Goal: Task Accomplishment & Management: Use online tool/utility

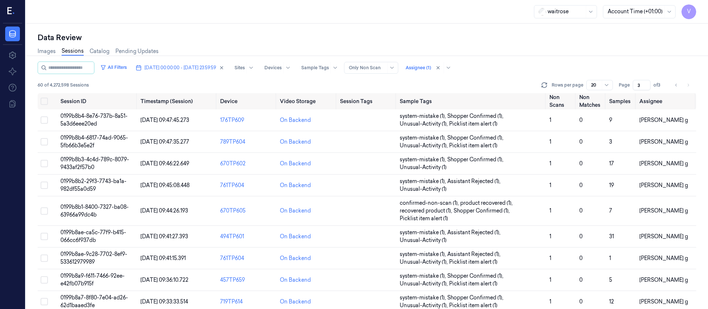
click at [190, 67] on span "[DATE] 00:00:00 - [DATE] 23:59:59" at bounding box center [181, 68] width 72 height 7
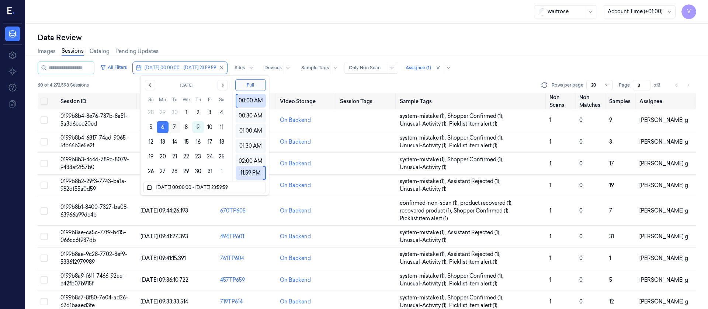
click at [169, 127] on button "7" at bounding box center [175, 127] width 12 height 12
click at [179, 127] on button "7" at bounding box center [175, 127] width 12 height 12
type input "[DATE] 00:00:00 - [DATE] 23:59:59"
click at [237, 52] on div "Images Sessions Catalog Pending Updates" at bounding box center [367, 52] width 659 height 19
type input "1"
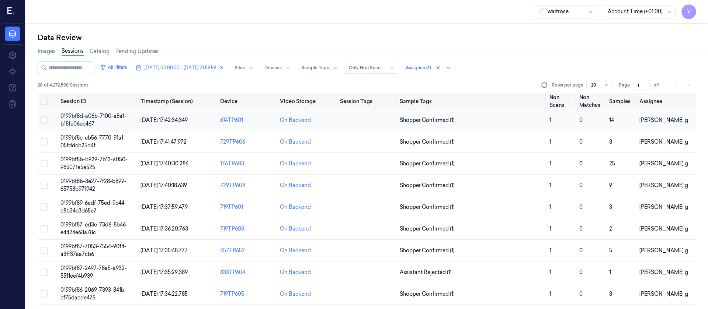
click at [361, 121] on td at bounding box center [367, 121] width 60 height 22
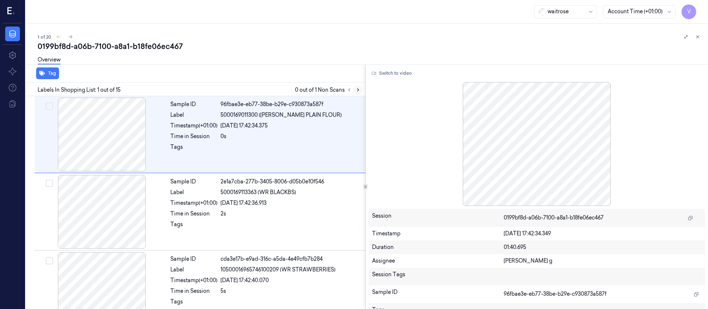
click at [354, 90] on button at bounding box center [358, 90] width 9 height 9
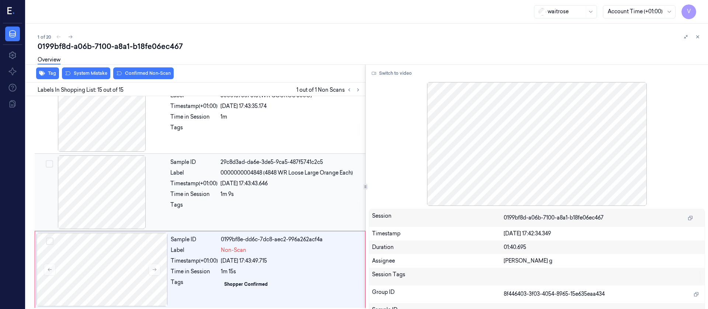
scroll to position [951, 0]
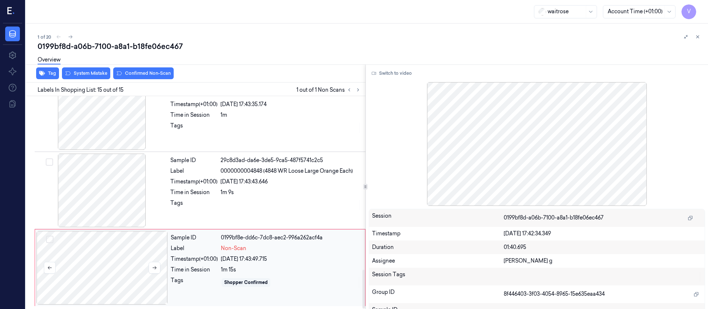
click at [99, 274] on div at bounding box center [102, 268] width 131 height 74
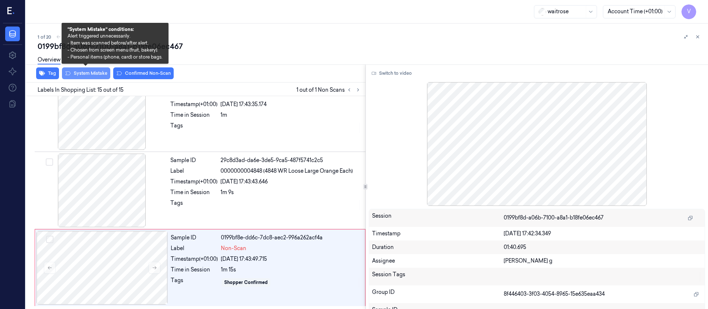
click at [91, 75] on button "System Mistake" at bounding box center [86, 73] width 48 height 12
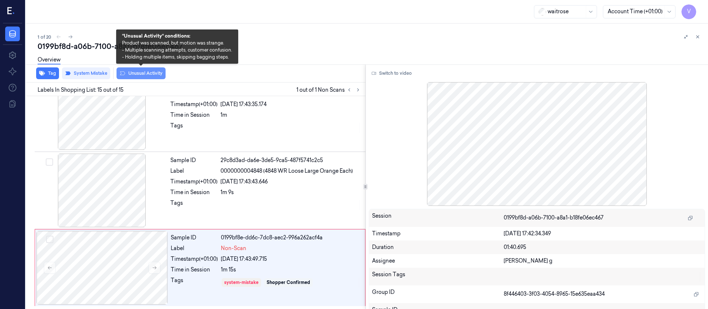
click at [138, 75] on button "Unusual Activity" at bounding box center [141, 73] width 49 height 12
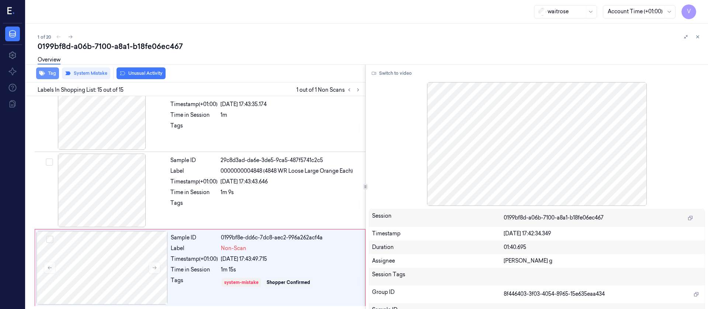
click at [45, 75] on button "Tag" at bounding box center [47, 73] width 23 height 12
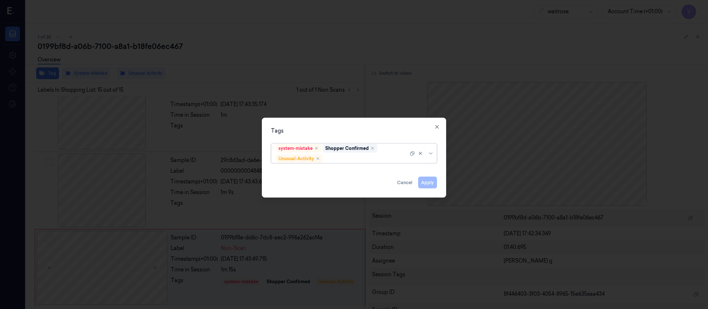
click at [365, 163] on div "system-mistake Shopper Confirmed Unusual-Activity" at bounding box center [342, 153] width 132 height 19
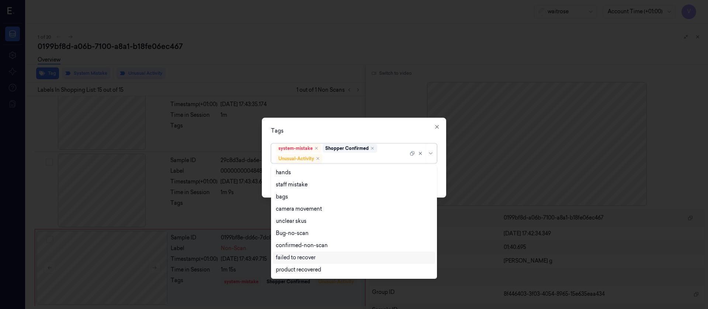
scroll to position [96, 0]
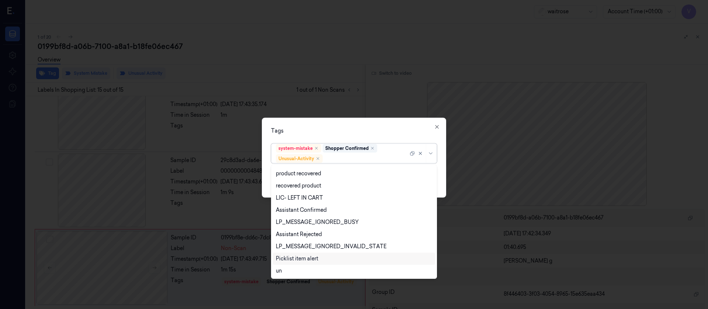
click at [297, 257] on div "Picklist item alert" at bounding box center [297, 259] width 42 height 8
click at [394, 122] on div "Tags option Picklist item alert, selected. 20 results available. Use Up and Dow…" at bounding box center [354, 158] width 184 height 80
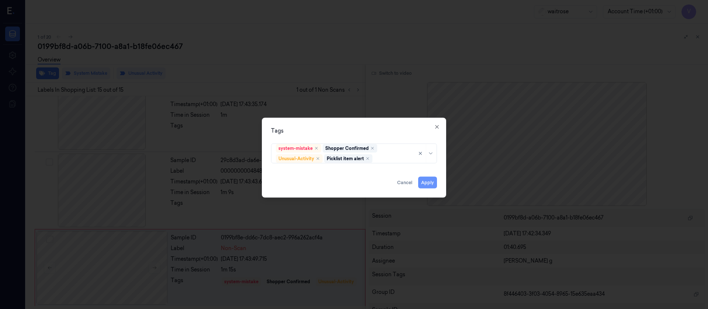
click at [427, 181] on button "Apply" at bounding box center [427, 183] width 19 height 12
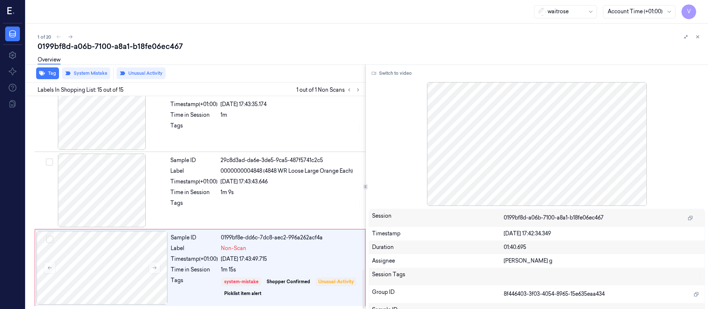
click at [335, 35] on div "1 of 20" at bounding box center [370, 36] width 665 height 9
click at [72, 37] on icon at bounding box center [70, 36] width 5 height 5
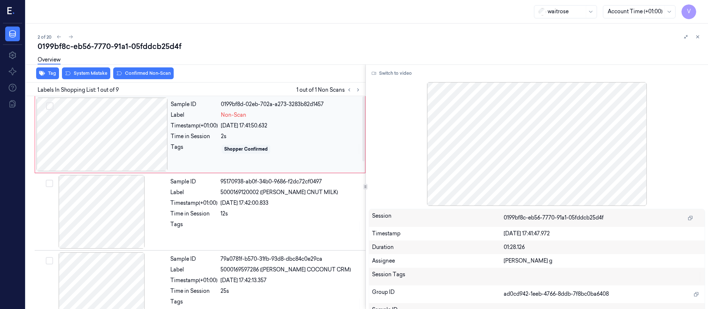
click at [106, 146] on div at bounding box center [102, 135] width 131 height 74
click at [395, 77] on button "Switch to video" at bounding box center [392, 73] width 46 height 12
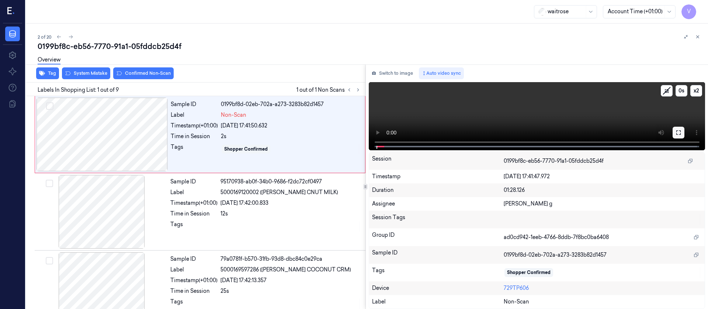
click at [677, 132] on icon at bounding box center [679, 133] width 6 height 6
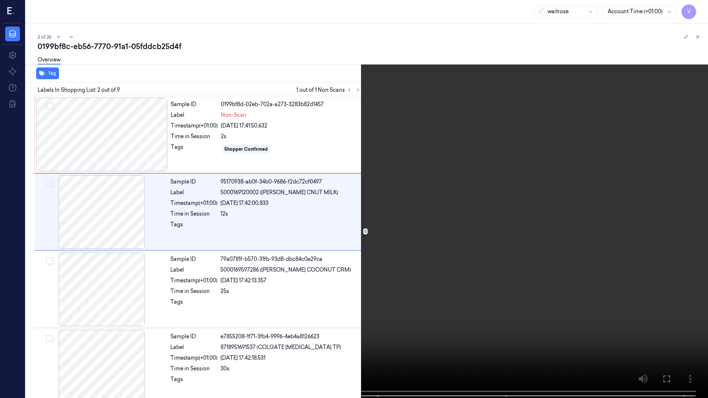
click at [0, 0] on icon at bounding box center [0, 0] width 0 height 0
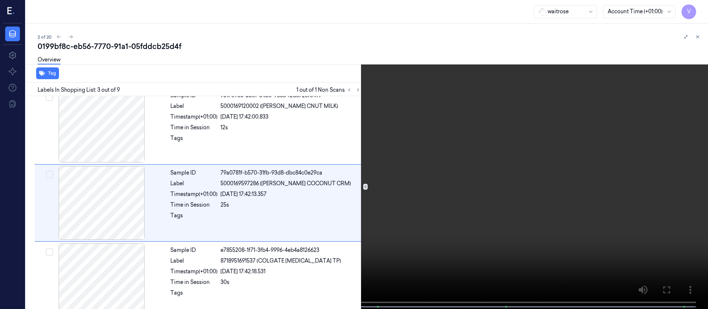
scroll to position [87, 0]
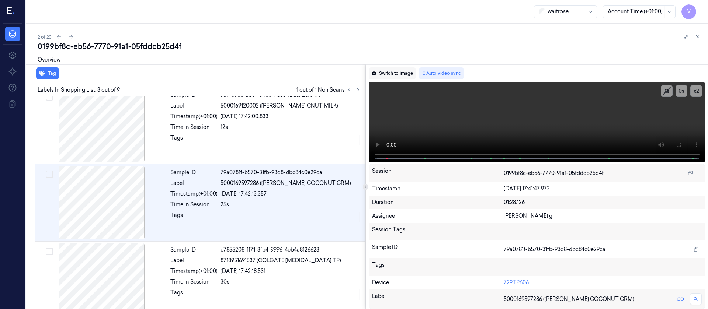
click at [384, 72] on button "Switch to image" at bounding box center [392, 73] width 47 height 12
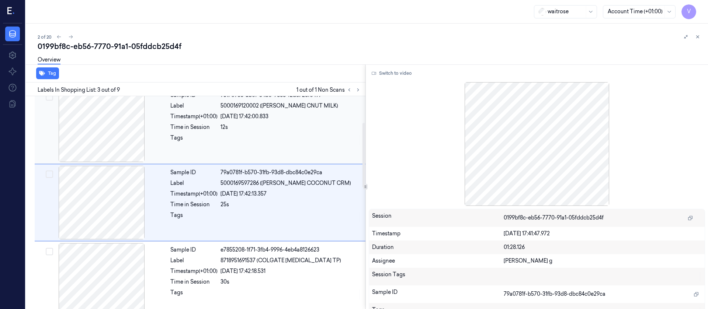
click at [106, 134] on div at bounding box center [101, 126] width 131 height 74
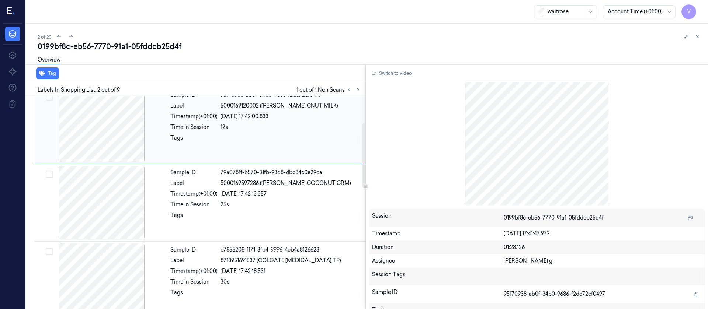
scroll to position [9, 0]
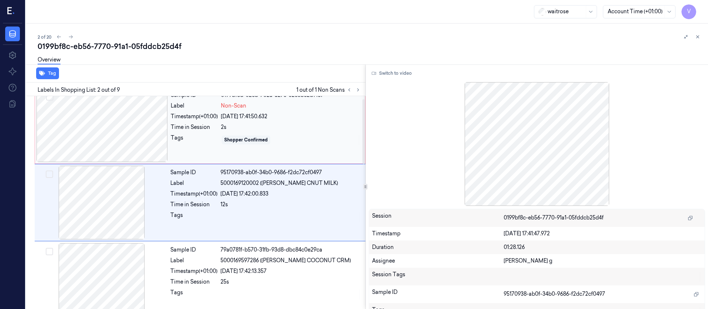
click at [76, 127] on div at bounding box center [102, 126] width 131 height 74
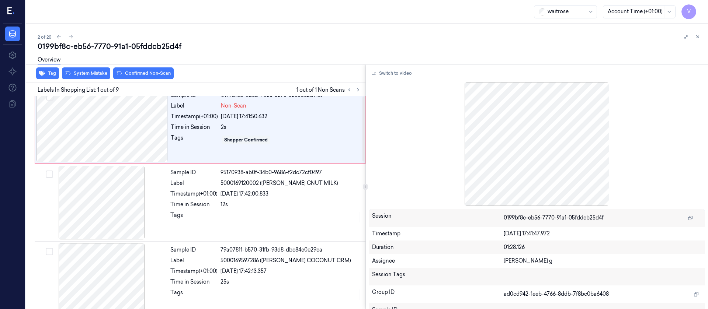
scroll to position [0, 0]
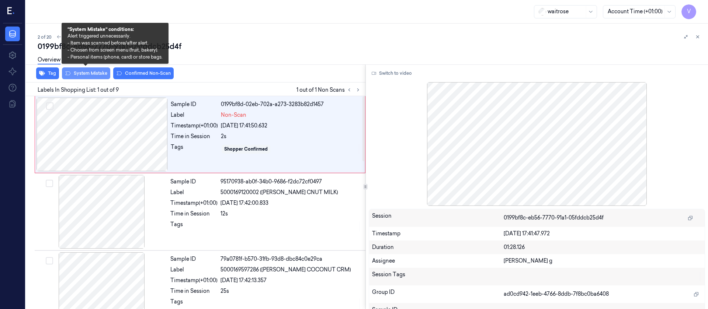
click at [88, 75] on button "System Mistake" at bounding box center [86, 73] width 48 height 12
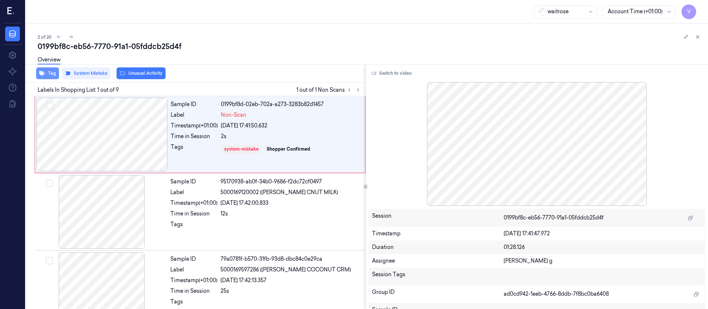
click at [43, 71] on icon "button" at bounding box center [42, 73] width 6 height 6
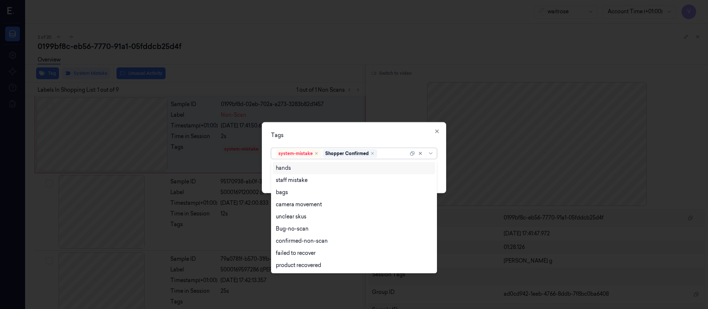
click at [387, 156] on div at bounding box center [394, 154] width 30 height 8
click at [293, 190] on div "bags" at bounding box center [354, 193] width 156 height 8
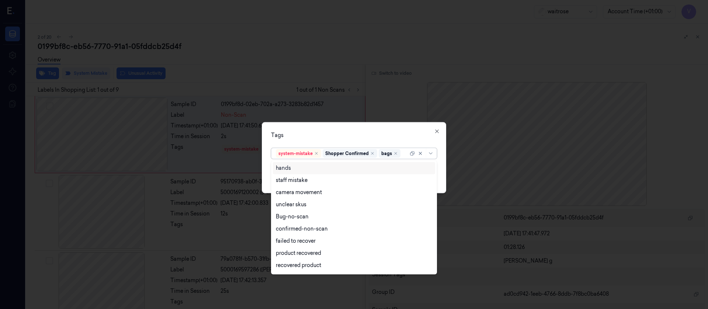
click at [391, 136] on div "Tags" at bounding box center [354, 135] width 166 height 8
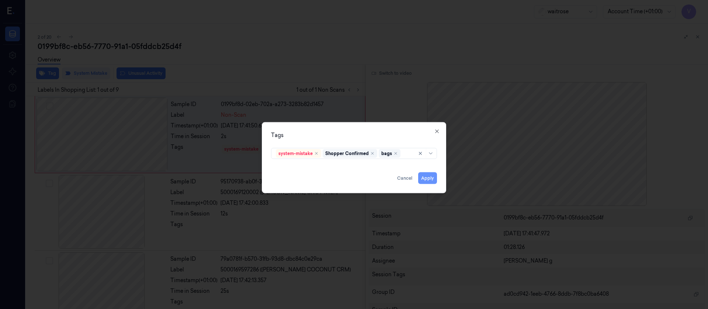
click at [431, 181] on button "Apply" at bounding box center [427, 178] width 19 height 12
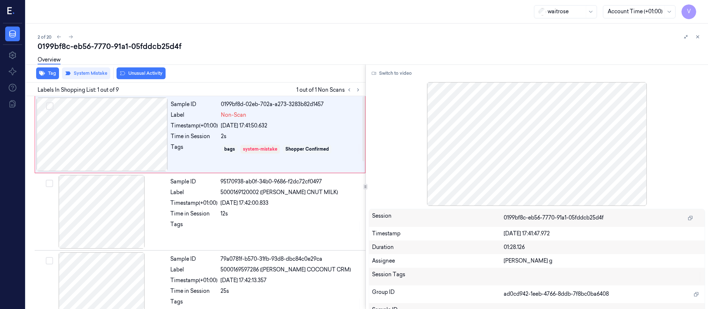
click at [281, 45] on div "0199bf8c-eb56-7770-91a1-05fddcb25d4f" at bounding box center [370, 46] width 665 height 10
click at [71, 40] on button at bounding box center [70, 36] width 9 height 9
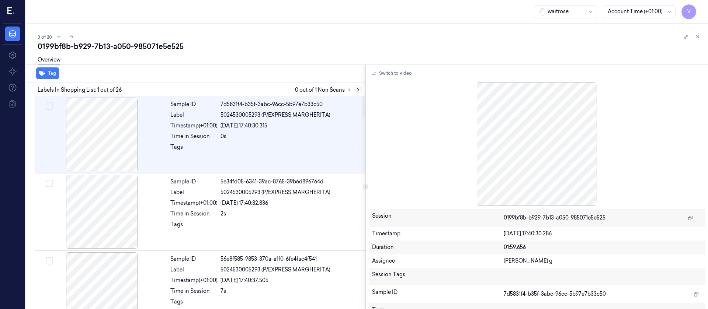
click at [357, 86] on button at bounding box center [358, 90] width 9 height 9
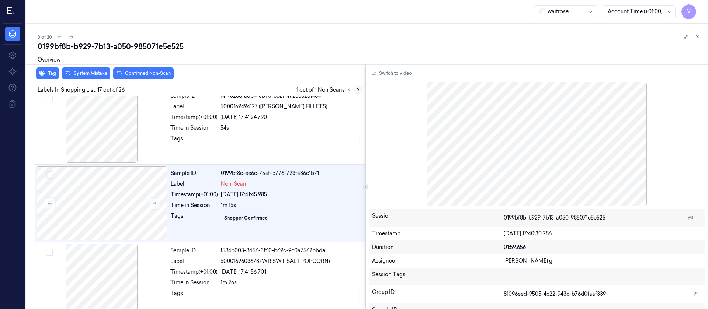
scroll to position [1171, 0]
click at [118, 207] on div at bounding box center [102, 203] width 131 height 74
click at [153, 201] on icon at bounding box center [154, 202] width 5 height 5
click at [141, 125] on div at bounding box center [101, 126] width 131 height 74
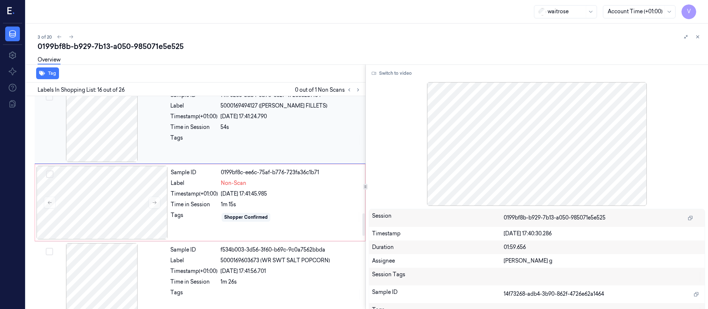
scroll to position [1094, 0]
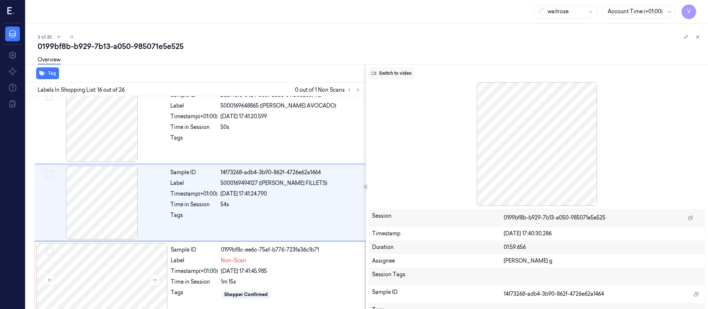
click at [380, 74] on button "Switch to video" at bounding box center [392, 73] width 46 height 12
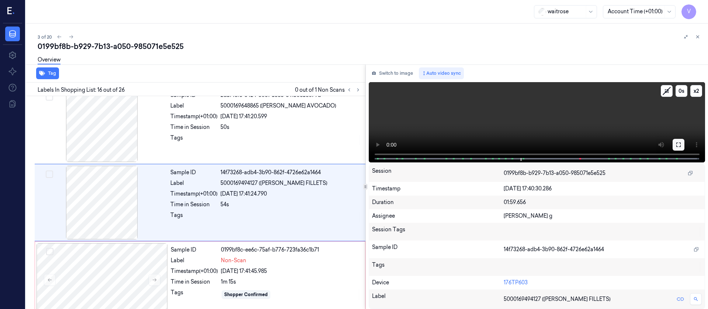
click at [678, 148] on button at bounding box center [679, 145] width 12 height 12
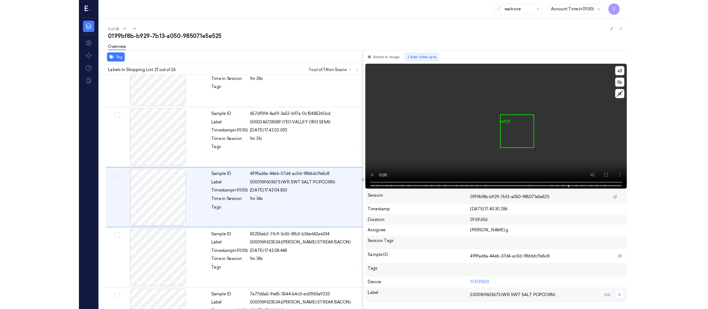
scroll to position [1437, 0]
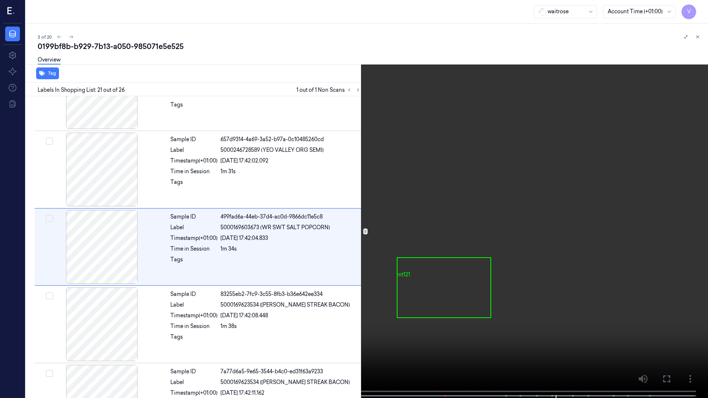
click at [0, 0] on icon at bounding box center [0, 0] width 0 height 0
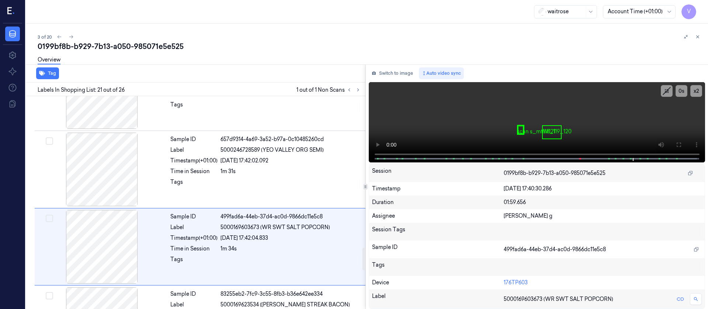
click at [401, 63] on div "Overview" at bounding box center [370, 61] width 665 height 19
click at [395, 70] on button "Switch to image" at bounding box center [392, 73] width 47 height 12
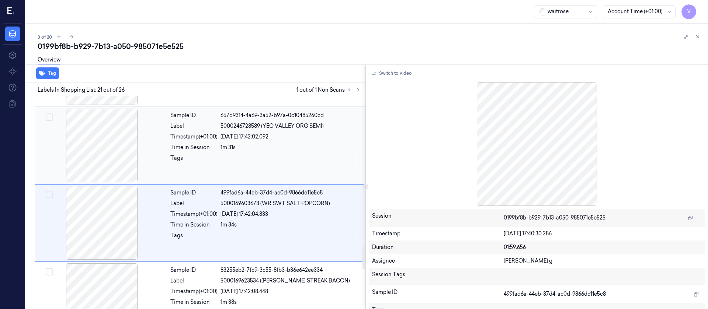
scroll to position [1425, 0]
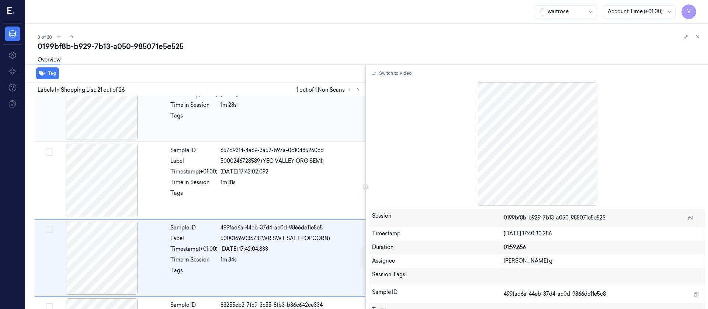
click at [124, 121] on div at bounding box center [101, 103] width 131 height 74
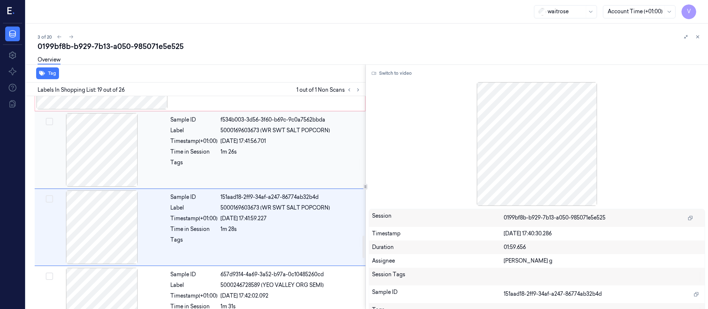
scroll to position [1271, 0]
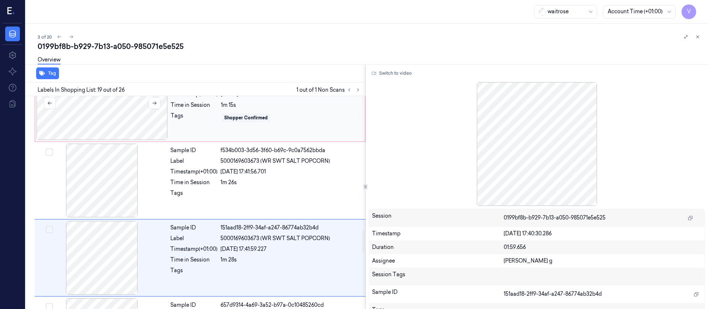
click at [129, 118] on div at bounding box center [102, 103] width 131 height 74
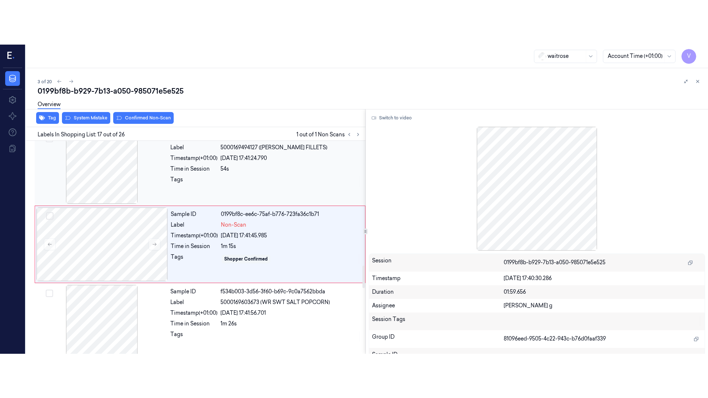
scroll to position [1171, 0]
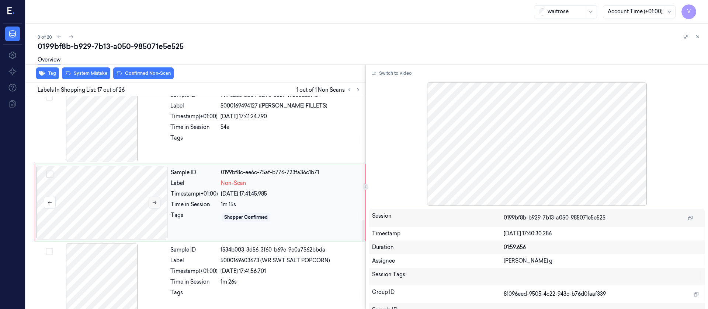
click at [153, 202] on icon at bounding box center [154, 202] width 5 height 5
click at [387, 75] on button "Switch to video" at bounding box center [392, 73] width 46 height 12
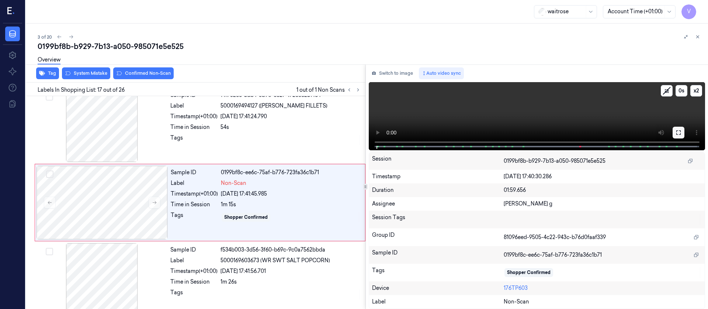
click at [674, 131] on button at bounding box center [679, 133] width 12 height 12
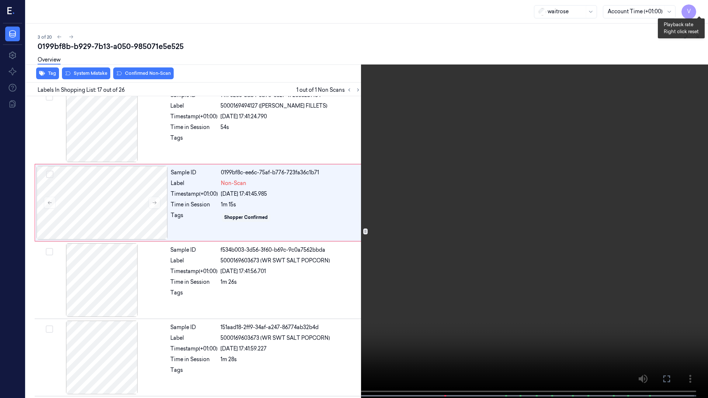
click at [697, 7] on button "x 2" at bounding box center [699, 9] width 12 height 12
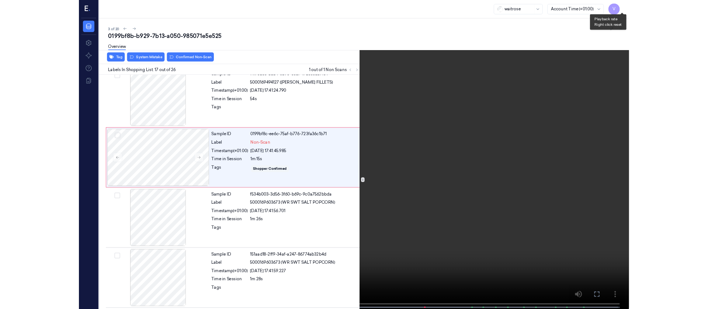
scroll to position [1127, 0]
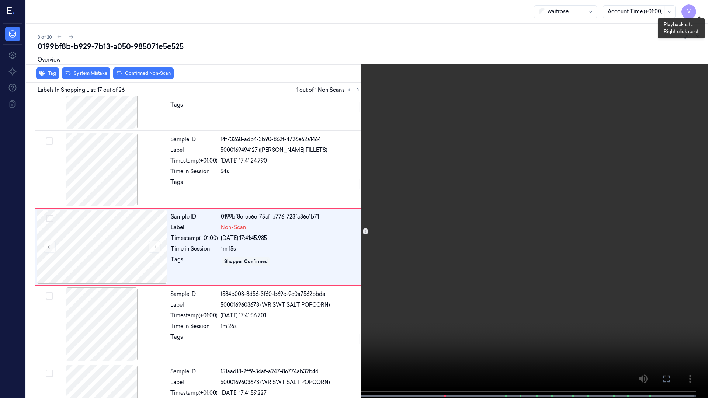
click at [697, 7] on button "x 4" at bounding box center [699, 9] width 12 height 12
click at [0, 0] on icon at bounding box center [0, 0] width 0 height 0
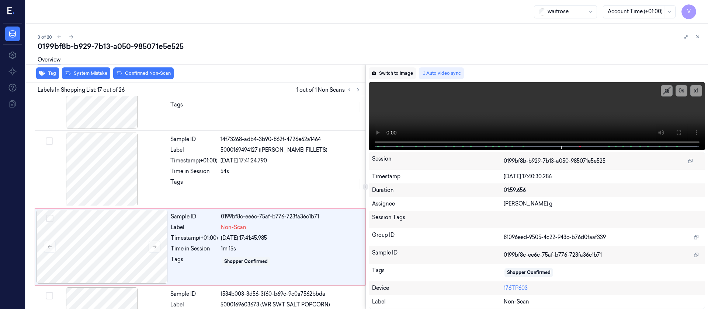
click at [392, 75] on button "Switch to image" at bounding box center [392, 73] width 47 height 12
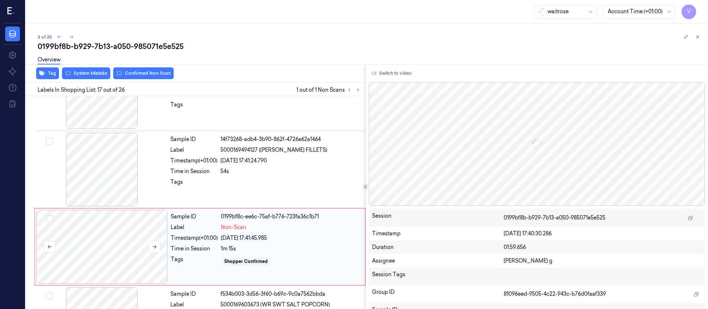
scroll to position [1171, 0]
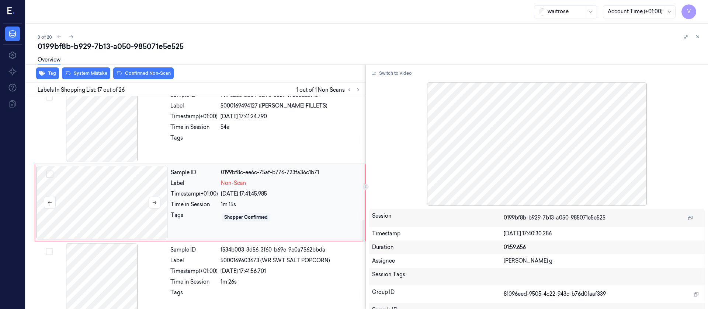
click at [106, 203] on div at bounding box center [102, 203] width 131 height 74
click at [100, 297] on div at bounding box center [101, 280] width 131 height 74
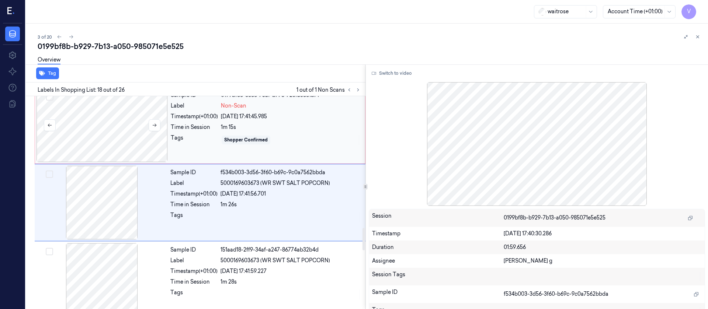
click at [88, 131] on div at bounding box center [102, 126] width 131 height 74
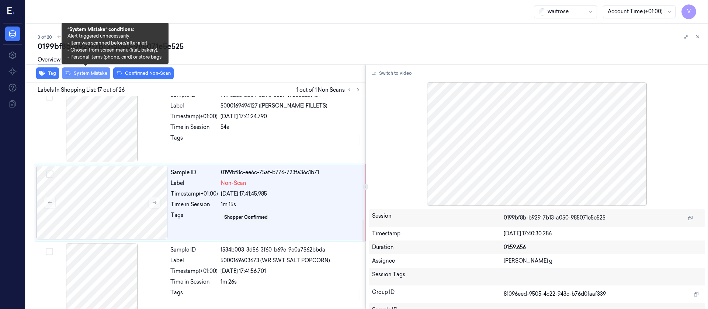
click at [78, 74] on button "System Mistake" at bounding box center [86, 73] width 48 height 12
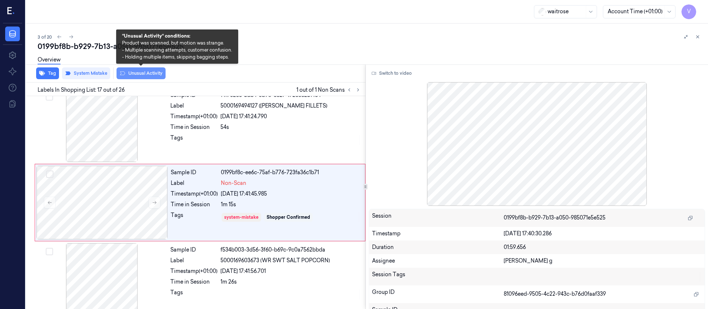
click at [135, 75] on button "Unusual Activity" at bounding box center [141, 73] width 49 height 12
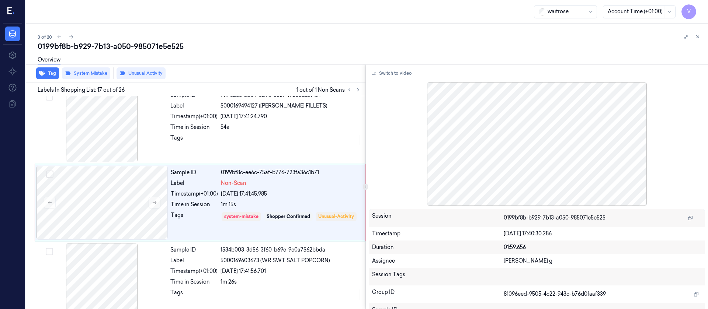
click at [72, 41] on div "0199bf8b-b929-7b13-a050-985071e5e525" at bounding box center [370, 46] width 665 height 10
click at [70, 36] on icon at bounding box center [71, 36] width 5 height 5
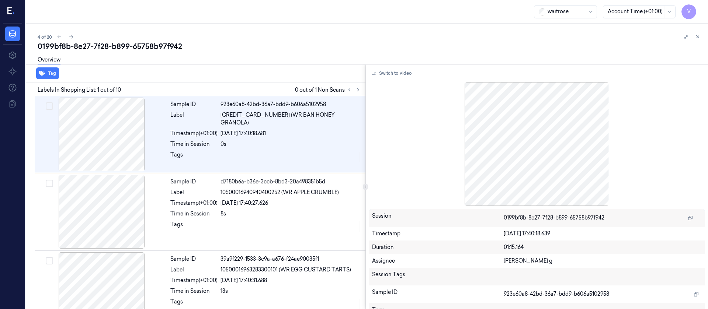
click at [360, 86] on div at bounding box center [354, 90] width 18 height 9
click at [358, 90] on icon at bounding box center [357, 90] width 1 height 3
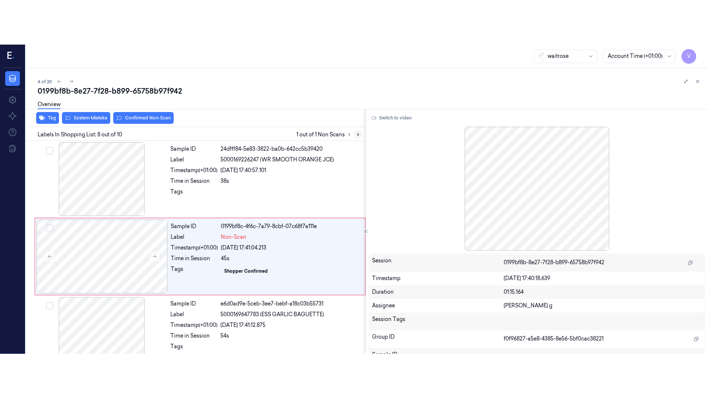
scroll to position [474, 0]
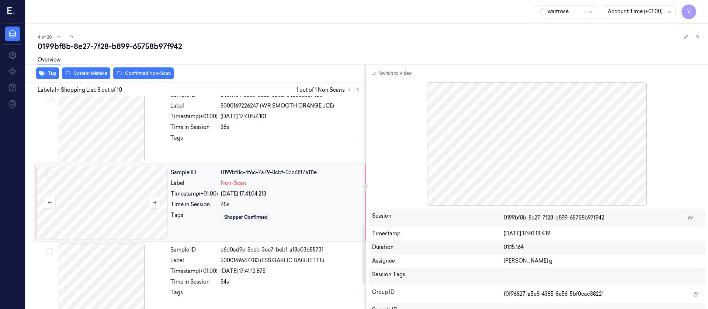
click at [126, 204] on div at bounding box center [102, 203] width 131 height 74
click at [400, 78] on button "Switch to video" at bounding box center [392, 73] width 46 height 12
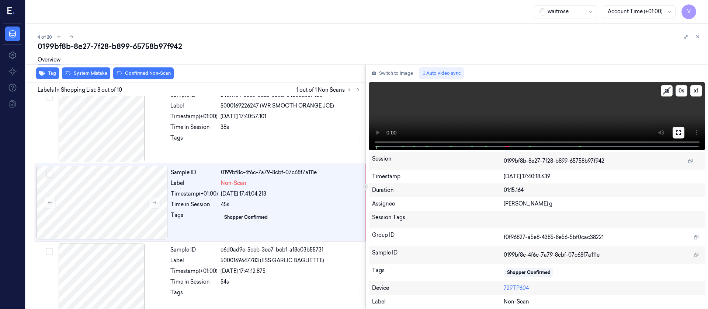
click at [683, 132] on button at bounding box center [679, 133] width 12 height 12
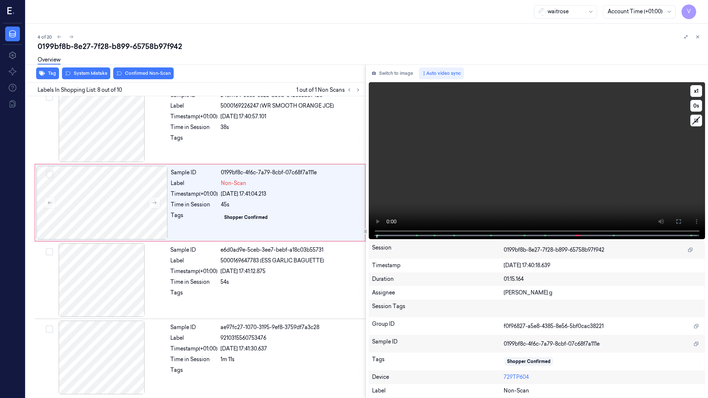
scroll to position [430, 0]
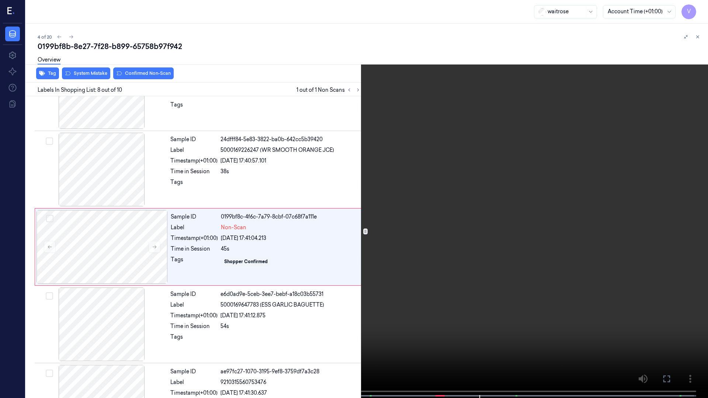
click at [370, 308] on span at bounding box center [370, 396] width 1 height 4
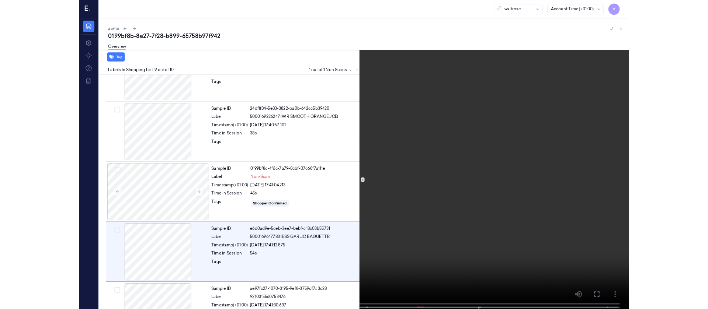
scroll to position [475, 0]
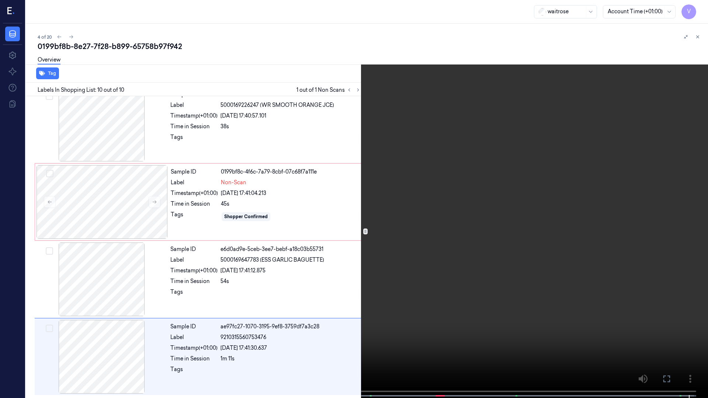
click at [0, 0] on icon at bounding box center [0, 0] width 0 height 0
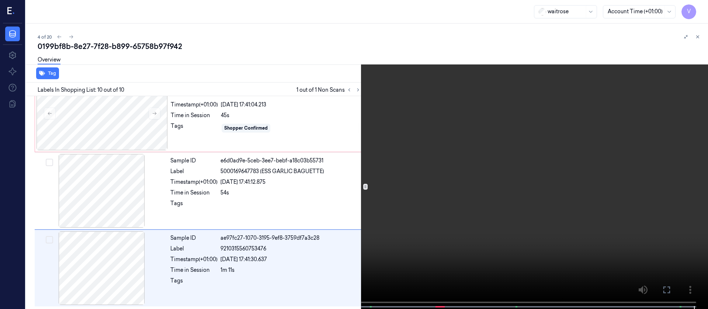
scroll to position [564, 0]
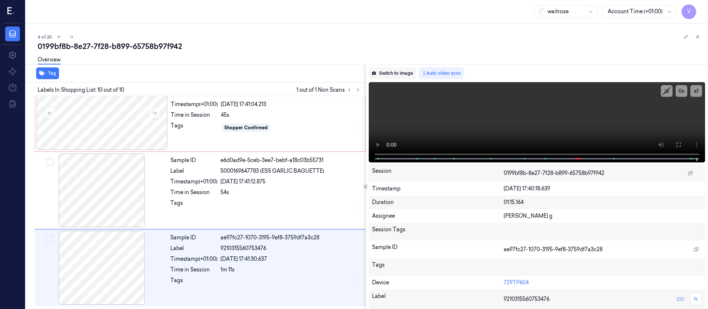
click at [377, 73] on button "Switch to image" at bounding box center [392, 73] width 47 height 12
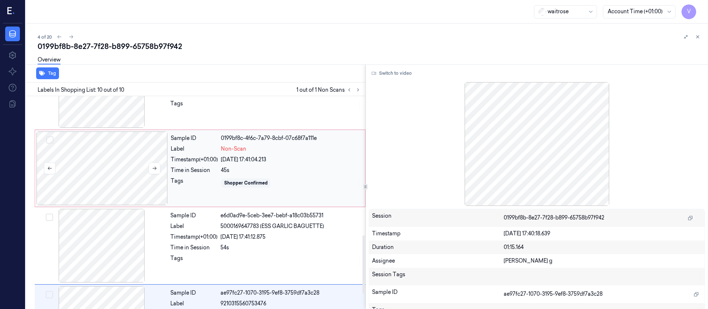
click at [123, 160] on div at bounding box center [102, 169] width 131 height 74
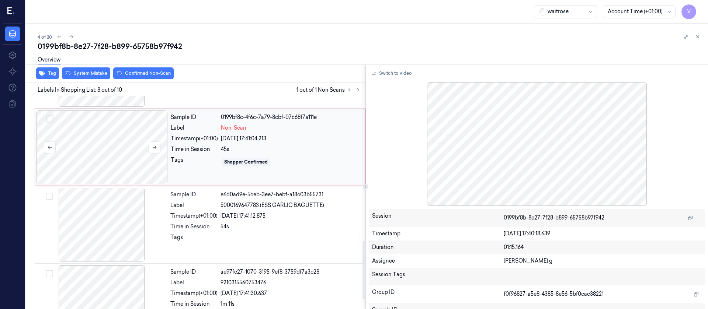
click at [119, 165] on div at bounding box center [102, 148] width 131 height 74
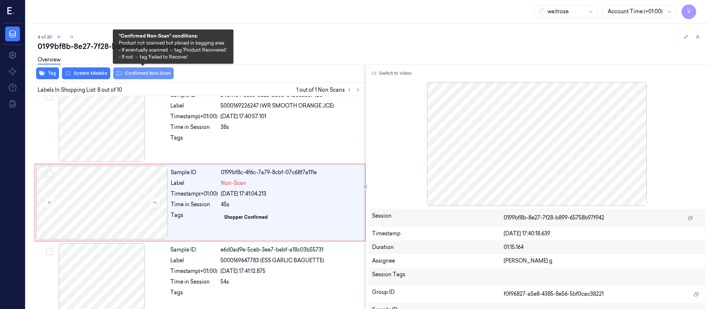
click at [129, 76] on button "Confirmed Non-Scan" at bounding box center [143, 73] width 60 height 12
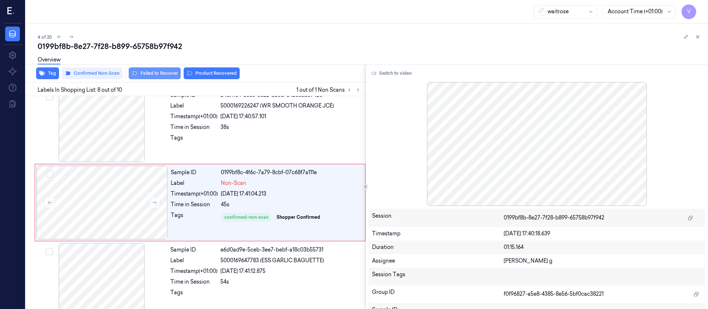
click at [144, 72] on button "Failed to Recover" at bounding box center [155, 73] width 52 height 12
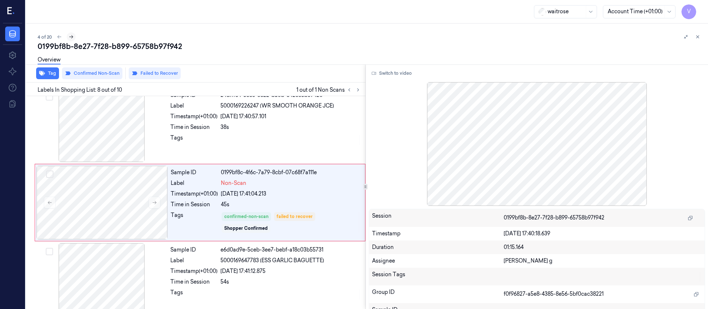
click at [73, 37] on icon at bounding box center [71, 36] width 5 height 5
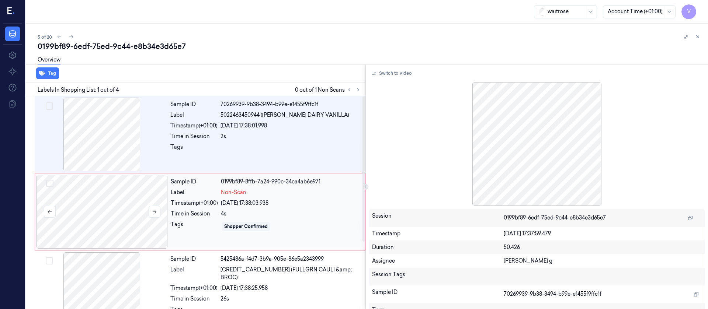
click at [106, 218] on div at bounding box center [102, 212] width 131 height 74
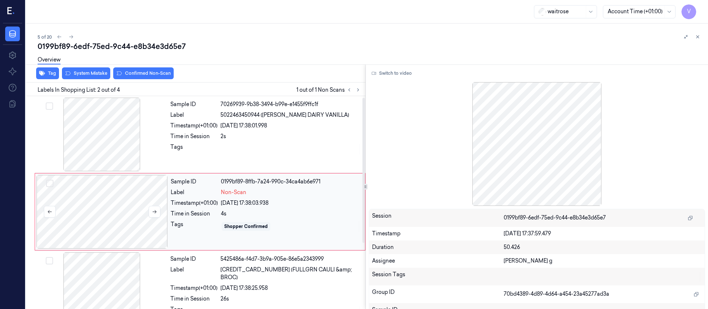
scroll to position [9, 0]
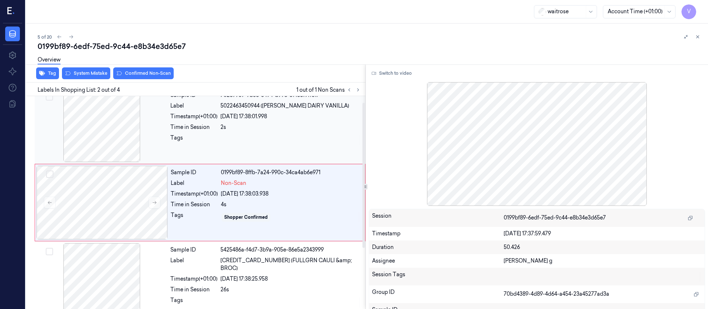
click at [130, 123] on div at bounding box center [101, 126] width 131 height 74
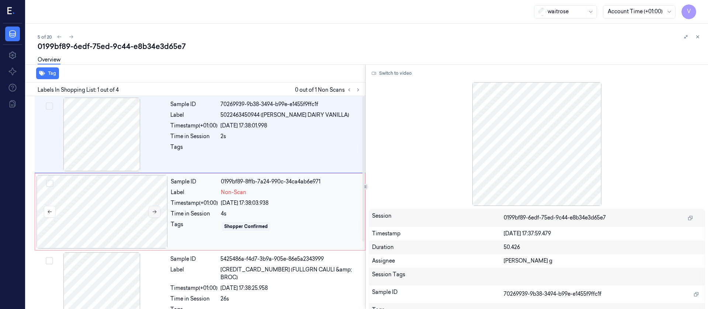
click at [155, 211] on icon at bounding box center [154, 211] width 5 height 5
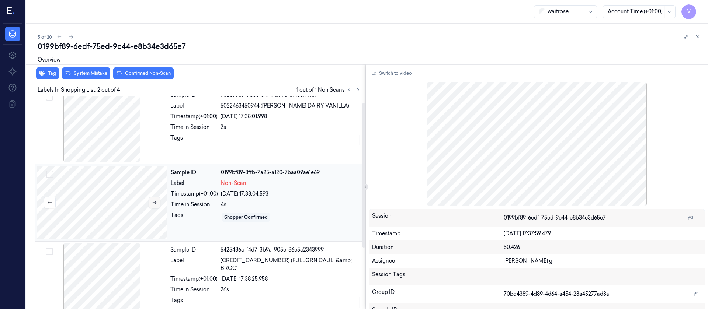
click at [155, 211] on div at bounding box center [102, 203] width 131 height 74
click at [158, 202] on button at bounding box center [155, 203] width 12 height 12
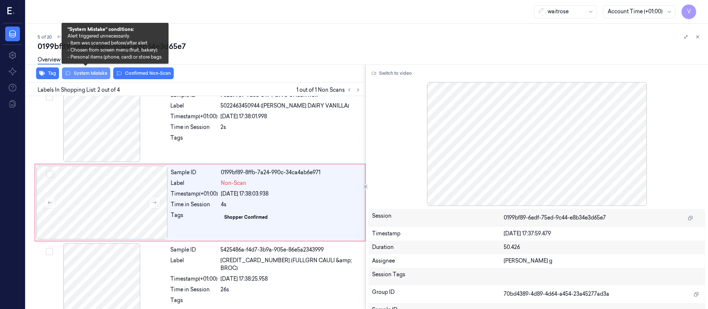
click at [74, 74] on button "System Mistake" at bounding box center [86, 73] width 48 height 12
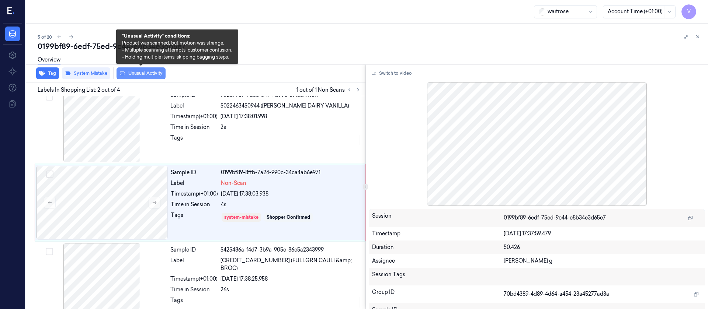
click at [150, 75] on button "Unusual Activity" at bounding box center [141, 73] width 49 height 12
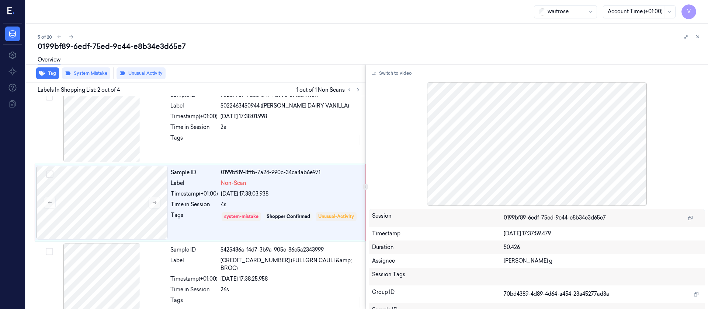
click at [262, 56] on div "Overview" at bounding box center [370, 61] width 665 height 19
click at [701, 39] on button at bounding box center [697, 36] width 9 height 9
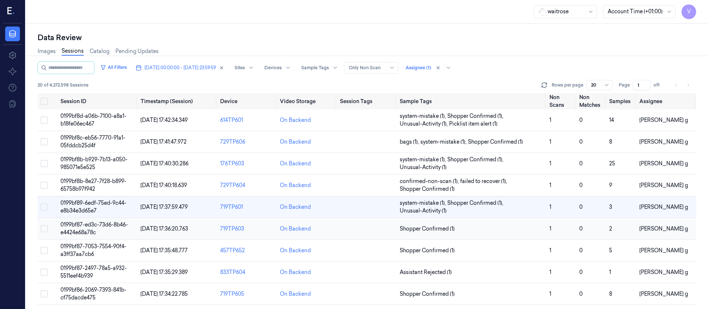
click at [365, 230] on td at bounding box center [367, 229] width 60 height 22
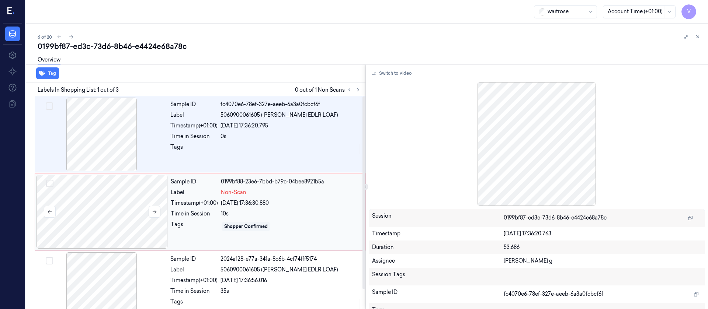
click at [140, 198] on div at bounding box center [102, 212] width 131 height 74
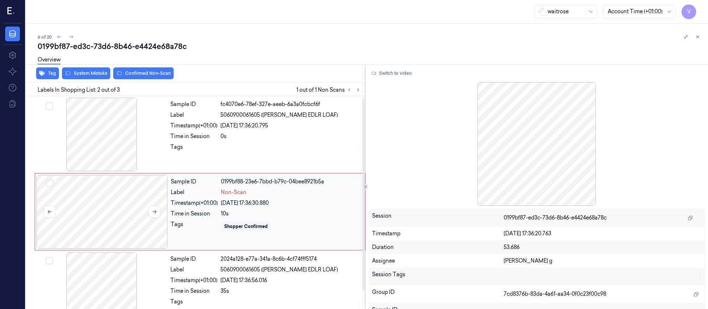
scroll to position [9, 0]
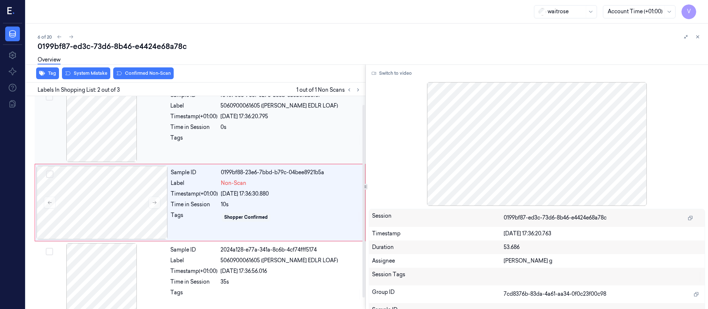
click at [112, 127] on div at bounding box center [101, 126] width 131 height 74
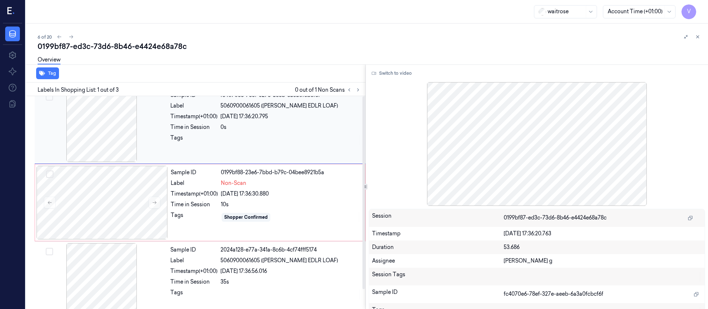
scroll to position [0, 0]
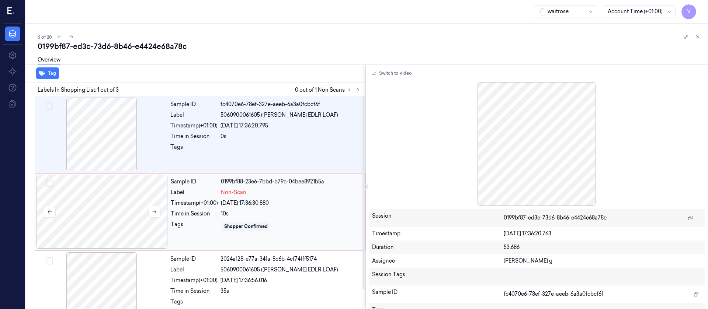
click at [109, 195] on div at bounding box center [102, 212] width 131 height 74
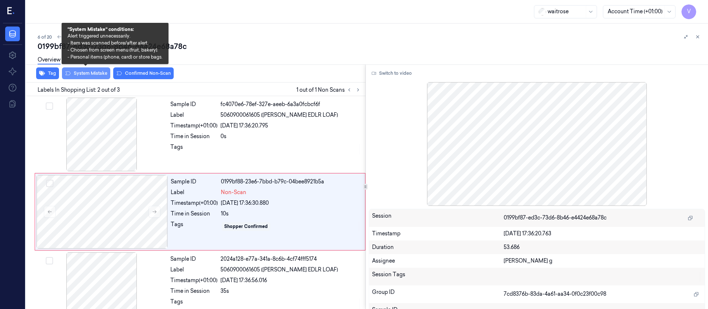
click at [87, 71] on button "System Mistake" at bounding box center [86, 73] width 48 height 12
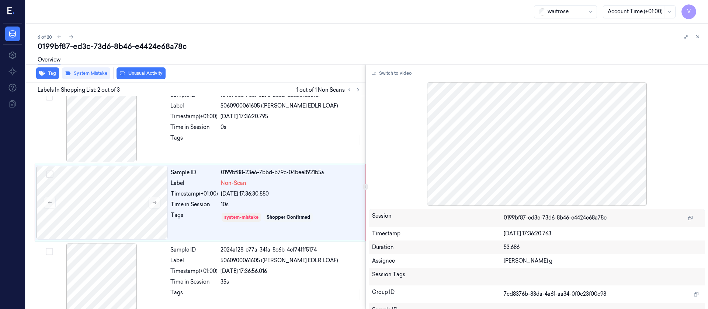
click at [144, 75] on button "Unusual Activity" at bounding box center [141, 73] width 49 height 12
click at [344, 28] on div "6 of 20 0199bf87-ed3c-73d6-8b46-e4424e68a78c Overview Tag System Mistake Unusua…" at bounding box center [367, 167] width 682 height 286
click at [294, 17] on div "waitrose Account Time (+01:00) V" at bounding box center [367, 12] width 682 height 24
click at [356, 92] on icon at bounding box center [358, 89] width 5 height 5
click at [359, 89] on icon at bounding box center [358, 89] width 5 height 5
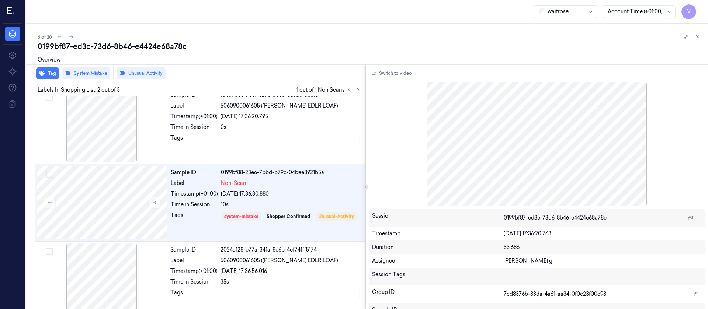
click at [297, 38] on div "6 of 20" at bounding box center [370, 36] width 665 height 9
click at [359, 91] on icon at bounding box center [358, 89] width 5 height 5
click at [146, 26] on div "6 of 20 0199bf87-ed3c-73d6-8b46-e4424e68a78c Overview Tag System Mistake Unusua…" at bounding box center [367, 167] width 682 height 286
click at [73, 39] on icon at bounding box center [71, 36] width 5 height 5
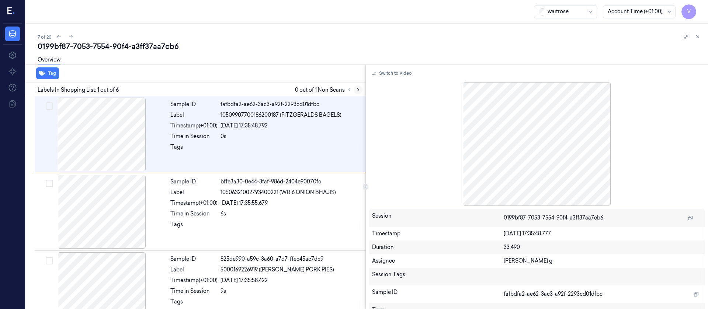
click at [357, 89] on icon at bounding box center [358, 89] width 5 height 5
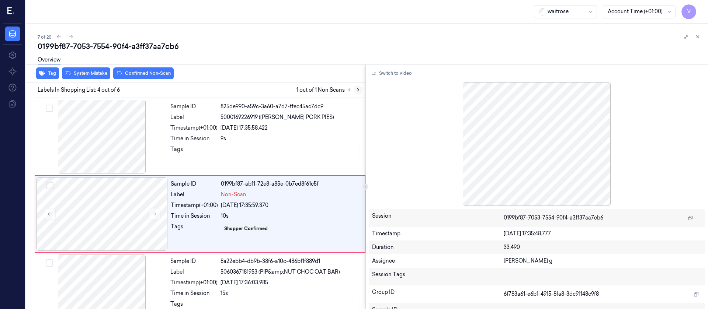
scroll to position [164, 0]
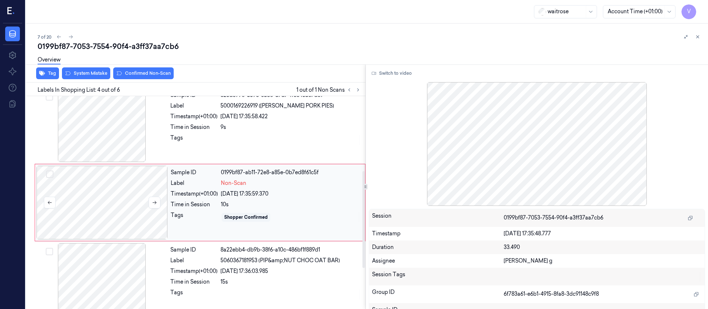
click at [121, 197] on div at bounding box center [102, 203] width 131 height 74
click at [121, 127] on div at bounding box center [101, 126] width 131 height 74
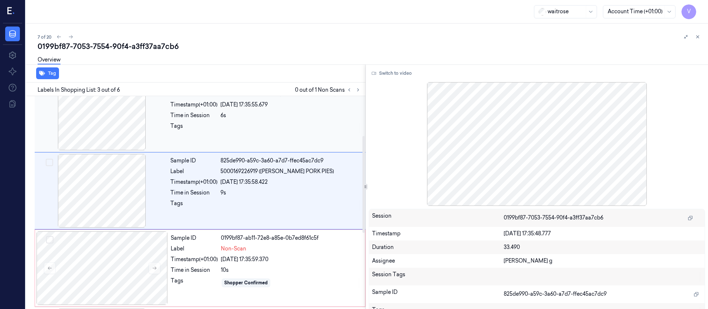
scroll to position [87, 0]
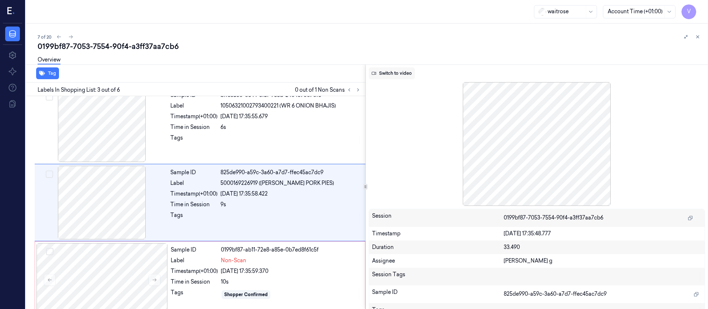
click at [391, 78] on button "Switch to video" at bounding box center [392, 73] width 46 height 12
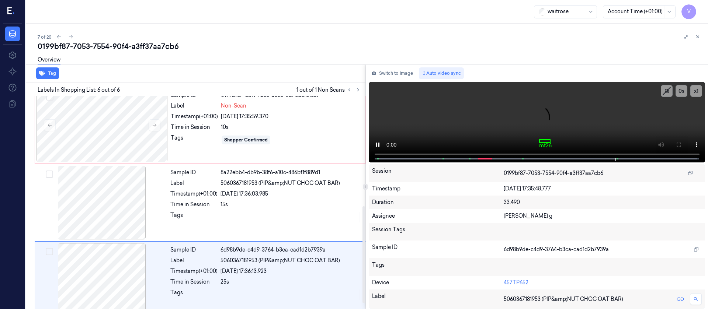
scroll to position [254, 0]
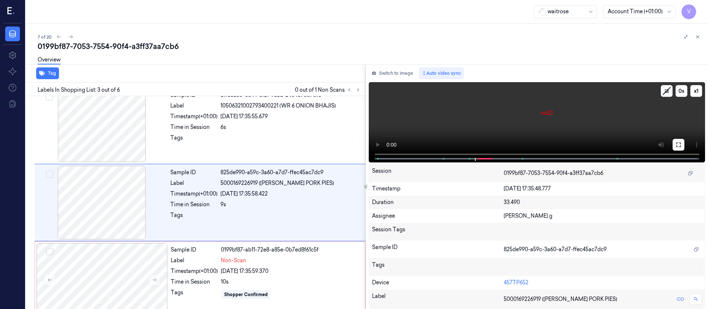
click at [675, 149] on button at bounding box center [679, 145] width 12 height 12
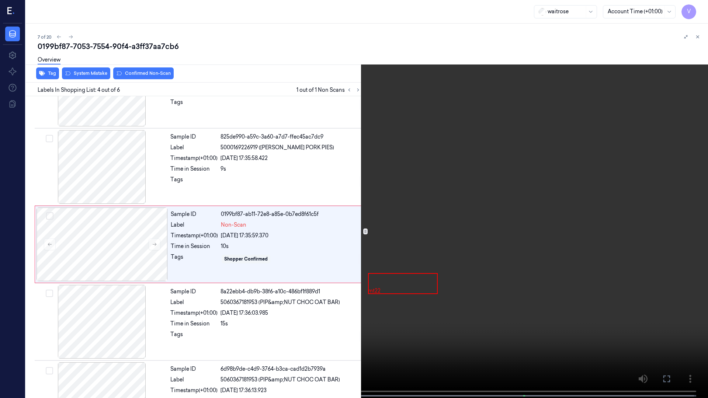
scroll to position [120, 0]
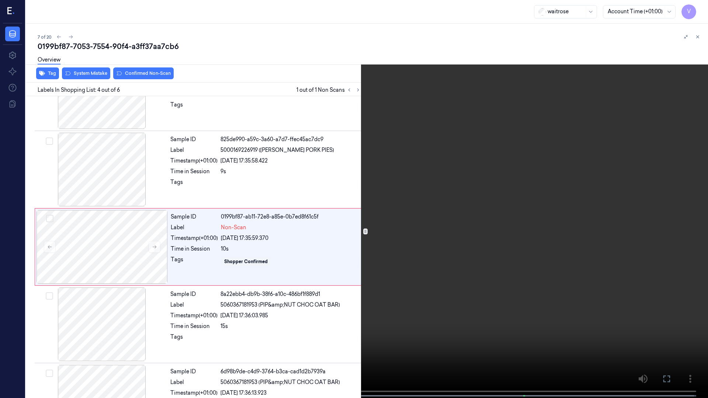
click at [6, 308] on video at bounding box center [354, 200] width 708 height 400
click at [15, 308] on span at bounding box center [15, 396] width 1 height 4
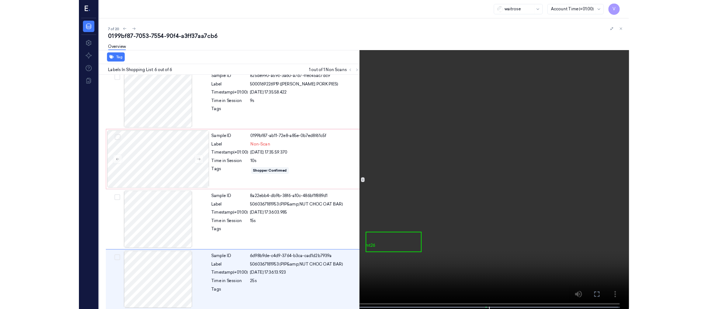
scroll to position [165, 0]
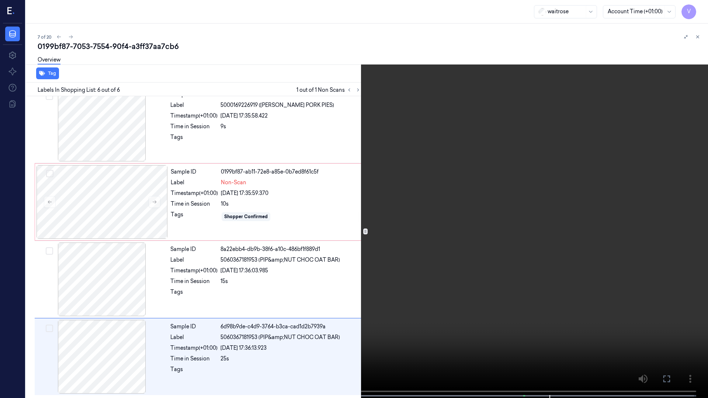
click at [0, 0] on button at bounding box center [0, 0] width 0 height 0
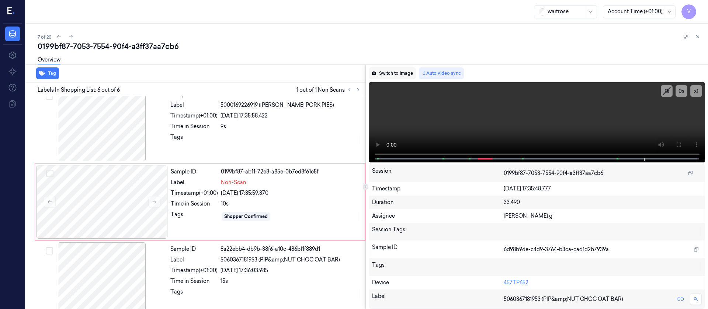
click at [385, 71] on button "Switch to image" at bounding box center [392, 73] width 47 height 12
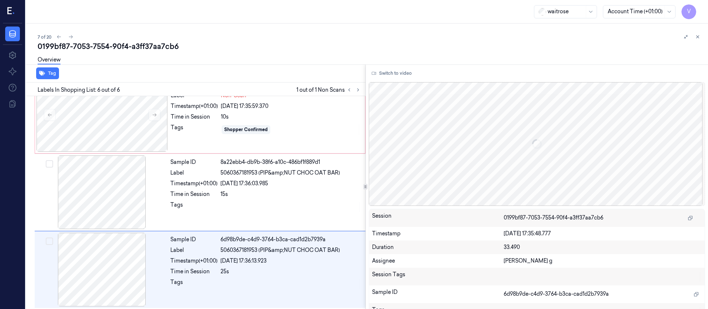
scroll to position [254, 0]
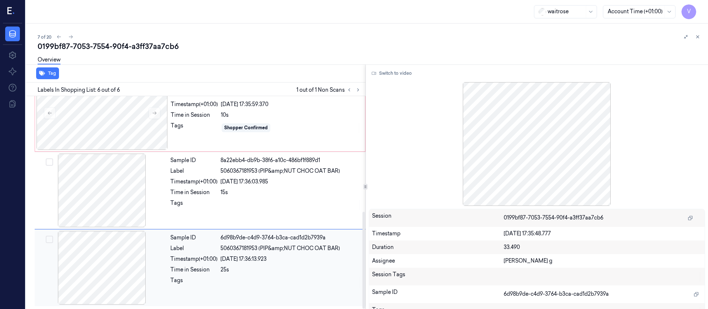
click at [118, 240] on div at bounding box center [101, 268] width 131 height 74
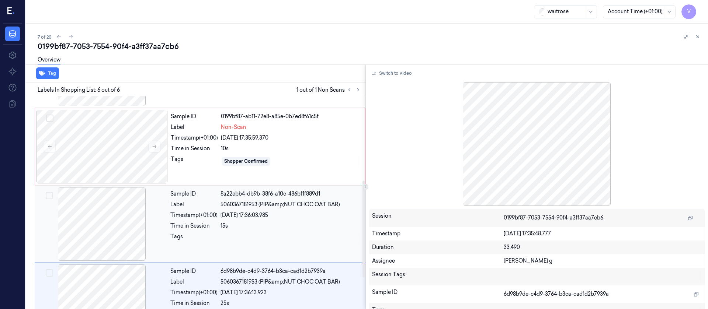
scroll to position [143, 0]
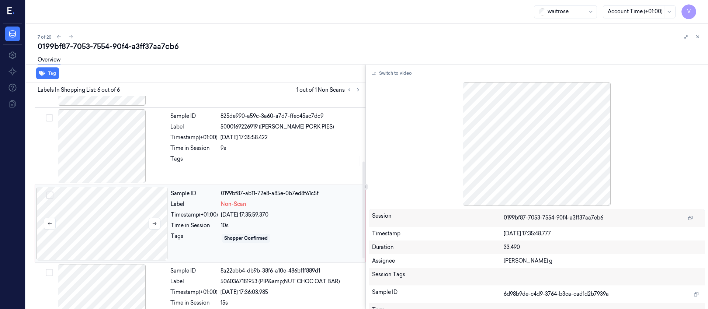
click at [109, 224] on div at bounding box center [102, 224] width 131 height 74
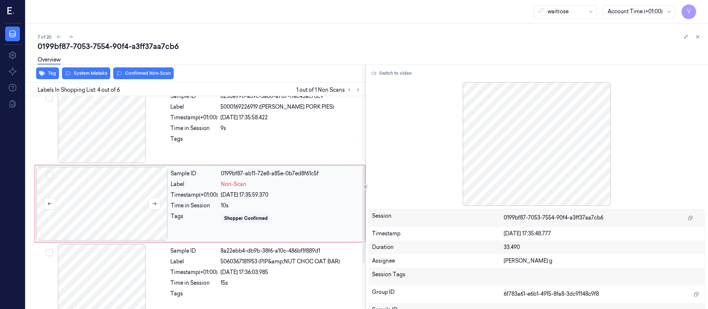
scroll to position [164, 0]
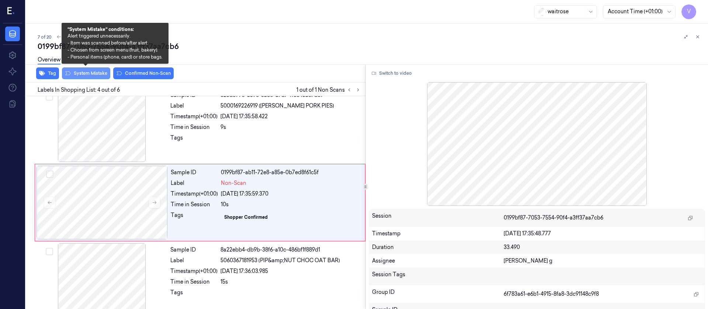
click at [102, 77] on button "System Mistake" at bounding box center [86, 73] width 48 height 12
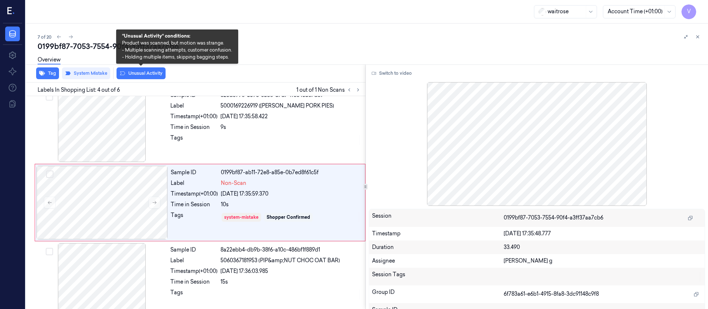
click at [131, 73] on button "Unusual Activity" at bounding box center [141, 73] width 49 height 12
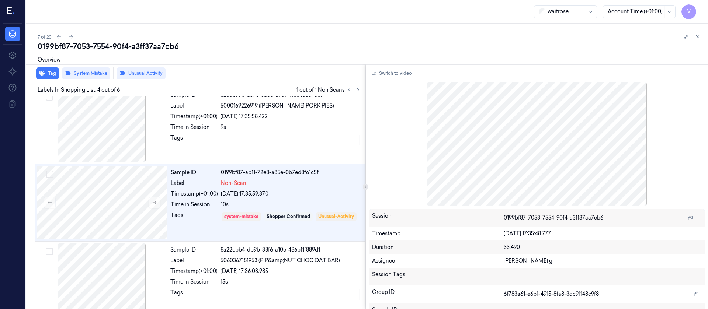
click at [280, 31] on div "7 of 20 0199bf87-7053-7554-90f4-a3ff37aa7cb6 Overview Tag System Mistake Unusua…" at bounding box center [367, 167] width 682 height 286
click at [270, 39] on div "7 of 20" at bounding box center [370, 36] width 665 height 9
click at [72, 36] on icon at bounding box center [70, 36] width 5 height 5
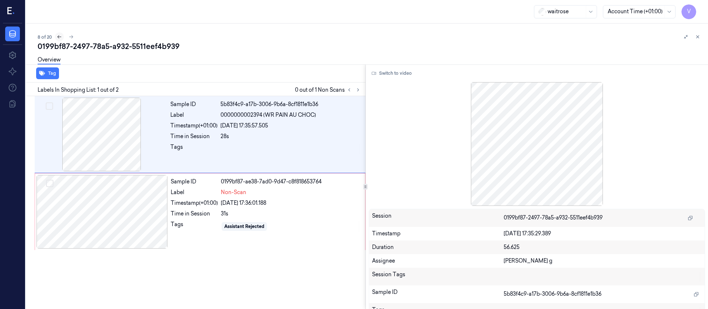
click at [62, 36] on button at bounding box center [59, 36] width 9 height 9
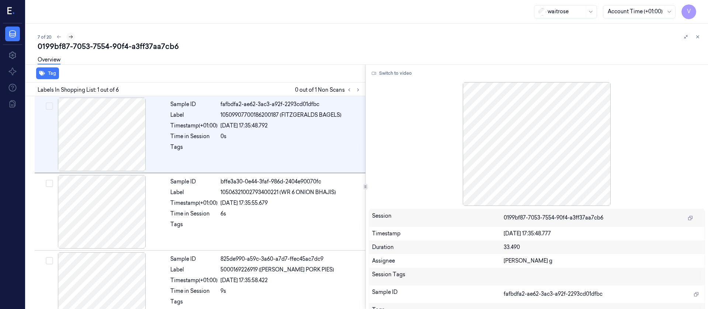
click at [73, 38] on icon at bounding box center [70, 36] width 5 height 5
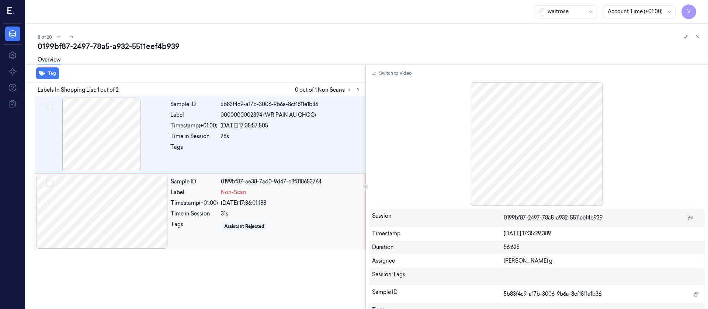
click at [104, 216] on div at bounding box center [102, 212] width 131 height 74
click at [128, 114] on div at bounding box center [101, 135] width 131 height 74
click at [421, 75] on div "Switch to video" at bounding box center [537, 73] width 337 height 12
click at [376, 74] on icon at bounding box center [374, 73] width 4 height 3
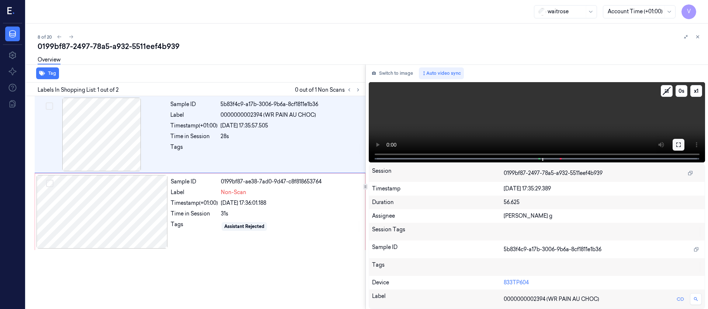
click at [676, 144] on icon at bounding box center [679, 145] width 6 height 6
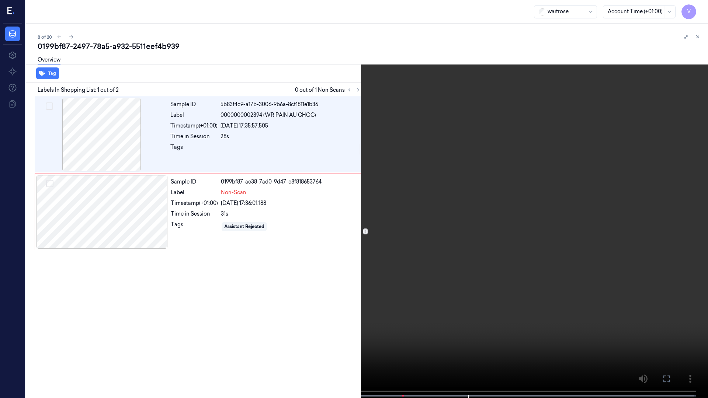
click at [0, 0] on icon at bounding box center [0, 0] width 0 height 0
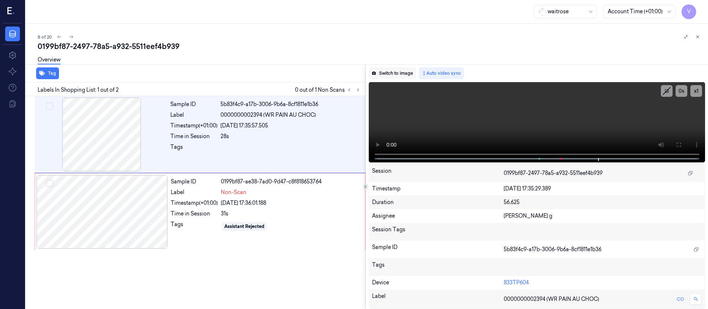
click at [401, 74] on button "Switch to image" at bounding box center [392, 73] width 47 height 12
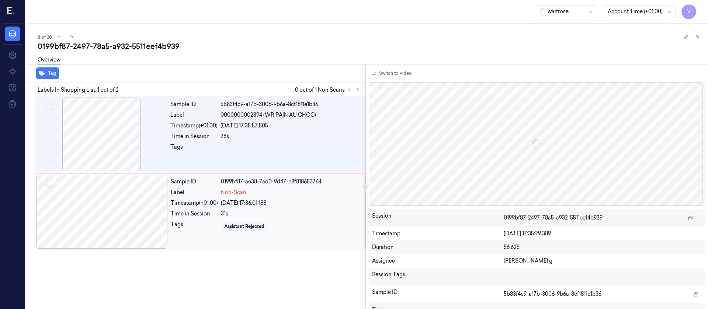
click at [127, 202] on div at bounding box center [102, 212] width 131 height 74
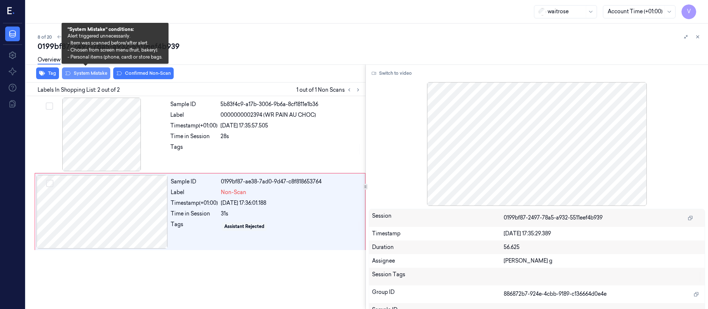
click at [91, 77] on button "System Mistake" at bounding box center [86, 73] width 48 height 12
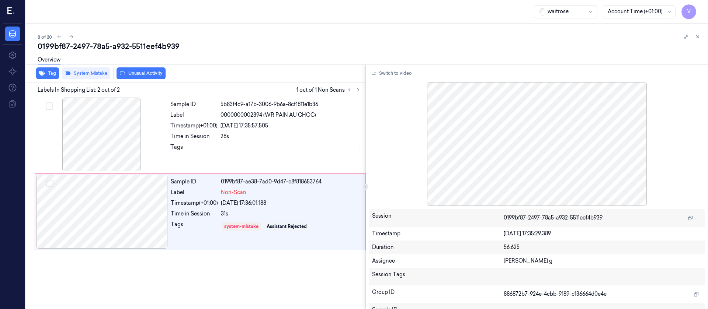
click at [138, 77] on button "Unusual Activity" at bounding box center [141, 73] width 49 height 12
click at [48, 76] on button "Tag" at bounding box center [47, 73] width 23 height 12
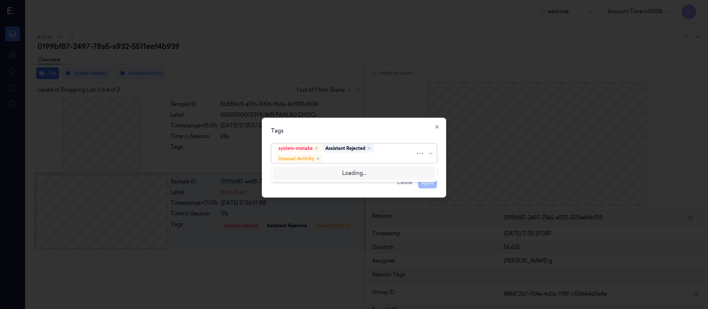
click at [351, 158] on div at bounding box center [369, 159] width 91 height 8
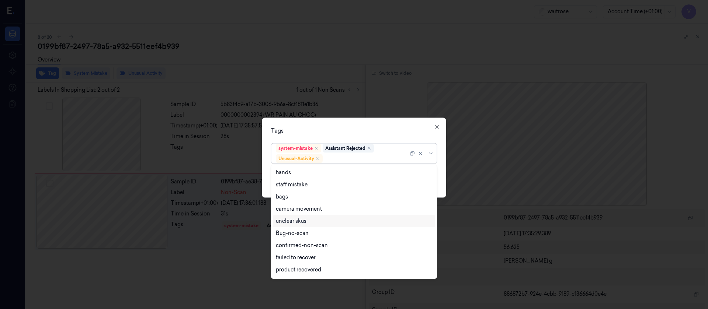
scroll to position [96, 0]
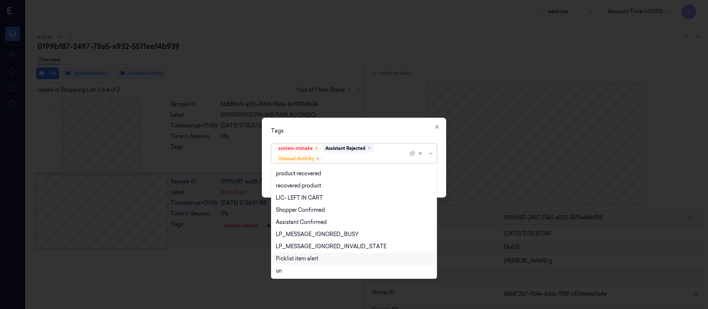
click at [304, 259] on div "Picklist item alert" at bounding box center [297, 259] width 42 height 8
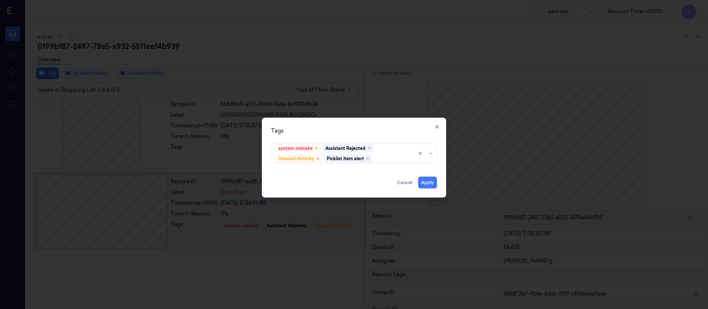
click at [364, 141] on div "system-mistake Assistant Rejected Unusual-Activity Picklist item alert" at bounding box center [354, 152] width 166 height 23
click at [427, 183] on button "Apply" at bounding box center [427, 183] width 19 height 12
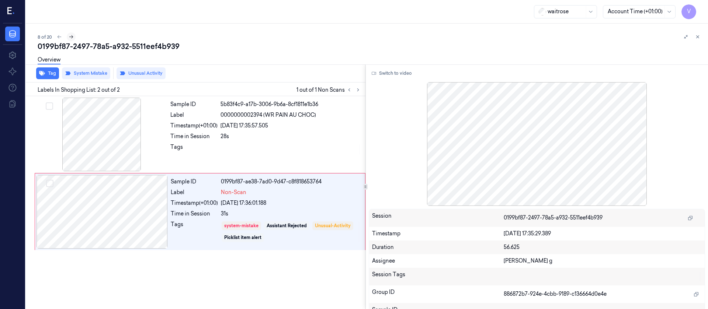
click at [72, 39] on icon at bounding box center [71, 36] width 5 height 5
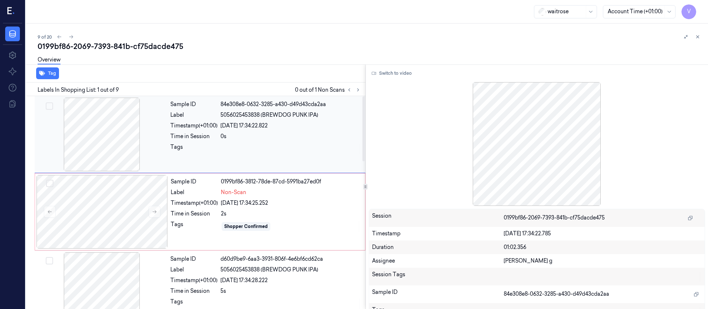
click at [117, 130] on div at bounding box center [101, 135] width 131 height 74
click at [142, 141] on div at bounding box center [101, 135] width 131 height 74
click at [400, 76] on button "Switch to video" at bounding box center [392, 73] width 46 height 12
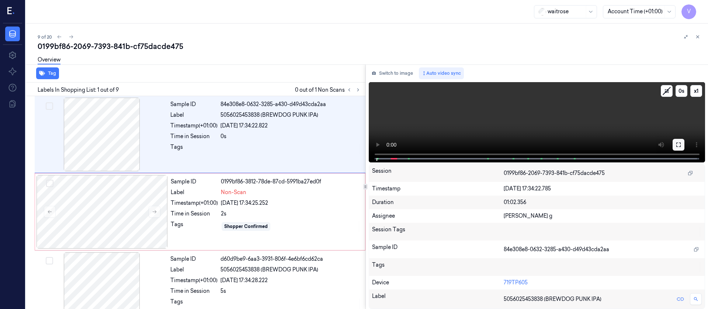
click at [678, 148] on icon at bounding box center [679, 145] width 6 height 6
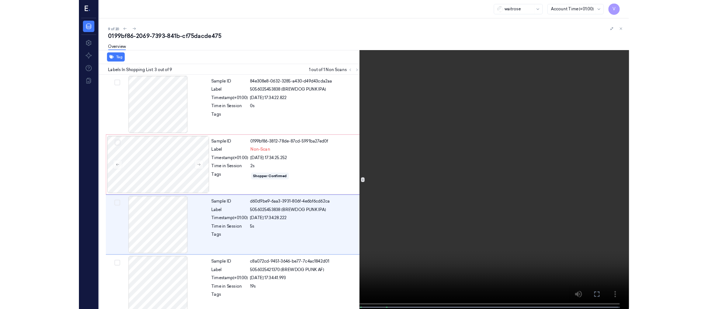
scroll to position [42, 0]
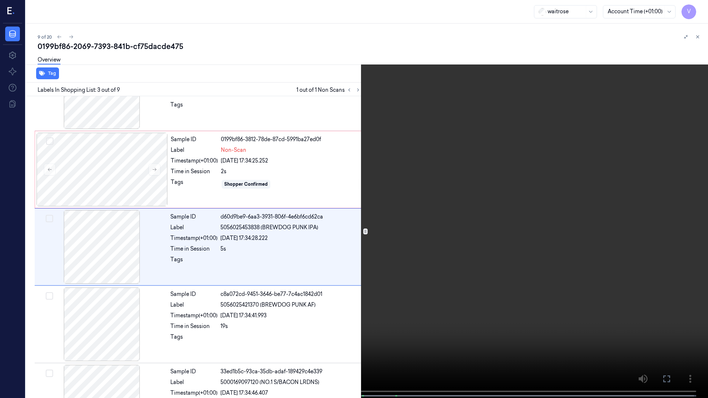
click at [0, 0] on icon at bounding box center [0, 0] width 0 height 0
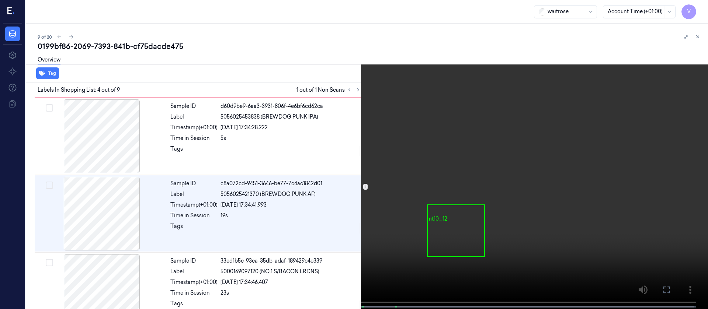
scroll to position [164, 0]
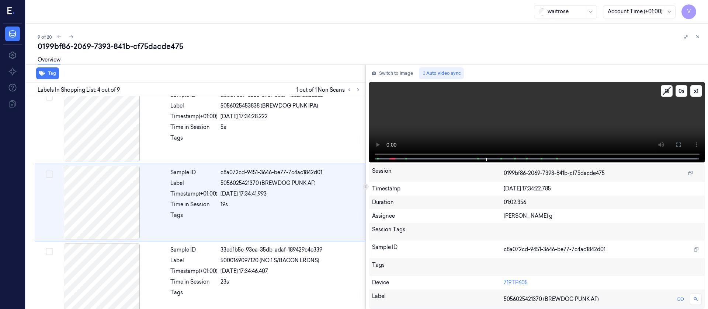
click at [382, 83] on video at bounding box center [537, 122] width 337 height 80
click at [399, 62] on div "Overview" at bounding box center [370, 61] width 665 height 19
click at [398, 78] on button "Switch to image" at bounding box center [392, 73] width 47 height 12
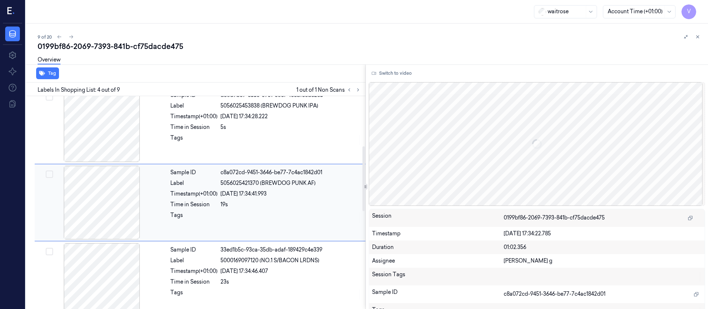
click at [104, 202] on div at bounding box center [101, 203] width 131 height 74
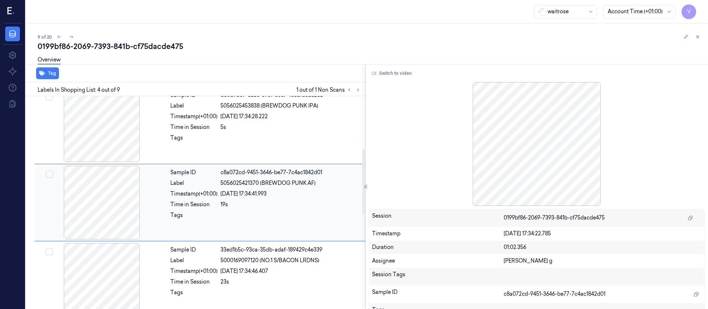
scroll to position [219, 0]
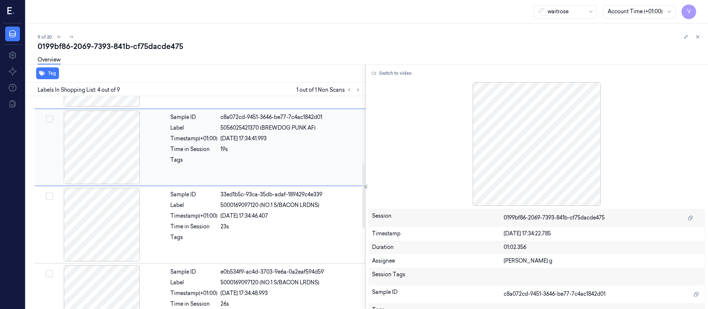
click at [103, 154] on div at bounding box center [101, 148] width 131 height 74
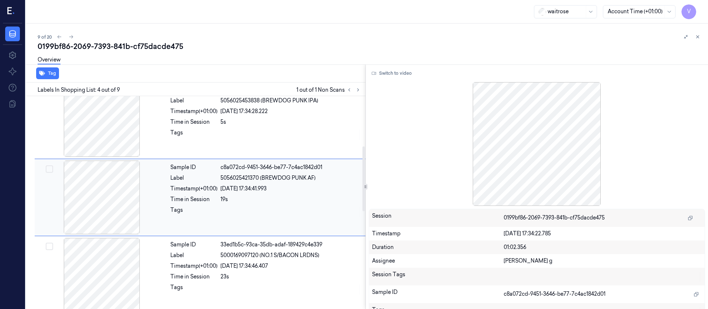
scroll to position [164, 0]
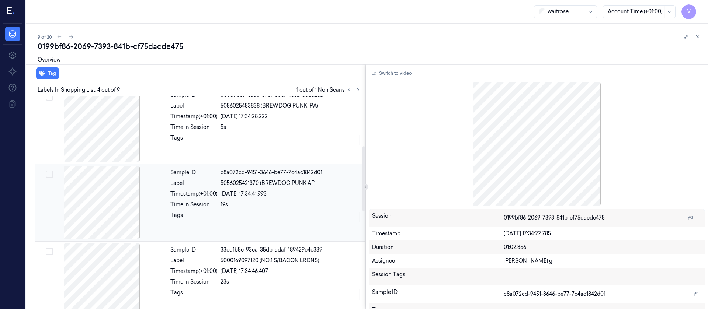
click at [131, 182] on div at bounding box center [101, 203] width 131 height 74
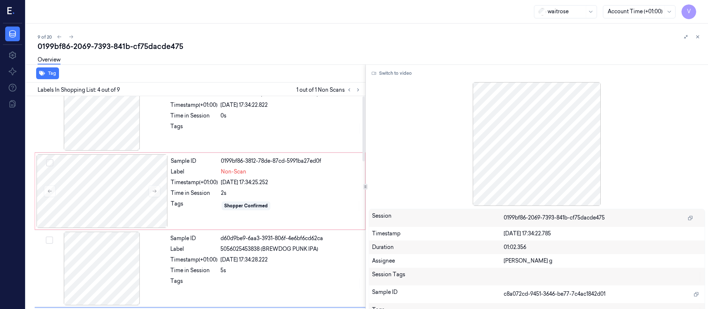
scroll to position [0, 0]
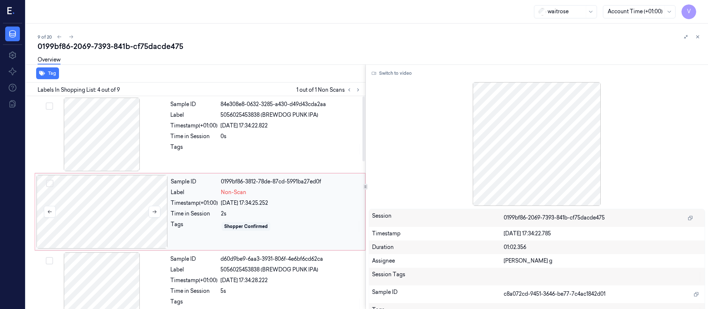
click at [106, 203] on div at bounding box center [102, 212] width 131 height 74
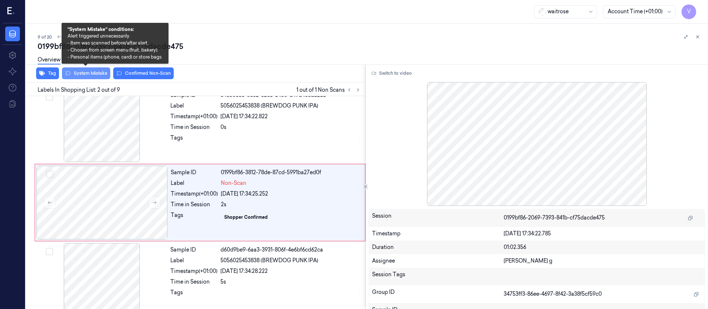
click at [100, 75] on button "System Mistake" at bounding box center [86, 73] width 48 height 12
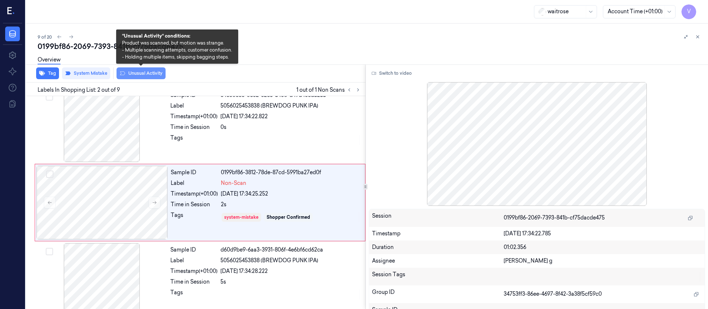
click at [149, 74] on button "Unusual Activity" at bounding box center [141, 73] width 49 height 12
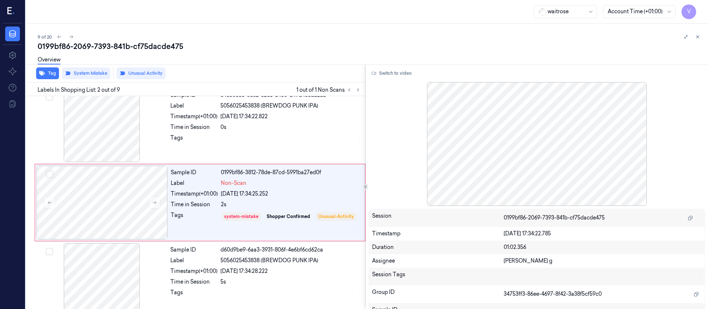
click at [287, 53] on div "Overview" at bounding box center [370, 61] width 665 height 19
click at [360, 91] on icon at bounding box center [358, 89] width 5 height 5
click at [75, 37] on button at bounding box center [71, 36] width 9 height 9
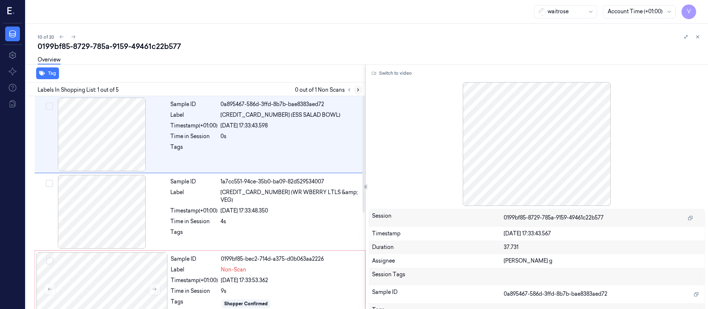
click at [360, 87] on icon at bounding box center [358, 89] width 5 height 5
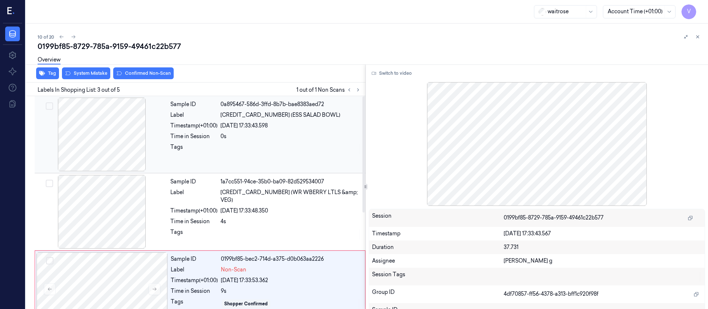
click at [120, 128] on div at bounding box center [101, 135] width 131 height 74
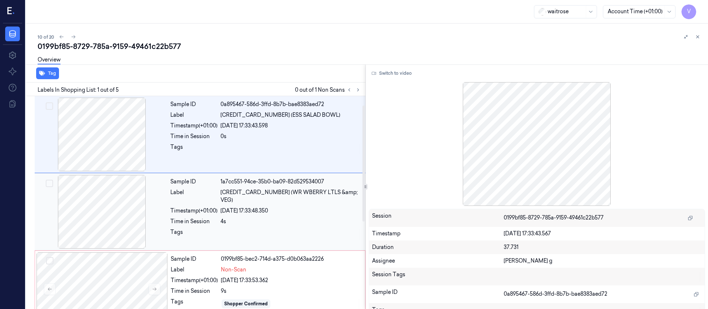
scroll to position [111, 0]
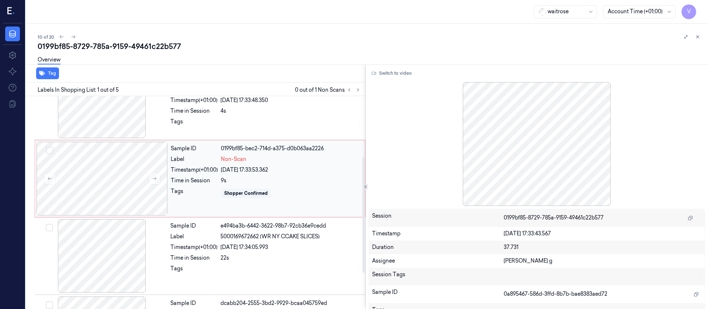
click at [241, 172] on div "[DATE] 17:33:53.362" at bounding box center [291, 170] width 140 height 8
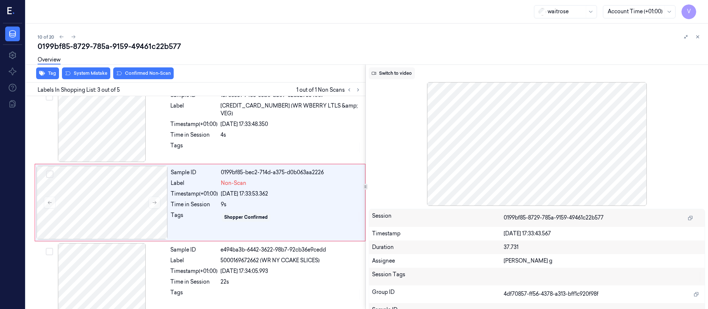
click at [389, 74] on button "Switch to video" at bounding box center [392, 73] width 46 height 12
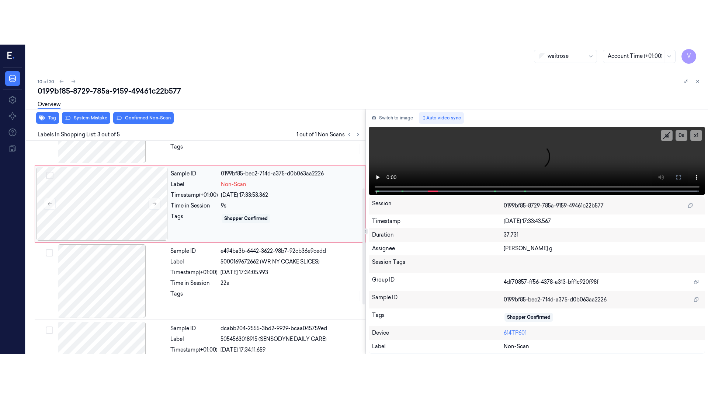
scroll to position [142, 0]
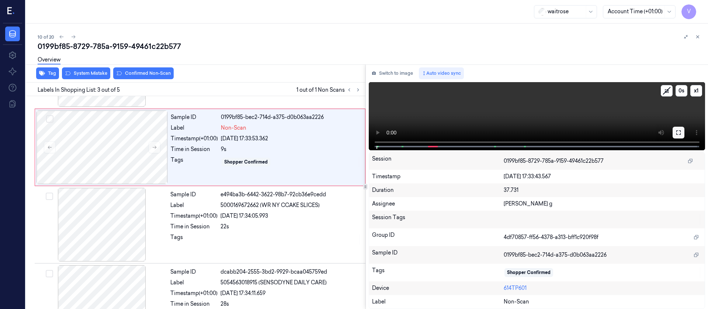
click at [682, 134] on button at bounding box center [679, 133] width 12 height 12
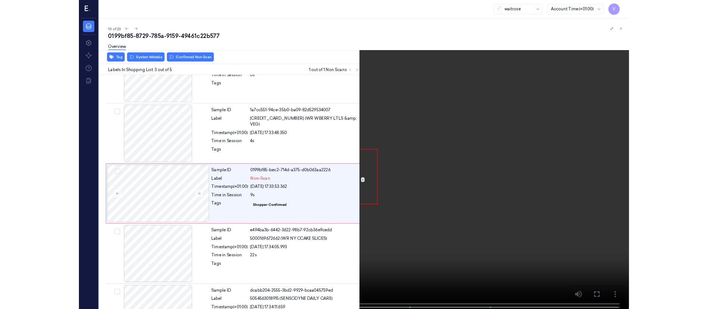
scroll to position [42, 0]
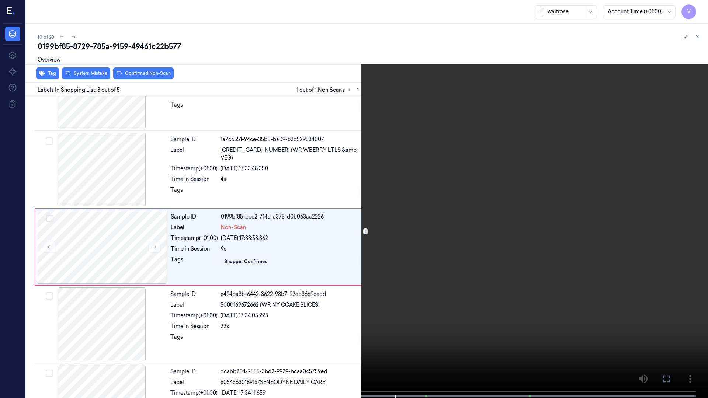
click at [0, 0] on icon at bounding box center [0, 0] width 0 height 0
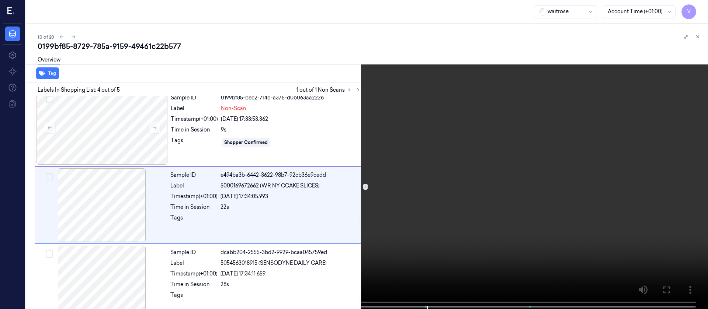
scroll to position [164, 0]
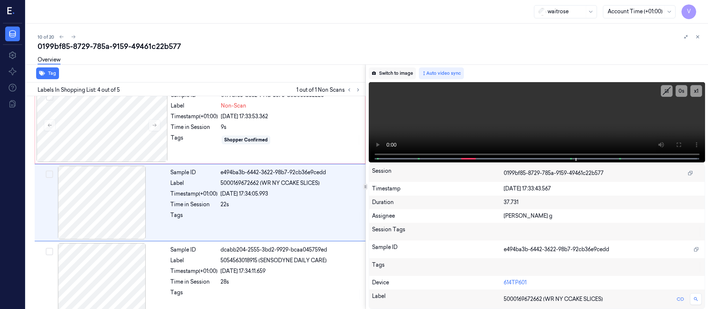
click at [381, 76] on button "Switch to image" at bounding box center [392, 73] width 47 height 12
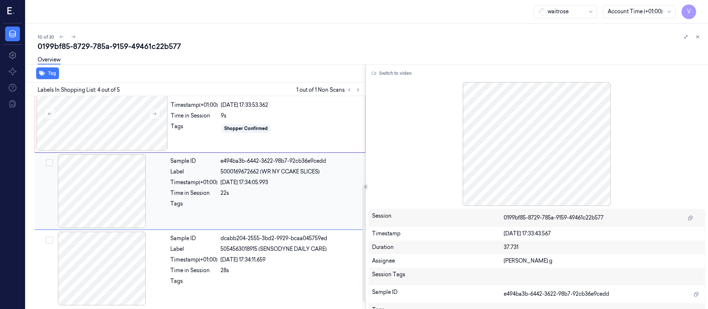
scroll to position [176, 0]
click at [127, 198] on div at bounding box center [101, 191] width 131 height 74
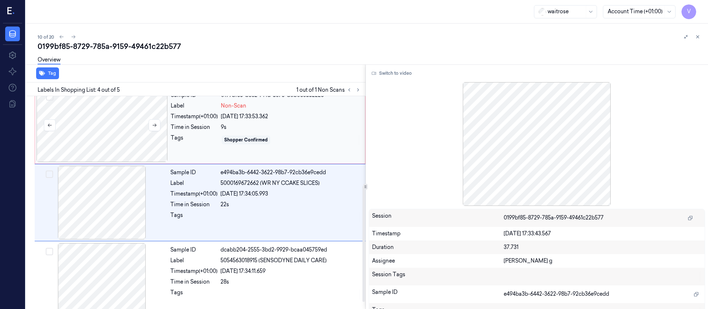
click at [111, 119] on div at bounding box center [102, 126] width 131 height 74
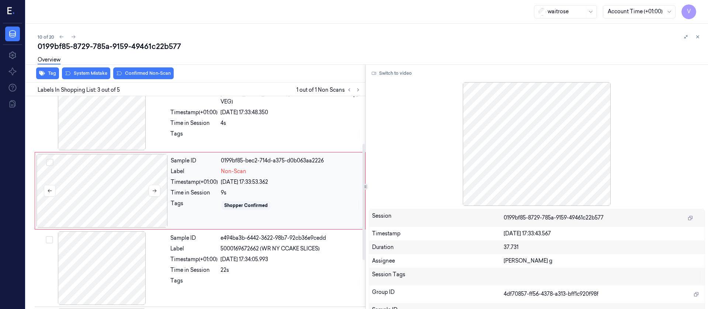
scroll to position [87, 0]
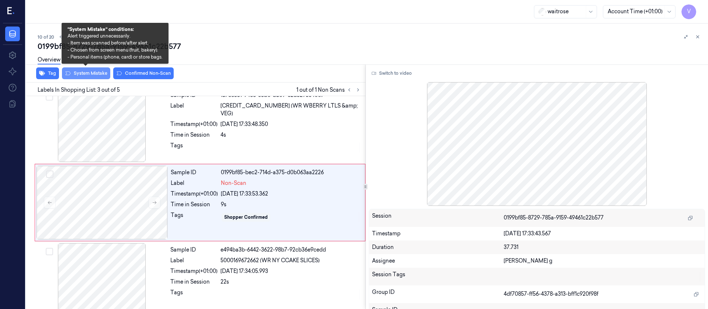
click at [73, 72] on button "System Mistake" at bounding box center [86, 73] width 48 height 12
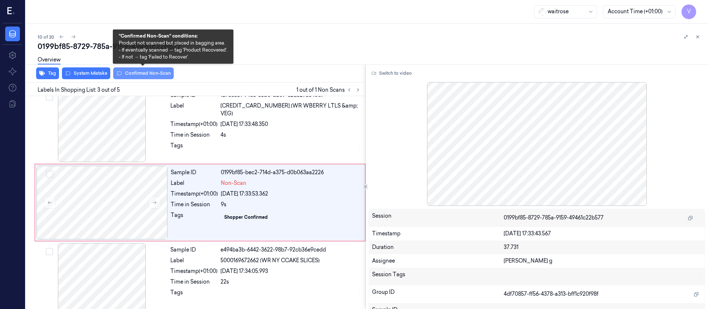
click at [134, 72] on button "Confirmed Non-Scan" at bounding box center [143, 73] width 60 height 12
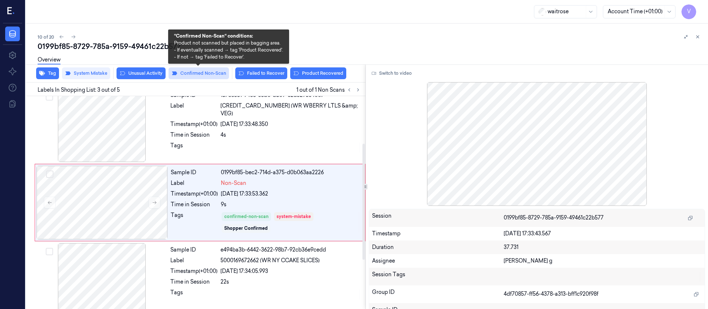
click at [206, 72] on button "Confirmed Non-Scan" at bounding box center [199, 73] width 60 height 12
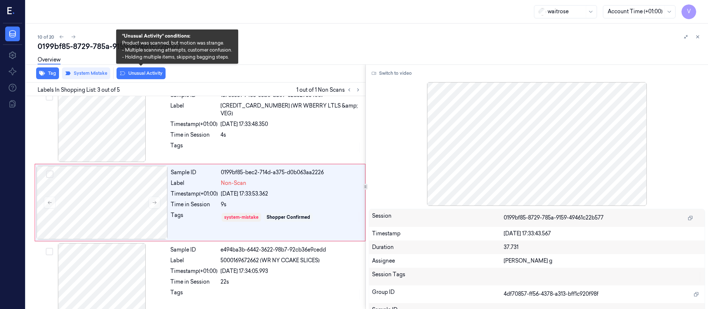
click at [136, 73] on button "Unusual Activity" at bounding box center [141, 73] width 49 height 12
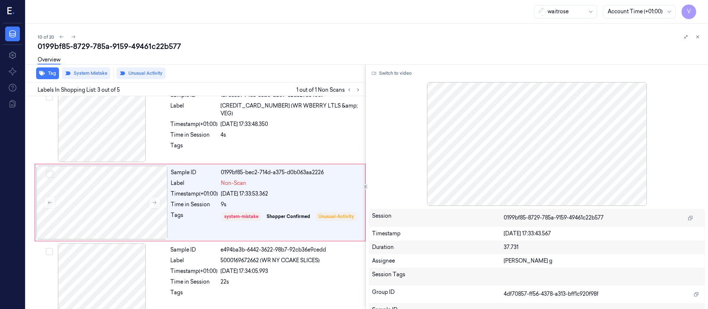
click at [282, 65] on div at bounding box center [365, 65] width 685 height 0
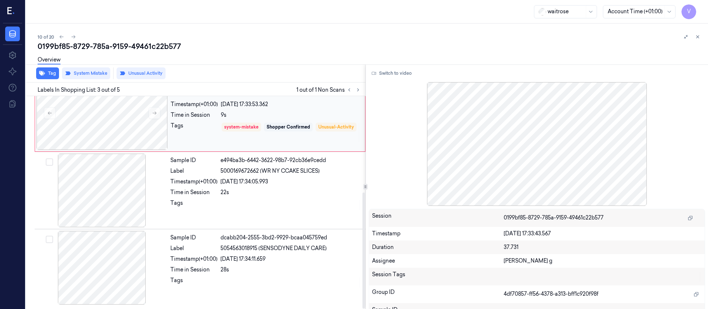
scroll to position [0, 0]
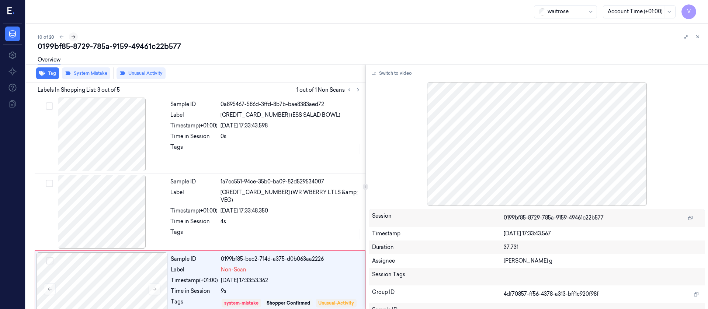
click at [74, 37] on icon at bounding box center [73, 36] width 5 height 5
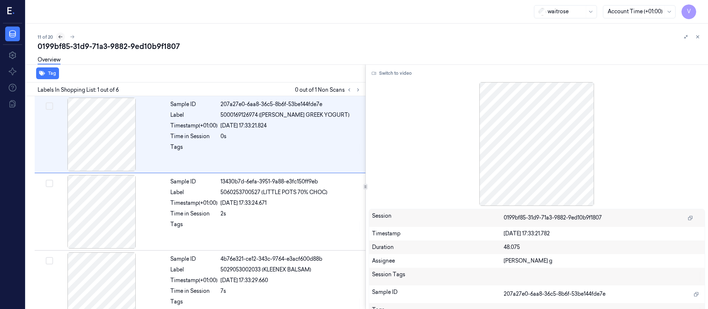
click at [58, 38] on icon at bounding box center [60, 36] width 5 height 5
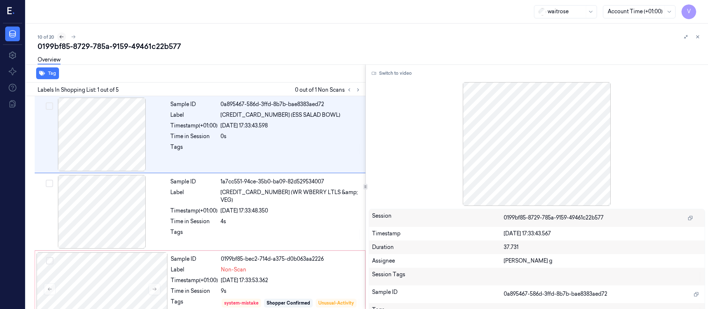
click at [58, 37] on button at bounding box center [61, 36] width 9 height 9
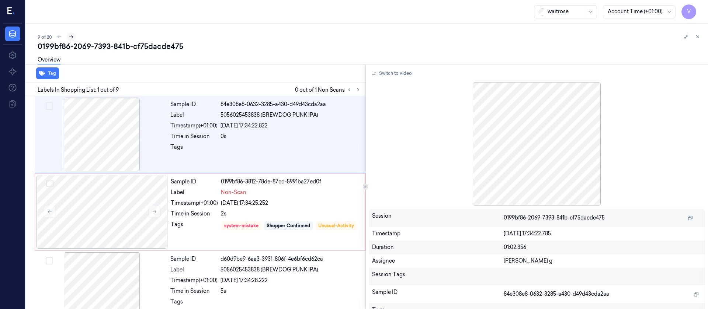
click at [73, 37] on icon at bounding box center [71, 36] width 5 height 5
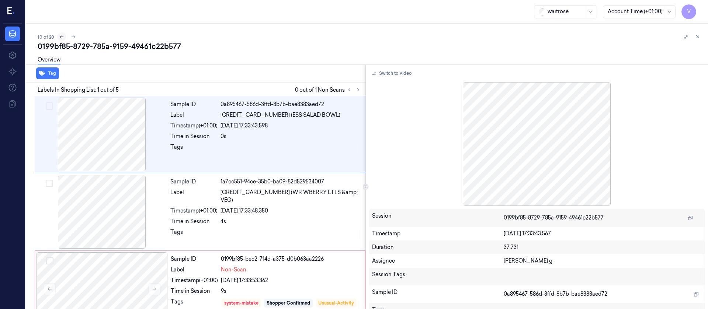
click at [60, 36] on icon at bounding box center [61, 36] width 5 height 5
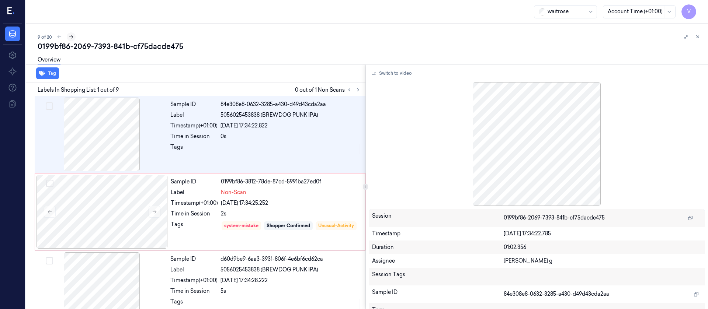
click at [72, 36] on icon at bounding box center [71, 36] width 5 height 5
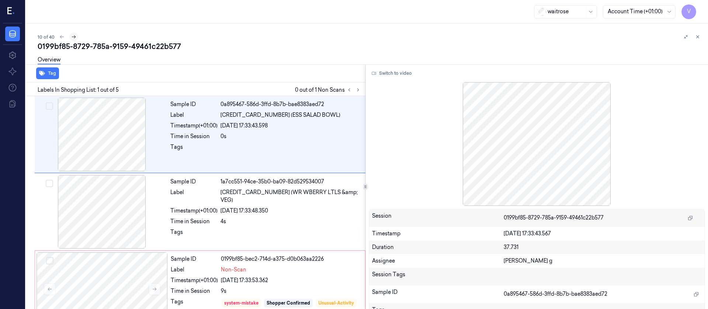
click at [76, 34] on button at bounding box center [73, 36] width 9 height 9
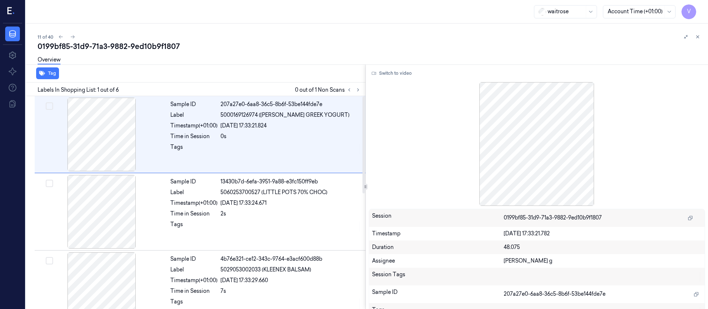
click at [235, 66] on div "Overview" at bounding box center [370, 61] width 665 height 19
click at [359, 86] on button at bounding box center [358, 90] width 9 height 9
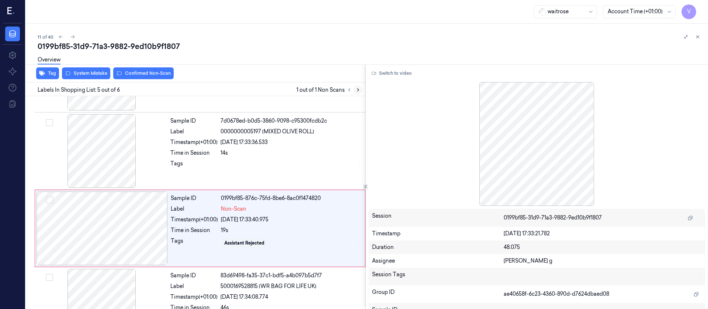
scroll to position [242, 0]
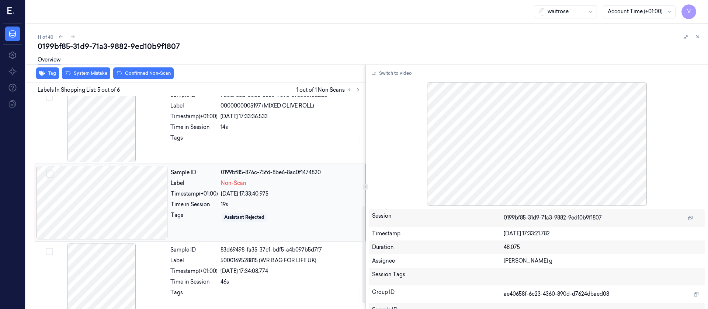
click at [133, 195] on div at bounding box center [102, 203] width 131 height 74
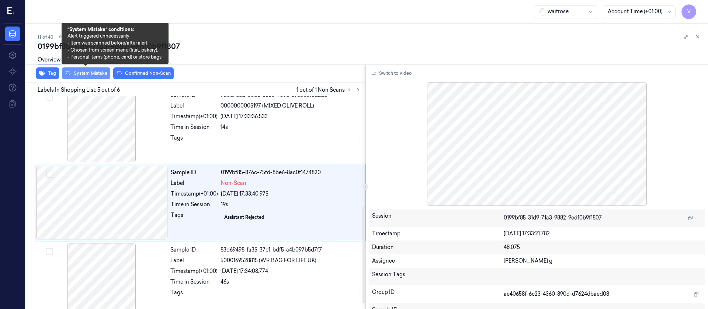
click at [95, 73] on button "System Mistake" at bounding box center [86, 73] width 48 height 12
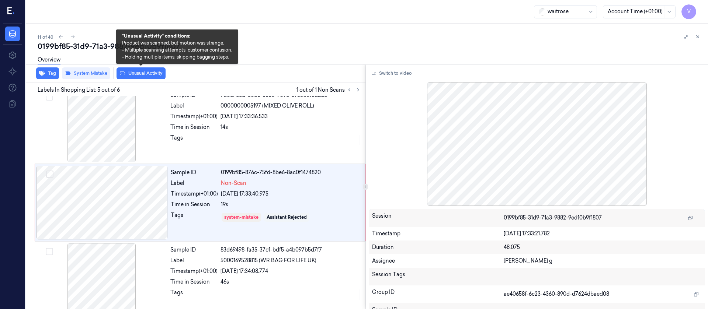
click at [135, 73] on button "Unusual Activity" at bounding box center [141, 73] width 49 height 12
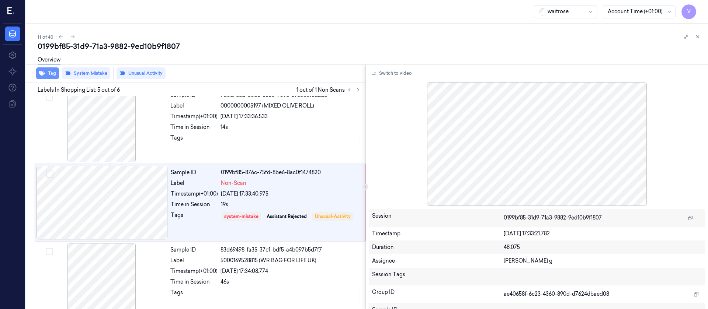
click at [53, 72] on button "Tag" at bounding box center [47, 73] width 23 height 12
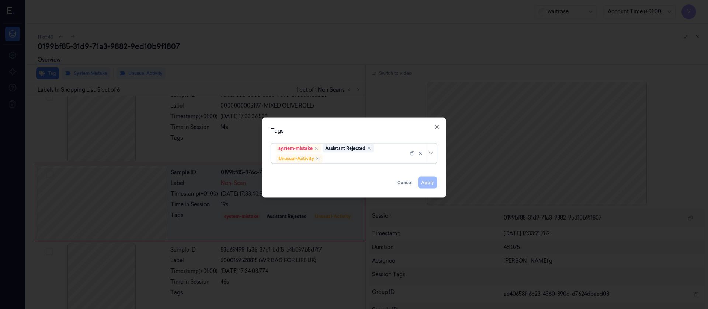
click at [373, 163] on div "system-mistake Assistant Rejected Unusual-Activity" at bounding box center [342, 153] width 132 height 19
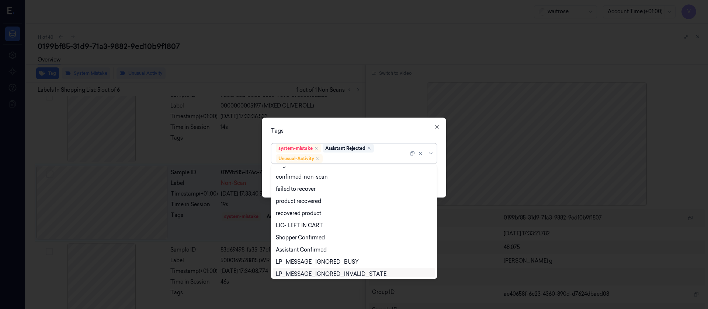
scroll to position [96, 0]
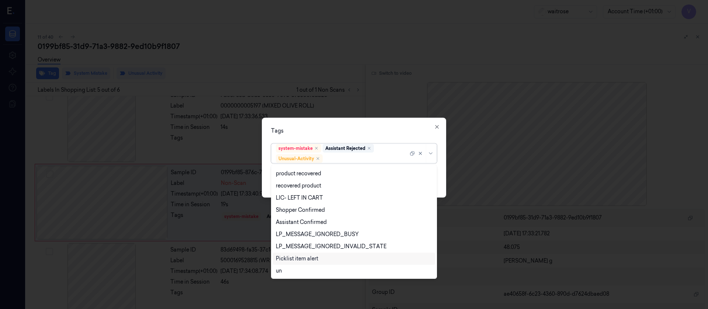
click at [297, 259] on div "Picklist item alert" at bounding box center [297, 259] width 42 height 8
click at [396, 120] on div "Tags option Picklist item alert, selected. 20 results available. Use Up and Dow…" at bounding box center [354, 158] width 184 height 80
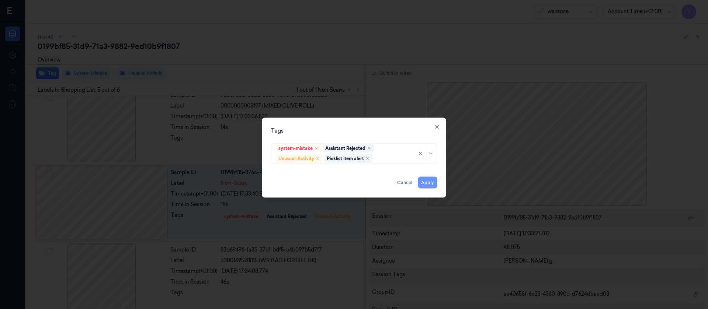
click at [424, 183] on button "Apply" at bounding box center [427, 183] width 19 height 12
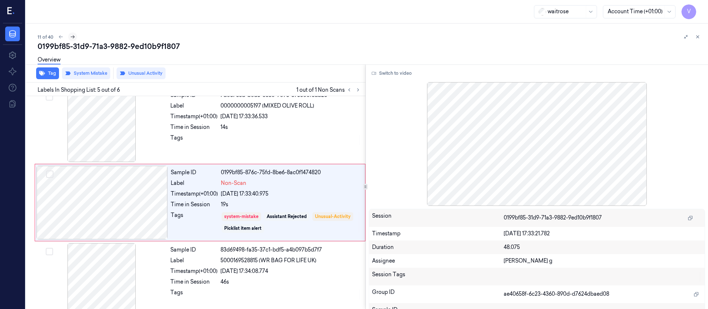
click at [70, 35] on icon at bounding box center [72, 36] width 5 height 5
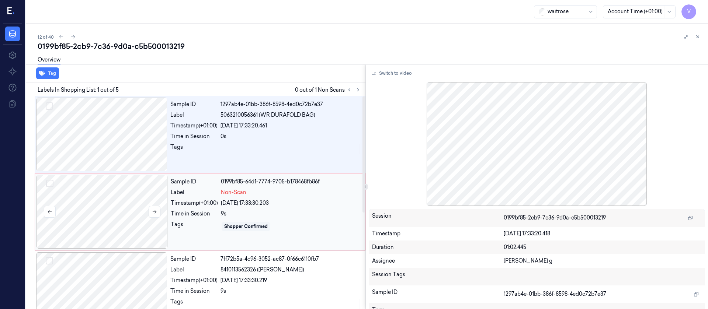
click at [88, 204] on div at bounding box center [102, 212] width 131 height 74
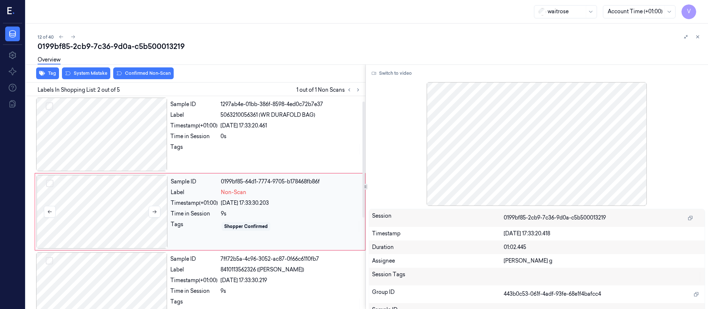
scroll to position [9, 0]
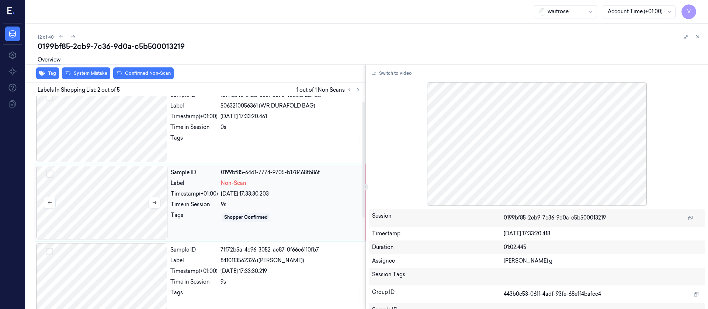
click at [89, 197] on div at bounding box center [102, 203] width 131 height 74
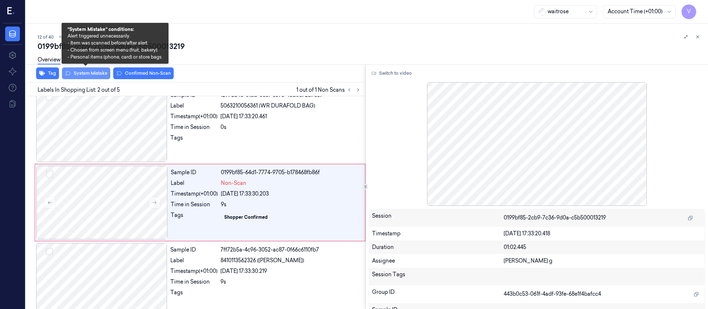
click at [92, 75] on button "System Mistake" at bounding box center [86, 73] width 48 height 12
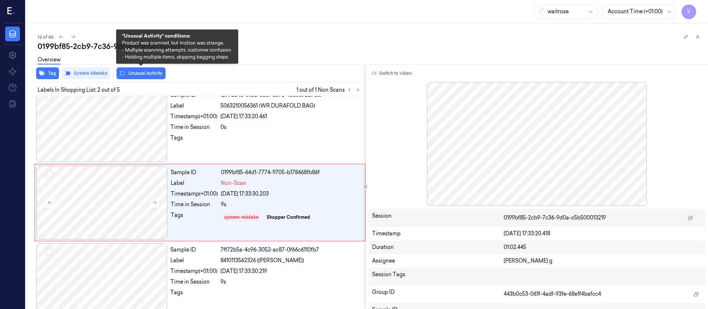
click at [147, 77] on button "Unusual Activity" at bounding box center [141, 73] width 49 height 12
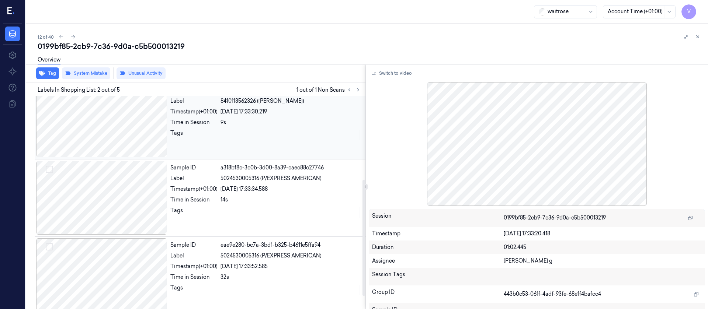
scroll to position [175, 0]
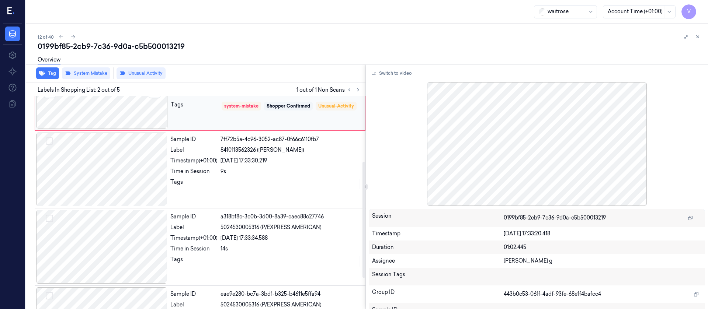
click at [113, 118] on div at bounding box center [102, 92] width 131 height 74
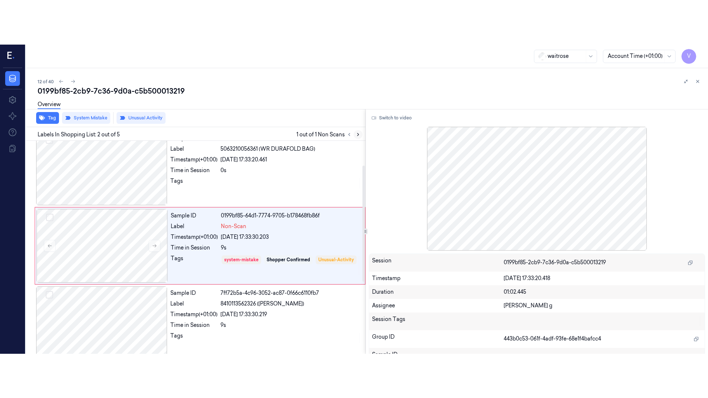
scroll to position [9, 0]
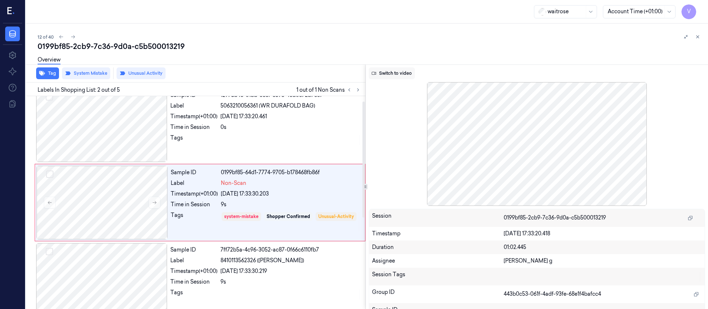
click at [390, 76] on button "Switch to video" at bounding box center [392, 73] width 46 height 12
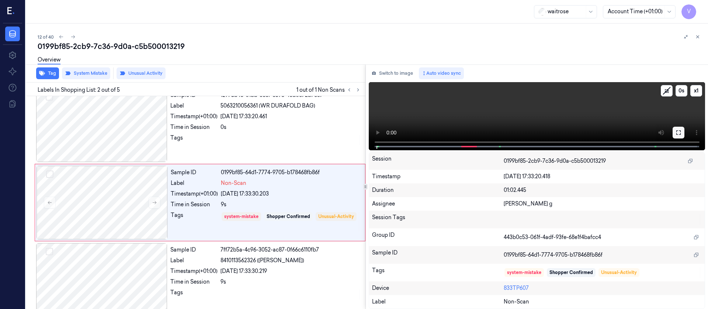
click at [680, 135] on icon at bounding box center [679, 133] width 6 height 6
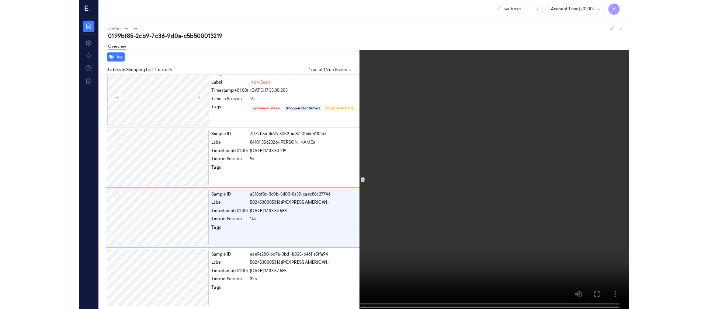
scroll to position [87, 0]
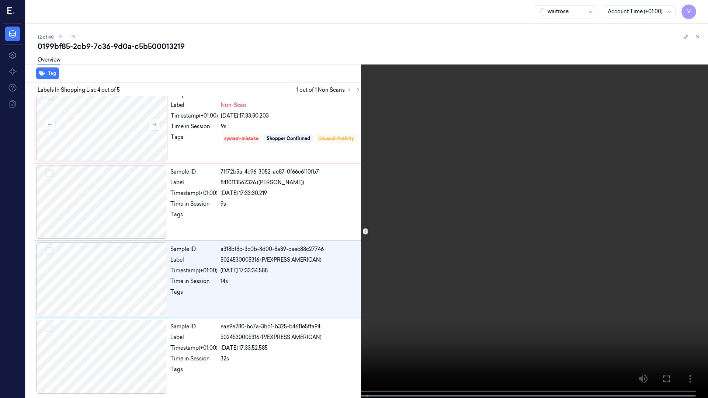
click at [0, 0] on icon at bounding box center [0, 0] width 0 height 0
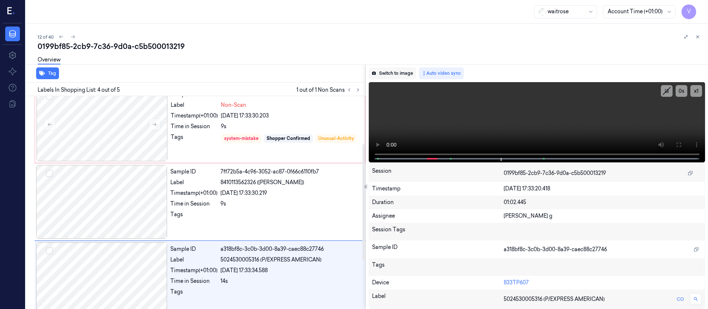
click at [401, 74] on button "Switch to image" at bounding box center [392, 73] width 47 height 12
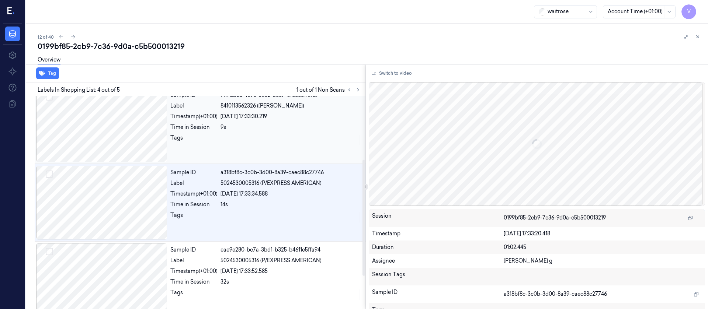
scroll to position [0, 0]
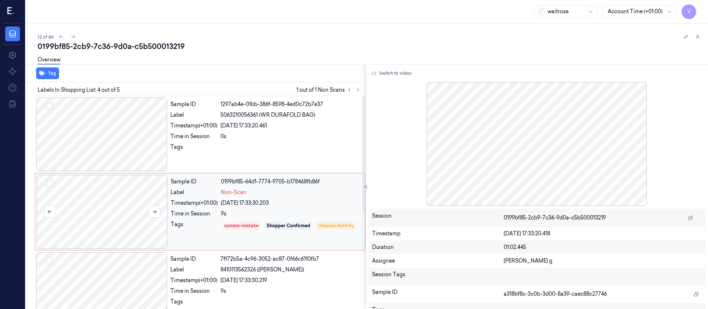
click at [112, 216] on div at bounding box center [102, 212] width 131 height 74
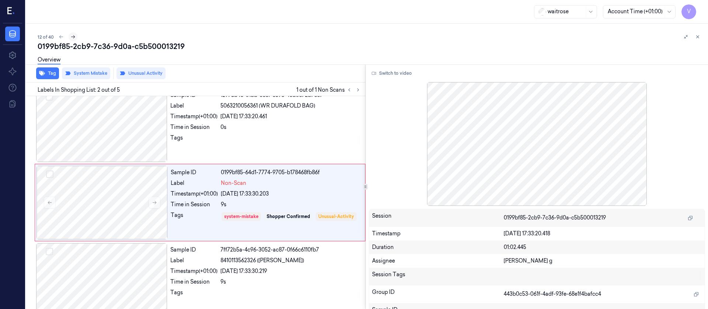
click at [70, 37] on icon at bounding box center [72, 36] width 5 height 5
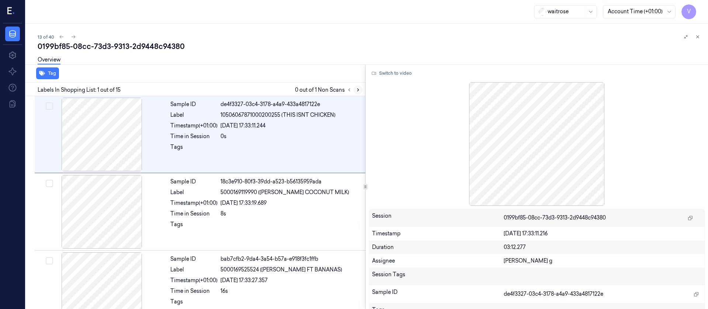
click at [355, 87] on button at bounding box center [358, 90] width 9 height 9
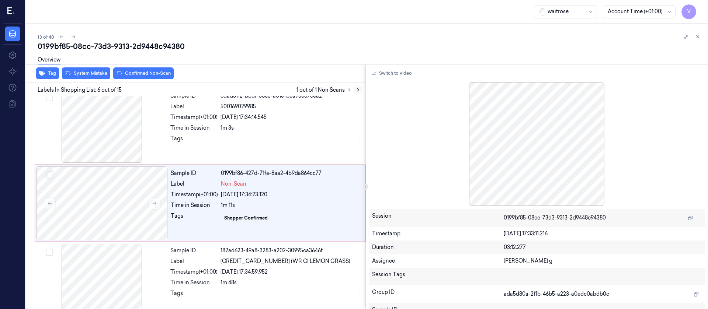
scroll to position [319, 0]
click at [129, 134] on div at bounding box center [101, 126] width 131 height 74
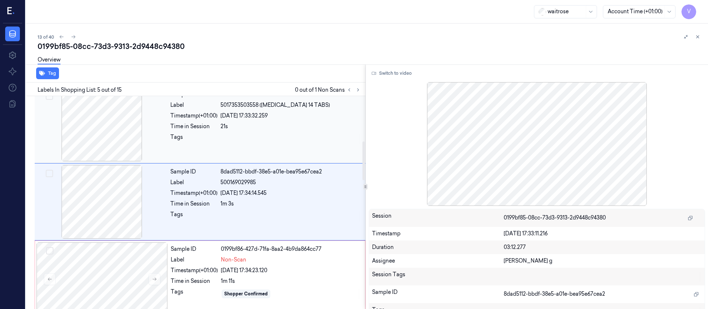
scroll to position [242, 0]
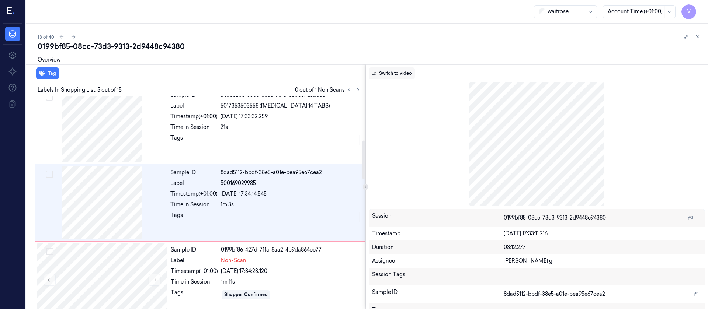
click at [390, 74] on button "Switch to video" at bounding box center [392, 73] width 46 height 12
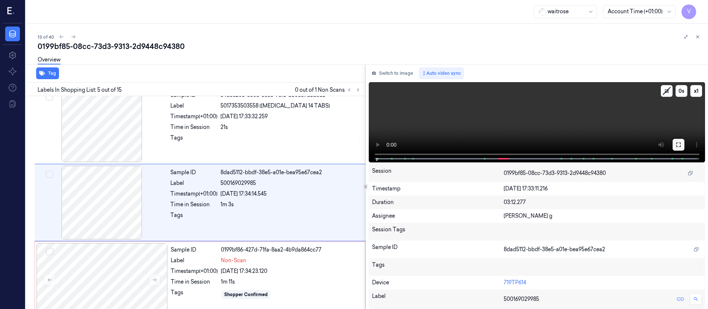
click at [678, 143] on icon at bounding box center [679, 145] width 6 height 6
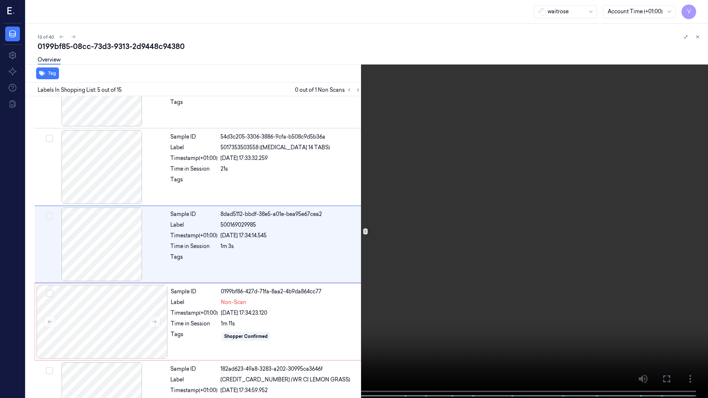
scroll to position [197, 0]
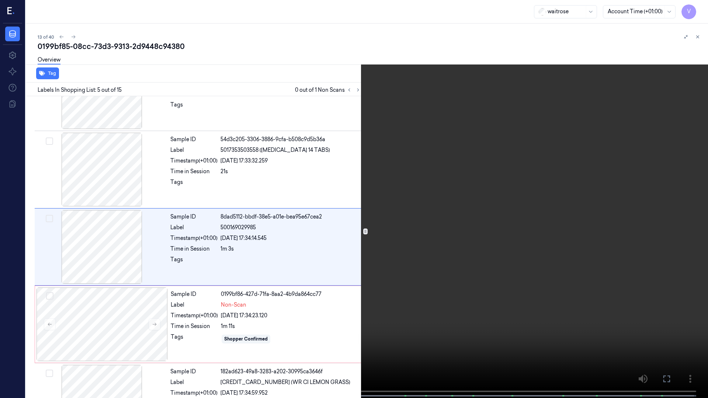
click at [90, 308] on span at bounding box center [90, 396] width 1 height 4
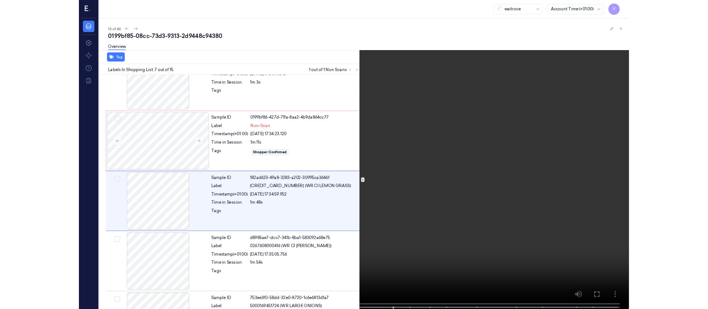
scroll to position [352, 0]
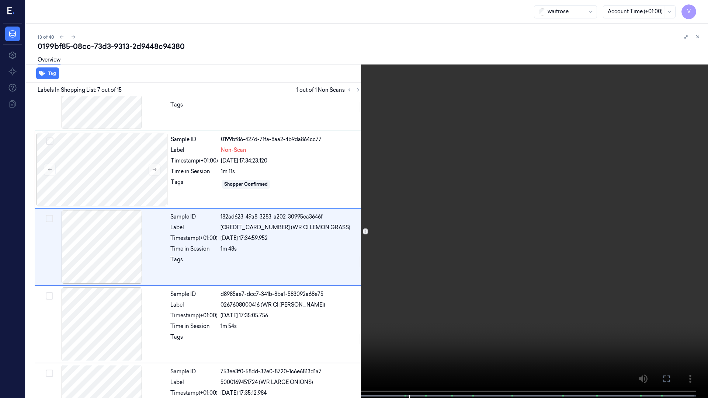
click at [0, 0] on icon at bounding box center [0, 0] width 0 height 0
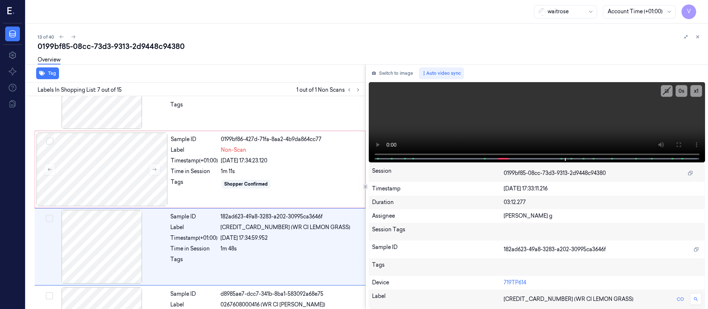
click at [398, 80] on div "Switch to image Auto video sync x 1 0 s Session 0199bf85-08cc-73d3-9313-2d9448c…" at bounding box center [537, 187] width 343 height 245
click at [398, 76] on button "Switch to image" at bounding box center [392, 73] width 47 height 12
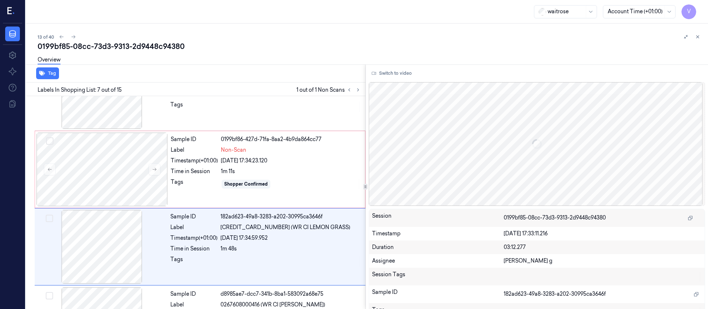
scroll to position [396, 0]
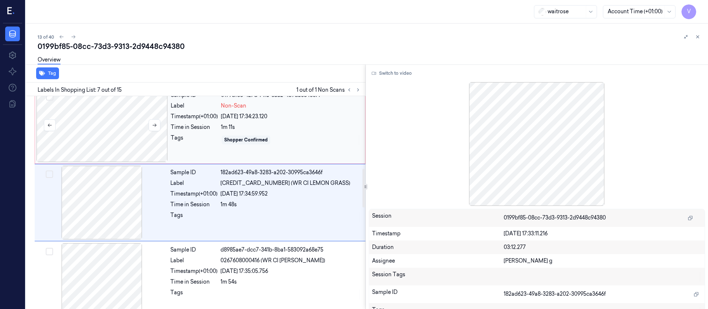
click at [134, 129] on div at bounding box center [102, 126] width 131 height 74
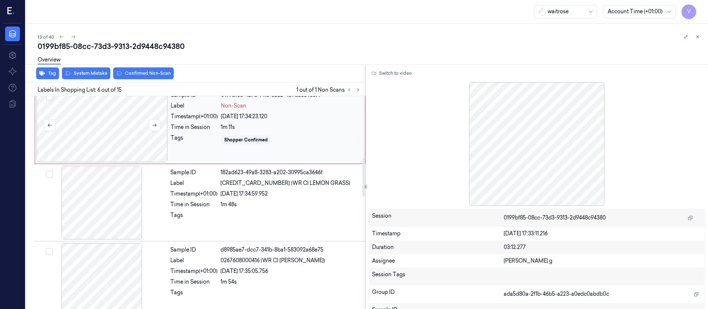
scroll to position [319, 0]
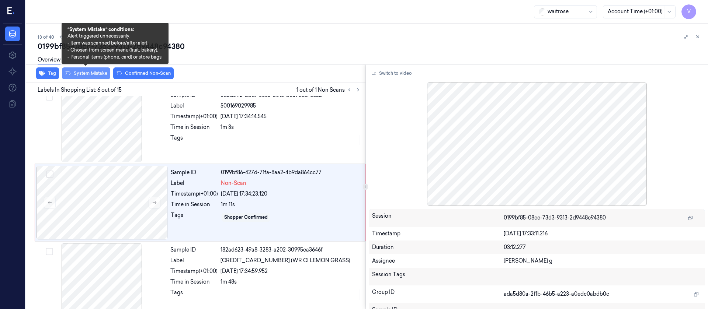
click at [100, 73] on button "System Mistake" at bounding box center [86, 73] width 48 height 12
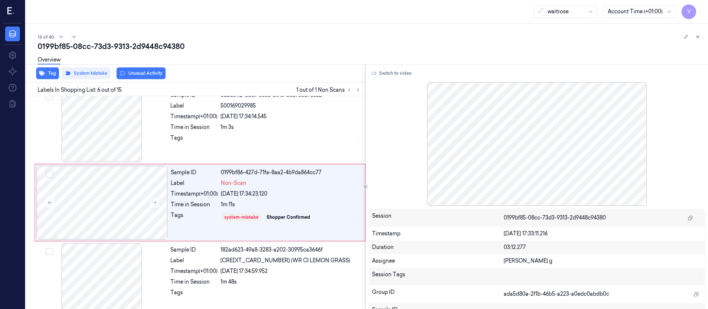
click at [135, 73] on button "Unusual Activity" at bounding box center [141, 73] width 49 height 12
click at [223, 42] on div "0199bf85-08cc-73d3-9313-2d9448c94380" at bounding box center [370, 46] width 665 height 10
click at [71, 39] on icon at bounding box center [73, 36] width 5 height 5
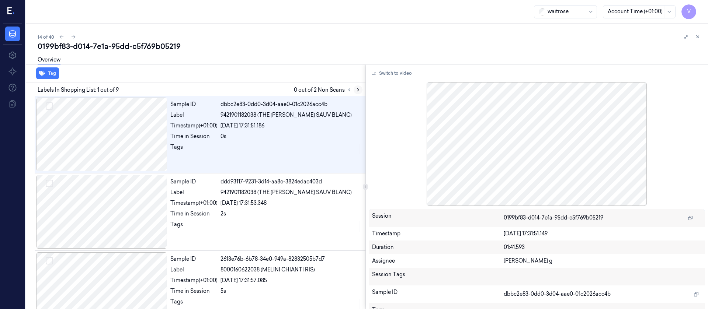
click at [356, 90] on icon at bounding box center [358, 89] width 5 height 5
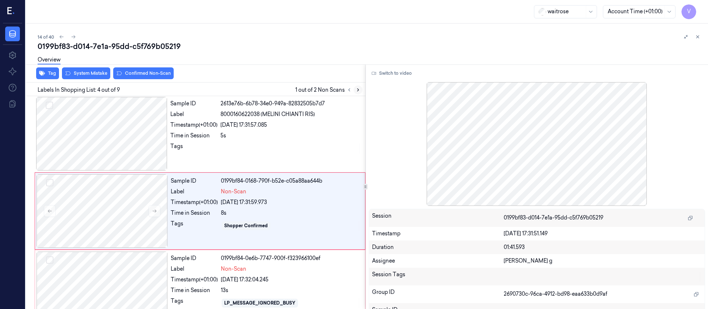
scroll to position [164, 0]
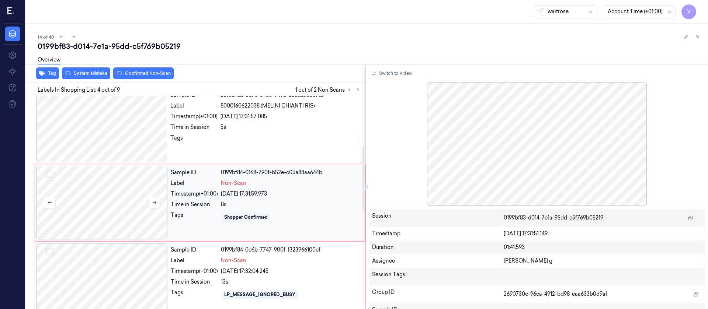
click at [101, 200] on div at bounding box center [102, 203] width 131 height 74
click at [92, 153] on div at bounding box center [101, 126] width 131 height 74
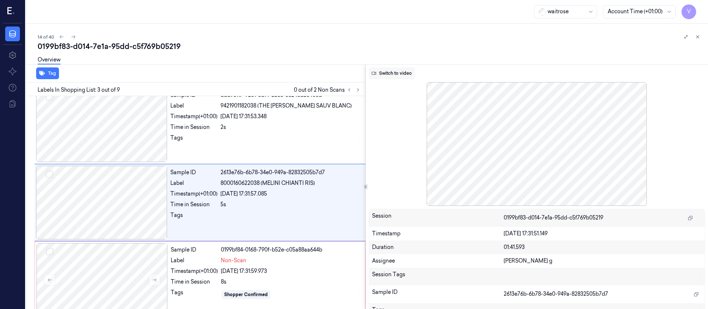
click at [389, 76] on button "Switch to video" at bounding box center [392, 73] width 46 height 12
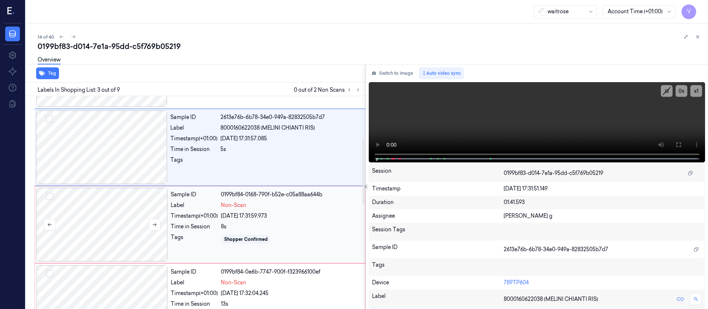
click at [116, 221] on div at bounding box center [102, 225] width 131 height 74
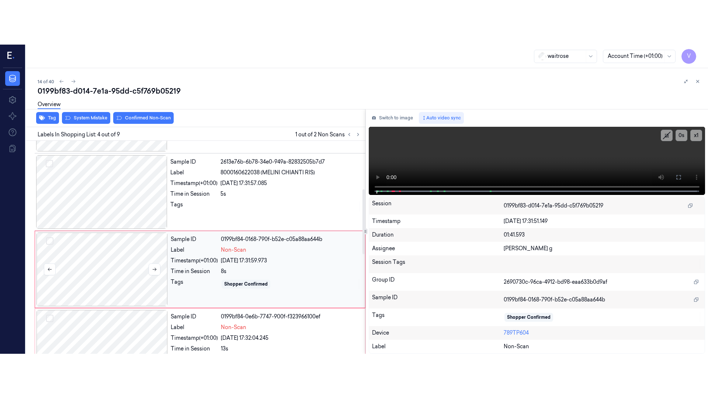
scroll to position [164, 0]
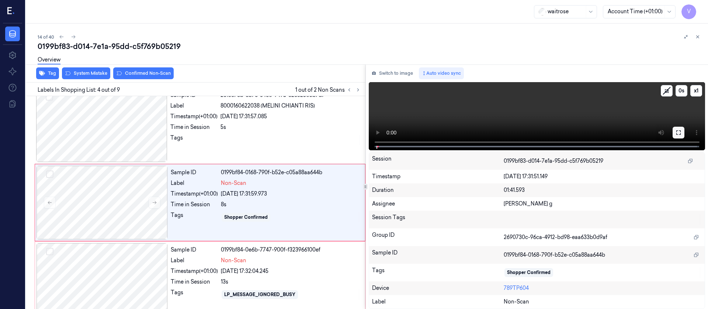
click at [681, 135] on icon at bounding box center [679, 133] width 6 height 6
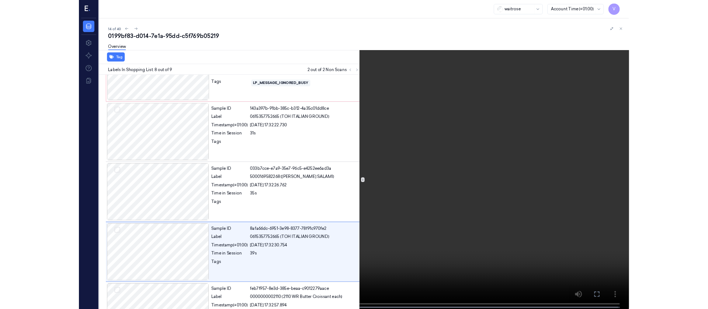
scroll to position [397, 0]
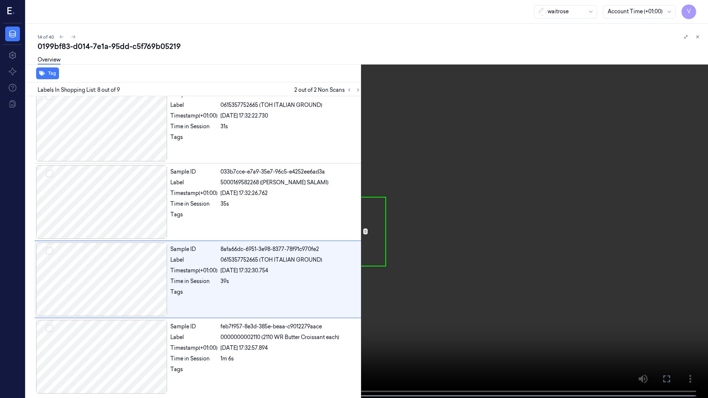
click at [0, 0] on icon at bounding box center [0, 0] width 0 height 0
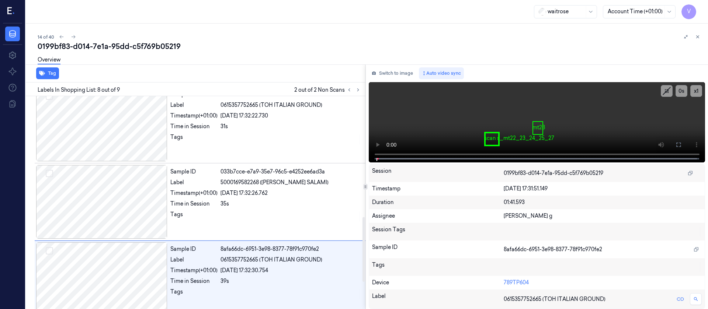
click at [407, 66] on div "Switch to image Auto video sync x 1 0 s mt28 scan s_mt22_23_24_25_27 Session 01…" at bounding box center [537, 187] width 343 height 245
click at [396, 73] on button "Switch to image" at bounding box center [392, 73] width 47 height 12
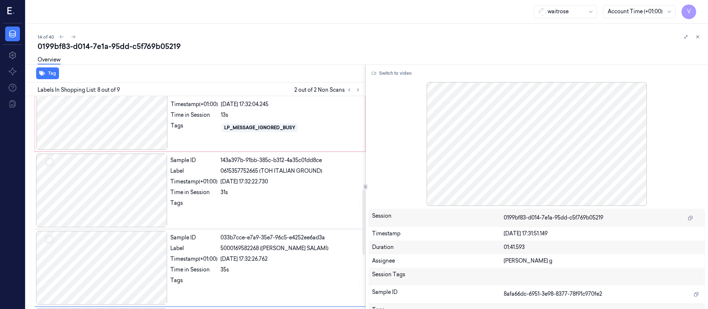
scroll to position [308, 0]
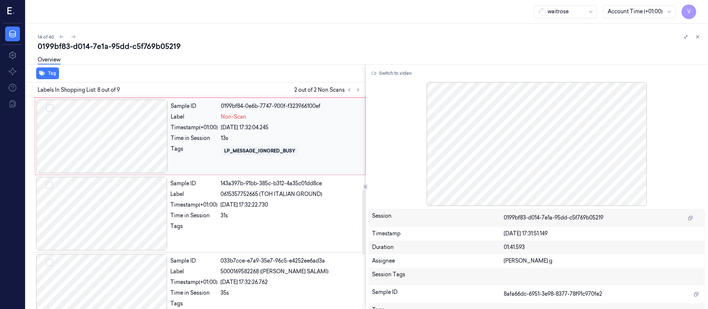
click at [97, 145] on div at bounding box center [102, 137] width 131 height 74
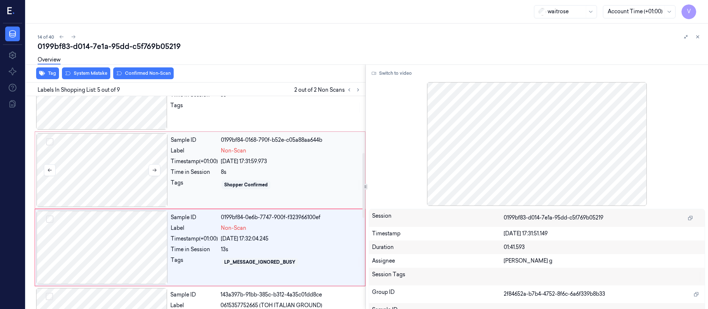
scroll to position [186, 0]
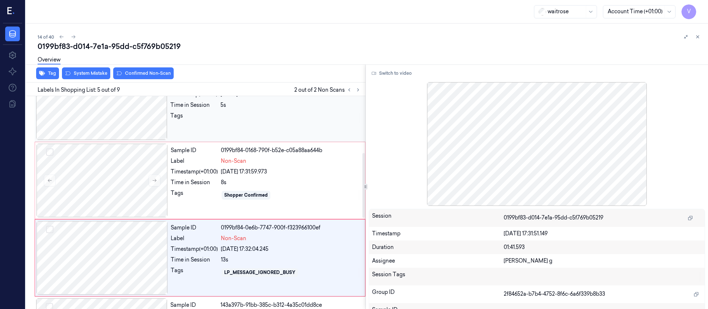
click at [160, 122] on div at bounding box center [101, 103] width 131 height 74
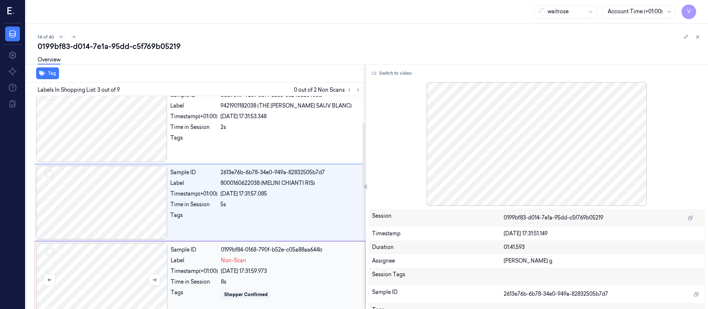
click at [109, 272] on div at bounding box center [102, 280] width 131 height 74
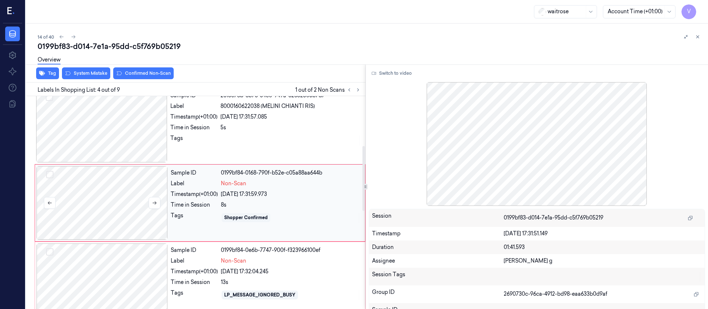
scroll to position [164, 0]
click at [156, 204] on icon at bounding box center [154, 202] width 5 height 5
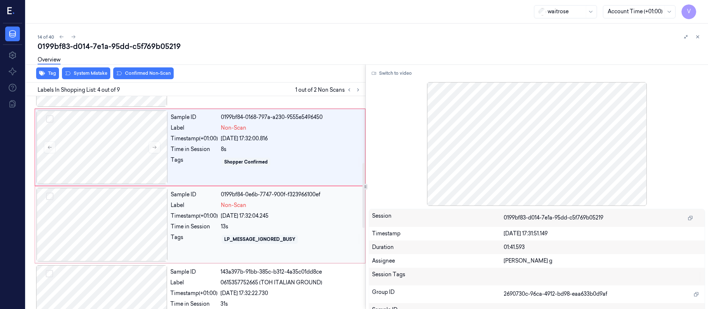
click at [116, 231] on div at bounding box center [102, 225] width 131 height 74
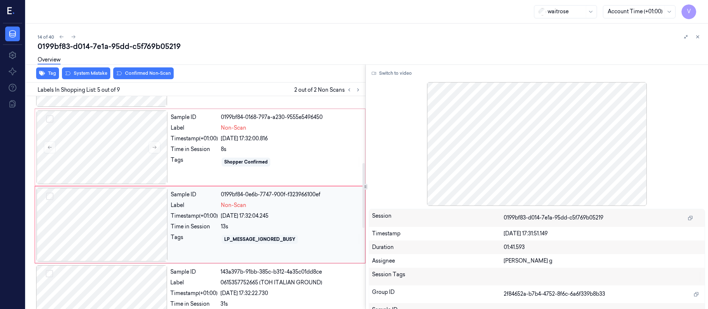
scroll to position [242, 0]
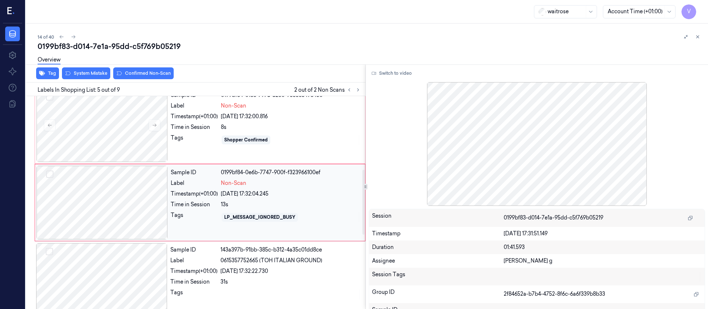
click at [129, 208] on div at bounding box center [102, 203] width 131 height 74
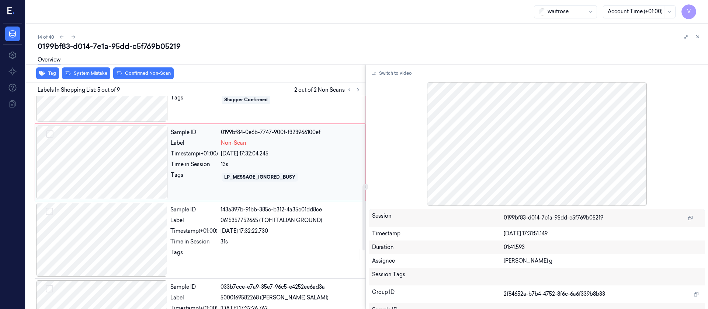
scroll to position [297, 0]
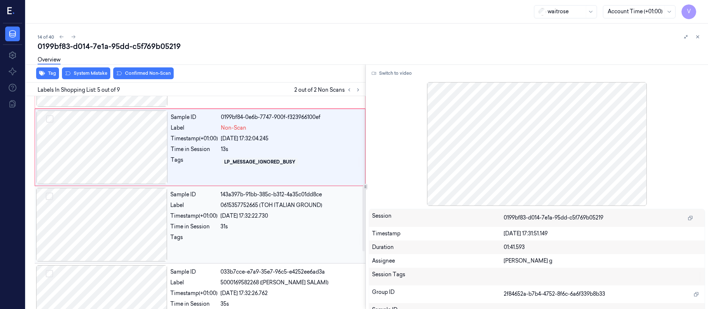
click at [112, 228] on div at bounding box center [101, 225] width 131 height 74
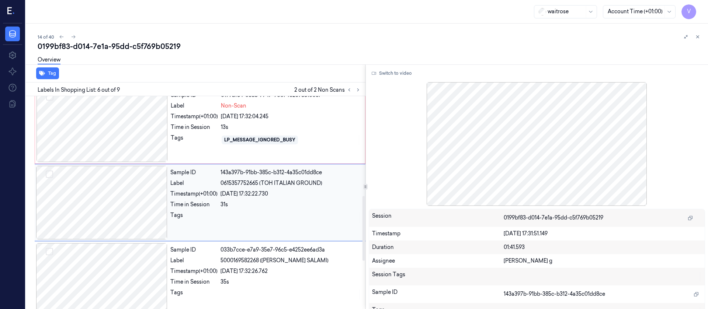
scroll to position [374, 0]
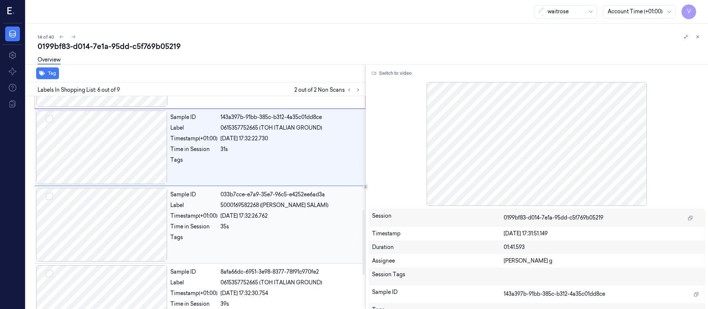
click at [140, 223] on div at bounding box center [101, 225] width 131 height 74
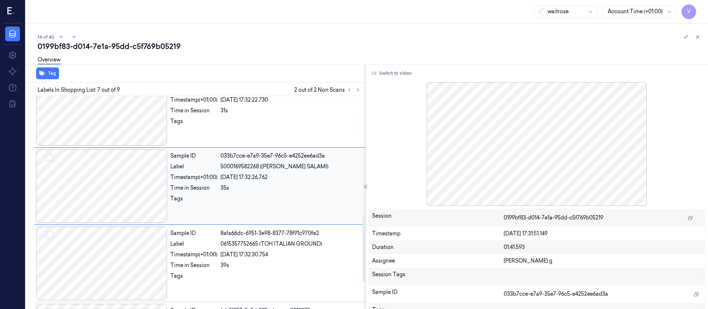
scroll to position [396, 0]
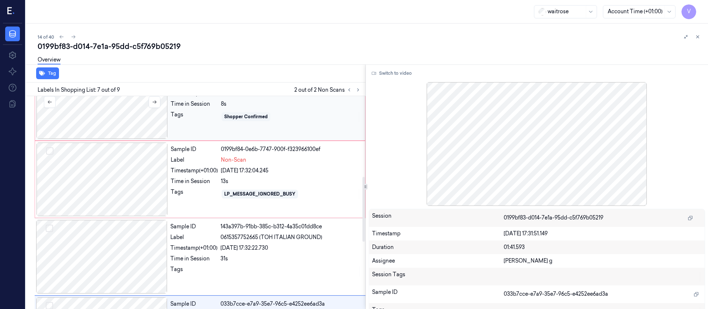
click at [103, 131] on div at bounding box center [102, 102] width 131 height 74
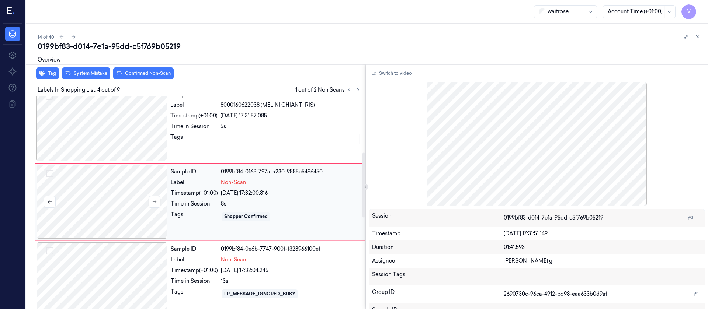
scroll to position [164, 0]
click at [102, 190] on div at bounding box center [102, 203] width 131 height 74
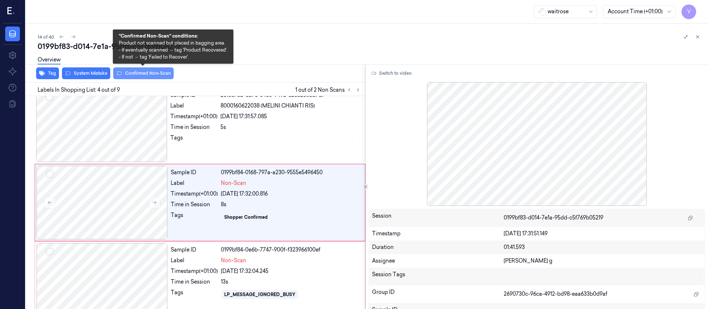
click at [144, 74] on button "Confirmed Non-Scan" at bounding box center [143, 73] width 60 height 12
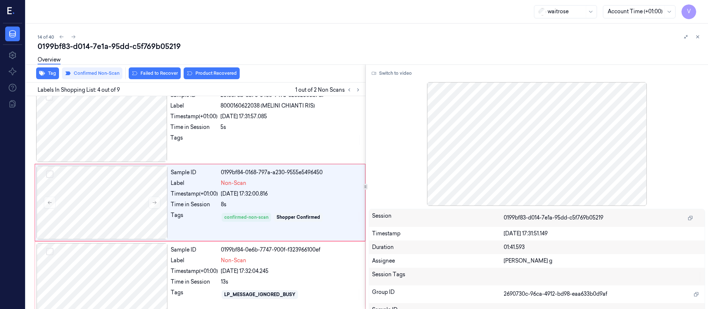
click at [204, 69] on div "Overview" at bounding box center [370, 61] width 665 height 19
click at [204, 76] on button "Product Recovered" at bounding box center [212, 73] width 56 height 12
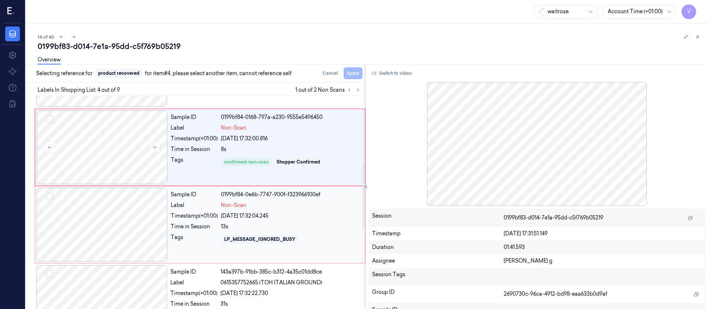
click at [111, 241] on div at bounding box center [102, 225] width 131 height 74
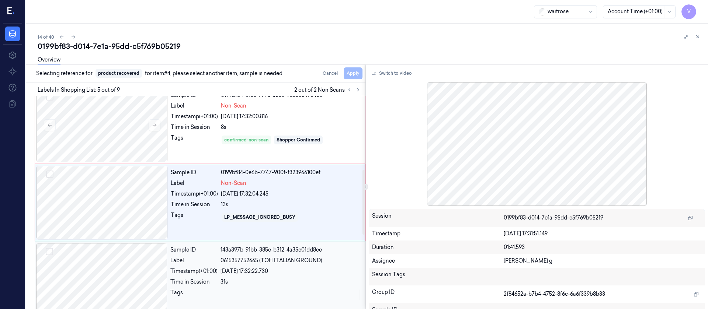
click at [94, 273] on div at bounding box center [101, 280] width 131 height 74
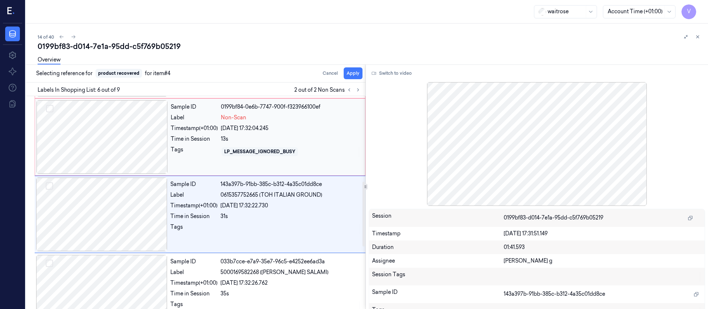
scroll to position [319, 0]
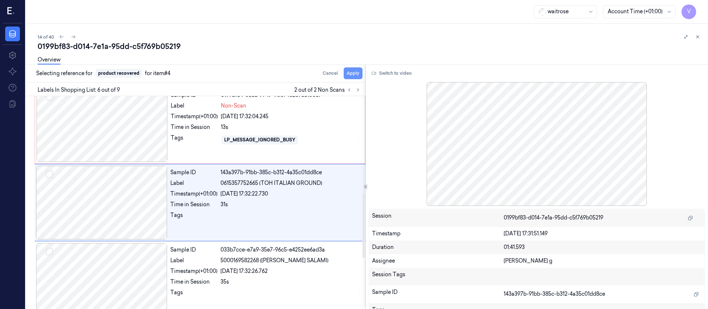
click at [355, 73] on button "Apply" at bounding box center [353, 73] width 19 height 12
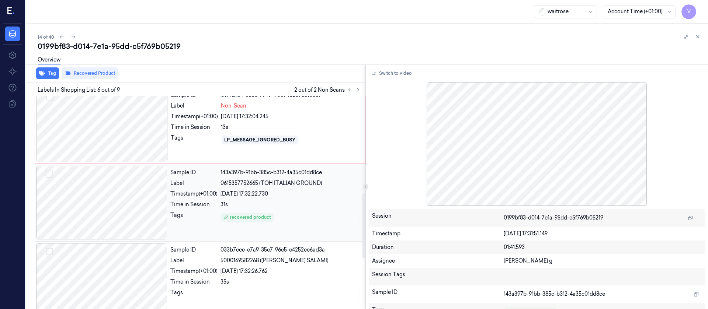
click at [100, 205] on div at bounding box center [101, 203] width 131 height 74
click at [100, 134] on div at bounding box center [102, 126] width 131 height 74
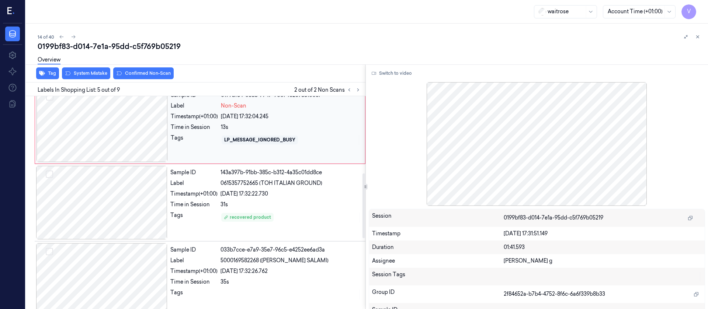
scroll to position [242, 0]
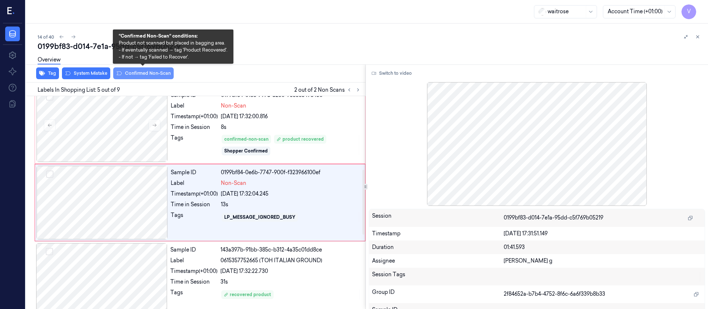
click at [150, 74] on button "Confirmed Non-Scan" at bounding box center [143, 73] width 60 height 12
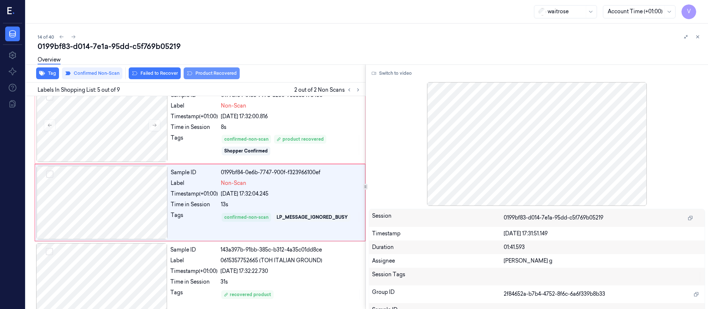
click at [196, 74] on button "Product Recovered" at bounding box center [212, 73] width 56 height 12
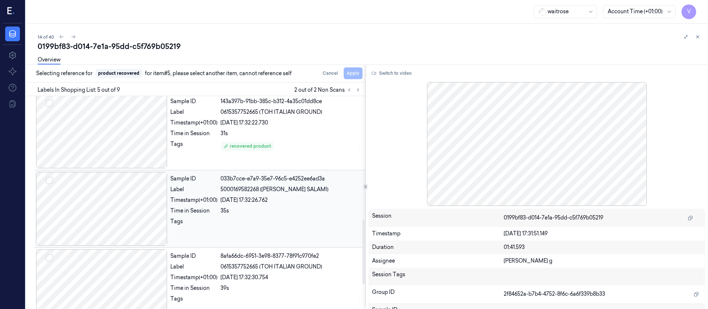
scroll to position [431, 0]
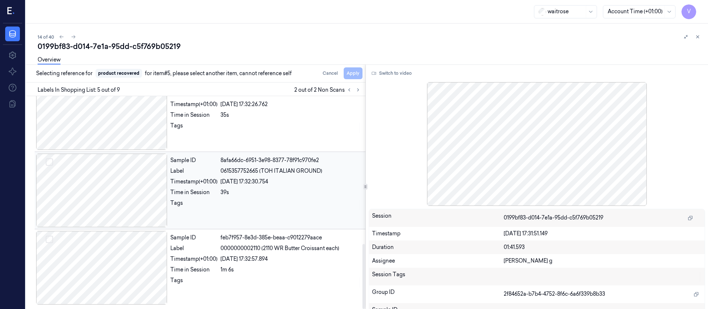
click at [108, 188] on div at bounding box center [101, 191] width 131 height 74
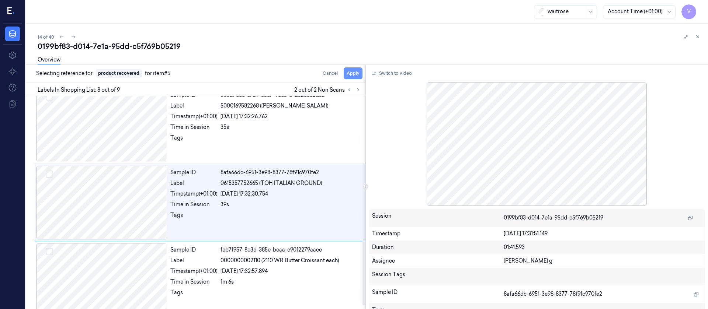
click at [355, 75] on button "Apply" at bounding box center [353, 73] width 19 height 12
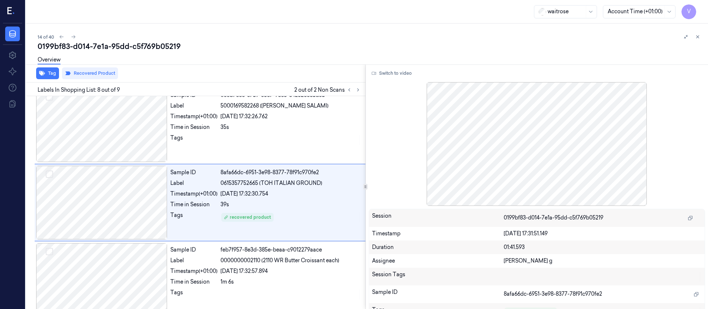
click at [316, 24] on div "14 of 40 0199bf83-d014-7e1a-95dd-c5f769b05219 Overview Tag Recovered Product La…" at bounding box center [367, 167] width 682 height 286
click at [75, 38] on icon at bounding box center [73, 36] width 5 height 5
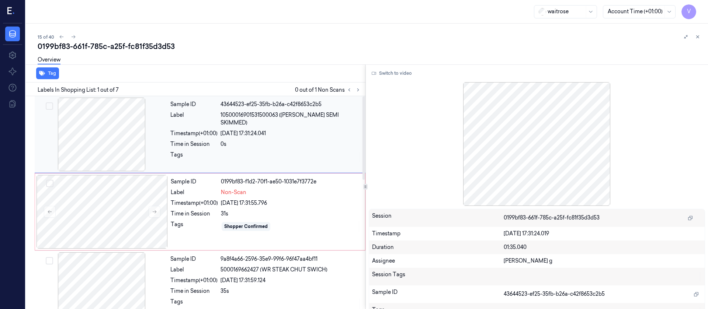
click at [204, 132] on div "Sample ID 43644523-ef25-35fb-b26a-c42f8653c2b5 Label 10500016901531500063 ([PER…" at bounding box center [265, 135] width 197 height 74
click at [157, 211] on icon at bounding box center [154, 211] width 5 height 5
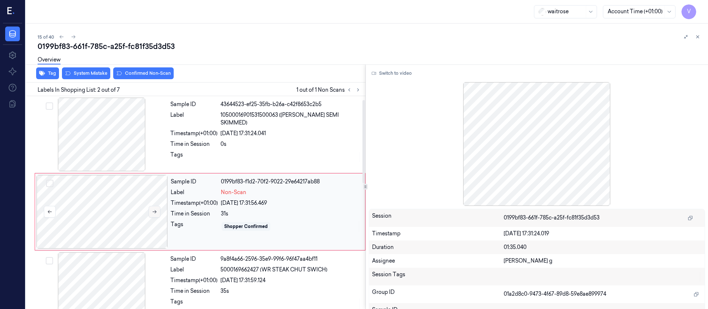
scroll to position [9, 0]
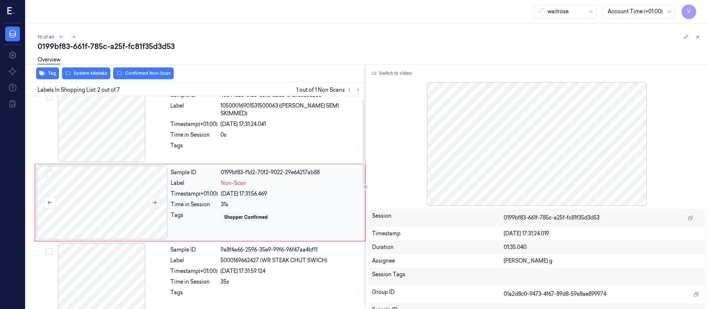
click at [156, 204] on icon at bounding box center [154, 202] width 5 height 5
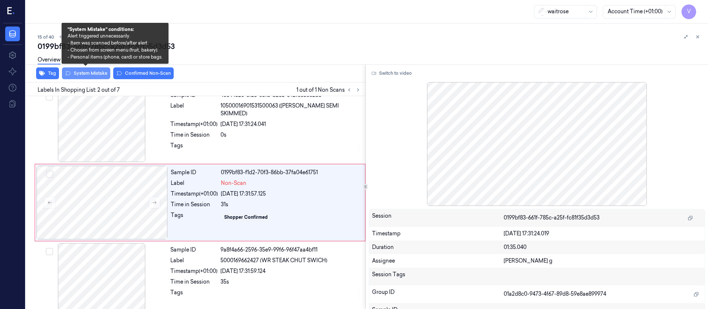
click at [90, 72] on button "System Mistake" at bounding box center [86, 73] width 48 height 12
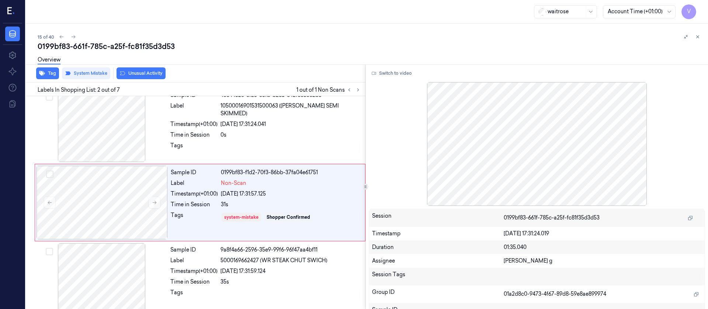
click at [142, 69] on div "Overview" at bounding box center [370, 61] width 665 height 19
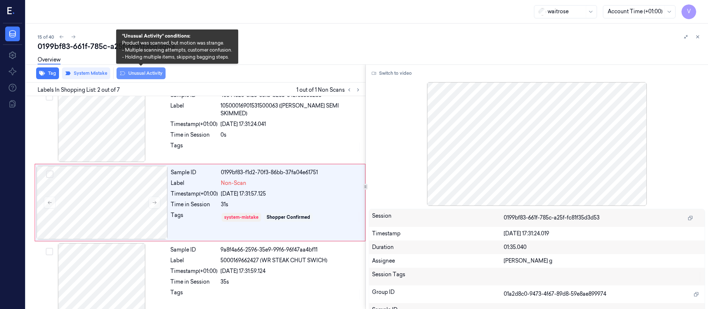
click at [142, 78] on button "Unusual Activity" at bounding box center [141, 73] width 49 height 12
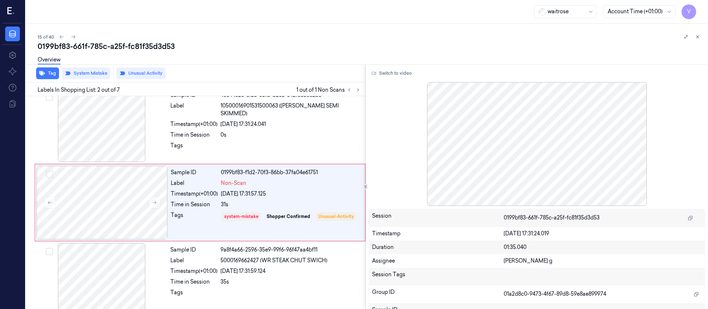
click at [315, 52] on div "Overview" at bounding box center [370, 61] width 665 height 19
click at [697, 35] on icon at bounding box center [697, 36] width 5 height 5
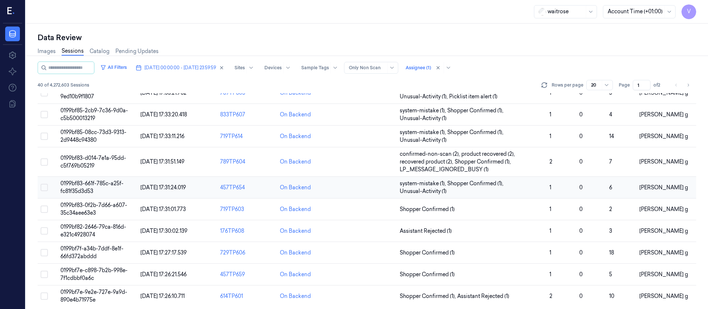
scroll to position [249, 0]
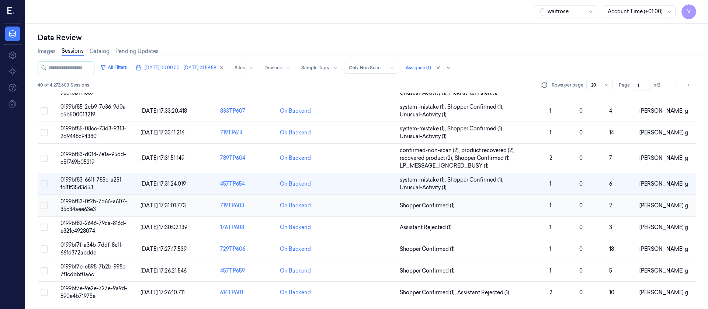
click at [373, 204] on td at bounding box center [367, 206] width 60 height 22
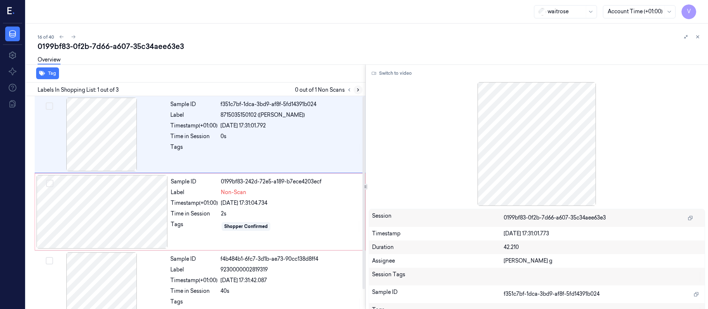
click at [357, 91] on icon at bounding box center [358, 89] width 5 height 5
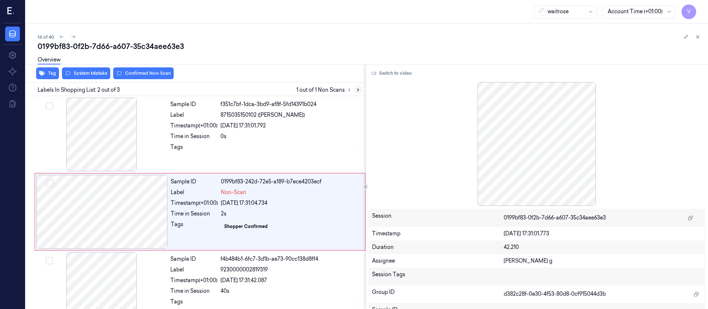
scroll to position [9, 0]
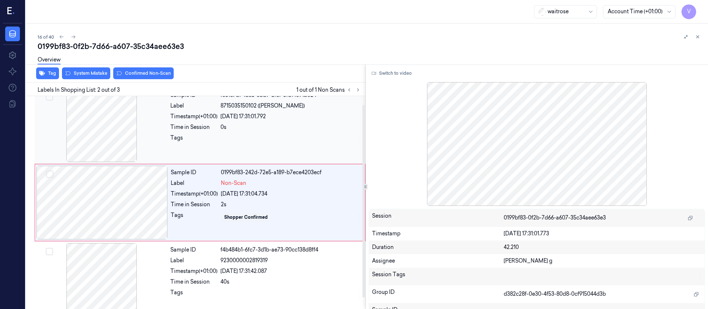
click at [104, 121] on div at bounding box center [101, 126] width 131 height 74
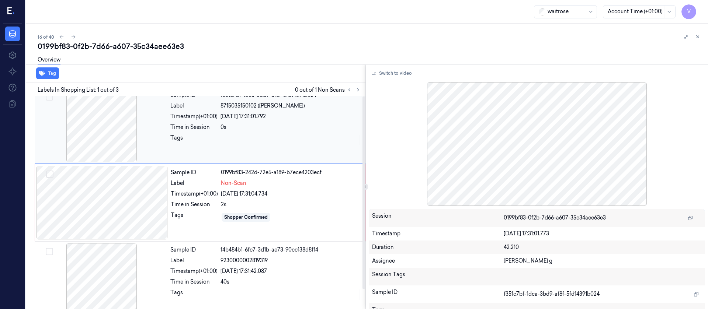
scroll to position [0, 0]
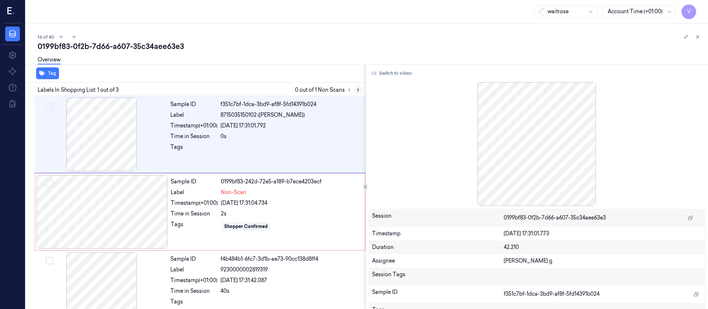
click at [358, 89] on icon at bounding box center [358, 89] width 5 height 5
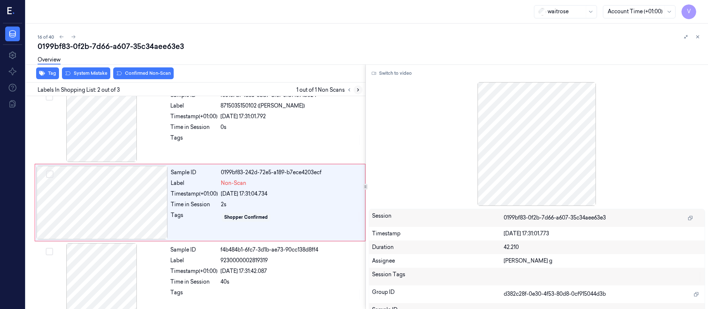
click at [358, 89] on icon at bounding box center [358, 89] width 5 height 5
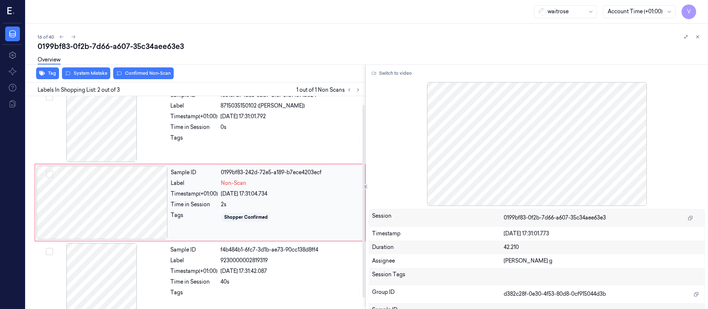
click at [104, 200] on div at bounding box center [102, 203] width 131 height 74
click at [109, 200] on div at bounding box center [102, 203] width 131 height 74
click at [143, 215] on div at bounding box center [102, 203] width 131 height 74
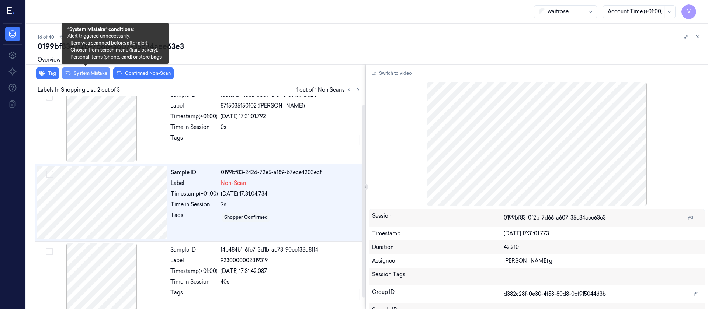
click at [89, 79] on button "System Mistake" at bounding box center [86, 73] width 48 height 12
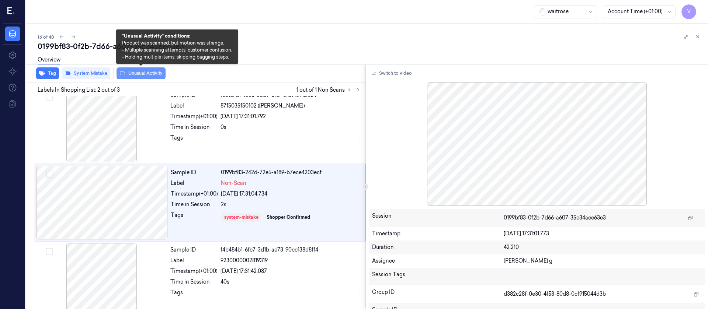
click at [126, 76] on button "Unusual Activity" at bounding box center [141, 73] width 49 height 12
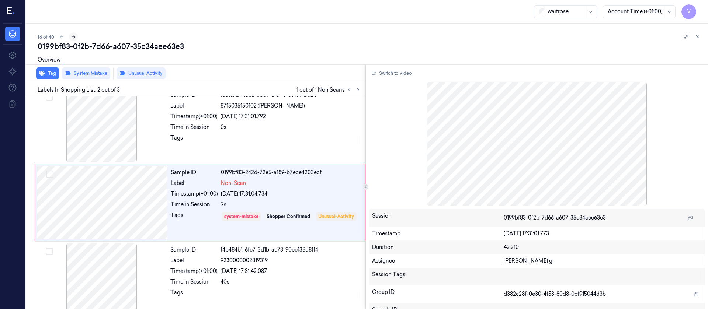
click at [74, 35] on icon at bounding box center [73, 36] width 5 height 5
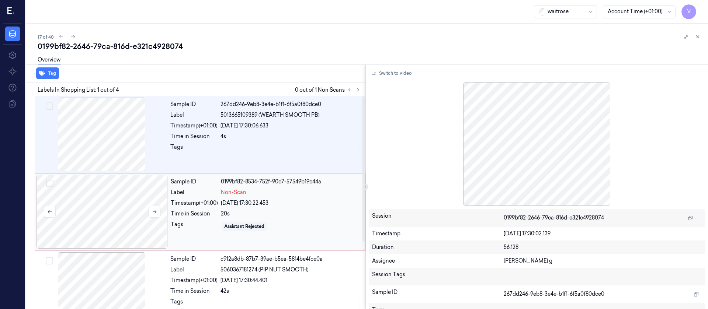
click at [108, 204] on div at bounding box center [102, 212] width 131 height 74
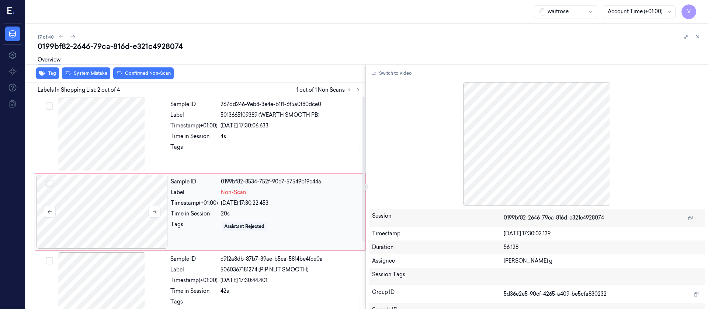
scroll to position [9, 0]
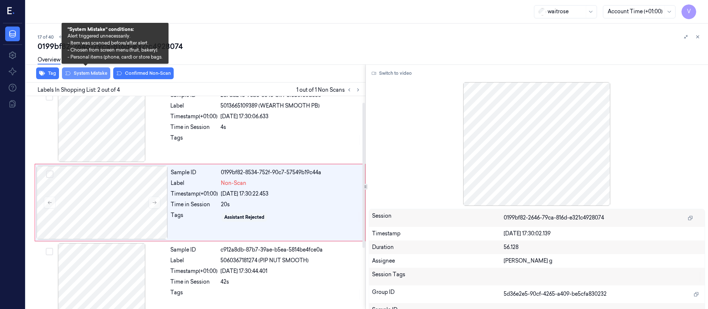
click at [87, 71] on button "System Mistake" at bounding box center [86, 73] width 48 height 12
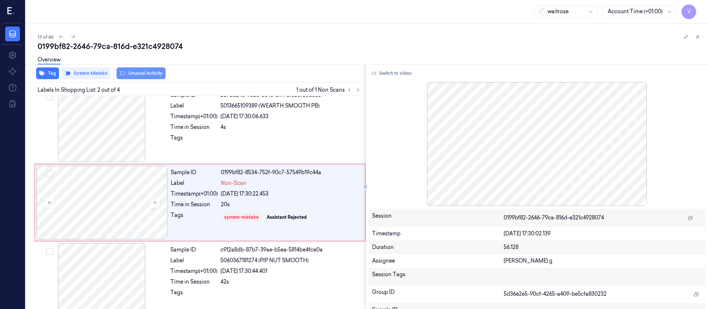
click at [138, 75] on button "Unusual Activity" at bounding box center [141, 73] width 49 height 12
click at [230, 63] on div "Overview" at bounding box center [370, 61] width 665 height 19
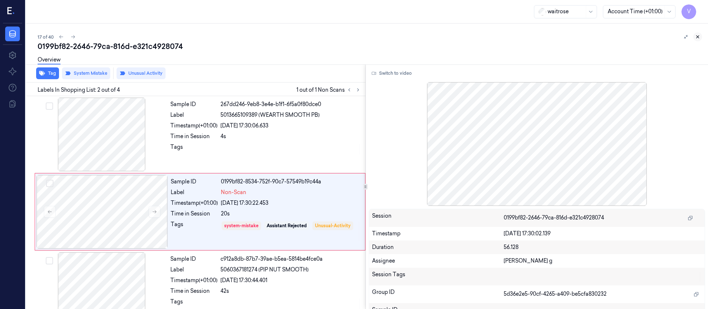
click at [698, 37] on icon at bounding box center [698, 37] width 3 height 3
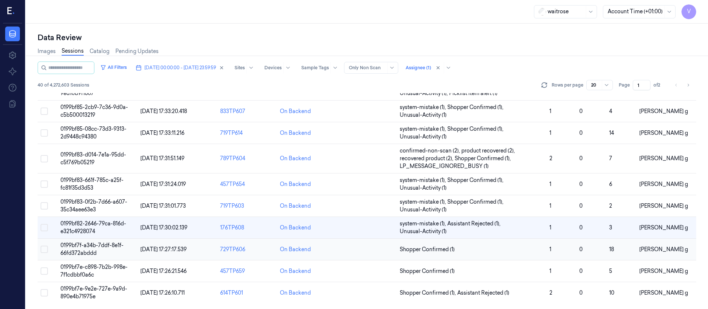
scroll to position [249, 0]
click at [354, 251] on td at bounding box center [367, 250] width 60 height 22
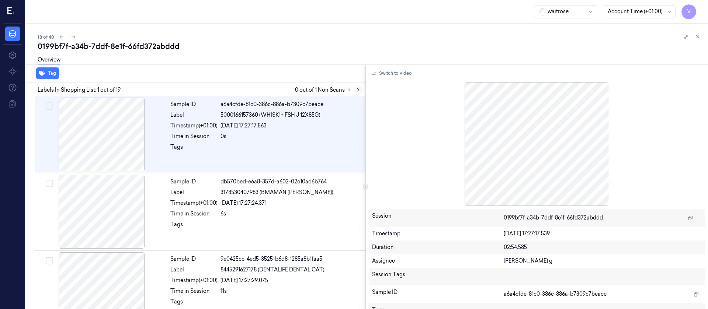
click at [358, 91] on icon at bounding box center [358, 89] width 5 height 5
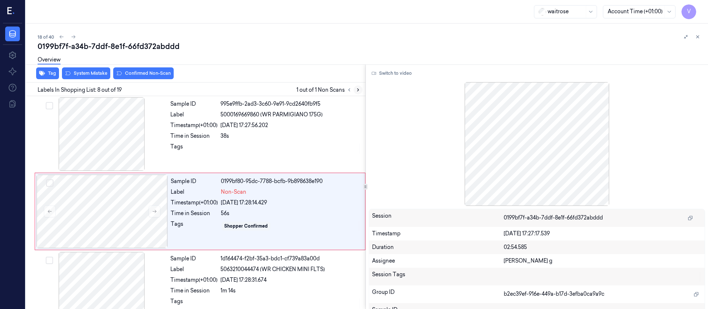
scroll to position [474, 0]
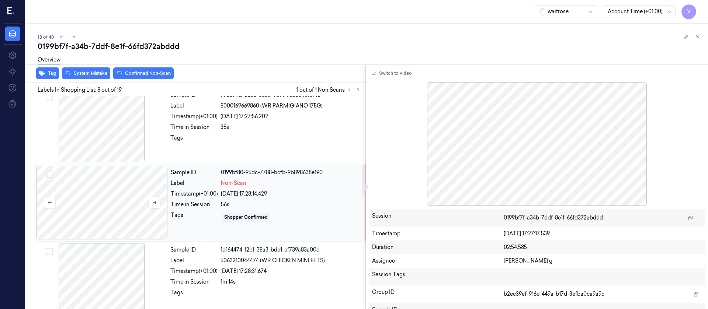
click at [108, 208] on div at bounding box center [102, 203] width 131 height 74
click at [245, 136] on div at bounding box center [291, 140] width 141 height 12
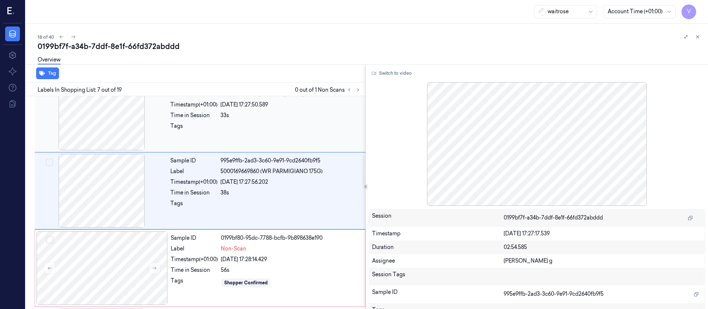
scroll to position [396, 0]
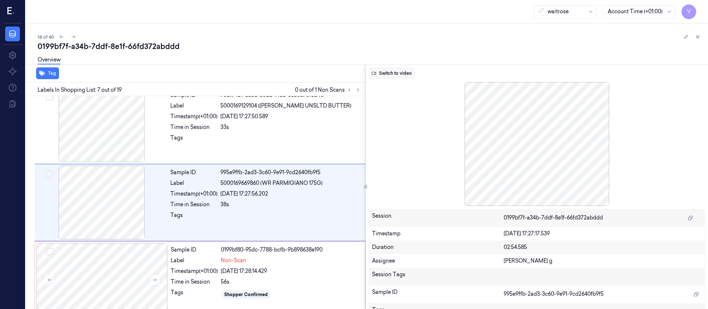
click at [387, 77] on button "Switch to video" at bounding box center [392, 73] width 46 height 12
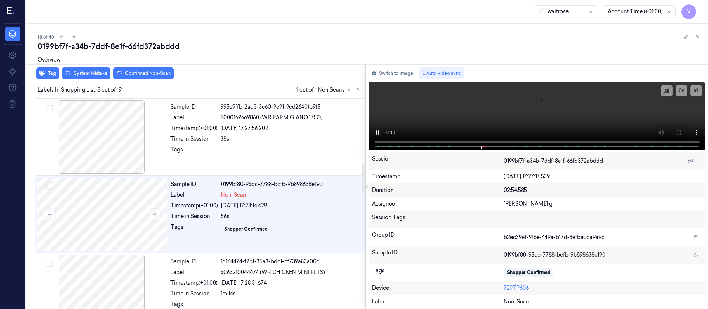
scroll to position [474, 0]
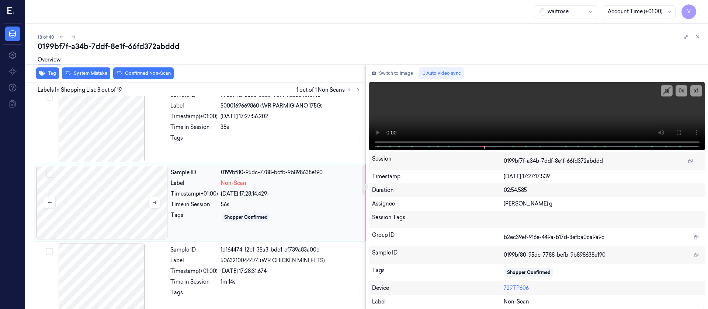
click at [121, 213] on div at bounding box center [102, 203] width 131 height 74
click at [679, 135] on icon at bounding box center [678, 133] width 4 height 4
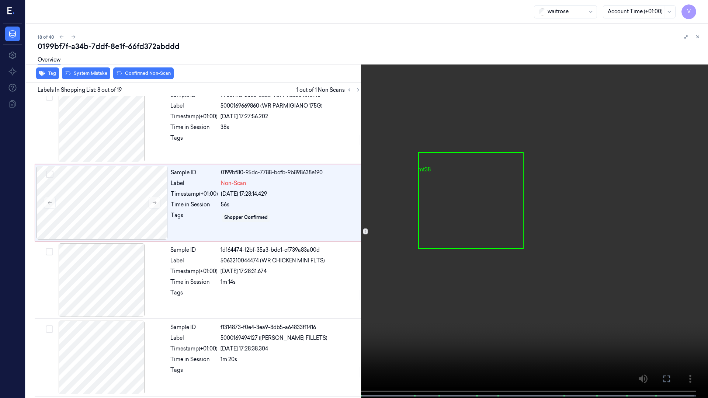
click at [0, 0] on icon at bounding box center [0, 0] width 0 height 0
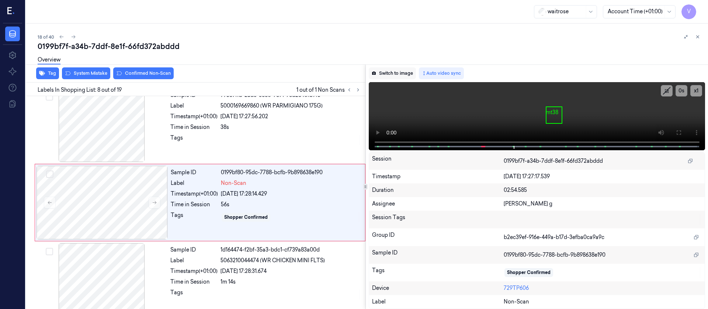
click at [412, 76] on button "Switch to image" at bounding box center [392, 73] width 47 height 12
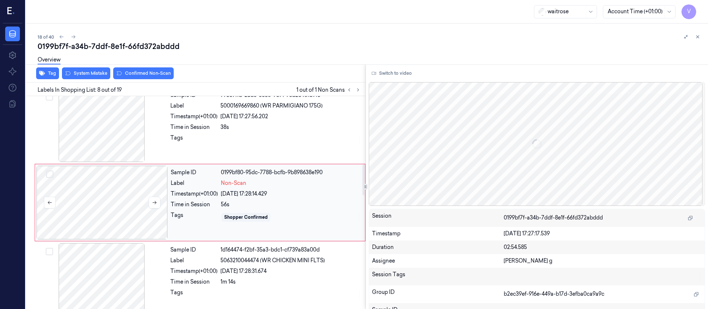
click at [79, 199] on div at bounding box center [102, 203] width 131 height 74
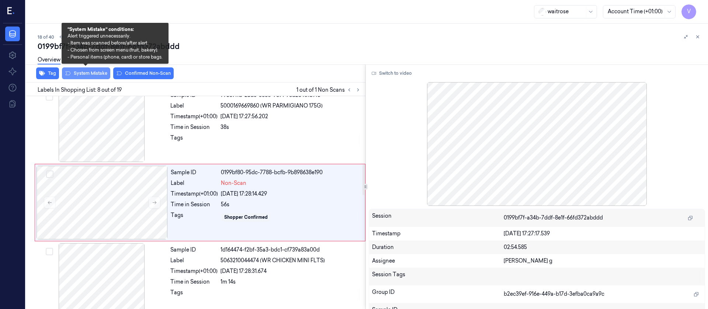
click at [82, 73] on button "System Mistake" at bounding box center [86, 73] width 48 height 12
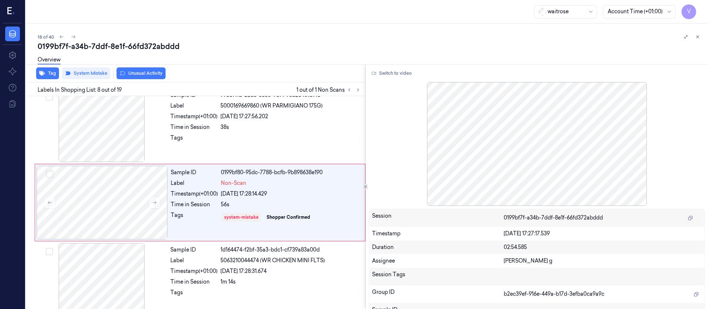
click at [143, 76] on button "Unusual Activity" at bounding box center [141, 73] width 49 height 12
click at [254, 49] on div "0199bf7f-a34b-7ddf-8e1f-66fd372abddd" at bounding box center [370, 46] width 665 height 10
click at [360, 90] on icon at bounding box center [358, 89] width 5 height 5
click at [145, 70] on button "Unusual Activity" at bounding box center [141, 73] width 49 height 12
click at [45, 72] on button "Tag" at bounding box center [47, 73] width 23 height 12
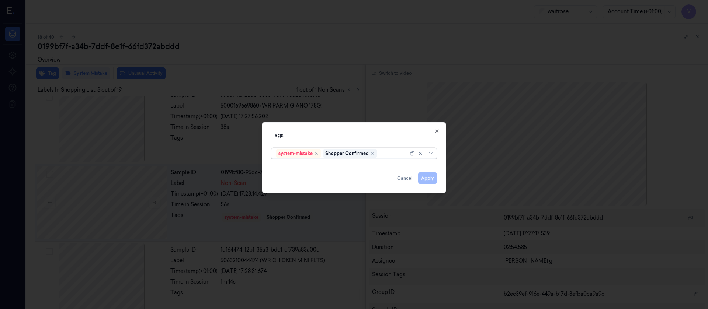
click at [388, 153] on div at bounding box center [394, 154] width 30 height 8
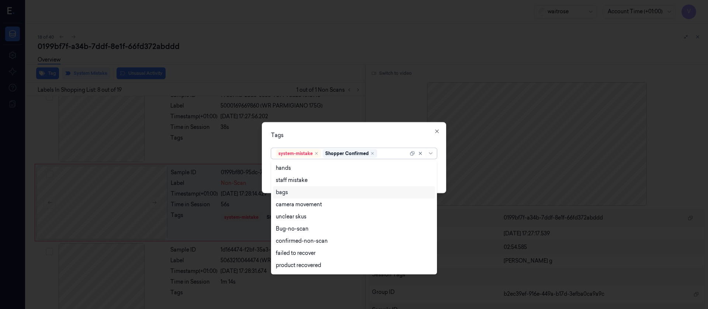
click at [294, 193] on div "bags" at bounding box center [354, 193] width 156 height 8
click at [375, 128] on div "Tags option bags, selected. 17 results available. Use Up and Down to choose opt…" at bounding box center [354, 157] width 184 height 71
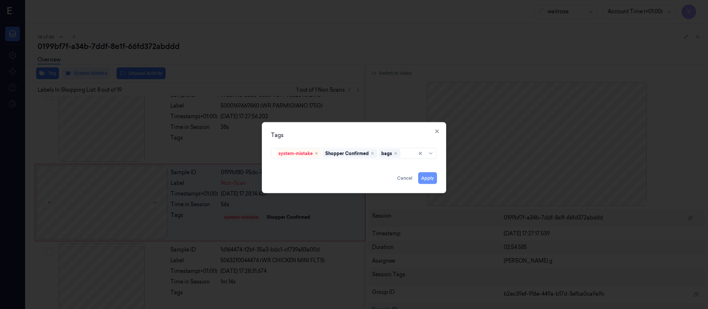
click at [424, 177] on button "Apply" at bounding box center [427, 178] width 19 height 12
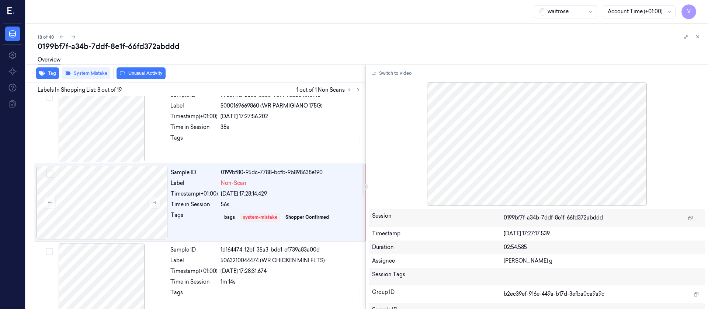
click at [271, 66] on div "Overview" at bounding box center [370, 61] width 665 height 19
click at [356, 90] on icon at bounding box center [358, 89] width 5 height 5
click at [72, 37] on icon at bounding box center [73, 36] width 5 height 5
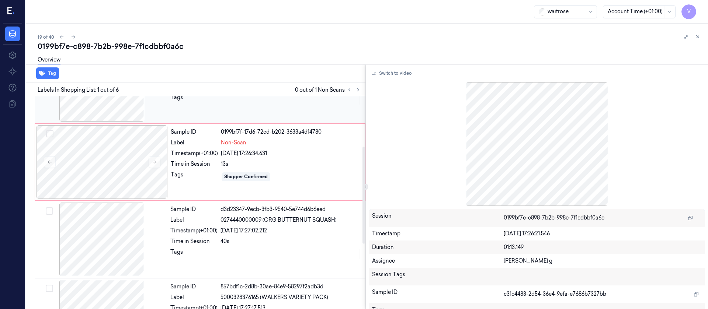
scroll to position [111, 0]
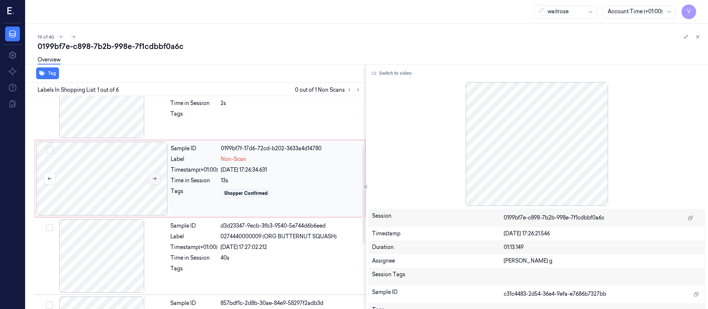
click at [152, 178] on icon at bounding box center [154, 178] width 5 height 5
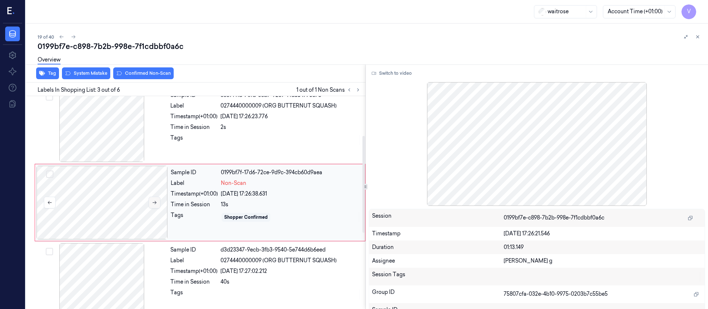
click at [159, 205] on button at bounding box center [155, 203] width 12 height 12
click at [99, 191] on div at bounding box center [102, 203] width 131 height 74
click at [63, 38] on icon at bounding box center [61, 36] width 5 height 5
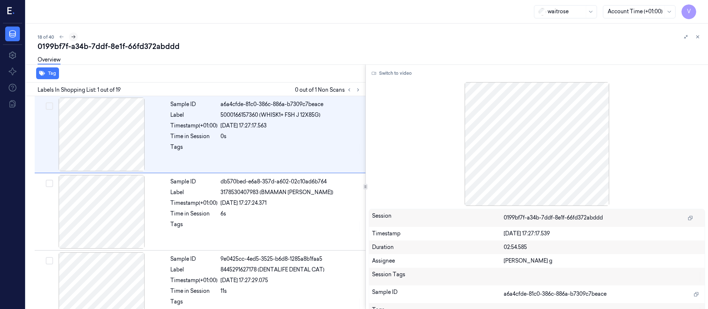
click at [73, 37] on icon at bounding box center [73, 36] width 5 height 5
click at [275, 63] on div "Overview" at bounding box center [370, 61] width 665 height 19
click at [357, 91] on icon at bounding box center [358, 89] width 5 height 5
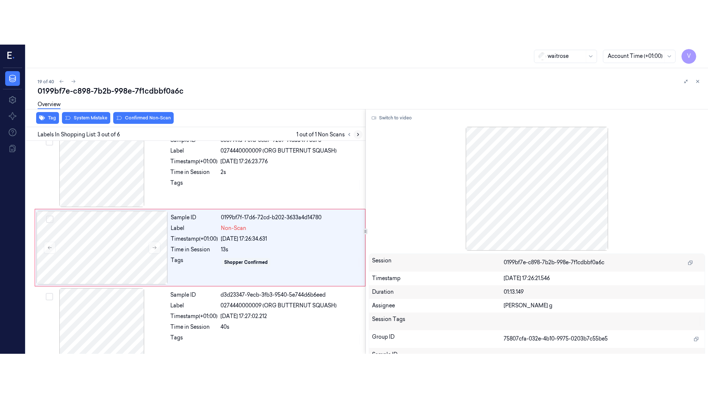
scroll to position [87, 0]
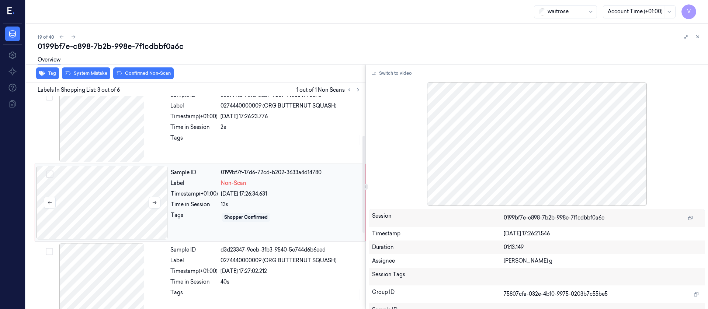
click at [108, 200] on div at bounding box center [102, 203] width 131 height 74
click at [394, 72] on button "Switch to video" at bounding box center [392, 73] width 46 height 12
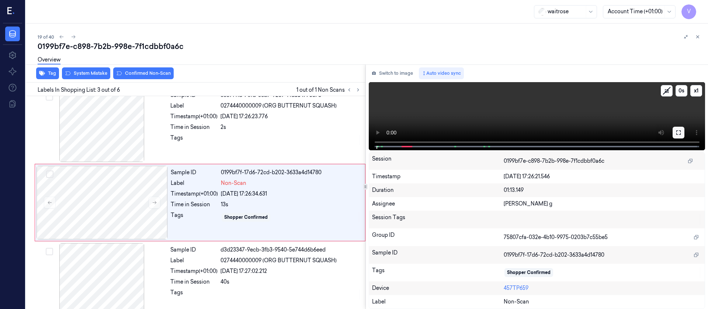
click at [677, 130] on icon at bounding box center [679, 133] width 6 height 6
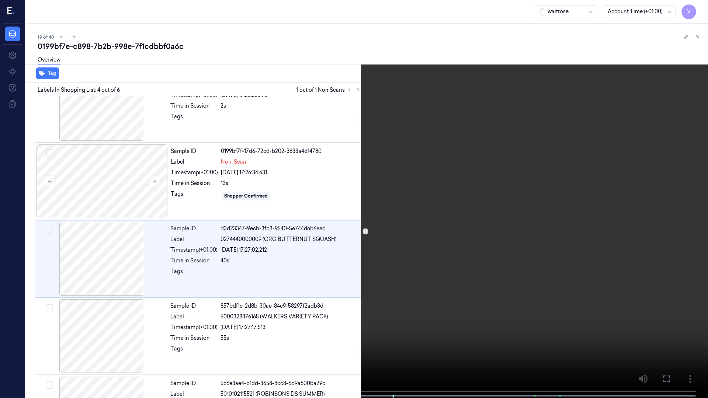
scroll to position [120, 0]
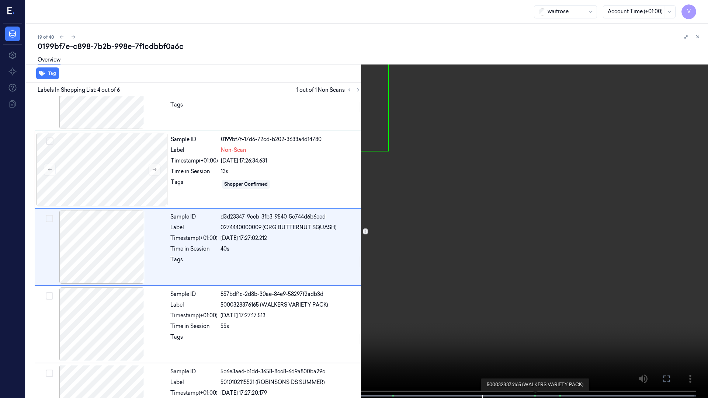
click at [535, 308] on span at bounding box center [534, 396] width 1 height 4
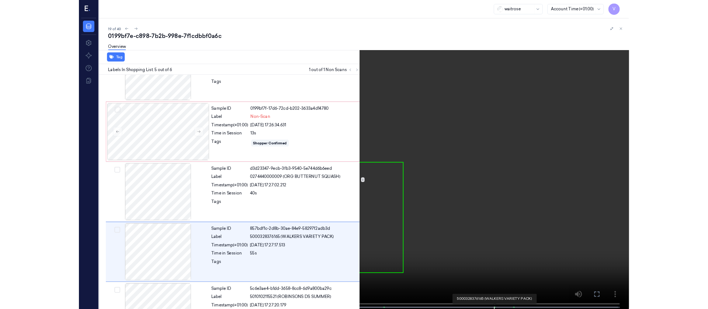
scroll to position [165, 0]
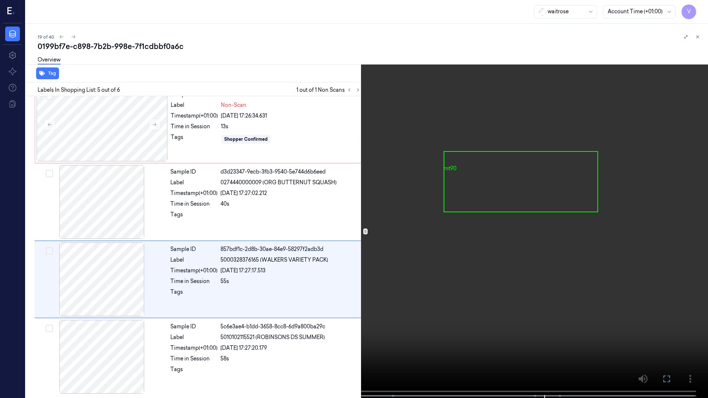
click at [0, 0] on button at bounding box center [0, 0] width 0 height 0
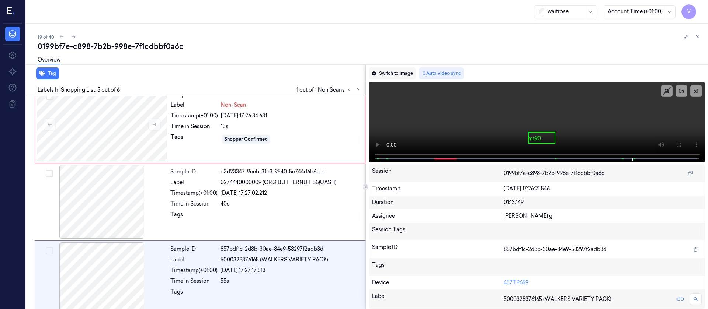
click at [394, 75] on button "Switch to image" at bounding box center [392, 73] width 47 height 12
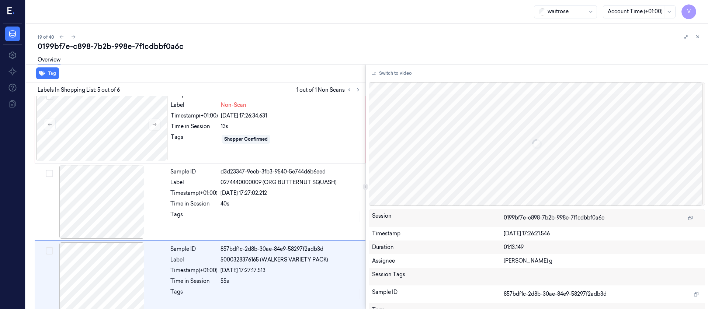
scroll to position [242, 0]
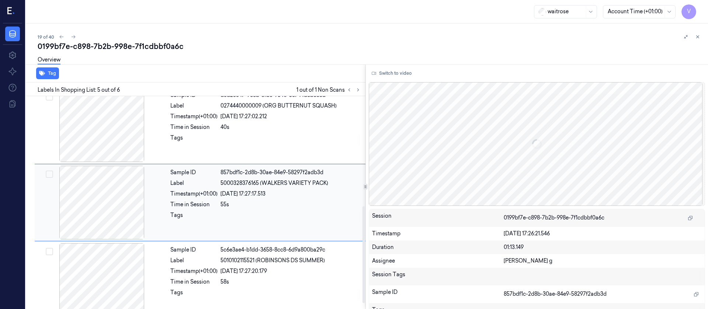
click at [97, 210] on div at bounding box center [101, 203] width 131 height 74
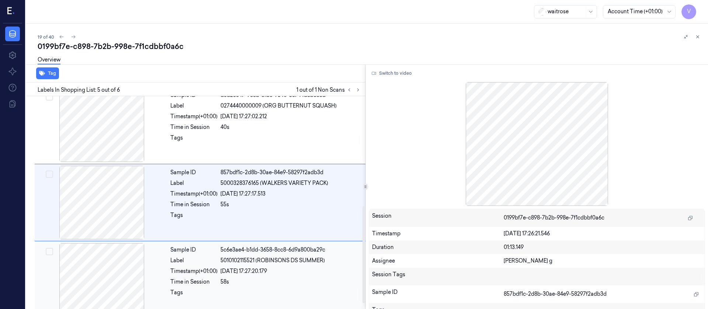
click at [82, 270] on div at bounding box center [101, 280] width 131 height 74
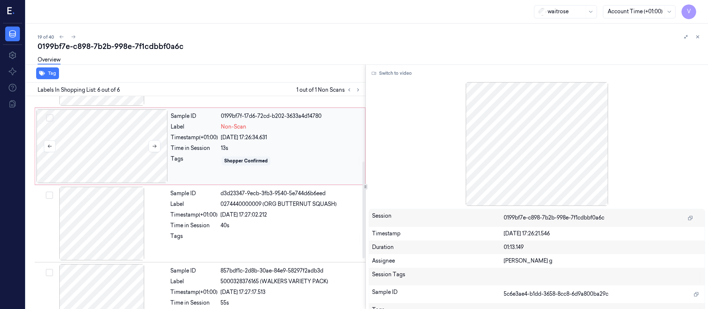
click at [104, 147] on div at bounding box center [102, 147] width 131 height 74
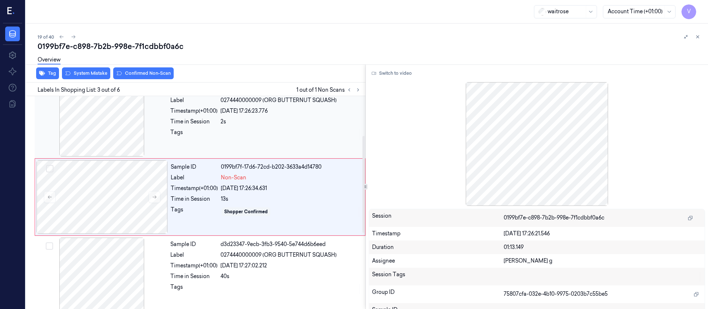
scroll to position [87, 0]
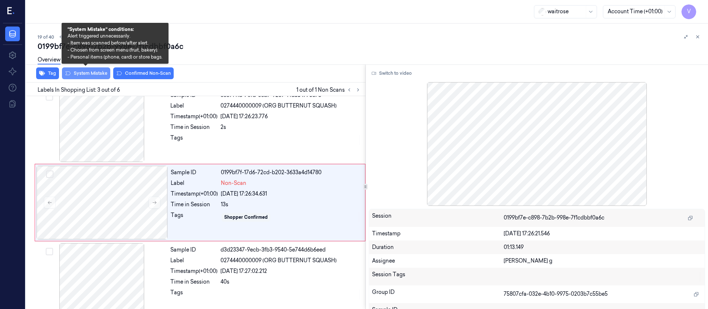
click at [83, 76] on button "System Mistake" at bounding box center [86, 73] width 48 height 12
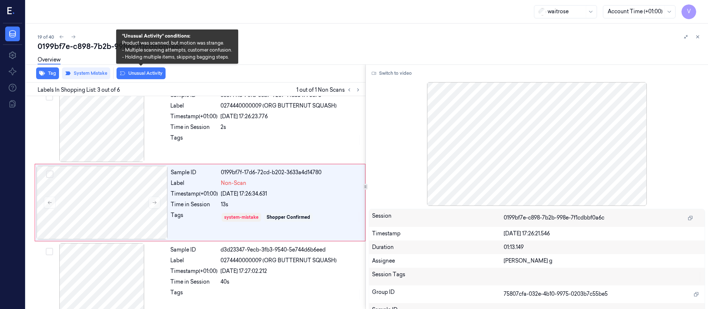
click at [146, 72] on button "Unusual Activity" at bounding box center [141, 73] width 49 height 12
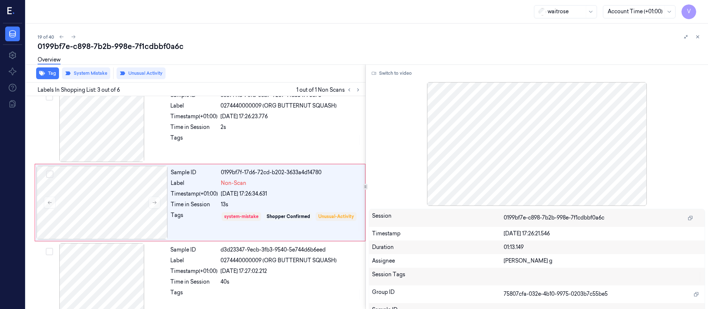
click at [293, 46] on div "0199bf7e-c898-7b2b-998e-7f1cdbbf0a6c" at bounding box center [370, 46] width 665 height 10
click at [75, 37] on icon at bounding box center [74, 36] width 4 height 3
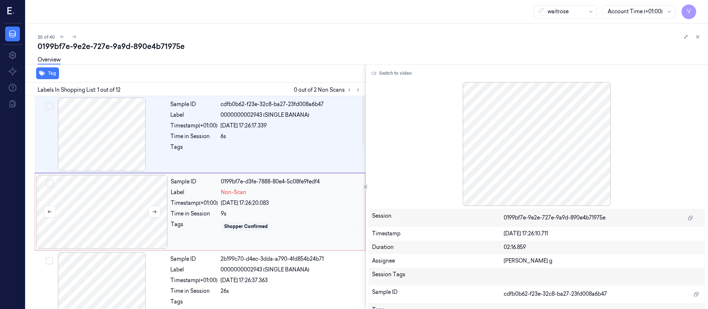
click at [128, 203] on div at bounding box center [102, 212] width 131 height 74
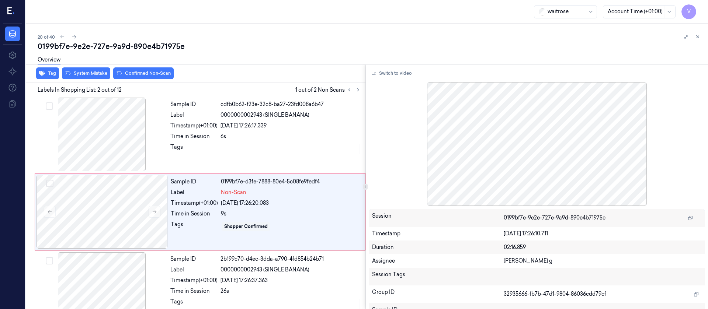
scroll to position [9, 0]
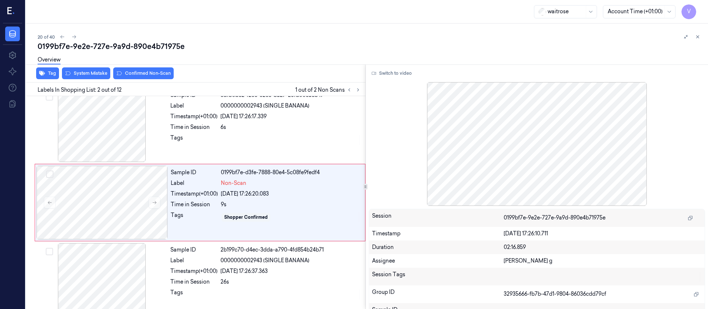
click at [260, 47] on div "0199bf7e-9e2e-727e-9a9d-890e4b71975e" at bounding box center [370, 46] width 665 height 10
click at [103, 205] on div at bounding box center [102, 203] width 131 height 74
click at [263, 111] on div "Sample ID cdfb0b62-f23e-32c8-ba27-23fd008a6b47 Label 0000000002943 (SINGLE BANA…" at bounding box center [265, 126] width 197 height 74
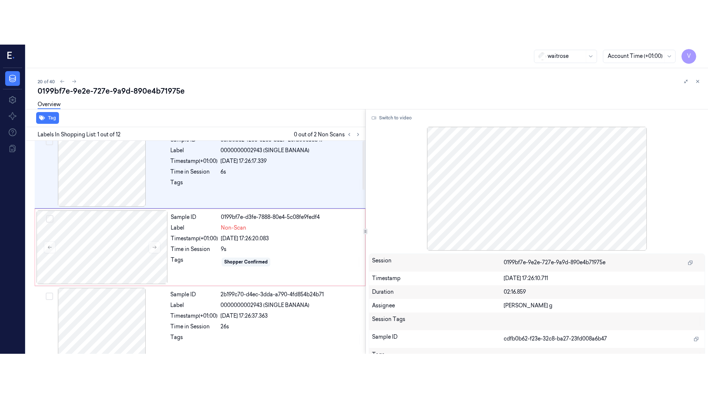
scroll to position [0, 0]
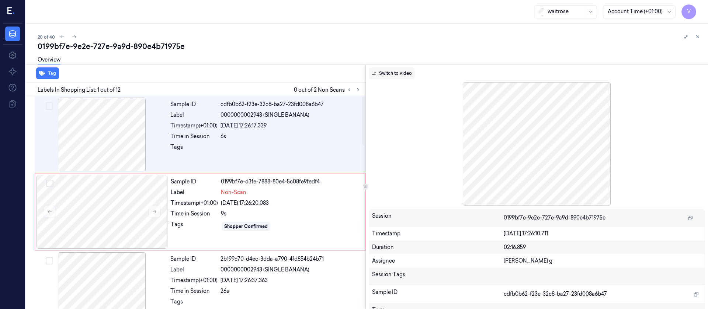
click at [380, 76] on button "Switch to video" at bounding box center [392, 73] width 46 height 12
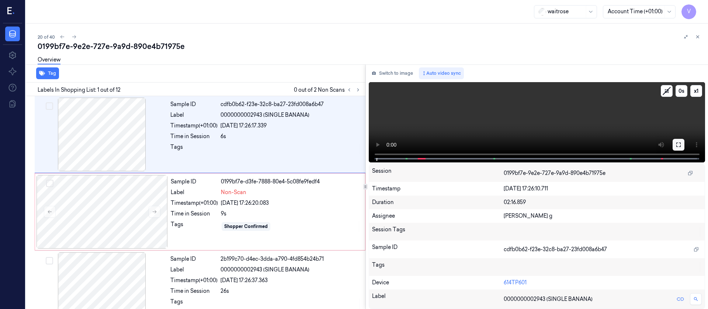
click at [678, 143] on icon at bounding box center [679, 145] width 6 height 6
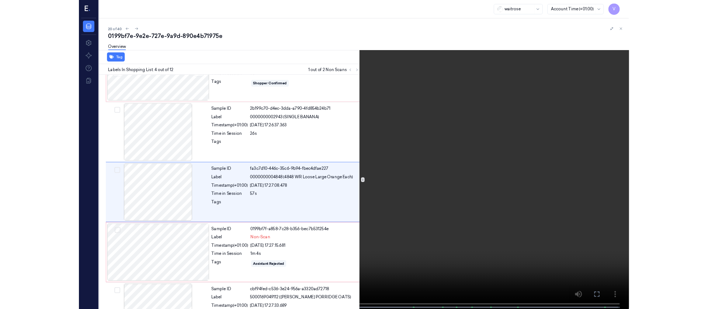
scroll to position [120, 0]
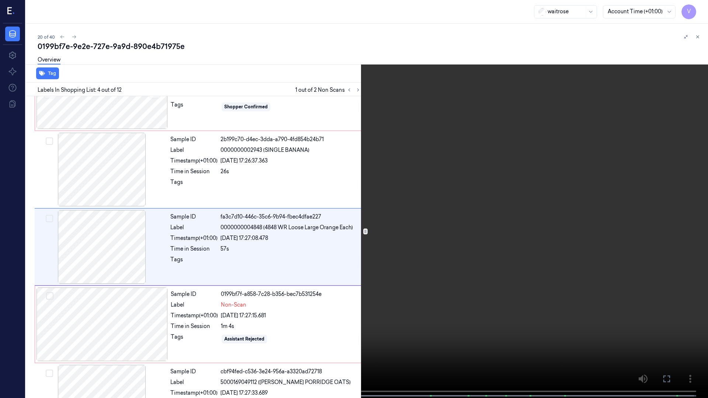
click at [0, 0] on icon at bounding box center [0, 0] width 0 height 0
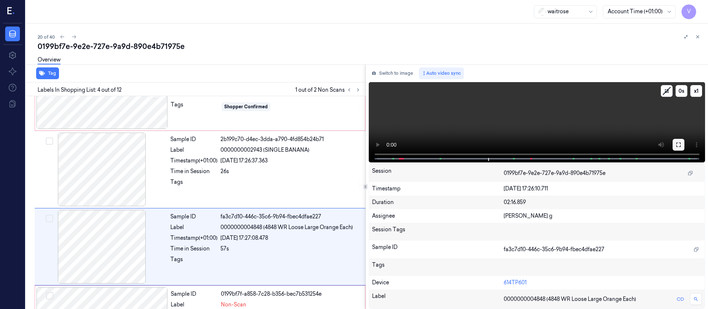
click at [680, 143] on icon at bounding box center [679, 145] width 6 height 6
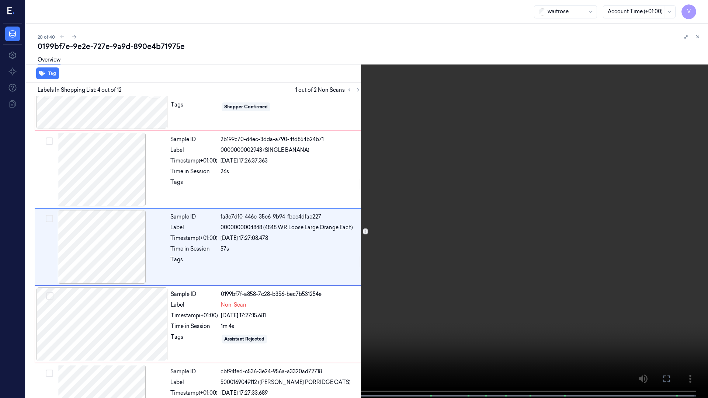
click at [0, 0] on icon at bounding box center [0, 0] width 0 height 0
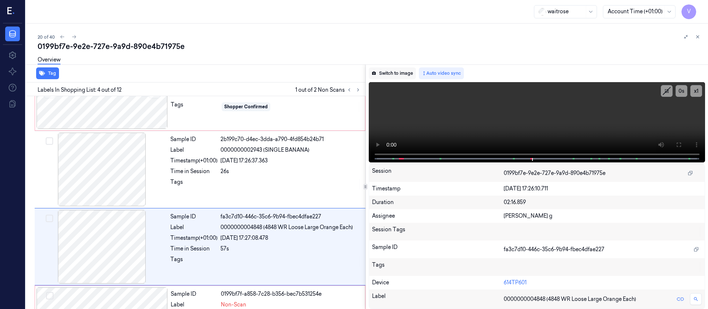
click at [391, 73] on button "Switch to image" at bounding box center [392, 73] width 47 height 12
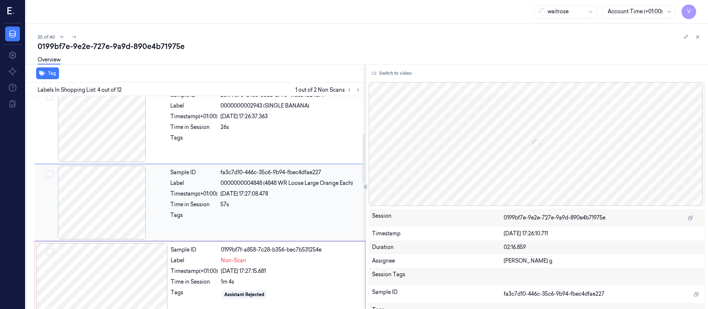
scroll to position [0, 0]
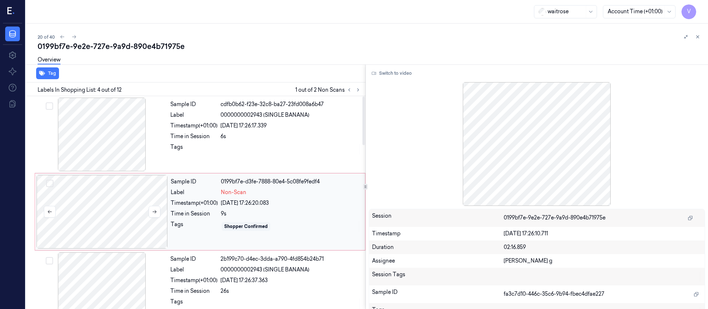
click at [82, 201] on div at bounding box center [102, 212] width 131 height 74
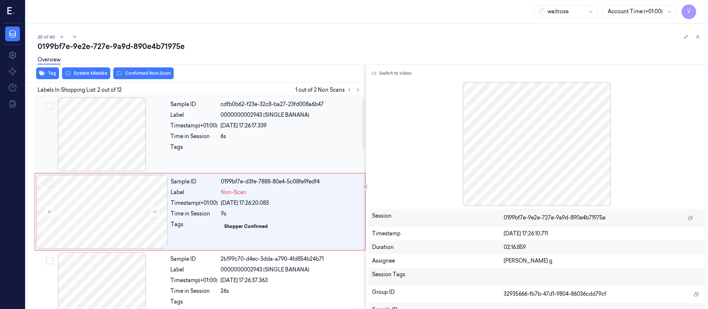
scroll to position [9, 0]
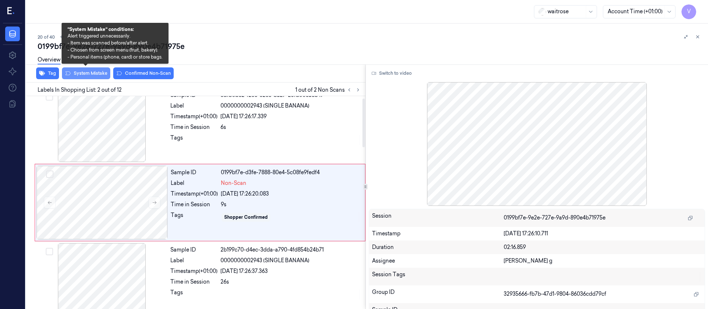
click at [97, 70] on button "System Mistake" at bounding box center [86, 73] width 48 height 12
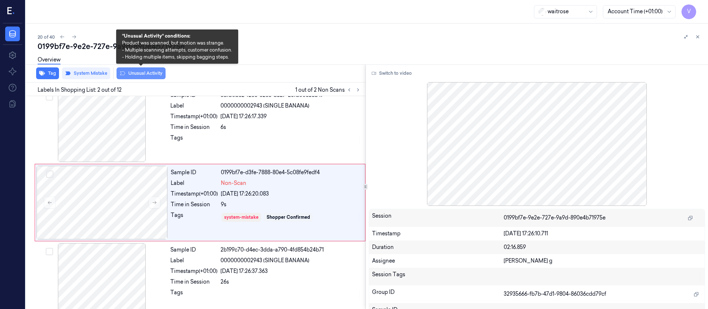
click at [140, 73] on button "Unusual Activity" at bounding box center [141, 73] width 49 height 12
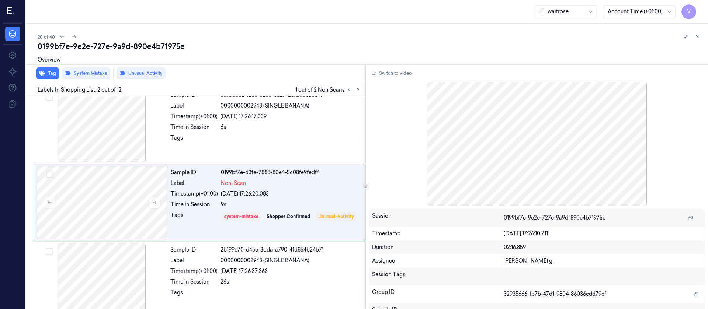
click at [51, 69] on div "Overview" at bounding box center [49, 61] width 23 height 19
click at [48, 80] on div "Tag System Mistake Unusual Activity" at bounding box center [194, 74] width 343 height 18
click at [54, 73] on button "Tag" at bounding box center [47, 73] width 23 height 12
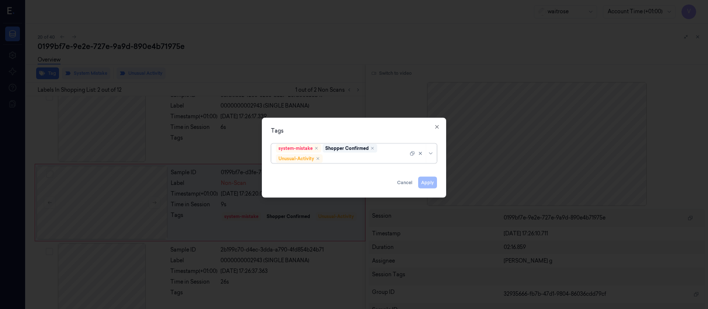
click at [342, 157] on div at bounding box center [366, 159] width 84 height 8
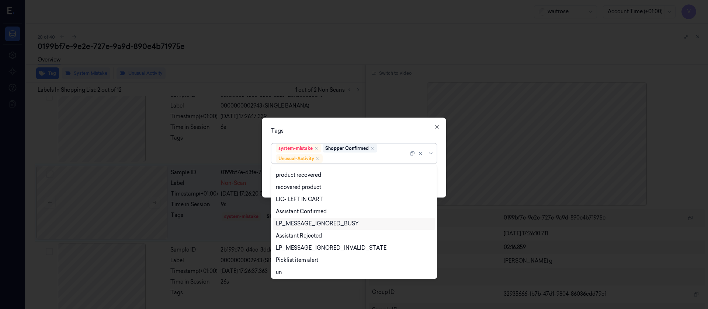
scroll to position [96, 0]
click at [306, 259] on div "Picklist item alert" at bounding box center [297, 259] width 42 height 8
click at [394, 131] on div "Tags" at bounding box center [354, 131] width 166 height 8
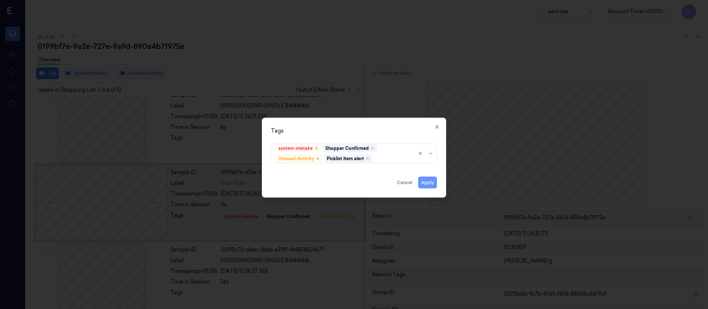
click at [430, 183] on button "Apply" at bounding box center [427, 183] width 19 height 12
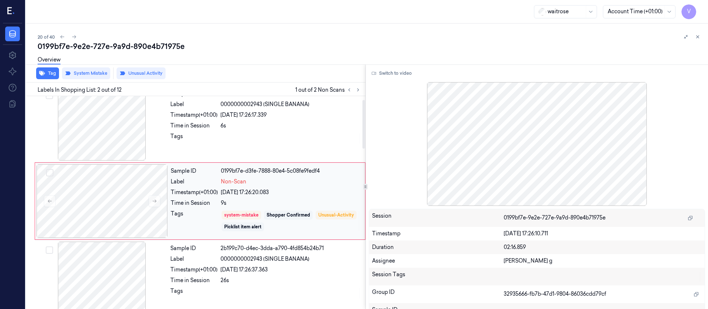
scroll to position [9, 0]
click at [96, 204] on div at bounding box center [102, 203] width 131 height 74
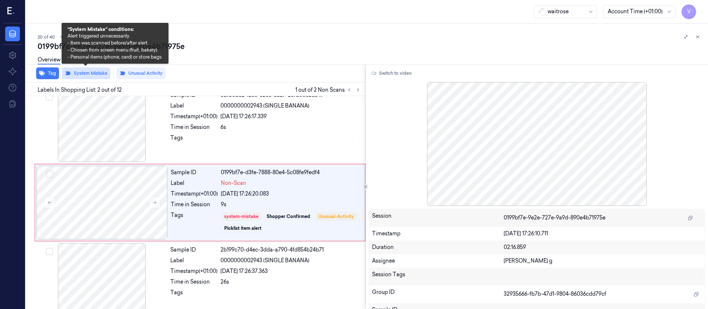
click at [86, 72] on button "System Mistake" at bounding box center [86, 73] width 48 height 12
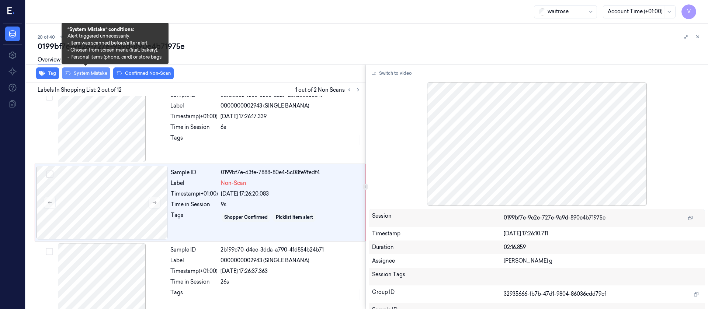
click at [77, 73] on button "System Mistake" at bounding box center [86, 73] width 48 height 12
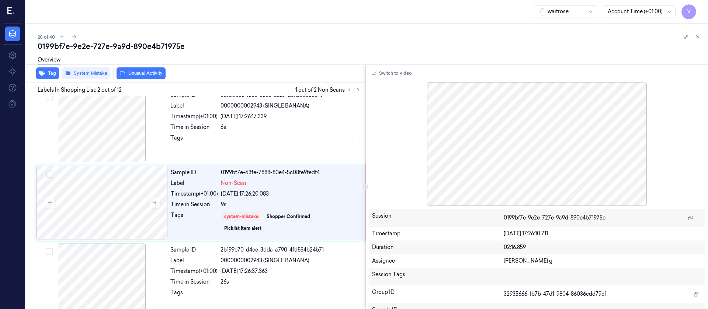
click at [138, 75] on button "Unusual Activity" at bounding box center [141, 73] width 49 height 12
click at [49, 73] on button "Tag" at bounding box center [47, 73] width 23 height 12
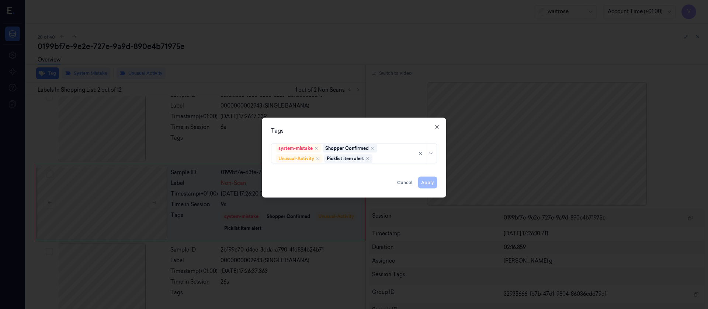
click at [354, 123] on div "Tags system-mistake Shopper Confirmed Unusual-Activity Picklist item alert Appl…" at bounding box center [354, 158] width 184 height 80
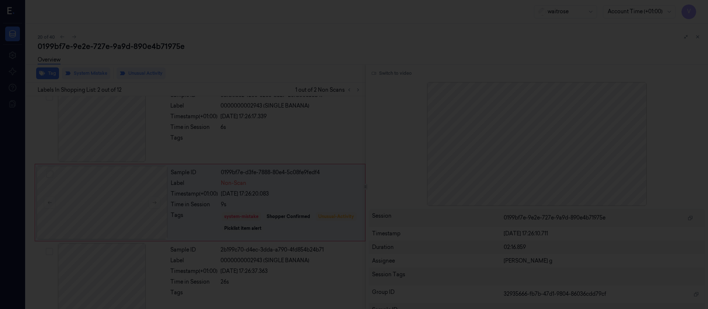
click at [384, 99] on div at bounding box center [354, 154] width 708 height 309
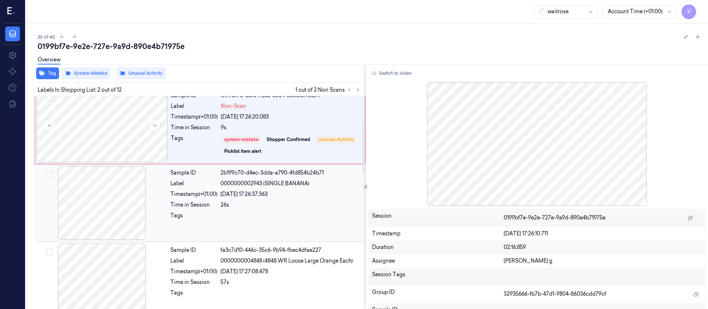
scroll to position [120, 0]
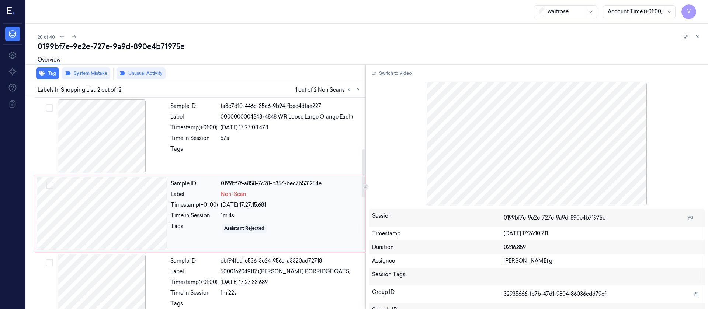
click at [111, 225] on div at bounding box center [102, 214] width 131 height 74
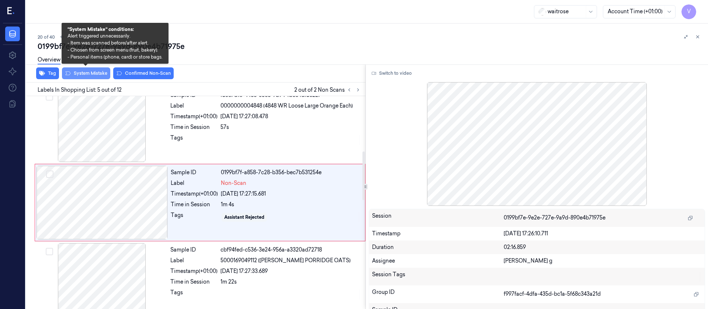
click at [96, 74] on button "System Mistake" at bounding box center [86, 73] width 48 height 12
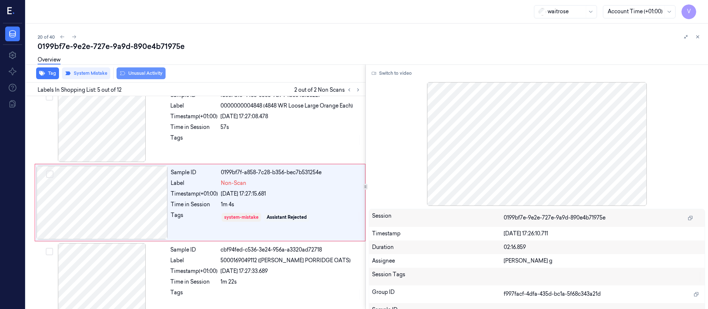
click at [149, 75] on button "Unusual Activity" at bounding box center [141, 73] width 49 height 12
click at [48, 73] on button "Tag" at bounding box center [47, 73] width 23 height 12
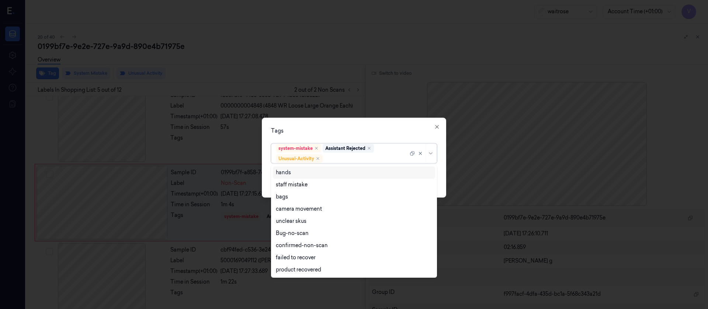
click at [342, 157] on div at bounding box center [366, 159] width 84 height 8
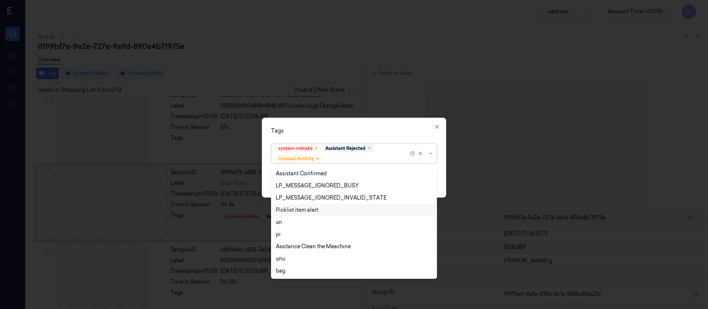
click at [300, 212] on div "Picklist item alert" at bounding box center [297, 211] width 42 height 8
click at [396, 142] on div "option Picklist item alert, selected. 20 results available. Use Up and Down to …" at bounding box center [354, 152] width 166 height 23
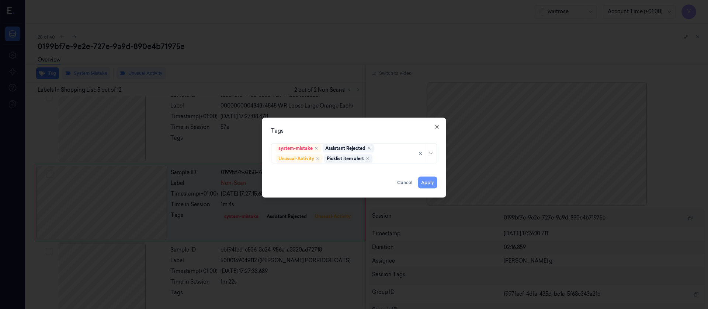
click at [435, 184] on button "Apply" at bounding box center [427, 183] width 19 height 12
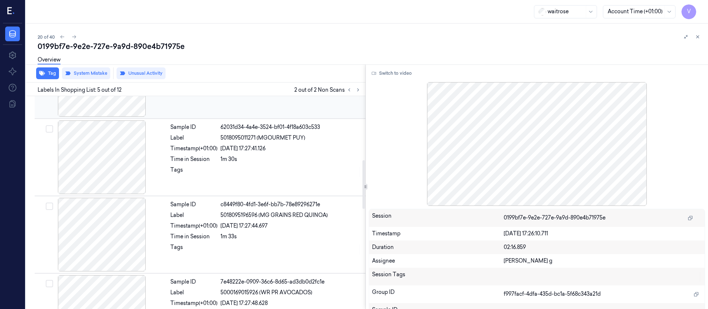
scroll to position [110, 0]
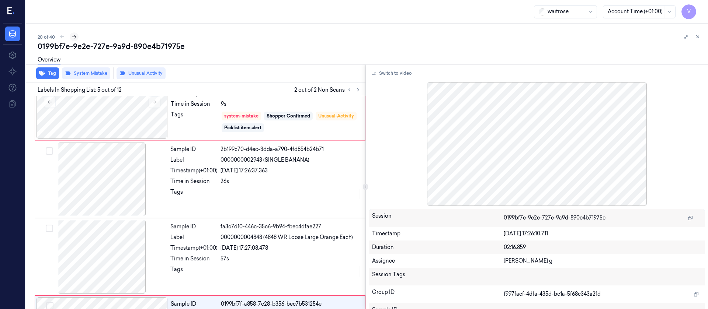
click at [74, 35] on icon at bounding box center [74, 36] width 5 height 5
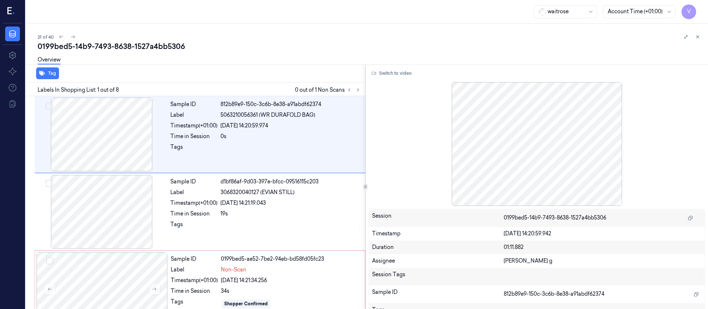
click at [285, 30] on div "21 of 40 0199bed5-14b9-7493-8638-1527a4bb5306 Overview Tag Labels In Shopping L…" at bounding box center [367, 167] width 682 height 286
click at [694, 38] on button at bounding box center [697, 36] width 9 height 9
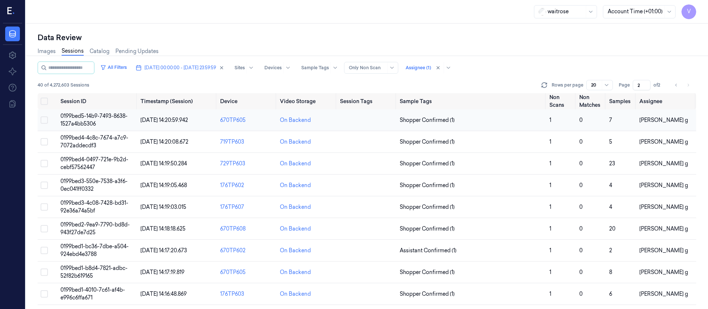
click at [368, 124] on td at bounding box center [367, 121] width 60 height 22
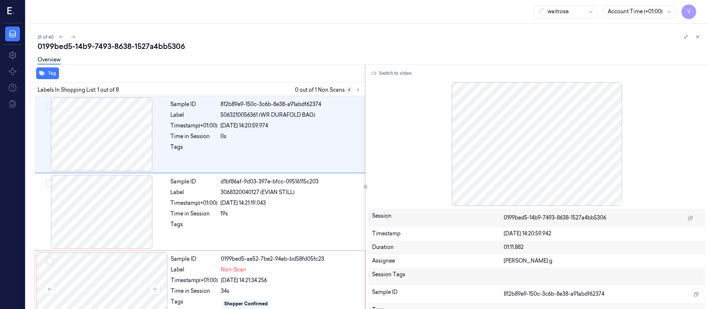
click at [349, 89] on icon at bounding box center [349, 89] width 5 height 5
click at [354, 90] on button at bounding box center [358, 90] width 9 height 9
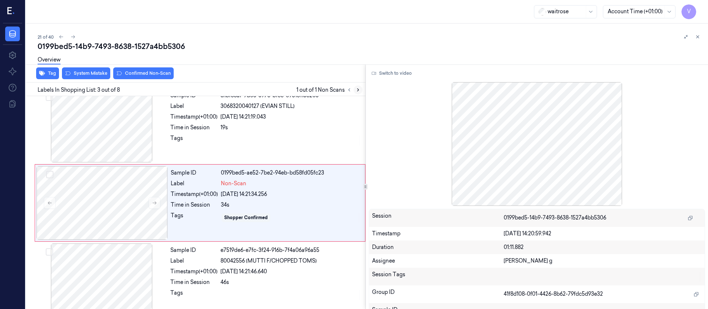
scroll to position [87, 0]
click at [133, 195] on div at bounding box center [102, 203] width 131 height 74
click at [398, 75] on button "Switch to video" at bounding box center [392, 73] width 46 height 12
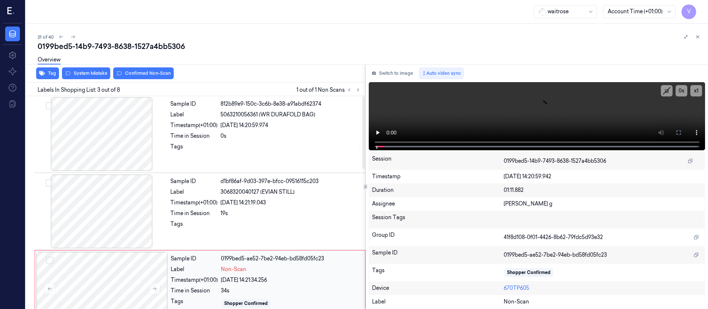
scroll to position [0, 0]
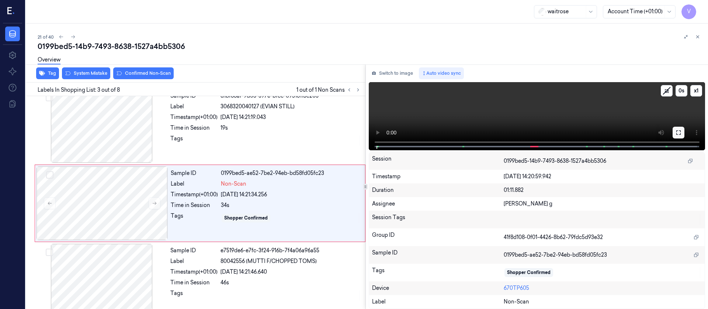
click at [680, 135] on icon at bounding box center [679, 133] width 6 height 6
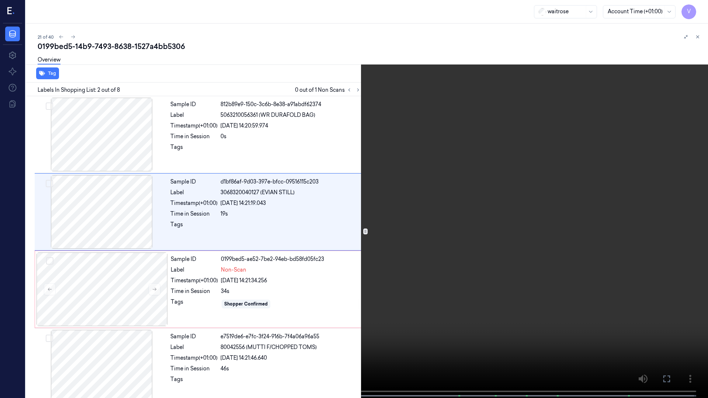
click at [0, 0] on icon at bounding box center [0, 0] width 0 height 0
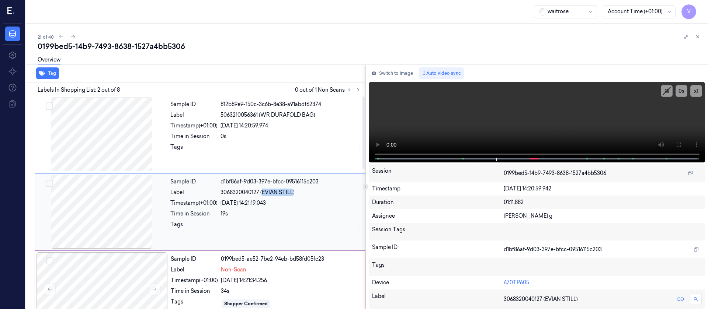
click at [294, 193] on span "3068320040127 (EVIAN STILL)" at bounding box center [258, 193] width 74 height 8
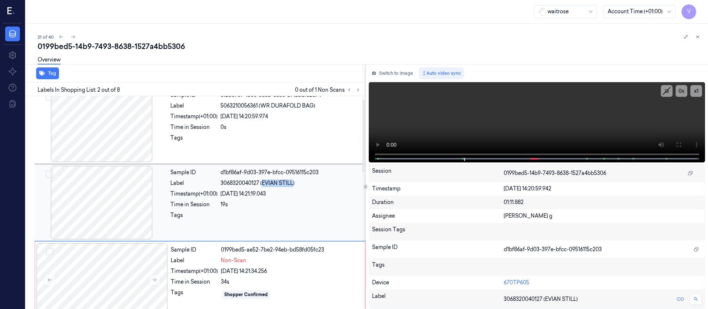
copy span "EVIAN STILL"
click at [394, 77] on button "Switch to image" at bounding box center [392, 73] width 47 height 12
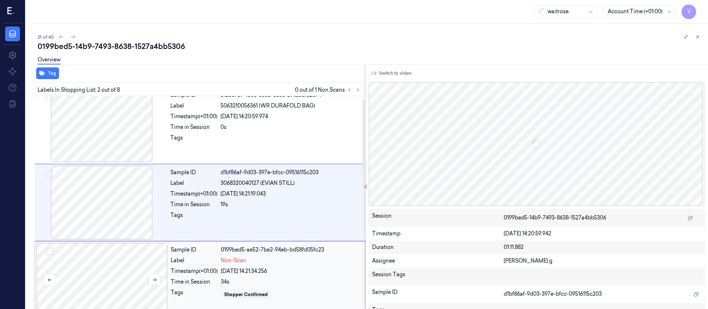
click at [102, 282] on div at bounding box center [102, 280] width 131 height 74
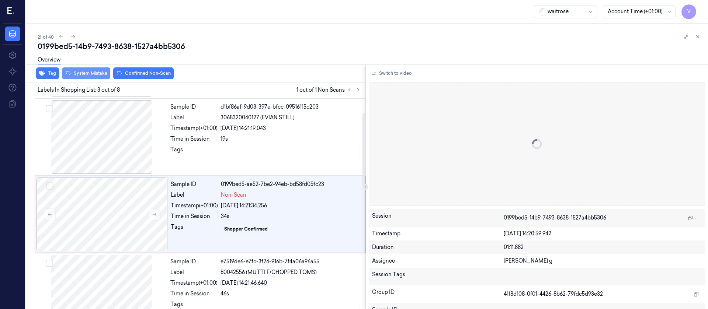
scroll to position [87, 0]
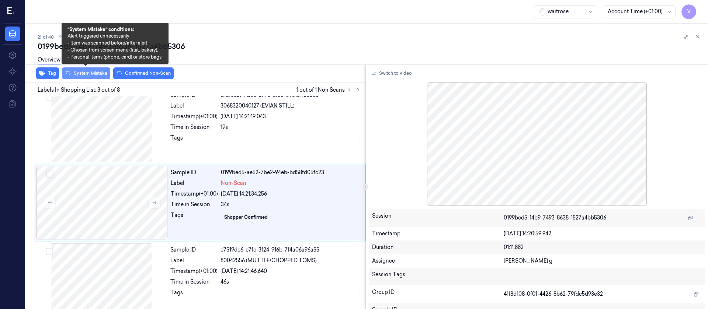
click at [73, 74] on button "System Mistake" at bounding box center [86, 73] width 48 height 12
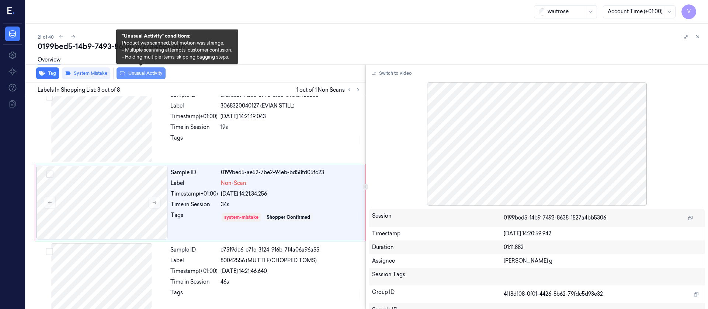
click at [143, 72] on button "Unusual Activity" at bounding box center [141, 73] width 49 height 12
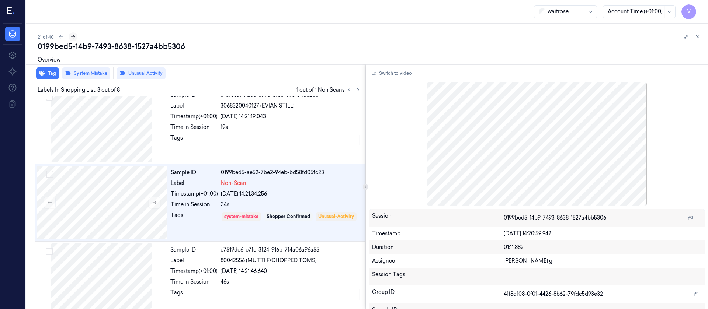
click at [75, 36] on icon at bounding box center [72, 36] width 5 height 5
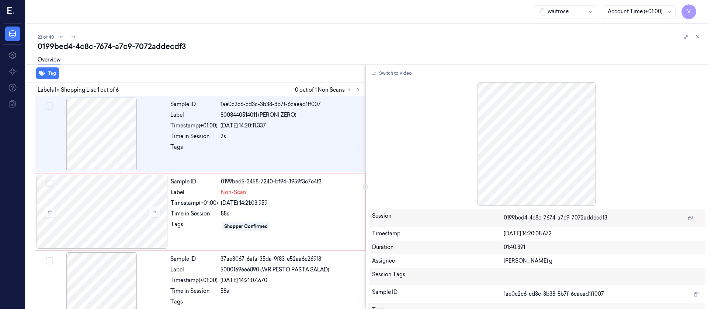
click at [247, 52] on div "Overview" at bounding box center [370, 61] width 665 height 19
click at [118, 153] on div at bounding box center [101, 135] width 131 height 74
click at [387, 75] on button "Switch to video" at bounding box center [392, 73] width 46 height 12
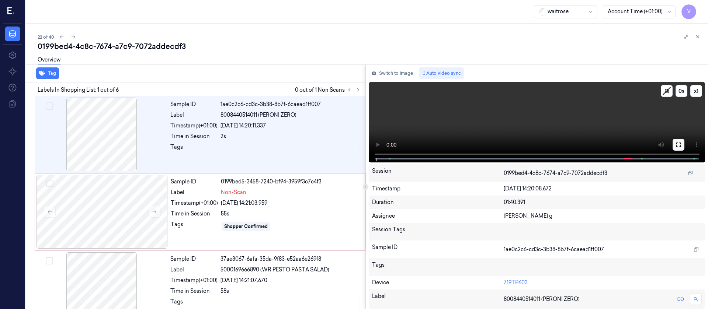
click at [677, 143] on icon at bounding box center [679, 145] width 6 height 6
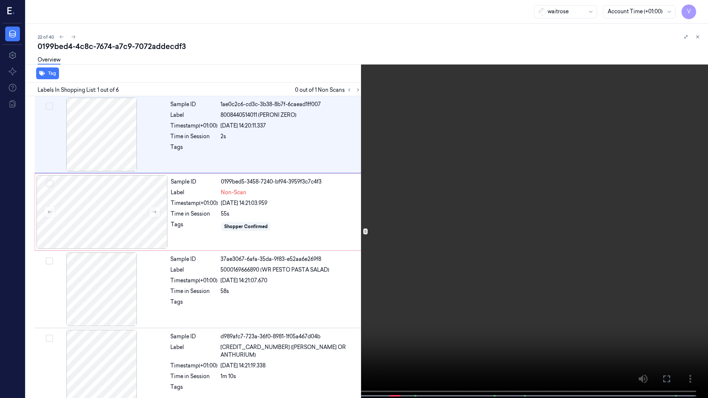
click at [0, 0] on icon at bounding box center [0, 0] width 0 height 0
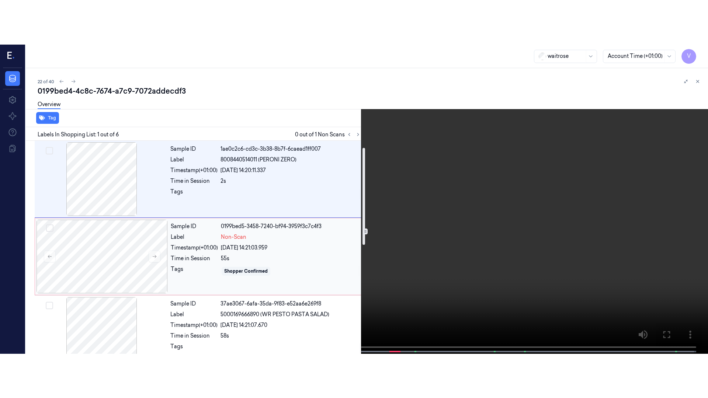
scroll to position [55, 0]
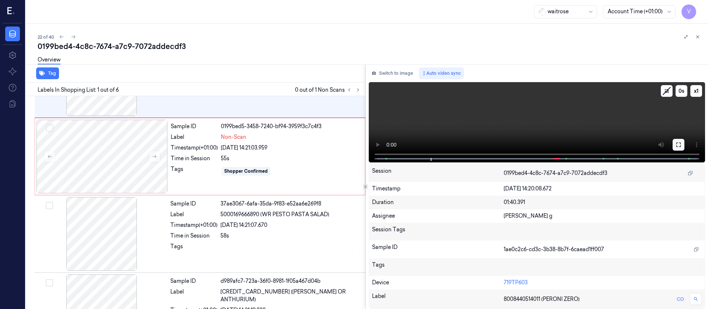
click at [679, 146] on icon at bounding box center [679, 145] width 6 height 6
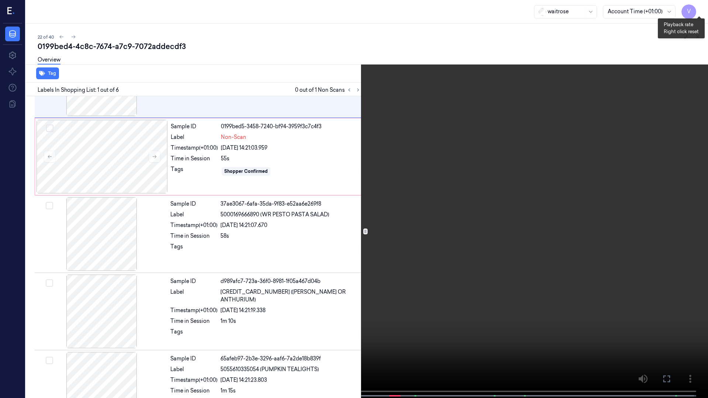
click at [697, 12] on button "x 1" at bounding box center [699, 9] width 12 height 12
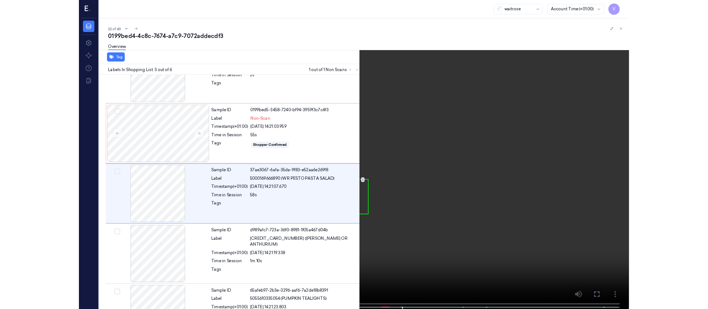
scroll to position [42, 0]
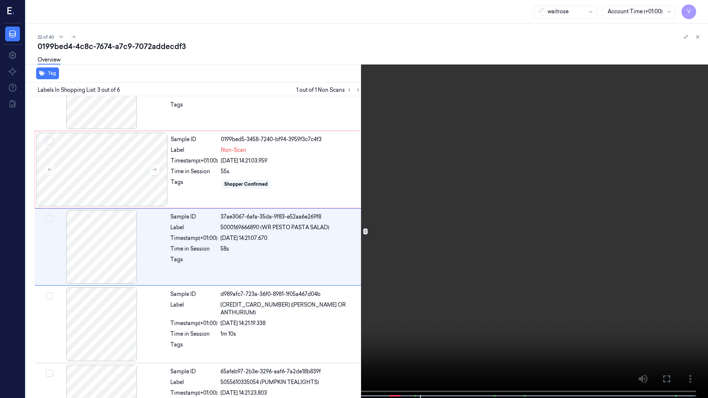
click at [0, 0] on button at bounding box center [0, 0] width 0 height 0
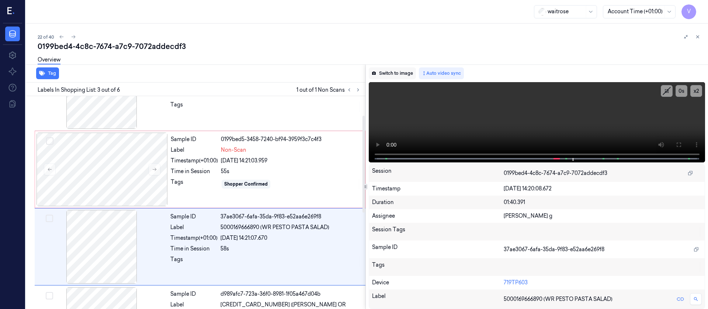
click at [397, 72] on button "Switch to image" at bounding box center [392, 73] width 47 height 12
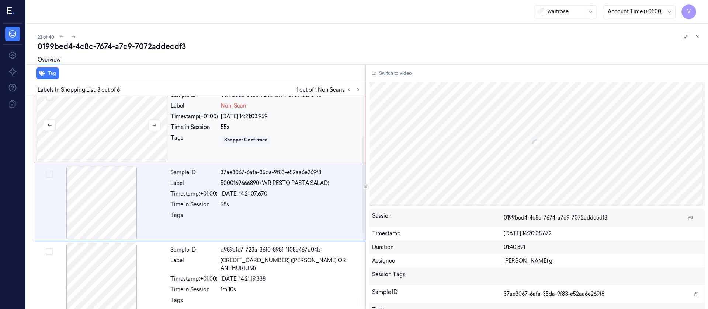
click at [105, 104] on div at bounding box center [102, 126] width 131 height 74
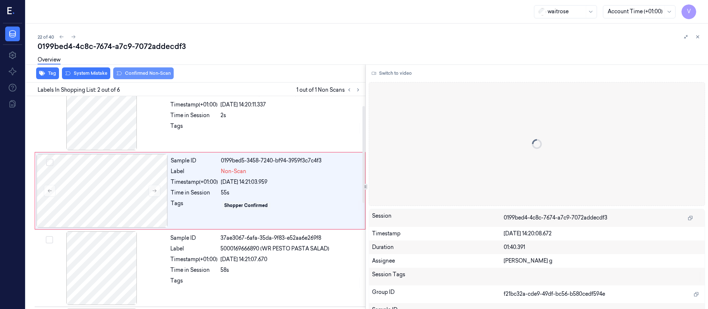
scroll to position [9, 0]
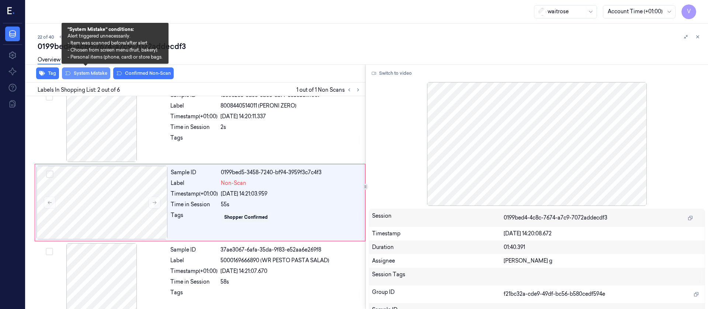
click at [90, 75] on button "System Mistake" at bounding box center [86, 73] width 48 height 12
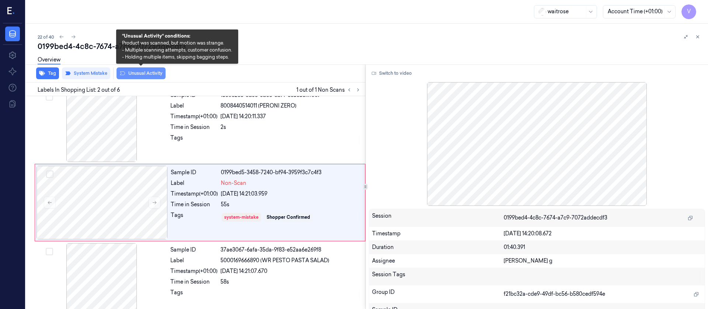
click at [154, 76] on button "Unusual Activity" at bounding box center [141, 73] width 49 height 12
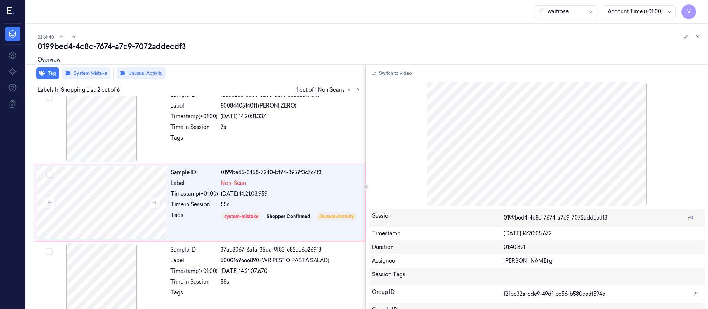
click at [229, 47] on div "0199bed4-4c8c-7674-a7c9-7072addecdf3" at bounding box center [370, 46] width 665 height 10
click at [358, 92] on icon at bounding box center [358, 89] width 5 height 5
click at [74, 35] on icon at bounding box center [73, 36] width 5 height 5
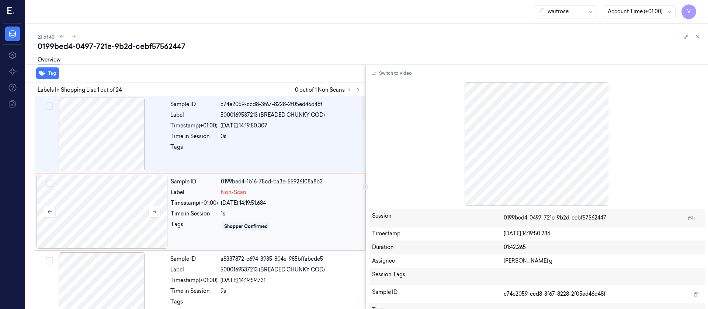
click at [126, 223] on div at bounding box center [102, 212] width 131 height 74
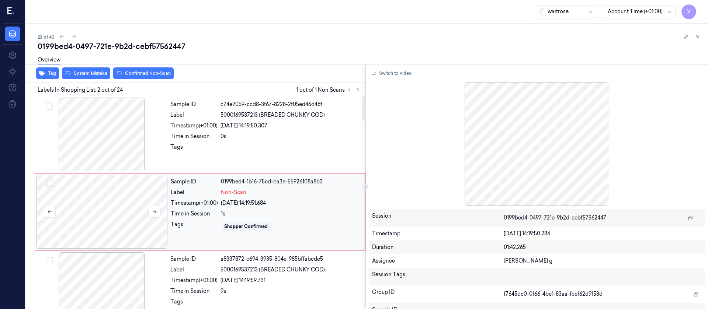
scroll to position [9, 0]
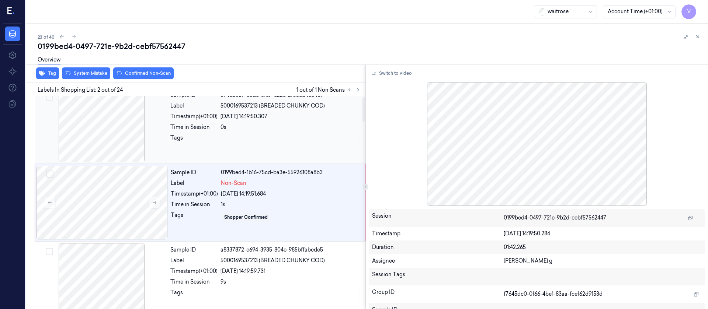
click at [207, 151] on div "Sample ID c74e2059-ccd8-3f67-8228-2f05ed46d48f Label 5000169537213 (BREADED CHU…" at bounding box center [265, 126] width 197 height 74
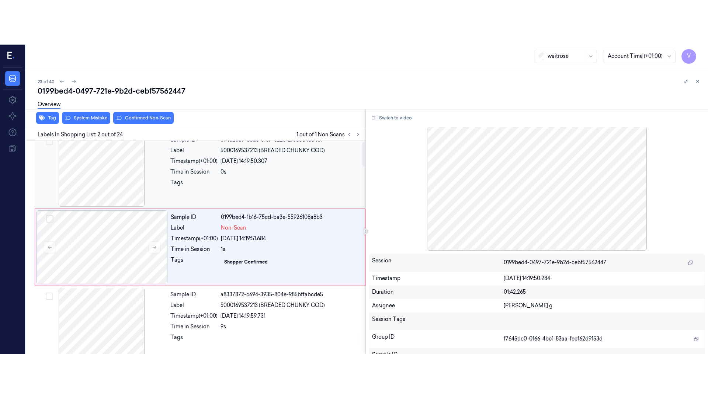
scroll to position [0, 0]
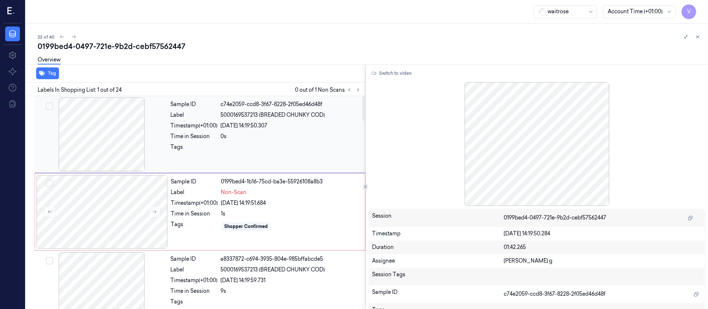
click at [186, 132] on div "Sample ID c74e2059-ccd8-3f67-8228-2f05ed46d48f Label 5000169537213 (BREADED CHU…" at bounding box center [265, 135] width 197 height 74
click at [392, 75] on button "Switch to video" at bounding box center [392, 73] width 46 height 12
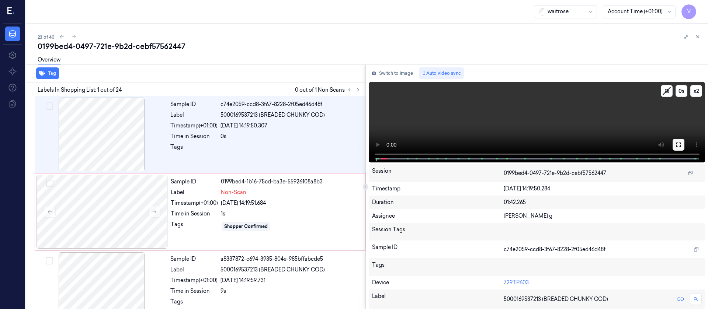
click at [683, 145] on button at bounding box center [679, 145] width 12 height 12
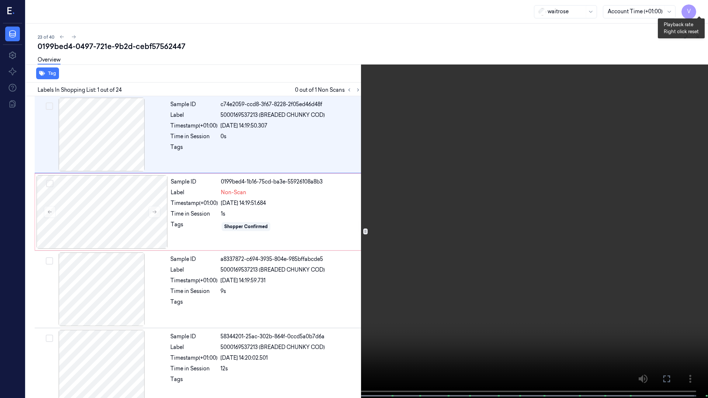
click at [701, 11] on button "x 2" at bounding box center [699, 9] width 12 height 12
click at [701, 11] on button "x 4" at bounding box center [699, 9] width 12 height 12
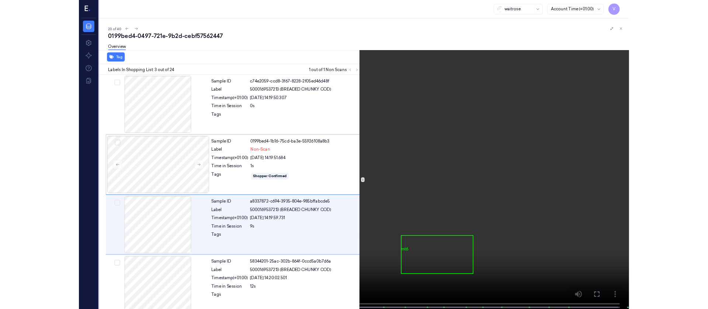
scroll to position [42, 0]
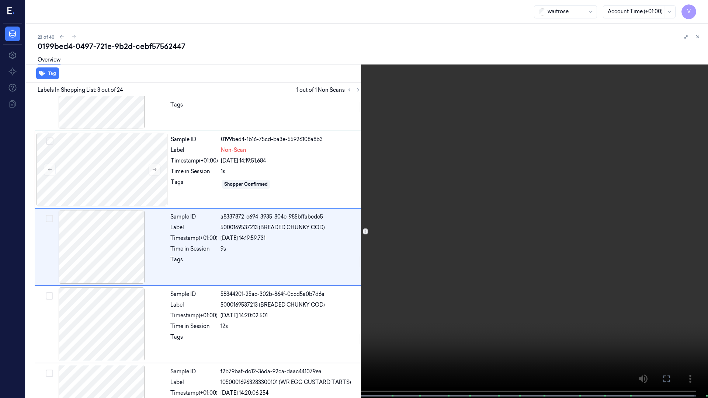
click at [0, 0] on icon at bounding box center [0, 0] width 0 height 0
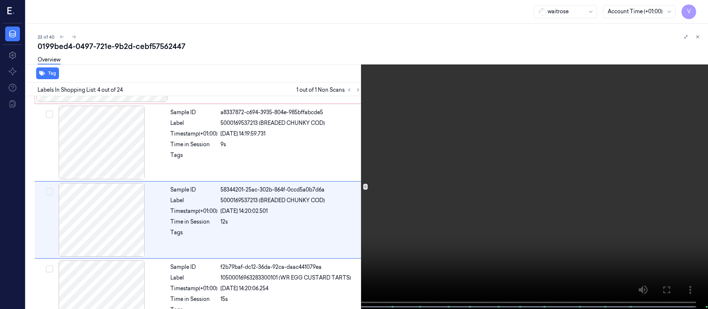
scroll to position [164, 0]
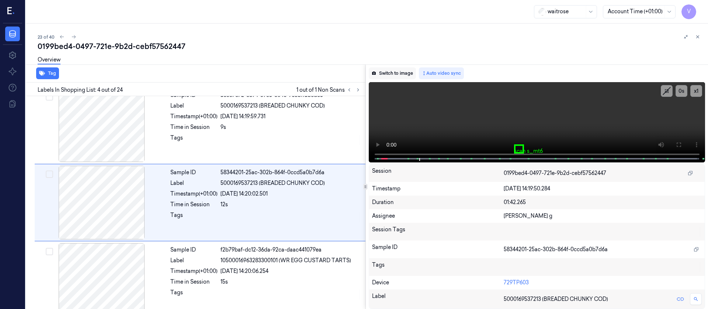
click at [404, 75] on button "Switch to image" at bounding box center [392, 73] width 47 height 12
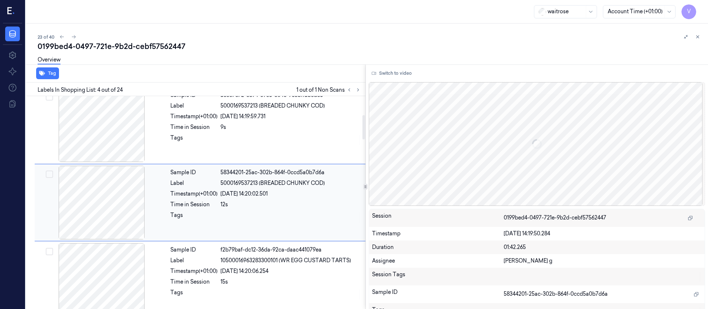
scroll to position [0, 0]
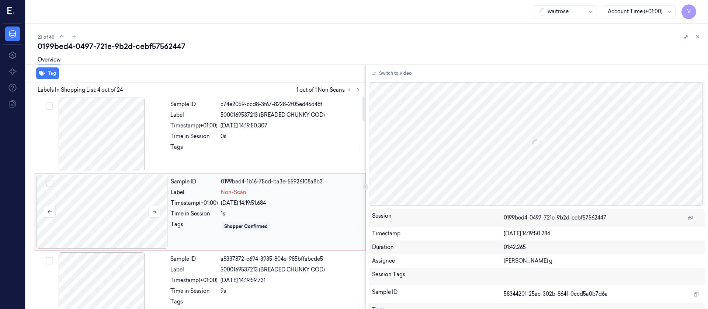
click at [85, 202] on div at bounding box center [102, 212] width 131 height 74
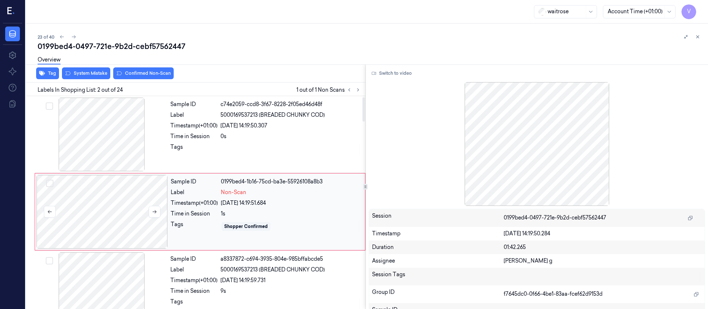
scroll to position [9, 0]
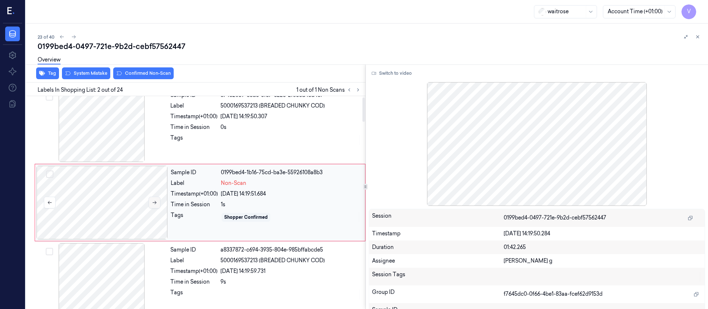
click at [150, 200] on button at bounding box center [155, 203] width 12 height 12
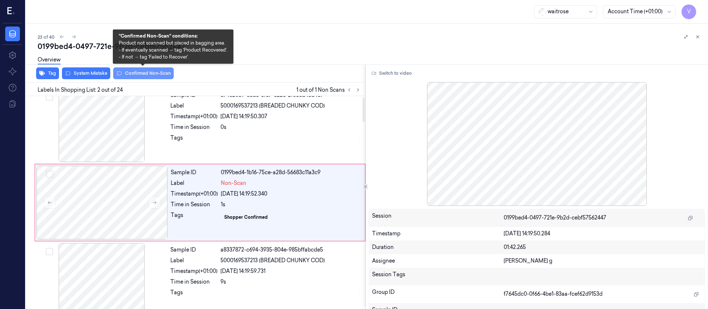
click at [137, 75] on button "Confirmed Non-Scan" at bounding box center [143, 73] width 60 height 12
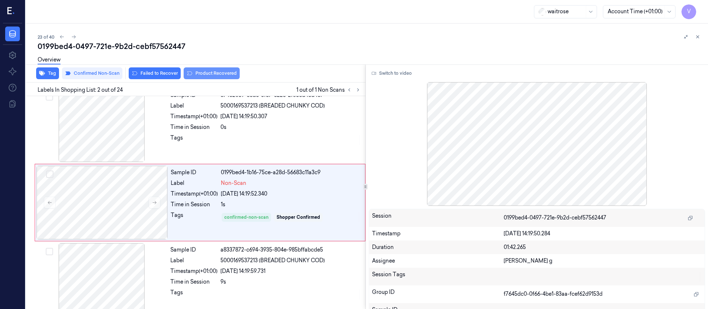
click at [193, 74] on button "Product Recovered" at bounding box center [212, 73] width 56 height 12
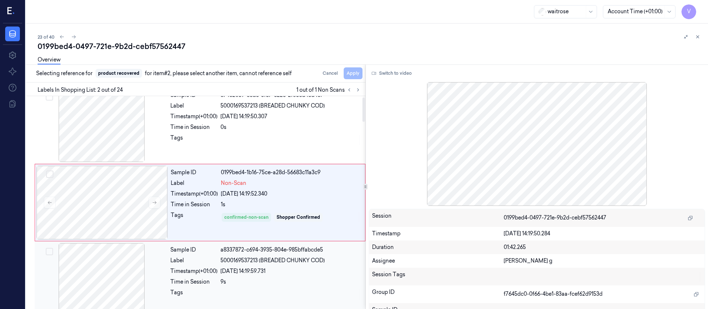
click at [98, 290] on div at bounding box center [101, 280] width 131 height 74
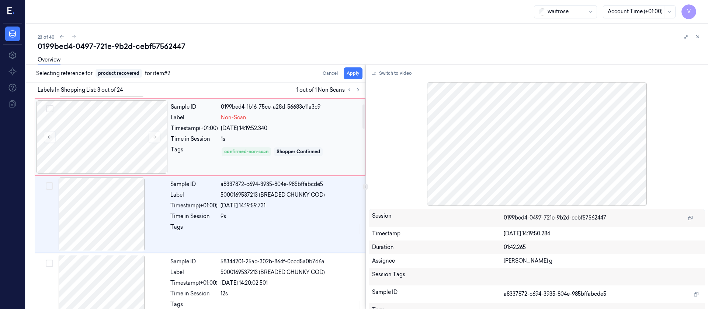
scroll to position [87, 0]
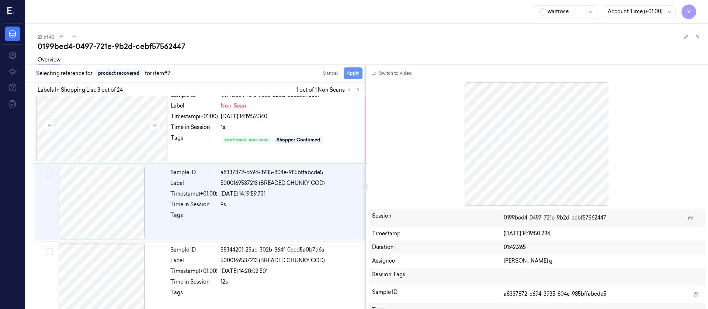
click at [356, 74] on button "Apply" at bounding box center [353, 73] width 19 height 12
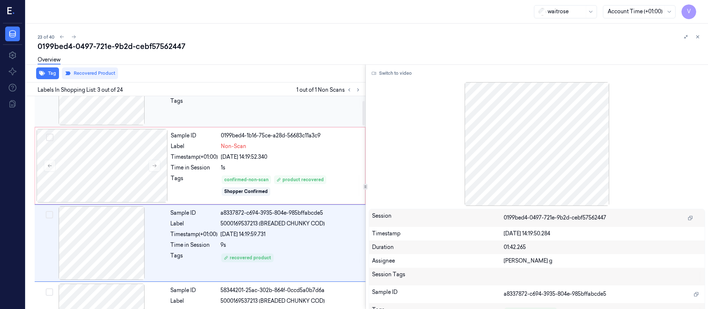
scroll to position [31, 0]
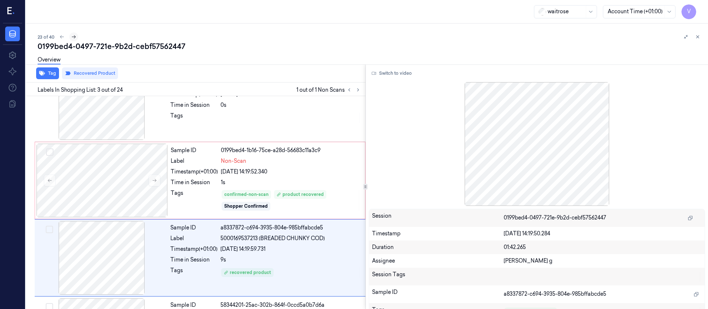
click at [74, 33] on button at bounding box center [73, 36] width 9 height 9
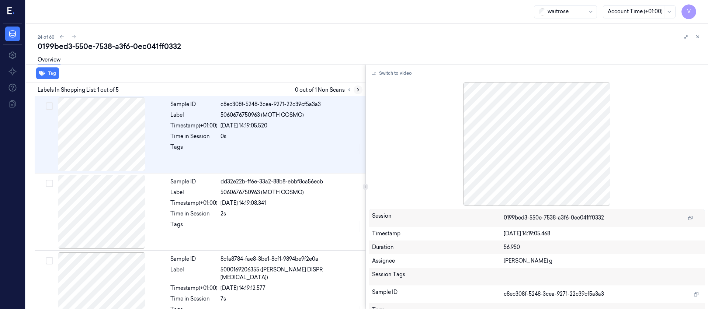
click at [361, 91] on button at bounding box center [358, 90] width 9 height 9
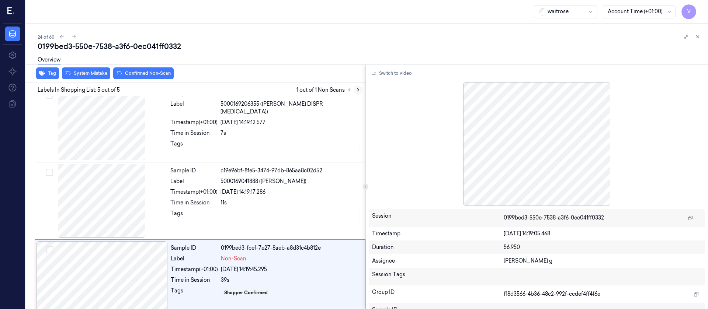
scroll to position [176, 0]
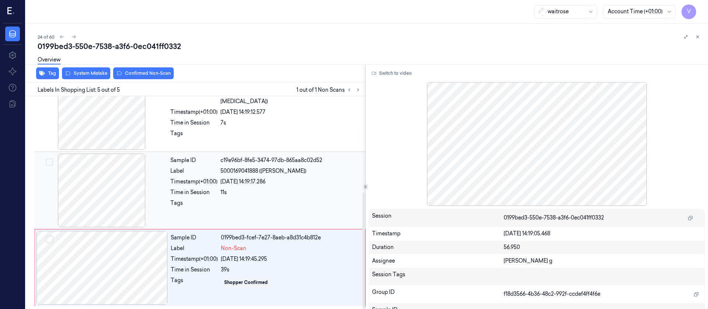
click at [106, 208] on div at bounding box center [101, 191] width 131 height 74
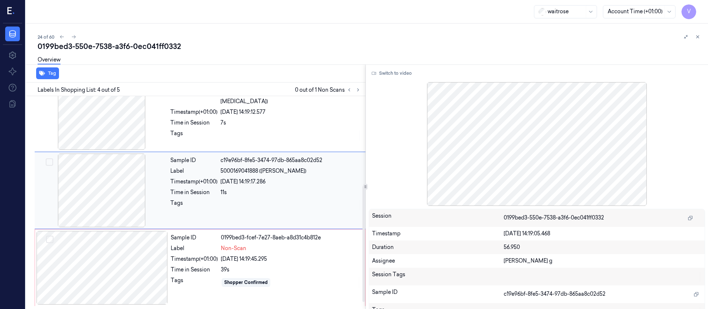
scroll to position [164, 0]
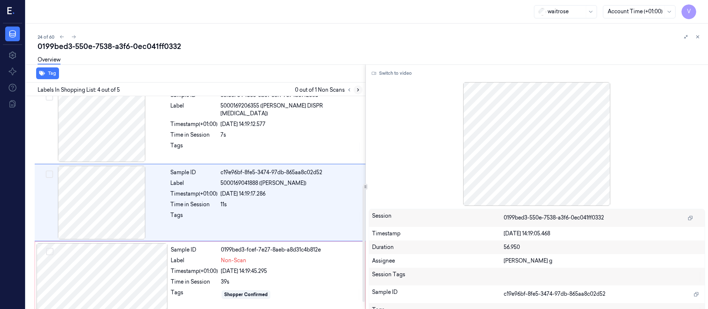
click at [359, 91] on icon at bounding box center [358, 89] width 5 height 5
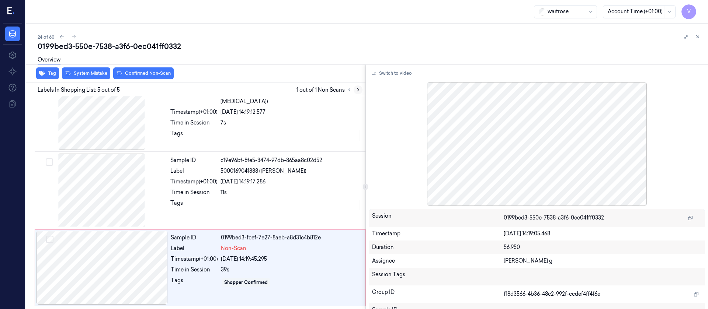
click at [359, 91] on icon at bounding box center [358, 89] width 5 height 5
click at [127, 200] on div at bounding box center [101, 191] width 131 height 74
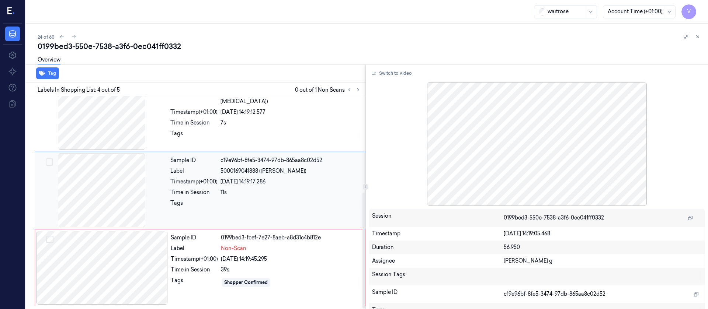
scroll to position [164, 0]
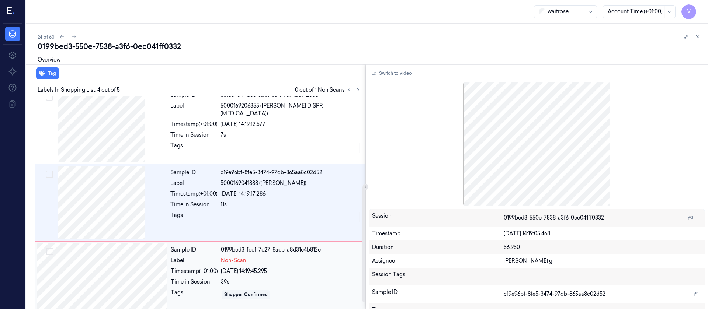
click at [116, 270] on div at bounding box center [102, 280] width 131 height 74
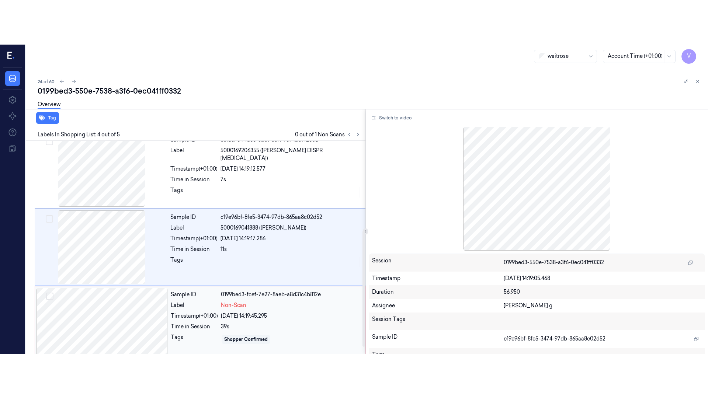
scroll to position [176, 0]
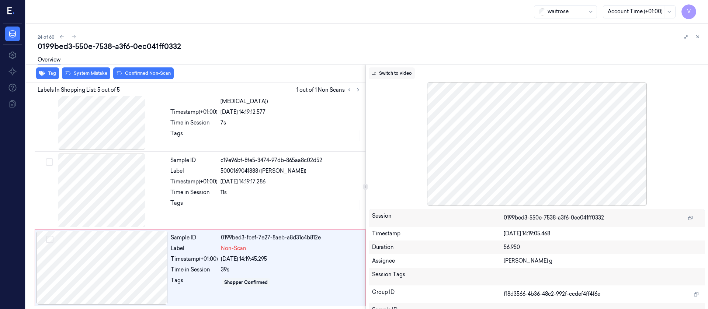
click at [390, 73] on button "Switch to video" at bounding box center [392, 73] width 46 height 12
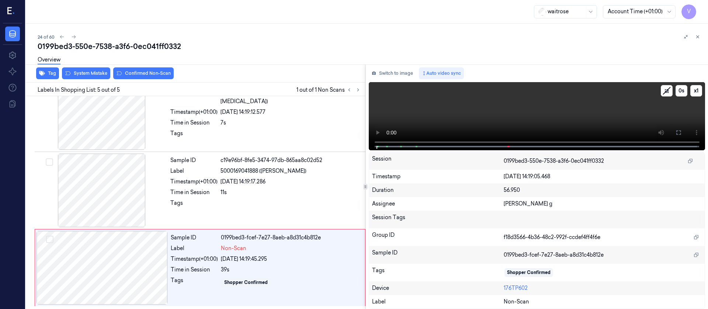
click at [677, 133] on icon at bounding box center [679, 133] width 6 height 6
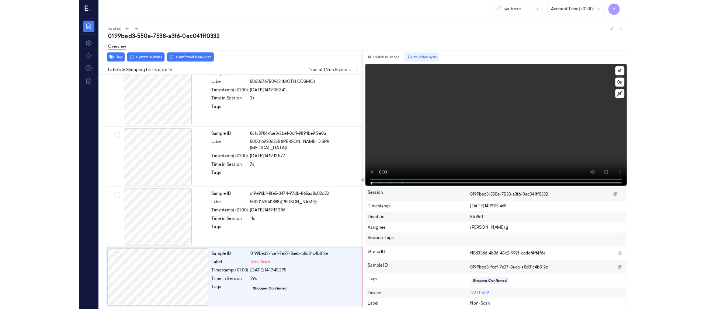
scroll to position [87, 0]
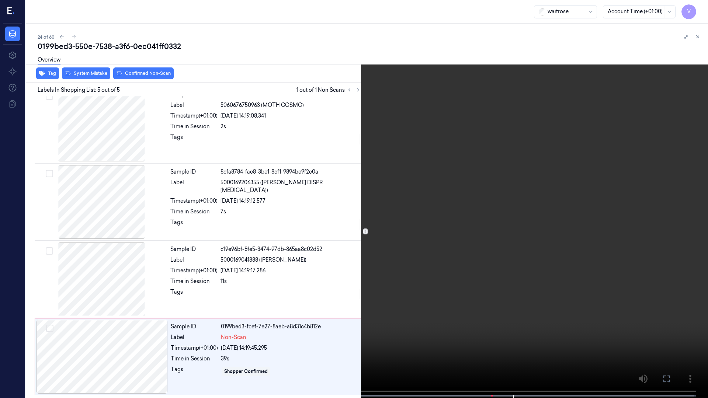
click at [0, 0] on icon at bounding box center [0, 0] width 0 height 0
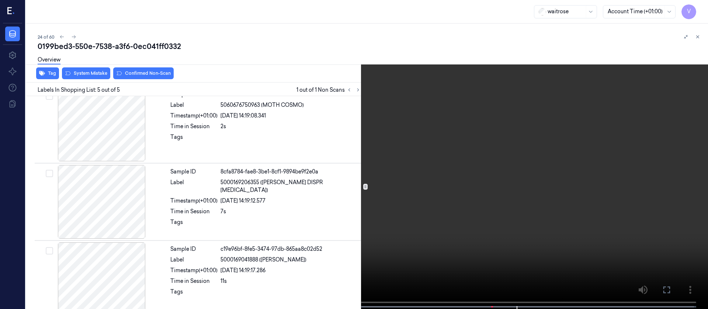
scroll to position [176, 0]
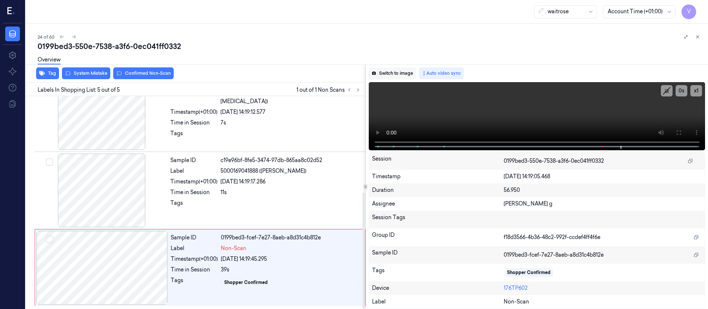
click at [392, 68] on button "Switch to image" at bounding box center [392, 73] width 47 height 12
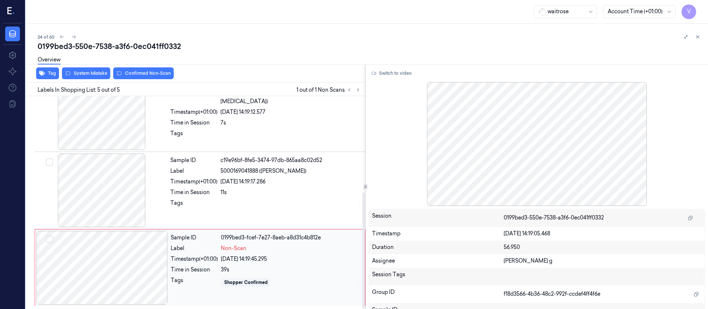
click at [120, 278] on div at bounding box center [102, 268] width 131 height 74
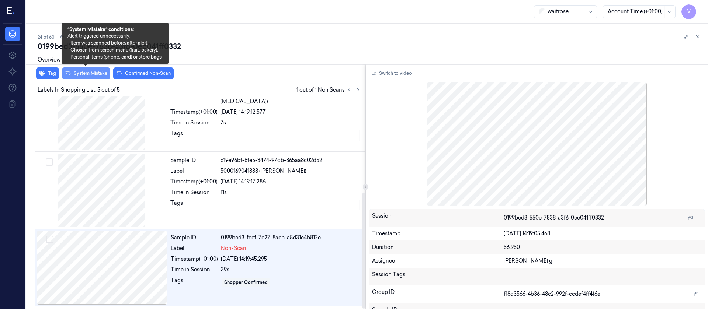
click at [90, 75] on button "System Mistake" at bounding box center [86, 73] width 48 height 12
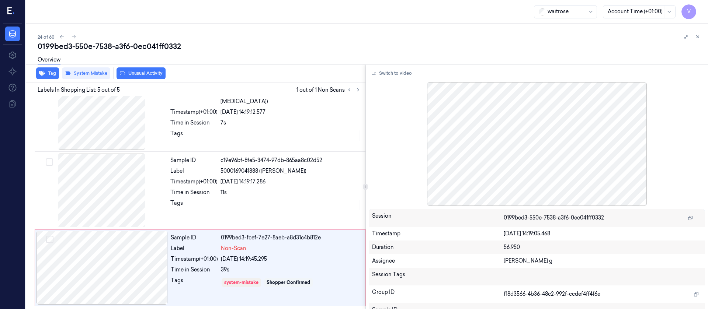
click at [255, 29] on div "24 of 60 0199bed3-550e-7538-a3f6-0ec041ff0332 Overview Tag System Mistake Unusu…" at bounding box center [367, 167] width 682 height 286
click at [73, 37] on icon at bounding box center [73, 36] width 5 height 5
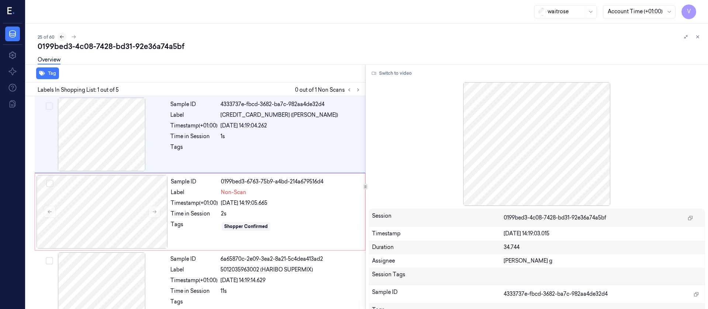
click at [63, 39] on icon at bounding box center [61, 36] width 5 height 5
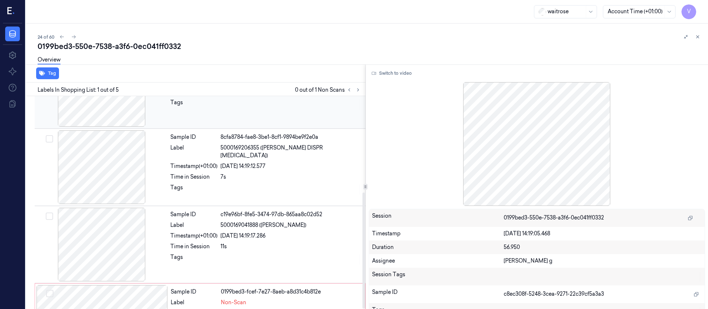
scroll to position [176, 0]
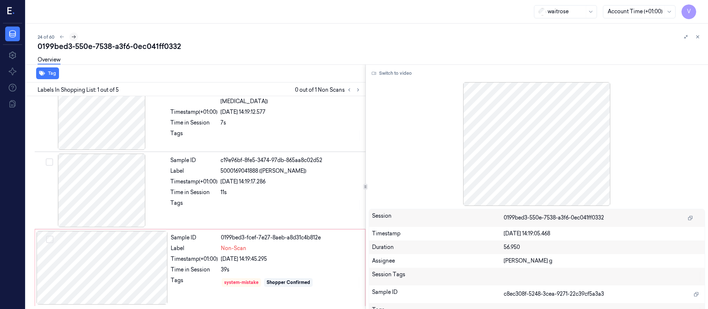
click at [76, 37] on button at bounding box center [73, 36] width 9 height 9
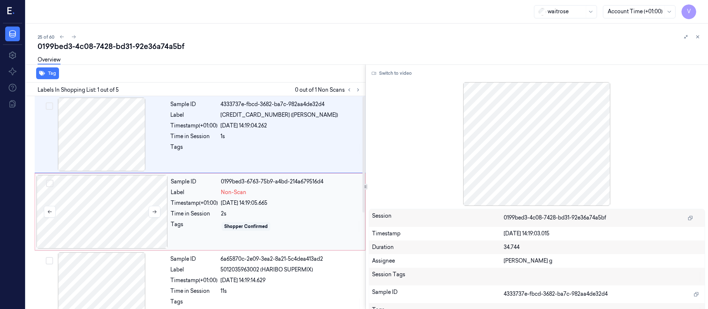
click at [102, 200] on div at bounding box center [102, 212] width 131 height 74
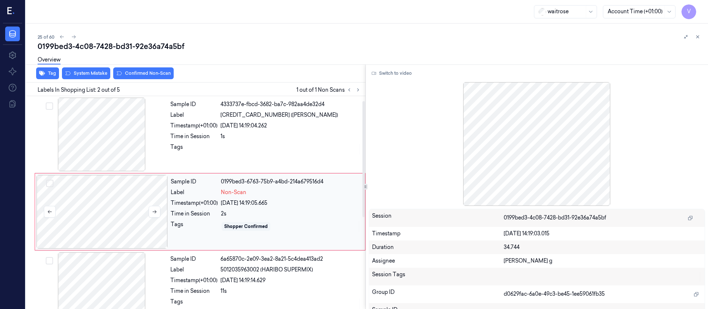
scroll to position [9, 0]
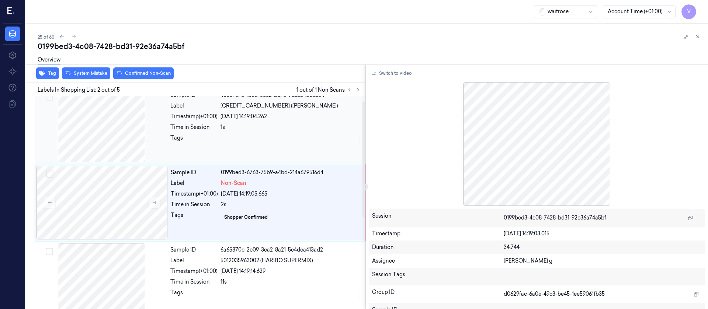
click at [109, 147] on div at bounding box center [101, 126] width 131 height 74
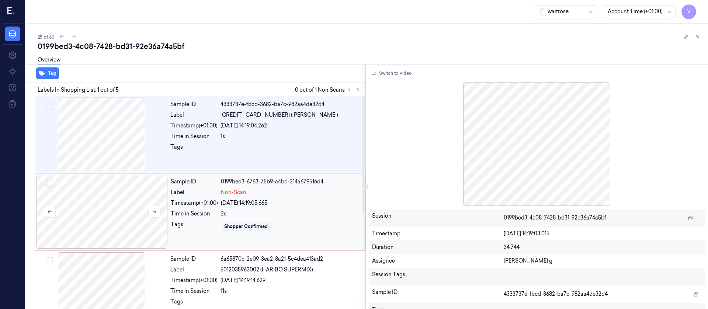
click at [38, 206] on div at bounding box center [102, 212] width 131 height 74
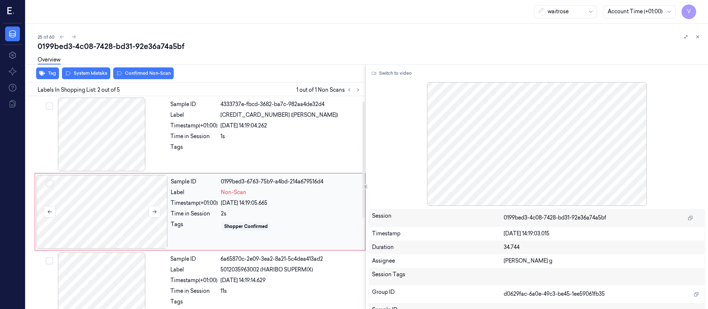
scroll to position [9, 0]
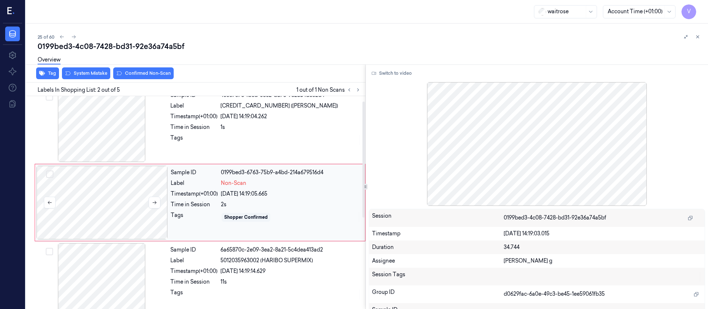
click at [107, 210] on div at bounding box center [102, 203] width 131 height 74
click at [160, 198] on button at bounding box center [155, 203] width 12 height 12
click at [158, 202] on button at bounding box center [155, 203] width 12 height 12
click at [103, 138] on div at bounding box center [101, 126] width 131 height 74
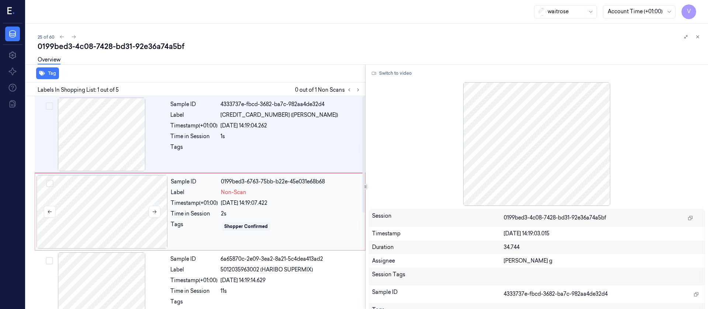
click at [80, 205] on div at bounding box center [102, 212] width 131 height 74
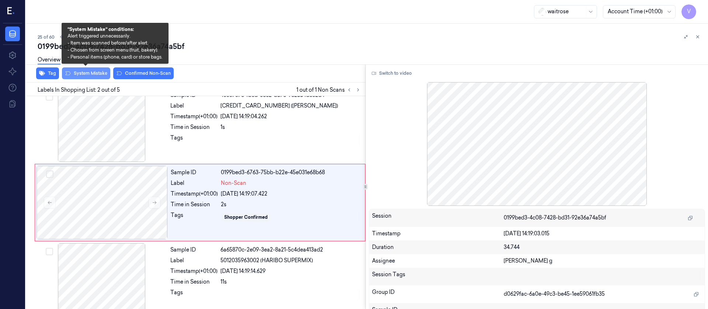
click at [82, 72] on button "System Mistake" at bounding box center [86, 73] width 48 height 12
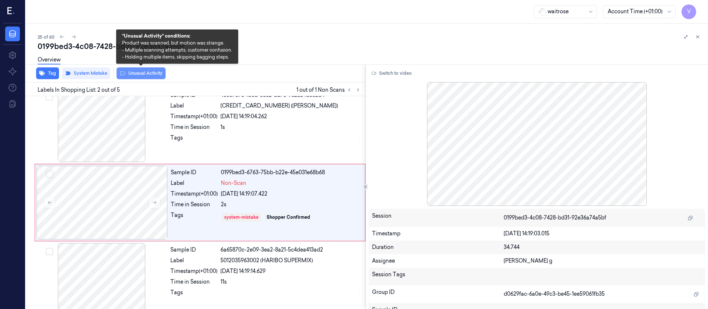
click at [132, 75] on button "Unusual Activity" at bounding box center [141, 73] width 49 height 12
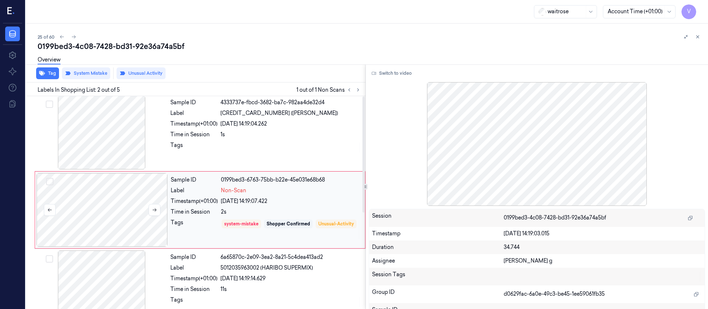
scroll to position [0, 0]
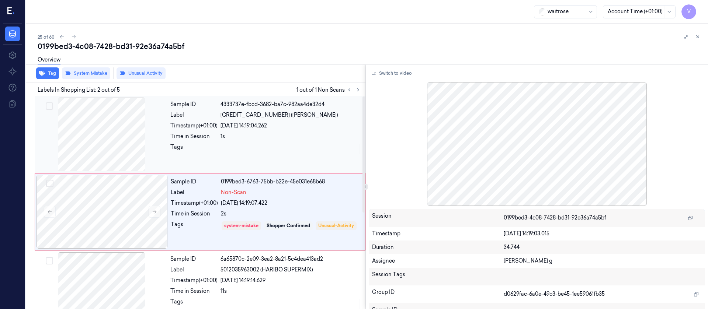
click at [105, 153] on div at bounding box center [101, 135] width 131 height 74
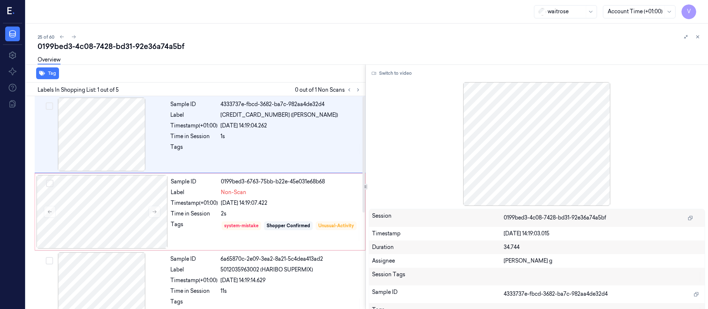
click at [115, 95] on div "Labels In Shopping List: 1 out of 5 0 out of 1 Non Scans" at bounding box center [194, 90] width 343 height 14
click at [111, 138] on div at bounding box center [101, 135] width 131 height 74
click at [399, 71] on button "Switch to video" at bounding box center [392, 73] width 46 height 12
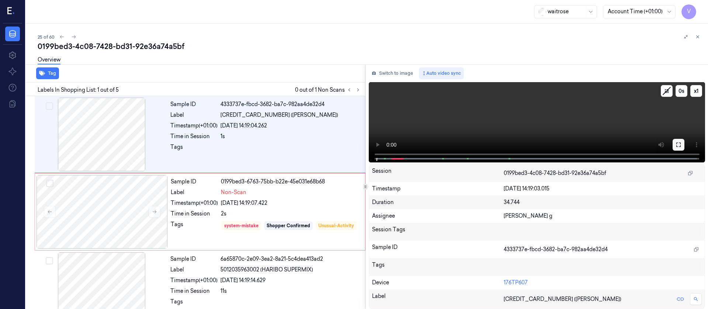
click at [679, 146] on icon at bounding box center [679, 145] width 6 height 6
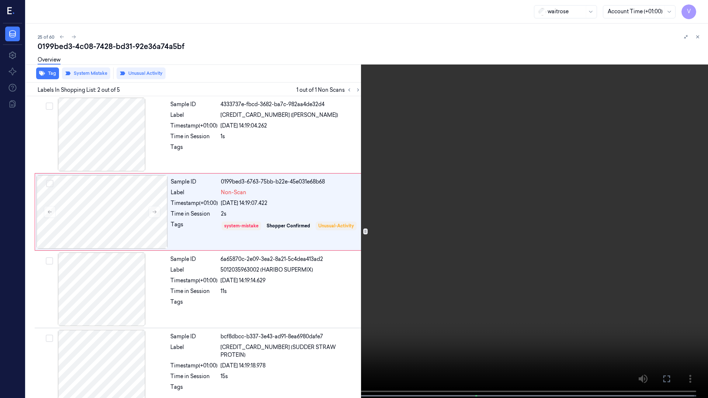
click at [0, 0] on icon at bounding box center [0, 0] width 0 height 0
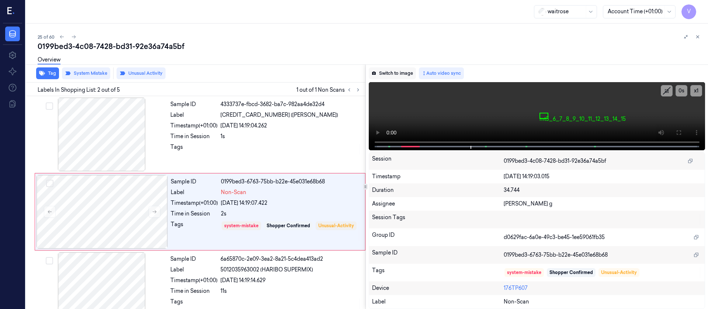
click at [392, 72] on button "Switch to image" at bounding box center [392, 73] width 47 height 12
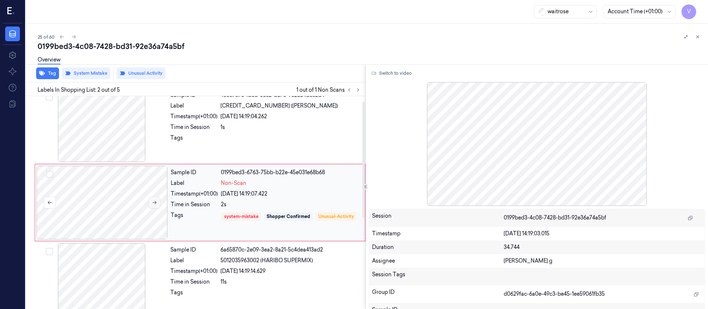
click at [154, 197] on button at bounding box center [155, 203] width 12 height 12
click at [154, 202] on icon at bounding box center [154, 202] width 5 height 5
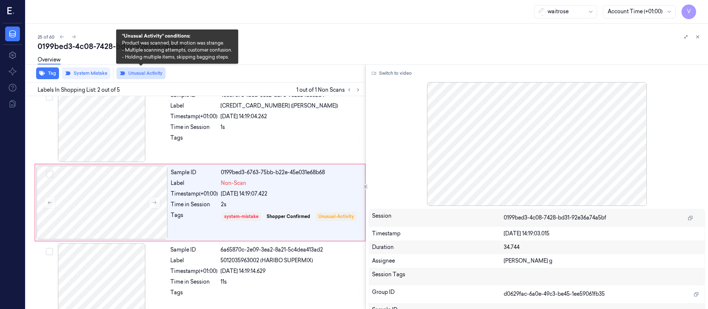
click at [132, 72] on button "Unusual Activity" at bounding box center [141, 73] width 49 height 12
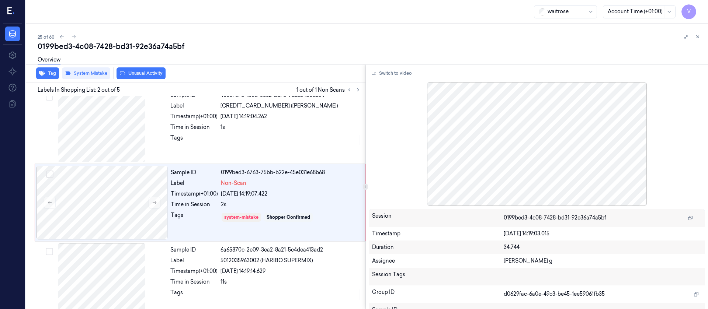
click at [265, 59] on div "Overview" at bounding box center [370, 61] width 665 height 19
click at [74, 37] on icon at bounding box center [73, 36] width 5 height 5
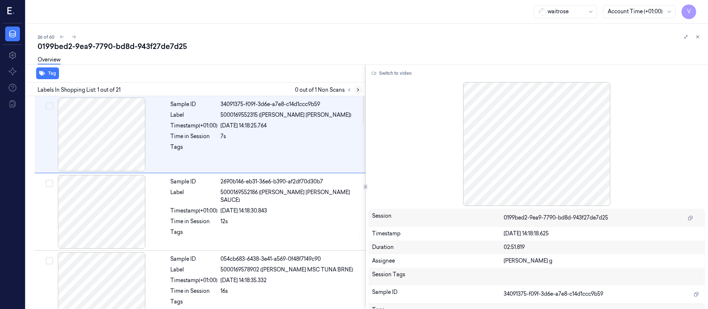
click at [358, 89] on icon at bounding box center [357, 90] width 1 height 3
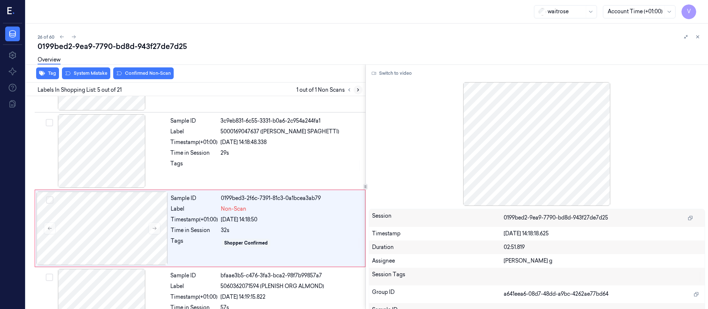
scroll to position [242, 0]
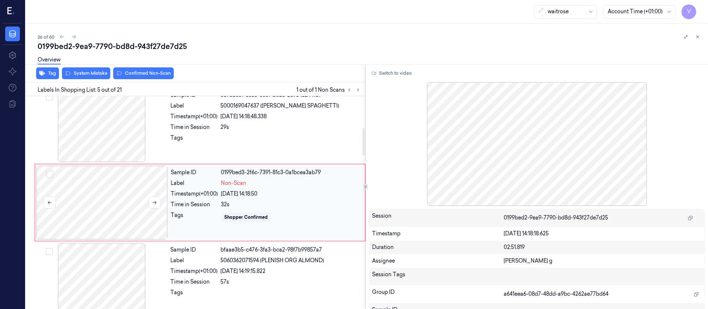
click at [117, 198] on div at bounding box center [102, 203] width 131 height 74
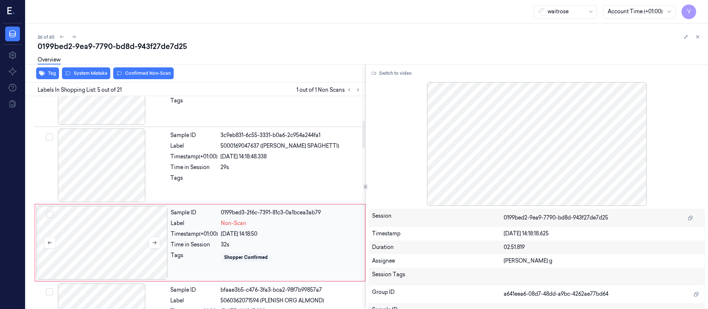
scroll to position [186, 0]
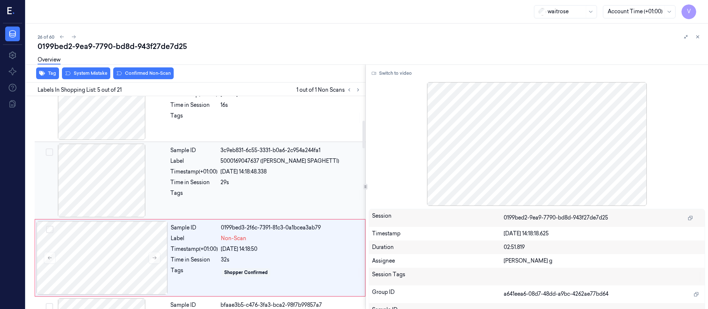
click at [100, 171] on div at bounding box center [101, 181] width 131 height 74
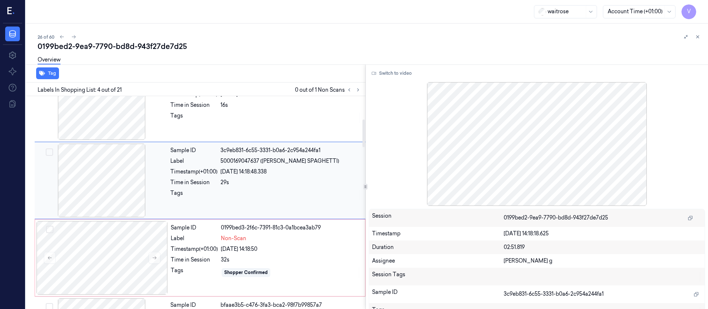
scroll to position [164, 0]
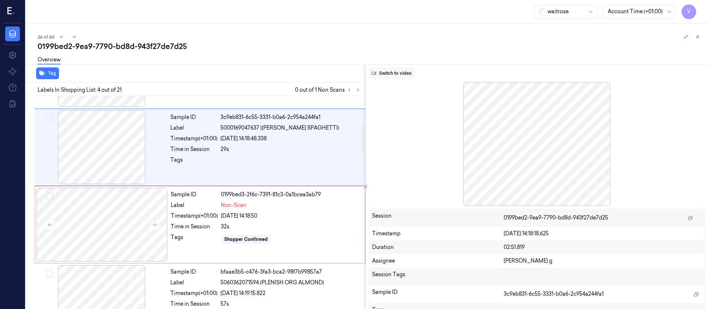
click at [397, 75] on button "Switch to video" at bounding box center [392, 73] width 46 height 12
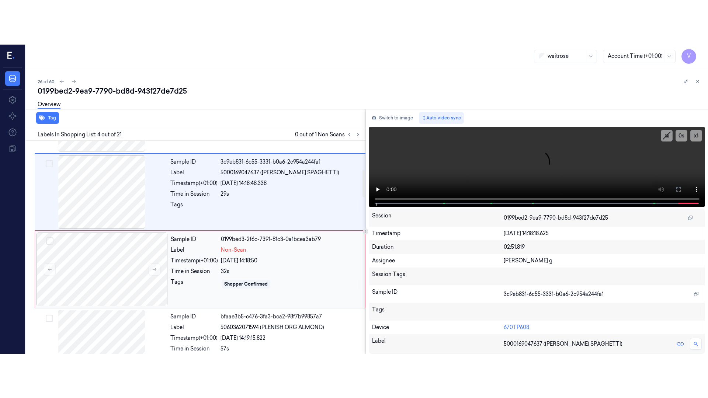
scroll to position [330, 0]
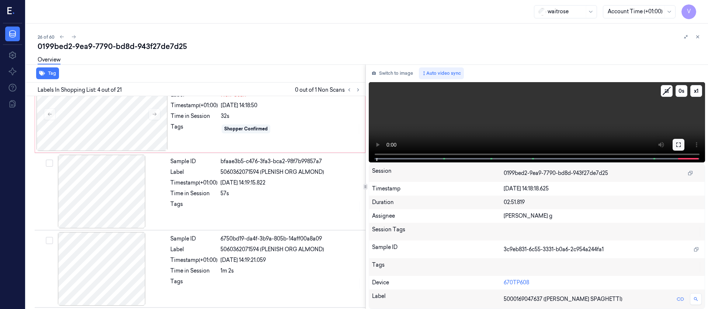
click at [680, 142] on icon at bounding box center [679, 145] width 6 height 6
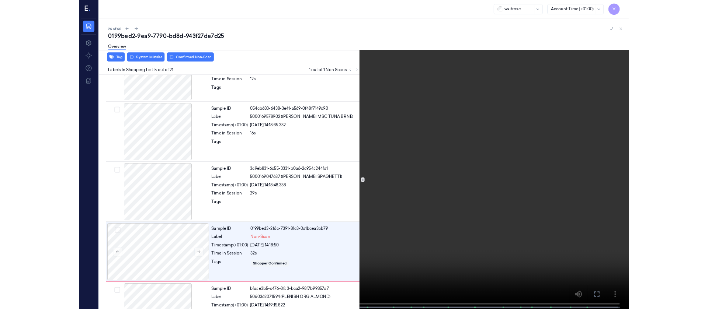
scroll to position [197, 0]
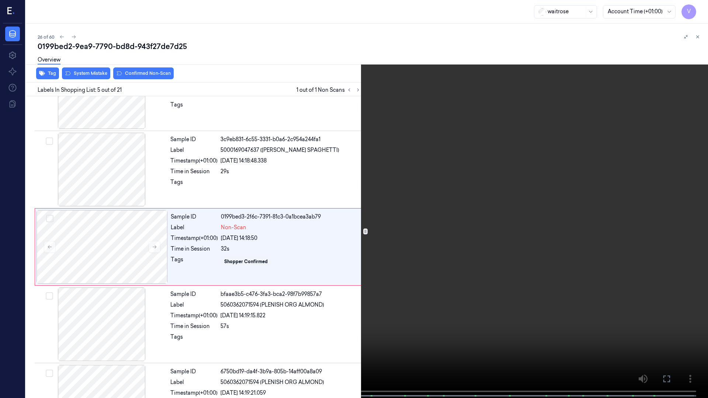
click at [0, 0] on icon at bounding box center [0, 0] width 0 height 0
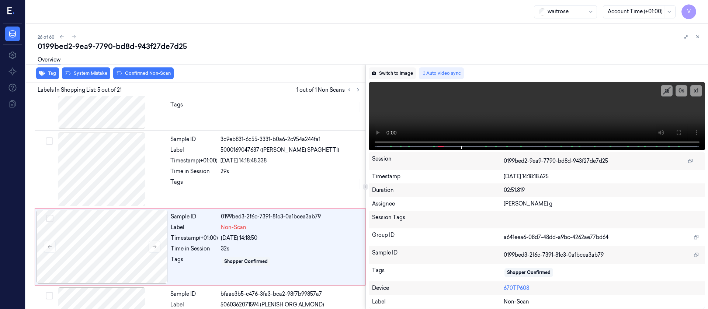
click at [398, 73] on button "Switch to image" at bounding box center [392, 73] width 47 height 12
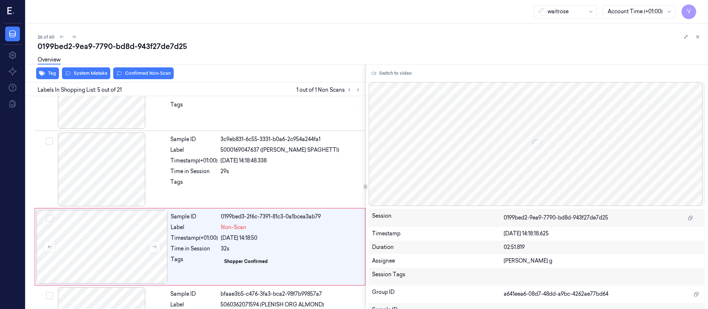
scroll to position [242, 0]
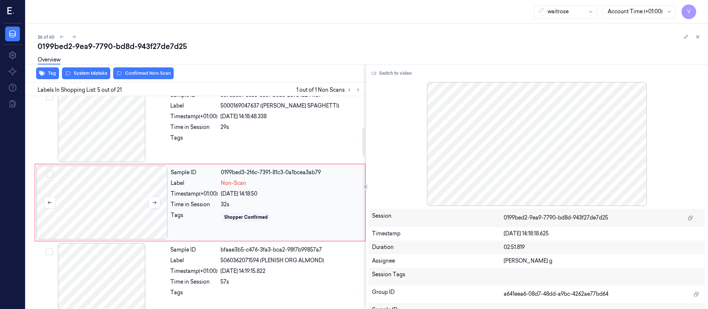
click at [114, 205] on div at bounding box center [102, 203] width 131 height 74
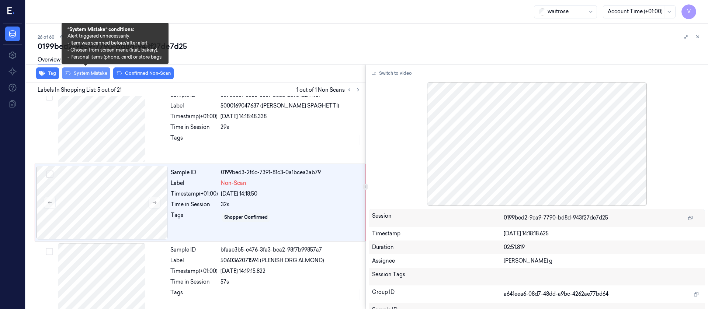
click at [85, 74] on button "System Mistake" at bounding box center [86, 73] width 48 height 12
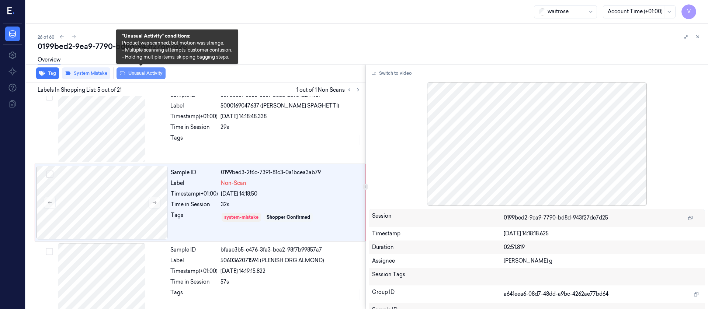
click at [134, 73] on button "Unusual Activity" at bounding box center [141, 73] width 49 height 12
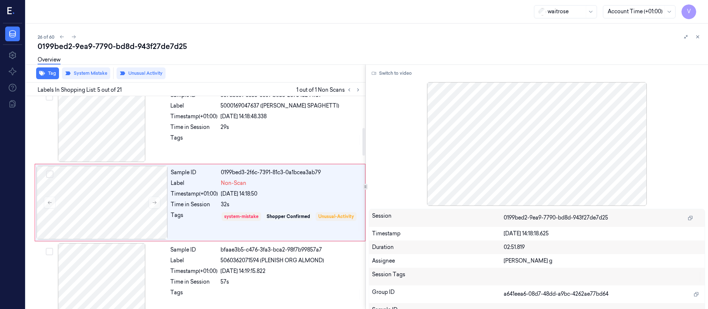
click at [294, 50] on div "0199bed2-9ea9-7790-bd8d-943f27de7d25" at bounding box center [370, 46] width 665 height 10
click at [121, 210] on div at bounding box center [102, 203] width 131 height 74
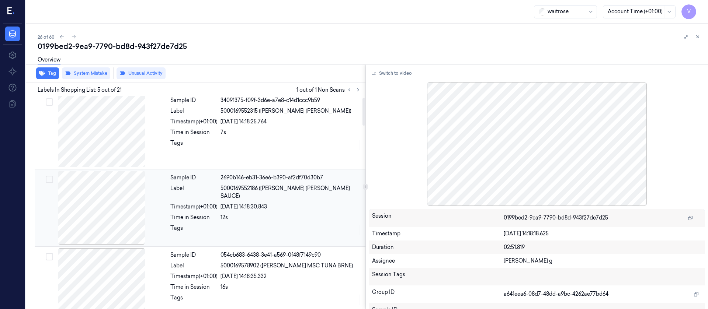
scroll to position [0, 0]
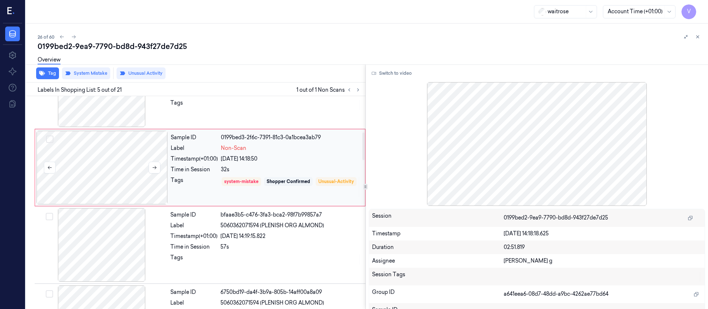
click at [114, 156] on div at bounding box center [102, 168] width 131 height 74
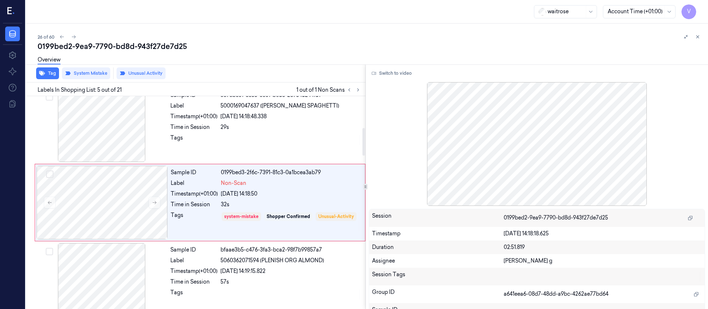
click at [264, 50] on div "0199bed2-9ea9-7790-bd8d-943f27de7d25" at bounding box center [370, 46] width 665 height 10
click at [97, 193] on div at bounding box center [102, 203] width 131 height 74
click at [274, 50] on div "0199bed2-9ea9-7790-bd8d-943f27de7d25" at bounding box center [370, 46] width 665 height 10
click at [76, 37] on icon at bounding box center [73, 36] width 5 height 5
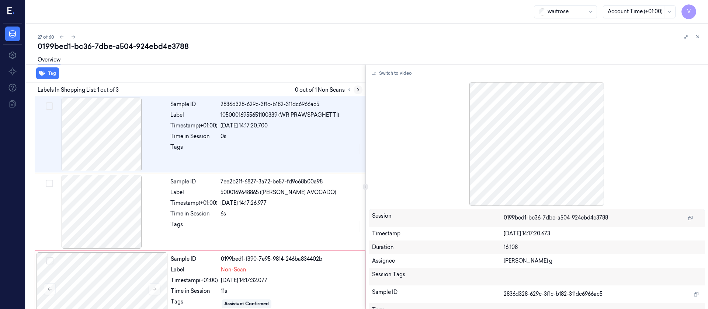
click at [358, 89] on icon at bounding box center [358, 89] width 5 height 5
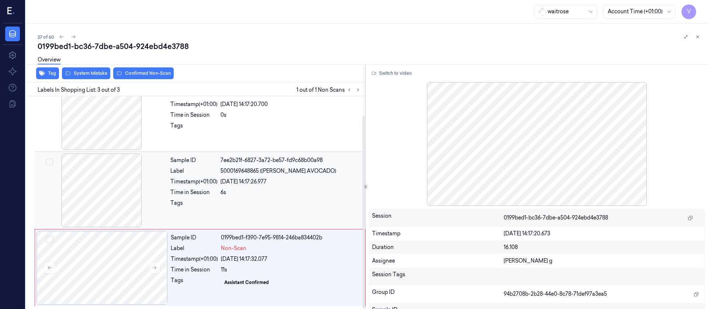
click at [82, 221] on div at bounding box center [101, 191] width 131 height 74
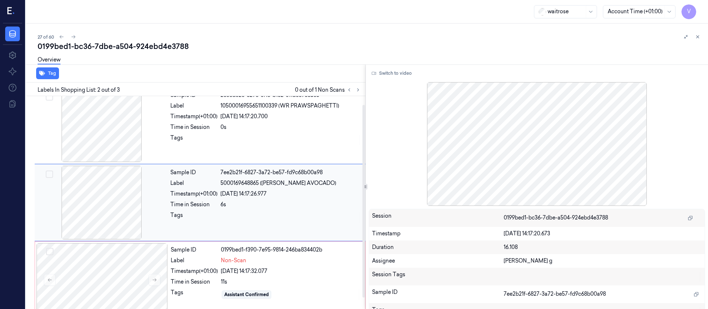
click at [141, 194] on div at bounding box center [101, 203] width 131 height 74
click at [111, 278] on div at bounding box center [102, 280] width 131 height 74
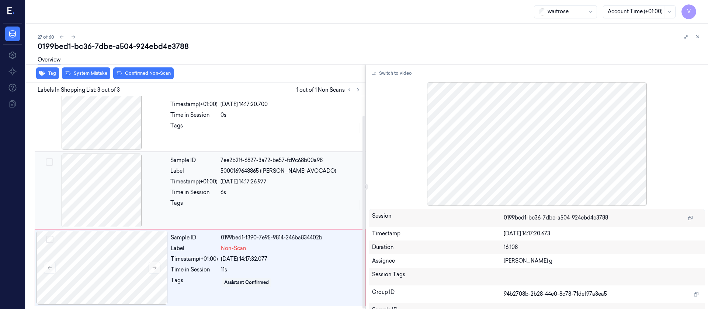
click at [131, 195] on div at bounding box center [101, 191] width 131 height 74
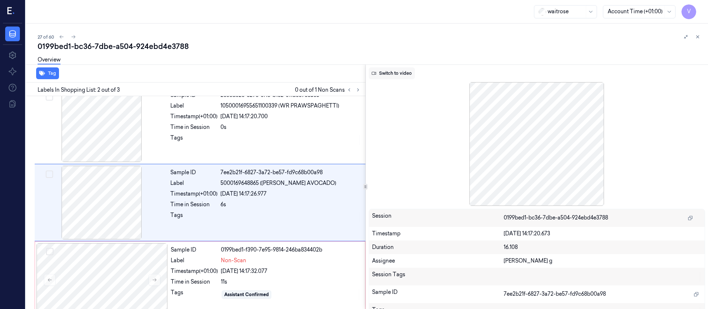
click at [401, 77] on button "Switch to video" at bounding box center [392, 73] width 46 height 12
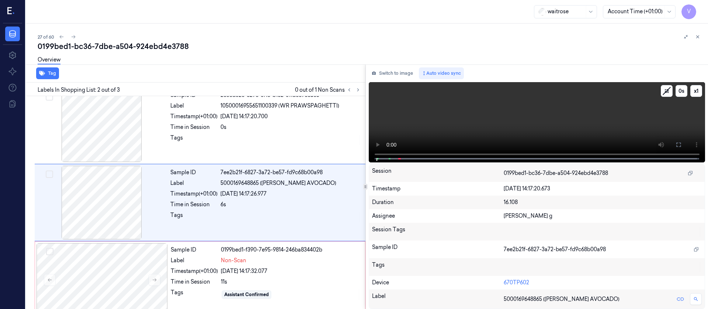
drag, startPoint x: 681, startPoint y: 147, endPoint x: 681, endPoint y: 214, distance: 67.1
click at [681, 147] on icon at bounding box center [679, 145] width 6 height 6
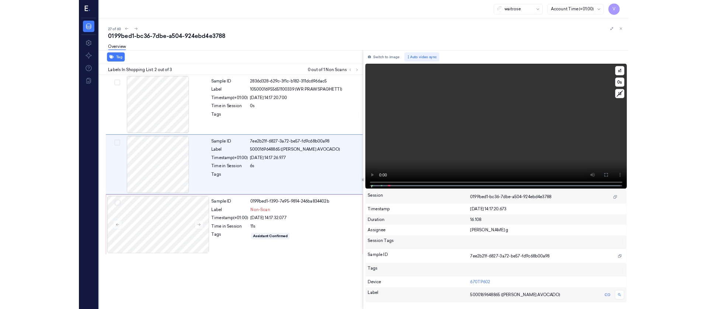
scroll to position [0, 0]
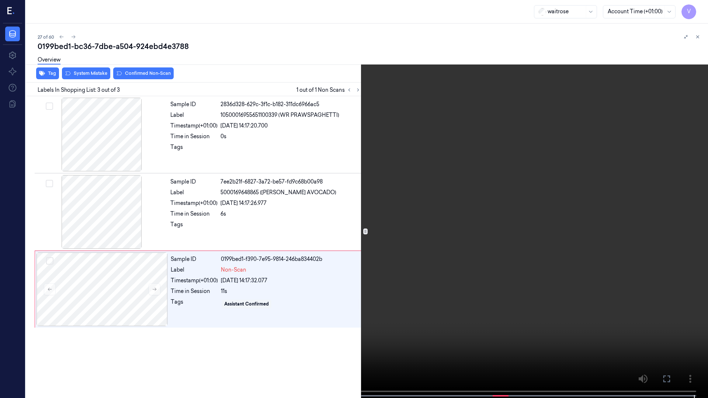
click at [0, 0] on icon at bounding box center [0, 0] width 0 height 0
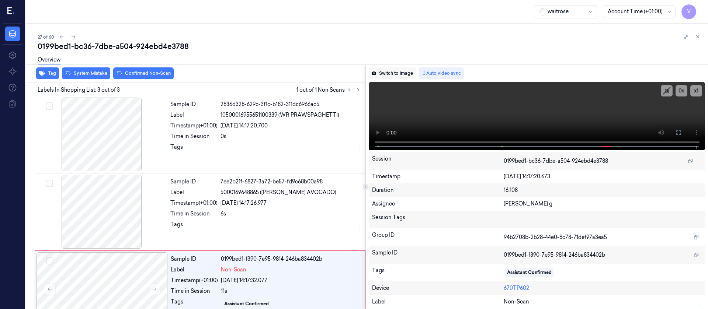
click at [385, 71] on button "Switch to image" at bounding box center [392, 73] width 47 height 12
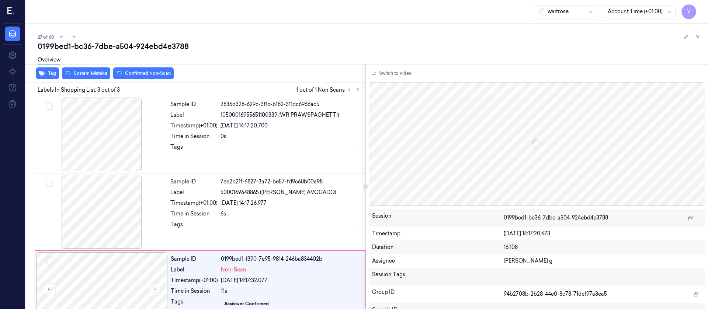
scroll to position [21, 0]
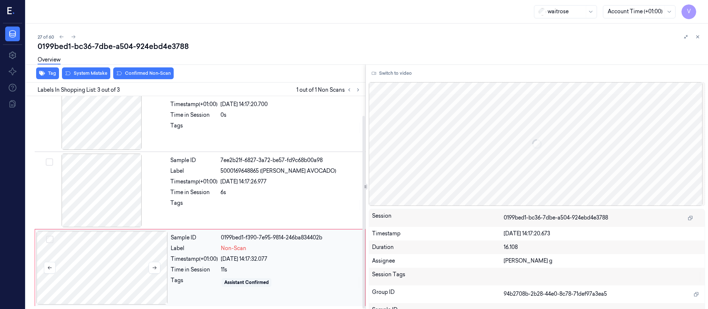
click at [108, 264] on div at bounding box center [102, 268] width 131 height 74
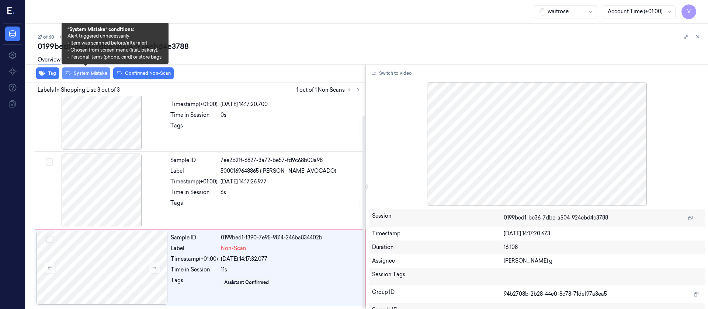
click at [96, 74] on button "System Mistake" at bounding box center [86, 73] width 48 height 12
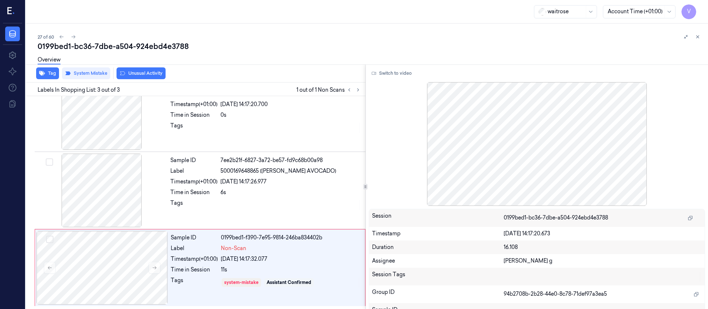
click at [249, 60] on div "Overview" at bounding box center [370, 61] width 665 height 19
click at [75, 41] on div "0199bed1-bc36-7dbe-a504-924ebd4e3788" at bounding box center [370, 46] width 665 height 10
click at [76, 38] on icon at bounding box center [73, 36] width 5 height 5
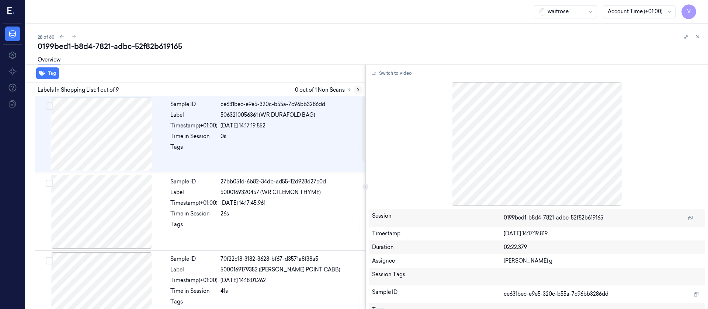
click at [359, 91] on icon at bounding box center [358, 89] width 5 height 5
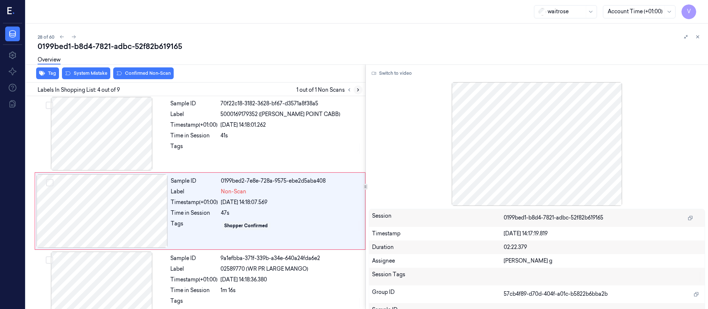
scroll to position [164, 0]
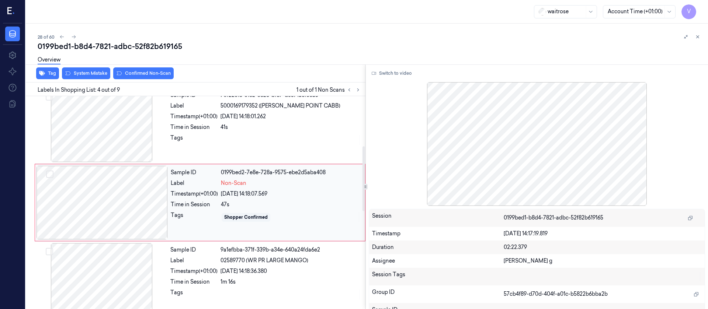
click at [110, 207] on div at bounding box center [102, 203] width 131 height 74
click at [258, 142] on div at bounding box center [291, 140] width 141 height 12
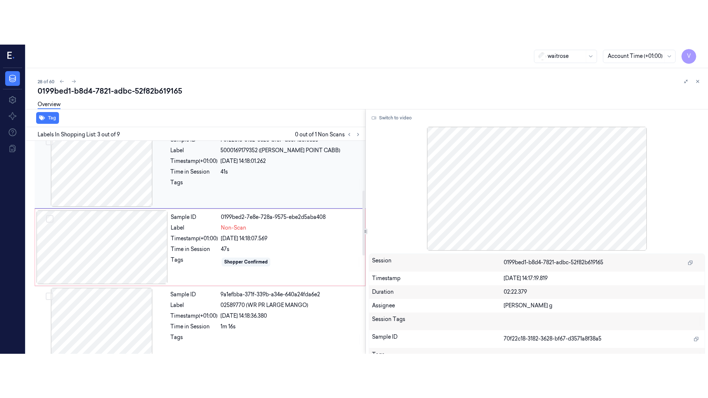
scroll to position [87, 0]
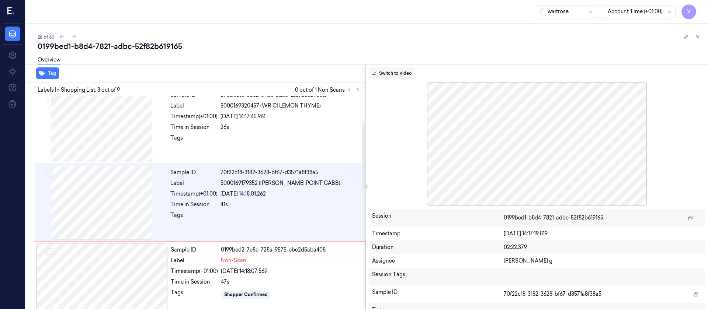
click at [384, 72] on button "Switch to video" at bounding box center [392, 73] width 46 height 12
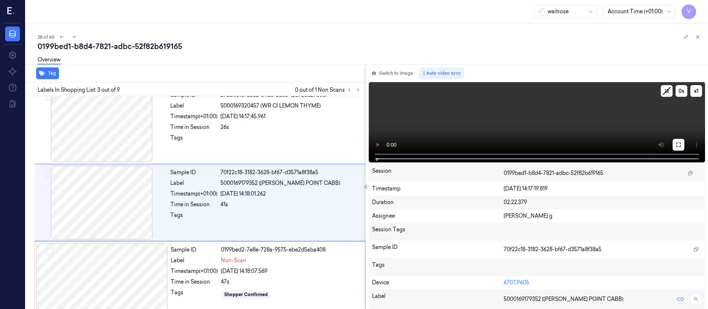
click at [680, 143] on icon at bounding box center [678, 145] width 4 height 4
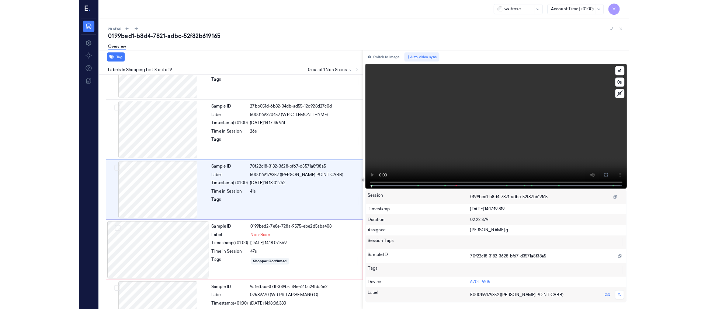
scroll to position [42, 0]
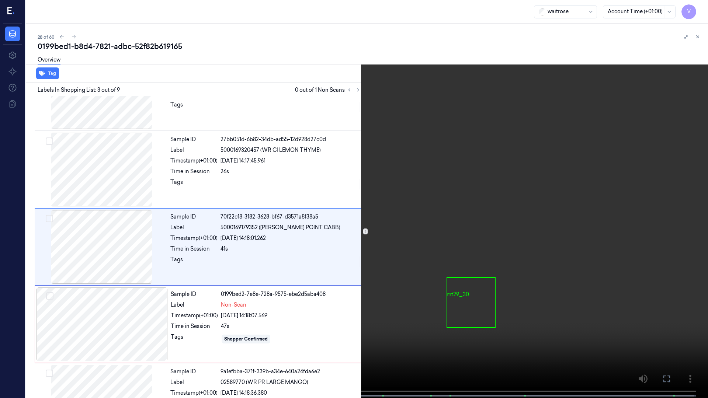
click at [478, 308] on video at bounding box center [354, 200] width 708 height 400
click at [0, 0] on button at bounding box center [0, 0] width 0 height 0
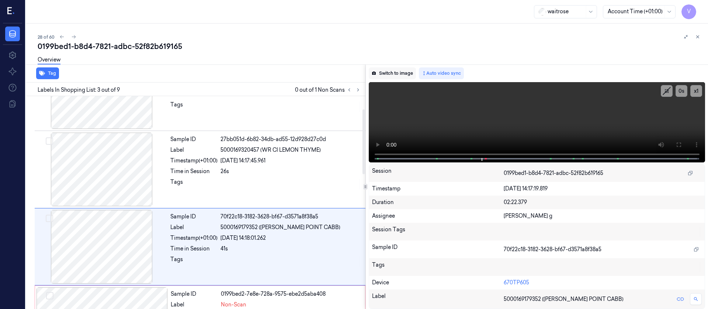
click at [401, 72] on button "Switch to image" at bounding box center [392, 73] width 47 height 12
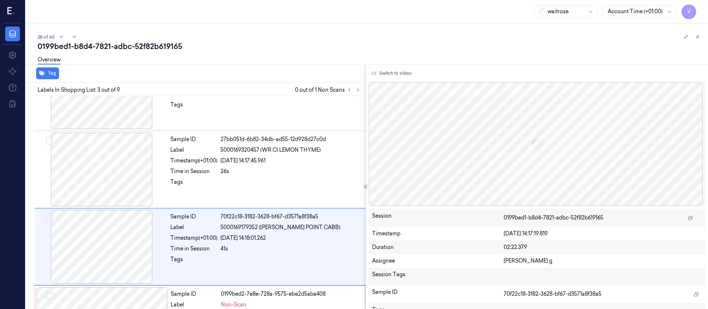
scroll to position [87, 0]
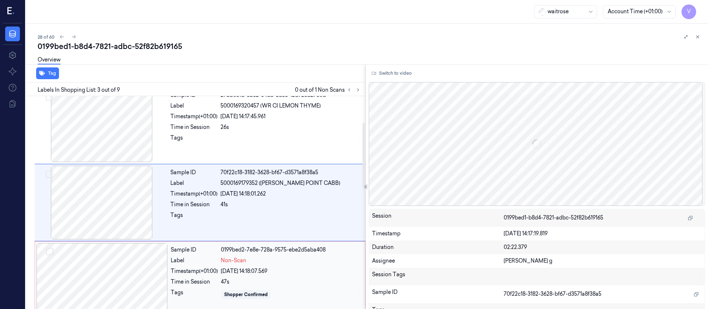
click at [113, 277] on div at bounding box center [102, 280] width 131 height 74
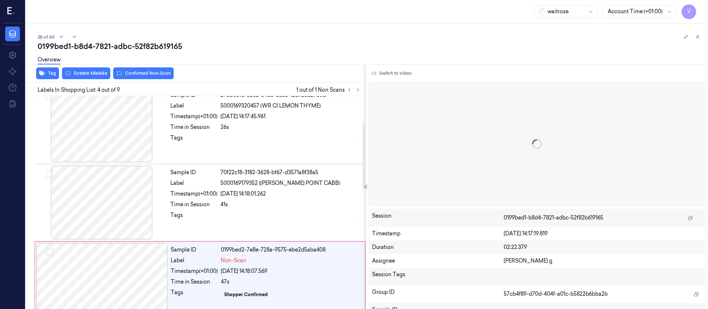
scroll to position [164, 0]
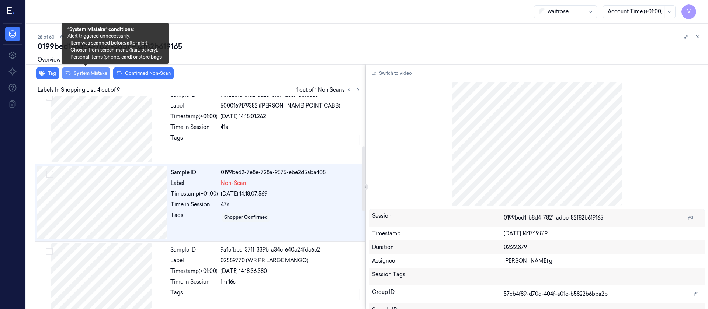
click at [96, 70] on div "Overview" at bounding box center [370, 61] width 665 height 19
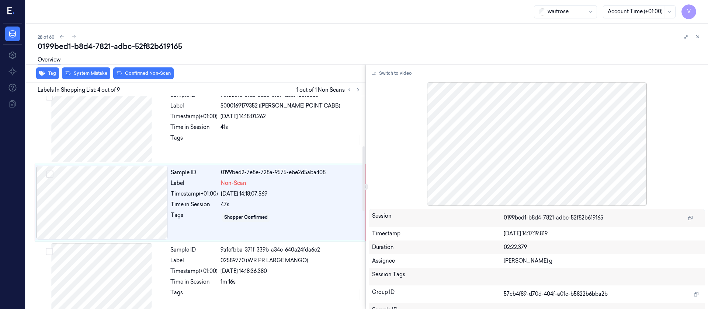
click at [89, 67] on div "Overview" at bounding box center [370, 61] width 665 height 19
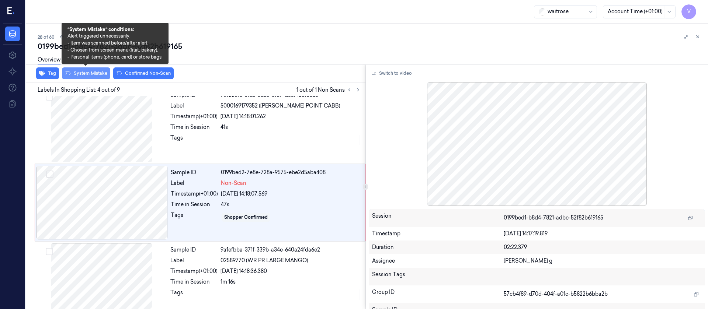
click at [87, 73] on button "System Mistake" at bounding box center [86, 73] width 48 height 12
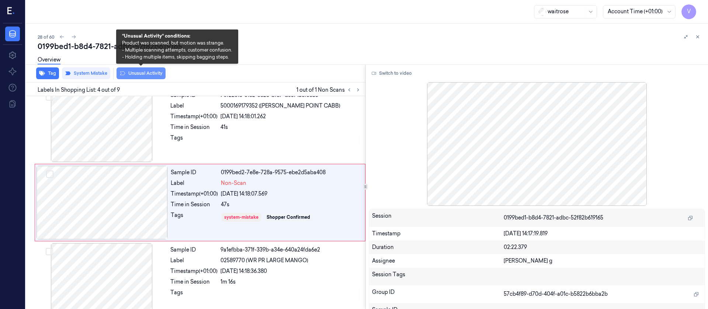
click at [127, 74] on button "Unusual Activity" at bounding box center [141, 73] width 49 height 12
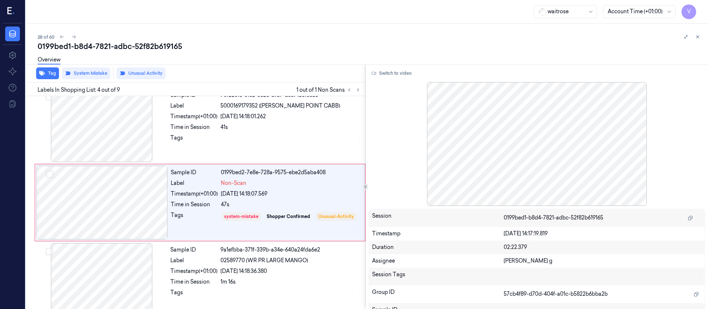
click at [239, 53] on div "Overview" at bounding box center [370, 61] width 665 height 19
click at [73, 36] on icon at bounding box center [73, 36] width 5 height 5
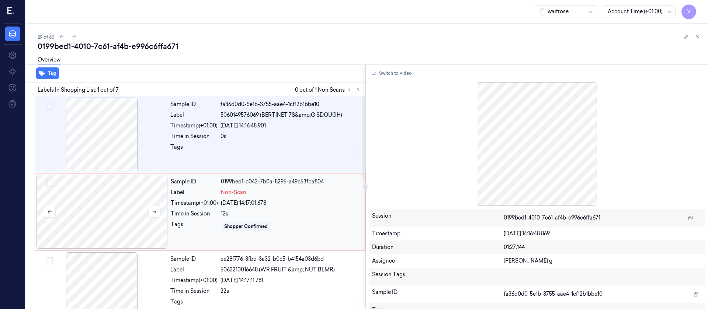
click at [76, 213] on div at bounding box center [102, 212] width 131 height 74
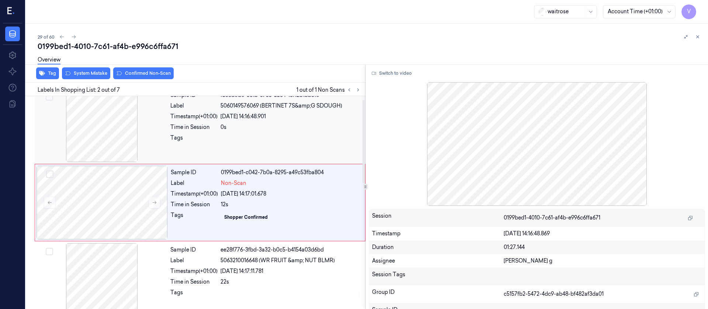
click at [105, 119] on div at bounding box center [101, 126] width 131 height 74
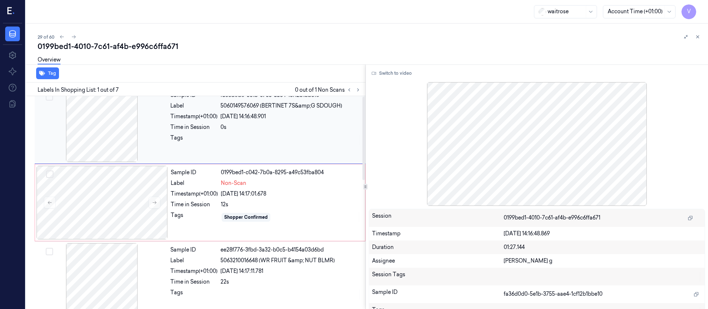
scroll to position [0, 0]
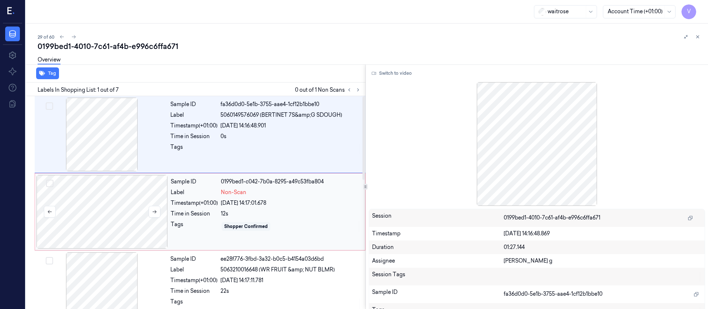
click at [102, 209] on div at bounding box center [102, 212] width 131 height 74
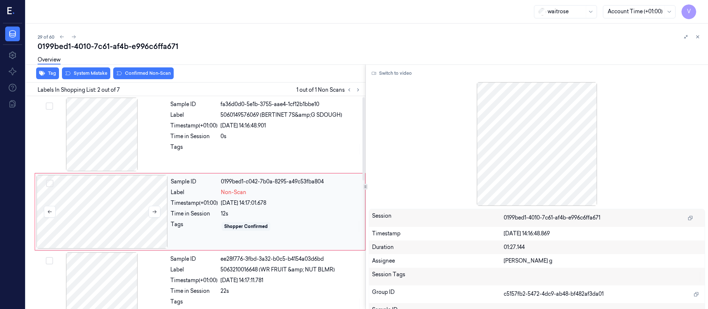
scroll to position [9, 0]
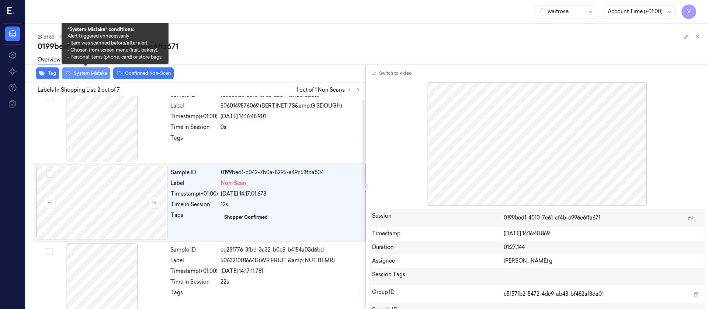
click at [89, 73] on button "System Mistake" at bounding box center [86, 73] width 48 height 12
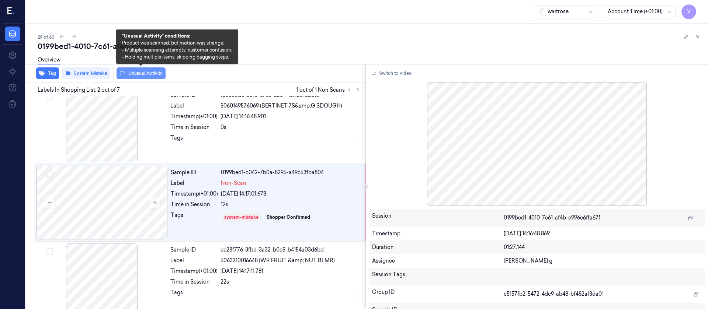
click at [143, 75] on button "Unusual Activity" at bounding box center [141, 73] width 49 height 12
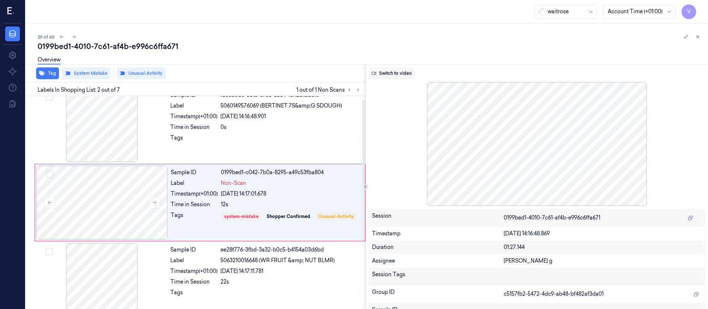
click at [391, 74] on button "Switch to video" at bounding box center [392, 73] width 46 height 12
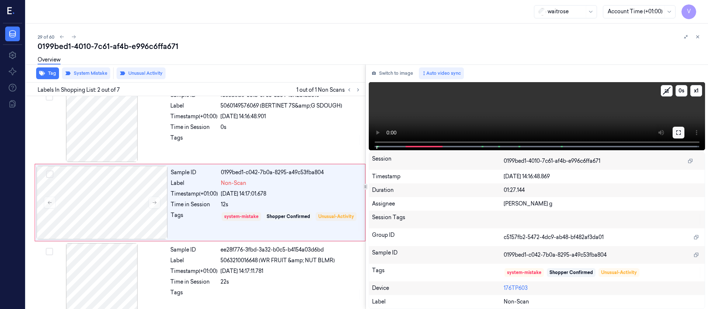
click at [677, 137] on button at bounding box center [679, 133] width 12 height 12
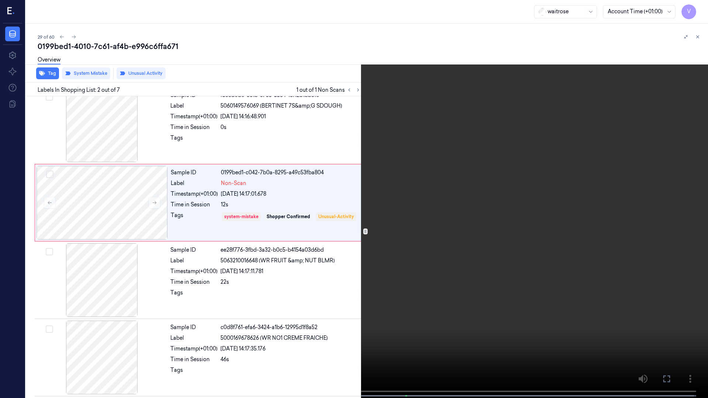
click at [0, 0] on icon at bounding box center [0, 0] width 0 height 0
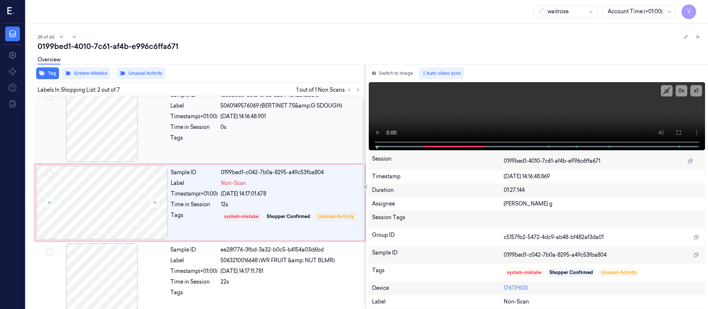
click at [274, 127] on div "0s" at bounding box center [291, 128] width 141 height 8
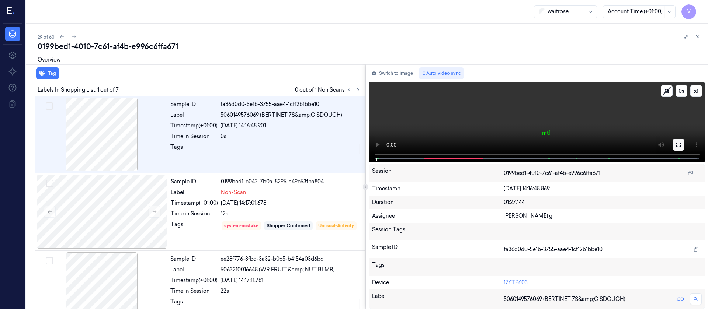
click at [678, 146] on icon at bounding box center [679, 145] width 6 height 6
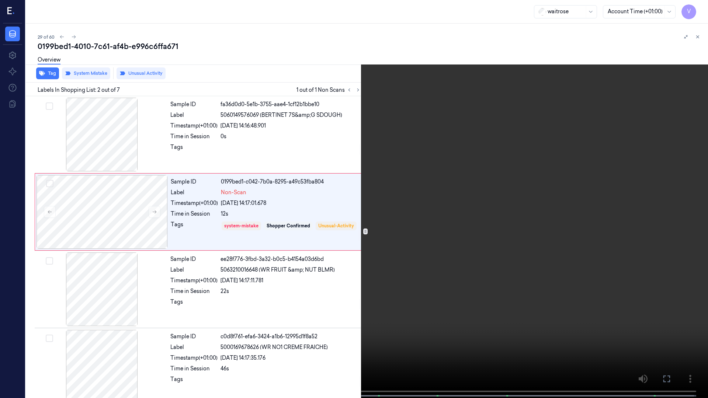
click at [0, 0] on icon at bounding box center [0, 0] width 0 height 0
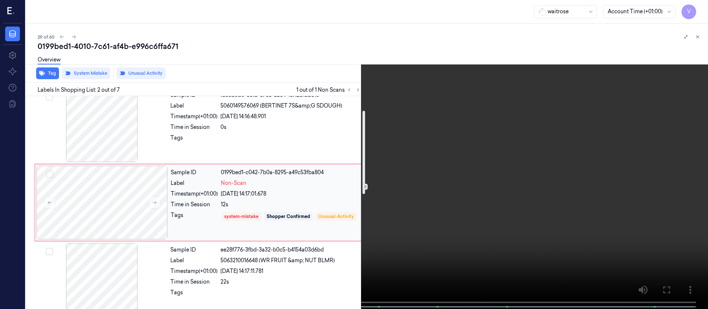
scroll to position [120, 0]
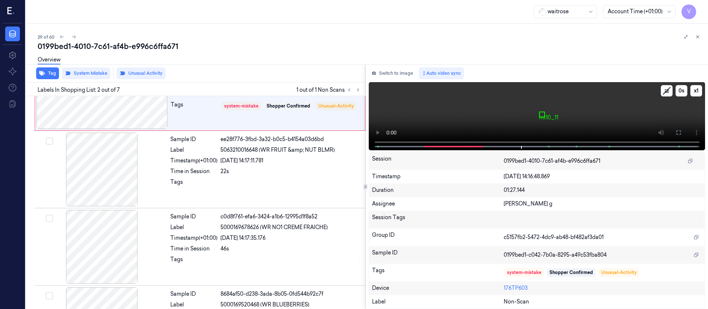
click at [413, 88] on video at bounding box center [537, 116] width 337 height 68
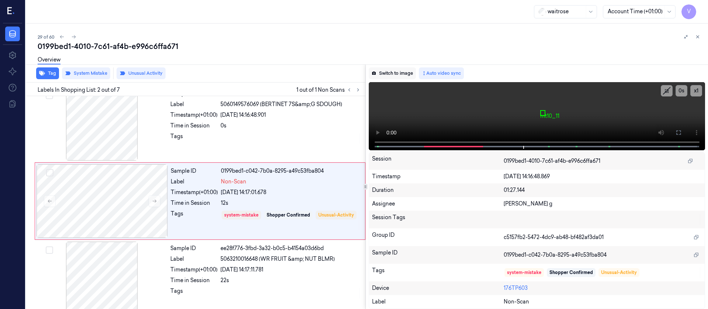
scroll to position [9, 0]
click at [388, 74] on button "Switch to image" at bounding box center [392, 73] width 47 height 12
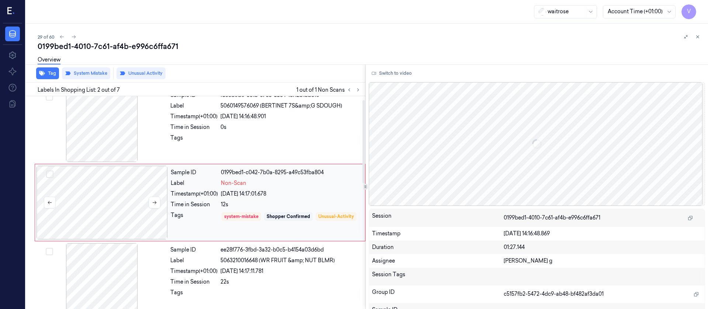
click at [115, 204] on div at bounding box center [102, 203] width 131 height 74
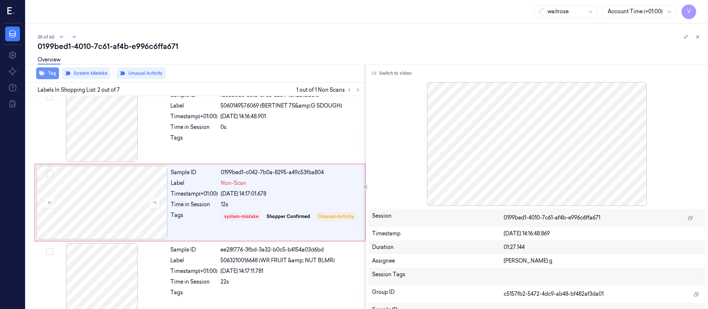
click at [45, 73] on button "Tag" at bounding box center [47, 73] width 23 height 12
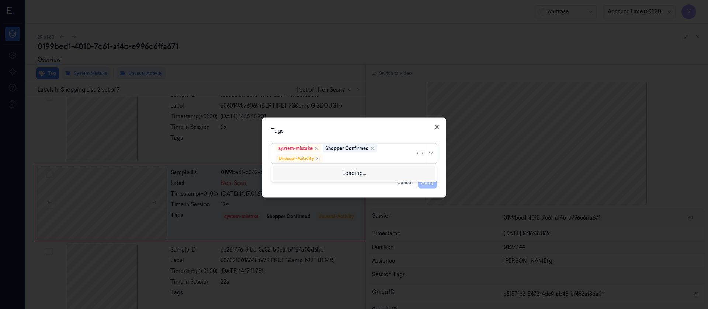
click at [349, 158] on div at bounding box center [369, 159] width 91 height 8
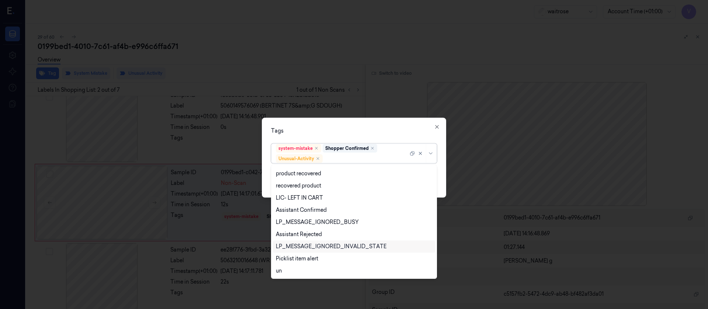
scroll to position [145, 0]
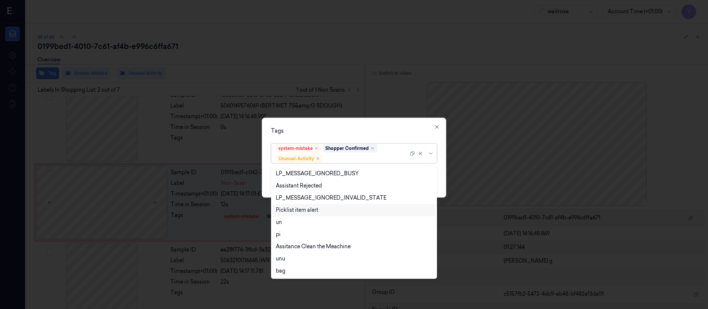
click at [308, 207] on div "Picklist item alert" at bounding box center [297, 211] width 42 height 8
click at [390, 135] on div "Tags option Picklist item alert, selected. 20 results available. Use Up and Dow…" at bounding box center [354, 158] width 184 height 80
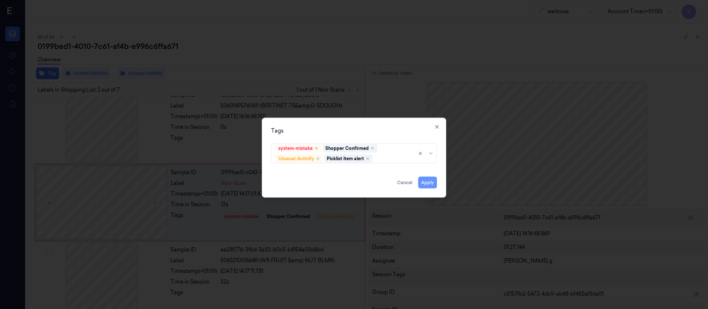
click at [429, 183] on button "Apply" at bounding box center [427, 183] width 19 height 12
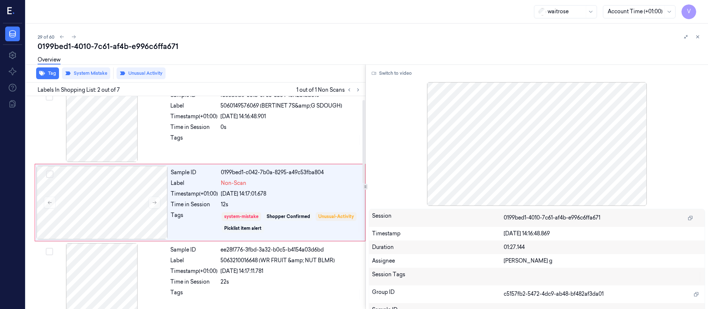
click at [305, 28] on div "29 of 60 0199bed1-4010-7c61-af4b-e996c6ffa671 Overview Tag System Mistake Unusu…" at bounding box center [367, 167] width 682 height 286
click at [72, 34] on icon at bounding box center [73, 36] width 5 height 5
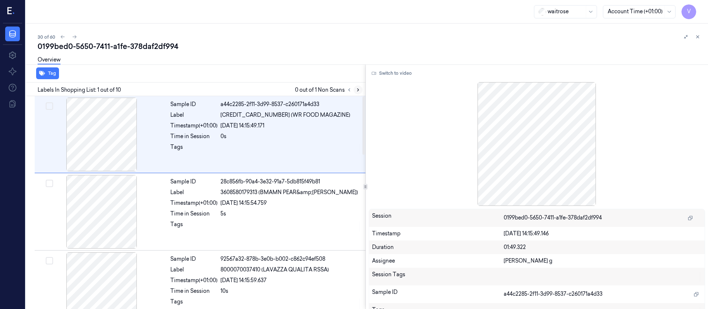
click at [361, 88] on button at bounding box center [358, 90] width 9 height 9
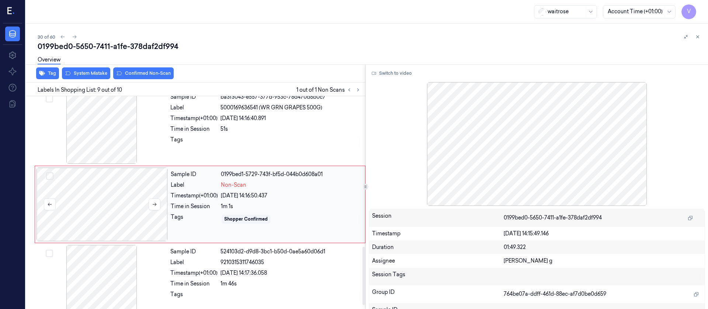
scroll to position [551, 0]
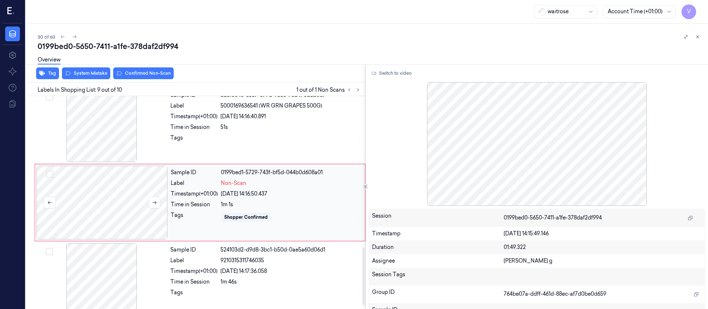
click at [115, 205] on div at bounding box center [102, 203] width 131 height 74
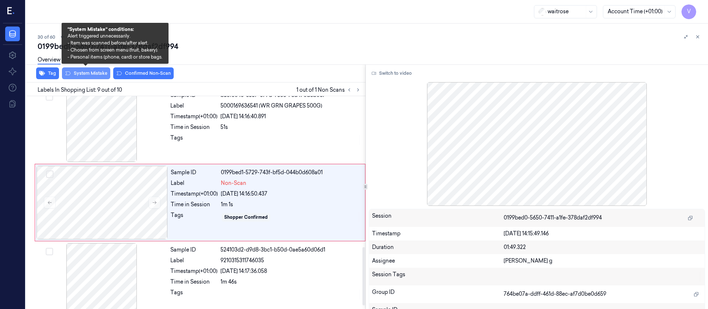
click at [94, 75] on button "System Mistake" at bounding box center [86, 73] width 48 height 12
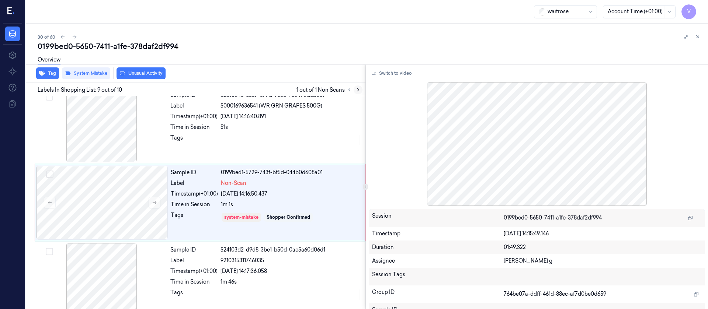
click at [356, 90] on icon at bounding box center [358, 89] width 5 height 5
click at [266, 138] on div at bounding box center [291, 140] width 141 height 12
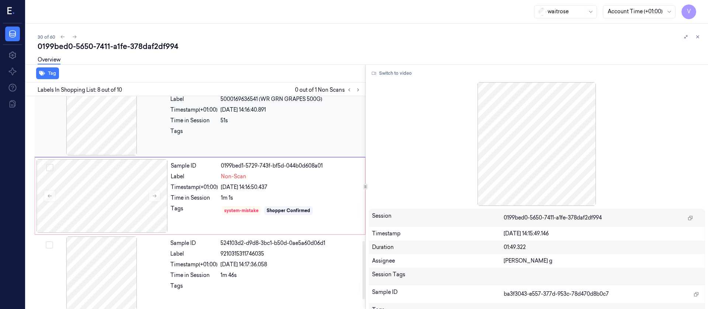
scroll to position [564, 0]
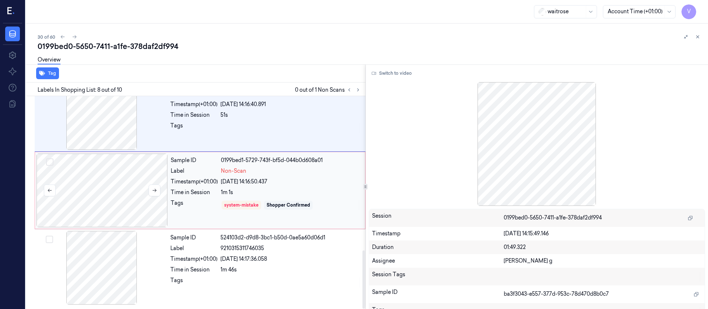
click at [125, 200] on div at bounding box center [102, 191] width 131 height 74
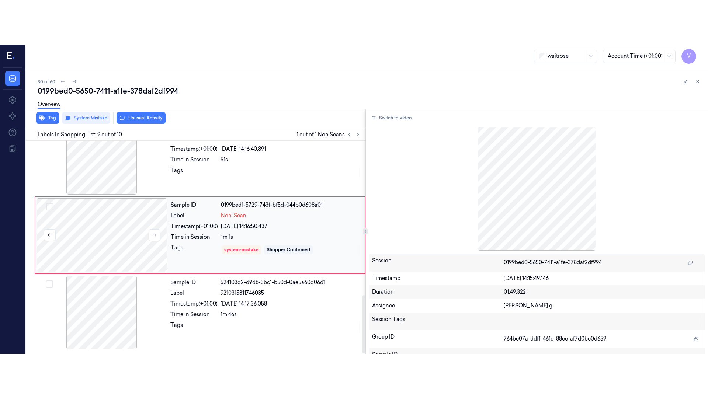
scroll to position [551, 0]
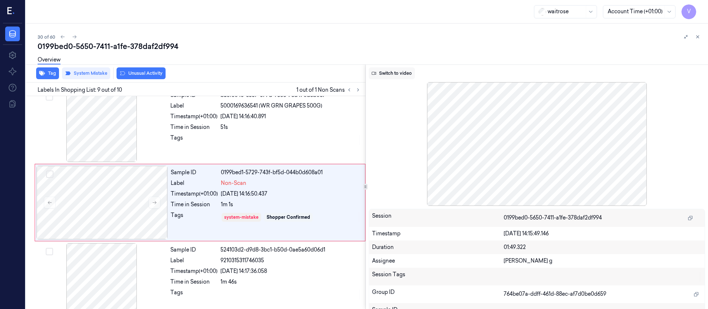
click at [397, 72] on button "Switch to video" at bounding box center [392, 73] width 46 height 12
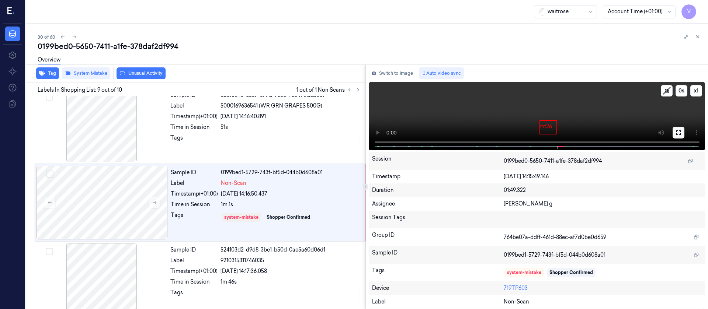
click at [676, 133] on icon at bounding box center [678, 133] width 4 height 4
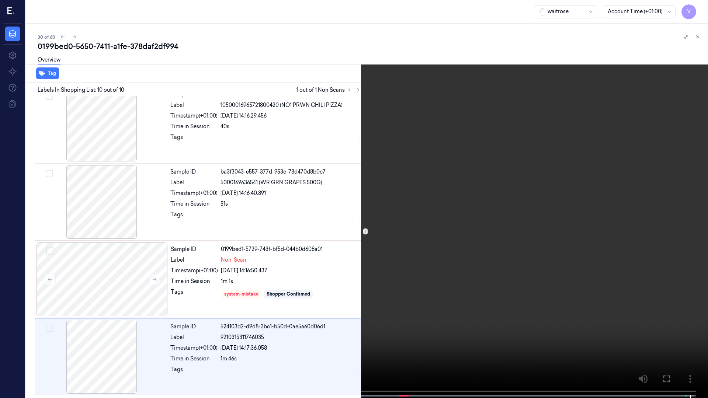
click at [0, 0] on icon at bounding box center [0, 0] width 0 height 0
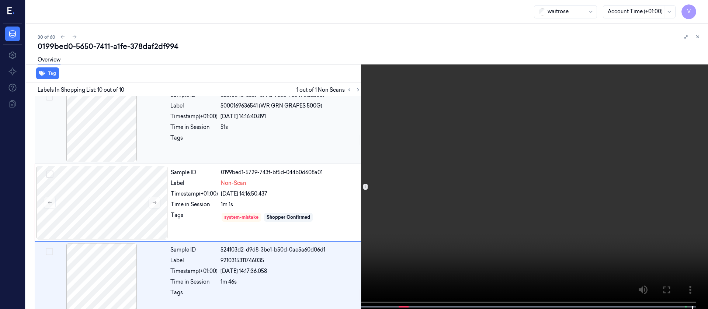
scroll to position [564, 0]
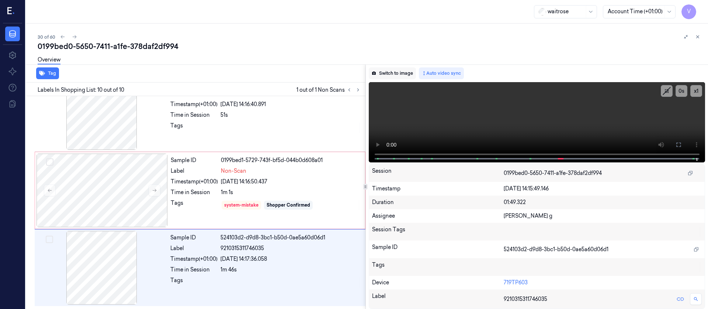
click at [394, 73] on button "Switch to image" at bounding box center [392, 73] width 47 height 12
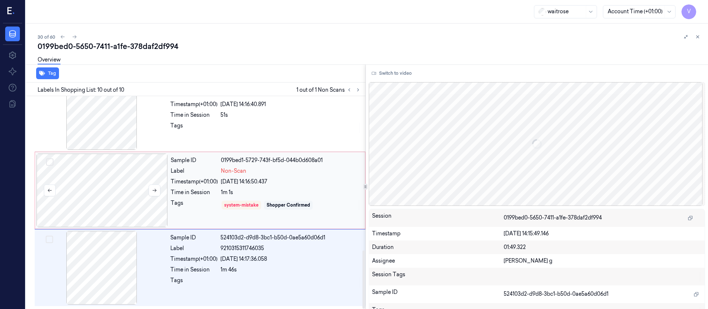
click at [119, 193] on div at bounding box center [102, 191] width 131 height 74
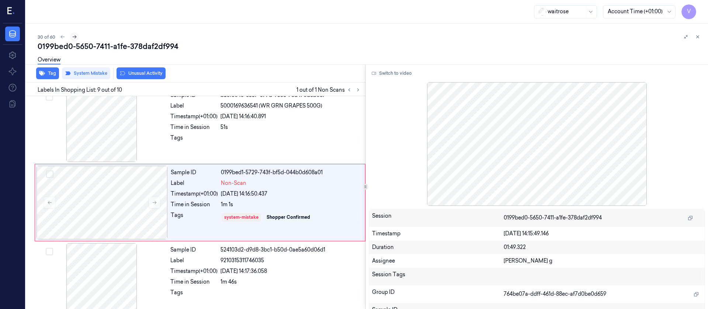
click at [76, 37] on icon at bounding box center [74, 36] width 5 height 5
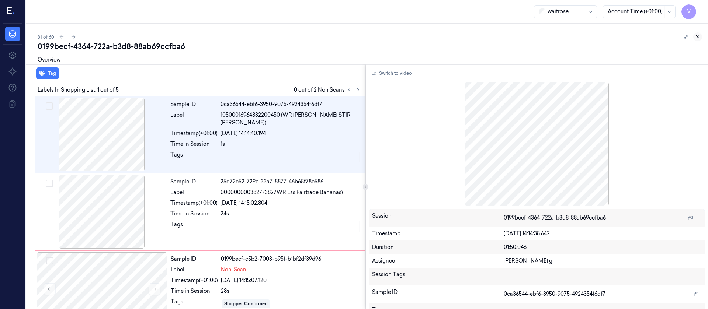
click at [696, 37] on icon at bounding box center [697, 36] width 5 height 5
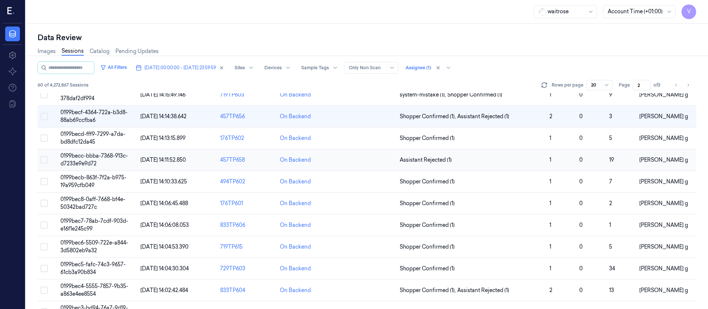
scroll to position [241, 0]
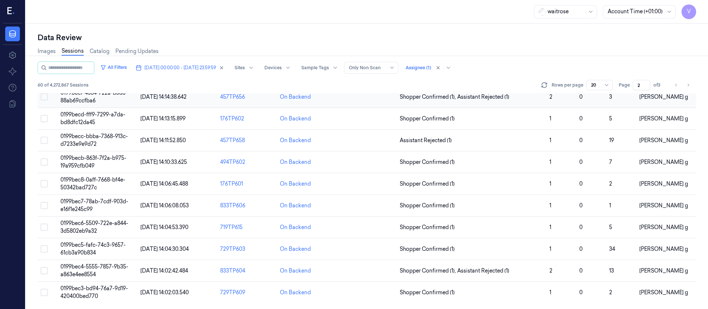
click at [370, 98] on td at bounding box center [367, 97] width 60 height 22
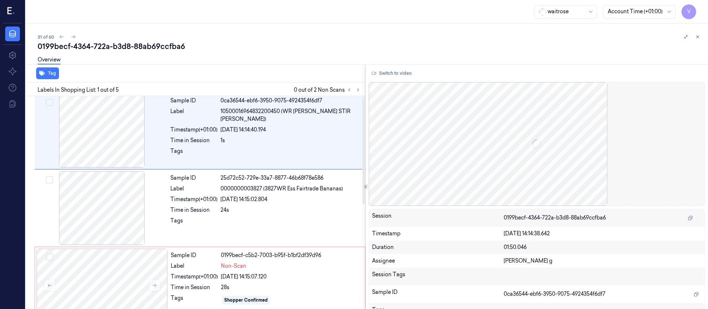
scroll to position [4, 0]
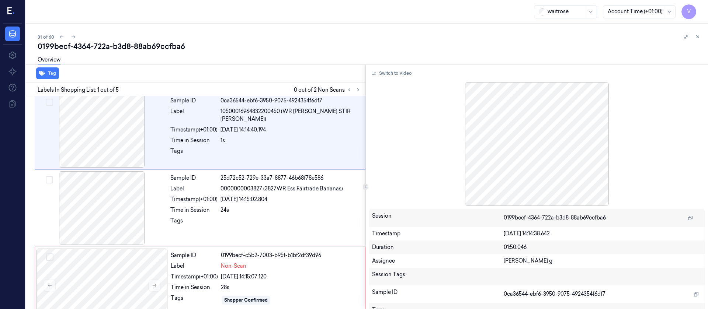
click at [315, 6] on div "waitrose Account Time (+01:00) V" at bounding box center [367, 12] width 682 height 24
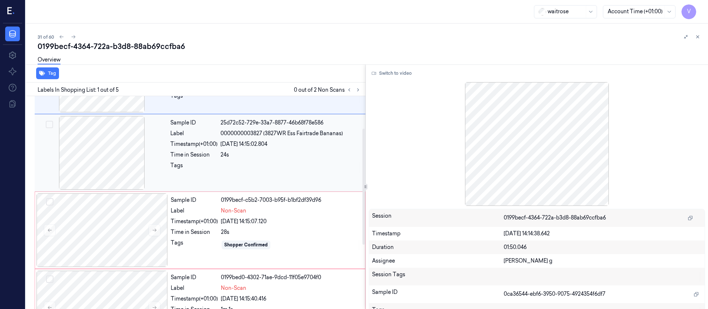
click at [190, 171] on div "Tags" at bounding box center [193, 168] width 47 height 12
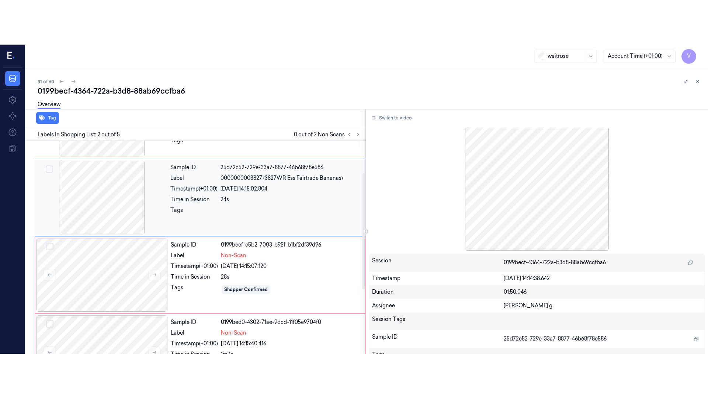
scroll to position [9, 0]
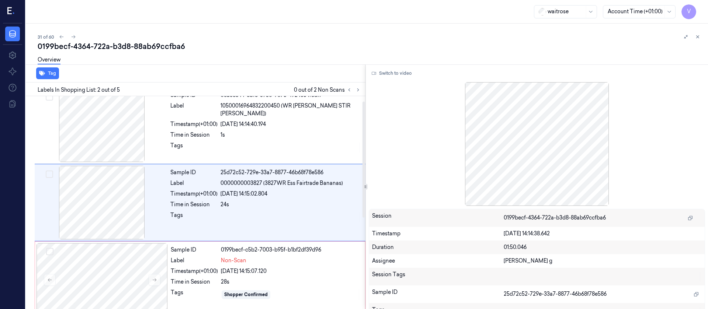
click at [384, 81] on div "Switch to video Session 0199becf-4364-722a-b3d8-88ab69ccfba6 Timestamp [DATE] 1…" at bounding box center [537, 187] width 343 height 245
click at [392, 76] on button "Switch to video" at bounding box center [392, 73] width 46 height 12
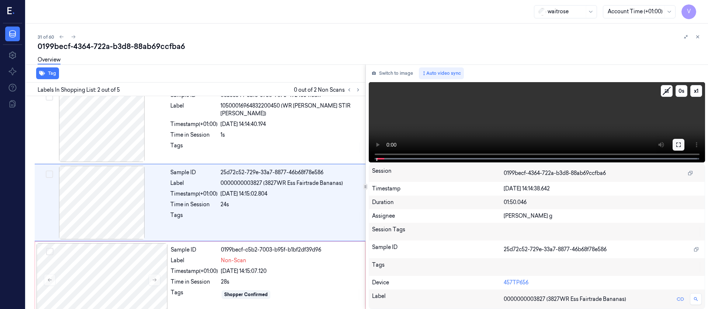
click at [675, 140] on button at bounding box center [679, 145] width 12 height 12
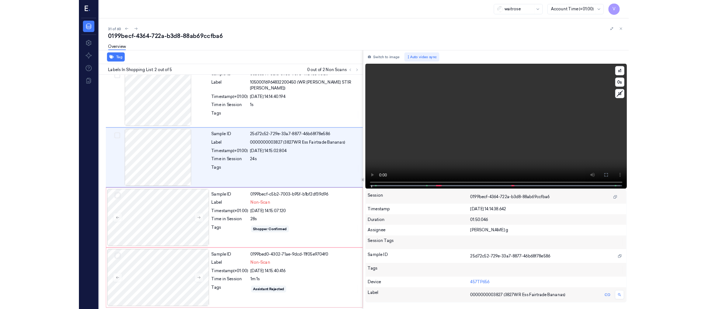
scroll to position [0, 0]
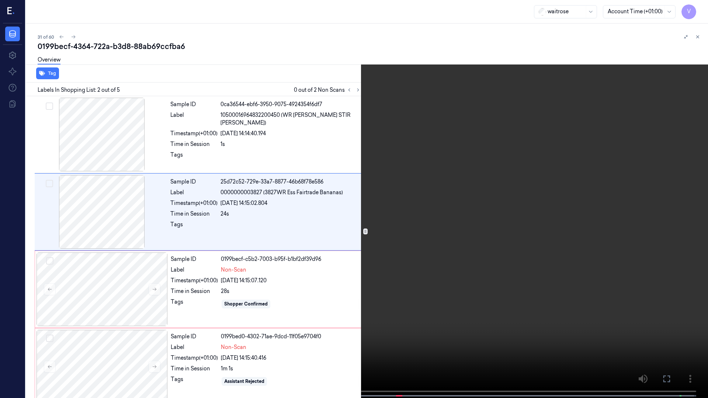
click at [0, 0] on button at bounding box center [0, 0] width 0 height 0
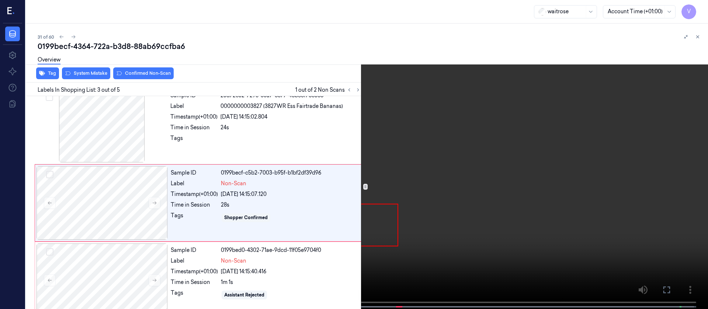
scroll to position [87, 0]
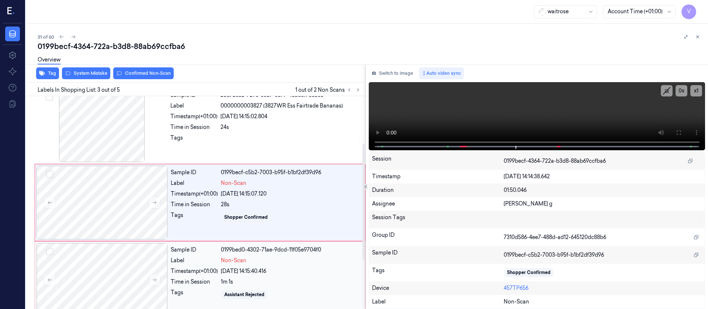
click at [211, 252] on div "Sample ID" at bounding box center [194, 250] width 47 height 8
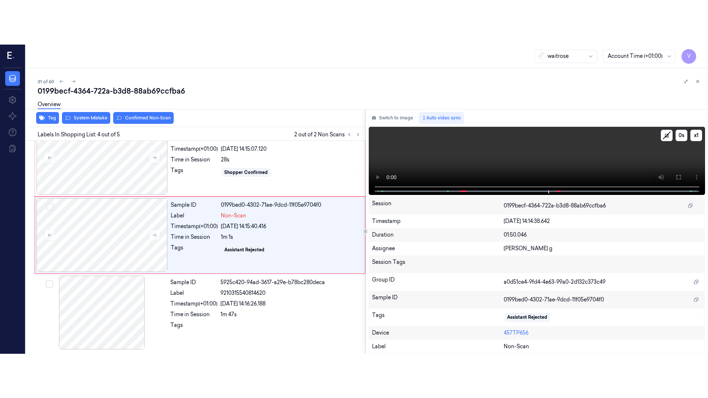
scroll to position [164, 0]
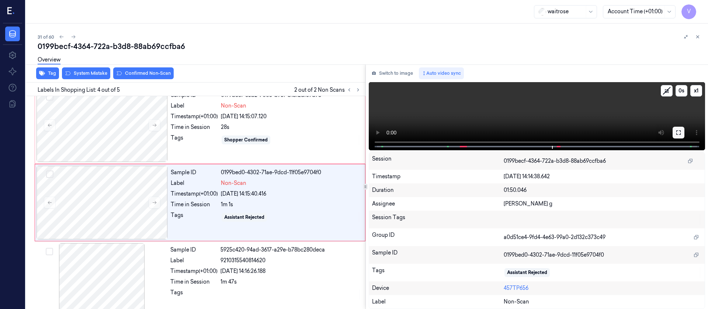
click at [680, 132] on icon at bounding box center [679, 133] width 6 height 6
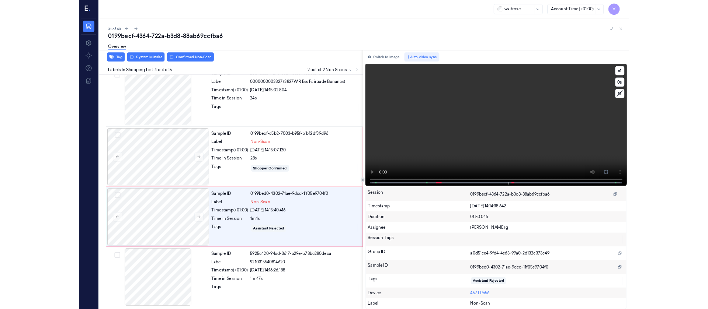
scroll to position [87, 0]
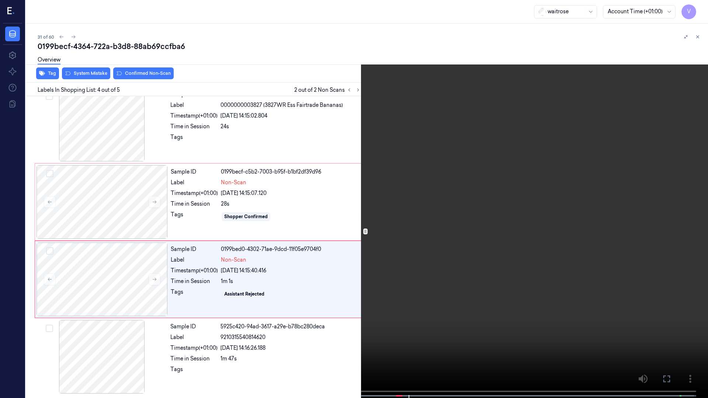
click at [0, 0] on icon at bounding box center [0, 0] width 0 height 0
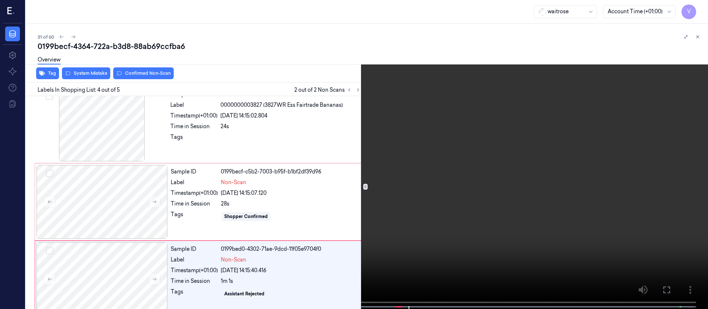
scroll to position [164, 0]
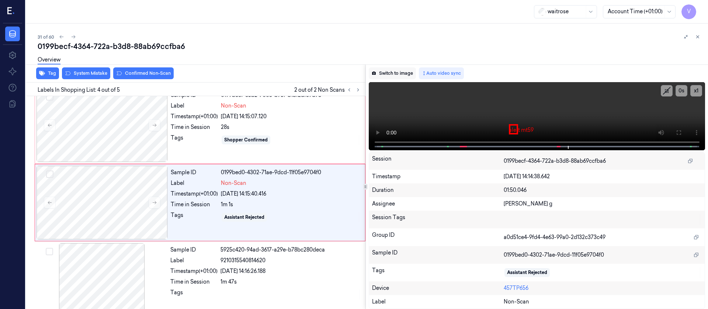
click at [381, 75] on button "Switch to image" at bounding box center [392, 73] width 47 height 12
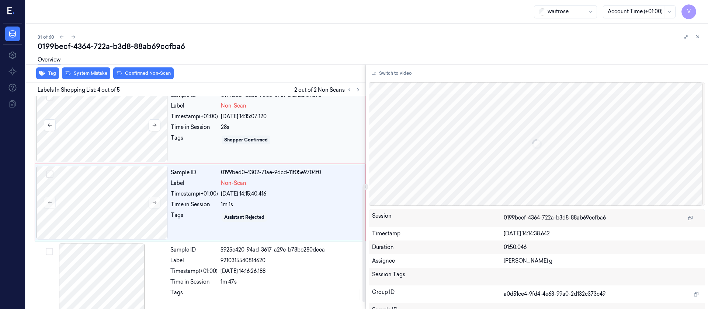
click at [108, 97] on div at bounding box center [102, 126] width 131 height 74
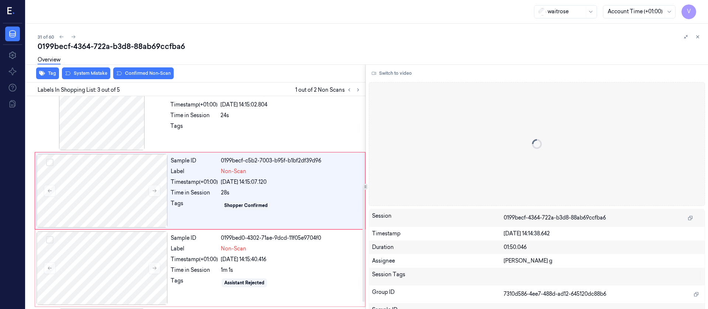
scroll to position [87, 0]
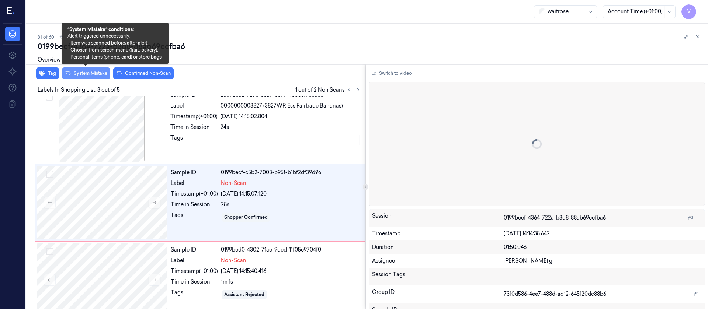
click at [85, 71] on button "System Mistake" at bounding box center [86, 73] width 48 height 12
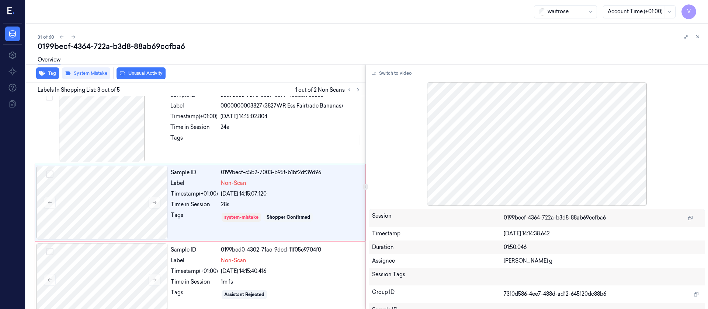
click at [144, 75] on button "Unusual Activity" at bounding box center [141, 73] width 49 height 12
click at [46, 74] on button "Tag" at bounding box center [47, 73] width 23 height 12
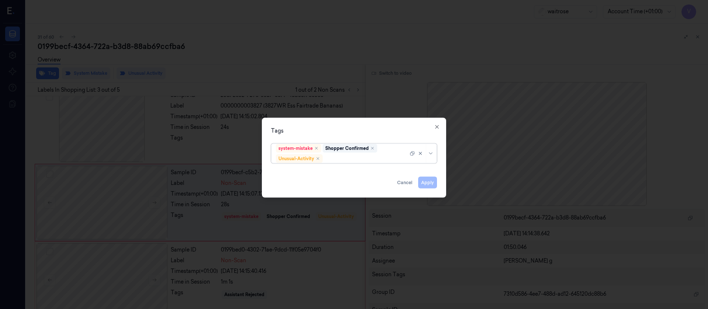
click at [347, 160] on div at bounding box center [366, 159] width 84 height 8
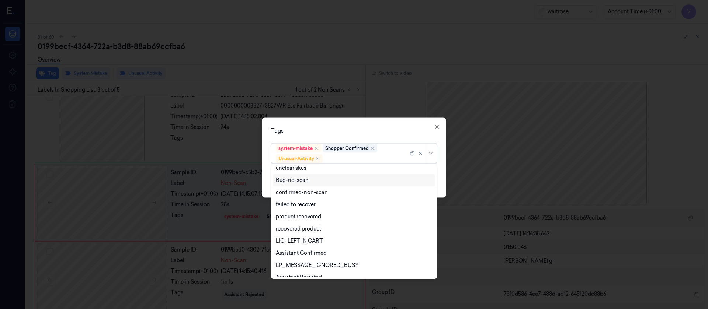
scroll to position [96, 0]
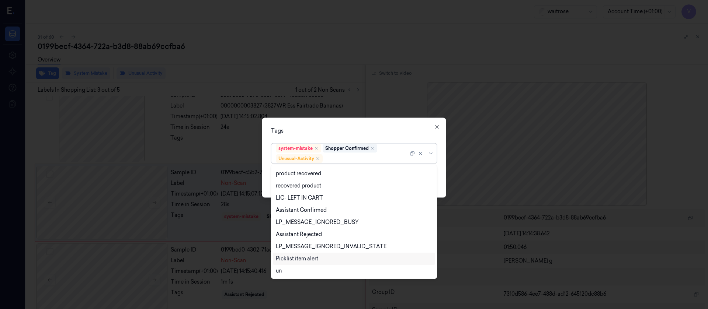
click at [290, 261] on div "Picklist item alert" at bounding box center [297, 259] width 42 height 8
click at [384, 127] on div "Tags" at bounding box center [354, 131] width 166 height 8
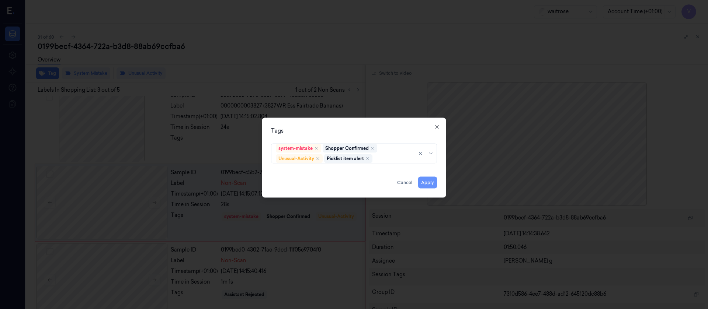
click at [429, 179] on button "Apply" at bounding box center [427, 183] width 19 height 12
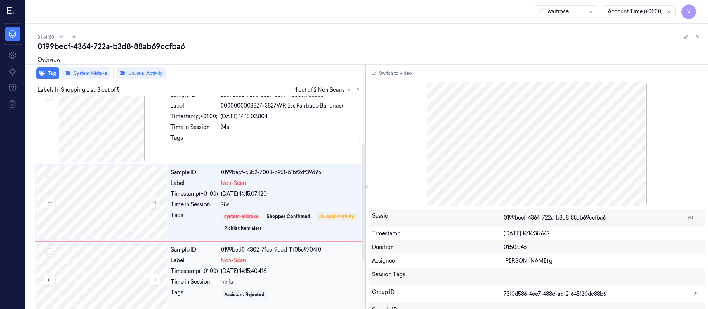
click at [86, 264] on div at bounding box center [102, 280] width 131 height 74
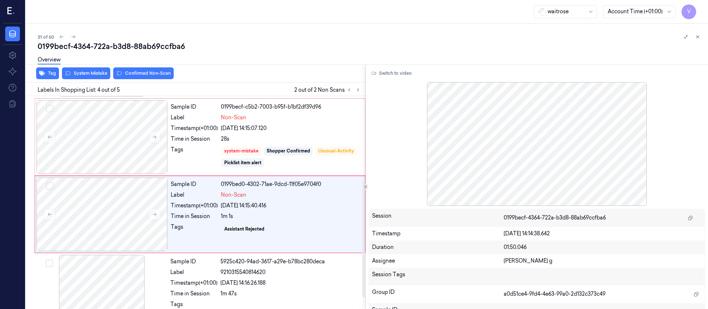
scroll to position [164, 0]
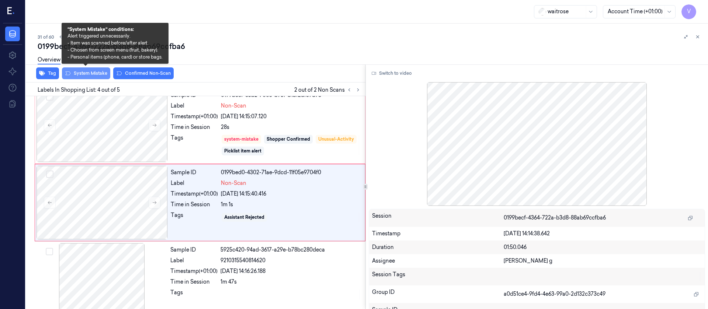
click at [82, 77] on button "System Mistake" at bounding box center [86, 73] width 48 height 12
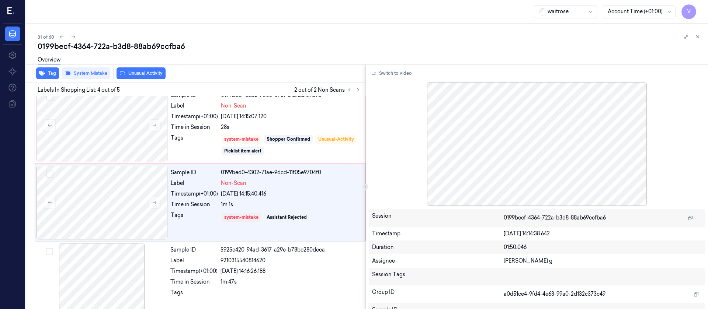
click at [141, 73] on button "Unusual Activity" at bounding box center [141, 73] width 49 height 12
click at [56, 73] on button "Tag" at bounding box center [47, 73] width 23 height 12
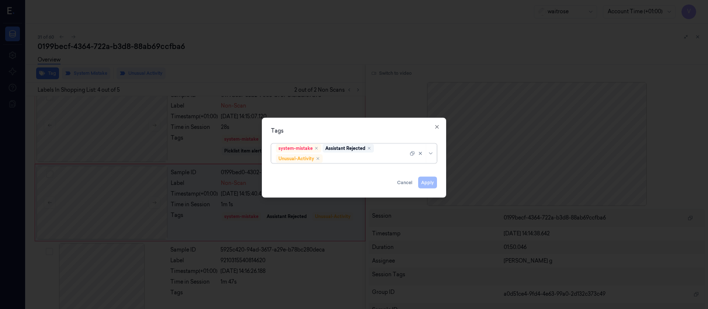
click at [378, 157] on div at bounding box center [366, 159] width 84 height 8
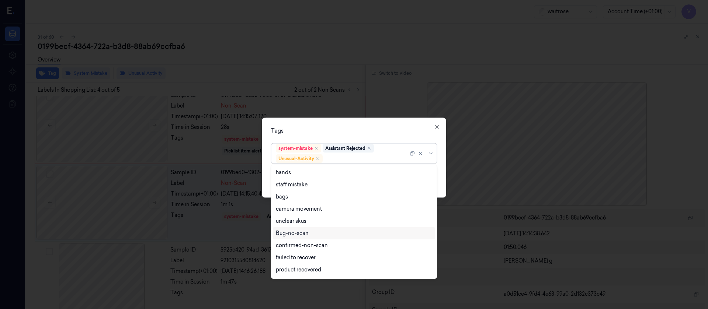
scroll to position [96, 0]
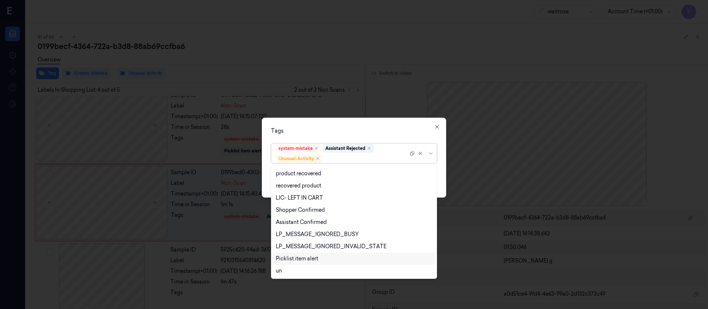
click at [292, 259] on div "Picklist item alert" at bounding box center [297, 259] width 42 height 8
click at [382, 130] on div "Tags" at bounding box center [354, 131] width 166 height 8
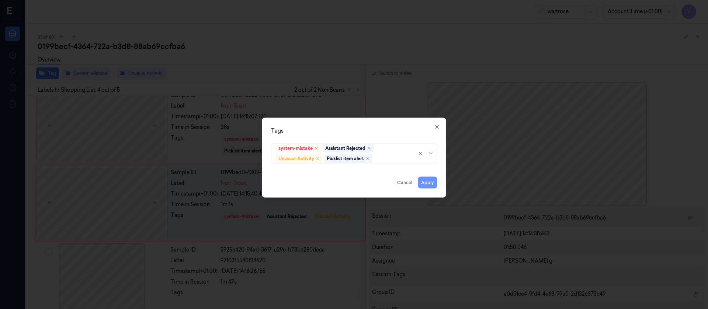
click at [425, 180] on button "Apply" at bounding box center [427, 183] width 19 height 12
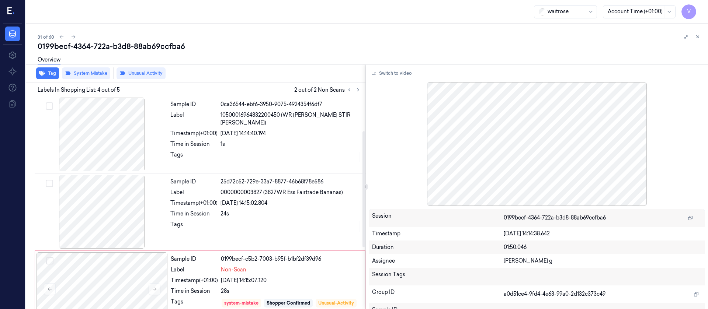
scroll to position [176, 0]
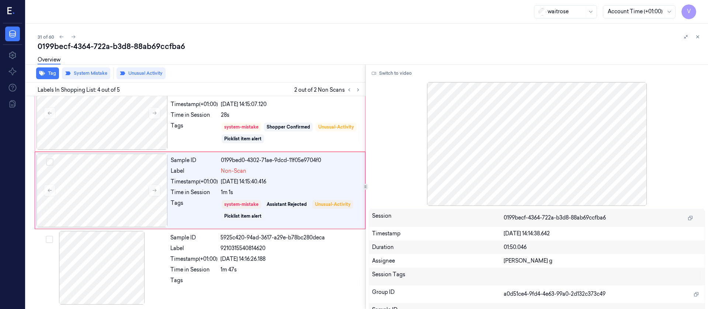
click at [257, 11] on div "waitrose Account Time (+01:00) V" at bounding box center [367, 12] width 682 height 24
click at [75, 38] on icon at bounding box center [73, 36] width 5 height 5
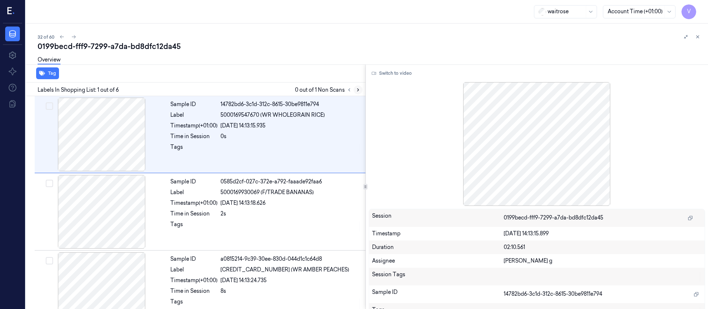
click at [354, 88] on button at bounding box center [358, 90] width 9 height 9
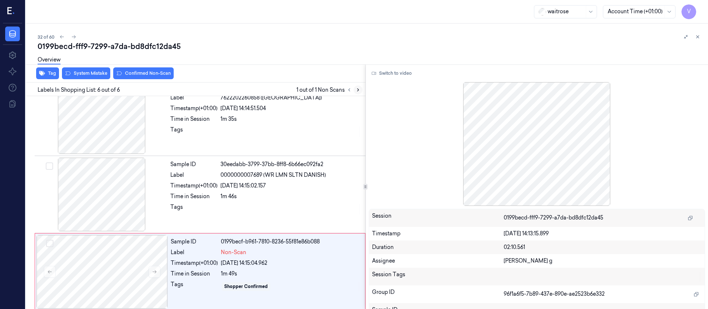
scroll to position [254, 0]
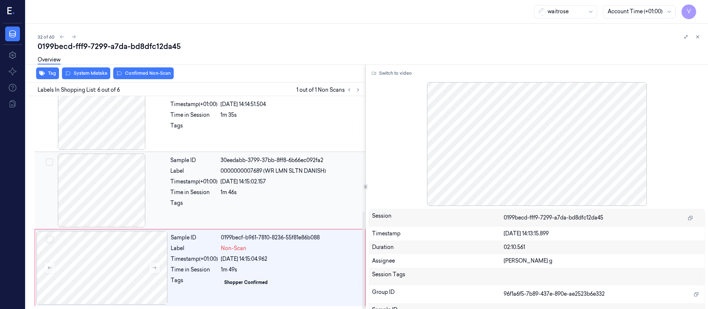
click at [116, 198] on div at bounding box center [101, 191] width 131 height 74
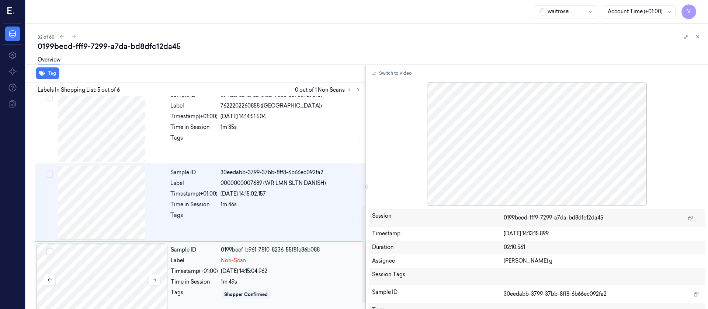
click at [111, 262] on div at bounding box center [102, 280] width 131 height 74
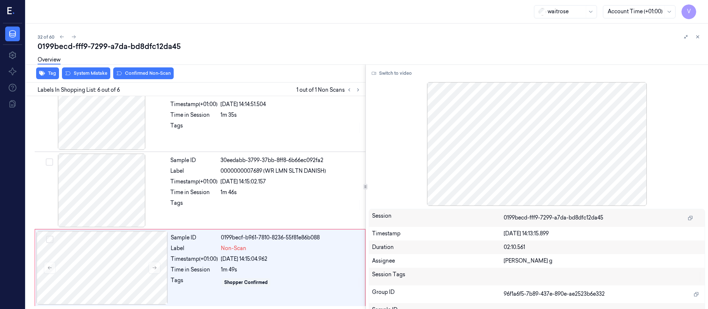
click at [66, 36] on div "32 of 60" at bounding box center [370, 36] width 665 height 9
click at [62, 38] on icon at bounding box center [61, 36] width 5 height 5
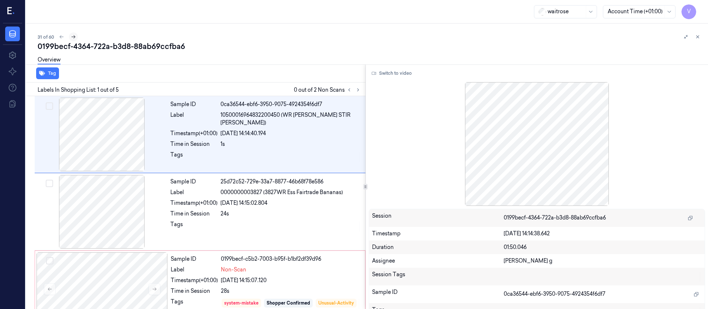
click at [73, 36] on icon at bounding box center [73, 36] width 5 height 5
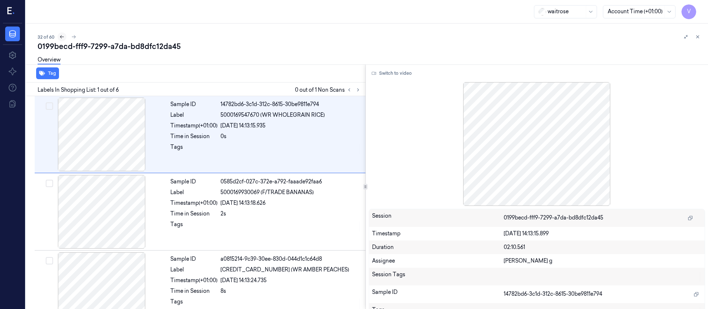
click at [59, 37] on icon at bounding box center [61, 36] width 5 height 5
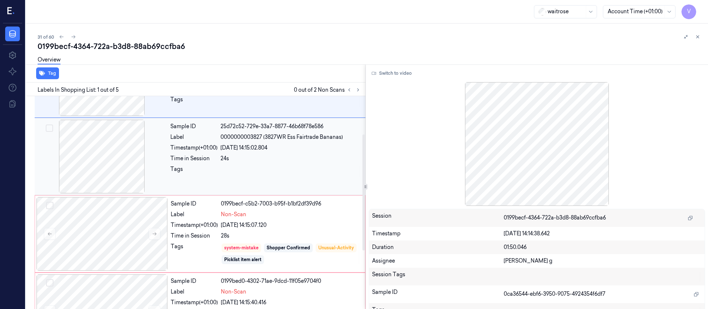
scroll to position [111, 0]
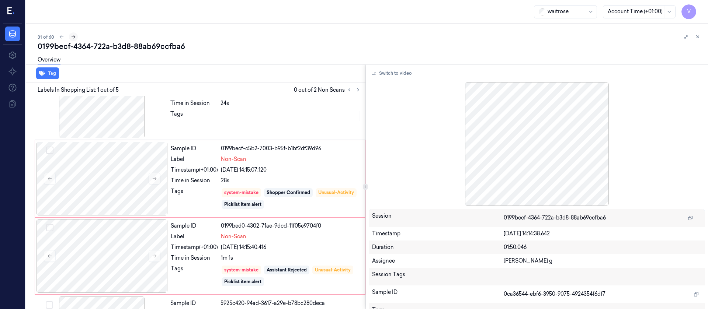
click at [72, 34] on icon at bounding box center [73, 36] width 5 height 5
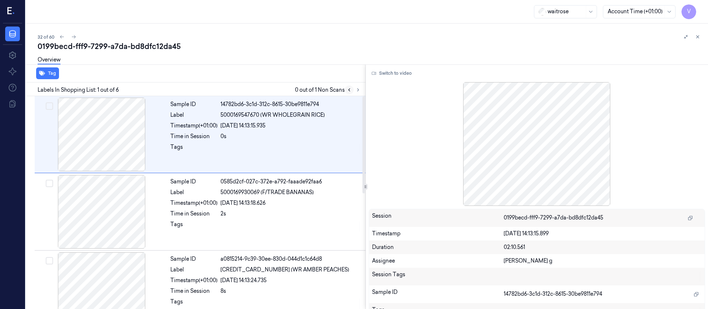
click at [353, 89] on button at bounding box center [349, 90] width 9 height 9
click at [358, 91] on icon at bounding box center [358, 89] width 5 height 5
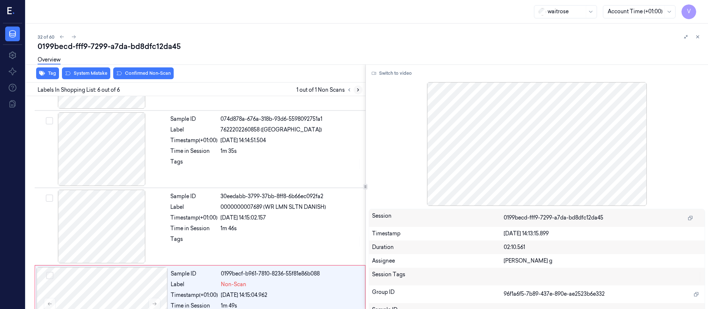
scroll to position [254, 0]
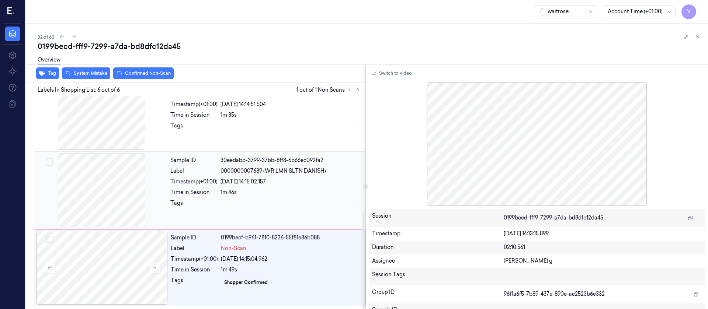
click at [104, 204] on div at bounding box center [101, 191] width 131 height 74
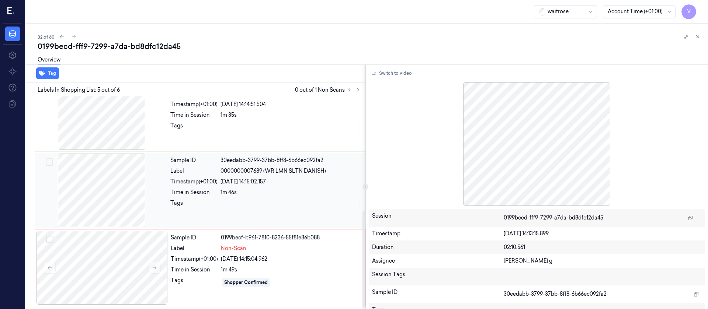
scroll to position [242, 0]
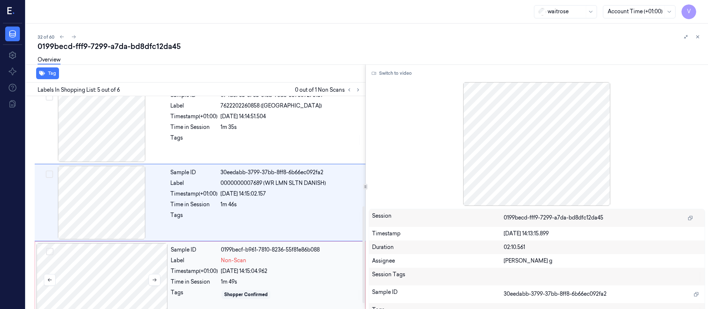
click at [99, 305] on div at bounding box center [102, 280] width 131 height 74
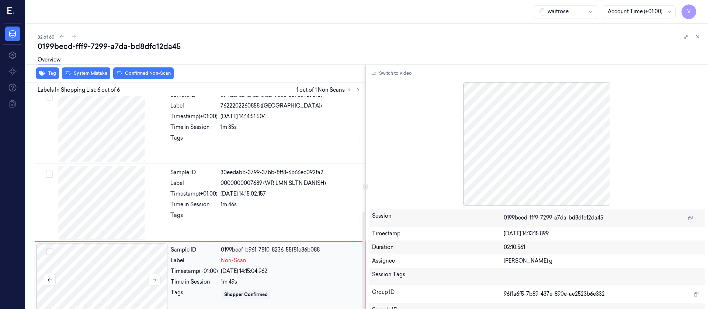
scroll to position [254, 0]
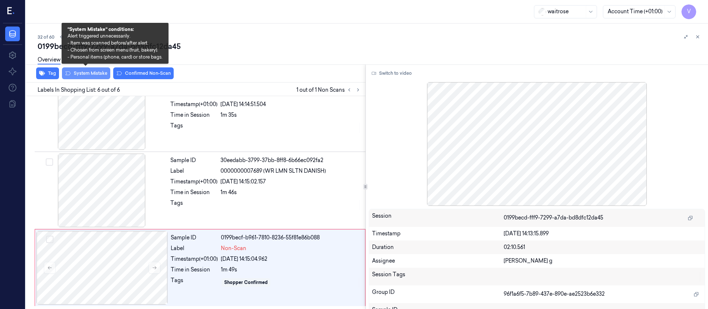
click at [82, 75] on button "System Mistake" at bounding box center [86, 73] width 48 height 12
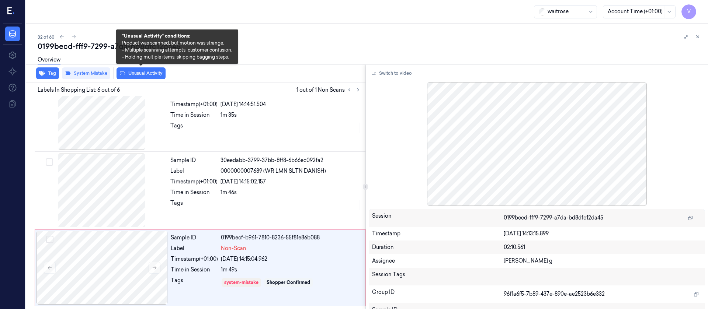
click at [159, 73] on button "Unusual Activity" at bounding box center [141, 73] width 49 height 12
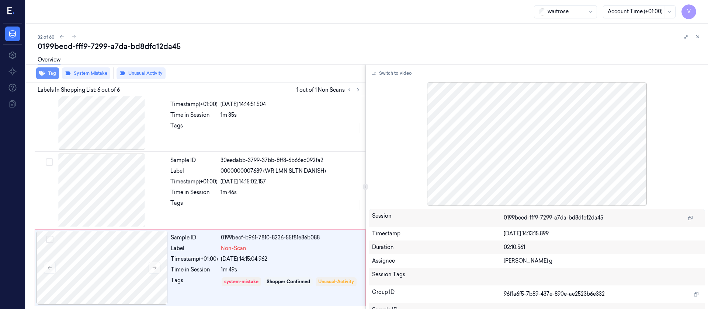
click at [51, 73] on button "Tag" at bounding box center [47, 73] width 23 height 12
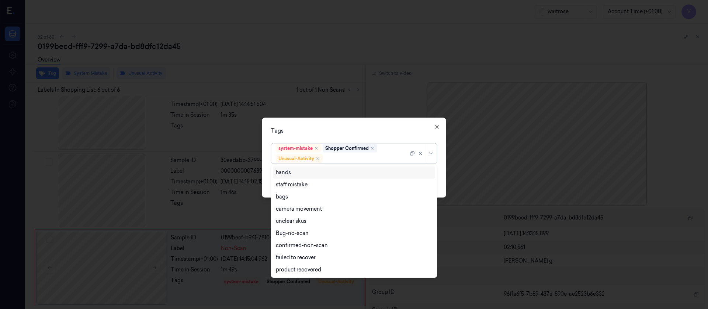
click at [357, 163] on div "system-mistake Shopper Confirmed Unusual-Activity" at bounding box center [342, 153] width 132 height 19
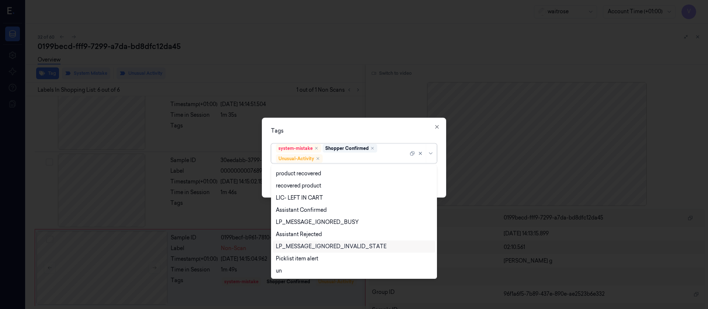
scroll to position [145, 0]
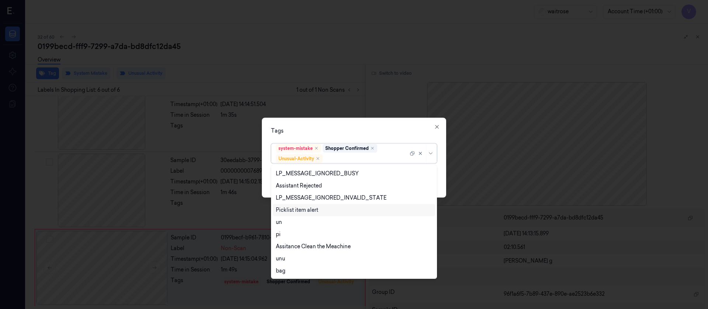
click at [294, 212] on div "Picklist item alert" at bounding box center [297, 211] width 42 height 8
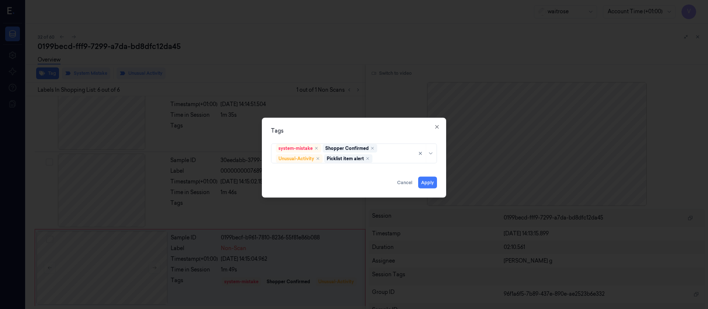
click at [402, 131] on div "Tags" at bounding box center [354, 131] width 166 height 8
click at [425, 184] on button "Apply" at bounding box center [427, 183] width 19 height 12
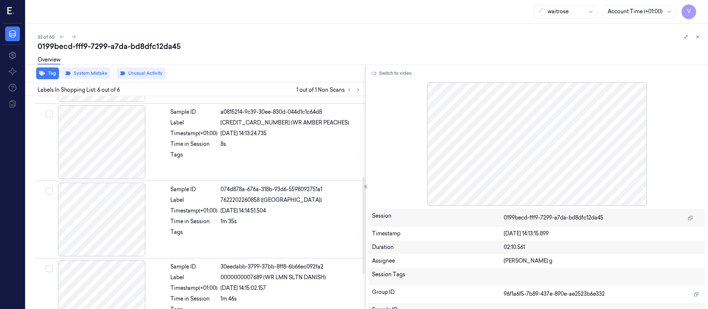
scroll to position [143, 0]
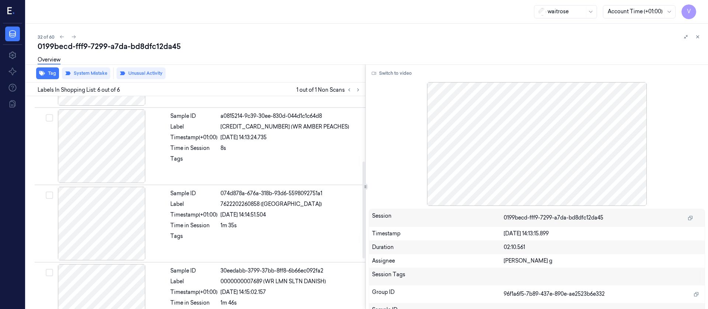
click at [220, 40] on div "32 of 60" at bounding box center [370, 36] width 665 height 9
click at [77, 36] on button at bounding box center [73, 36] width 9 height 9
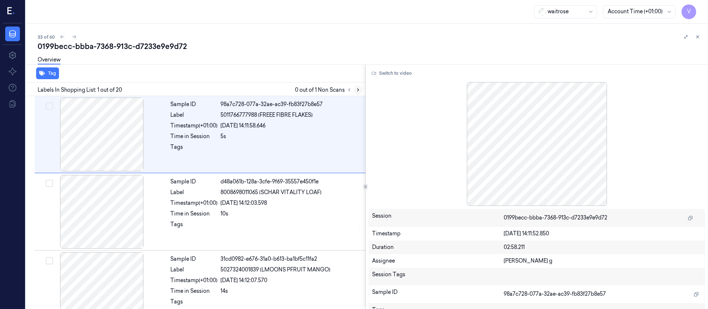
click at [356, 90] on icon at bounding box center [358, 89] width 5 height 5
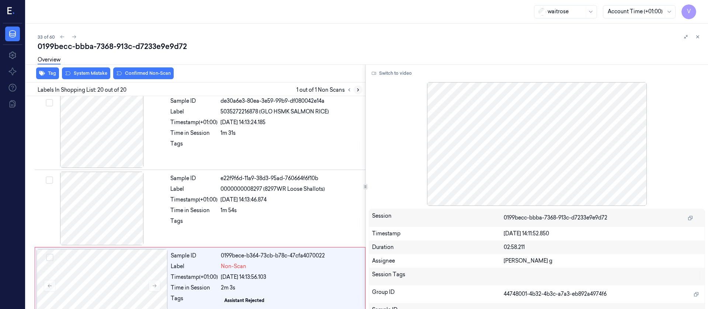
scroll to position [1338, 0]
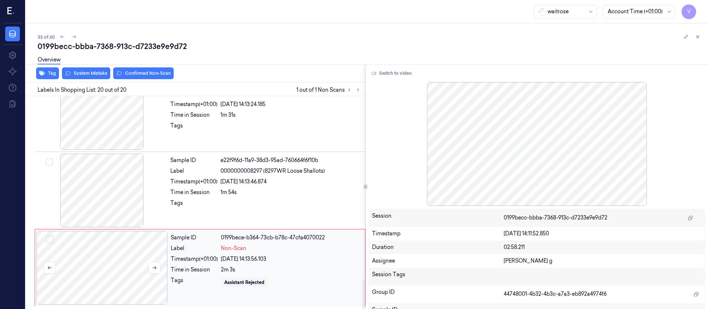
click at [109, 271] on div at bounding box center [102, 268] width 131 height 74
click at [158, 269] on button at bounding box center [155, 268] width 12 height 12
click at [178, 196] on div "Time in Session" at bounding box center [193, 193] width 47 height 8
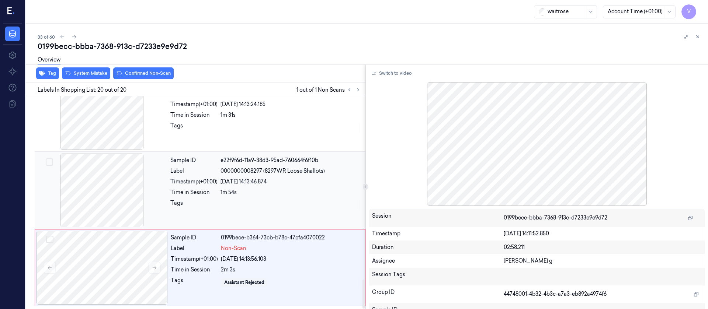
scroll to position [1326, 0]
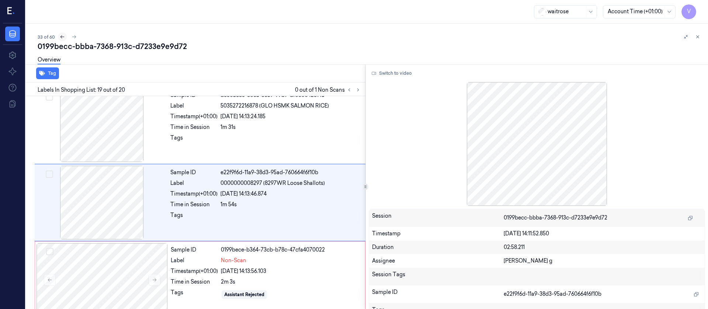
click at [61, 38] on icon at bounding box center [62, 36] width 5 height 5
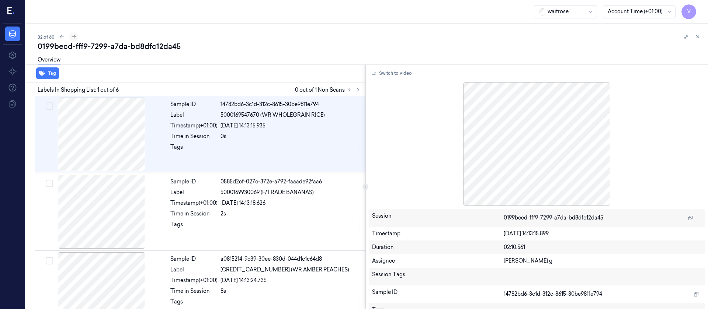
click at [73, 37] on icon at bounding box center [73, 36] width 5 height 5
click at [361, 87] on button at bounding box center [358, 90] width 9 height 9
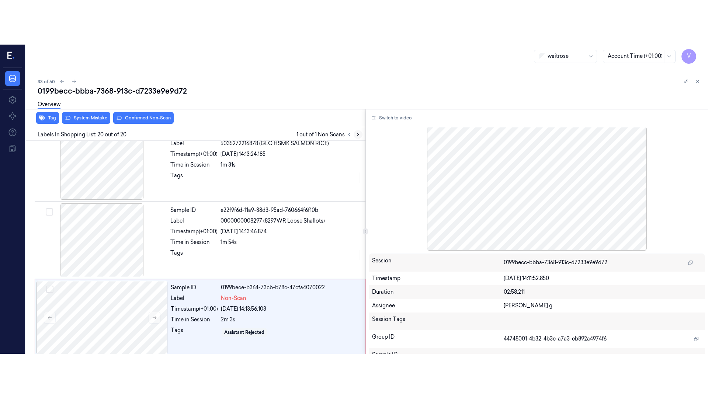
scroll to position [1338, 0]
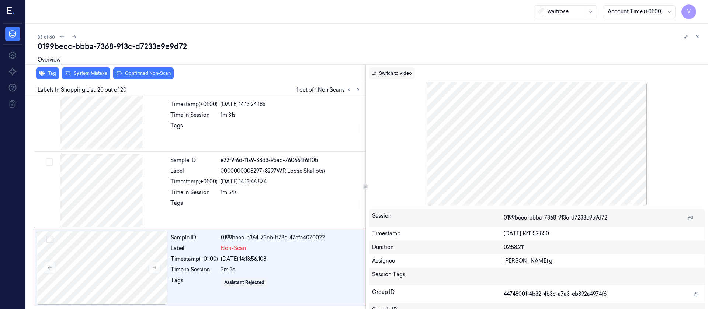
click at [390, 76] on button "Switch to video" at bounding box center [392, 73] width 46 height 12
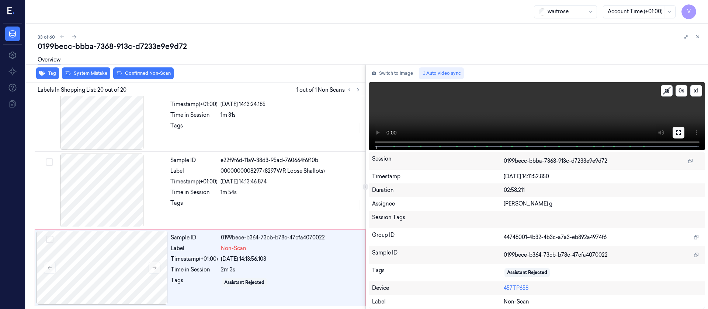
click at [680, 131] on icon at bounding box center [678, 133] width 4 height 4
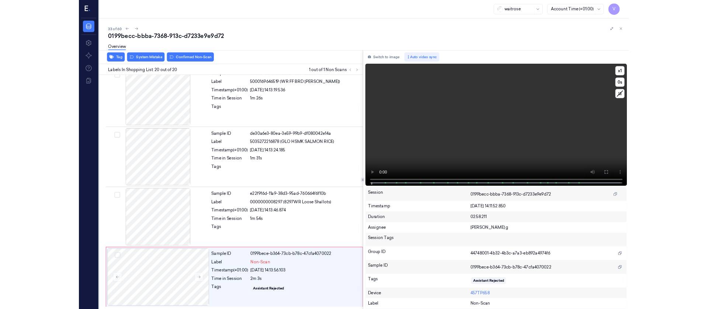
scroll to position [1249, 0]
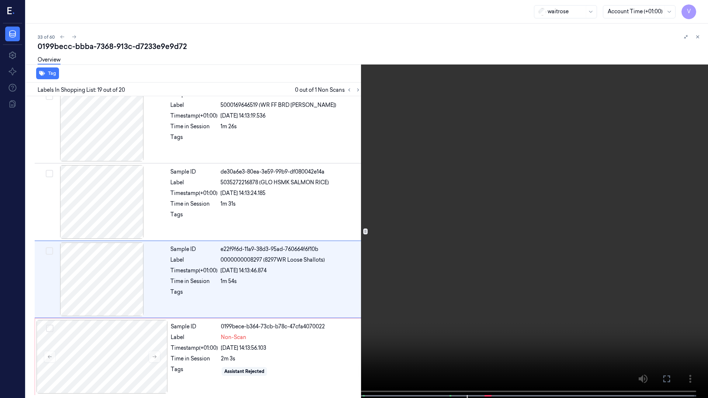
click at [0, 0] on icon at bounding box center [0, 0] width 0 height 0
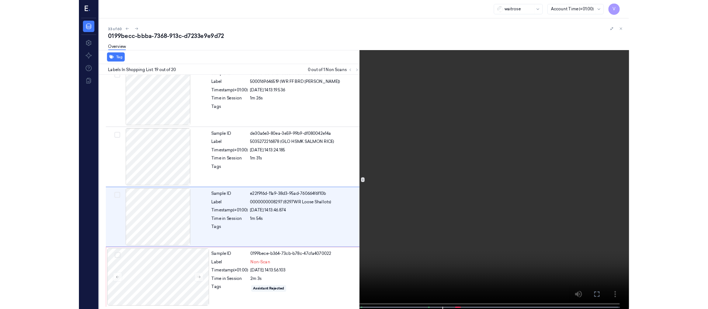
scroll to position [1338, 0]
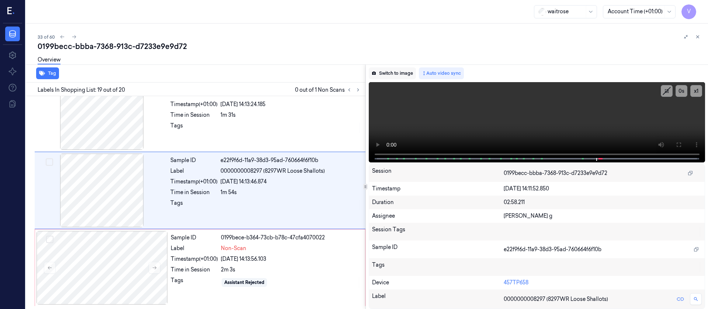
click at [389, 75] on button "Switch to image" at bounding box center [392, 73] width 47 height 12
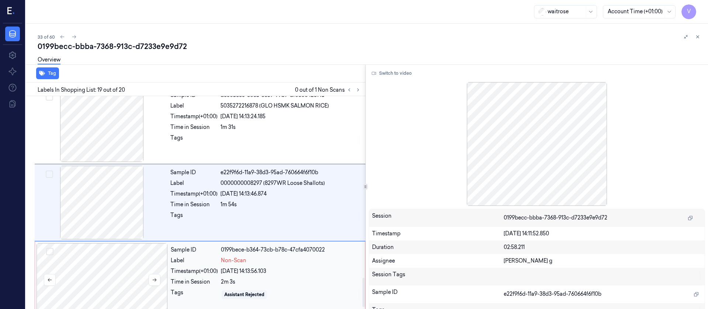
click at [57, 291] on div at bounding box center [102, 280] width 131 height 74
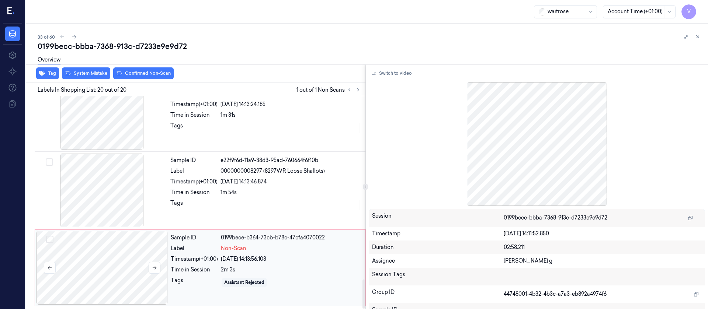
click at [94, 272] on div at bounding box center [102, 268] width 131 height 74
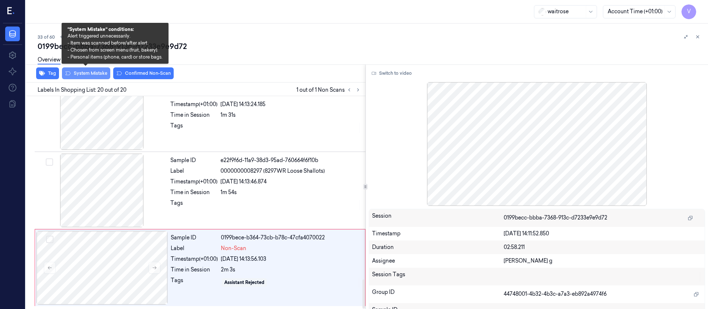
click at [83, 74] on button "System Mistake" at bounding box center [86, 73] width 48 height 12
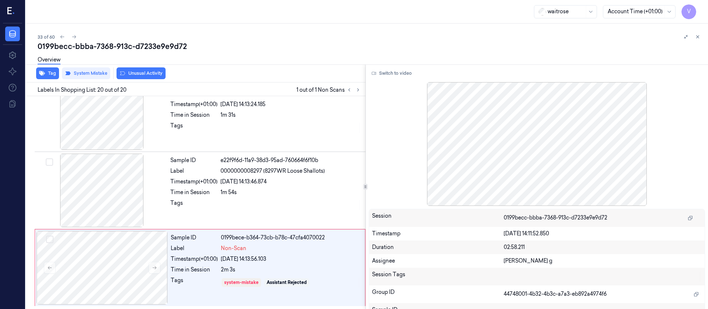
click at [144, 70] on div "Overview" at bounding box center [370, 61] width 665 height 19
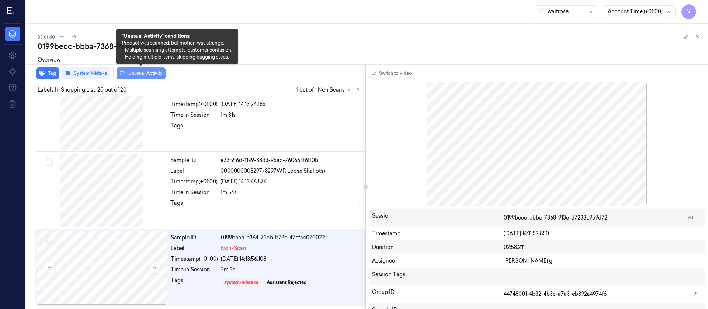
click at [143, 75] on button "Unusual Activity" at bounding box center [141, 73] width 49 height 12
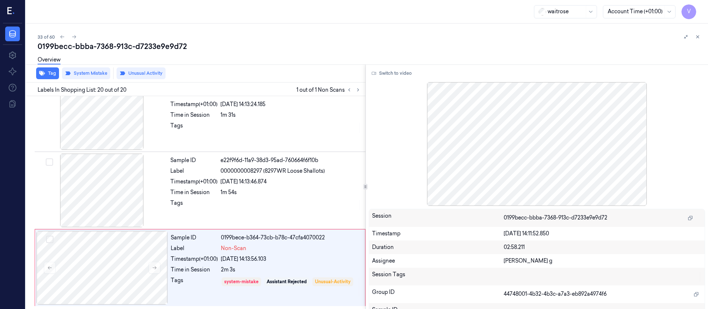
click at [46, 70] on button "Tag" at bounding box center [47, 73] width 23 height 12
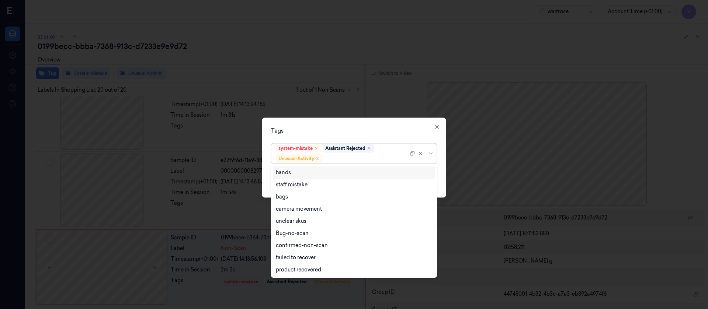
click at [343, 159] on div at bounding box center [366, 159] width 84 height 8
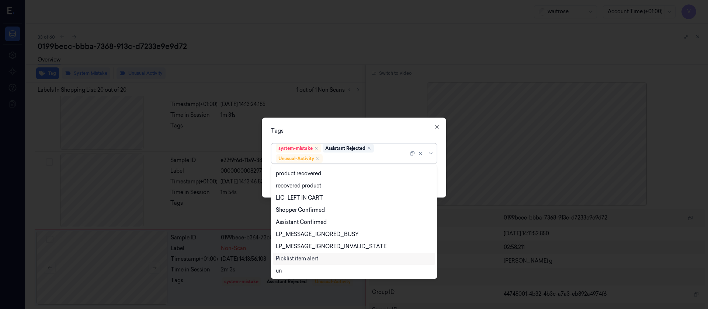
click at [295, 257] on div "Picklist item alert" at bounding box center [297, 259] width 42 height 8
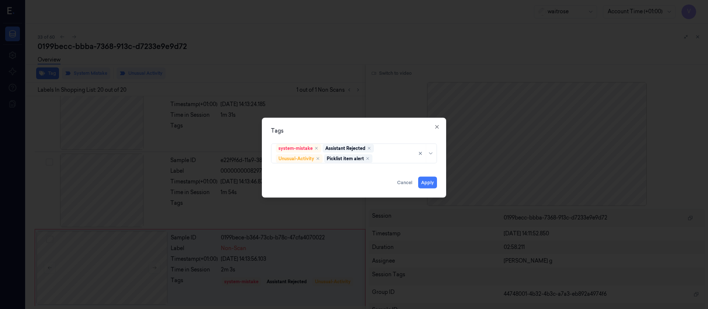
click at [358, 136] on div "Tags system-mistake Assistant Rejected Unusual-Activity Picklist item alert App…" at bounding box center [354, 158] width 184 height 80
click at [428, 182] on button "Apply" at bounding box center [427, 183] width 19 height 12
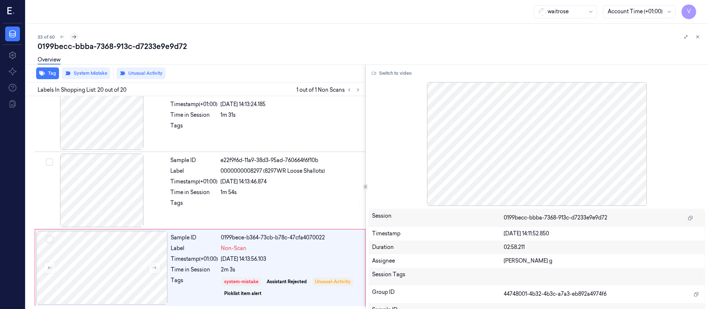
click at [73, 34] on icon at bounding box center [74, 36] width 5 height 5
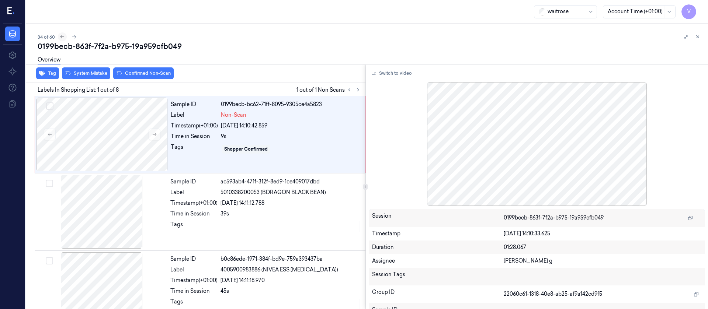
click at [62, 36] on icon at bounding box center [62, 36] width 5 height 5
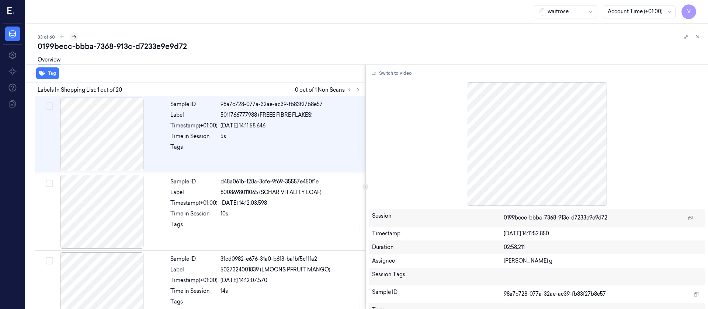
click at [74, 37] on icon at bounding box center [74, 36] width 5 height 5
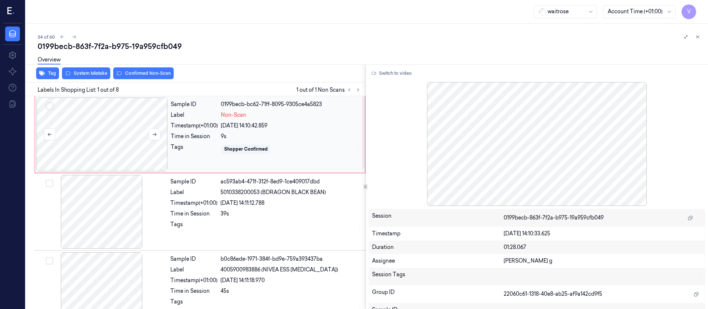
click at [115, 124] on div at bounding box center [102, 135] width 131 height 74
click at [151, 136] on button at bounding box center [155, 135] width 12 height 12
click at [382, 77] on button "Switch to video" at bounding box center [392, 73] width 46 height 12
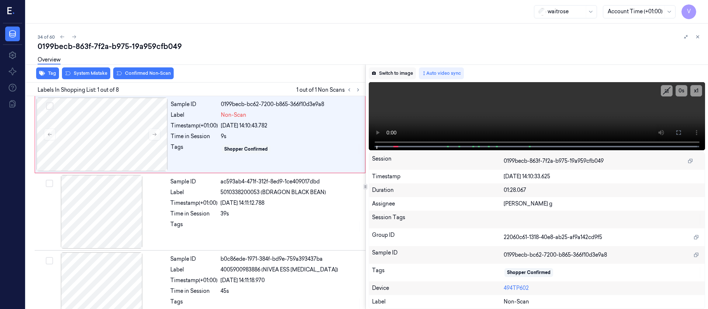
click at [390, 70] on button "Switch to image" at bounding box center [392, 73] width 47 height 12
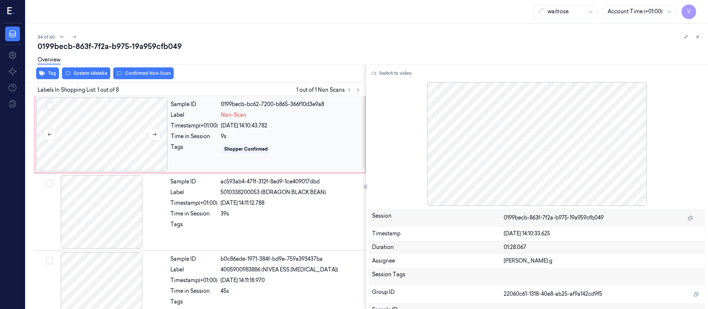
click at [109, 136] on div at bounding box center [102, 135] width 131 height 74
click at [62, 142] on div at bounding box center [102, 135] width 131 height 74
click at [405, 76] on button "Switch to video" at bounding box center [392, 73] width 46 height 12
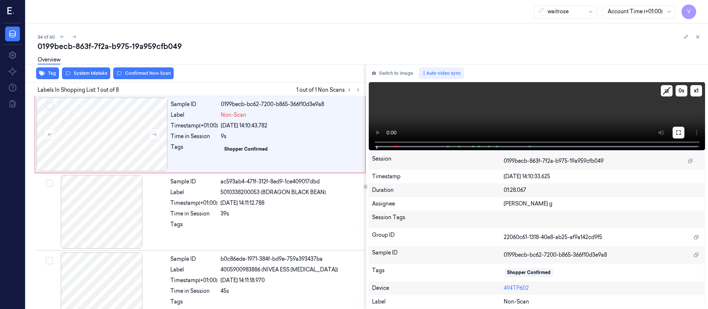
click at [675, 132] on button at bounding box center [679, 133] width 12 height 12
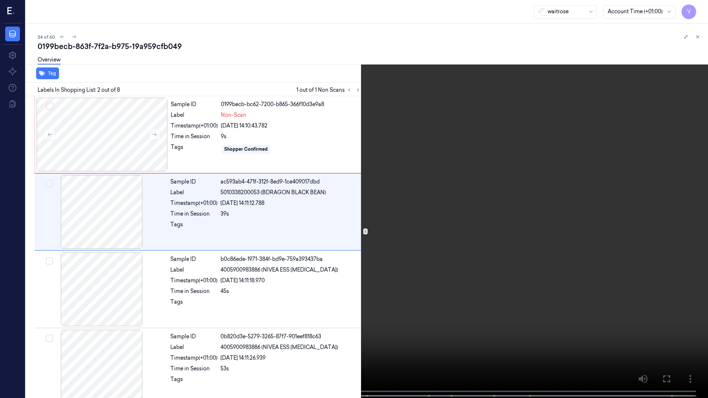
click at [0, 0] on icon at bounding box center [0, 0] width 0 height 0
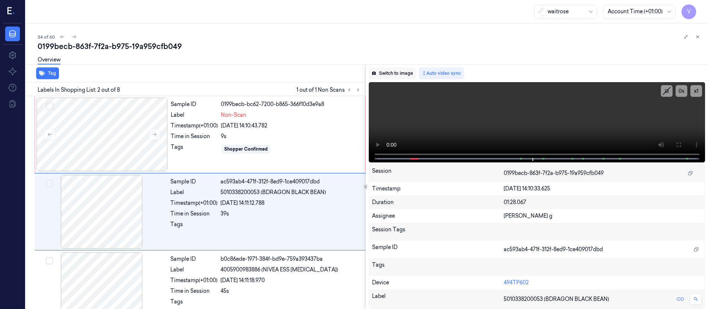
click at [395, 76] on button "Switch to image" at bounding box center [392, 73] width 47 height 12
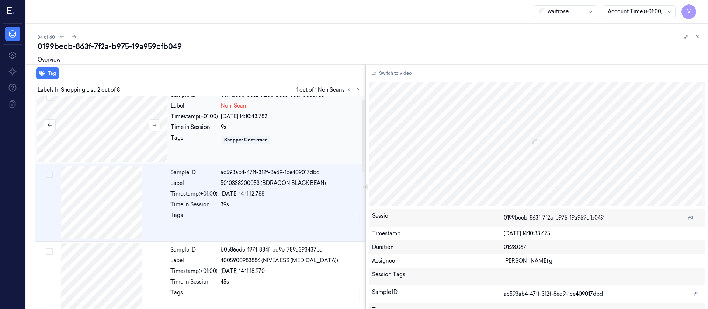
click at [115, 119] on div at bounding box center [102, 126] width 131 height 74
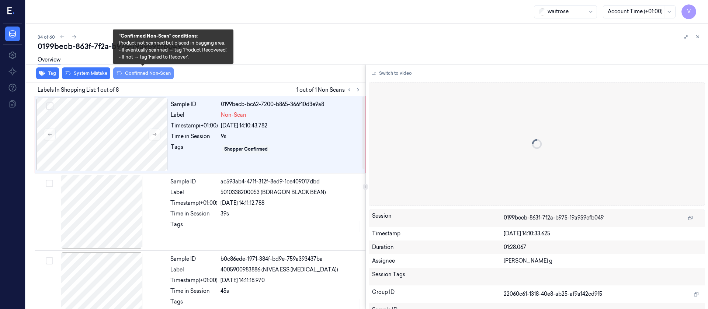
click at [153, 75] on button "Confirmed Non-Scan" at bounding box center [143, 73] width 60 height 12
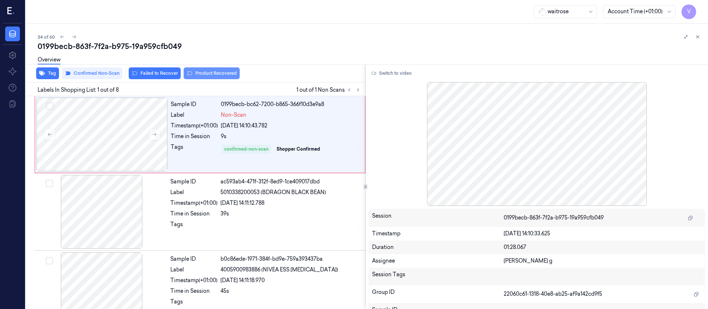
click at [200, 76] on button "Product Recovered" at bounding box center [212, 73] width 56 height 12
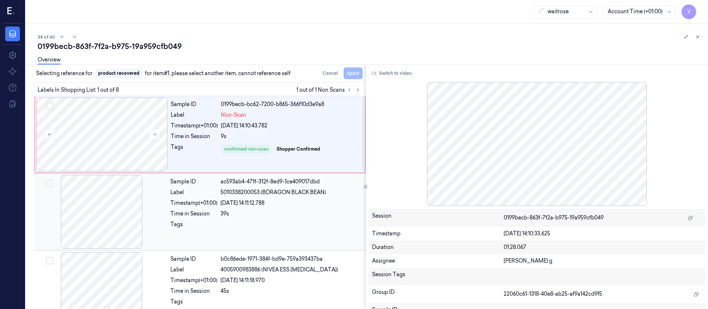
click at [104, 207] on div at bounding box center [101, 212] width 131 height 74
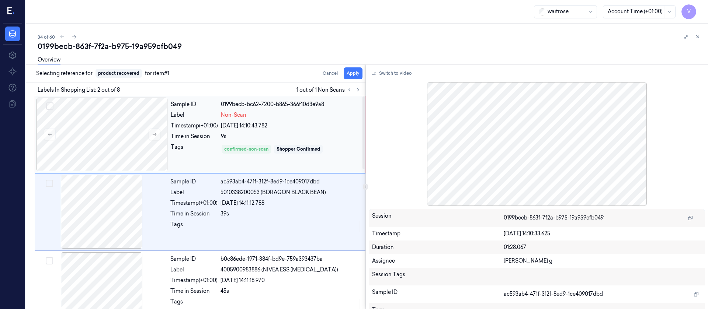
scroll to position [9, 0]
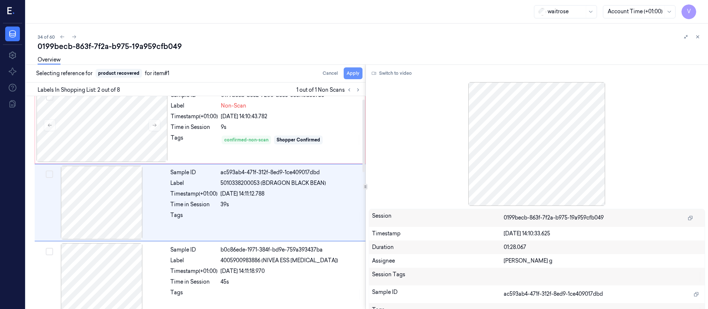
click at [351, 73] on button "Apply" at bounding box center [353, 73] width 19 height 12
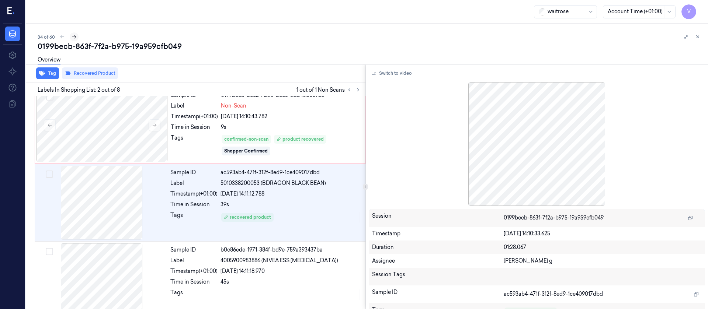
click at [72, 39] on icon at bounding box center [74, 36] width 5 height 5
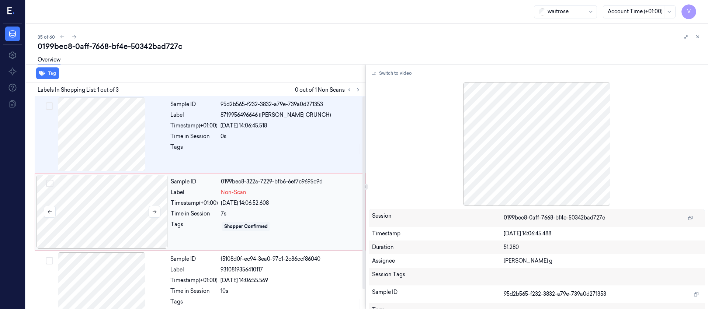
click at [76, 218] on div at bounding box center [102, 212] width 131 height 74
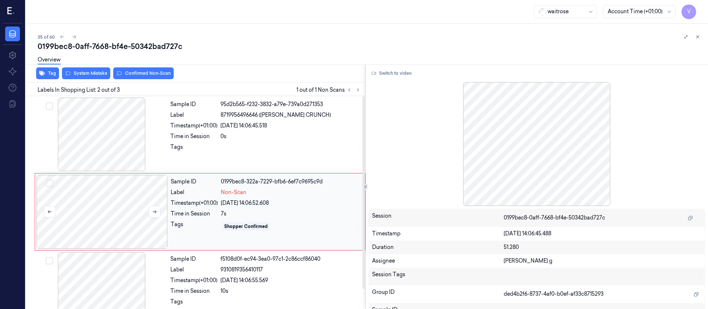
scroll to position [9, 0]
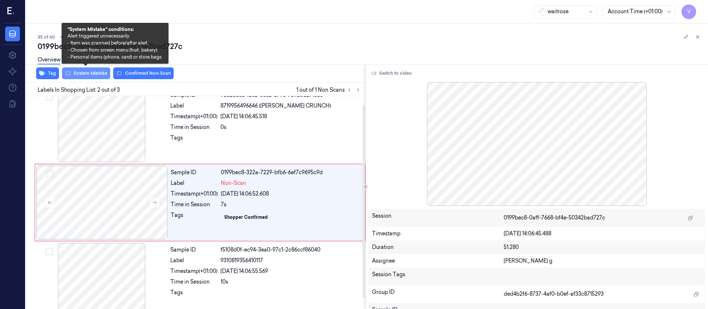
click at [92, 72] on button "System Mistake" at bounding box center [86, 73] width 48 height 12
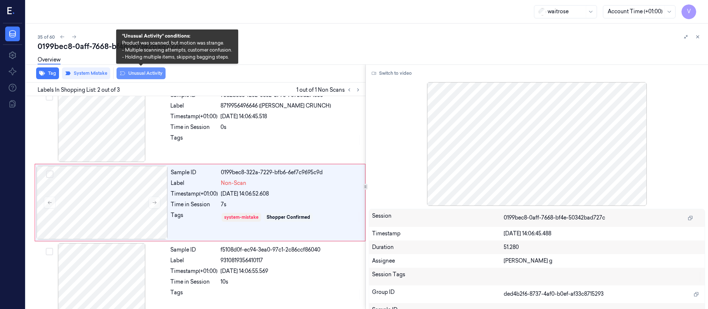
click at [137, 78] on button "Unusual Activity" at bounding box center [141, 73] width 49 height 12
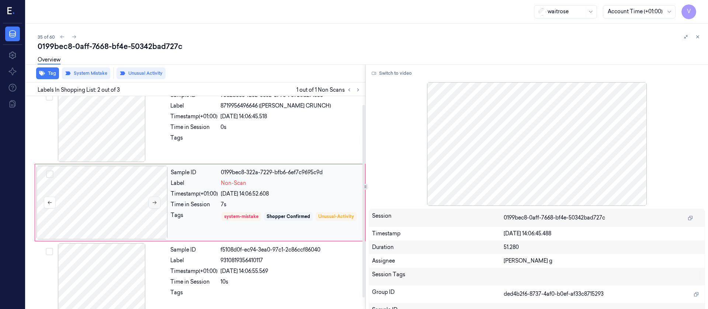
click at [157, 203] on button at bounding box center [155, 203] width 12 height 12
click at [74, 36] on icon at bounding box center [74, 36] width 5 height 5
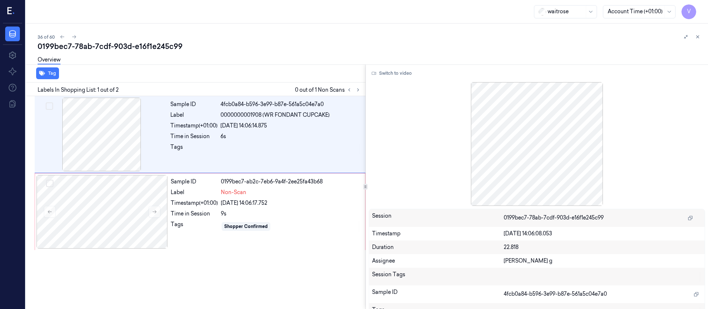
click at [631, 37] on div "36 of 60" at bounding box center [370, 36] width 665 height 9
click at [702, 39] on div at bounding box center [692, 36] width 21 height 9
click at [693, 35] on button at bounding box center [697, 36] width 9 height 9
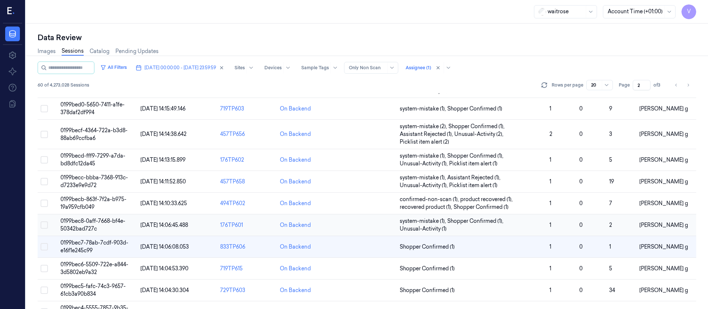
scroll to position [249, 0]
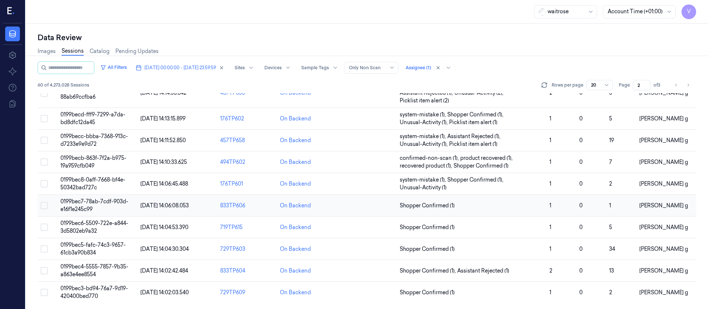
click at [360, 205] on td at bounding box center [367, 206] width 60 height 22
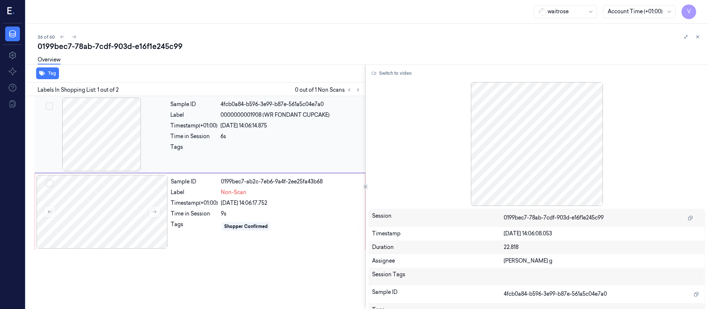
click at [112, 133] on div at bounding box center [101, 135] width 131 height 74
click at [372, 75] on icon at bounding box center [374, 73] width 4 height 4
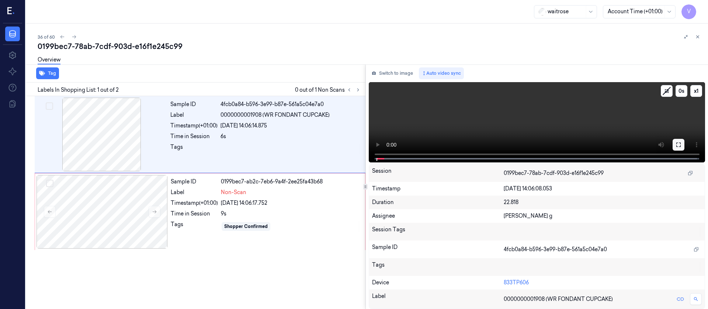
click at [681, 146] on icon at bounding box center [679, 145] width 6 height 6
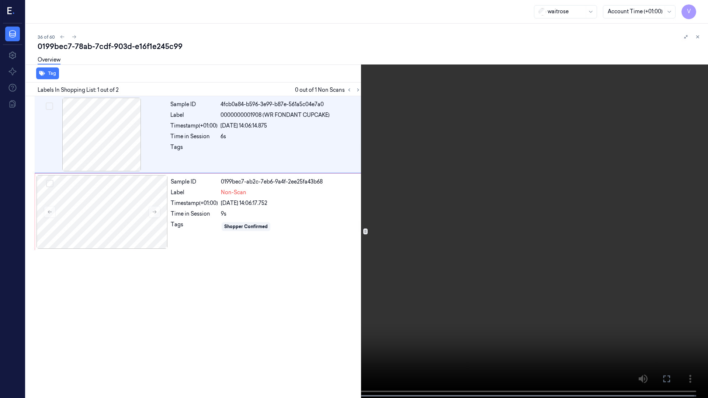
click at [0, 0] on button at bounding box center [0, 0] width 0 height 0
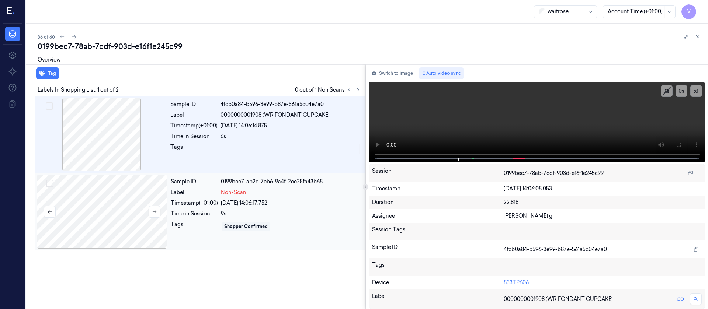
click at [108, 208] on div at bounding box center [102, 212] width 131 height 74
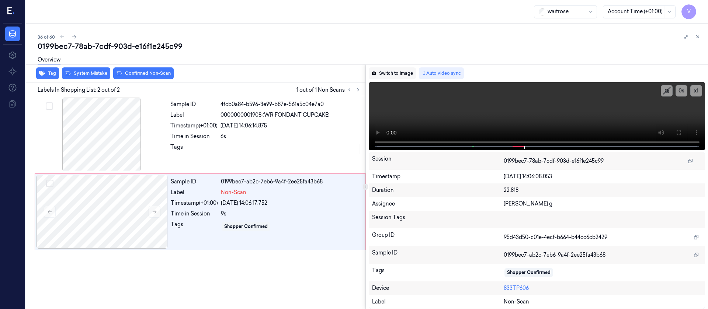
click at [398, 73] on button "Switch to image" at bounding box center [392, 73] width 47 height 12
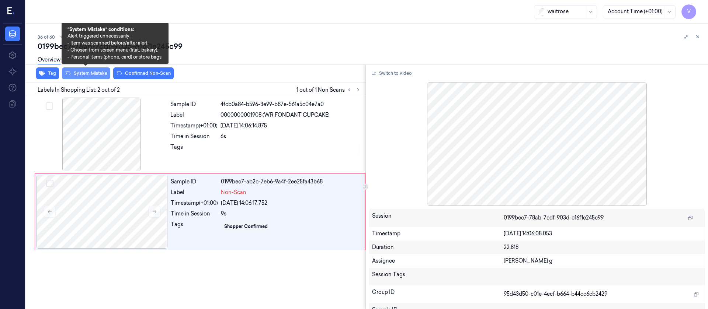
click at [75, 73] on button "System Mistake" at bounding box center [86, 73] width 48 height 12
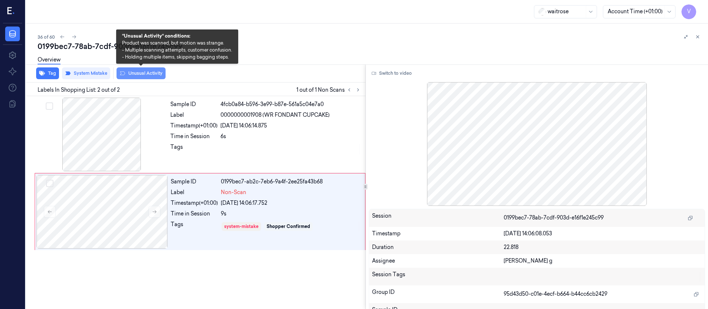
click at [137, 73] on button "Unusual Activity" at bounding box center [141, 73] width 49 height 12
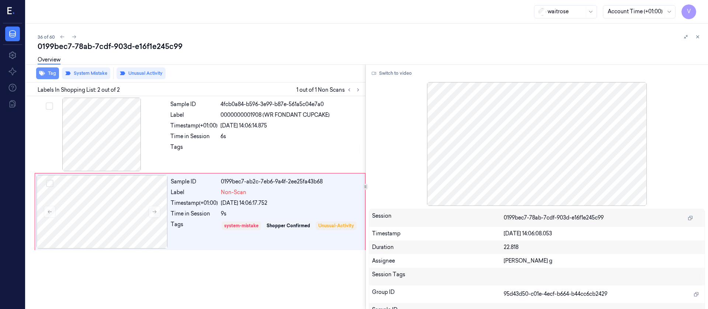
click at [48, 72] on button "Tag" at bounding box center [47, 73] width 23 height 12
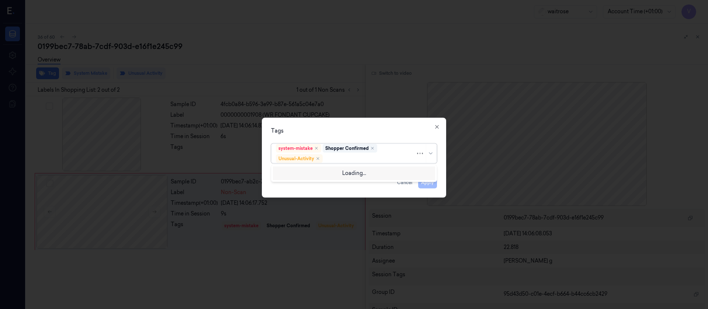
click at [339, 162] on div at bounding box center [369, 159] width 91 height 8
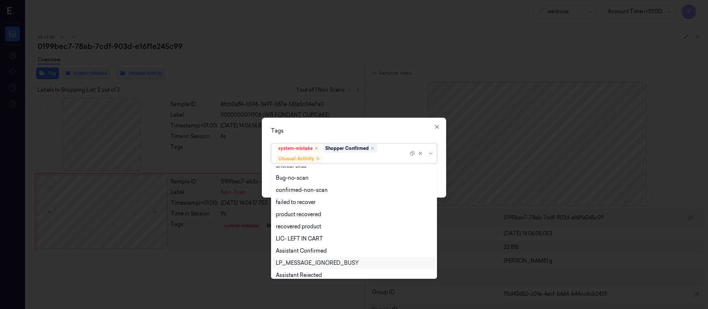
scroll to position [96, 0]
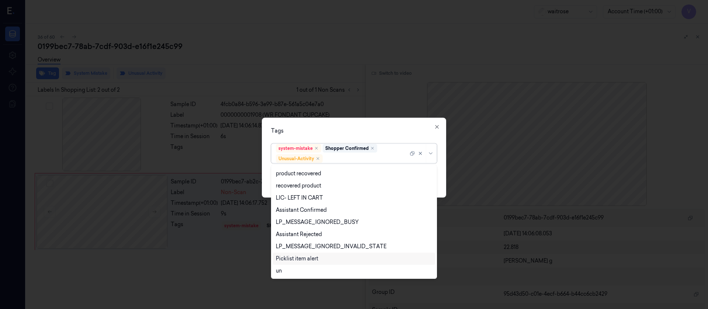
click at [290, 260] on div "Picklist item alert" at bounding box center [297, 259] width 42 height 8
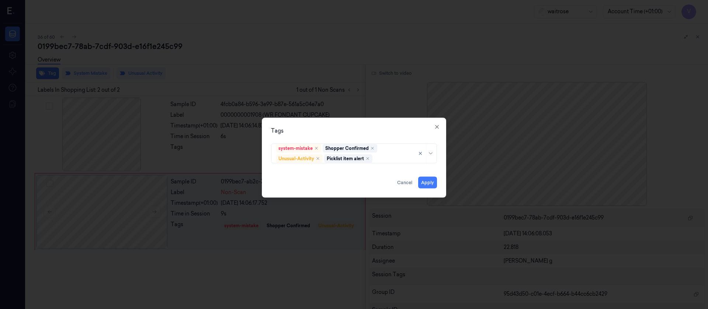
click at [382, 129] on div "Tags" at bounding box center [354, 131] width 166 height 8
click at [431, 182] on button "Apply" at bounding box center [427, 183] width 19 height 12
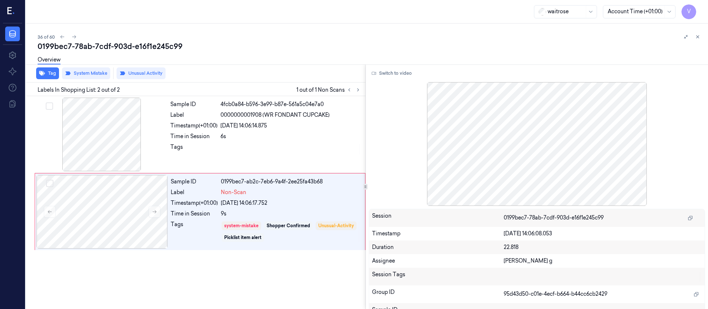
click at [238, 52] on div "Overview" at bounding box center [370, 61] width 665 height 19
click at [358, 90] on icon at bounding box center [357, 90] width 1 height 3
click at [73, 37] on icon at bounding box center [74, 36] width 5 height 5
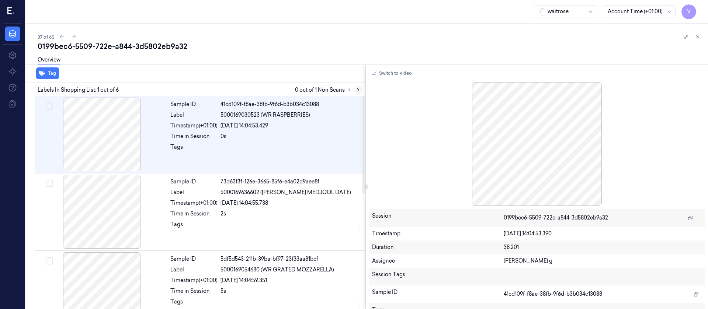
click at [360, 90] on icon at bounding box center [358, 89] width 5 height 5
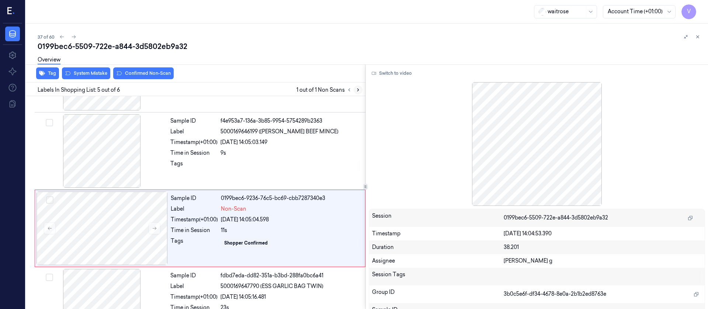
scroll to position [242, 0]
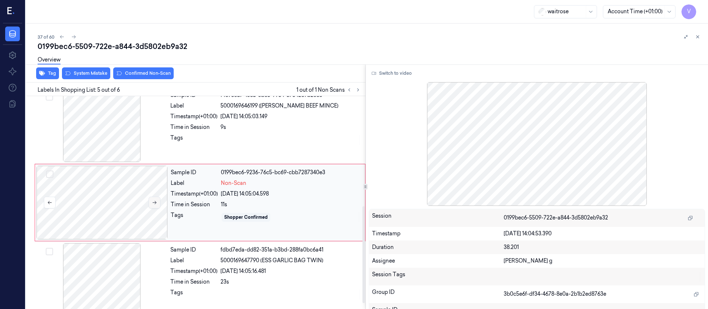
click at [158, 200] on button at bounding box center [155, 203] width 12 height 12
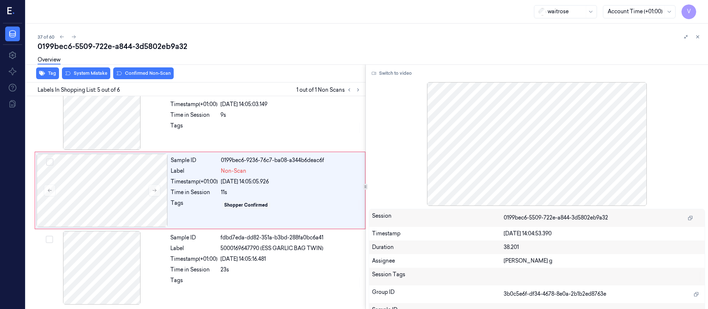
click at [391, 60] on div "Overview" at bounding box center [370, 61] width 665 height 19
click at [392, 77] on button "Switch to video" at bounding box center [392, 73] width 46 height 12
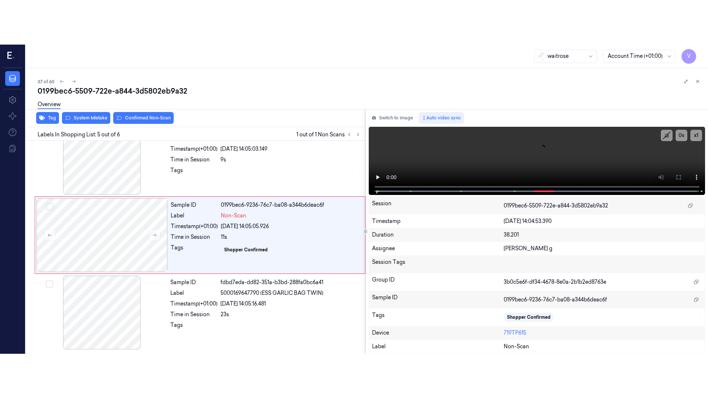
scroll to position [242, 0]
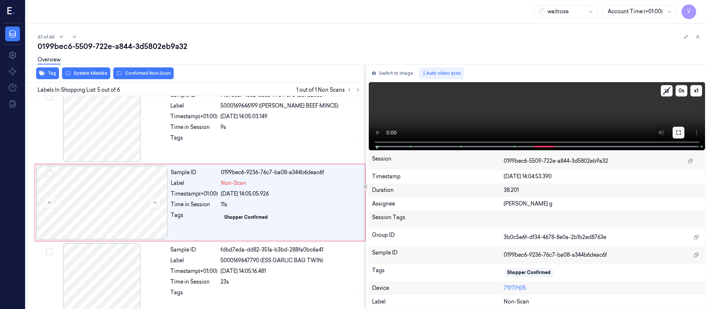
click at [677, 132] on icon at bounding box center [679, 133] width 6 height 6
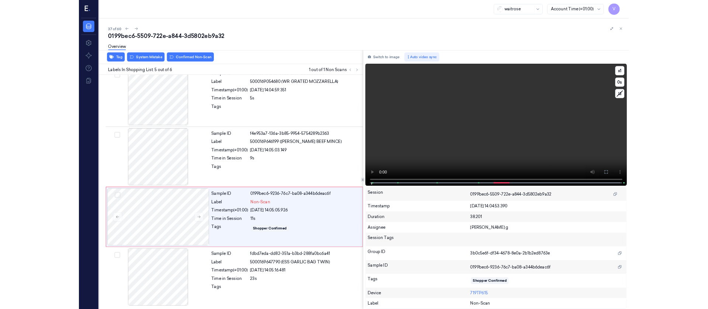
scroll to position [165, 0]
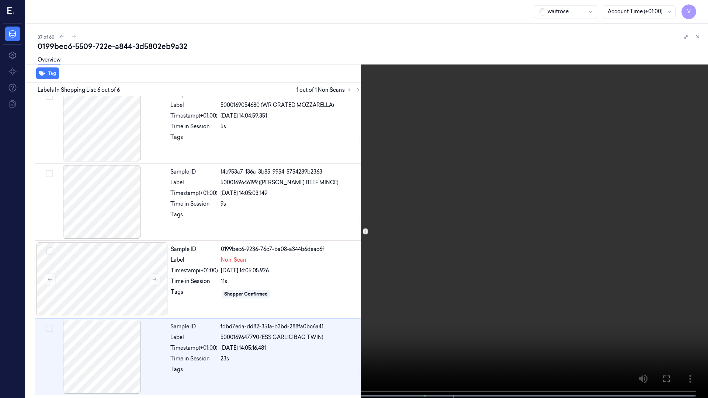
click at [0, 0] on button at bounding box center [0, 0] width 0 height 0
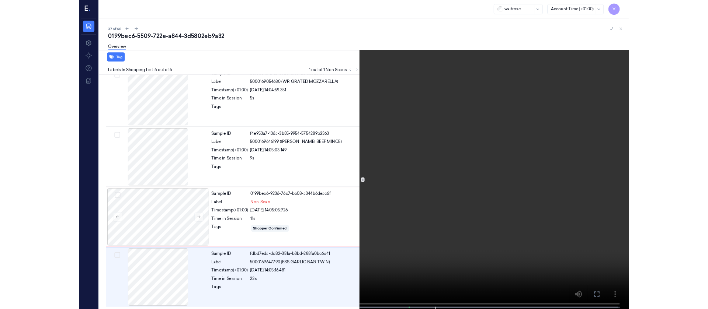
scroll to position [242, 0]
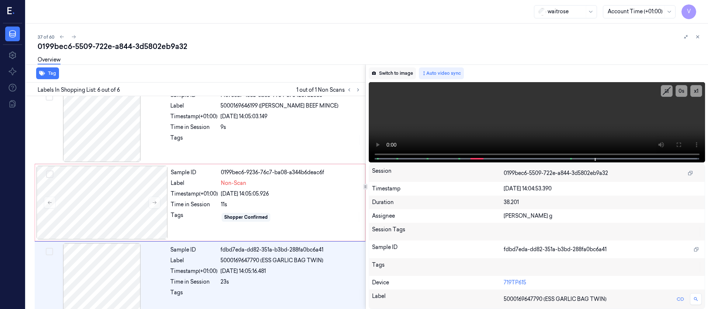
click at [390, 73] on button "Switch to image" at bounding box center [392, 73] width 47 height 12
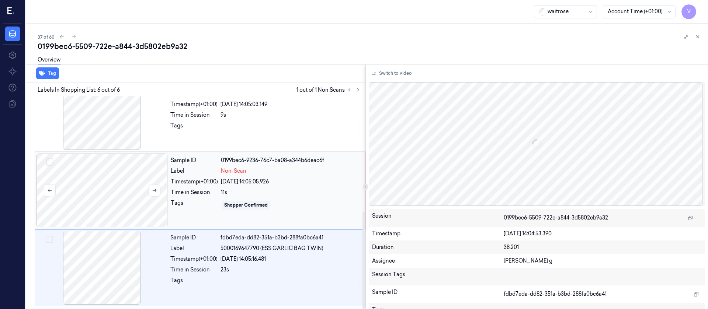
click at [93, 201] on div at bounding box center [102, 191] width 131 height 74
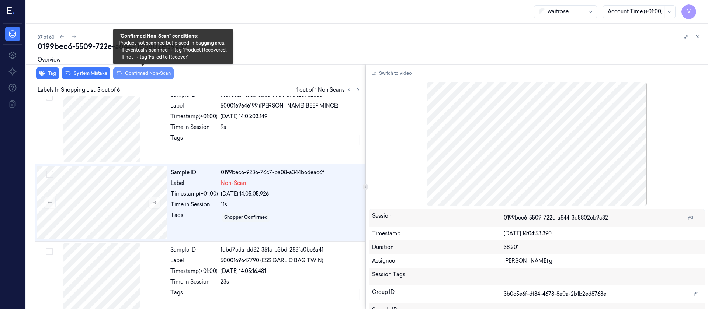
click at [134, 72] on button "Confirmed Non-Scan" at bounding box center [143, 73] width 60 height 12
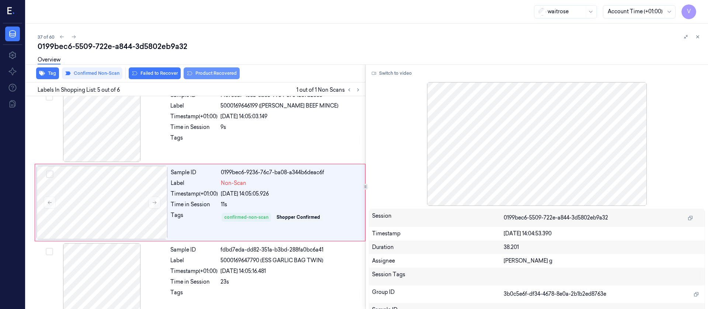
click at [207, 75] on button "Product Recovered" at bounding box center [212, 73] width 56 height 12
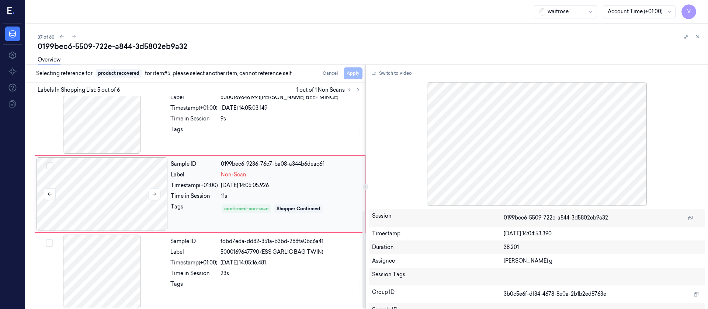
scroll to position [254, 0]
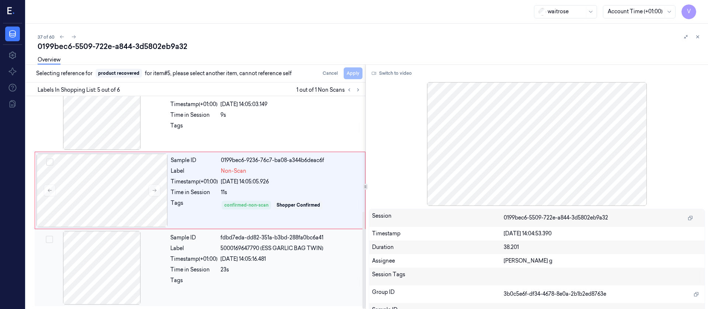
click at [96, 282] on div at bounding box center [101, 268] width 131 height 74
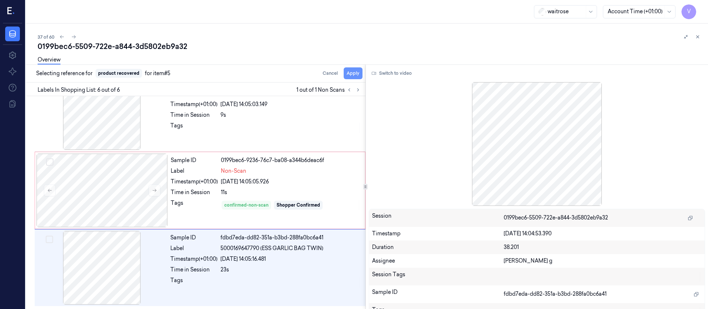
click at [351, 73] on button "Apply" at bounding box center [353, 73] width 19 height 12
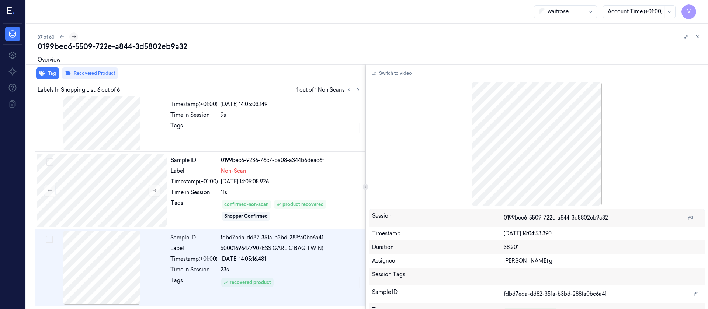
click at [72, 38] on icon at bounding box center [73, 36] width 5 height 5
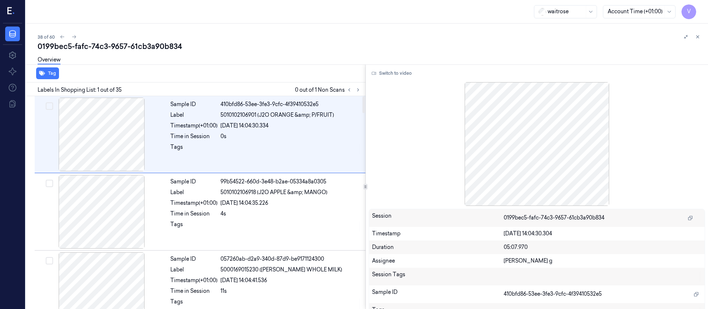
click at [319, 37] on div "38 of 60" at bounding box center [370, 36] width 665 height 9
click at [358, 89] on icon at bounding box center [357, 90] width 1 height 3
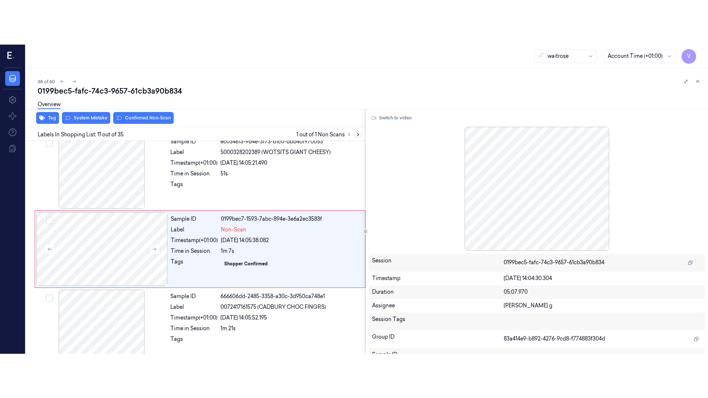
scroll to position [706, 0]
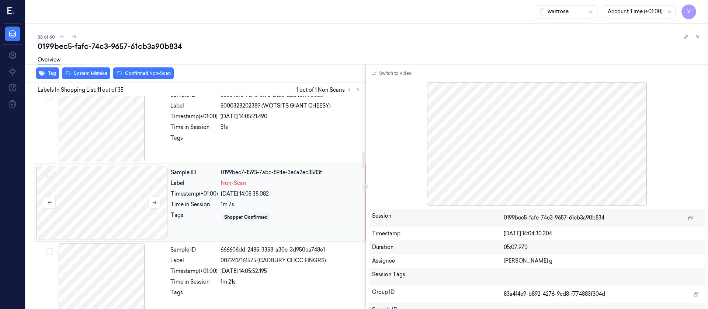
click at [126, 191] on div at bounding box center [102, 203] width 131 height 74
click at [398, 73] on button "Switch to video" at bounding box center [392, 73] width 46 height 12
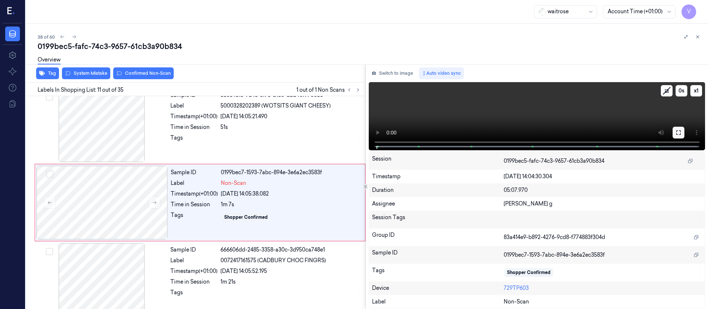
click at [674, 130] on button at bounding box center [679, 133] width 12 height 12
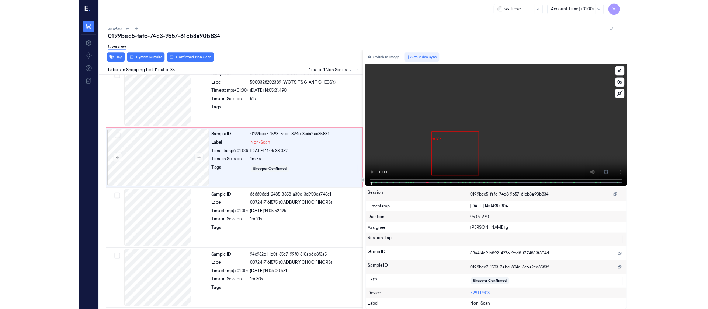
scroll to position [662, 0]
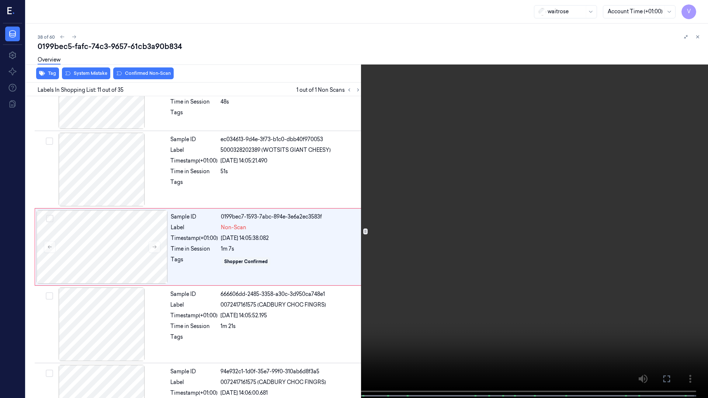
click at [0, 0] on button at bounding box center [0, 0] width 0 height 0
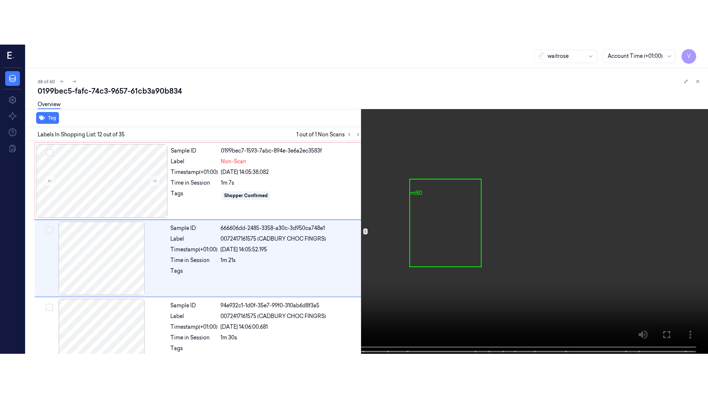
scroll to position [784, 0]
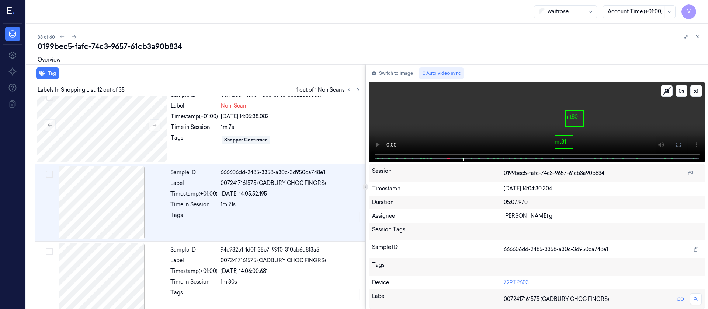
drag, startPoint x: 679, startPoint y: 146, endPoint x: 679, endPoint y: 213, distance: 66.8
click at [679, 146] on icon at bounding box center [679, 145] width 6 height 6
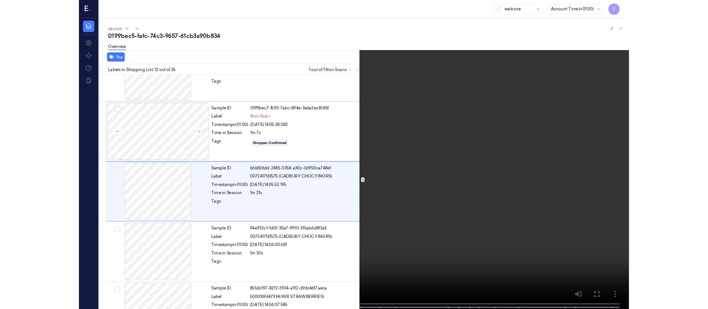
scroll to position [739, 0]
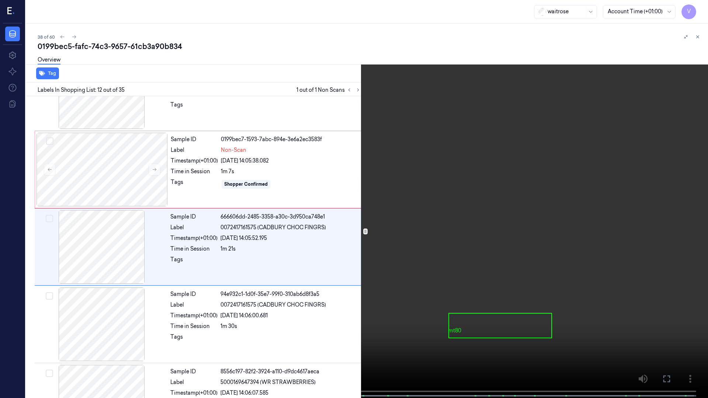
click at [0, 0] on button at bounding box center [0, 0] width 0 height 0
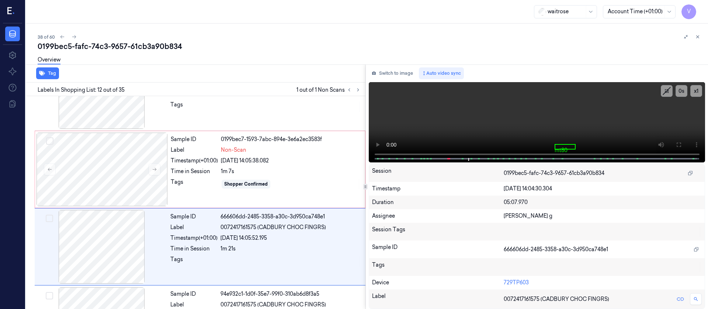
click at [388, 66] on div "Switch to image Auto video sync x 1 0 s mt80 Session 0199bec5-fafc-74c3-9657-61…" at bounding box center [537, 187] width 343 height 245
click at [385, 74] on button "Switch to image" at bounding box center [392, 73] width 47 height 12
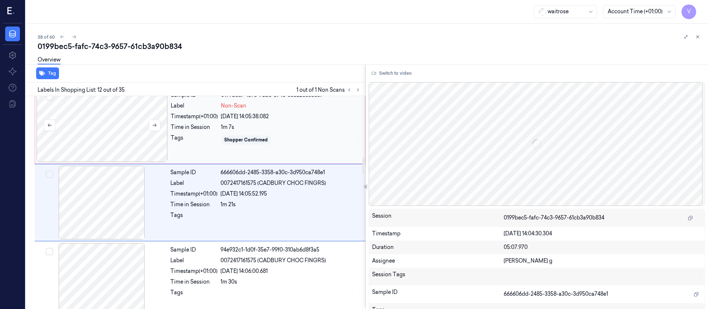
click at [100, 143] on div at bounding box center [102, 126] width 131 height 74
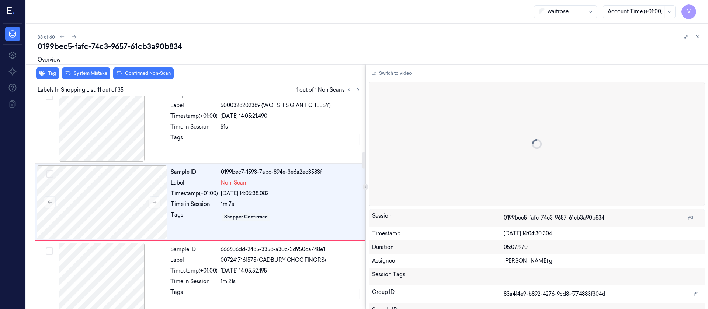
scroll to position [706, 0]
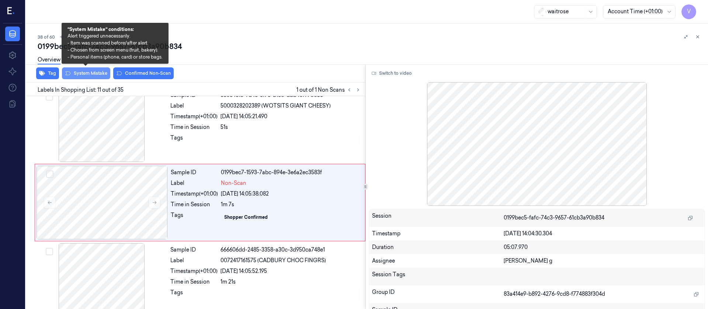
click at [93, 74] on button "System Mistake" at bounding box center [86, 73] width 48 height 12
click at [63, 239] on div at bounding box center [102, 203] width 131 height 74
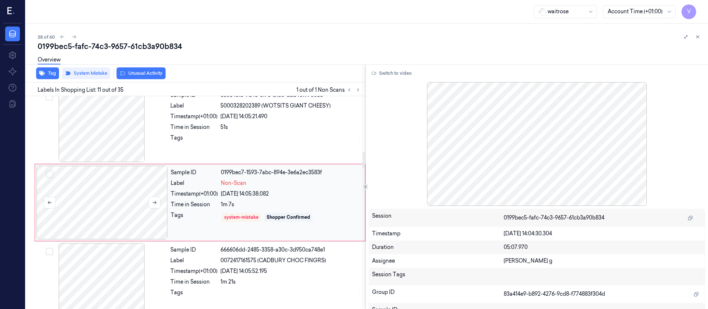
click at [93, 195] on div at bounding box center [102, 203] width 131 height 74
click at [51, 74] on button "Tag" at bounding box center [47, 73] width 23 height 12
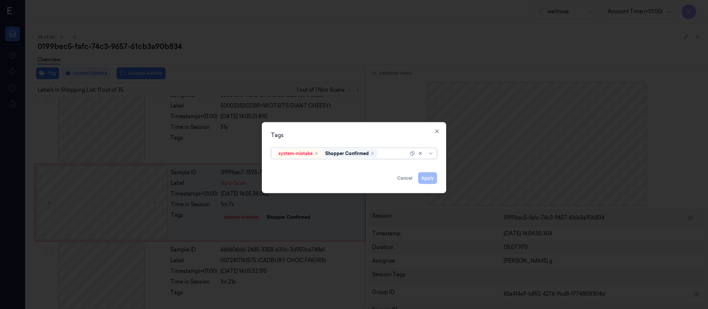
click at [379, 155] on input "text" at bounding box center [379, 154] width 1 height 8
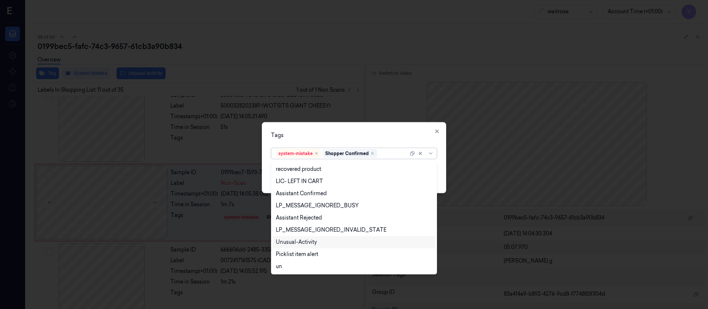
scroll to position [0, 0]
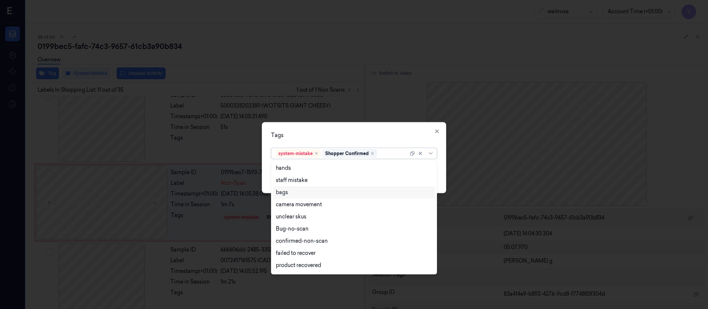
click at [292, 191] on div "bags" at bounding box center [354, 193] width 156 height 8
click at [398, 138] on div "Tags" at bounding box center [354, 135] width 166 height 8
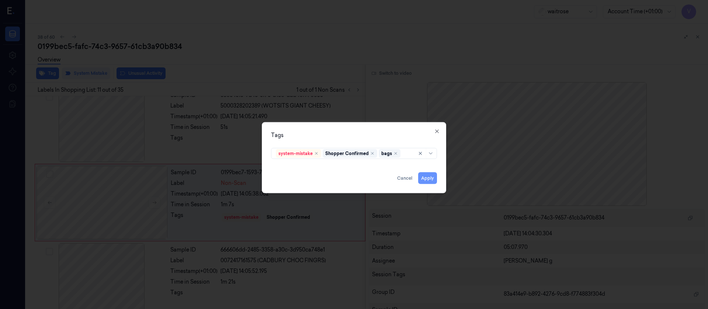
click at [433, 180] on button "Apply" at bounding box center [427, 178] width 19 height 12
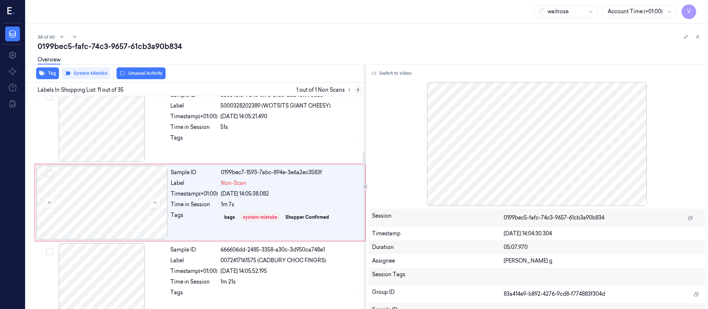
click at [358, 89] on icon at bounding box center [358, 89] width 5 height 5
click at [72, 37] on icon at bounding box center [74, 36] width 5 height 5
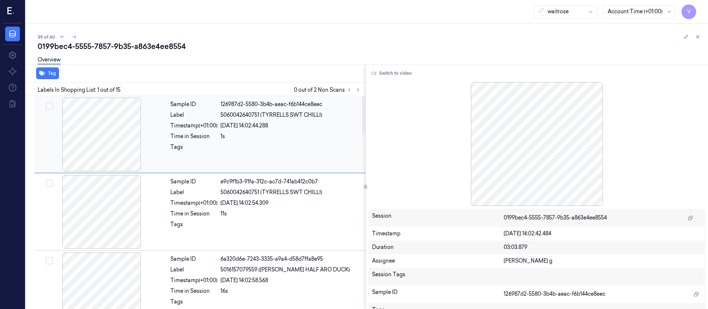
click at [100, 142] on div at bounding box center [101, 135] width 131 height 74
click at [249, 131] on div "Sample ID 126987d2-5580-3b4b-aeac-f6b144ce8eec Label 5060042640751 (TYRRELLS SW…" at bounding box center [265, 135] width 197 height 74
click at [252, 228] on div at bounding box center [291, 227] width 141 height 12
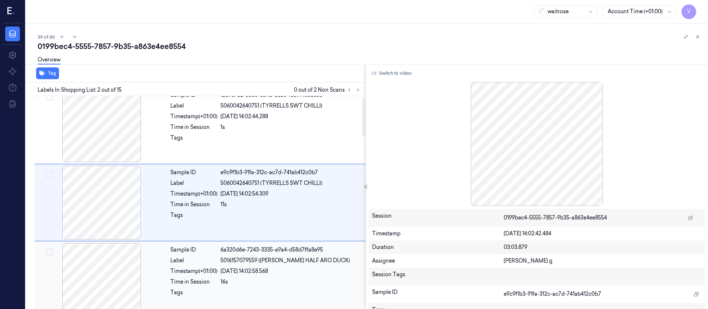
click at [283, 276] on div "Sample ID 6a320d6e-7243-3335-a9a4-d58d7ffa8e95 Label 5016157079559 ([PERSON_NAM…" at bounding box center [265, 280] width 197 height 74
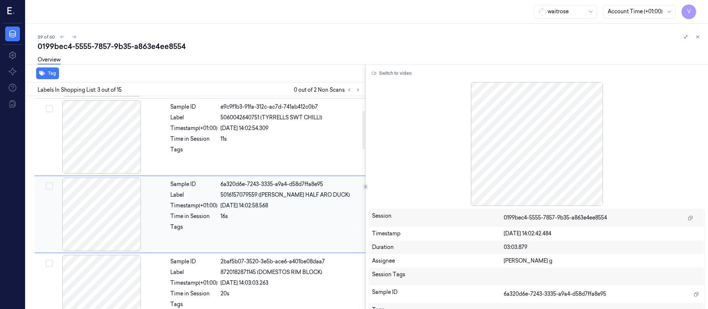
scroll to position [87, 0]
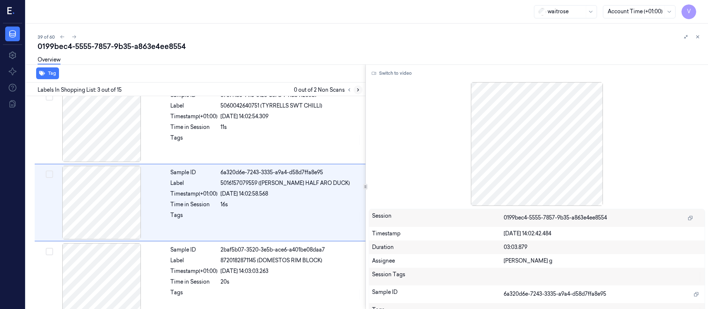
click at [357, 92] on icon at bounding box center [358, 89] width 5 height 5
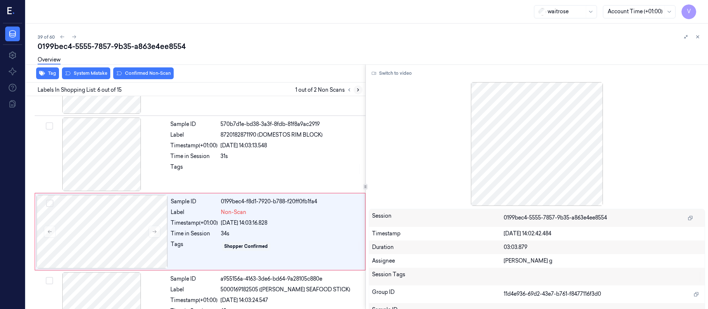
scroll to position [319, 0]
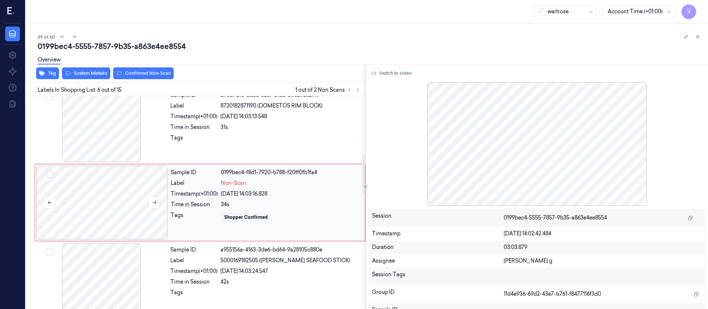
click at [129, 211] on div at bounding box center [102, 203] width 131 height 74
click at [216, 135] on div "Tags" at bounding box center [193, 140] width 47 height 12
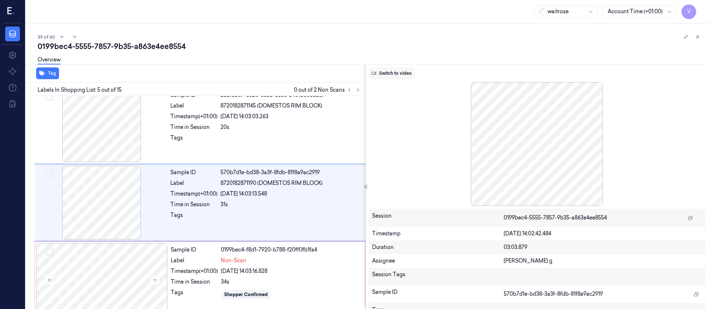
click at [394, 78] on button "Switch to video" at bounding box center [392, 73] width 46 height 12
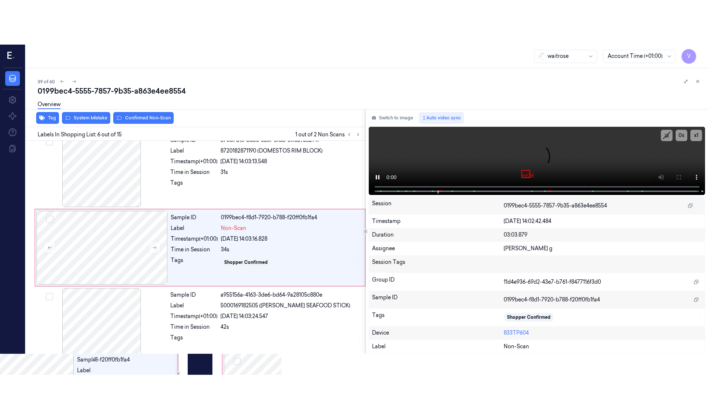
scroll to position [319, 0]
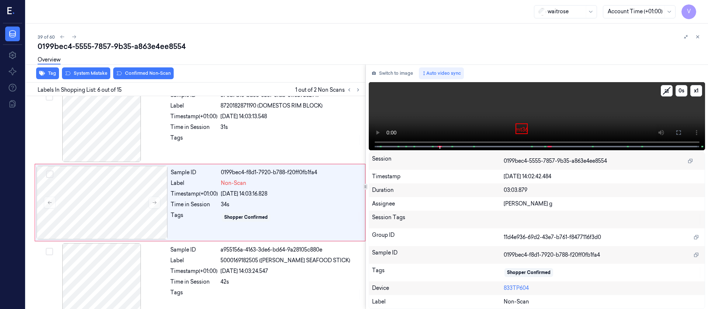
click at [678, 132] on icon at bounding box center [679, 133] width 6 height 6
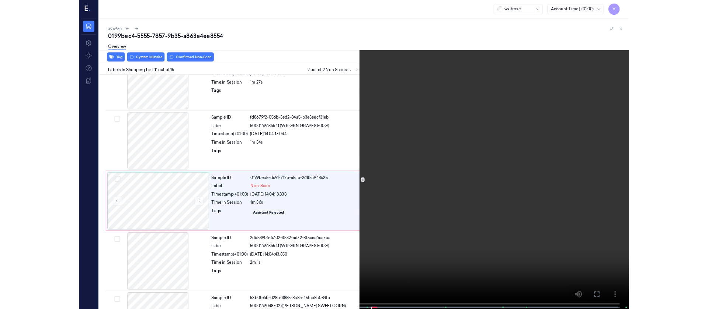
scroll to position [662, 0]
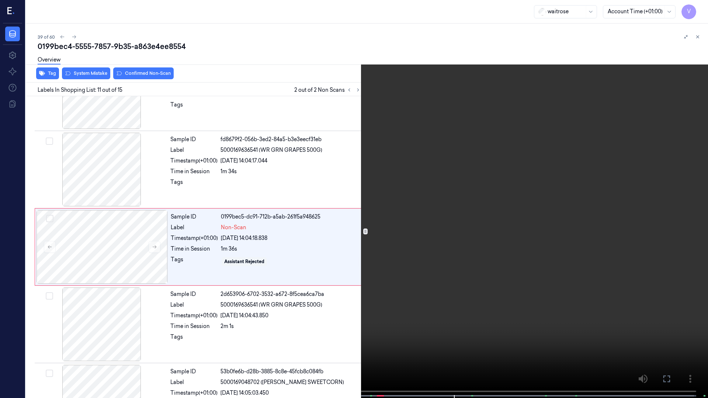
click at [0, 0] on icon at bounding box center [0, 0] width 0 height 0
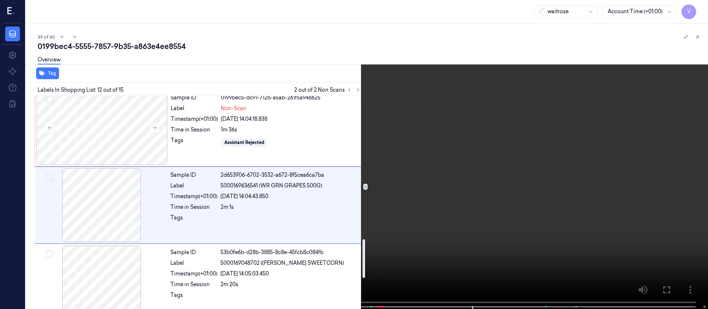
scroll to position [784, 0]
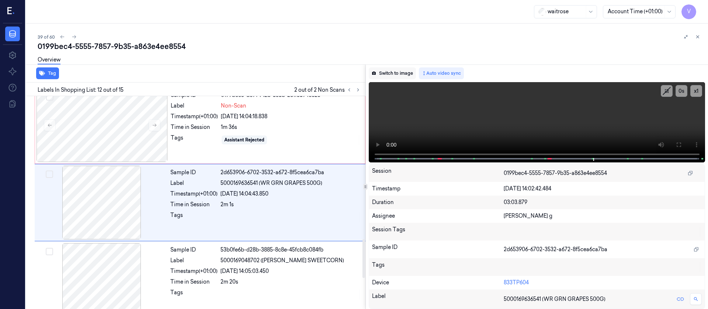
click at [404, 73] on button "Switch to image" at bounding box center [392, 73] width 47 height 12
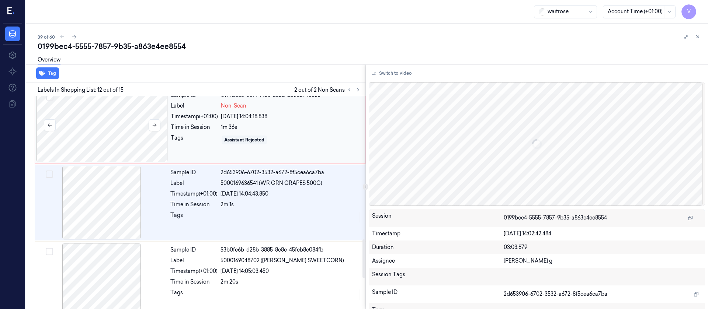
click at [124, 128] on div at bounding box center [102, 126] width 131 height 74
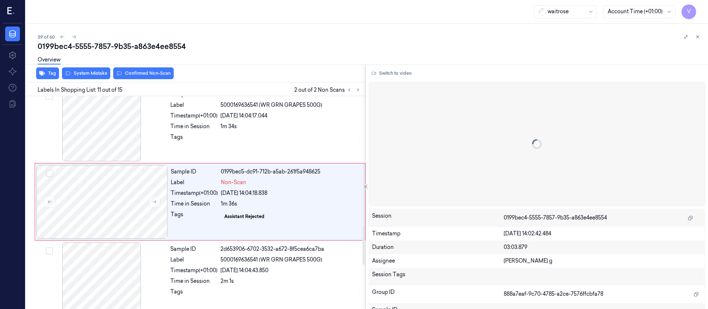
scroll to position [706, 0]
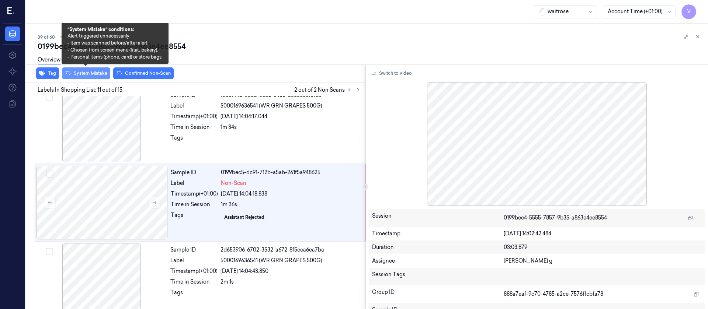
click at [85, 71] on button "System Mistake" at bounding box center [86, 73] width 48 height 12
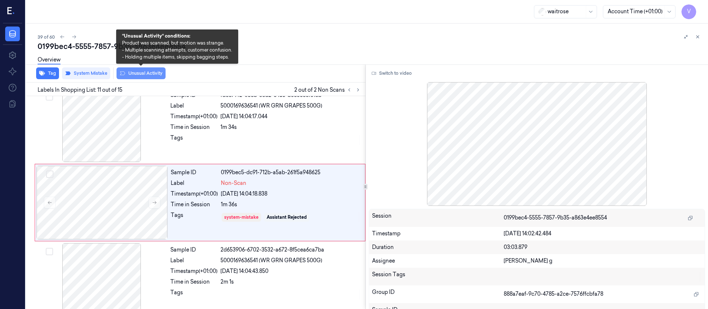
click at [140, 79] on button "Unusual Activity" at bounding box center [141, 73] width 49 height 12
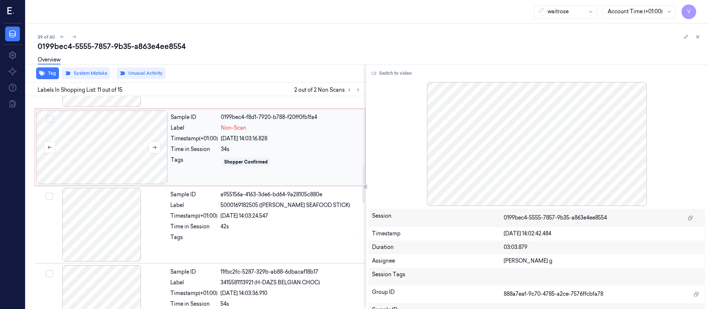
click at [105, 133] on div at bounding box center [102, 148] width 131 height 74
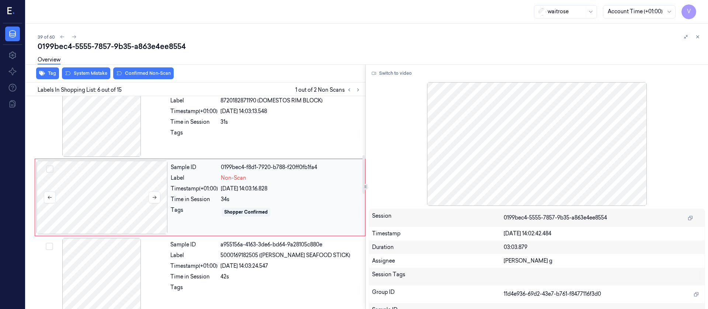
scroll to position [319, 0]
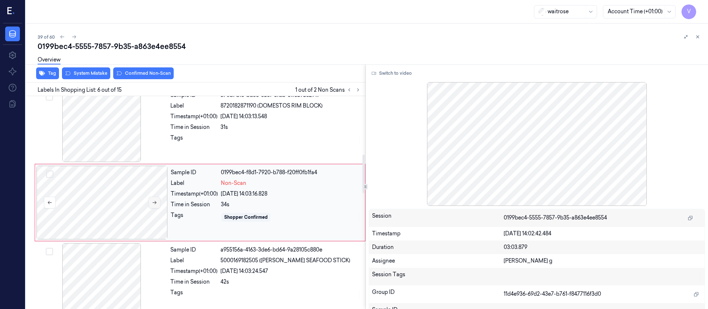
click at [154, 203] on icon at bounding box center [154, 202] width 5 height 5
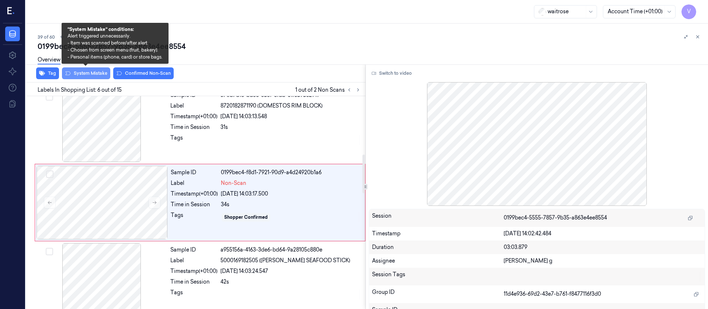
click at [94, 73] on button "System Mistake" at bounding box center [86, 73] width 48 height 12
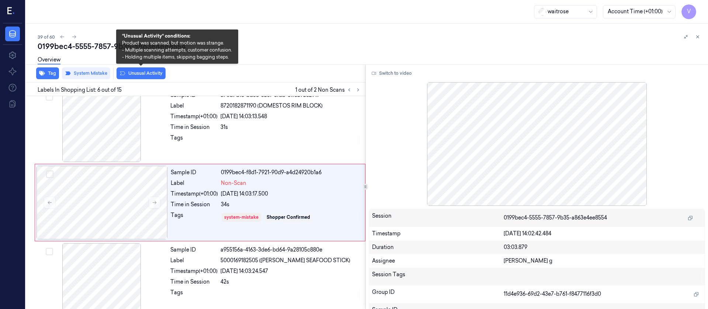
click at [146, 74] on button "Unusual Activity" at bounding box center [141, 73] width 49 height 12
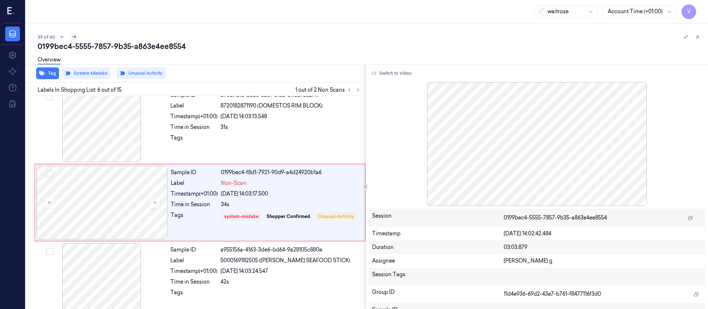
click at [75, 37] on icon at bounding box center [74, 36] width 5 height 5
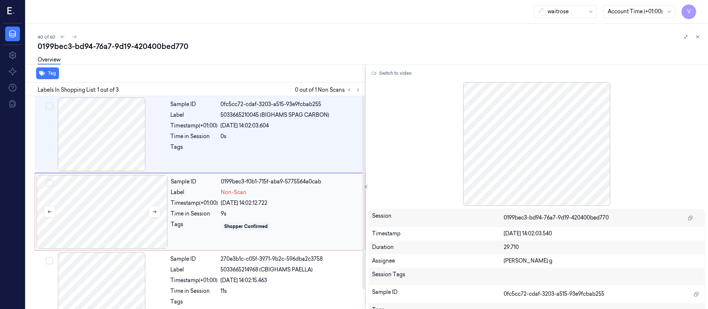
click at [119, 211] on div at bounding box center [102, 212] width 131 height 74
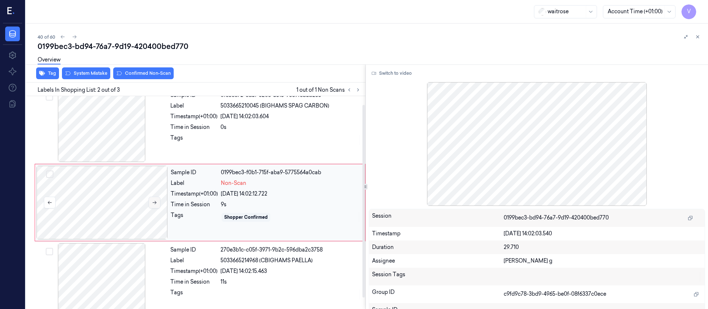
click at [158, 201] on button at bounding box center [155, 203] width 12 height 12
click at [120, 129] on div at bounding box center [101, 126] width 131 height 74
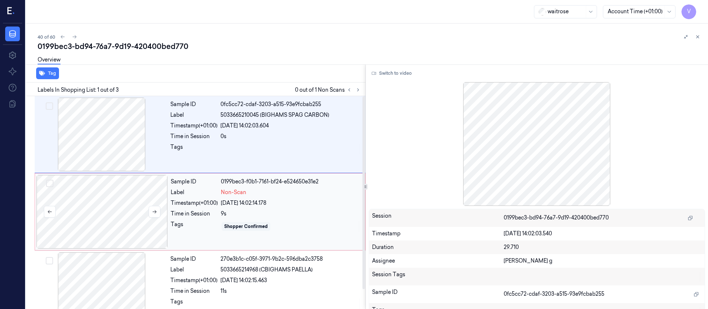
click at [122, 219] on div at bounding box center [102, 212] width 131 height 74
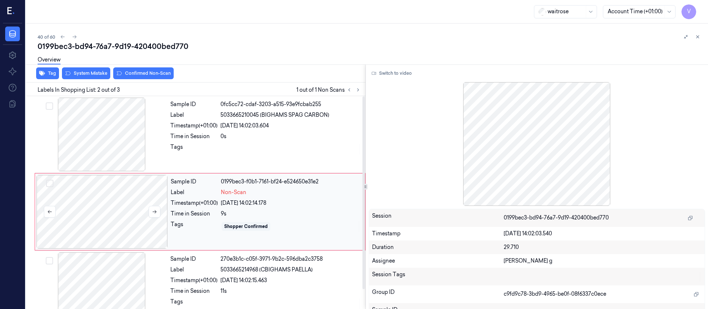
scroll to position [9, 0]
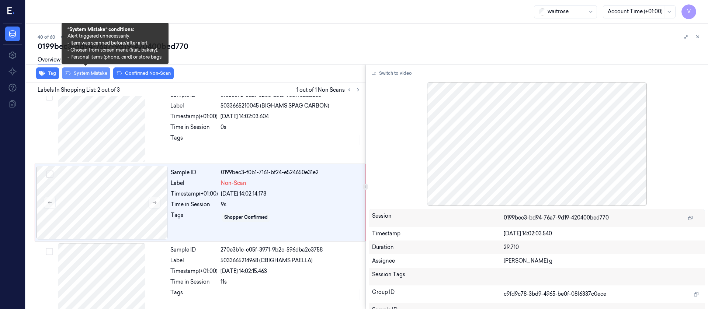
click at [93, 75] on button "System Mistake" at bounding box center [86, 73] width 48 height 12
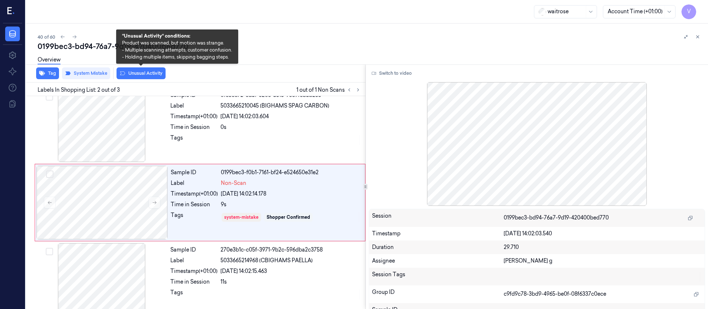
click at [137, 76] on button "Unusual Activity" at bounding box center [141, 73] width 49 height 12
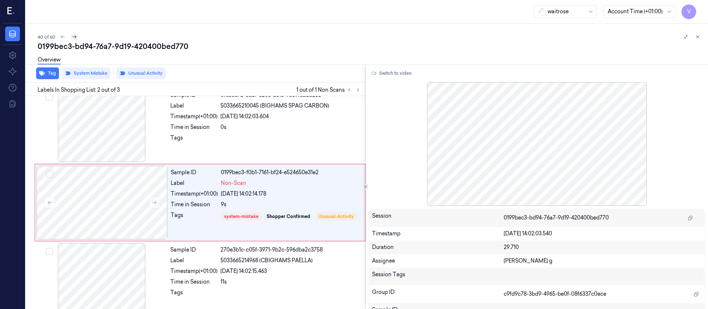
click at [74, 35] on icon at bounding box center [74, 36] width 5 height 5
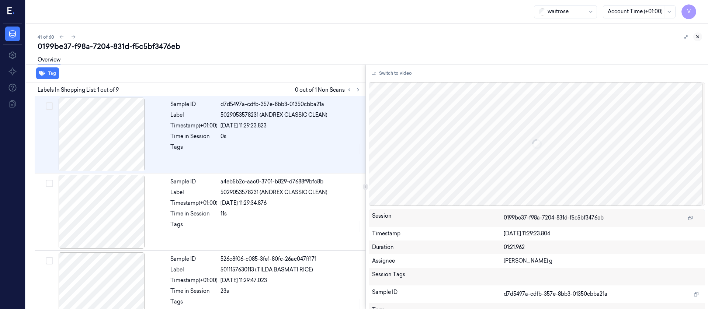
click at [694, 39] on button at bounding box center [697, 36] width 9 height 9
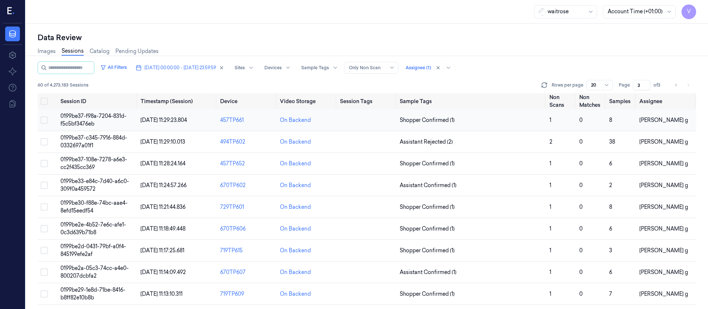
click at [366, 123] on td at bounding box center [367, 121] width 60 height 22
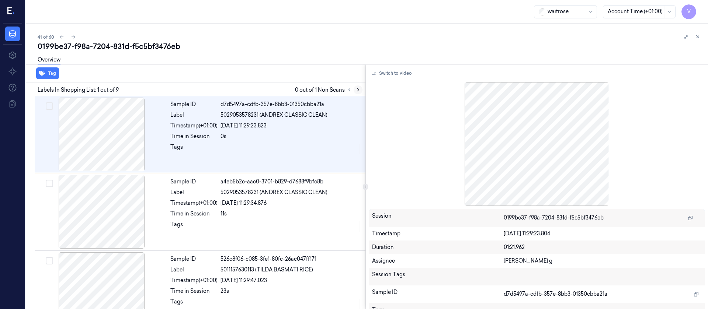
click at [358, 89] on icon at bounding box center [358, 89] width 5 height 5
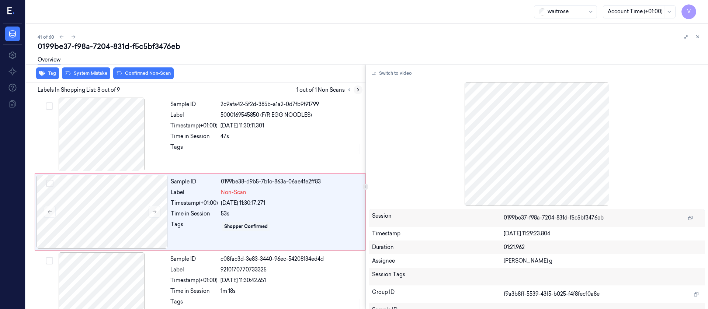
scroll to position [474, 0]
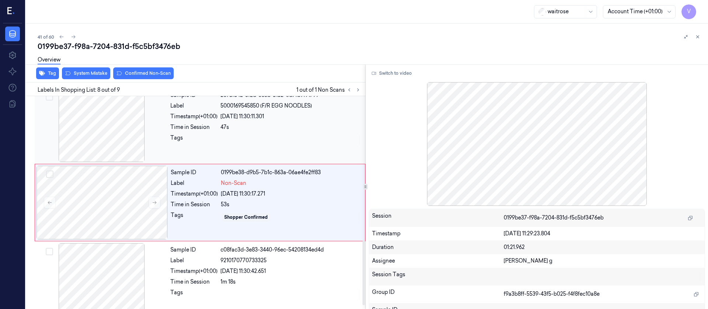
click at [128, 129] on div at bounding box center [101, 126] width 131 height 74
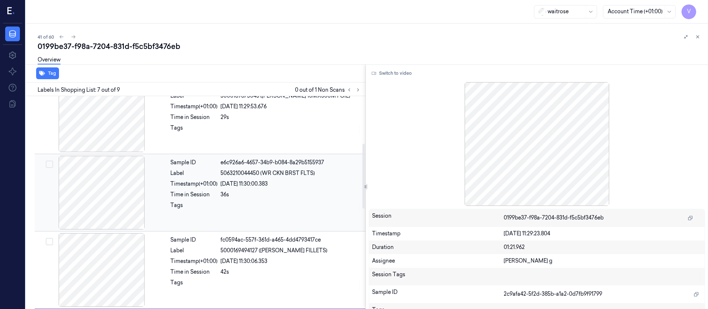
scroll to position [44, 0]
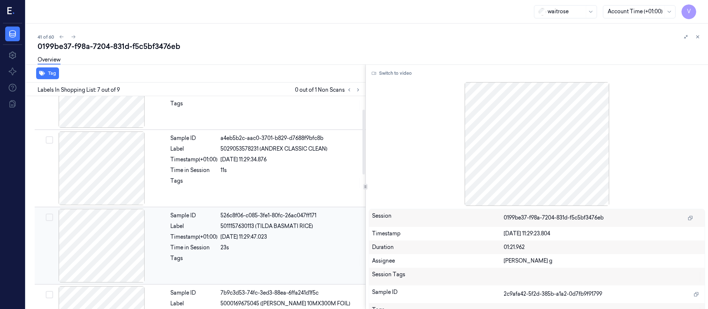
click at [119, 263] on div at bounding box center [101, 246] width 131 height 74
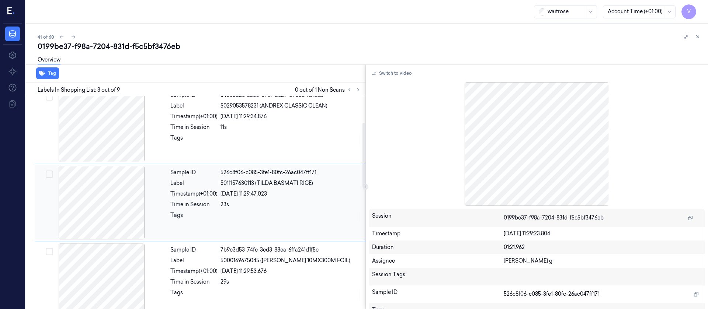
click at [141, 204] on div at bounding box center [101, 203] width 131 height 74
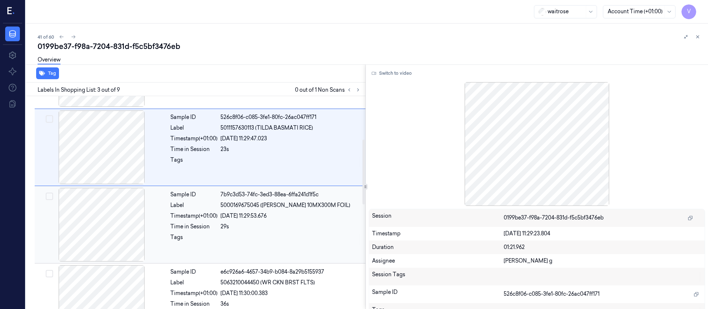
scroll to position [197, 0]
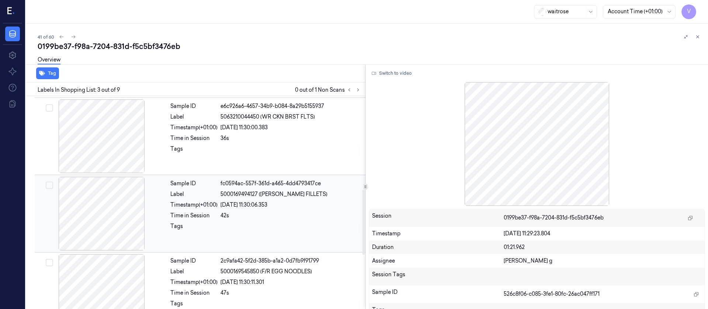
click at [126, 230] on div at bounding box center [101, 214] width 131 height 74
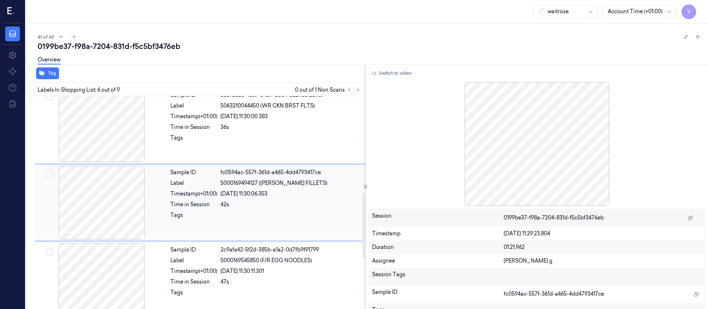
scroll to position [486, 0]
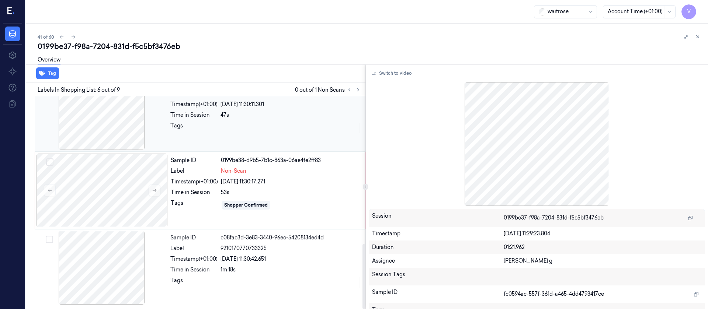
click at [119, 131] on div at bounding box center [101, 113] width 131 height 74
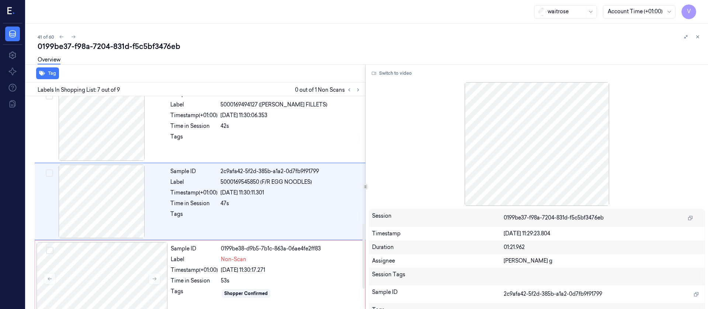
scroll to position [396, 0]
click at [389, 75] on button "Switch to video" at bounding box center [392, 73] width 46 height 12
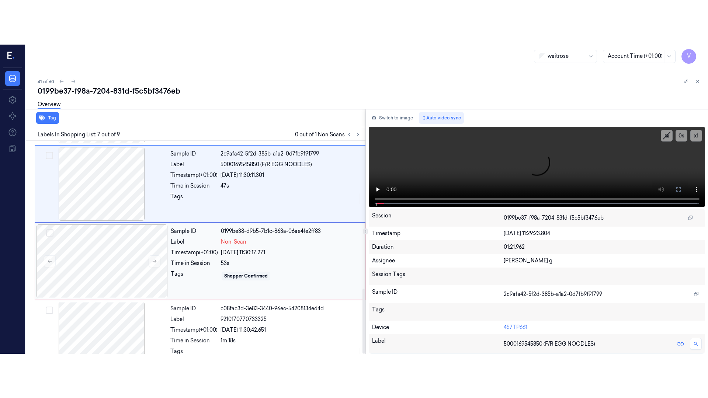
scroll to position [486, 0]
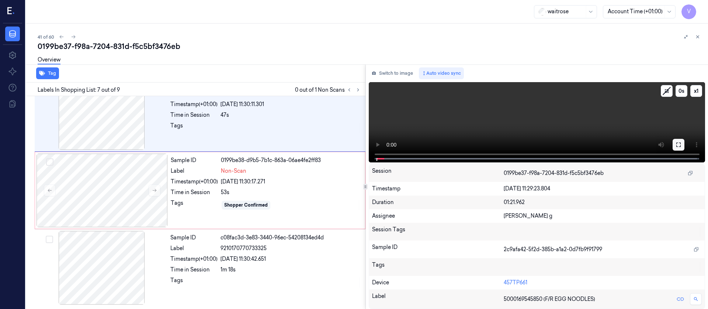
click at [680, 142] on icon at bounding box center [679, 145] width 6 height 6
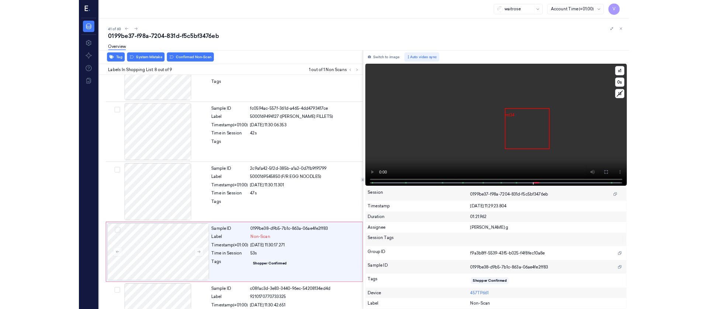
scroll to position [397, 0]
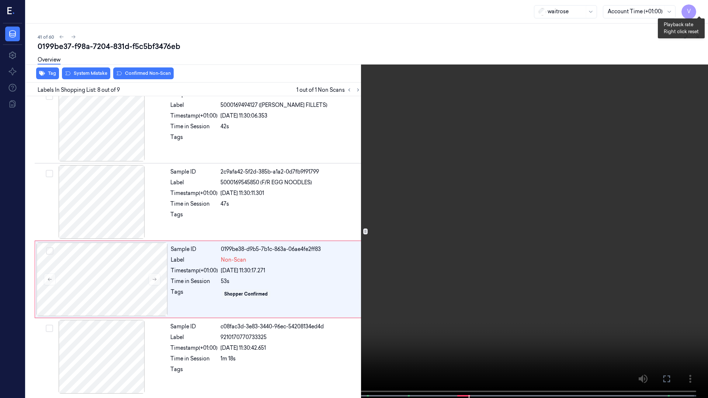
click at [700, 10] on button "x 1" at bounding box center [699, 9] width 12 height 12
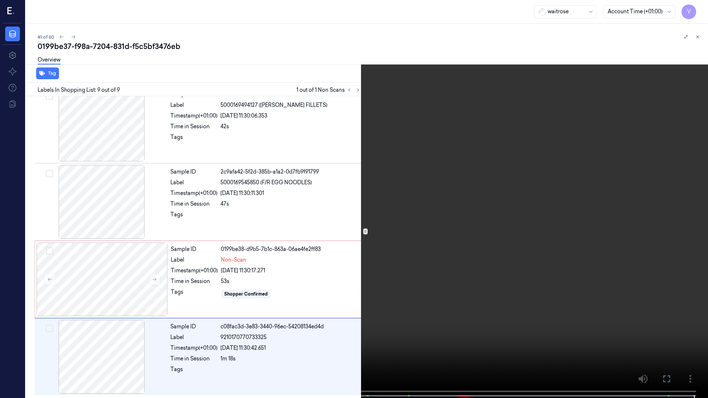
click at [0, 0] on icon at bounding box center [0, 0] width 0 height 0
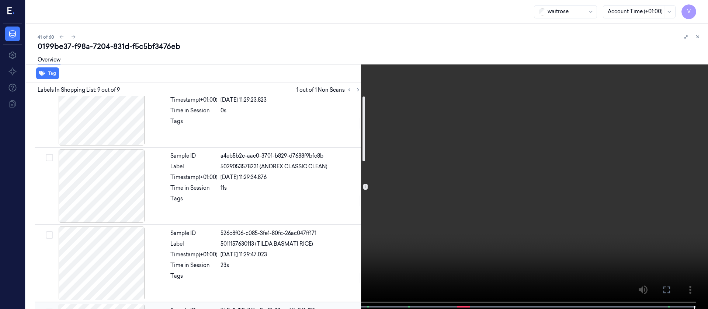
scroll to position [0, 0]
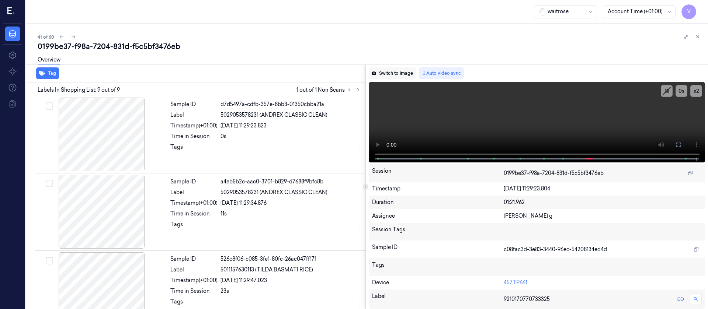
click at [395, 70] on button "Switch to image" at bounding box center [392, 73] width 47 height 12
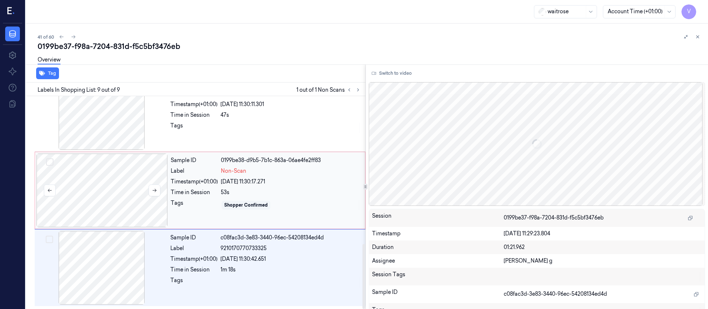
click at [114, 167] on div at bounding box center [102, 191] width 131 height 74
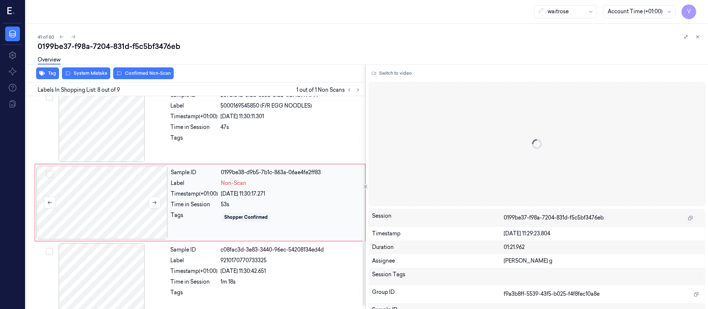
click at [104, 205] on div at bounding box center [102, 203] width 131 height 74
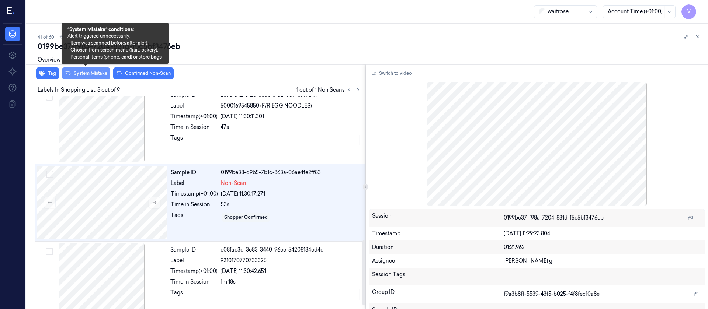
click at [80, 71] on button "System Mistake" at bounding box center [86, 73] width 48 height 12
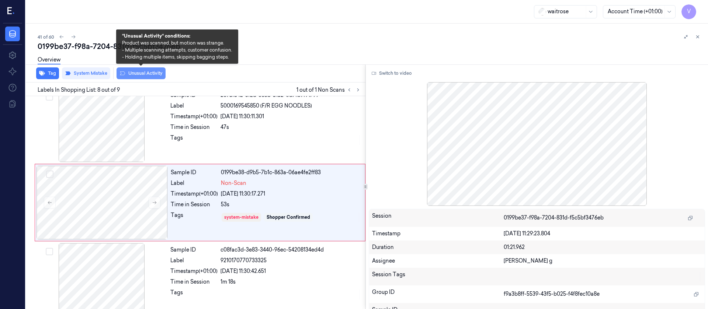
click at [155, 72] on button "Unusual Activity" at bounding box center [141, 73] width 49 height 12
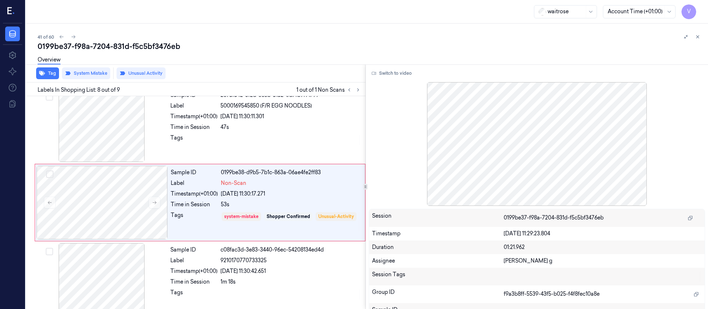
click at [274, 45] on div "0199be37-f98a-7204-831d-f5c5bf3476eb" at bounding box center [370, 46] width 665 height 10
click at [74, 38] on icon at bounding box center [74, 36] width 4 height 3
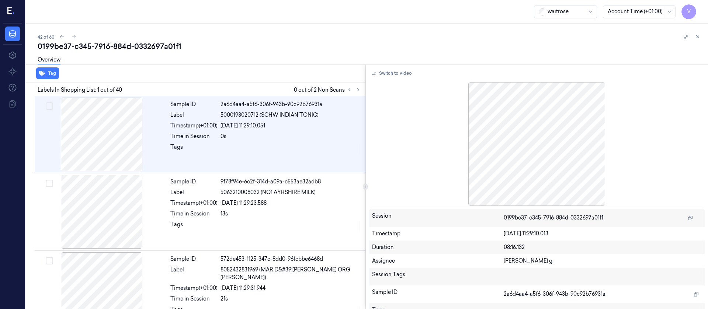
click at [250, 52] on div "Overview" at bounding box center [370, 61] width 665 height 19
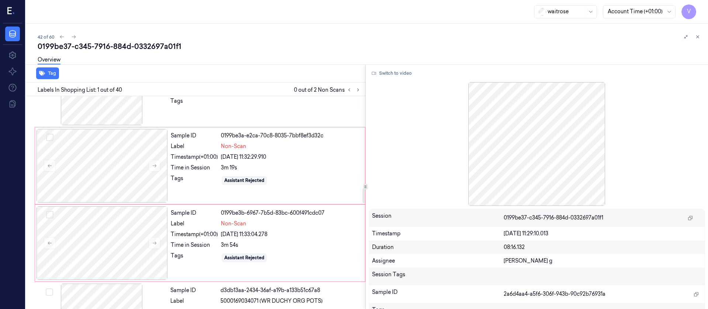
scroll to position [1338, 0]
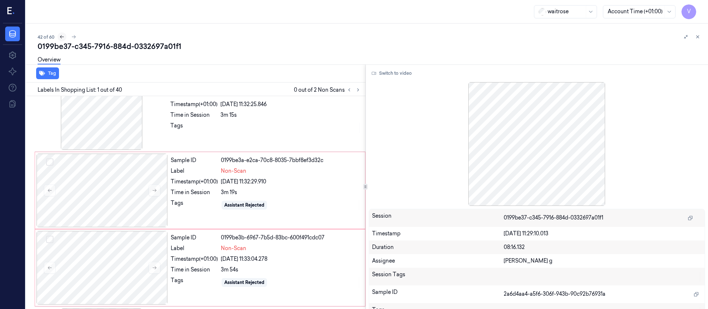
click at [65, 35] on button at bounding box center [62, 36] width 9 height 9
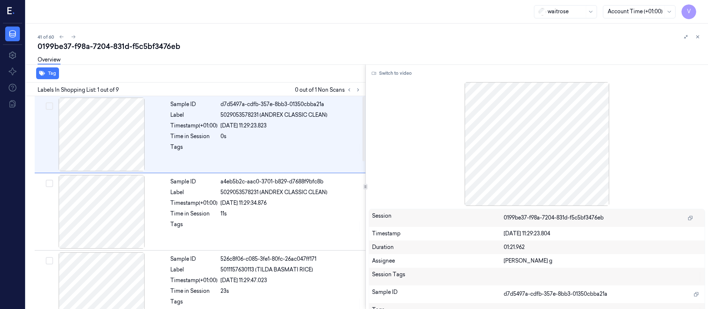
click at [355, 86] on div at bounding box center [354, 90] width 18 height 9
click at [353, 94] on div "Labels In Shopping List: 1 out of 9 0 out of 1 Non Scans" at bounding box center [194, 90] width 343 height 14
click at [360, 92] on icon at bounding box center [358, 89] width 5 height 5
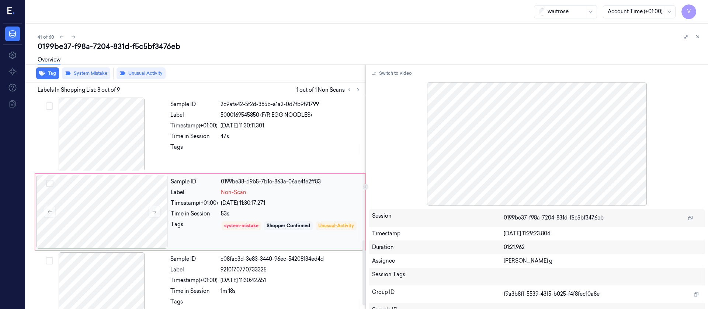
scroll to position [474, 0]
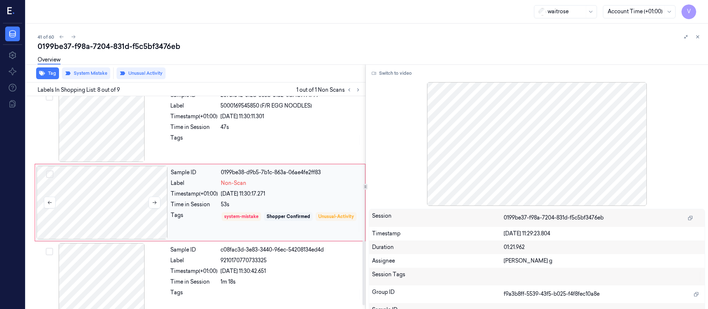
click at [103, 208] on div at bounding box center [102, 203] width 131 height 74
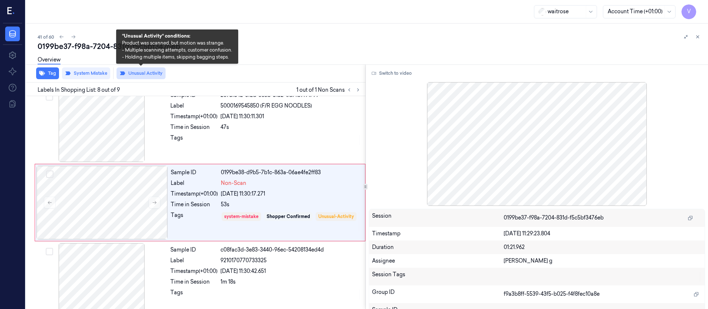
click at [150, 74] on button "Unusual Activity" at bounding box center [141, 73] width 49 height 12
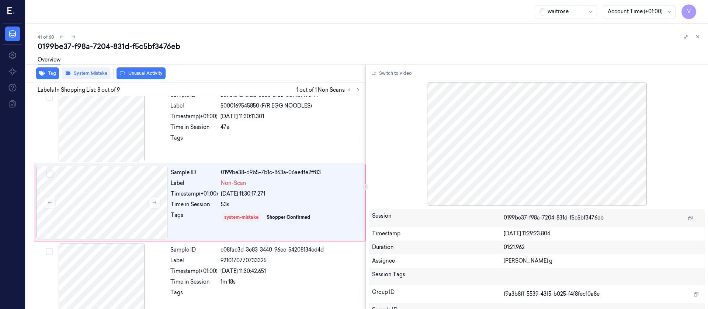
click at [36, 22] on div "waitrose Account Time (+01:00) V" at bounding box center [367, 12] width 682 height 24
click at [78, 38] on div "41 of 60" at bounding box center [370, 36] width 665 height 9
click at [76, 39] on button at bounding box center [73, 36] width 9 height 9
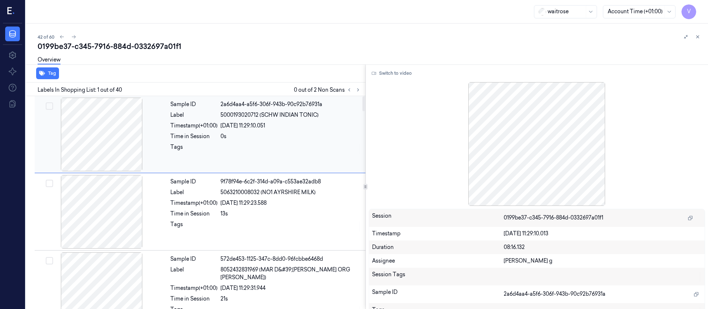
click at [129, 148] on div at bounding box center [101, 135] width 131 height 74
click at [360, 89] on icon at bounding box center [358, 89] width 5 height 5
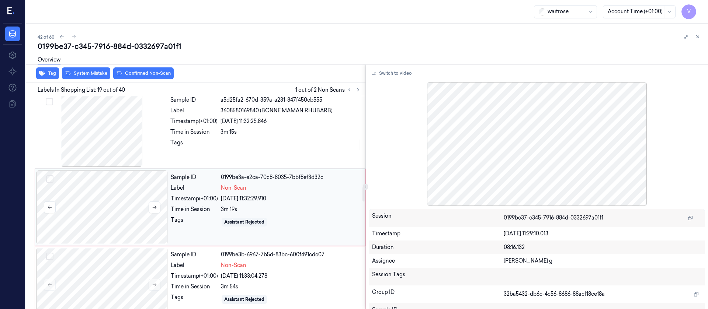
scroll to position [1326, 0]
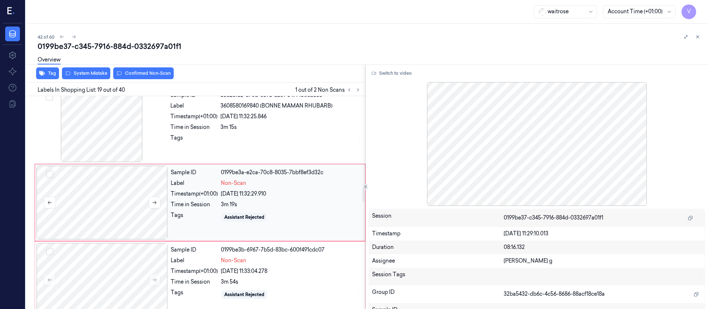
click at [111, 215] on div at bounding box center [102, 203] width 131 height 74
click at [138, 141] on div at bounding box center [101, 126] width 131 height 74
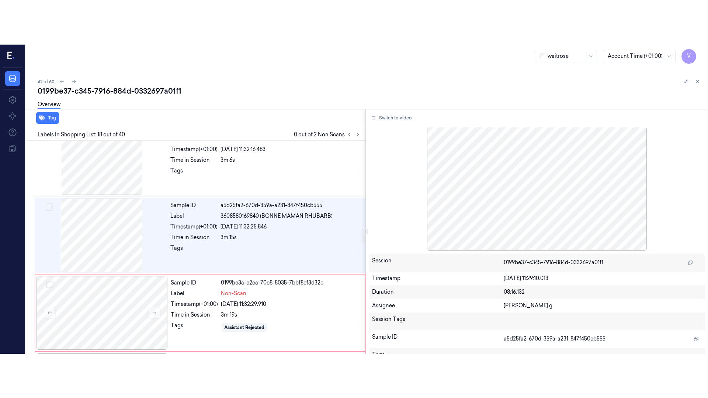
scroll to position [1248, 0]
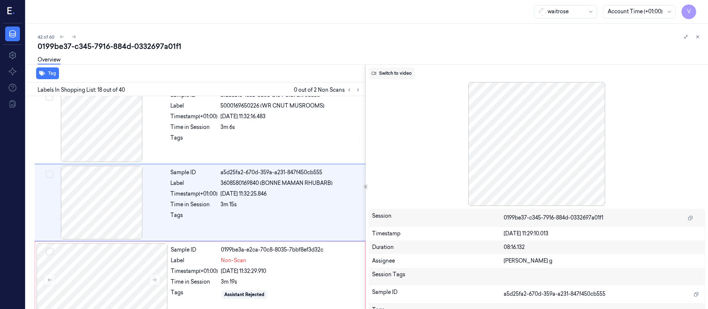
click at [407, 75] on button "Switch to video" at bounding box center [392, 73] width 46 height 12
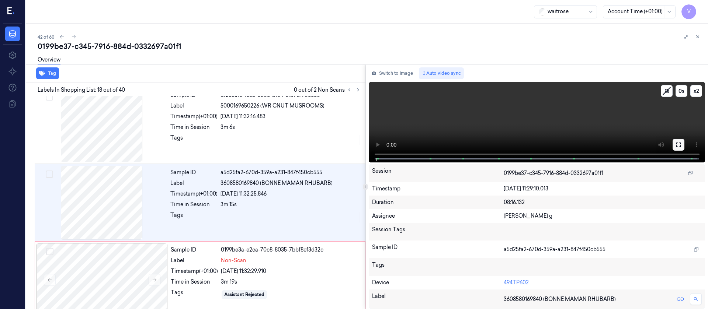
click at [677, 146] on button at bounding box center [679, 145] width 12 height 12
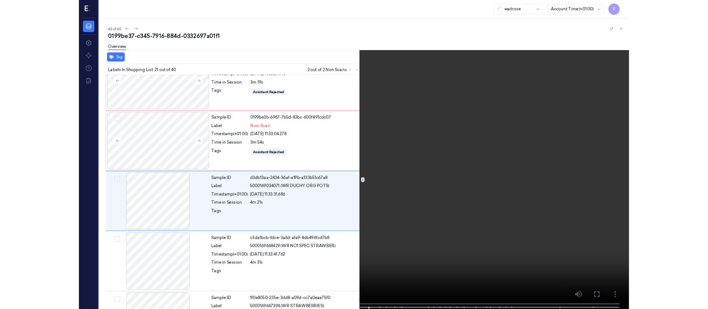
scroll to position [1437, 0]
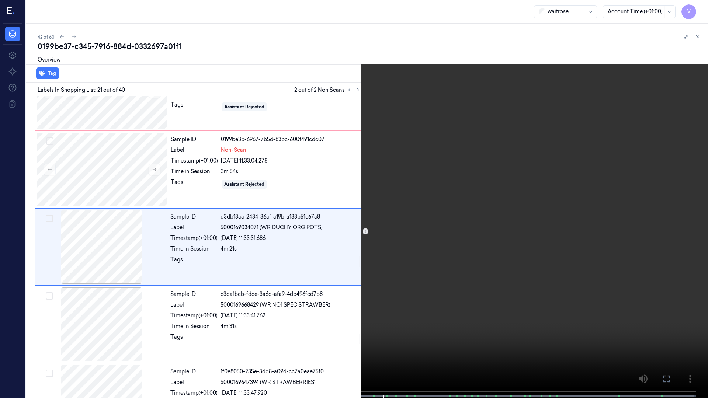
click at [0, 0] on icon at bounding box center [0, 0] width 0 height 0
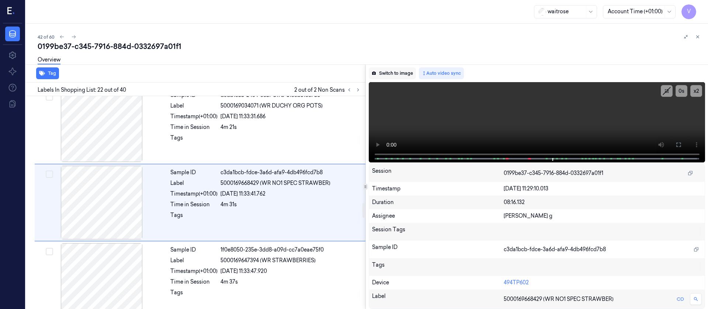
click at [392, 76] on button "Switch to image" at bounding box center [392, 73] width 47 height 12
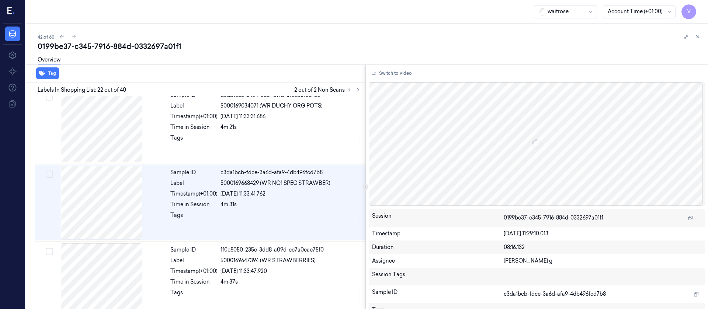
scroll to position [1337, 0]
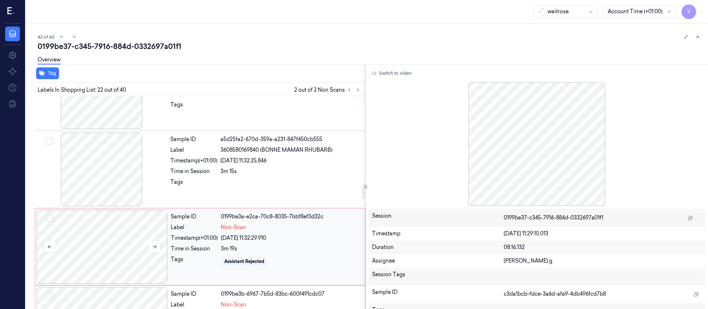
click at [103, 245] on div at bounding box center [102, 247] width 131 height 74
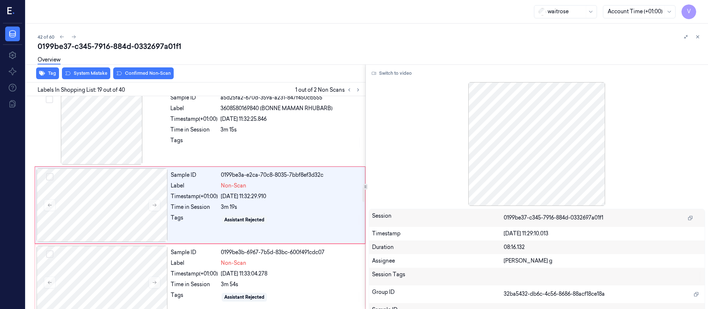
scroll to position [1326, 0]
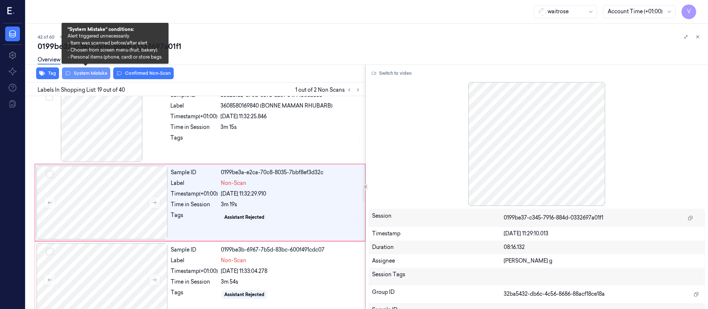
click at [89, 71] on button "System Mistake" at bounding box center [86, 73] width 48 height 12
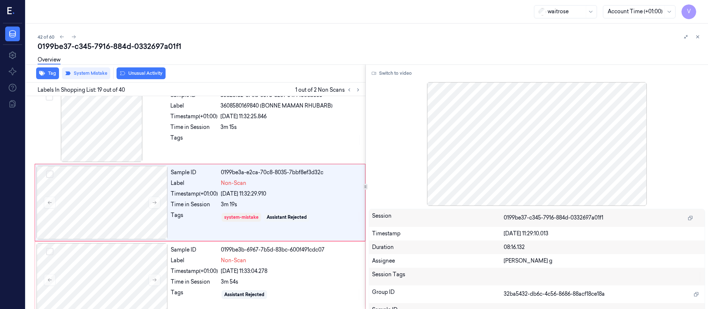
click at [145, 73] on button "Unusual Activity" at bounding box center [141, 73] width 49 height 12
click at [86, 257] on div at bounding box center [102, 280] width 131 height 74
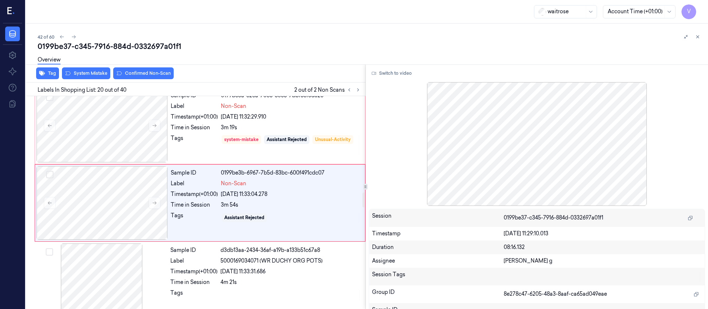
scroll to position [1403, 0]
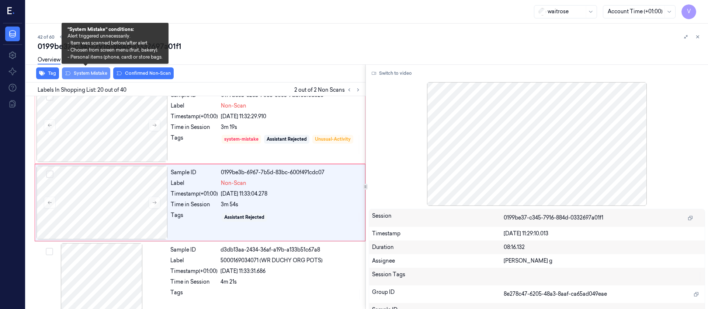
click at [71, 73] on button "System Mistake" at bounding box center [86, 73] width 48 height 12
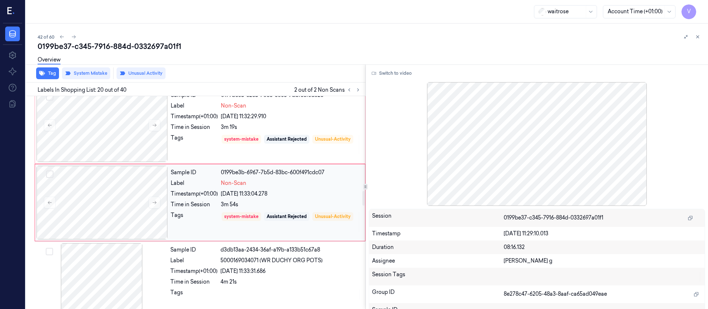
scroll to position [1293, 0]
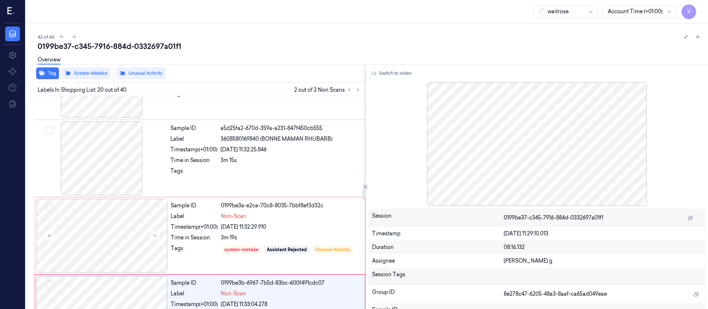
click at [263, 57] on div "Overview" at bounding box center [370, 61] width 665 height 19
click at [76, 35] on button at bounding box center [73, 36] width 9 height 9
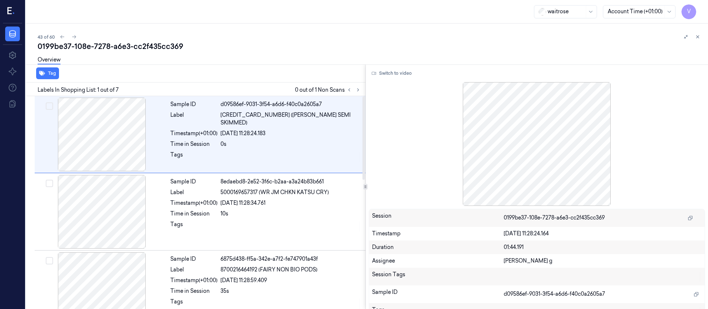
click at [362, 91] on button at bounding box center [358, 90] width 9 height 9
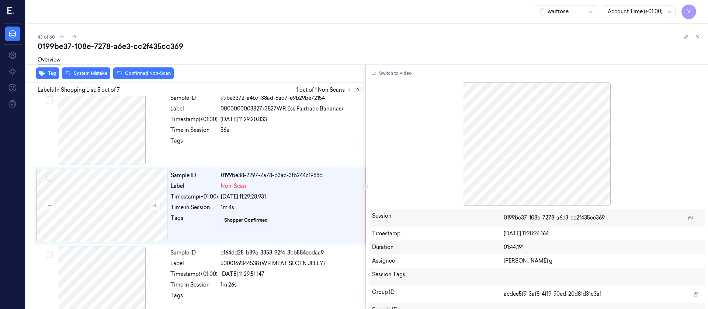
scroll to position [242, 0]
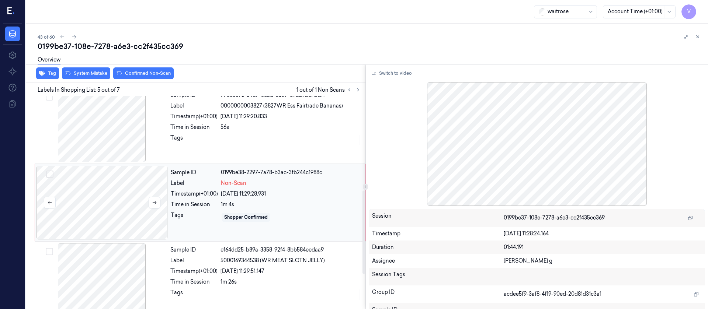
click at [96, 210] on div at bounding box center [102, 203] width 131 height 74
click at [107, 135] on div at bounding box center [101, 126] width 131 height 74
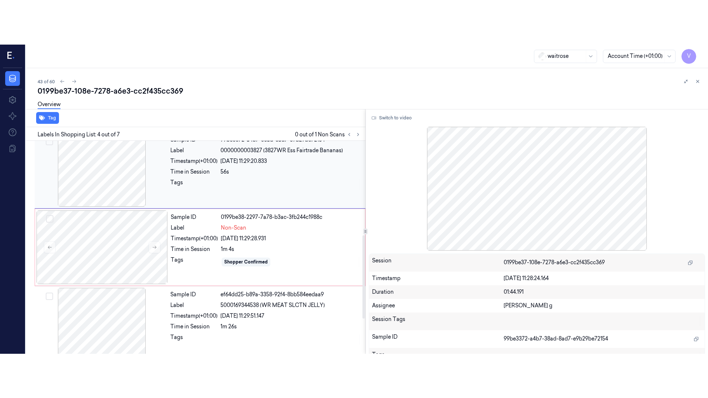
scroll to position [164, 0]
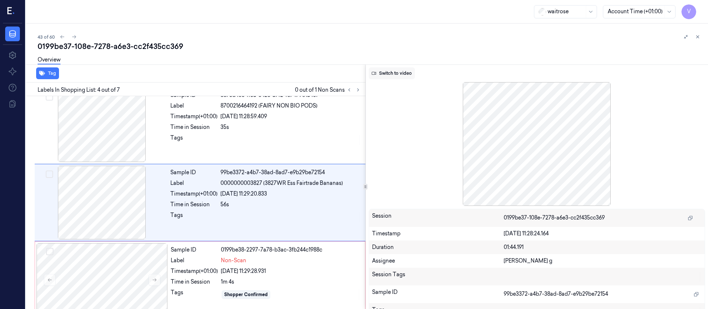
click at [404, 75] on button "Switch to video" at bounding box center [392, 73] width 46 height 12
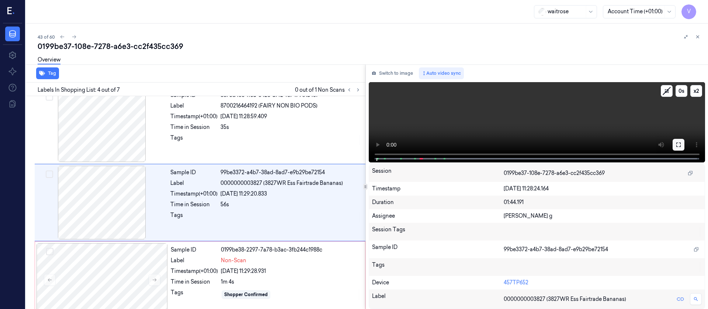
click at [675, 143] on button at bounding box center [679, 145] width 12 height 12
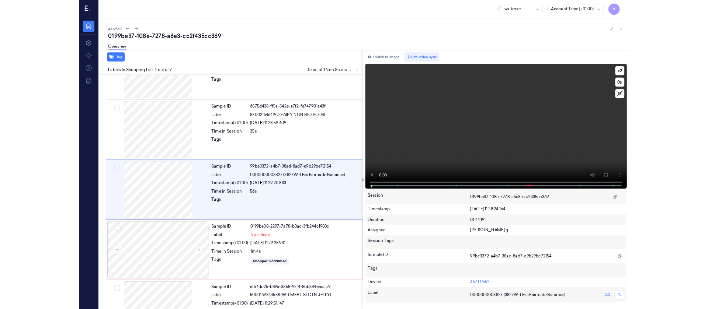
scroll to position [120, 0]
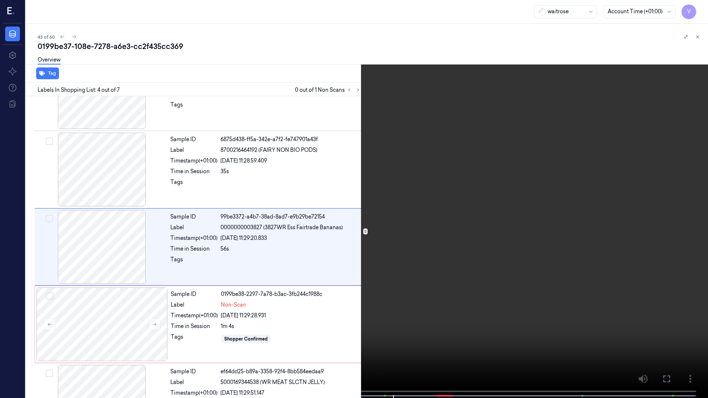
click at [0, 0] on button at bounding box center [0, 0] width 0 height 0
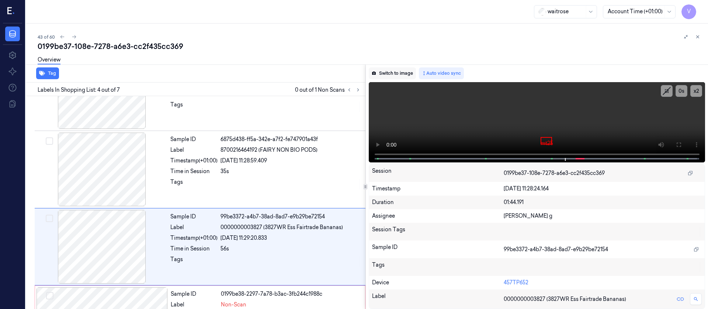
click at [395, 73] on button "Switch to image" at bounding box center [392, 73] width 47 height 12
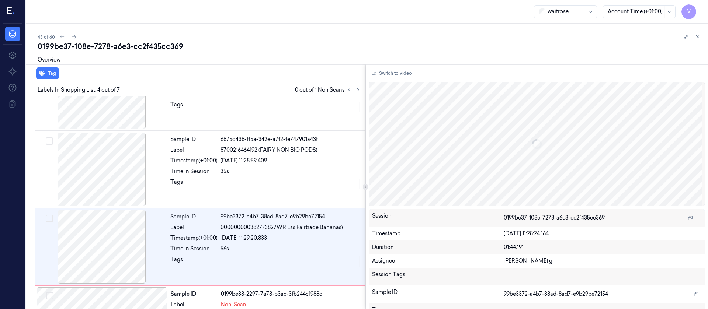
scroll to position [164, 0]
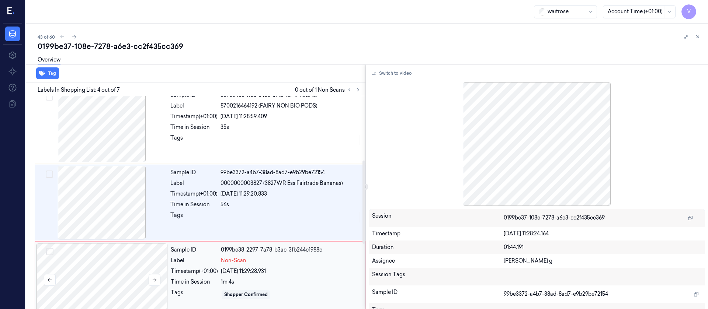
click at [103, 274] on div at bounding box center [102, 280] width 131 height 74
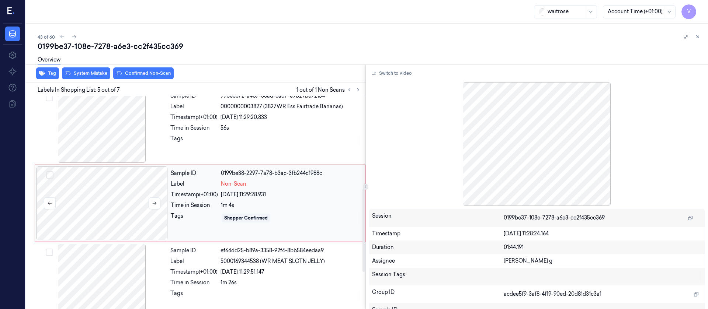
scroll to position [242, 0]
click at [96, 204] on div at bounding box center [102, 203] width 131 height 74
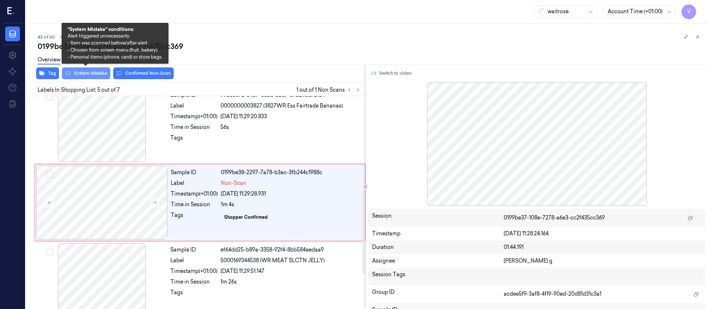
click at [86, 75] on button "System Mistake" at bounding box center [86, 73] width 48 height 12
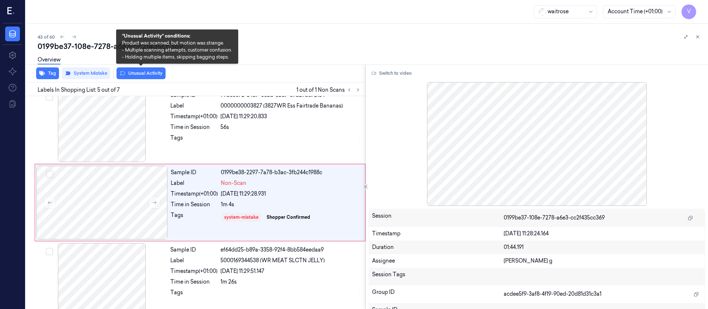
click at [140, 72] on button "Unusual Activity" at bounding box center [141, 73] width 49 height 12
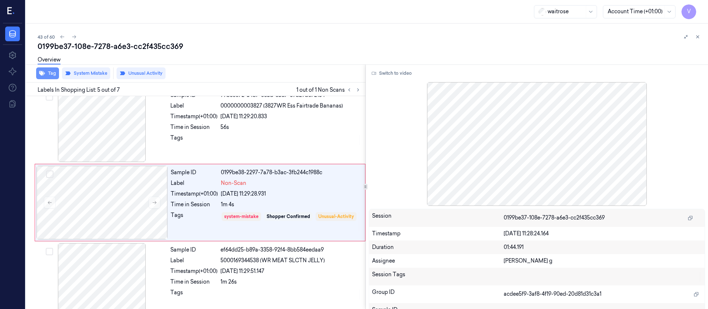
click at [36, 73] on button "Tag" at bounding box center [47, 73] width 23 height 12
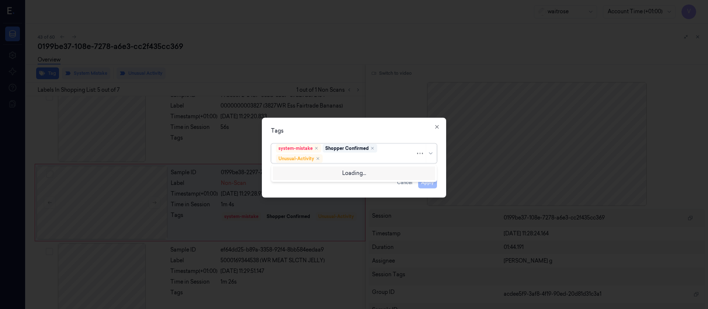
click at [338, 162] on div at bounding box center [369, 159] width 91 height 8
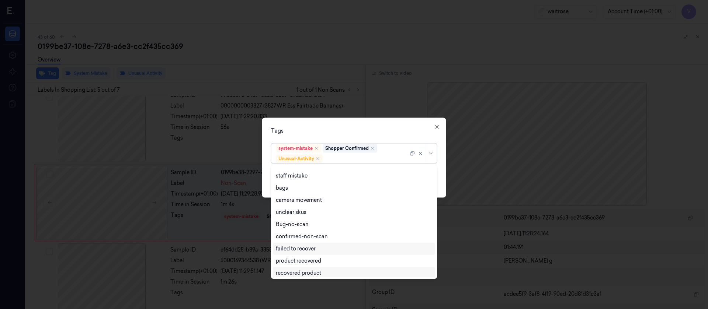
scroll to position [0, 0]
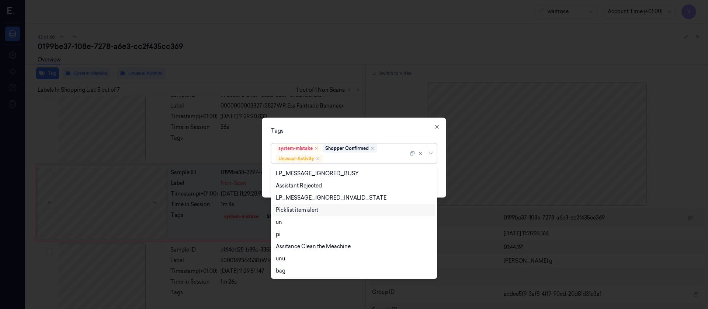
click at [300, 209] on div "Picklist item alert" at bounding box center [297, 211] width 42 height 8
click at [378, 138] on div "Tags option Picklist item alert, selected. 20 results available. Use Up and Dow…" at bounding box center [354, 158] width 184 height 80
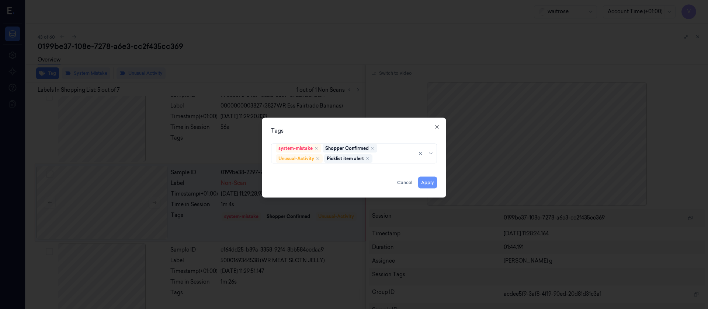
click at [426, 181] on button "Apply" at bounding box center [427, 183] width 19 height 12
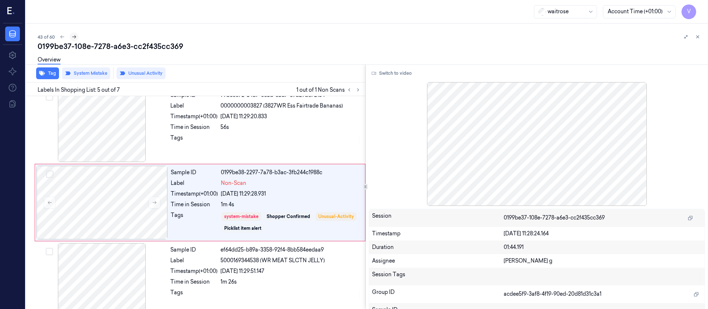
click at [73, 35] on icon at bounding box center [74, 36] width 5 height 5
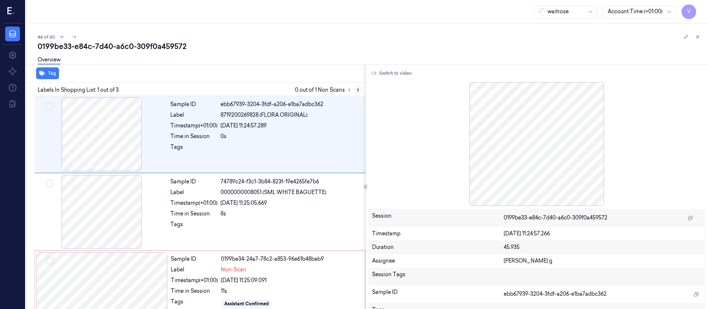
click at [358, 89] on icon at bounding box center [357, 90] width 1 height 3
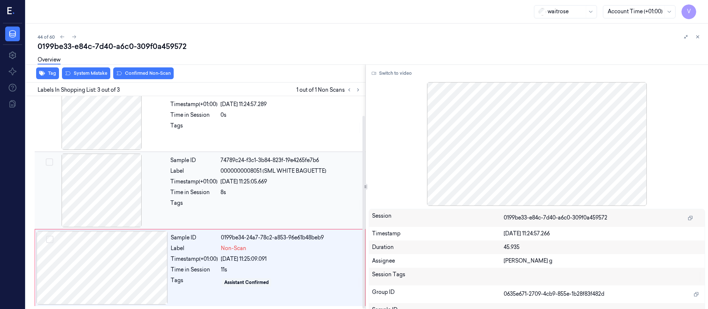
click at [100, 197] on div at bounding box center [101, 191] width 131 height 74
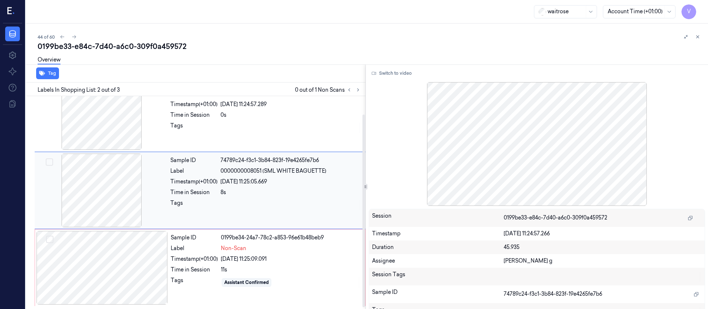
scroll to position [9, 0]
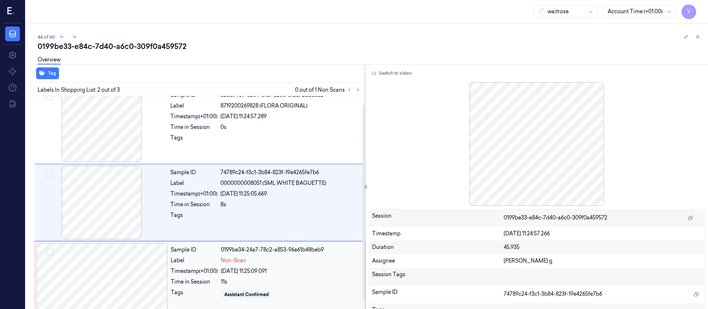
click at [93, 277] on div at bounding box center [102, 280] width 131 height 74
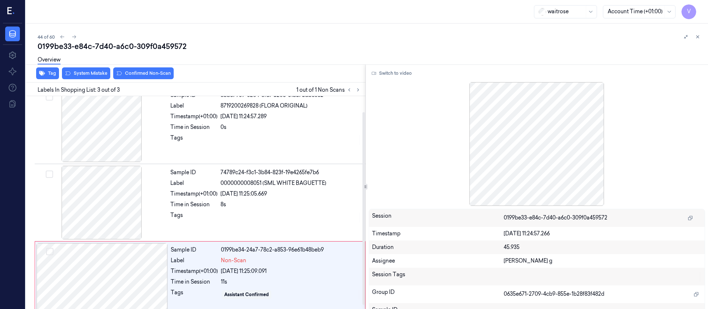
scroll to position [21, 0]
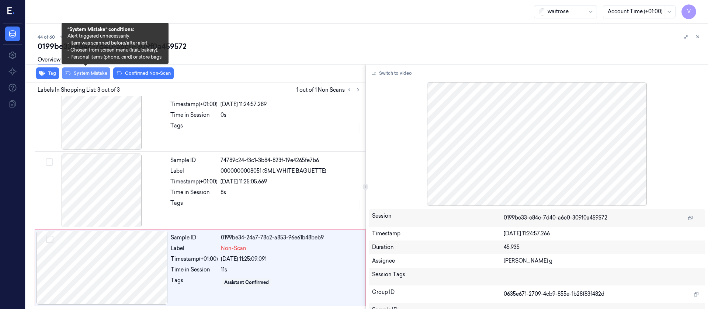
click at [88, 70] on button "System Mistake" at bounding box center [86, 73] width 48 height 12
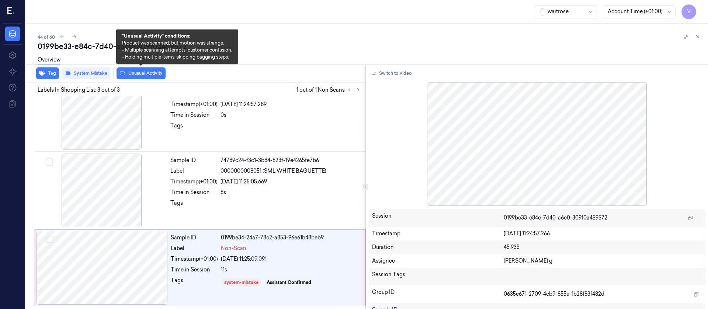
click at [135, 76] on button "Unusual Activity" at bounding box center [141, 73] width 49 height 12
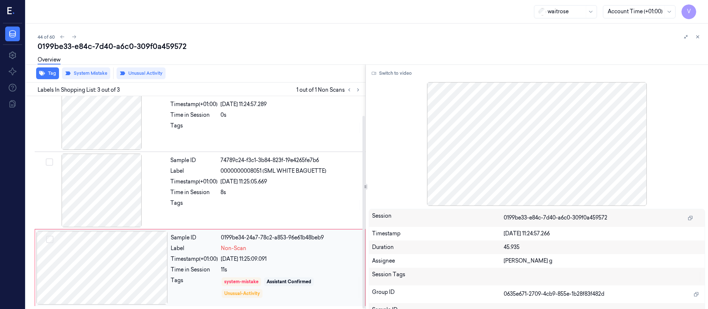
click at [120, 267] on div at bounding box center [102, 268] width 131 height 74
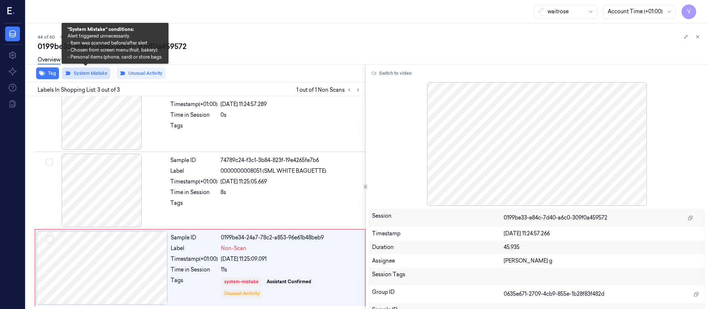
click at [96, 73] on button "System Mistake" at bounding box center [86, 73] width 48 height 12
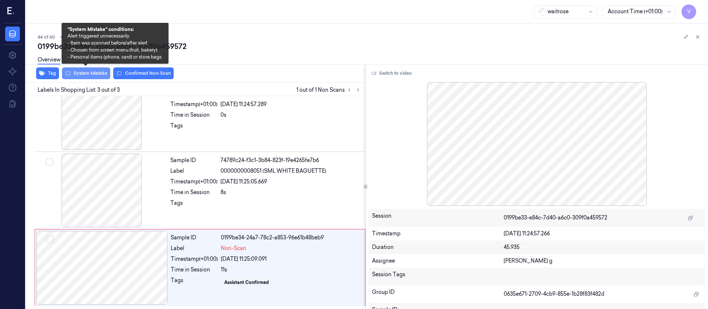
click at [96, 73] on button "System Mistake" at bounding box center [86, 73] width 48 height 12
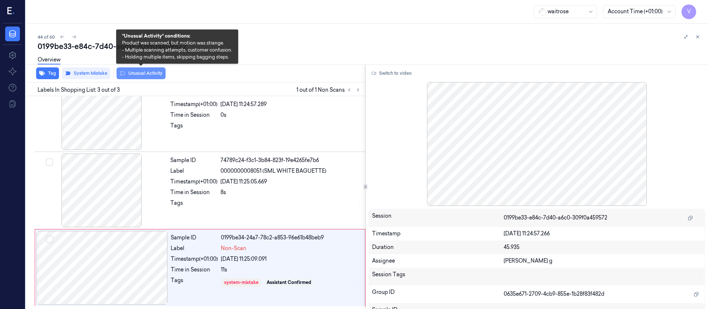
click at [154, 76] on button "Unusual Activity" at bounding box center [141, 73] width 49 height 12
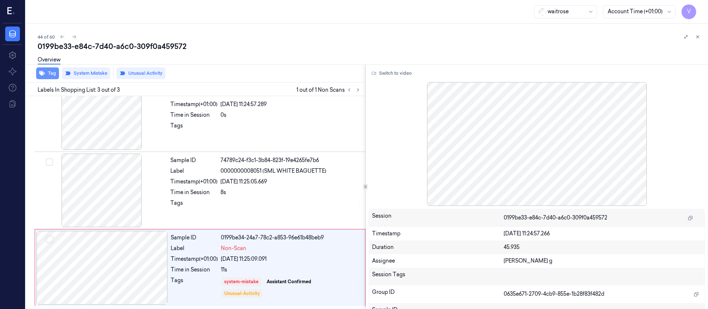
click at [45, 79] on div "Tag System Mistake Unusual Activity" at bounding box center [194, 74] width 343 height 18
click at [58, 70] on div "Overview" at bounding box center [49, 61] width 23 height 19
click at [45, 71] on button "Tag" at bounding box center [47, 73] width 23 height 12
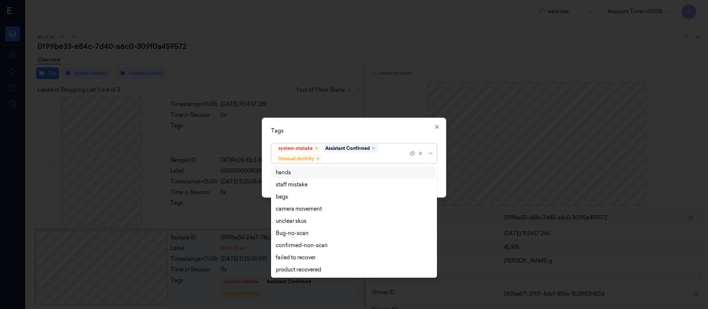
click at [360, 157] on div at bounding box center [366, 159] width 84 height 8
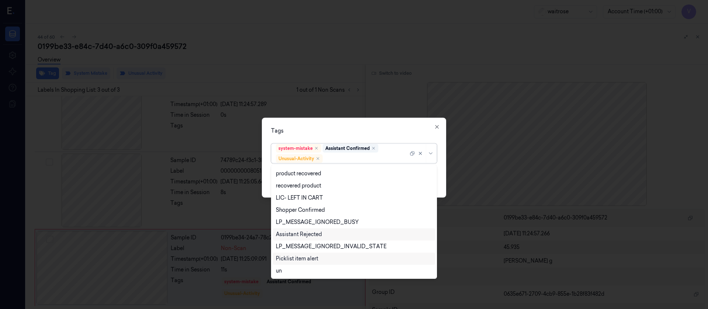
scroll to position [145, 0]
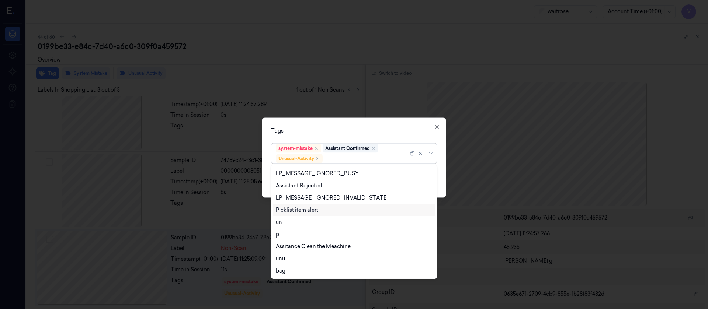
click at [297, 213] on div "Picklist item alert" at bounding box center [297, 211] width 42 height 8
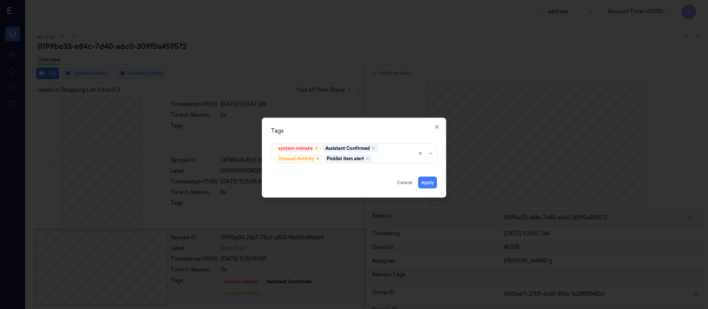
click at [366, 128] on div "Tags" at bounding box center [354, 131] width 166 height 8
click at [424, 182] on button "Apply" at bounding box center [427, 183] width 19 height 12
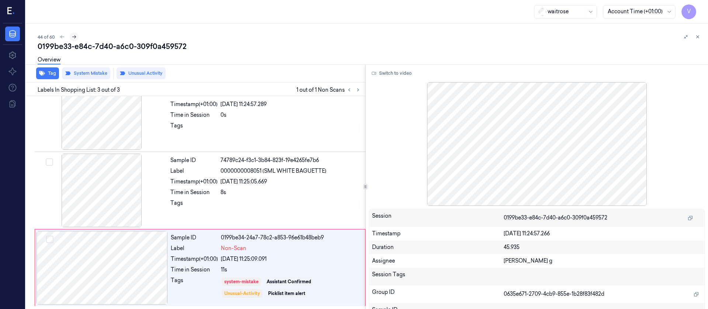
click at [73, 38] on icon at bounding box center [74, 36] width 5 height 5
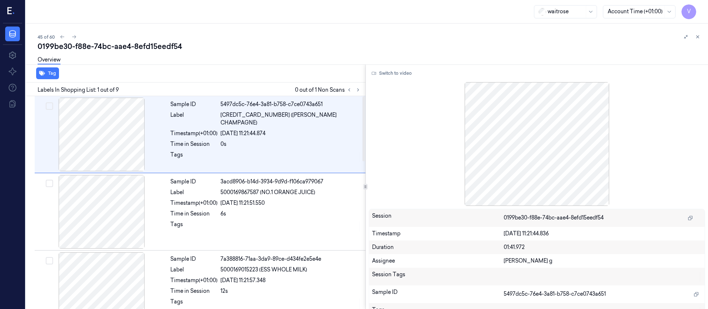
click at [299, 32] on div "45 of 60" at bounding box center [370, 36] width 665 height 9
click at [360, 91] on icon at bounding box center [358, 89] width 5 height 5
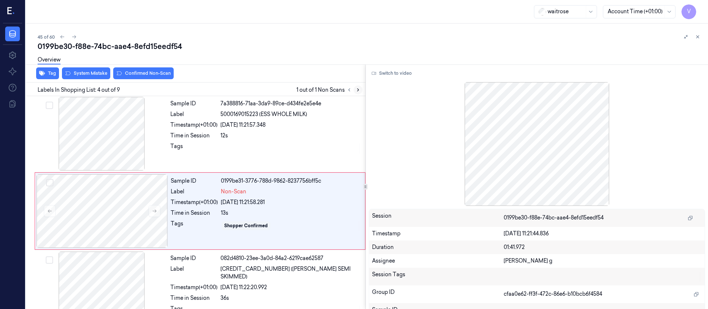
scroll to position [164, 0]
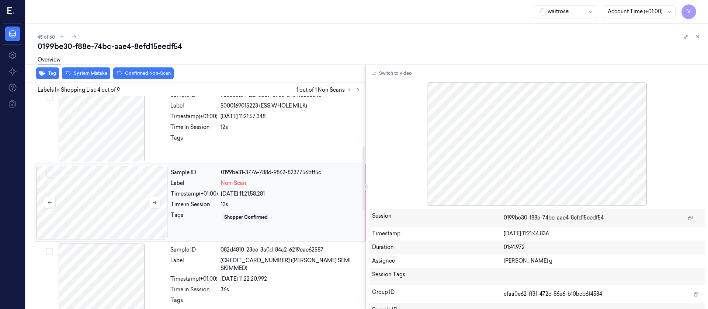
click at [124, 205] on div at bounding box center [102, 203] width 131 height 74
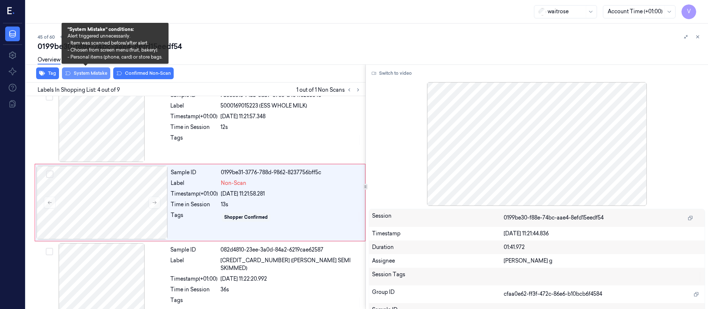
click at [97, 73] on button "System Mistake" at bounding box center [86, 73] width 48 height 12
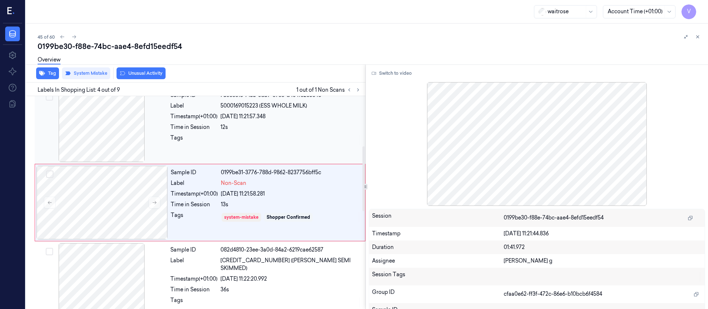
click at [298, 139] on div at bounding box center [291, 140] width 141 height 12
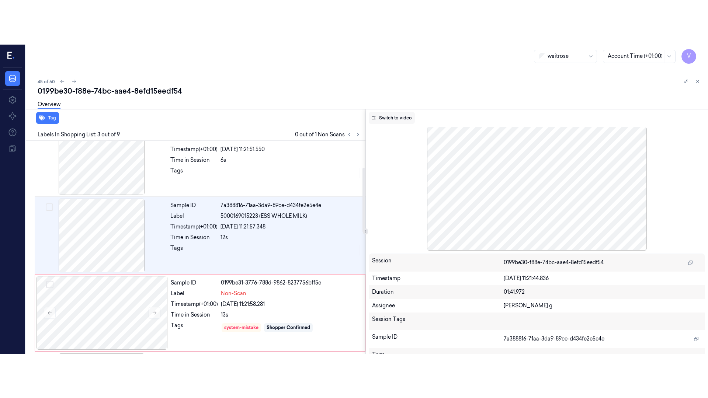
scroll to position [87, 0]
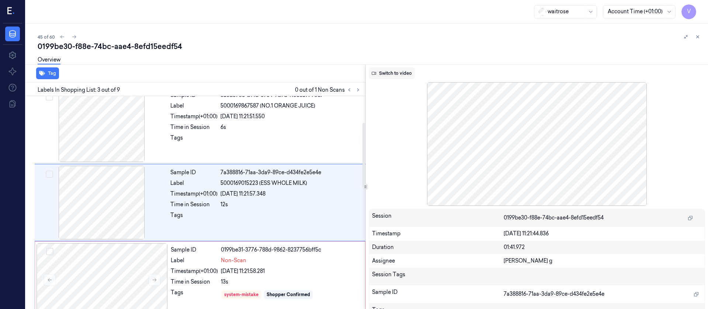
click at [400, 75] on button "Switch to video" at bounding box center [392, 73] width 46 height 12
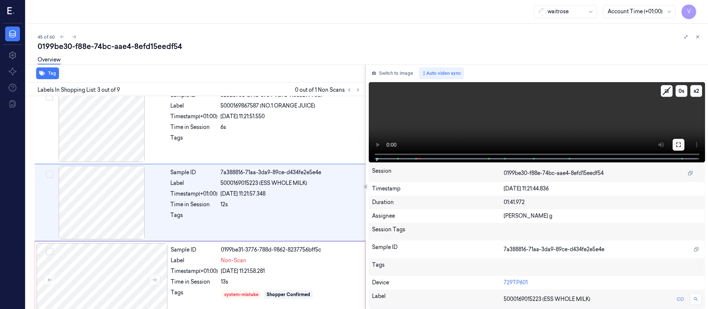
click at [673, 145] on div "x 2 0 s" at bounding box center [537, 121] width 337 height 79
click at [683, 143] on button at bounding box center [679, 145] width 12 height 12
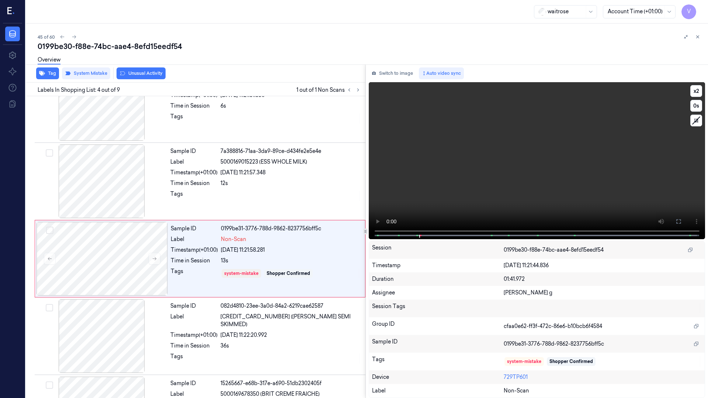
scroll to position [120, 0]
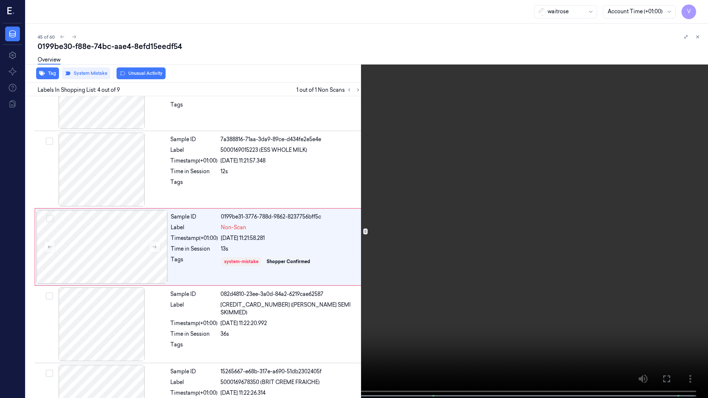
click at [683, 210] on video at bounding box center [354, 200] width 708 height 400
click at [700, 11] on button "x 2" at bounding box center [699, 9] width 12 height 12
click at [700, 11] on button "x 4" at bounding box center [699, 9] width 12 height 12
click at [0, 0] on button at bounding box center [0, 0] width 0 height 0
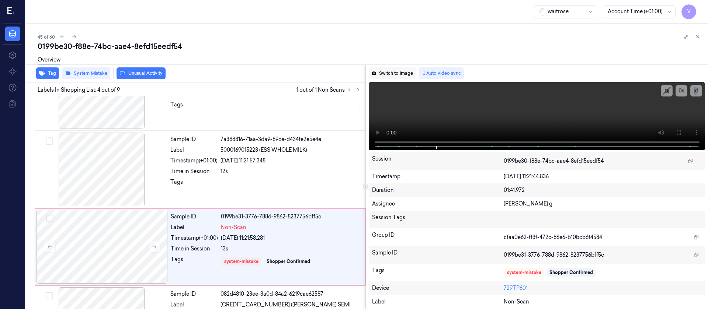
click at [385, 71] on button "Switch to image" at bounding box center [392, 73] width 47 height 12
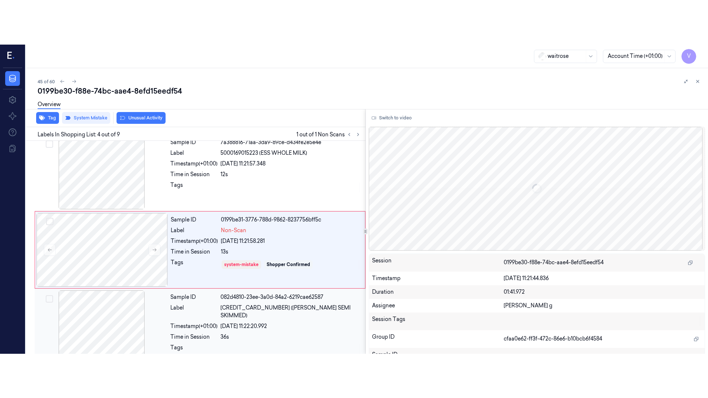
scroll to position [164, 0]
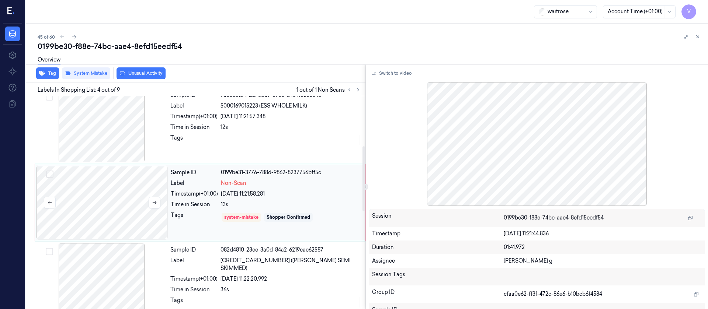
click at [103, 194] on div at bounding box center [102, 203] width 131 height 74
click at [157, 201] on button at bounding box center [155, 203] width 12 height 12
click at [393, 71] on button "Switch to video" at bounding box center [392, 73] width 46 height 12
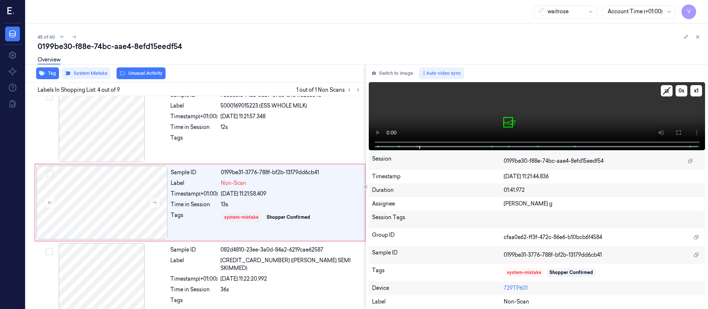
click at [543, 98] on video at bounding box center [537, 116] width 337 height 68
click at [680, 130] on icon at bounding box center [679, 133] width 6 height 6
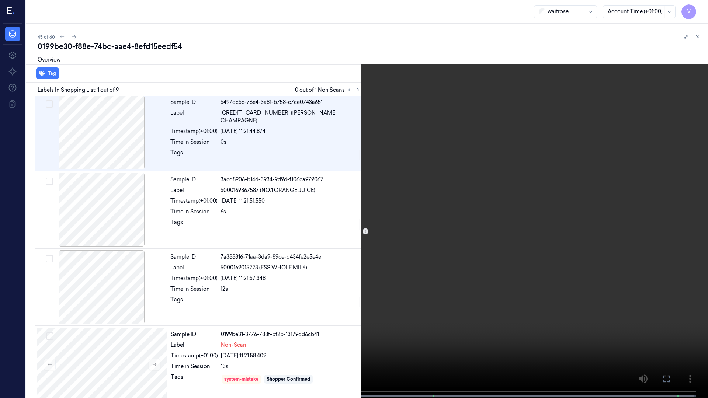
scroll to position [0, 0]
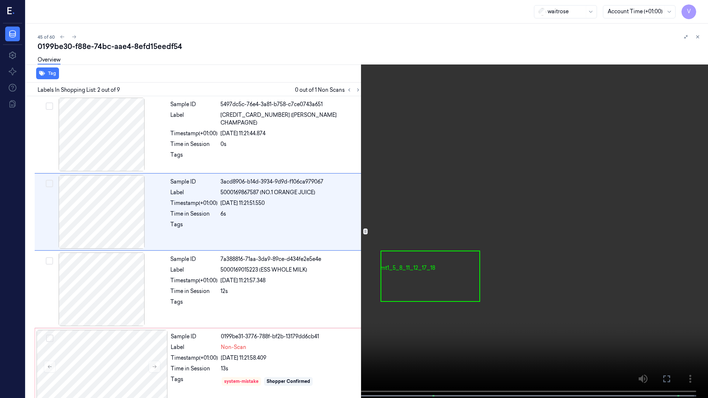
click at [700, 10] on button "x 1" at bounding box center [699, 9] width 12 height 12
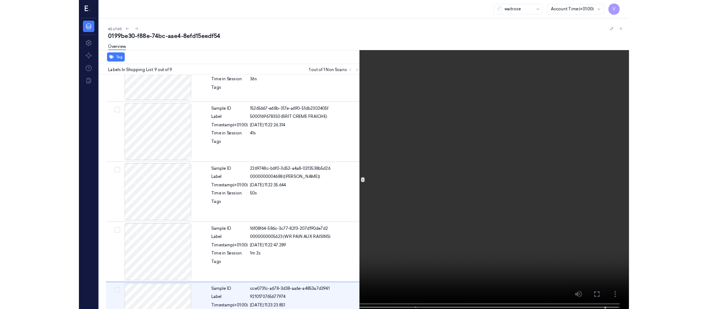
scroll to position [397, 0]
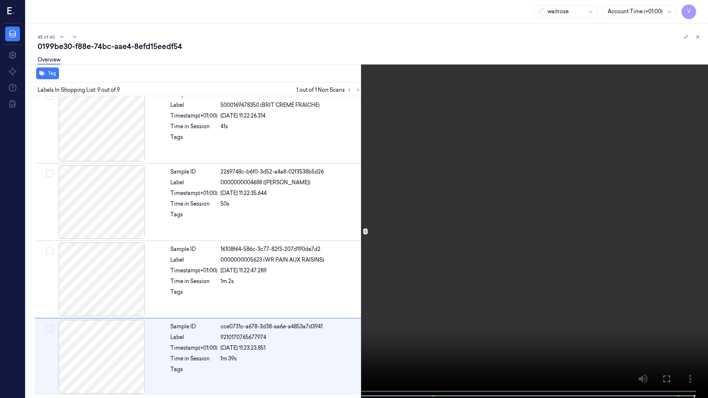
click at [0, 0] on icon at bounding box center [0, 0] width 0 height 0
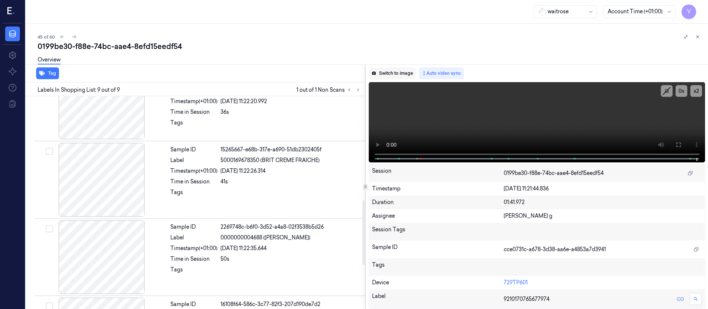
click at [392, 72] on button "Switch to image" at bounding box center [392, 73] width 47 height 12
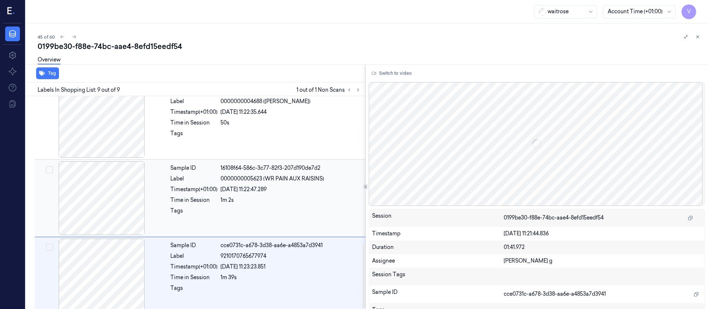
scroll to position [486, 0]
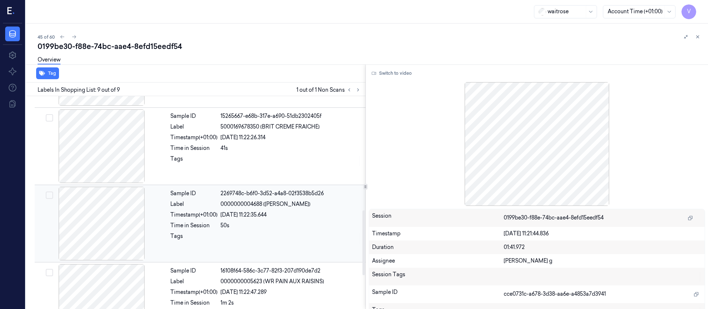
click at [107, 237] on div at bounding box center [101, 224] width 131 height 74
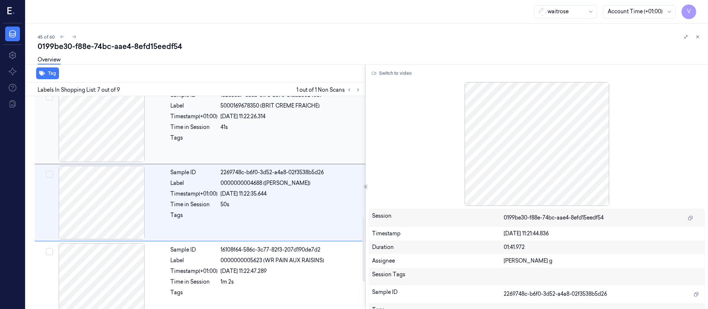
click at [116, 131] on div at bounding box center [101, 126] width 131 height 74
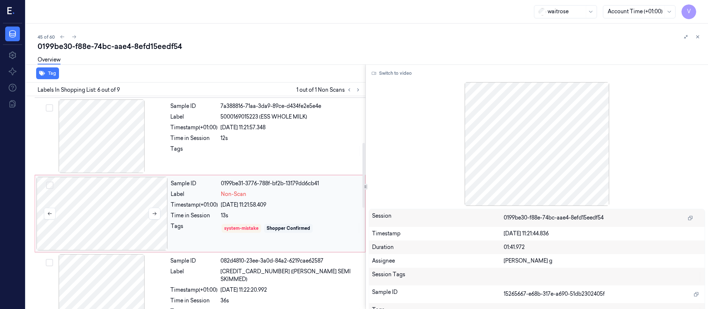
click at [107, 209] on div at bounding box center [102, 214] width 131 height 74
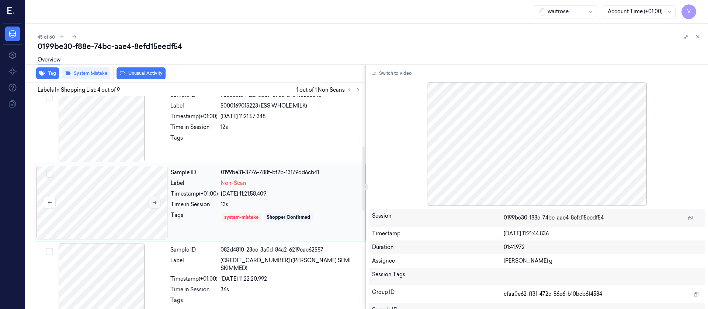
click at [158, 201] on button at bounding box center [155, 203] width 12 height 12
drag, startPoint x: 201, startPoint y: 39, endPoint x: 200, endPoint y: 47, distance: 8.2
click at [200, 47] on div "45 of 60 0199be30-f88e-74bc-aae4-8efd15eedf54 Overview Tag System Mistake Unusu…" at bounding box center [367, 167] width 682 height 286
click at [75, 39] on icon at bounding box center [74, 36] width 5 height 5
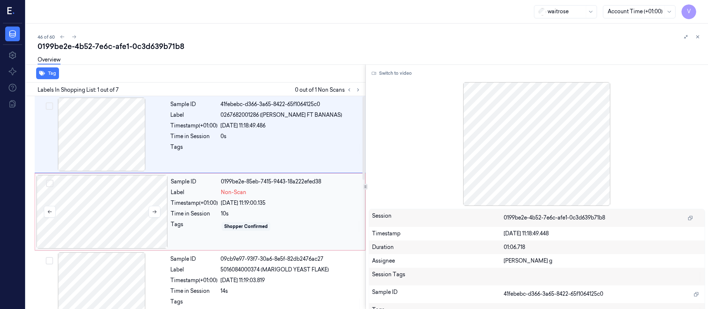
click at [124, 206] on div at bounding box center [102, 212] width 131 height 74
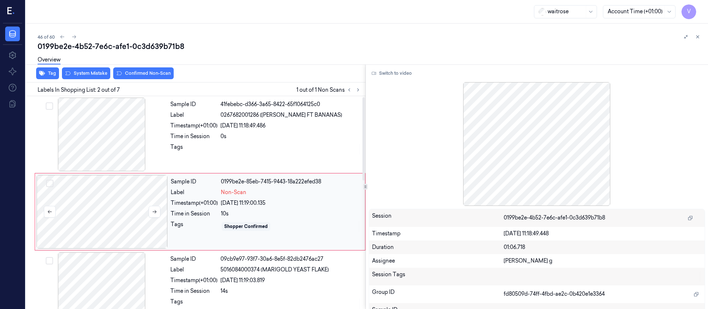
scroll to position [9, 0]
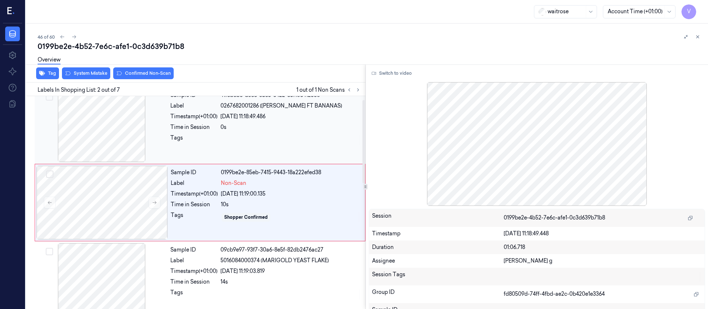
click at [117, 140] on div at bounding box center [101, 126] width 131 height 74
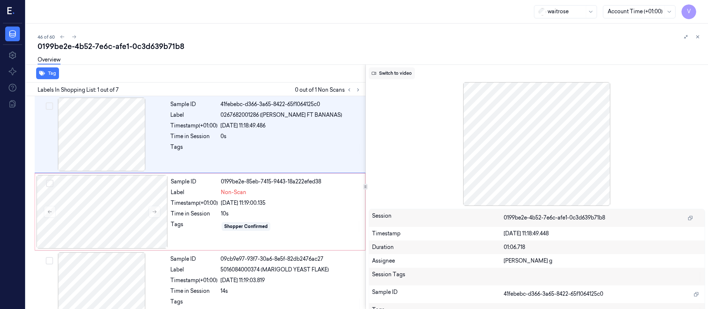
click at [401, 77] on button "Switch to video" at bounding box center [392, 73] width 46 height 12
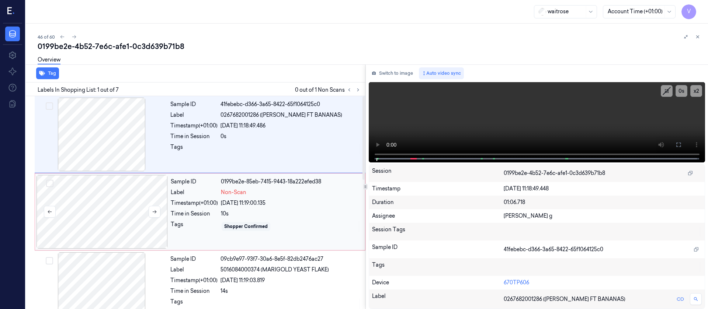
click at [149, 206] on div at bounding box center [155, 212] width 12 height 12
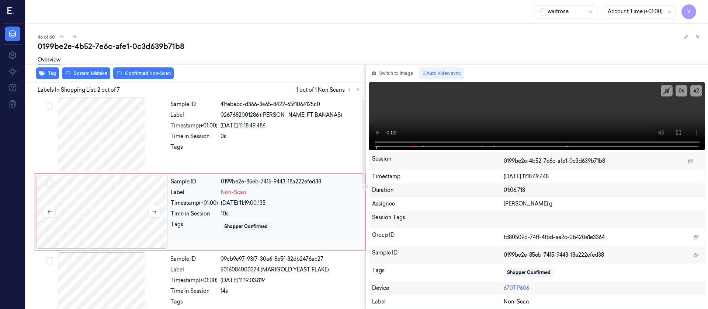
scroll to position [9, 0]
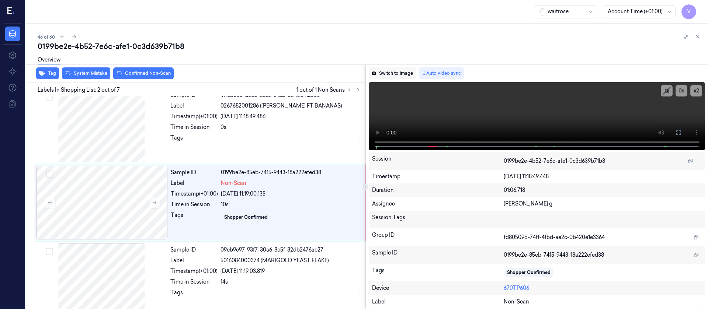
click at [389, 72] on button "Switch to image" at bounding box center [392, 73] width 47 height 12
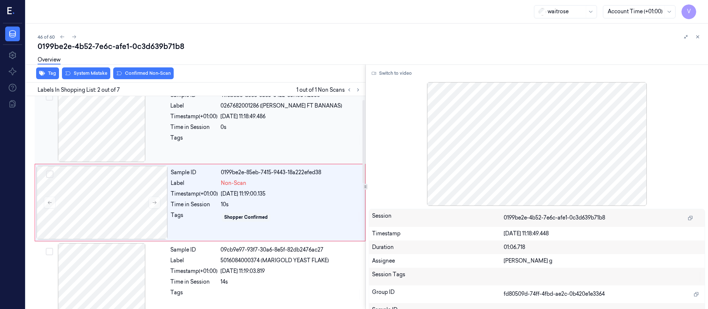
click at [252, 134] on div "Sample ID 41febebc-d366-3a65-8422-65f1064125c0 Label 0267682001286 ([PERSON_NAM…" at bounding box center [265, 126] width 197 height 74
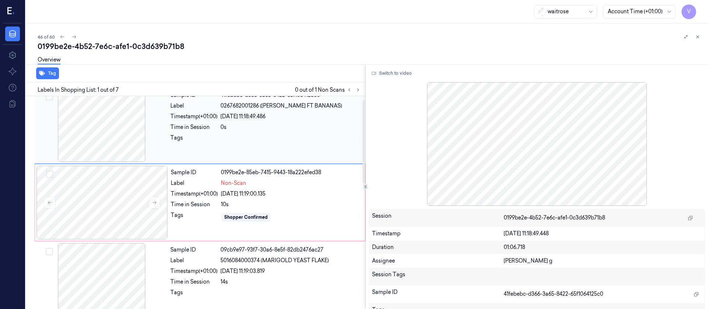
scroll to position [0, 0]
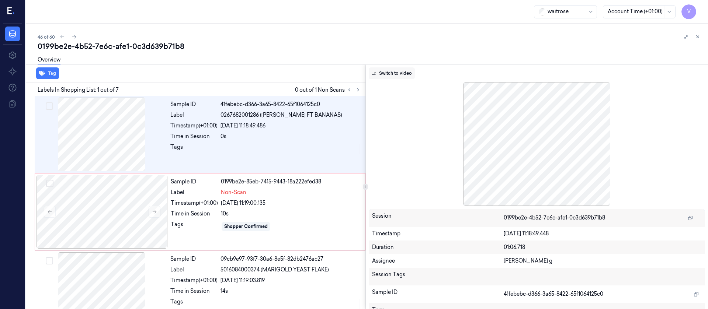
click at [395, 70] on button "Switch to video" at bounding box center [392, 73] width 46 height 12
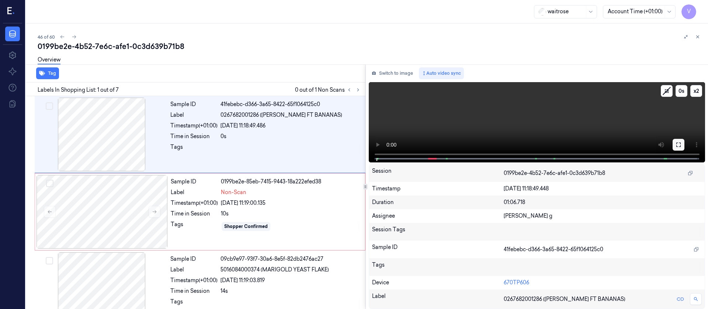
click at [679, 147] on icon at bounding box center [679, 145] width 6 height 6
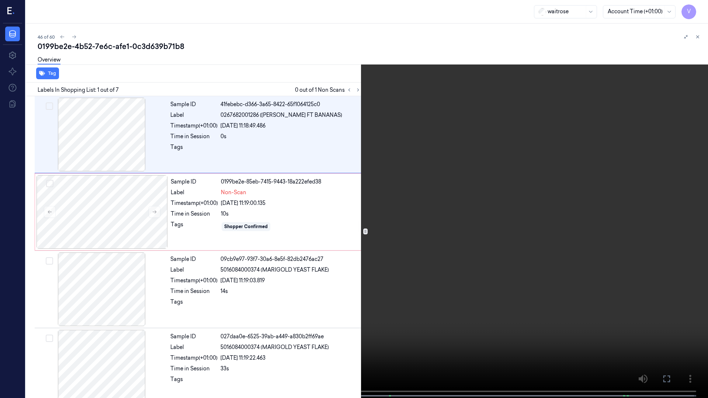
click at [121, 308] on div "x 2 0 s Non-Scan" at bounding box center [354, 199] width 708 height 398
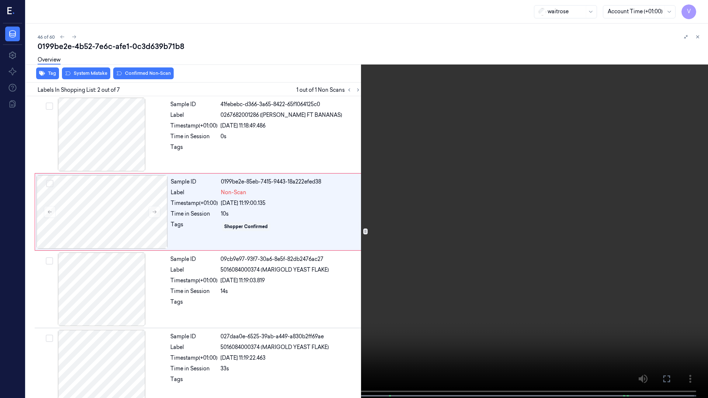
click at [0, 0] on icon at bounding box center [0, 0] width 0 height 0
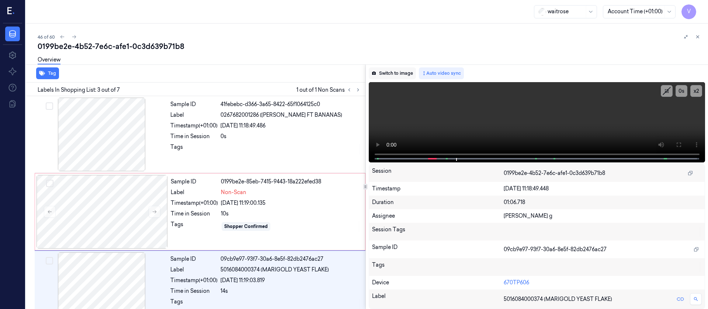
click at [394, 67] on button "Switch to image" at bounding box center [392, 73] width 47 height 12
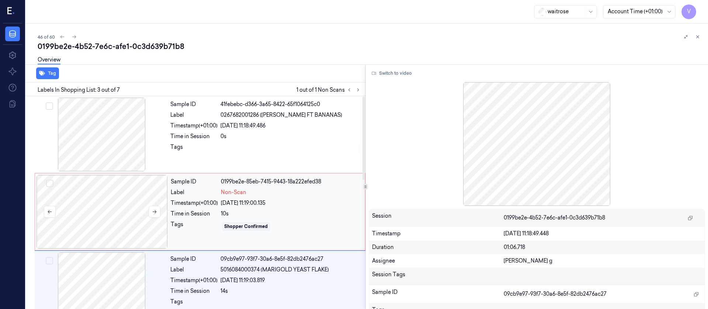
click at [100, 218] on div at bounding box center [102, 212] width 131 height 74
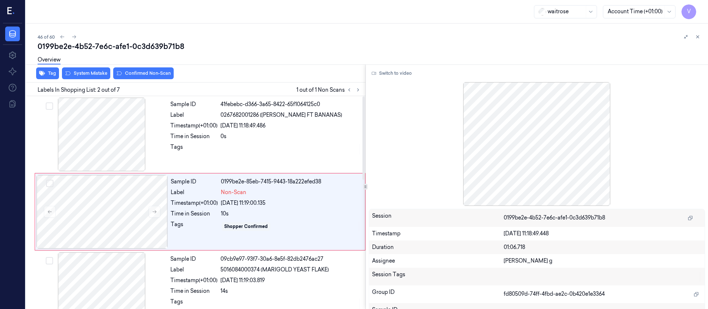
scroll to position [9, 0]
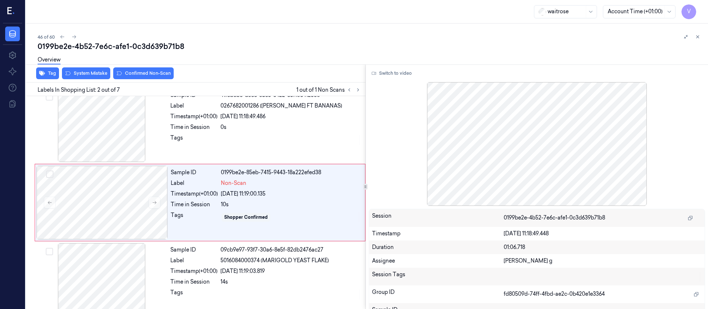
click at [81, 70] on div "Overview" at bounding box center [370, 61] width 665 height 19
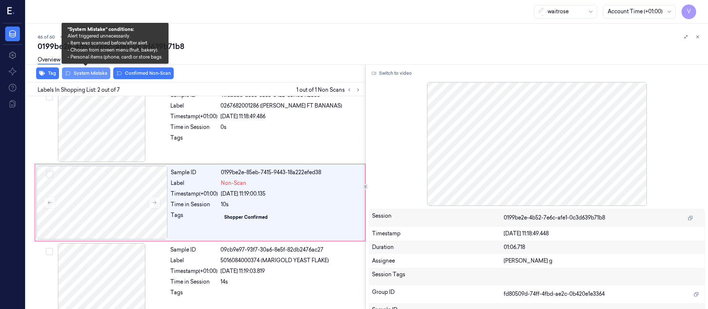
click at [84, 77] on button "System Mistake" at bounding box center [86, 73] width 48 height 12
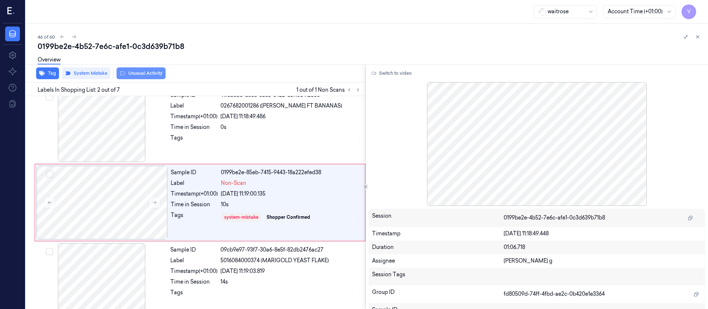
click at [139, 71] on button "Unusual Activity" at bounding box center [141, 73] width 49 height 12
click at [51, 72] on button "Tag" at bounding box center [47, 73] width 23 height 12
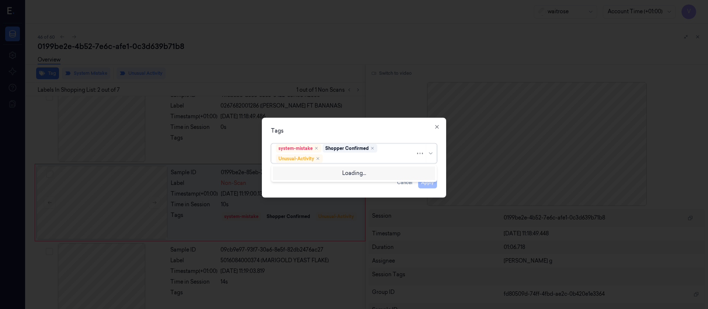
click at [358, 157] on div at bounding box center [369, 159] width 91 height 8
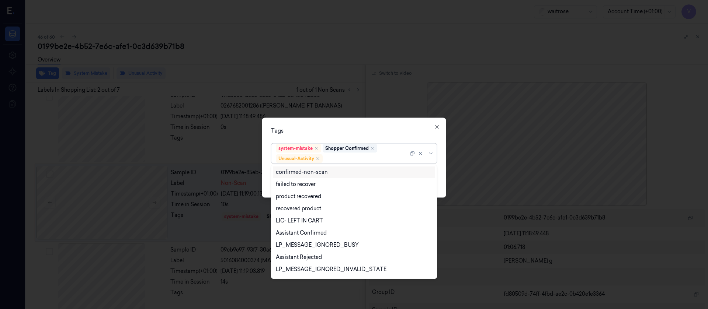
scroll to position [96, 0]
click at [298, 257] on div "Picklist item alert" at bounding box center [297, 259] width 42 height 8
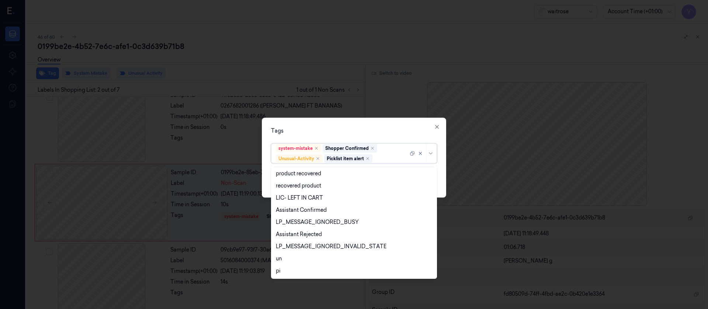
click at [353, 135] on div "Tags option Picklist item alert, selected. 20 results available. Use Up and Dow…" at bounding box center [354, 158] width 184 height 80
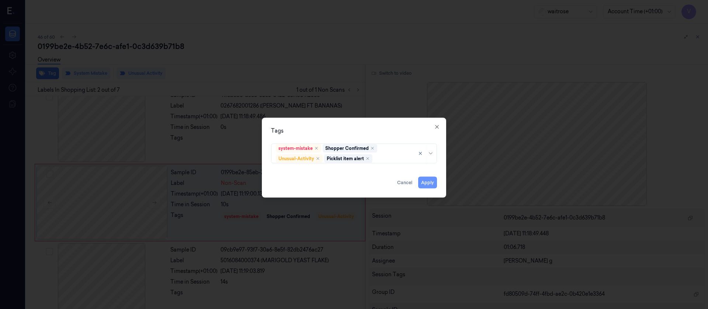
click at [428, 179] on button "Apply" at bounding box center [427, 183] width 19 height 12
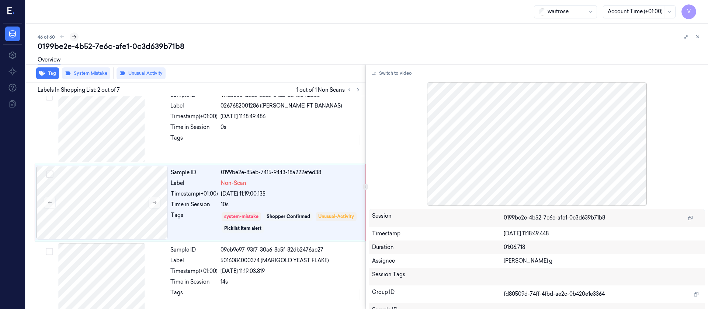
click at [74, 39] on button at bounding box center [74, 36] width 9 height 9
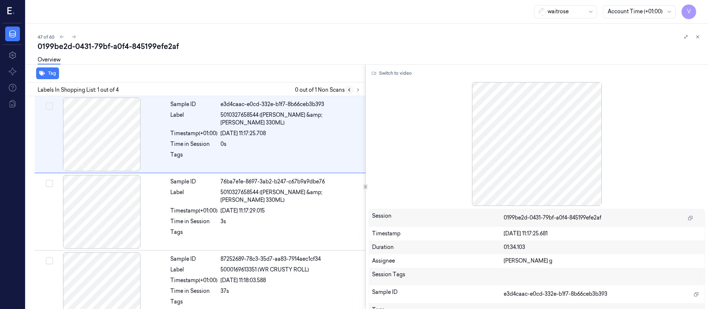
click at [348, 90] on icon at bounding box center [349, 89] width 5 height 5
click at [63, 34] on icon at bounding box center [61, 36] width 5 height 5
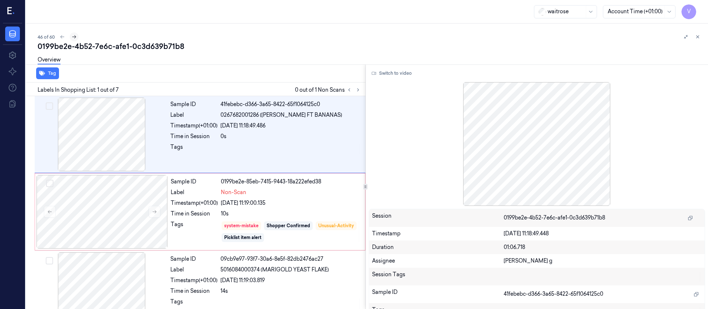
click at [72, 35] on icon at bounding box center [74, 36] width 5 height 5
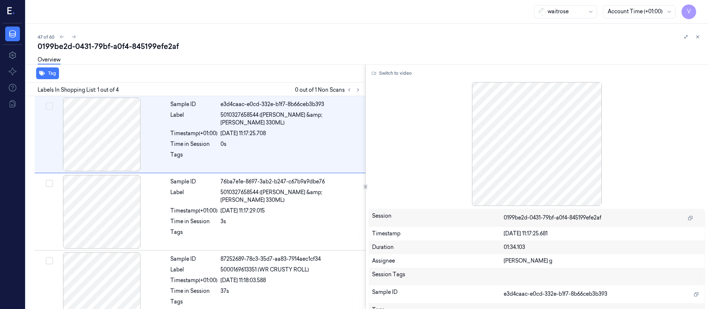
click at [227, 52] on div "Overview" at bounding box center [370, 61] width 665 height 19
click at [356, 90] on icon at bounding box center [358, 89] width 5 height 5
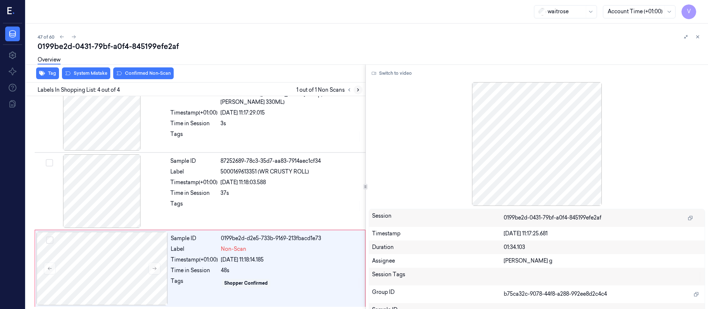
scroll to position [99, 0]
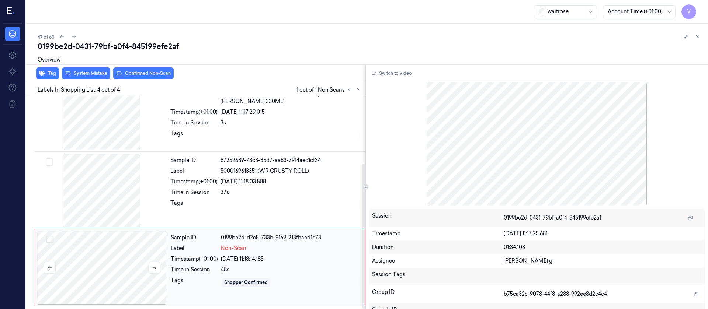
click at [79, 267] on div at bounding box center [102, 268] width 131 height 74
click at [112, 192] on div at bounding box center [101, 191] width 131 height 74
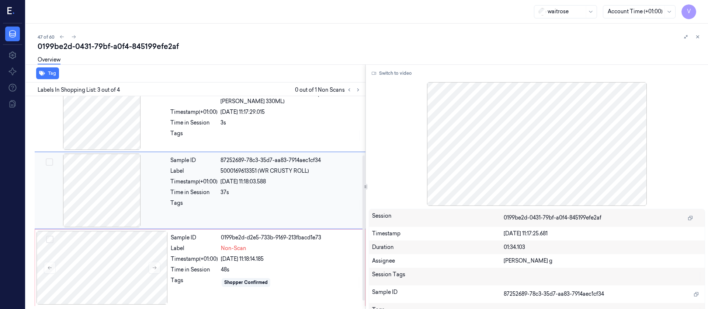
scroll to position [87, 0]
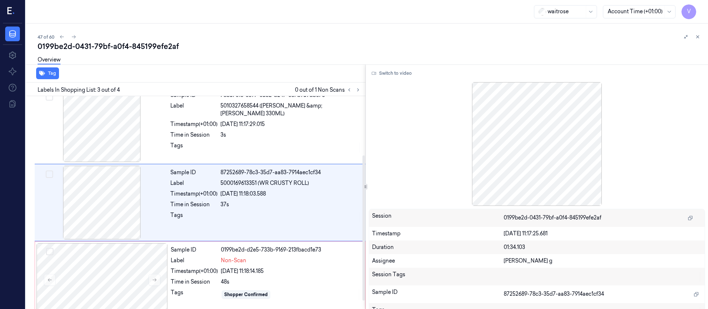
click at [288, 47] on div "0199be2d-0431-79bf-a0f4-845199efe2af" at bounding box center [370, 46] width 665 height 10
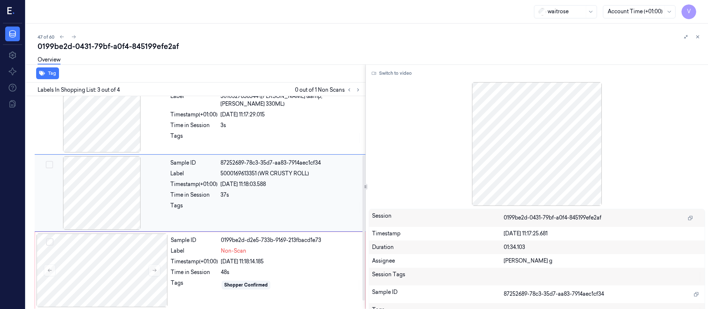
scroll to position [99, 0]
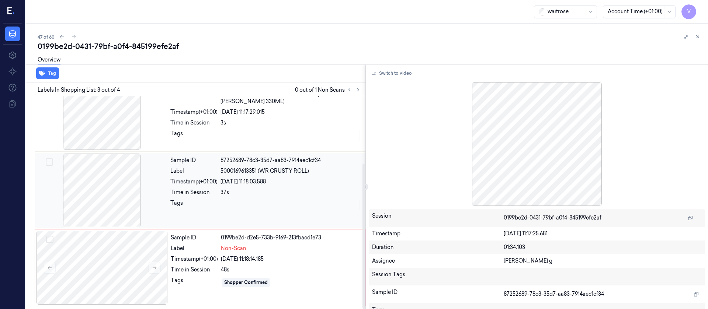
click at [114, 207] on div at bounding box center [101, 191] width 131 height 74
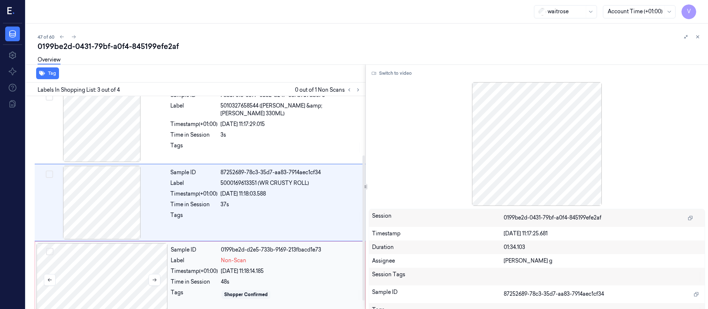
click at [132, 280] on div at bounding box center [102, 280] width 131 height 74
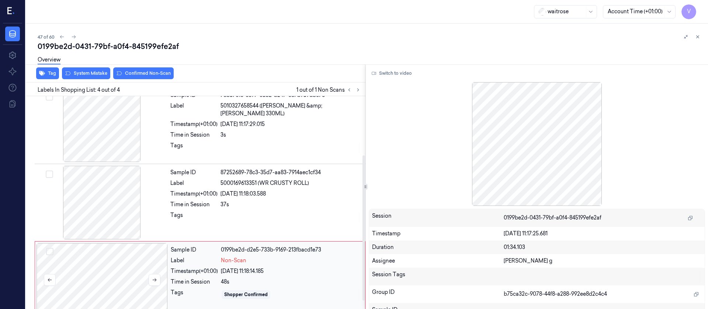
scroll to position [99, 0]
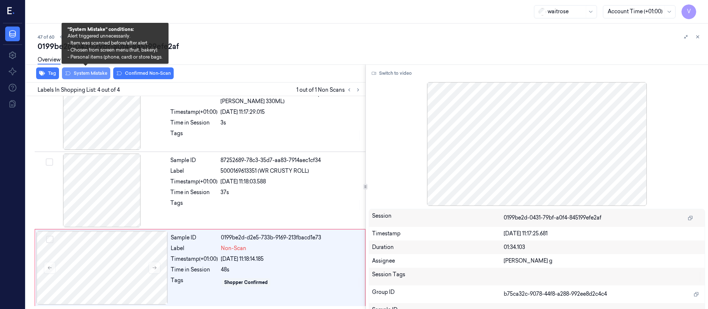
click at [83, 73] on button "System Mistake" at bounding box center [86, 73] width 48 height 12
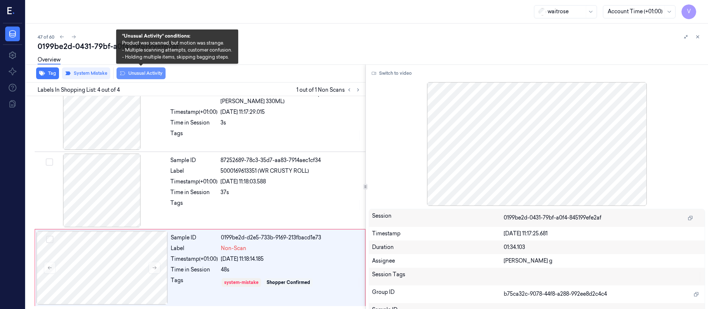
click at [141, 73] on button "Unusual Activity" at bounding box center [141, 73] width 49 height 12
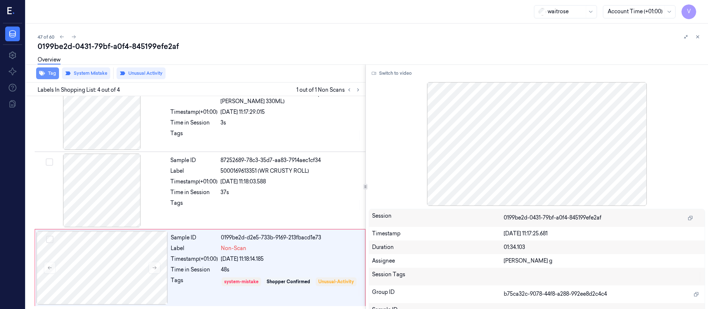
click at [46, 75] on button "Tag" at bounding box center [47, 73] width 23 height 12
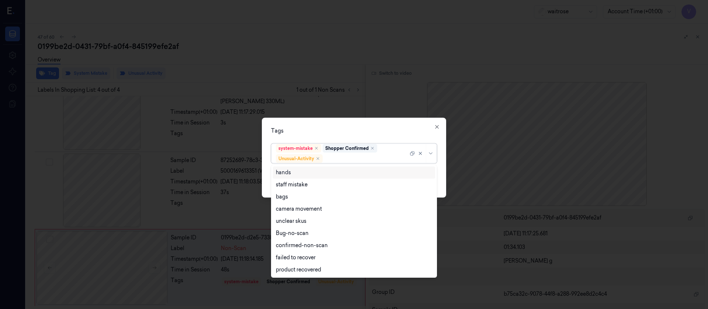
click at [363, 160] on div at bounding box center [366, 159] width 84 height 8
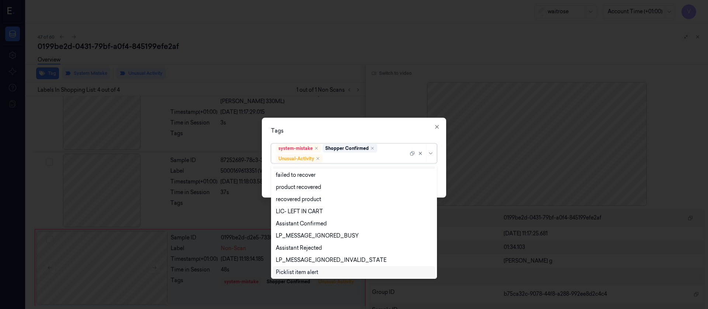
scroll to position [96, 0]
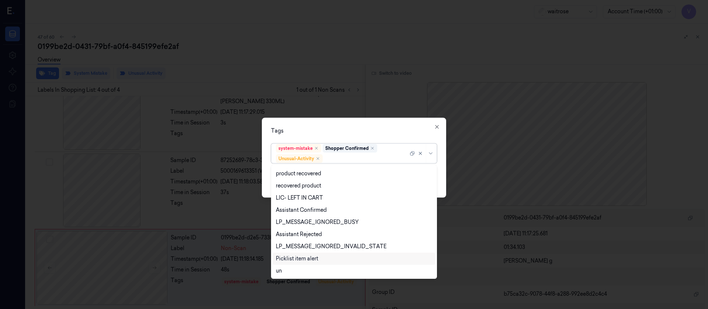
click at [294, 259] on div "Picklist item alert" at bounding box center [297, 259] width 42 height 8
click at [378, 127] on div "Tags" at bounding box center [354, 131] width 166 height 8
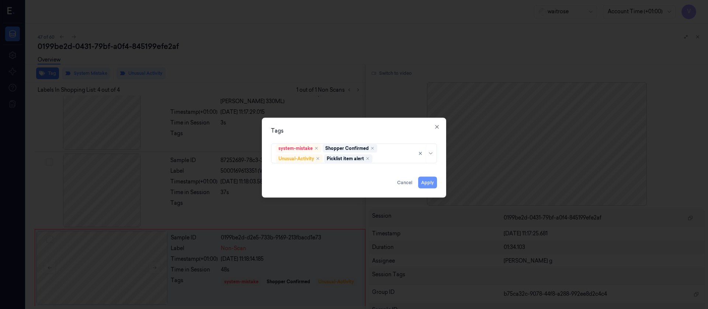
click at [427, 183] on button "Apply" at bounding box center [427, 183] width 19 height 12
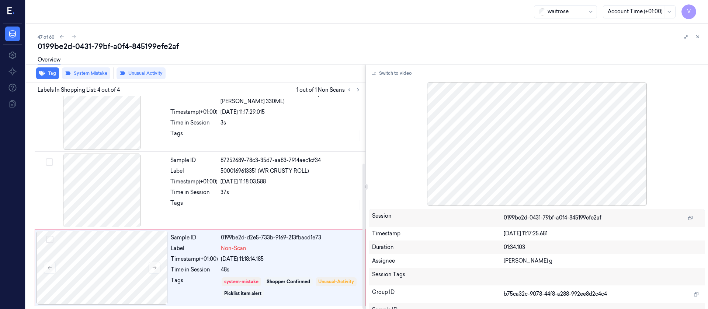
click at [338, 41] on div "47 of 60" at bounding box center [370, 36] width 665 height 9
click at [358, 89] on icon at bounding box center [357, 90] width 1 height 3
click at [73, 37] on icon at bounding box center [73, 36] width 5 height 5
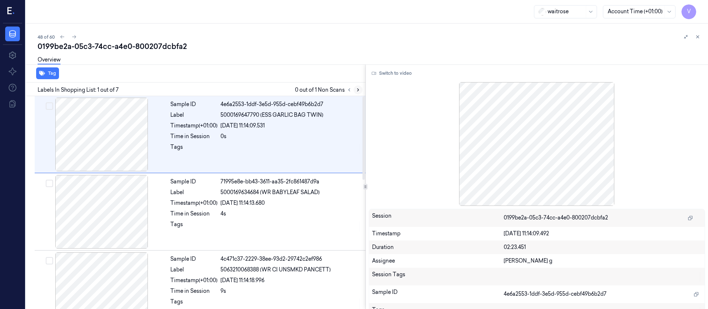
click at [357, 91] on icon at bounding box center [357, 90] width 1 height 3
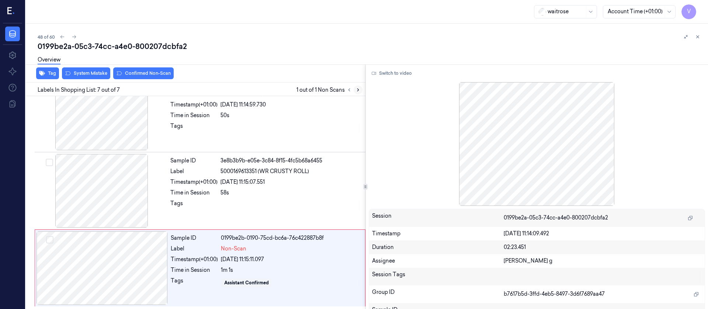
scroll to position [331, 0]
click at [110, 203] on div at bounding box center [101, 191] width 131 height 74
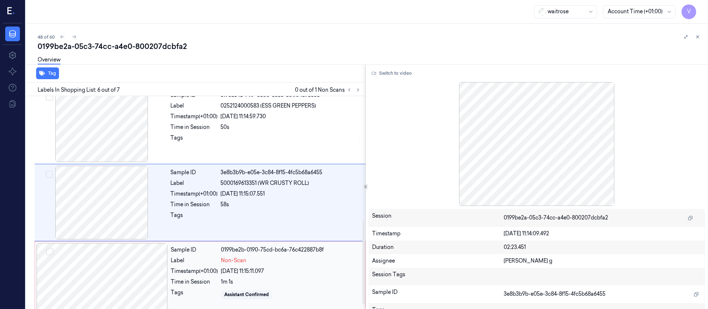
click at [97, 273] on div at bounding box center [102, 280] width 131 height 74
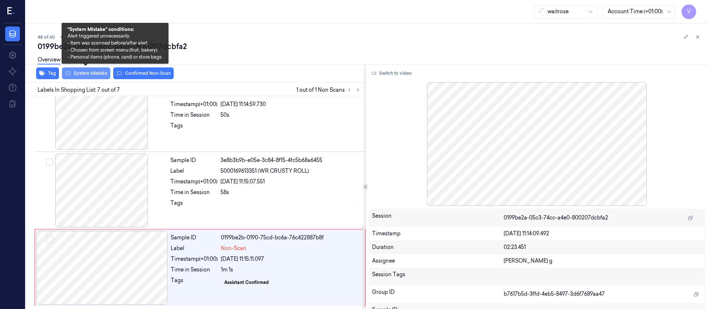
click at [95, 72] on button "System Mistake" at bounding box center [86, 73] width 48 height 12
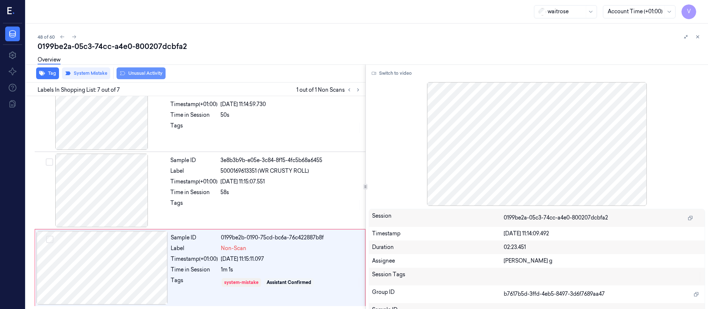
click at [146, 73] on button "Unusual Activity" at bounding box center [141, 73] width 49 height 12
click at [46, 72] on button "Tag" at bounding box center [47, 73] width 23 height 12
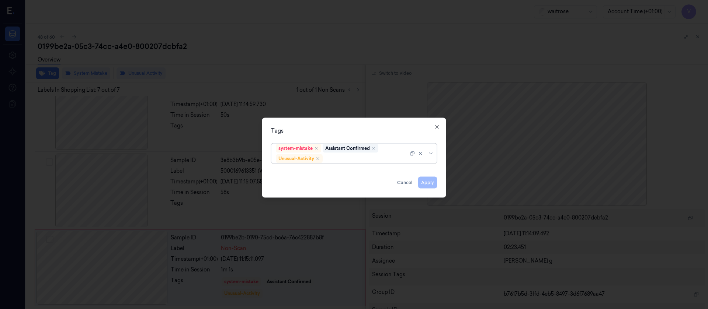
click at [346, 156] on div at bounding box center [366, 159] width 84 height 8
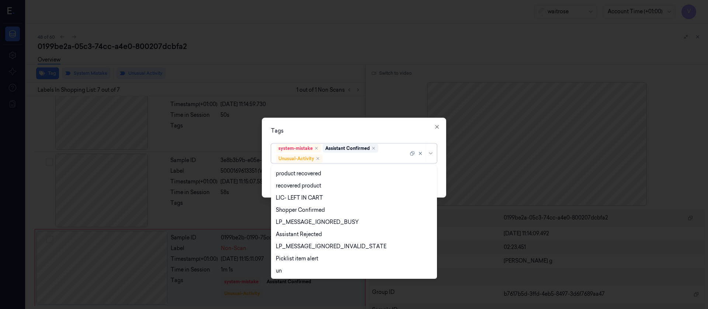
scroll to position [145, 0]
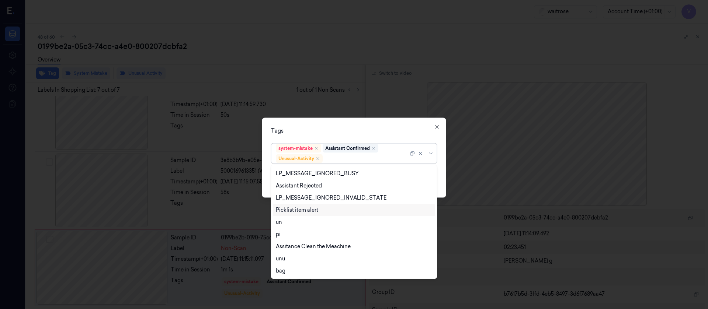
click at [291, 211] on div "Picklist item alert" at bounding box center [297, 211] width 42 height 8
click at [390, 127] on div "Tags" at bounding box center [354, 131] width 166 height 8
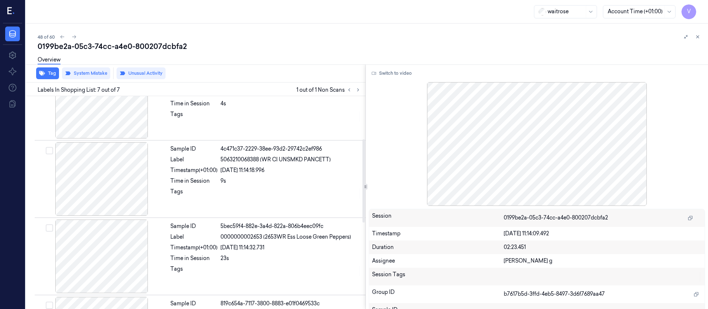
scroll to position [110, 0]
click at [73, 34] on button at bounding box center [74, 36] width 9 height 9
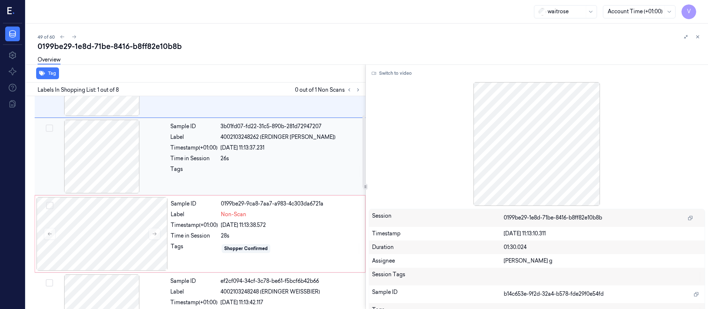
click at [116, 160] on div at bounding box center [101, 157] width 131 height 74
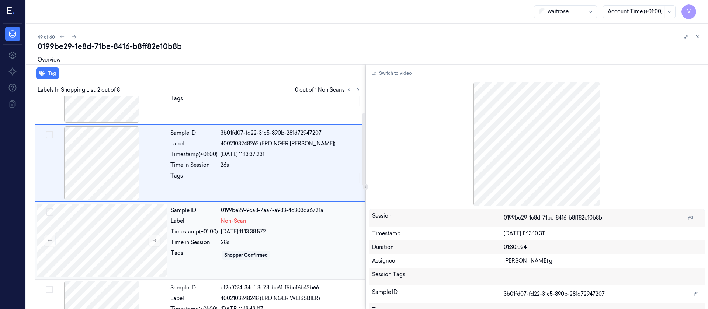
scroll to position [65, 0]
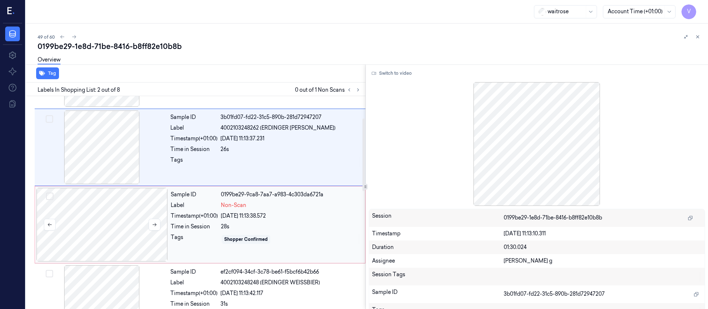
click at [112, 229] on div at bounding box center [102, 225] width 131 height 74
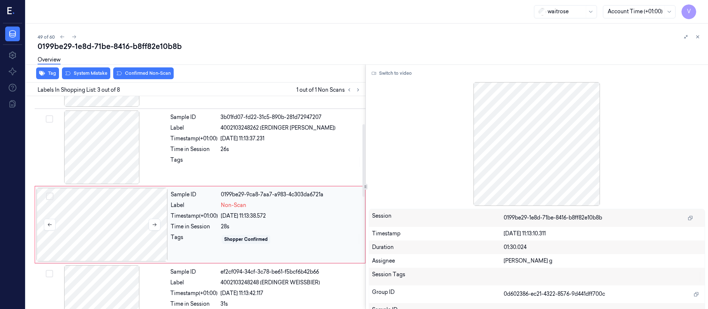
scroll to position [87, 0]
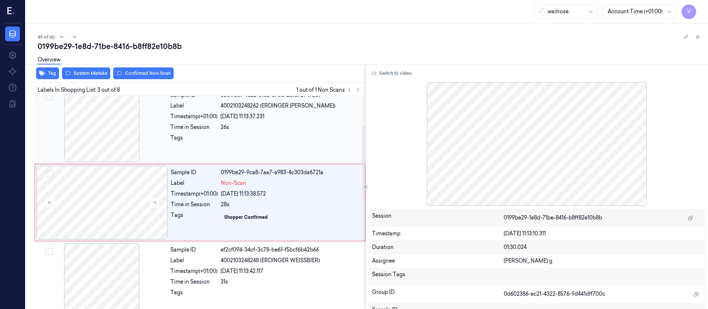
click at [127, 124] on div at bounding box center [101, 126] width 131 height 74
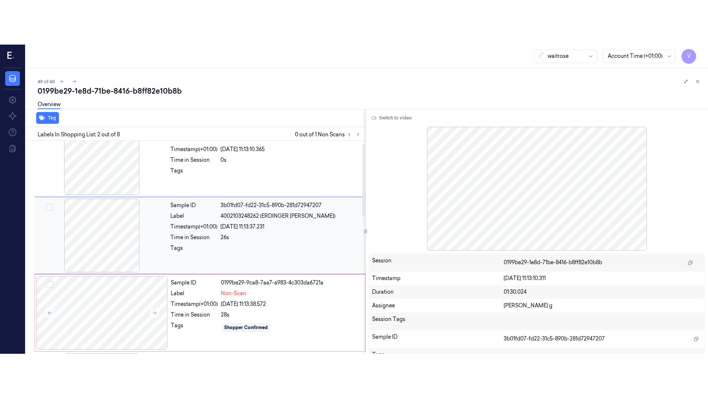
scroll to position [9, 0]
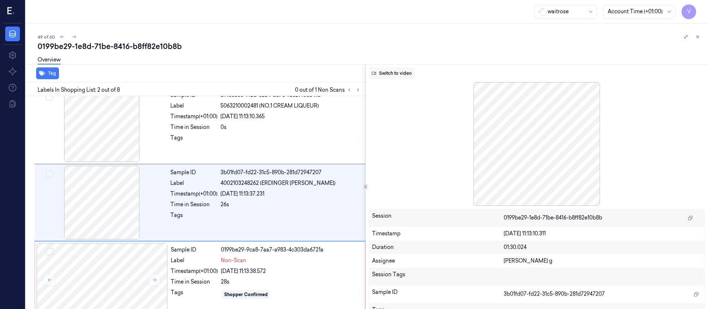
click at [395, 75] on button "Switch to video" at bounding box center [392, 73] width 46 height 12
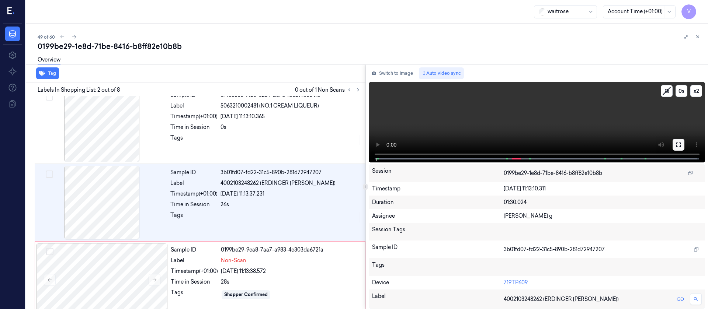
click at [683, 141] on button at bounding box center [679, 145] width 12 height 12
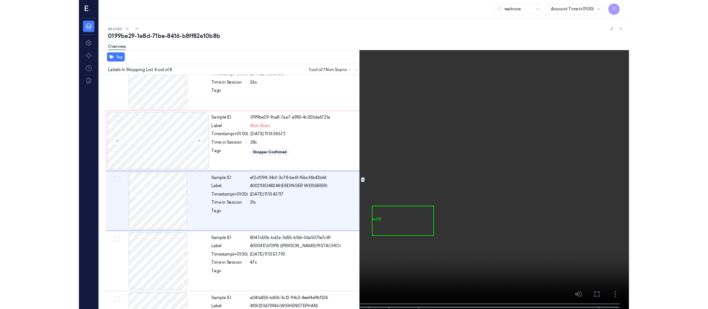
scroll to position [120, 0]
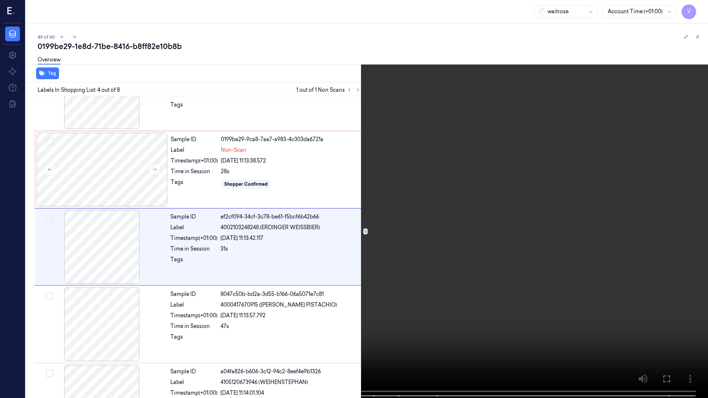
click at [0, 0] on icon at bounding box center [0, 0] width 0 height 0
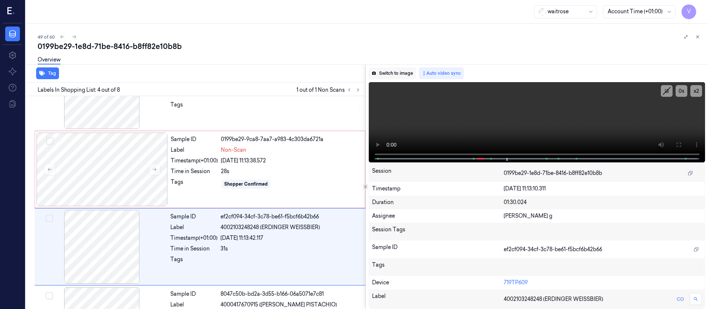
click at [385, 72] on button "Switch to image" at bounding box center [392, 73] width 47 height 12
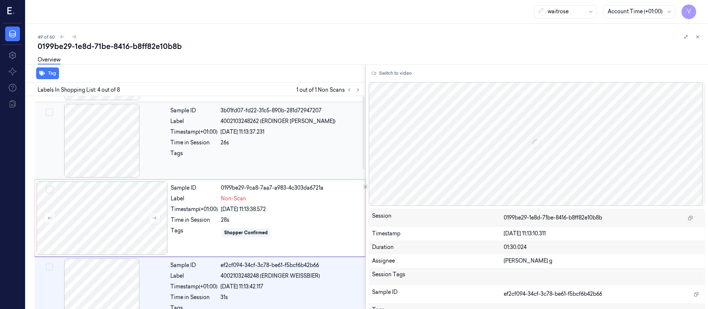
scroll to position [0, 0]
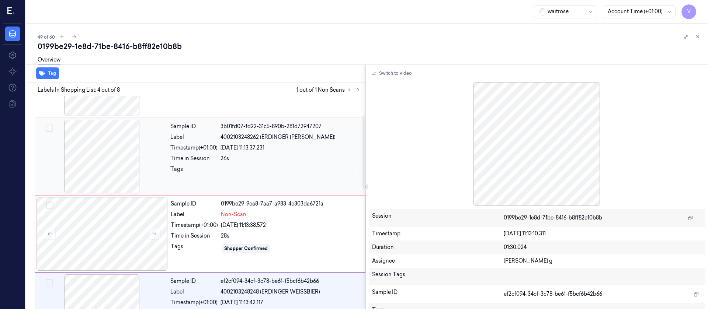
click at [232, 167] on div at bounding box center [291, 172] width 141 height 12
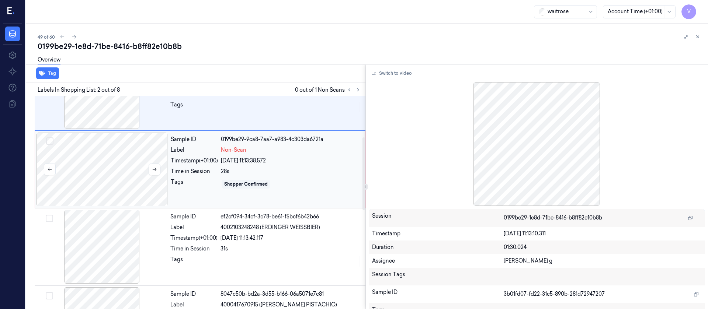
click at [103, 169] on div at bounding box center [102, 170] width 131 height 74
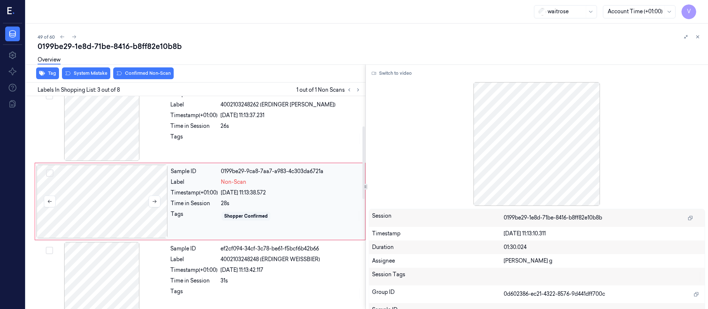
scroll to position [87, 0]
click at [157, 203] on button at bounding box center [155, 203] width 12 height 12
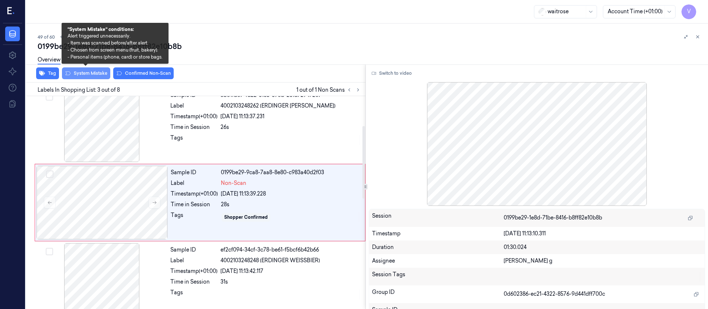
click at [81, 73] on button "System Mistake" at bounding box center [86, 73] width 48 height 12
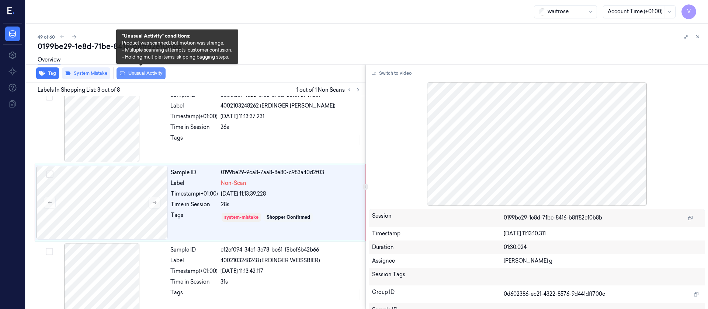
click at [134, 74] on button "Unusual Activity" at bounding box center [141, 73] width 49 height 12
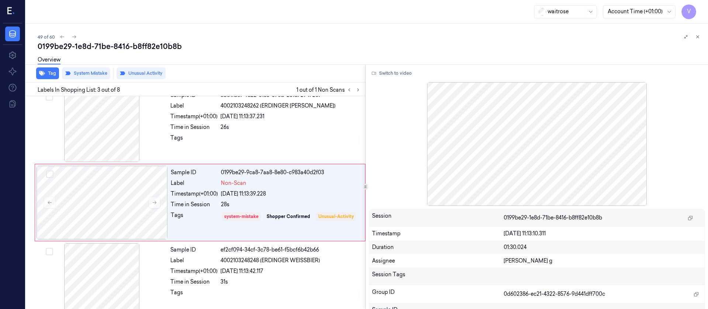
click at [269, 47] on div "0199be29-1e8d-71be-8416-b8ff82e10b8b" at bounding box center [370, 46] width 665 height 10
click at [75, 36] on icon at bounding box center [74, 36] width 5 height 5
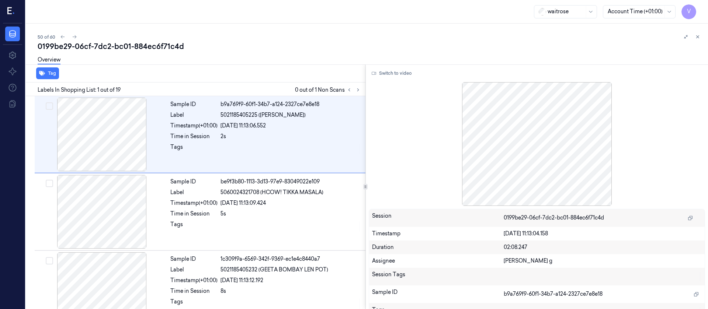
click at [292, 34] on div "50 of 60" at bounding box center [370, 36] width 665 height 9
click at [360, 90] on icon at bounding box center [358, 89] width 5 height 5
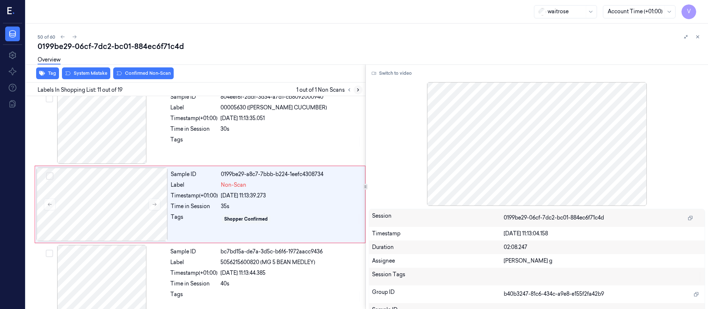
scroll to position [706, 0]
click at [97, 127] on div at bounding box center [101, 126] width 131 height 74
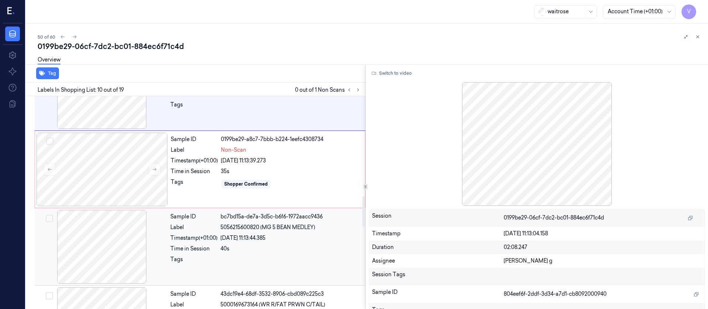
scroll to position [684, 0]
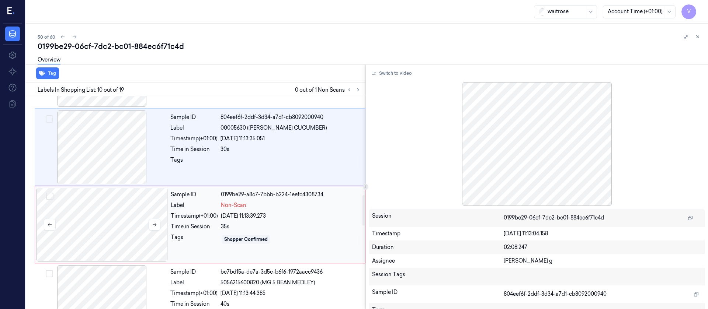
click at [116, 228] on div at bounding box center [102, 225] width 131 height 74
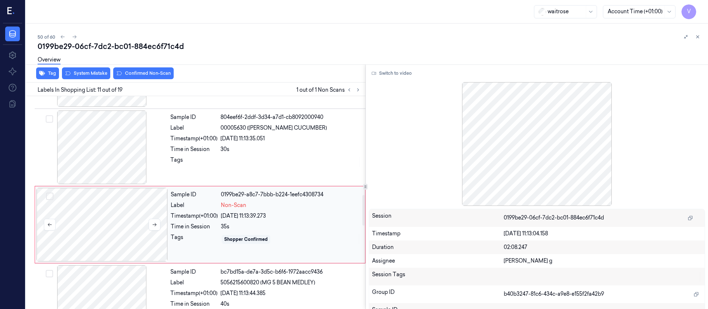
scroll to position [706, 0]
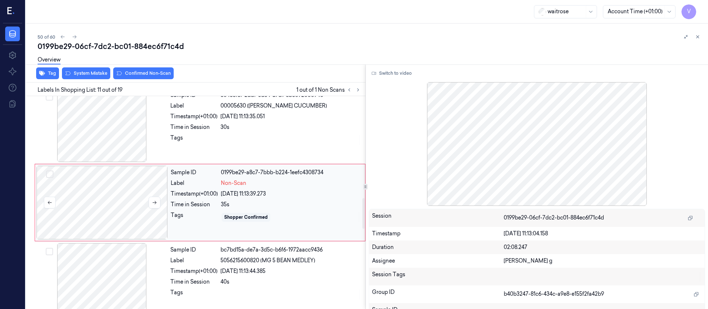
click at [115, 201] on div at bounding box center [102, 203] width 131 height 74
click at [194, 142] on div "Tags" at bounding box center [193, 140] width 47 height 12
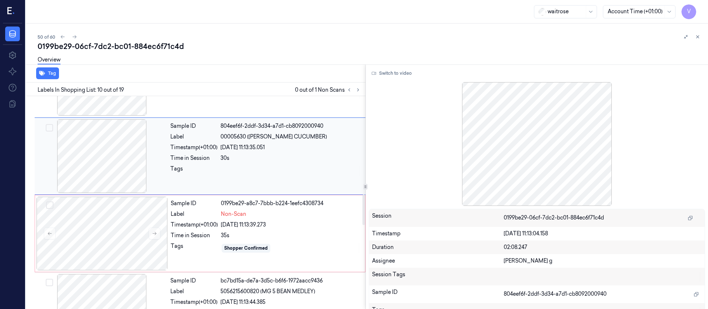
scroll to position [684, 0]
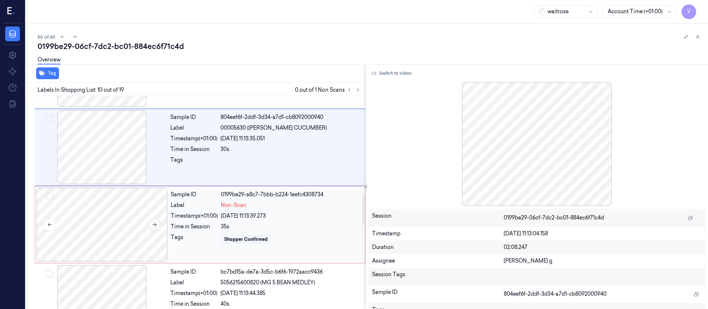
click at [156, 223] on icon at bounding box center [154, 224] width 5 height 5
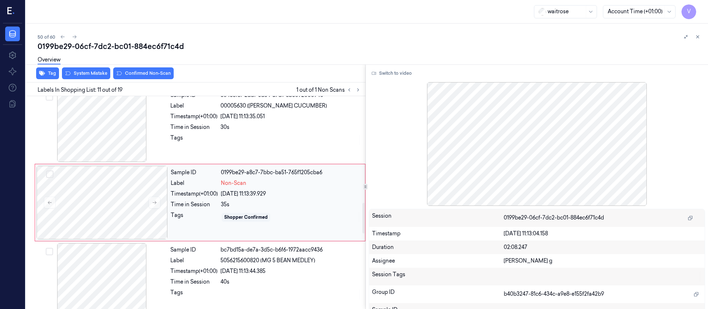
scroll to position [762, 0]
click at [81, 150] on div at bounding box center [101, 126] width 131 height 74
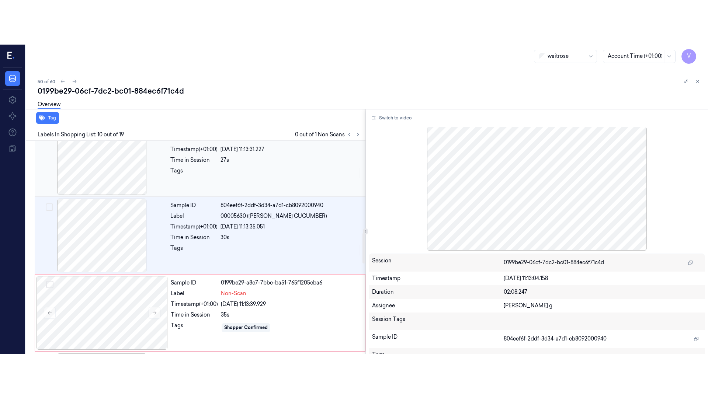
scroll to position [629, 0]
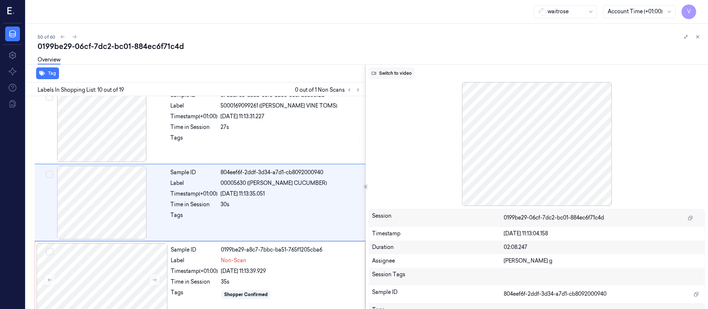
click at [401, 73] on button "Switch to video" at bounding box center [392, 73] width 46 height 12
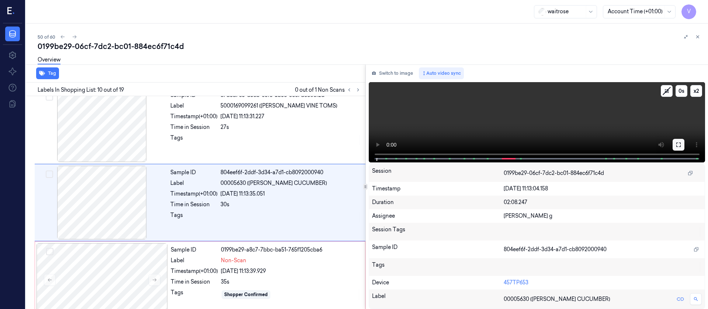
click at [675, 140] on button at bounding box center [679, 145] width 12 height 12
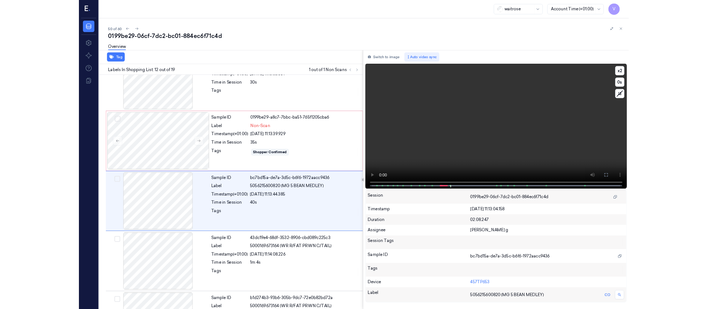
scroll to position [739, 0]
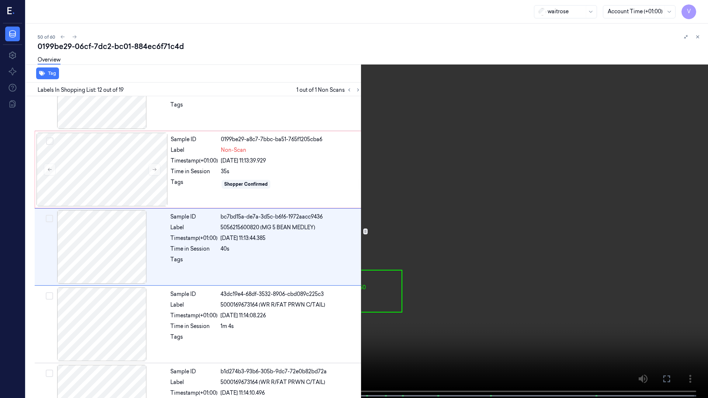
click at [0, 0] on icon at bounding box center [0, 0] width 0 height 0
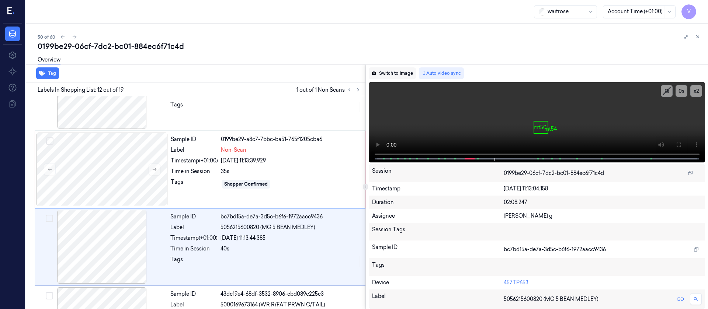
click at [402, 74] on button "Switch to image" at bounding box center [392, 73] width 47 height 12
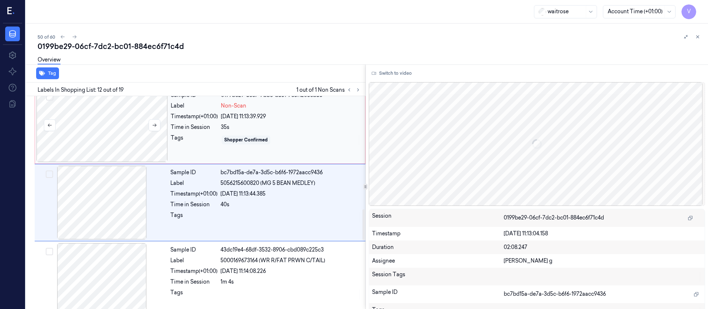
click at [160, 137] on div at bounding box center [102, 126] width 131 height 74
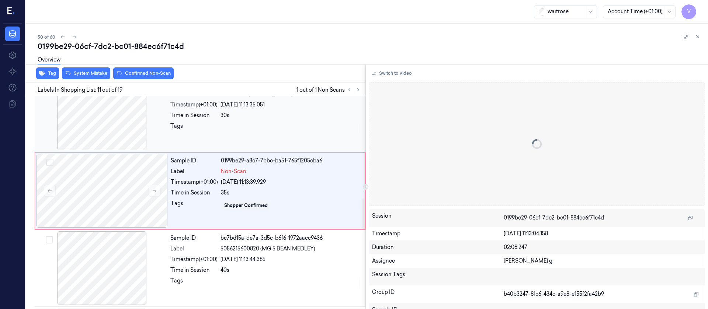
scroll to position [706, 0]
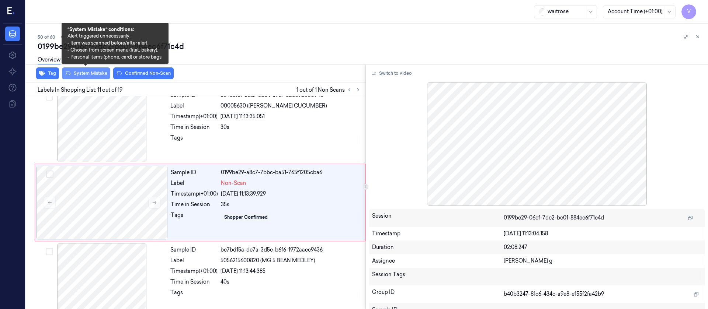
click at [90, 72] on button "System Mistake" at bounding box center [86, 73] width 48 height 12
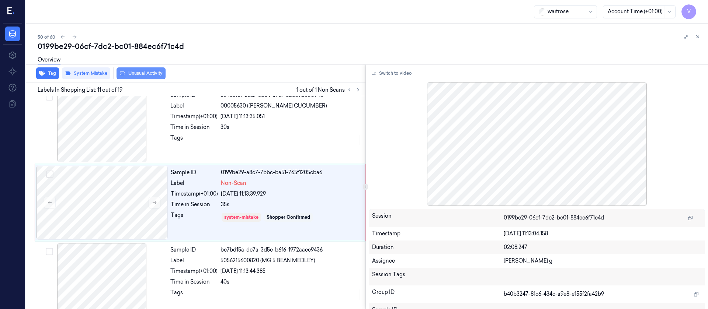
click at [138, 72] on button "Unusual Activity" at bounding box center [141, 73] width 49 height 12
click at [288, 51] on div "0199be29-06cf-7dc2-bc01-884ec6f71c4d" at bounding box center [370, 46] width 665 height 10
click at [73, 40] on button at bounding box center [74, 36] width 9 height 9
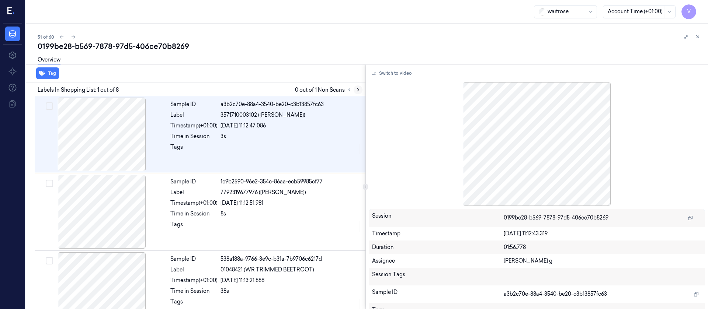
click at [360, 91] on icon at bounding box center [358, 89] width 5 height 5
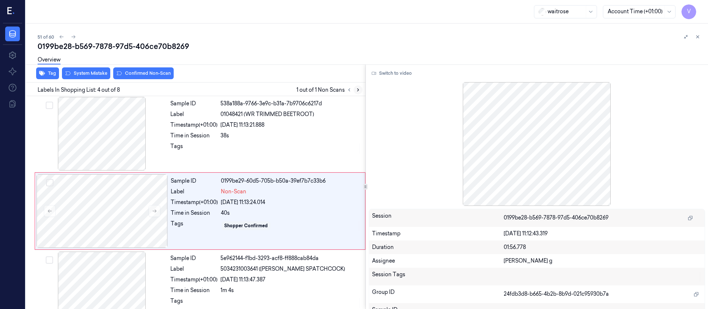
scroll to position [164, 0]
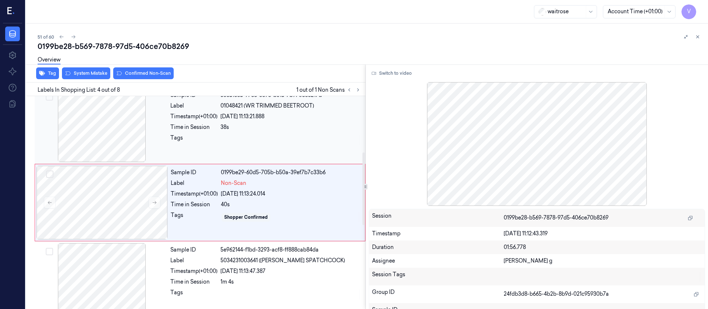
click at [112, 141] on div at bounding box center [101, 126] width 131 height 74
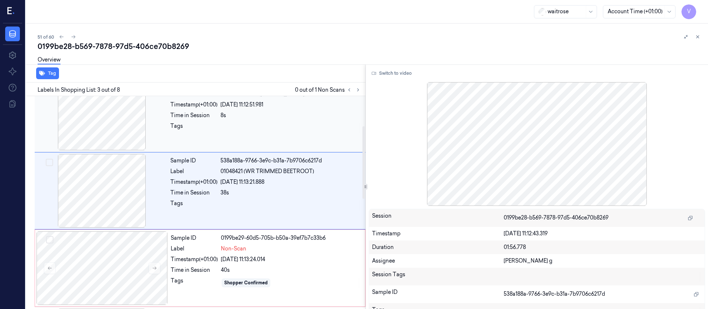
scroll to position [87, 0]
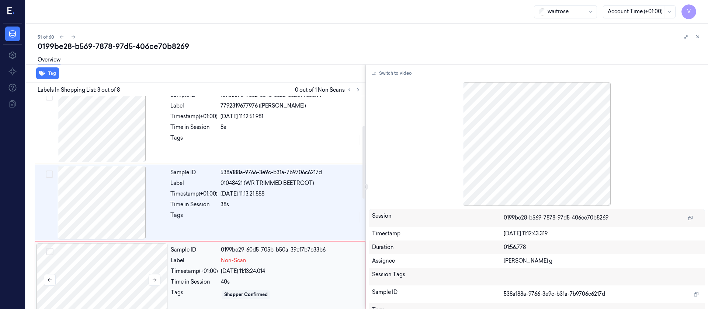
click at [125, 279] on div at bounding box center [102, 280] width 131 height 74
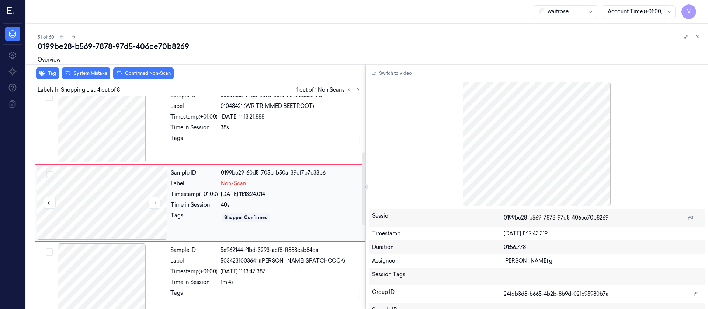
scroll to position [164, 0]
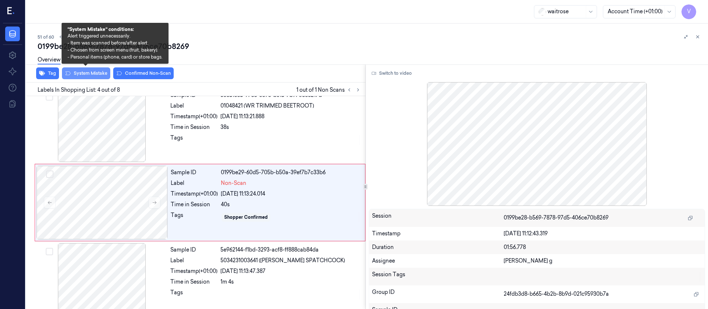
click at [83, 73] on button "System Mistake" at bounding box center [86, 73] width 48 height 12
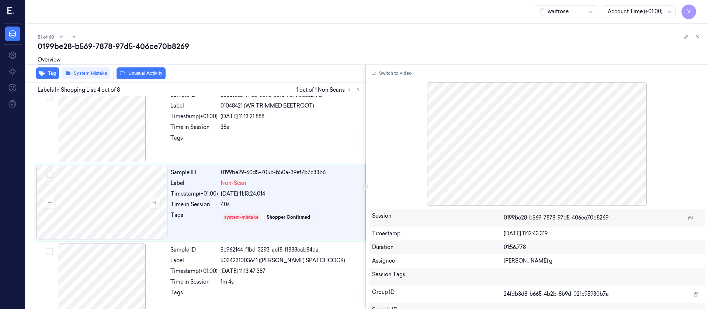
click at [145, 75] on button "Unusual Activity" at bounding box center [141, 73] width 49 height 12
click at [46, 72] on button "Tag" at bounding box center [47, 73] width 23 height 12
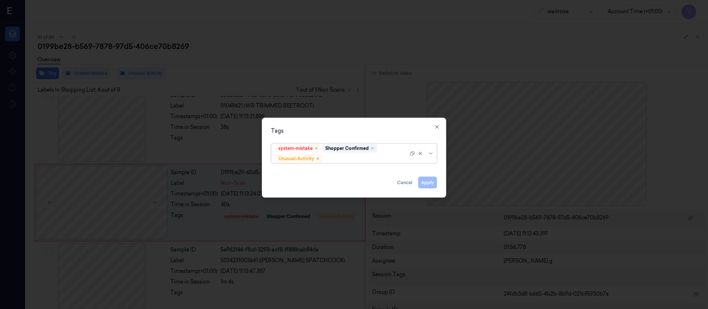
click at [344, 160] on div at bounding box center [366, 159] width 84 height 8
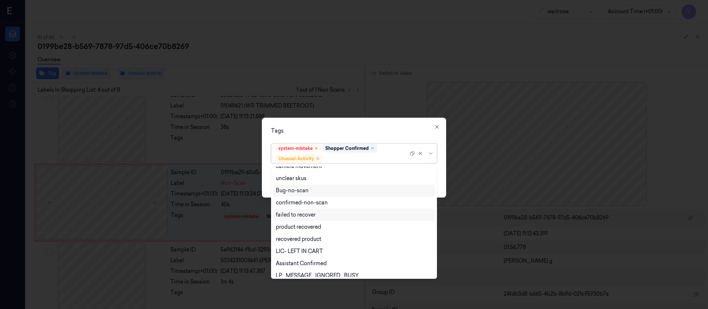
scroll to position [96, 0]
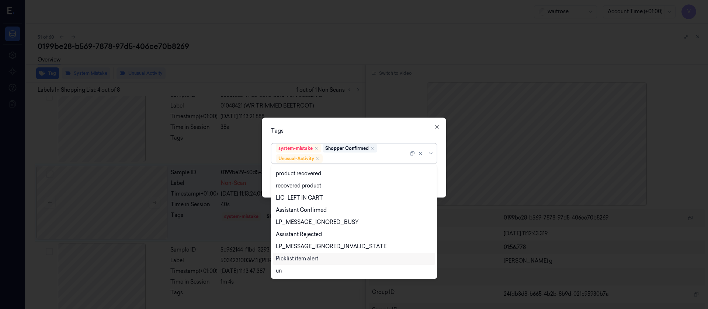
click at [300, 257] on div "Picklist item alert" at bounding box center [297, 259] width 42 height 8
click at [356, 137] on div "Tags option Picklist item alert, selected. 20 results available. Use Up and Dow…" at bounding box center [354, 158] width 184 height 80
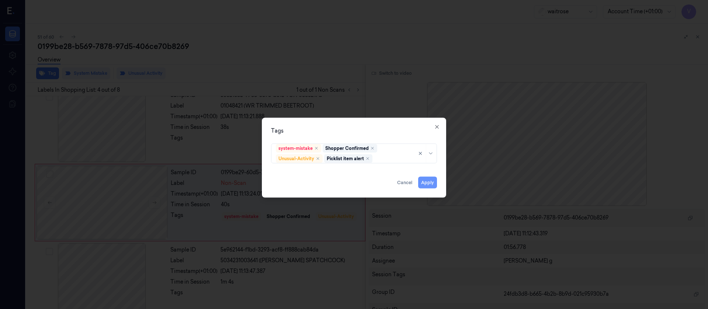
click at [427, 183] on button "Apply" at bounding box center [427, 183] width 19 height 12
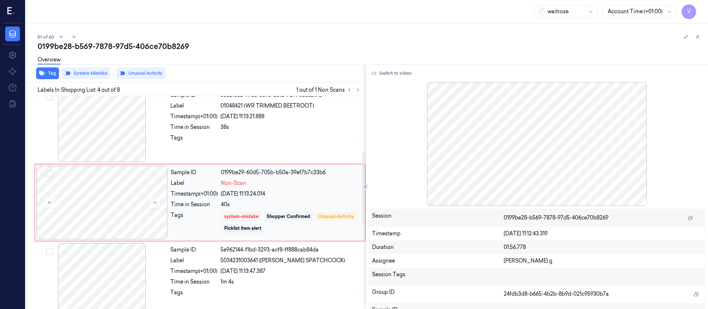
scroll to position [0, 0]
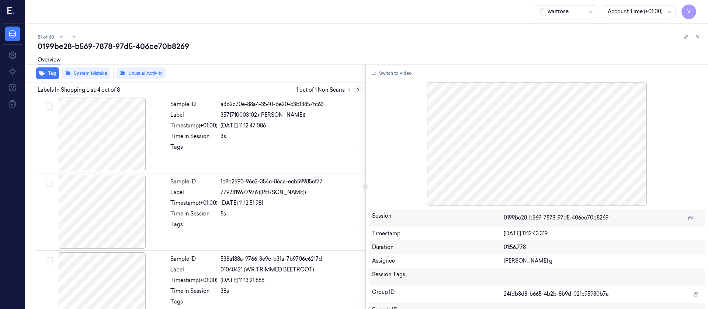
click at [358, 89] on icon at bounding box center [358, 89] width 5 height 5
click at [71, 34] on icon at bounding box center [73, 36] width 5 height 5
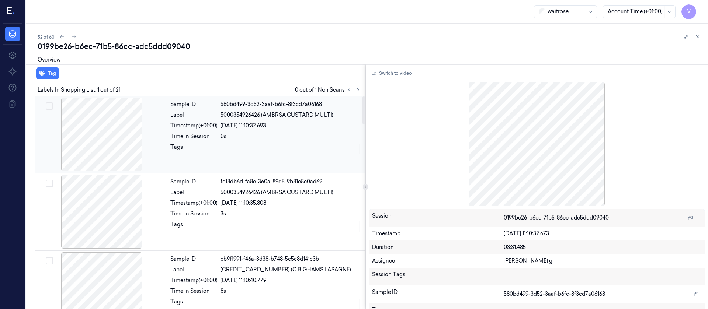
click at [191, 148] on div "Tags" at bounding box center [193, 149] width 47 height 12
click at [362, 91] on button at bounding box center [358, 90] width 9 height 9
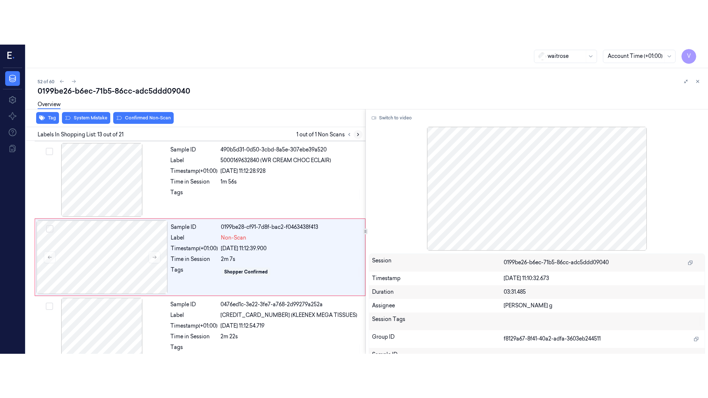
scroll to position [861, 0]
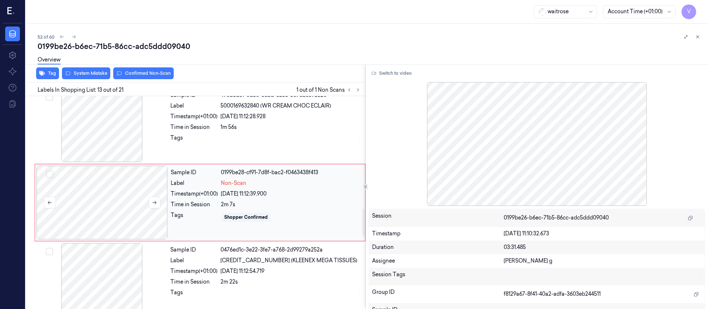
click at [85, 201] on div at bounding box center [102, 203] width 131 height 74
click at [157, 202] on icon at bounding box center [154, 202] width 5 height 5
click at [395, 73] on button "Switch to video" at bounding box center [392, 73] width 46 height 12
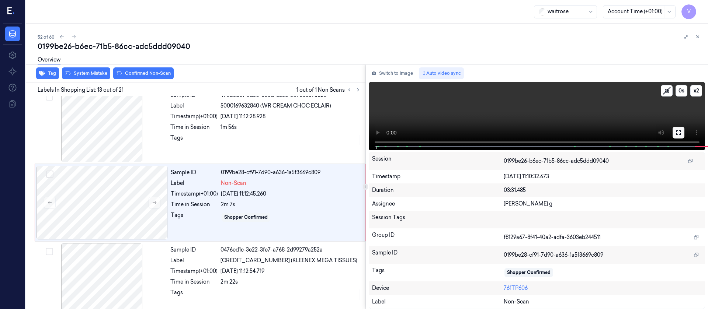
click at [683, 131] on button at bounding box center [679, 133] width 12 height 12
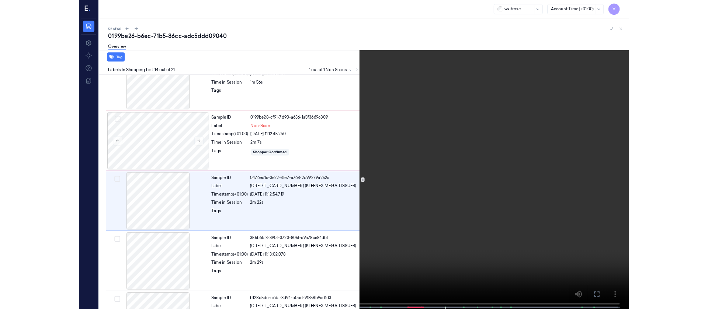
scroll to position [894, 0]
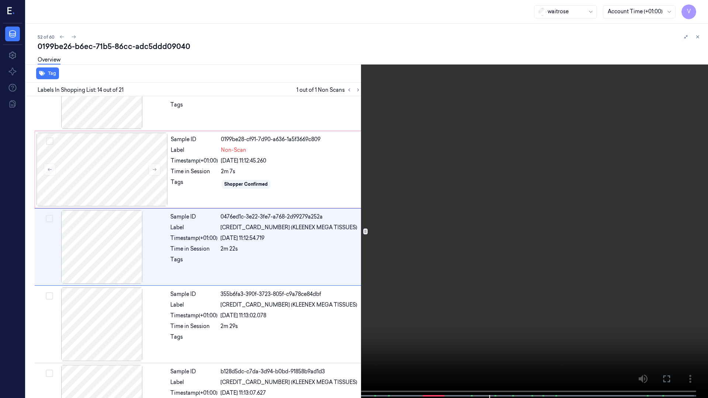
click at [0, 0] on icon at bounding box center [0, 0] width 0 height 0
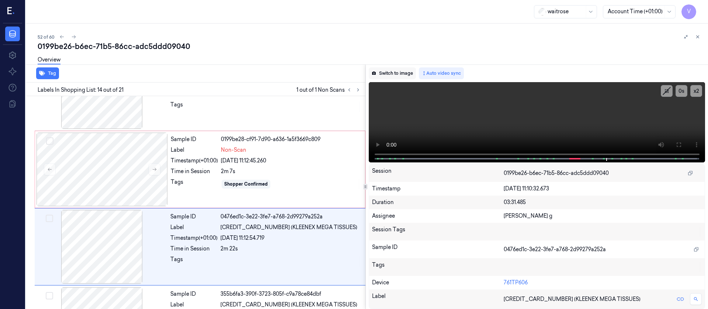
click at [384, 74] on button "Switch to image" at bounding box center [392, 73] width 47 height 12
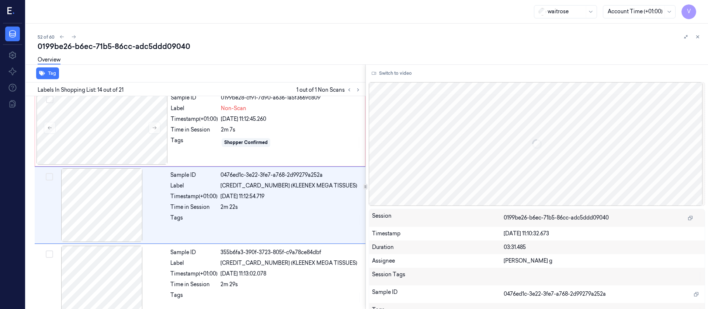
scroll to position [939, 0]
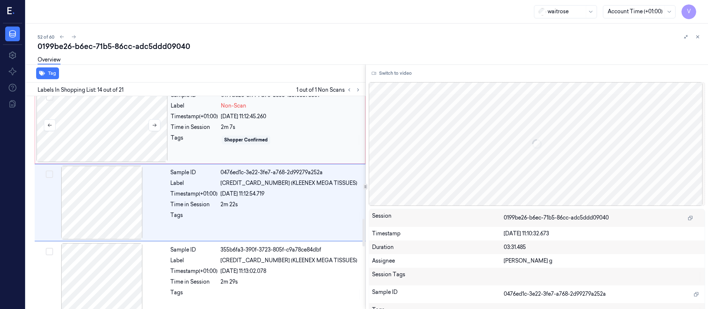
click at [134, 132] on div at bounding box center [102, 126] width 131 height 74
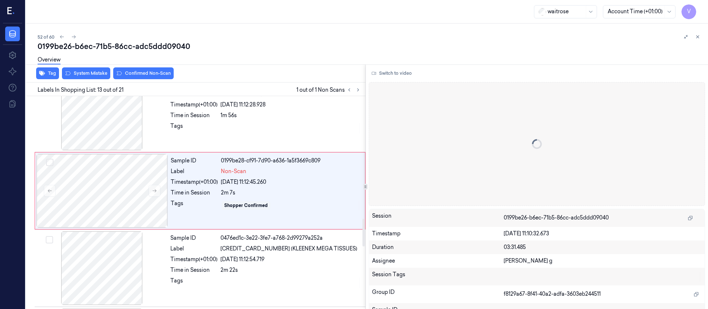
scroll to position [861, 0]
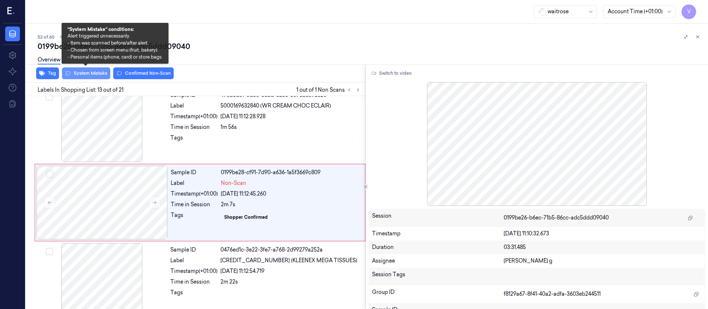
click at [92, 77] on button "System Mistake" at bounding box center [86, 73] width 48 height 12
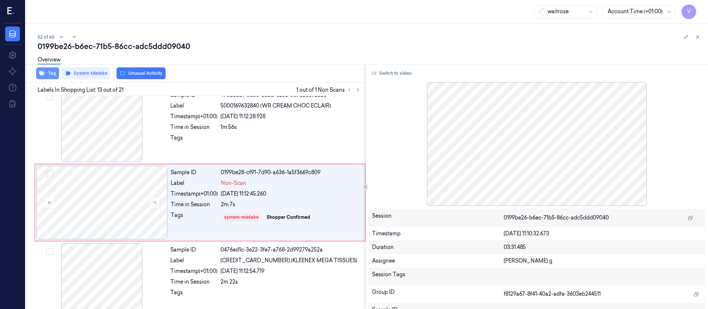
click at [43, 73] on icon "button" at bounding box center [42, 73] width 6 height 5
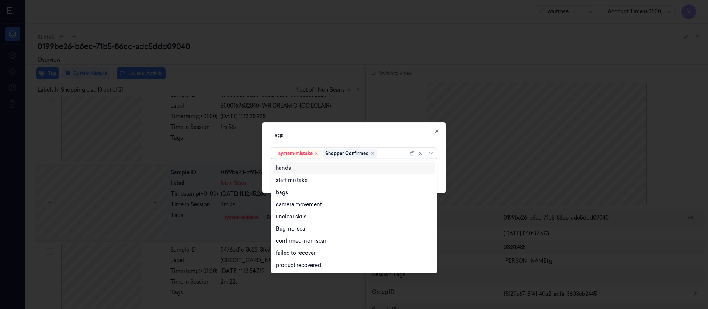
click at [392, 156] on div at bounding box center [394, 154] width 30 height 8
click at [294, 199] on div "camera movement" at bounding box center [354, 205] width 162 height 12
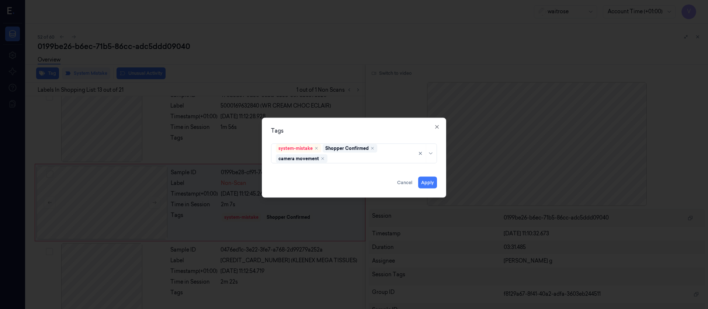
click at [352, 132] on div "Tags" at bounding box center [354, 131] width 166 height 8
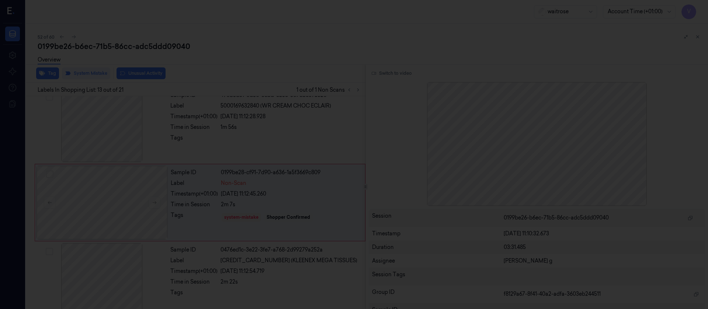
click at [413, 82] on div at bounding box center [354, 154] width 708 height 309
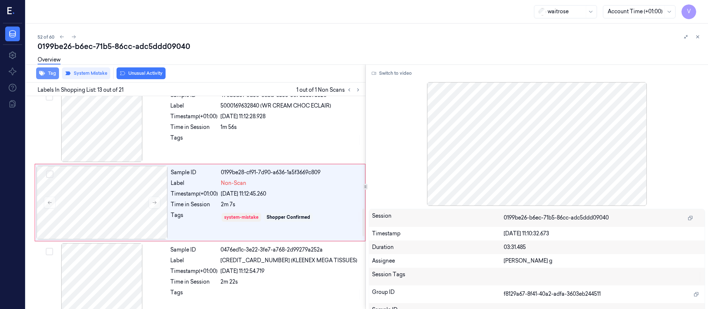
click at [54, 76] on button "Tag" at bounding box center [47, 73] width 23 height 12
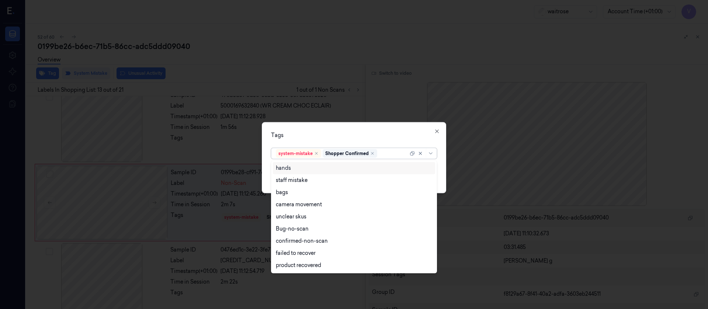
click at [392, 155] on div at bounding box center [394, 154] width 30 height 8
click at [291, 194] on div "bags" at bounding box center [354, 193] width 156 height 8
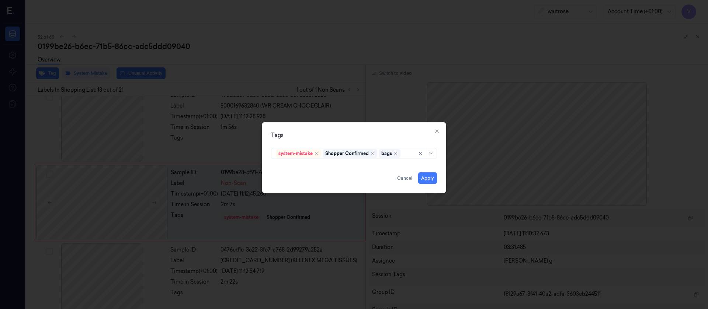
click at [385, 132] on div "Tags" at bounding box center [354, 135] width 166 height 8
click at [429, 176] on button "Apply" at bounding box center [427, 178] width 19 height 12
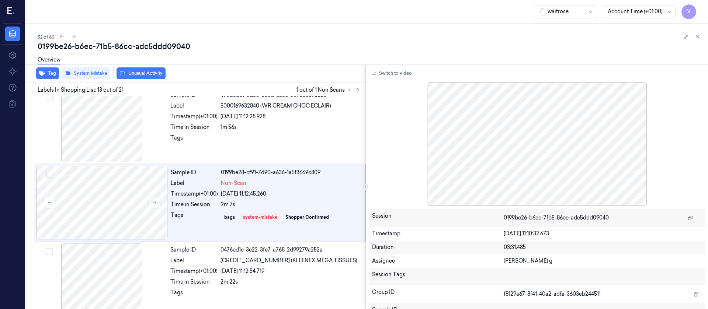
click at [229, 73] on div "Tag System Mistake Unusual Activity" at bounding box center [194, 74] width 343 height 18
click at [76, 37] on icon at bounding box center [73, 36] width 5 height 5
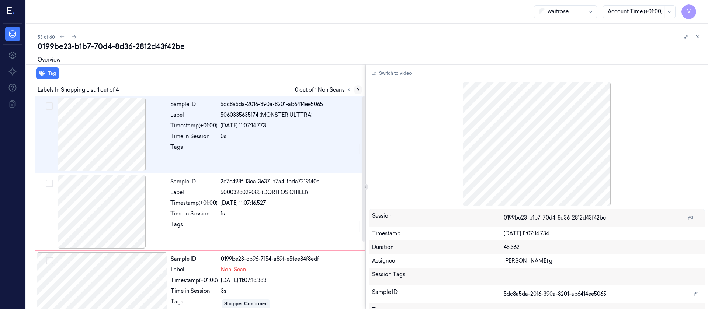
click at [359, 91] on icon at bounding box center [358, 89] width 5 height 5
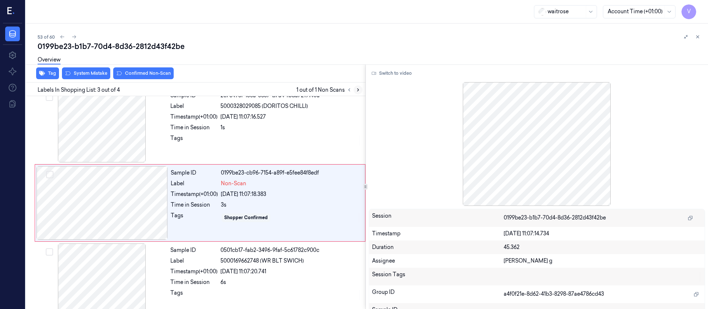
scroll to position [87, 0]
click at [122, 194] on div at bounding box center [102, 203] width 131 height 74
click at [240, 132] on div "Sample ID 2e7e498f-13ea-3637-b7a4-fbda7219140a Label 5000328029085 (DORITOS CHI…" at bounding box center [265, 126] width 197 height 74
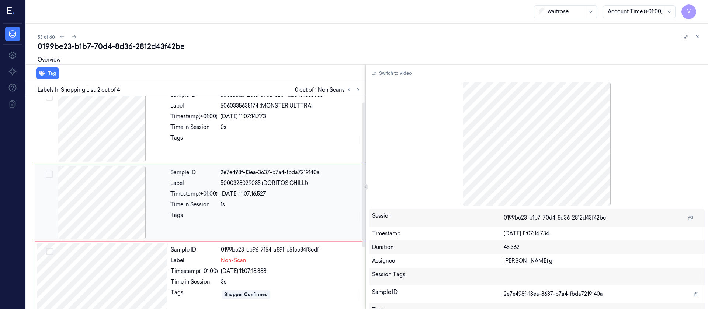
scroll to position [0, 0]
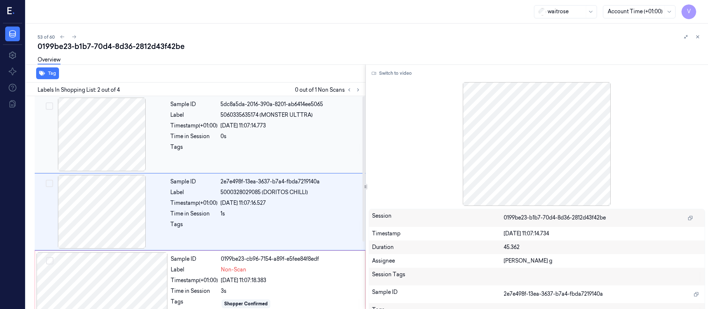
click at [205, 141] on div "Sample ID 5dc8a5da-2016-390a-8201-ab6414ee5065 Label 5060335635174 (MONSTER ULT…" at bounding box center [265, 135] width 197 height 74
click at [143, 226] on div at bounding box center [101, 212] width 131 height 74
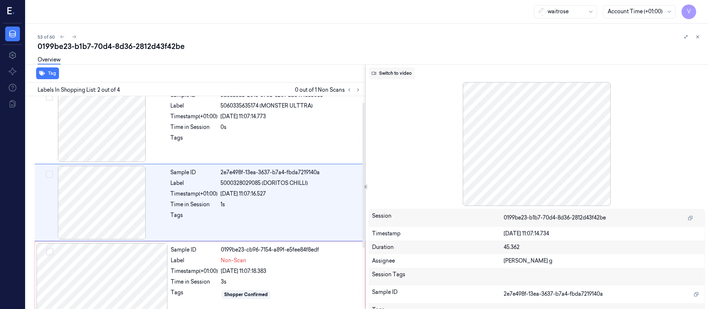
click at [394, 68] on button "Switch to video" at bounding box center [392, 73] width 46 height 12
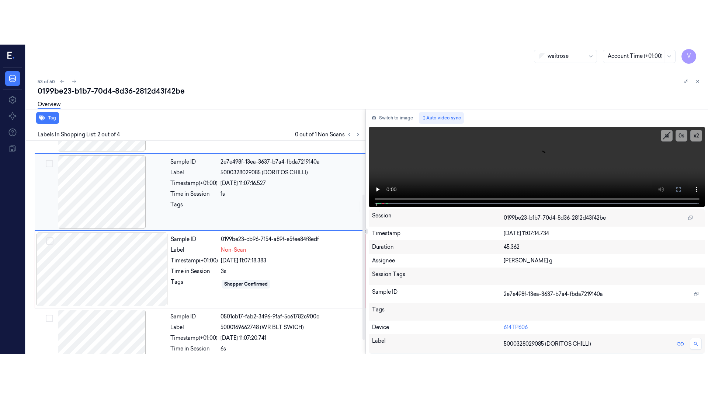
scroll to position [99, 0]
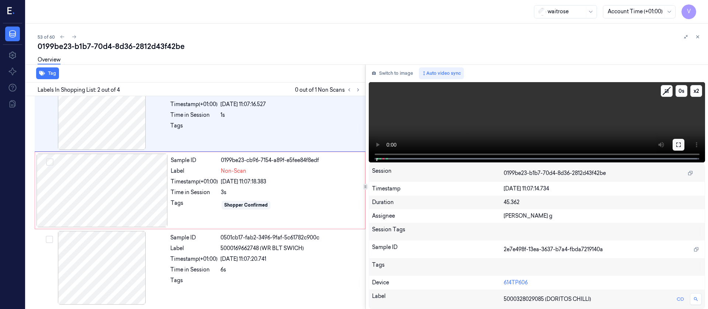
click at [679, 148] on icon at bounding box center [679, 145] width 6 height 6
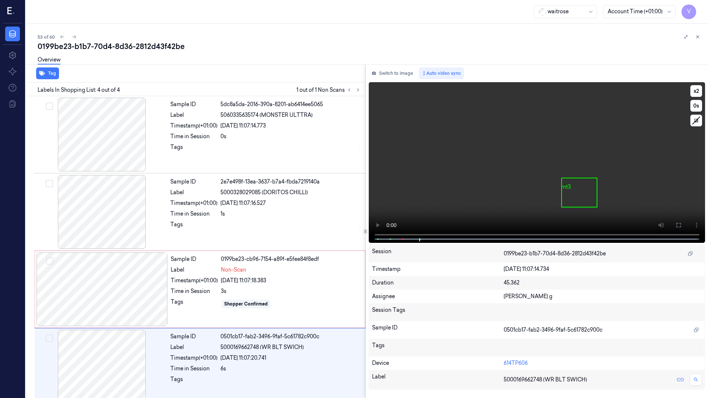
scroll to position [10, 0]
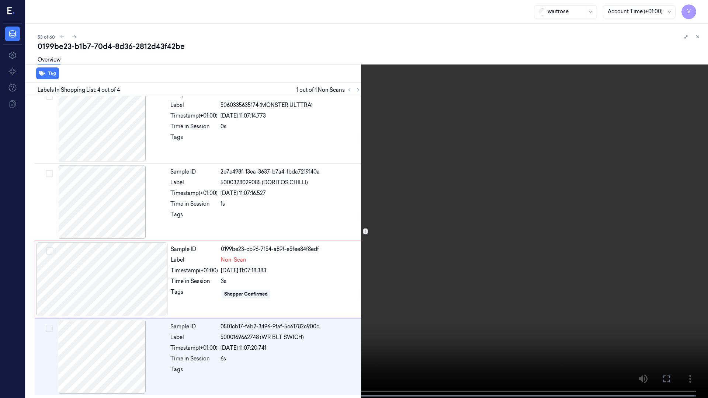
click at [695, 12] on button "x 2" at bounding box center [699, 9] width 12 height 12
click at [695, 12] on button "x 4" at bounding box center [699, 9] width 12 height 12
click at [41, 309] on div at bounding box center [42, 395] width 2 height 1
click at [0, 0] on icon at bounding box center [0, 0] width 0 height 0
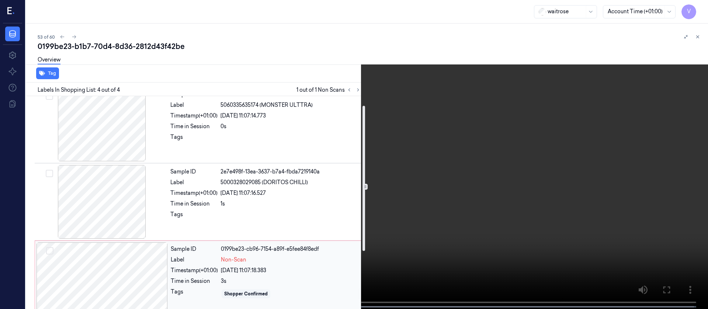
scroll to position [99, 0]
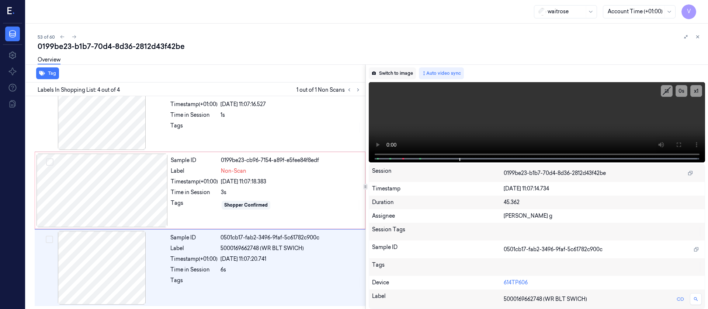
click at [395, 75] on button "Switch to image" at bounding box center [392, 73] width 47 height 12
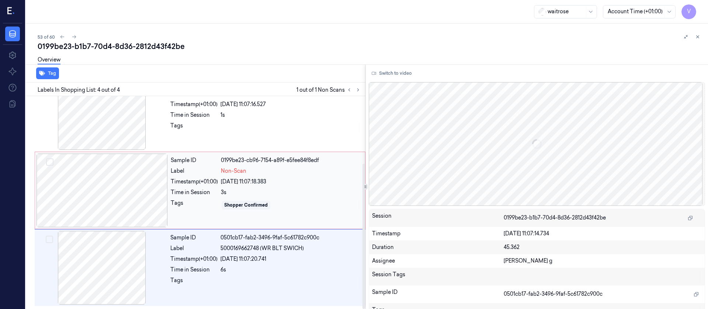
click at [127, 183] on div at bounding box center [102, 191] width 131 height 74
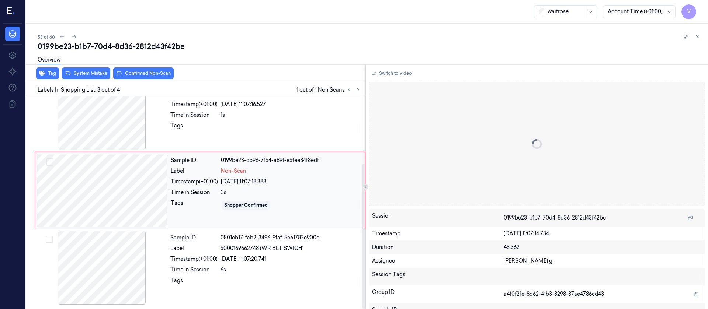
scroll to position [87, 0]
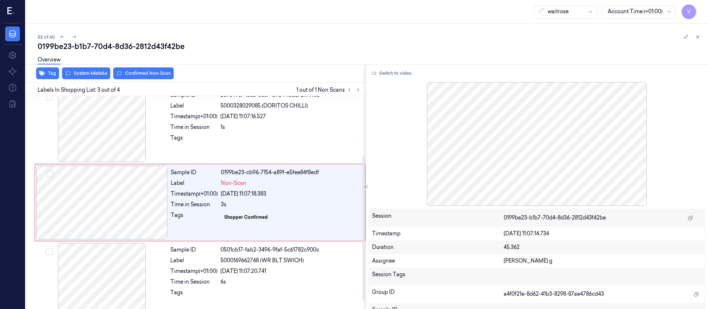
click at [95, 81] on div "Tag System Mistake Confirmed Non-Scan" at bounding box center [194, 74] width 343 height 18
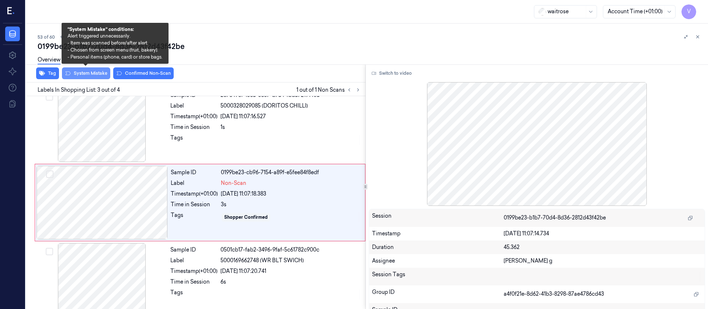
click at [95, 77] on button "System Mistake" at bounding box center [86, 73] width 48 height 12
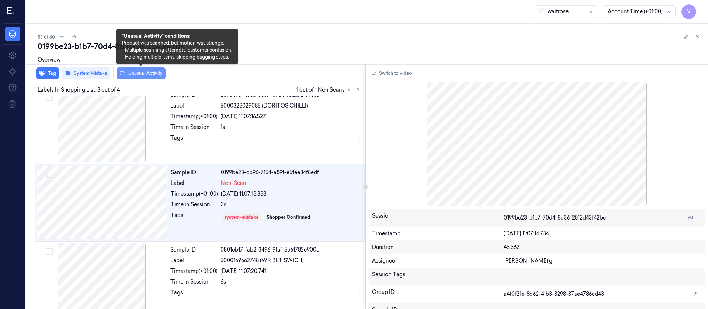
click at [149, 73] on button "Unusual Activity" at bounding box center [141, 73] width 49 height 12
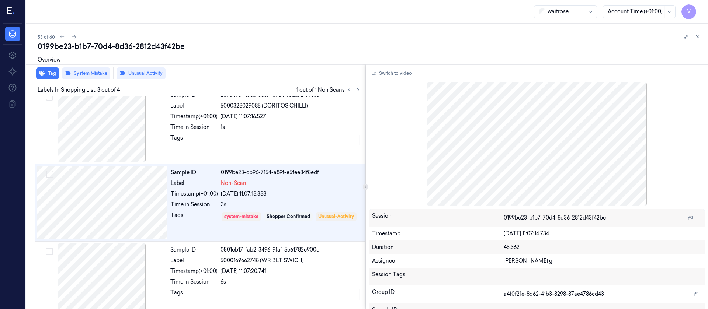
click at [255, 52] on div "Overview" at bounding box center [370, 61] width 665 height 19
click at [74, 37] on icon at bounding box center [74, 36] width 5 height 5
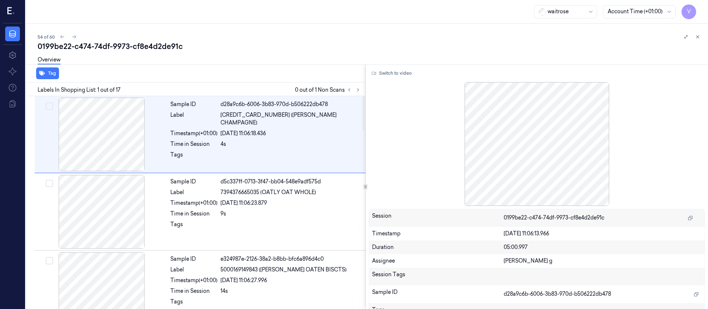
click at [298, 55] on div "Overview" at bounding box center [370, 61] width 665 height 19
click at [285, 45] on div "0199be22-c474-74df-9973-cf8e4d2de91c" at bounding box center [370, 46] width 665 height 10
click at [697, 37] on icon at bounding box center [697, 36] width 5 height 5
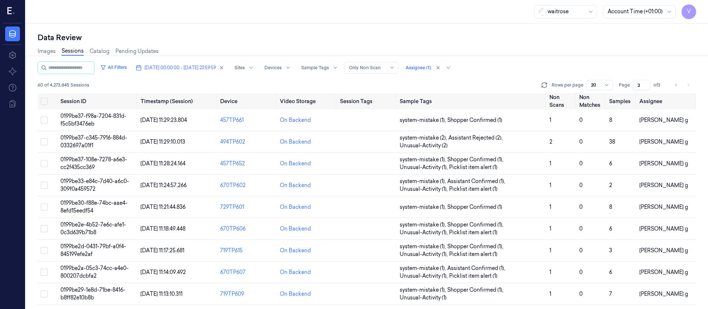
scroll to position [241, 0]
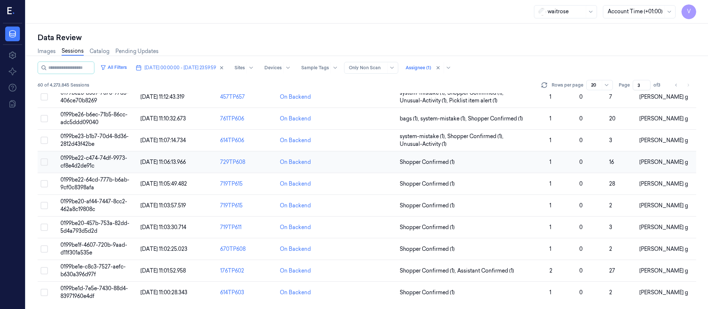
click at [350, 166] on td at bounding box center [367, 163] width 60 height 22
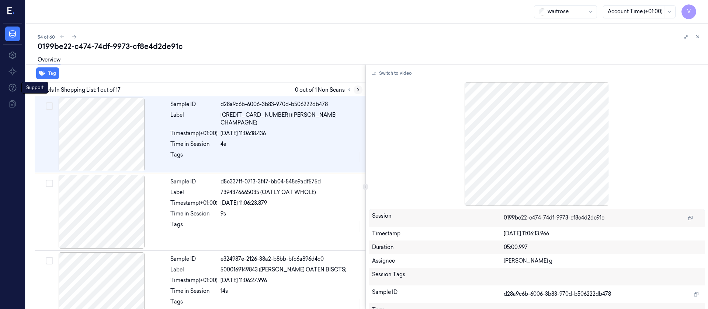
click at [359, 88] on icon at bounding box center [358, 89] width 5 height 5
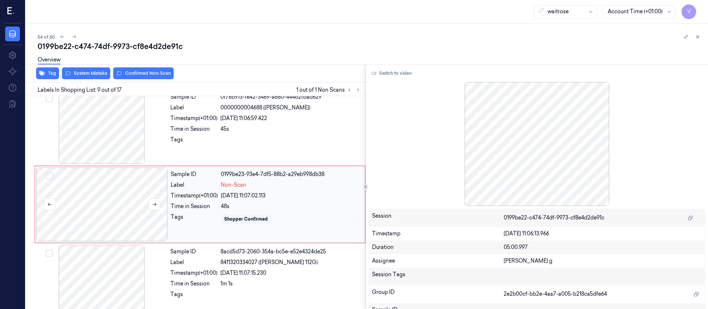
scroll to position [551, 0]
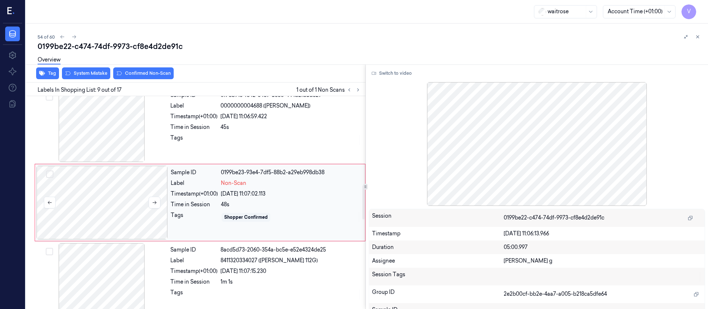
click at [109, 212] on div at bounding box center [102, 203] width 131 height 74
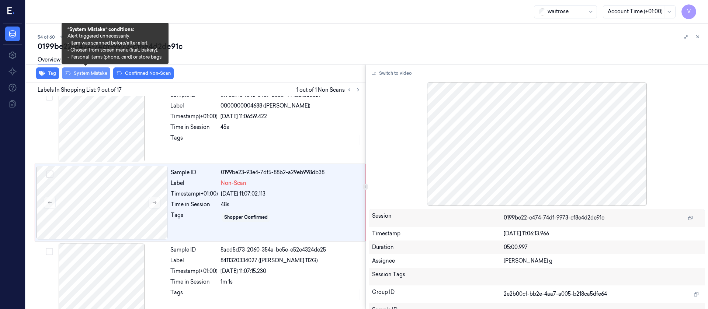
click at [88, 74] on button "System Mistake" at bounding box center [86, 73] width 48 height 12
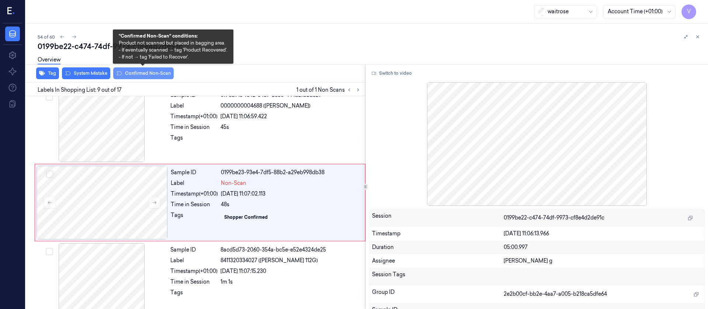
click at [142, 73] on button "Confirmed Non-Scan" at bounding box center [143, 73] width 60 height 12
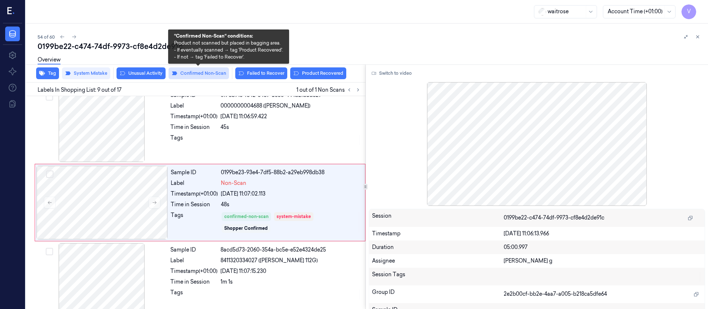
click at [190, 74] on button "Confirmed Non-Scan" at bounding box center [199, 73] width 60 height 12
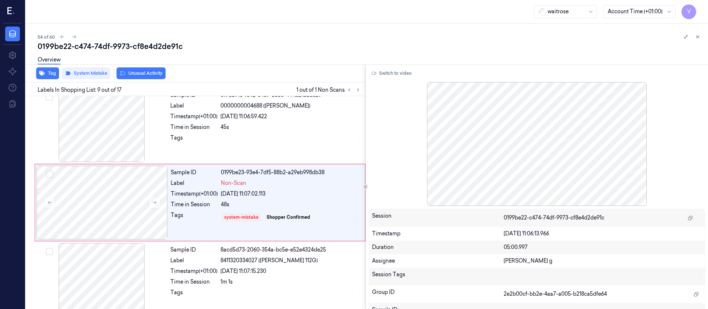
click at [138, 73] on button "Unusual Activity" at bounding box center [141, 73] width 49 height 12
click at [49, 73] on button "Tag" at bounding box center [47, 73] width 23 height 12
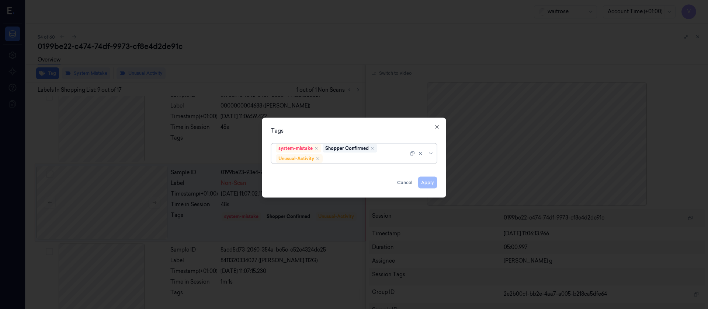
click at [347, 154] on div "system-mistake Shopper Confirmed Unusual-Activity" at bounding box center [342, 153] width 132 height 19
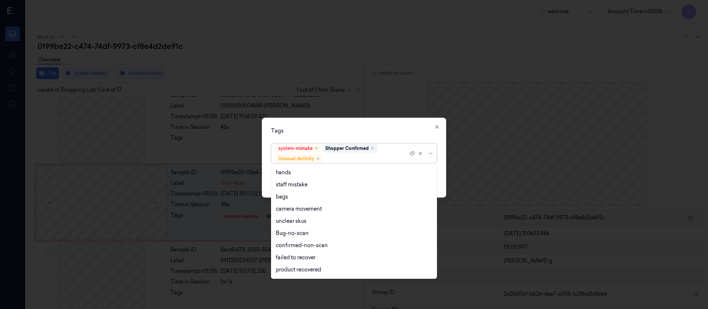
scroll to position [96, 0]
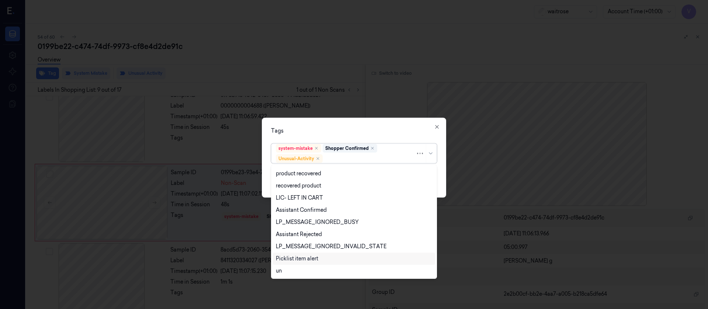
click at [297, 256] on div "Picklist item alert" at bounding box center [297, 259] width 42 height 8
click at [382, 134] on div "Tags" at bounding box center [354, 131] width 166 height 8
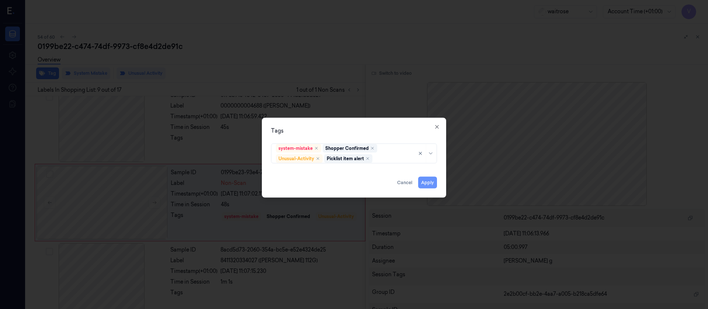
click at [432, 180] on button "Apply" at bounding box center [427, 183] width 19 height 12
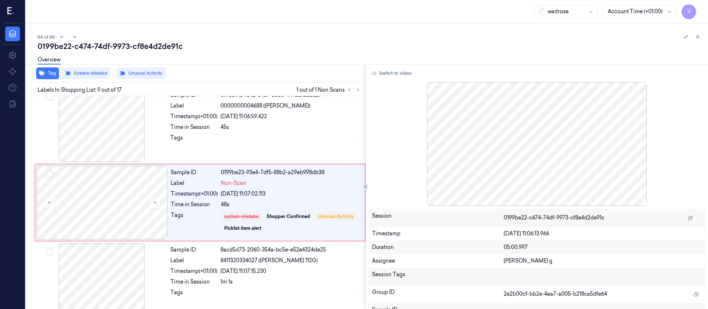
click at [239, 22] on div "waitrose Account Time (+01:00) V" at bounding box center [367, 12] width 682 height 24
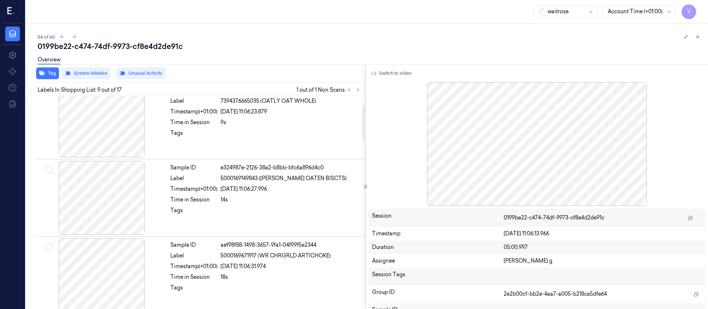
scroll to position [53, 0]
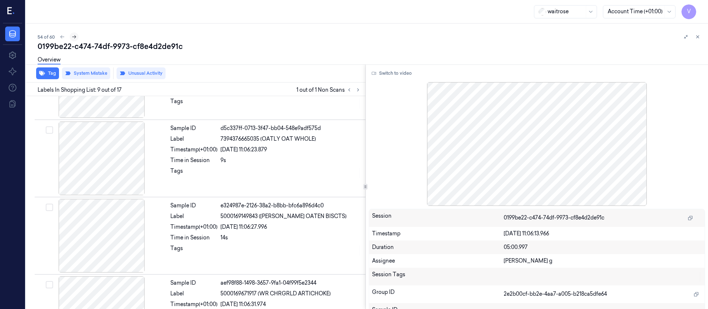
click at [73, 38] on icon at bounding box center [74, 36] width 5 height 5
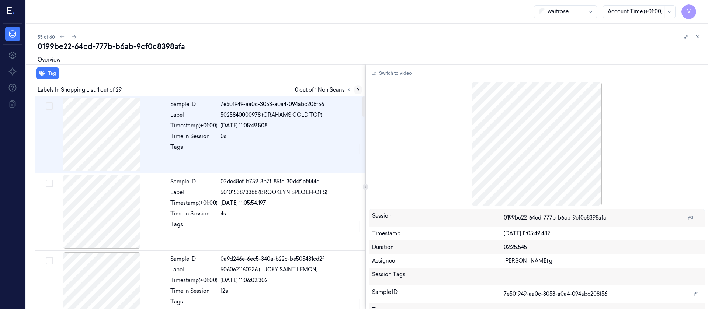
click at [359, 87] on icon at bounding box center [358, 89] width 5 height 5
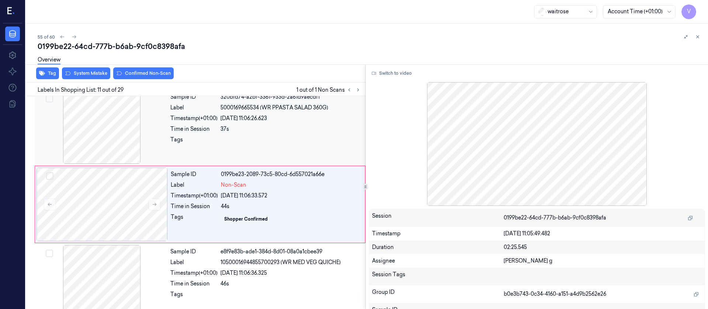
scroll to position [706, 0]
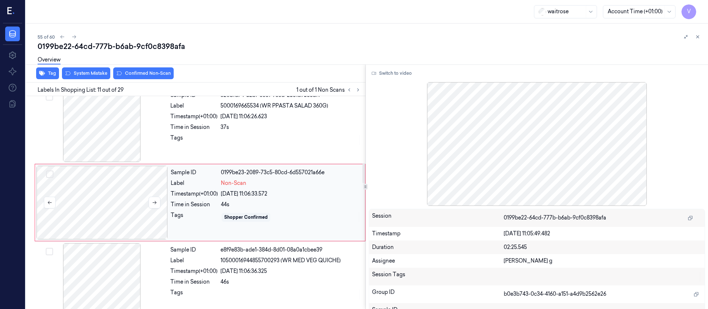
click at [111, 201] on div at bounding box center [102, 203] width 131 height 74
click at [155, 201] on icon at bounding box center [154, 202] width 5 height 5
click at [120, 106] on div at bounding box center [101, 126] width 131 height 74
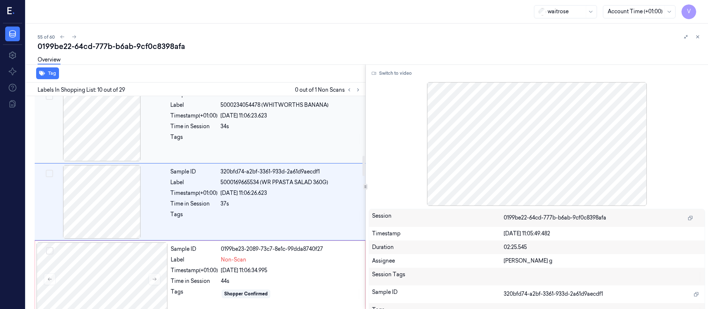
scroll to position [629, 0]
drag, startPoint x: 277, startPoint y: 63, endPoint x: 280, endPoint y: 76, distance: 13.2
click at [277, 63] on div "Overview" at bounding box center [370, 61] width 665 height 19
click at [357, 89] on icon at bounding box center [358, 89] width 5 height 5
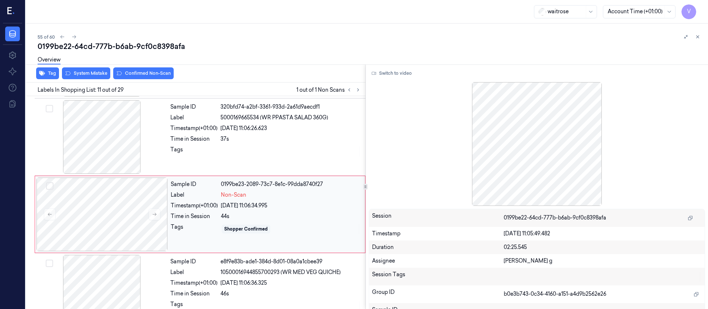
scroll to position [706, 0]
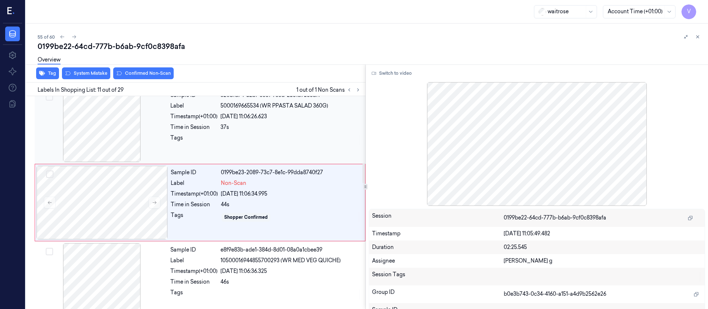
click at [225, 146] on div at bounding box center [291, 140] width 141 height 12
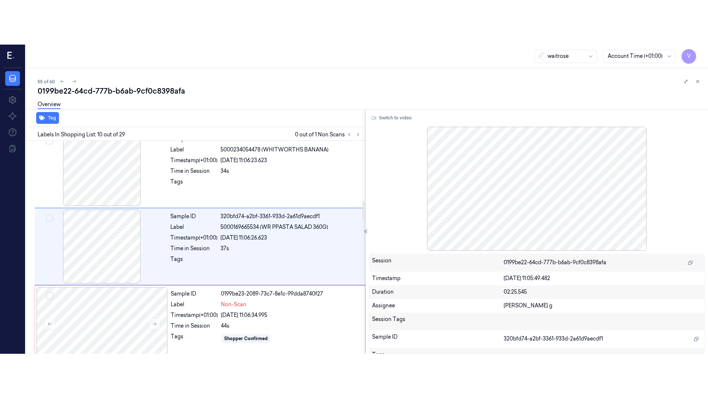
scroll to position [629, 0]
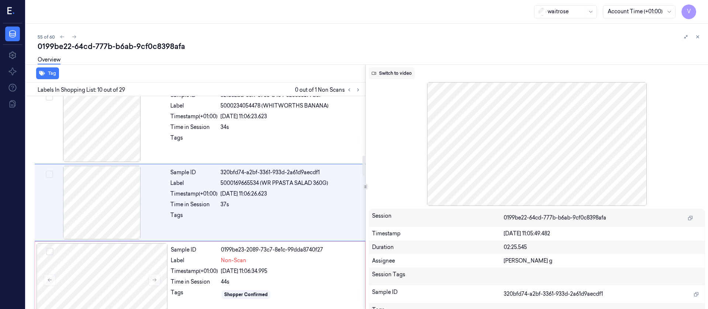
click at [401, 72] on button "Switch to video" at bounding box center [392, 73] width 46 height 12
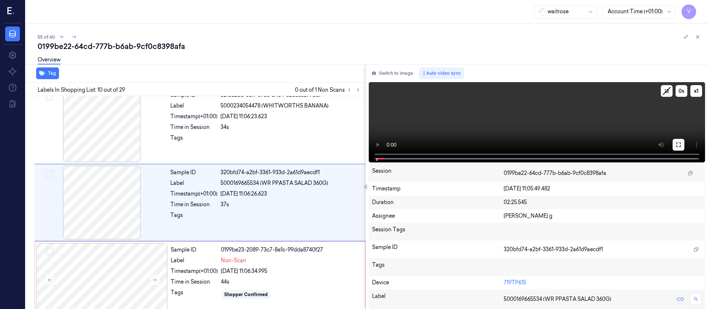
click at [674, 143] on button at bounding box center [679, 145] width 12 height 12
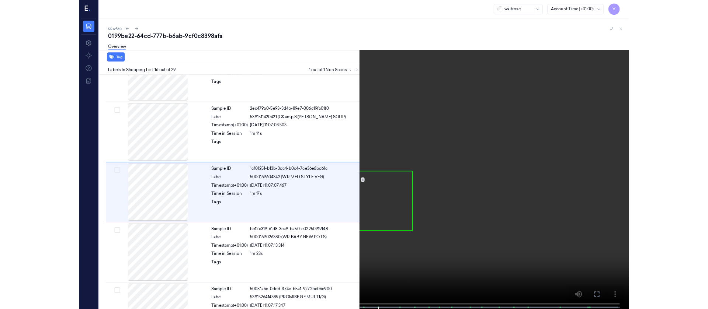
scroll to position [1049, 0]
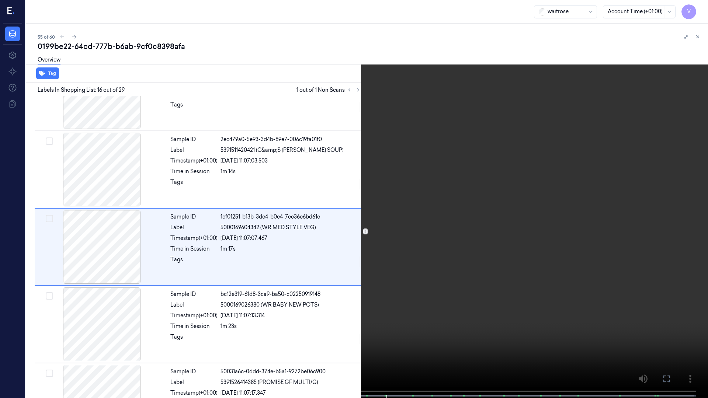
click at [0, 0] on icon at bounding box center [0, 0] width 0 height 0
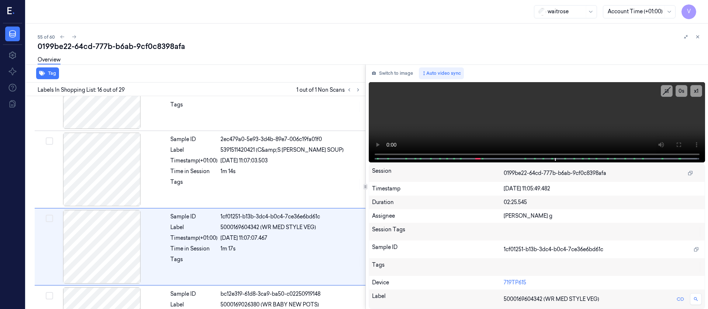
click at [396, 66] on div "Switch to image Auto video sync x 1 0 s Session 0199be22-64cd-777b-b6ab-9cf0c83…" at bounding box center [537, 187] width 343 height 245
click at [395, 69] on button "Switch to image" at bounding box center [392, 73] width 47 height 12
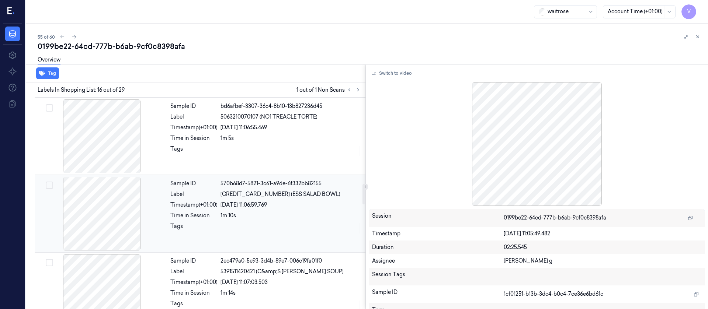
scroll to position [817, 0]
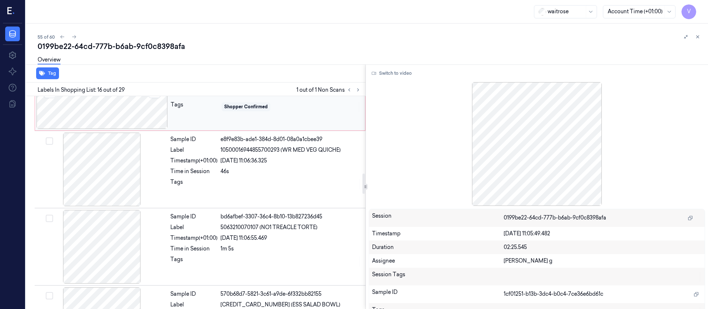
click at [119, 107] on div at bounding box center [102, 92] width 131 height 74
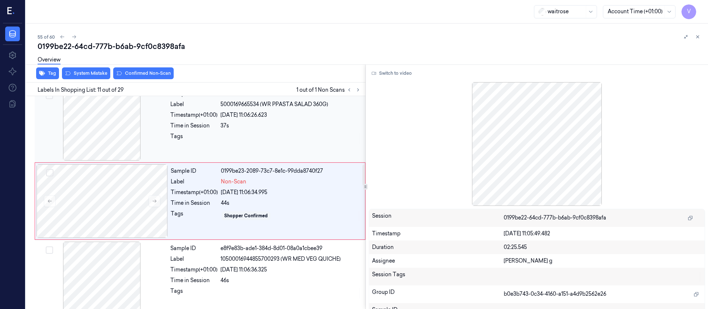
scroll to position [706, 0]
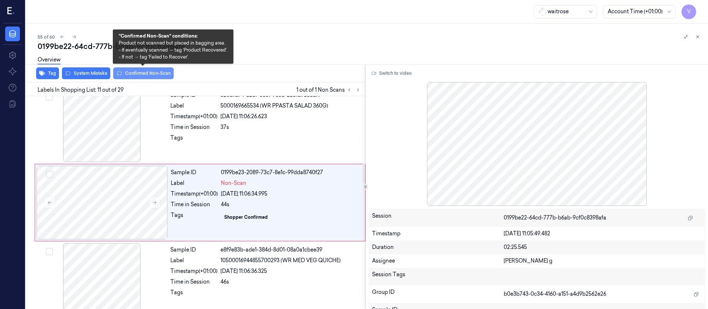
click at [145, 73] on button "Confirmed Non-Scan" at bounding box center [143, 73] width 60 height 12
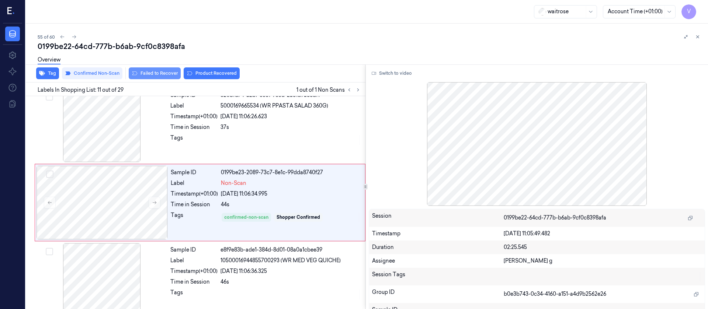
click at [150, 75] on button "Failed to Recover" at bounding box center [155, 73] width 52 height 12
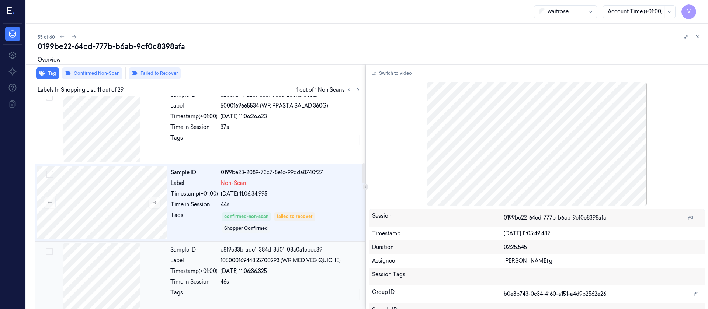
click at [104, 281] on div at bounding box center [101, 280] width 131 height 74
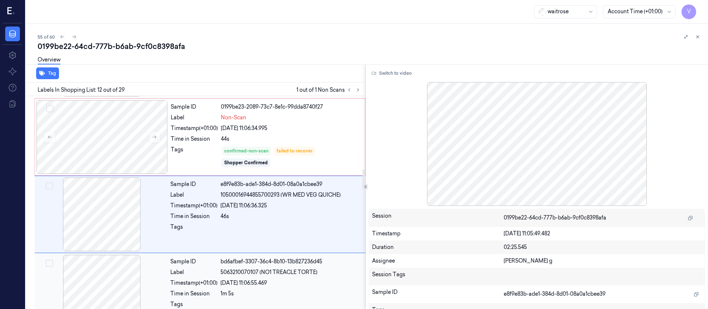
scroll to position [784, 0]
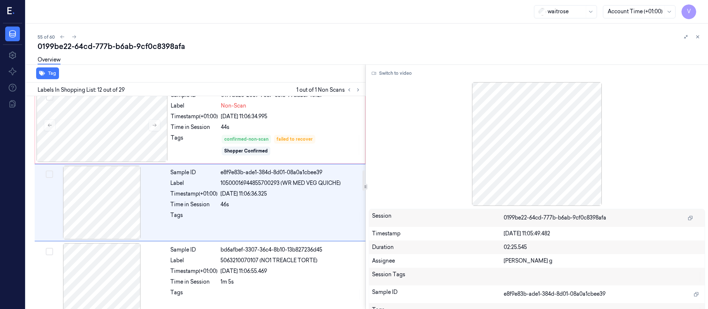
click at [294, 54] on div "Overview" at bounding box center [370, 61] width 665 height 19
click at [357, 90] on icon at bounding box center [358, 89] width 5 height 5
click at [75, 37] on icon at bounding box center [74, 36] width 5 height 5
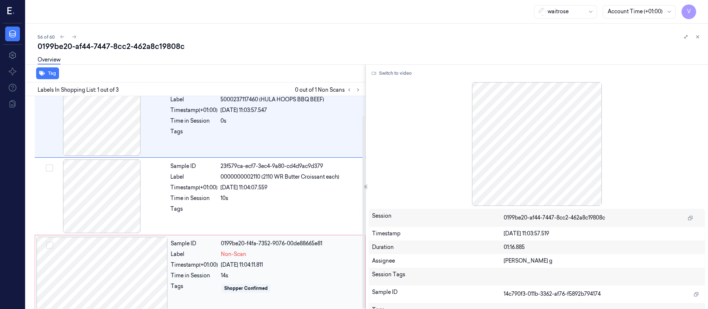
scroll to position [21, 0]
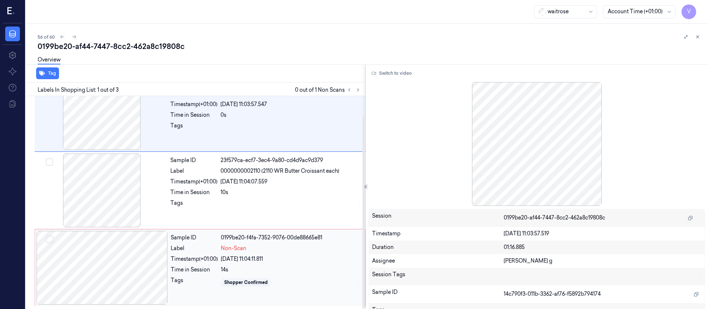
click at [71, 272] on div at bounding box center [102, 268] width 131 height 74
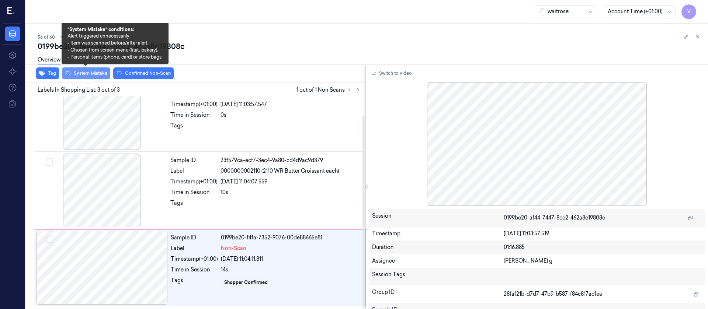
click at [85, 71] on button "System Mistake" at bounding box center [86, 73] width 48 height 12
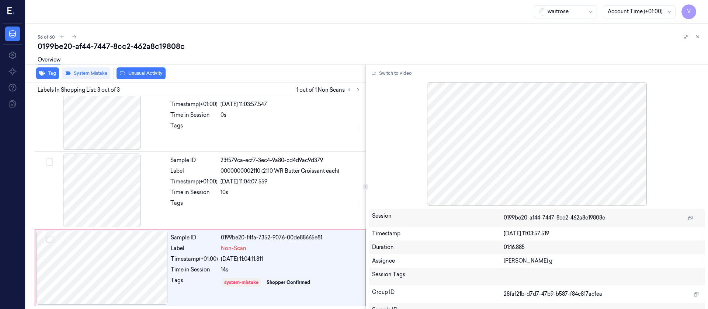
click at [149, 77] on button "Unusual Activity" at bounding box center [141, 73] width 49 height 12
click at [46, 72] on button "Tag" at bounding box center [47, 73] width 23 height 12
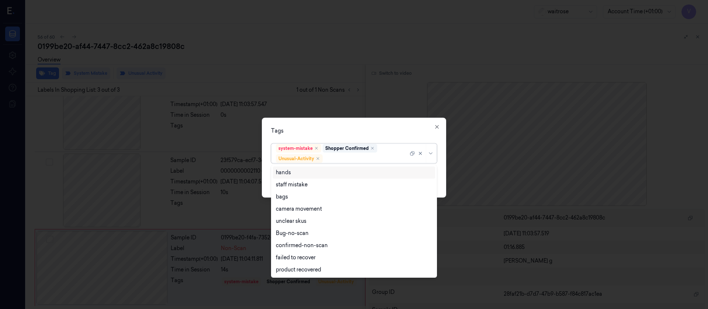
click at [368, 157] on div at bounding box center [366, 159] width 84 height 8
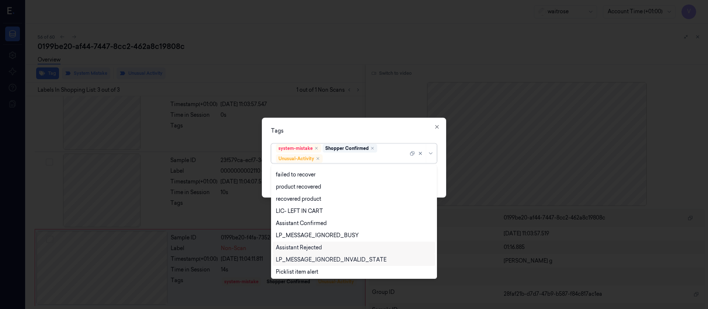
scroll to position [96, 0]
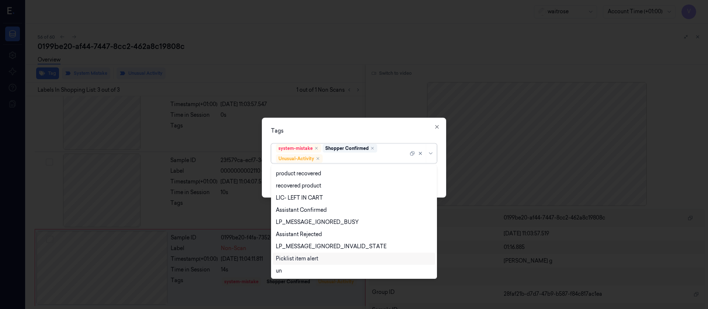
click at [301, 260] on div "Picklist item alert" at bounding box center [297, 259] width 42 height 8
click at [372, 125] on div "Tags option Picklist item alert, selected. 20 results available. Use Up and Dow…" at bounding box center [354, 158] width 184 height 80
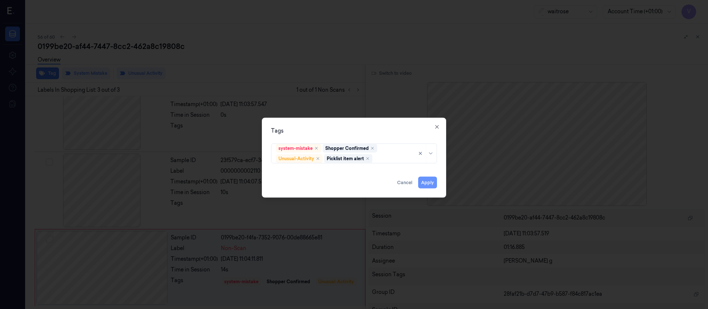
click at [425, 183] on button "Apply" at bounding box center [427, 183] width 19 height 12
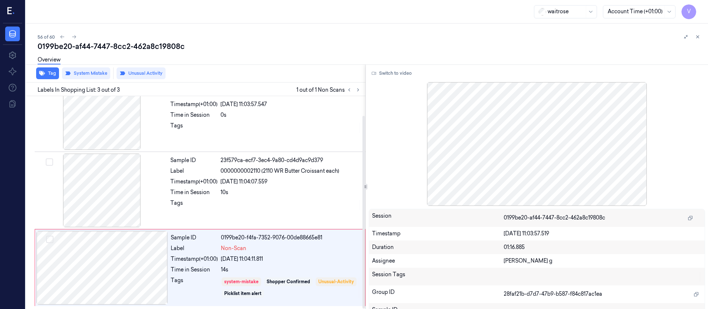
click at [309, 37] on div "56 of 60" at bounding box center [370, 36] width 665 height 9
click at [359, 89] on icon at bounding box center [358, 89] width 5 height 5
click at [72, 35] on icon at bounding box center [74, 36] width 5 height 5
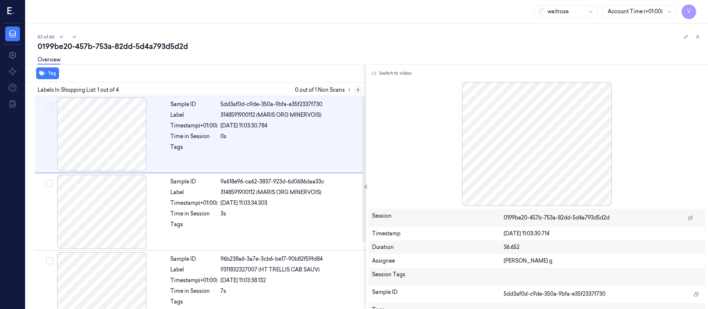
click at [362, 88] on button at bounding box center [358, 90] width 9 height 9
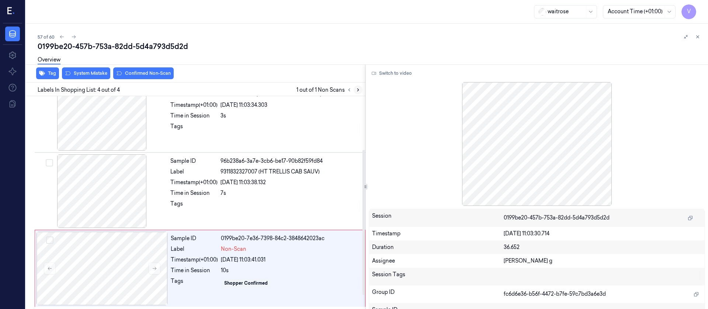
scroll to position [99, 0]
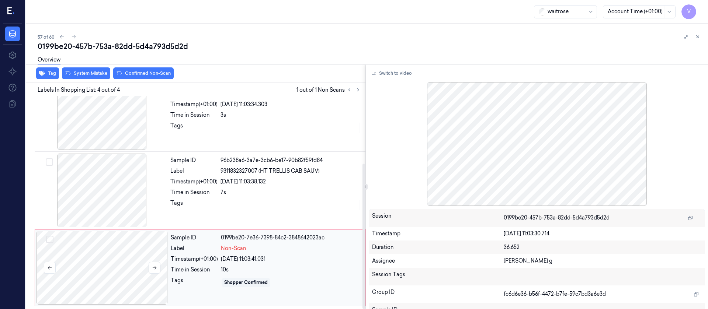
click at [82, 274] on div at bounding box center [102, 268] width 131 height 74
click at [252, 197] on div "Sample ID 96b238a6-3a7e-3cb6-be17-90b82f59fd84 Label 9311832327007 (HT TRELLIS …" at bounding box center [265, 191] width 197 height 74
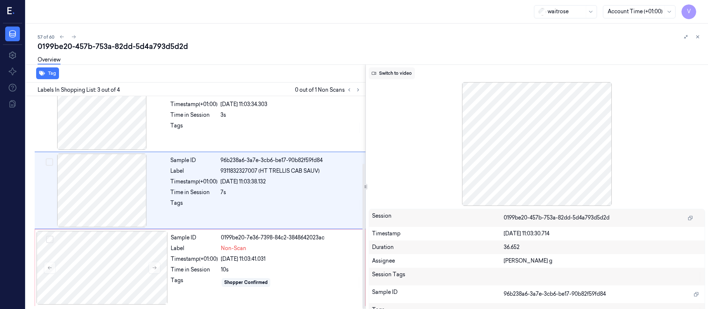
click at [390, 72] on button "Switch to video" at bounding box center [392, 73] width 46 height 12
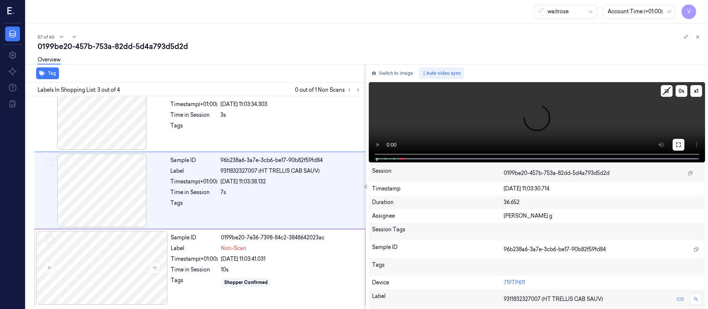
click at [680, 143] on icon at bounding box center [678, 145] width 4 height 4
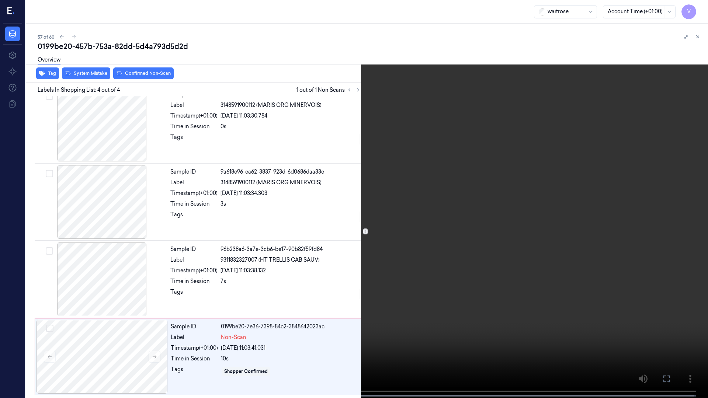
click at [0, 0] on icon at bounding box center [0, 0] width 0 height 0
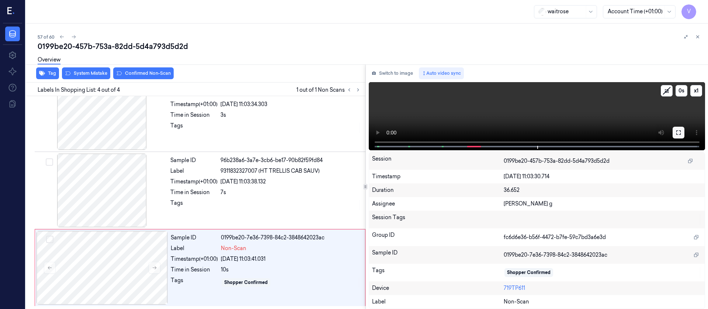
click at [676, 131] on icon at bounding box center [678, 133] width 4 height 4
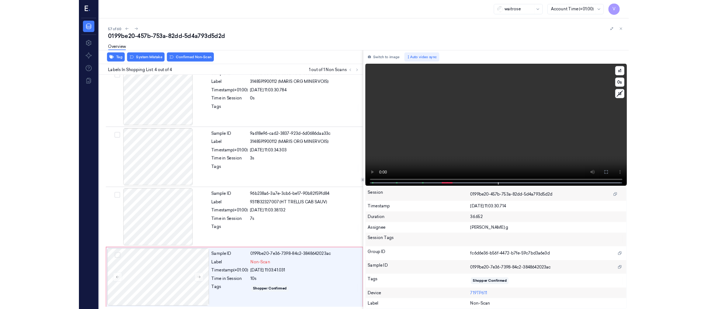
scroll to position [10, 0]
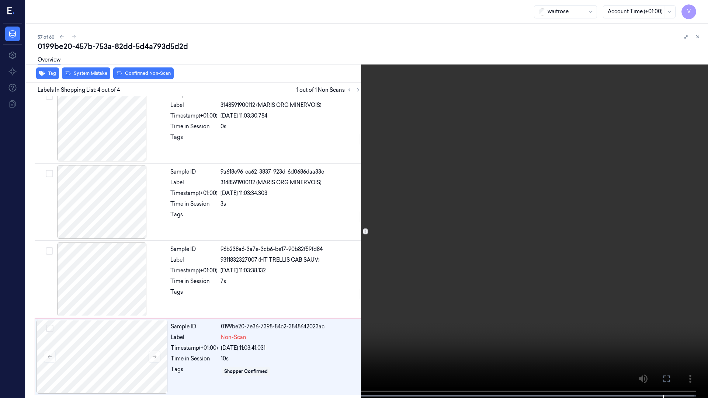
click at [0, 0] on button at bounding box center [0, 0] width 0 height 0
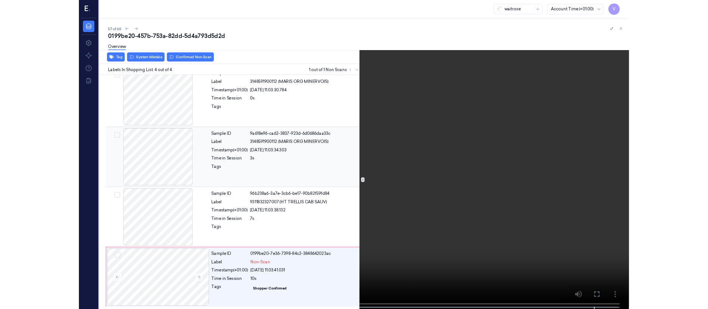
scroll to position [99, 0]
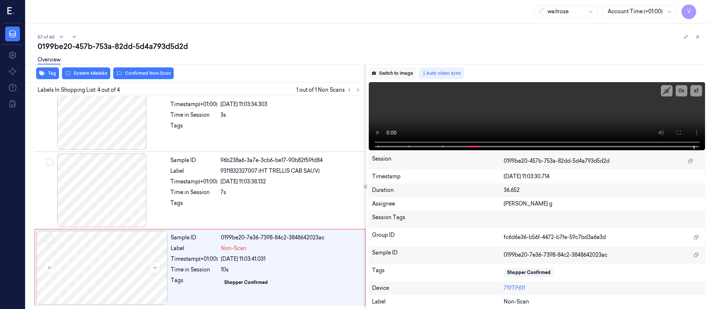
click at [388, 75] on button "Switch to image" at bounding box center [392, 73] width 47 height 12
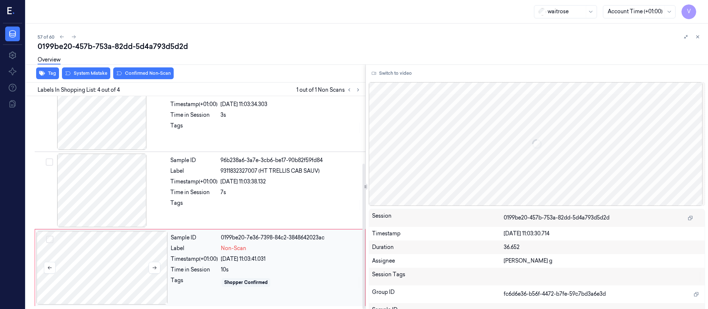
click at [131, 264] on div at bounding box center [102, 268] width 131 height 74
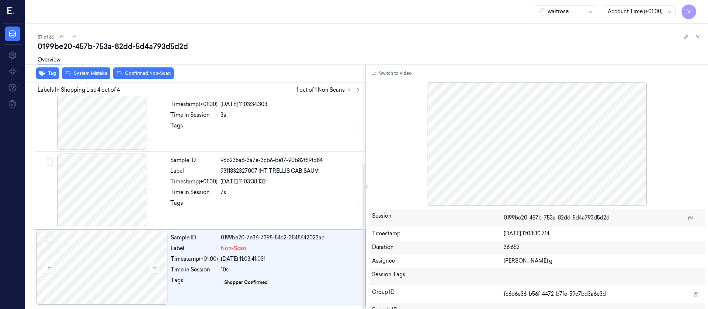
click at [145, 70] on div "Overview" at bounding box center [370, 61] width 665 height 19
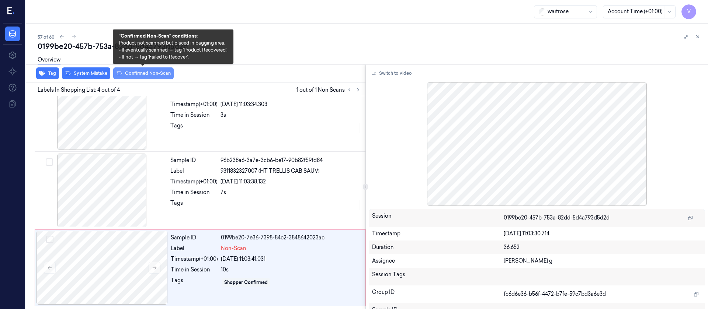
click at [142, 76] on button "Confirmed Non-Scan" at bounding box center [143, 73] width 60 height 12
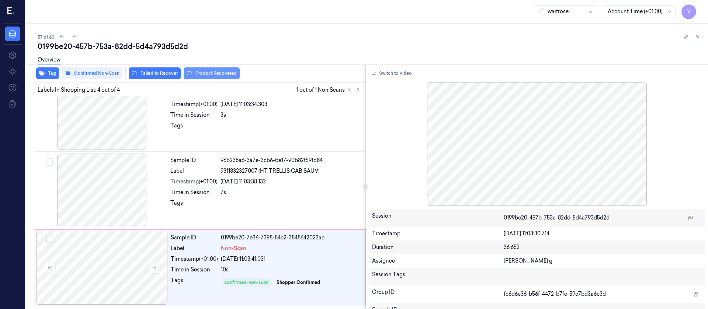
click at [210, 74] on button "Product Recovered" at bounding box center [212, 73] width 56 height 12
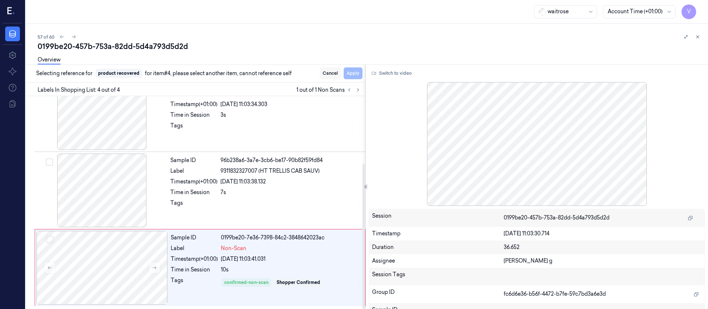
click at [332, 74] on button "Cancel" at bounding box center [330, 73] width 21 height 12
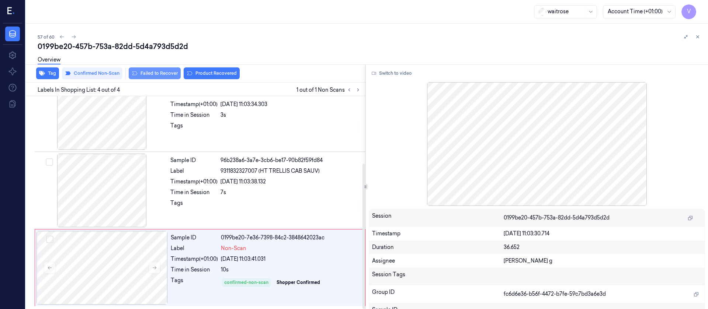
click at [164, 76] on button "Failed to Recover" at bounding box center [155, 73] width 52 height 12
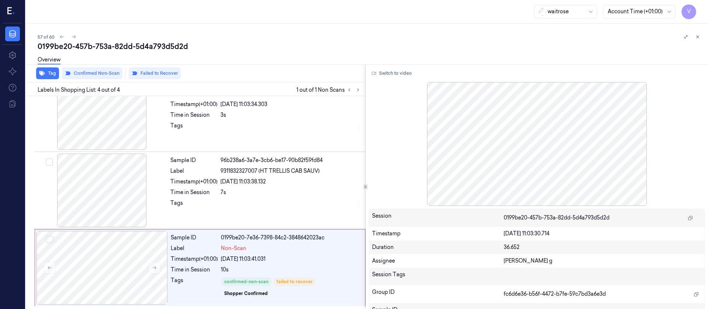
click at [269, 32] on div "57 of 60" at bounding box center [370, 36] width 665 height 9
click at [250, 12] on div "waitrose Account Time (+01:00) V" at bounding box center [367, 12] width 682 height 24
click at [306, 19] on div "waitrose Account Time (+01:00) V" at bounding box center [367, 12] width 682 height 24
click at [290, 44] on div "0199be20-457b-753a-82dd-5d4a793d5d2d" at bounding box center [370, 46] width 665 height 10
click at [72, 35] on icon at bounding box center [73, 36] width 5 height 5
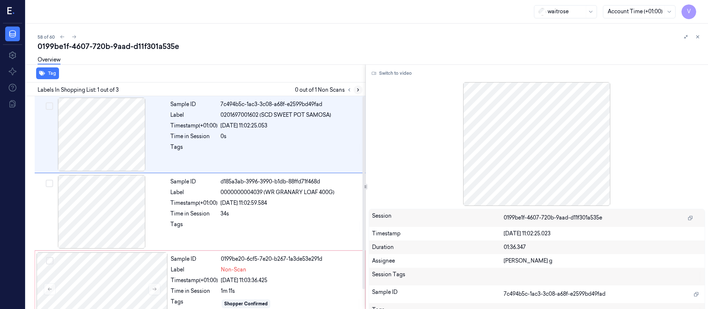
click at [361, 90] on button at bounding box center [358, 90] width 9 height 9
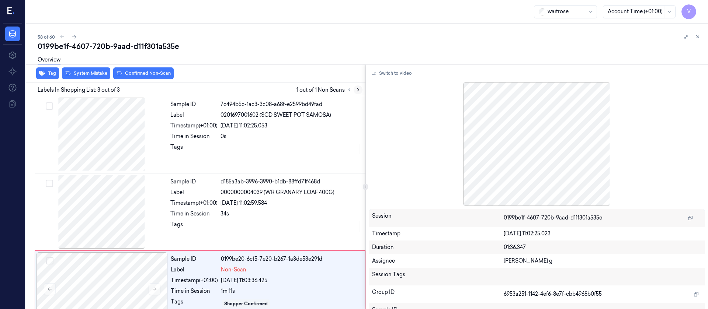
scroll to position [21, 0]
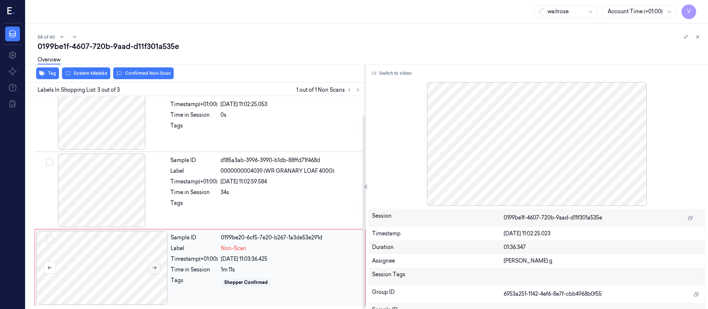
click at [151, 270] on button at bounding box center [155, 268] width 12 height 12
click at [152, 270] on icon at bounding box center [154, 268] width 5 height 5
click at [400, 70] on button "Switch to video" at bounding box center [392, 73] width 46 height 12
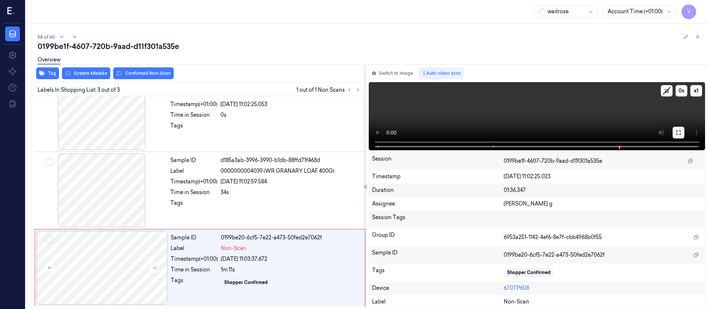
click at [677, 136] on button at bounding box center [679, 133] width 12 height 12
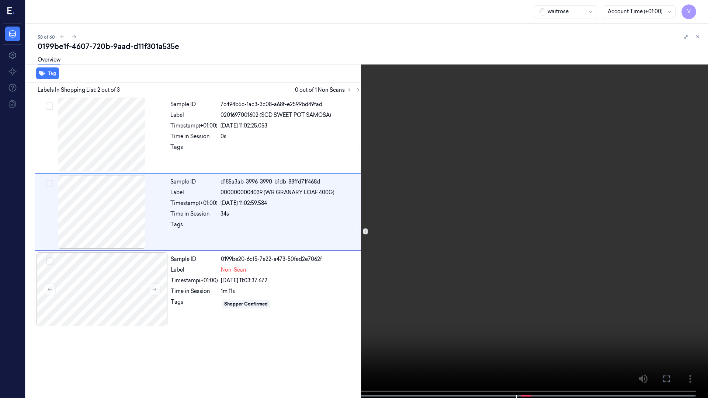
click at [0, 0] on icon at bounding box center [0, 0] width 0 height 0
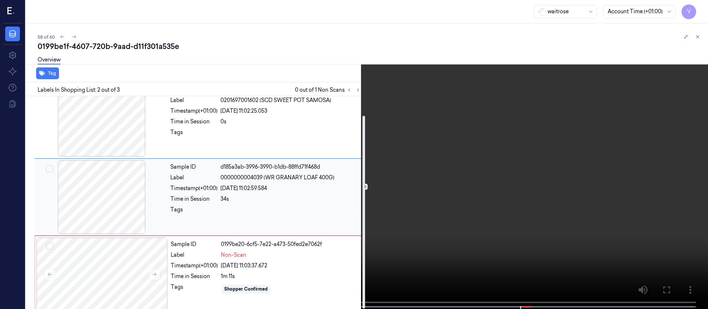
scroll to position [21, 0]
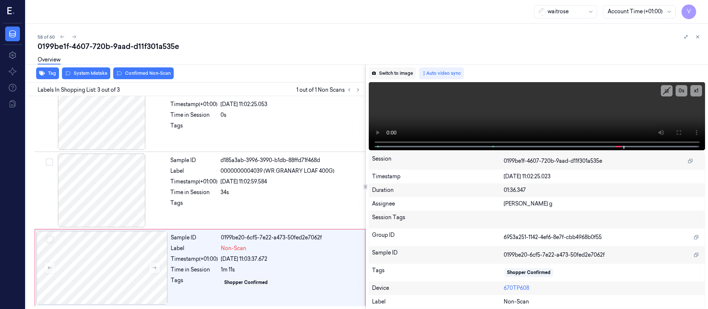
click at [399, 73] on button "Switch to image" at bounding box center [392, 73] width 47 height 12
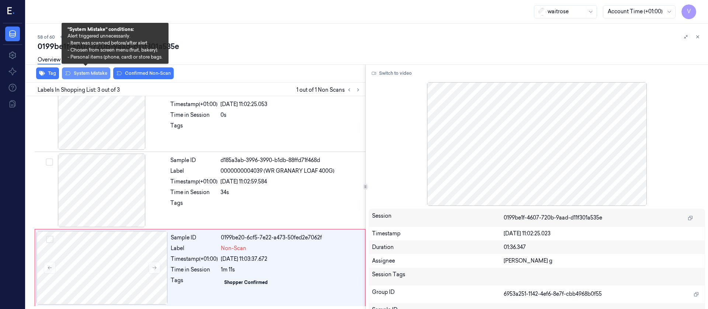
click at [86, 76] on button "System Mistake" at bounding box center [86, 73] width 48 height 12
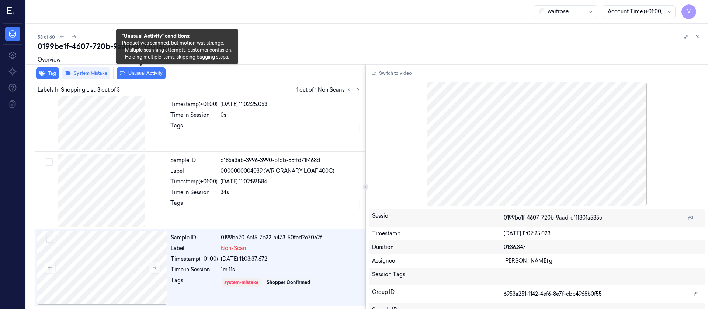
click at [137, 73] on button "Unusual Activity" at bounding box center [141, 73] width 49 height 12
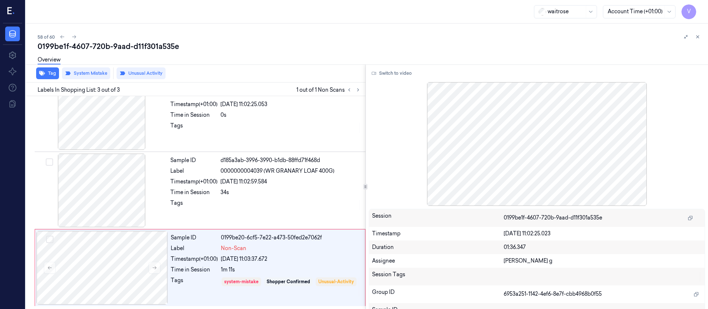
click at [291, 38] on div "58 of 60" at bounding box center [370, 36] width 665 height 9
click at [73, 37] on icon at bounding box center [74, 36] width 5 height 5
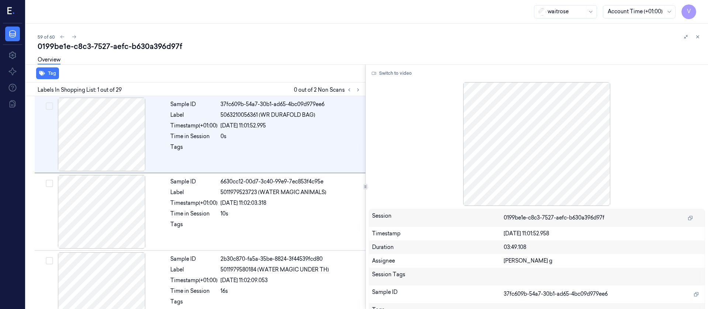
click at [249, 43] on div "0199be1e-c8c3-7527-aefc-b630a396d97f" at bounding box center [370, 46] width 665 height 10
click at [358, 89] on icon at bounding box center [358, 89] width 5 height 5
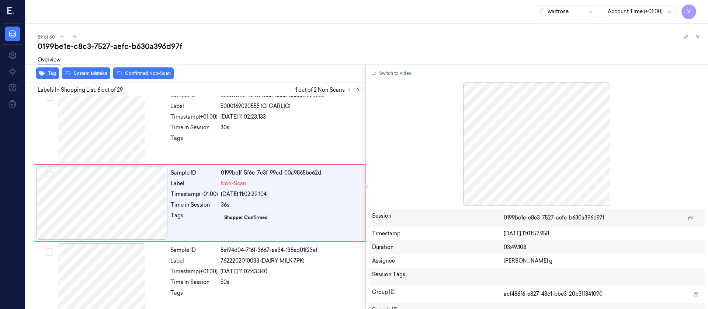
scroll to position [319, 0]
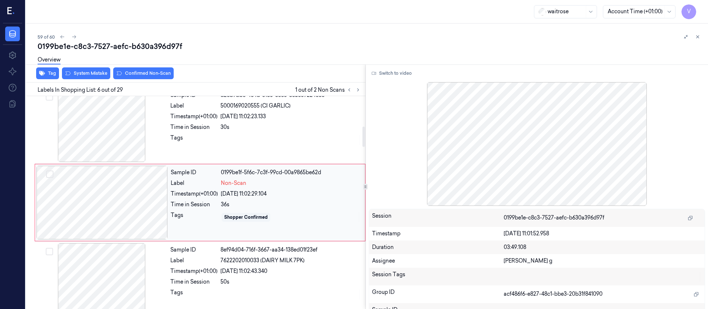
click at [118, 183] on div at bounding box center [102, 203] width 131 height 74
click at [125, 128] on div at bounding box center [101, 126] width 131 height 74
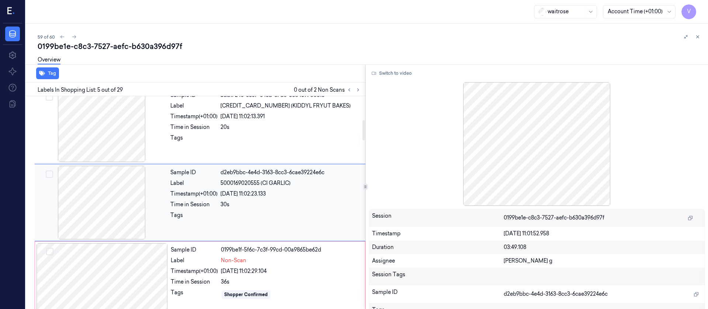
scroll to position [297, 0]
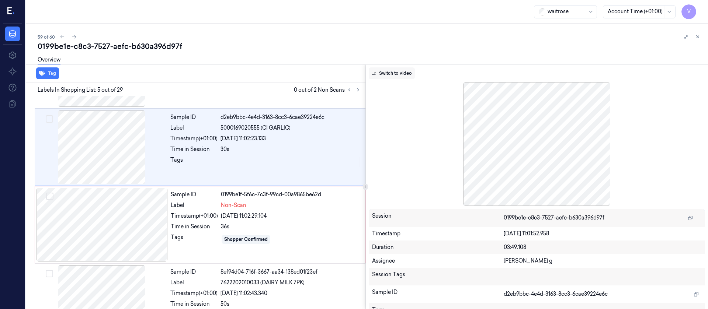
click at [399, 75] on button "Switch to video" at bounding box center [392, 73] width 46 height 12
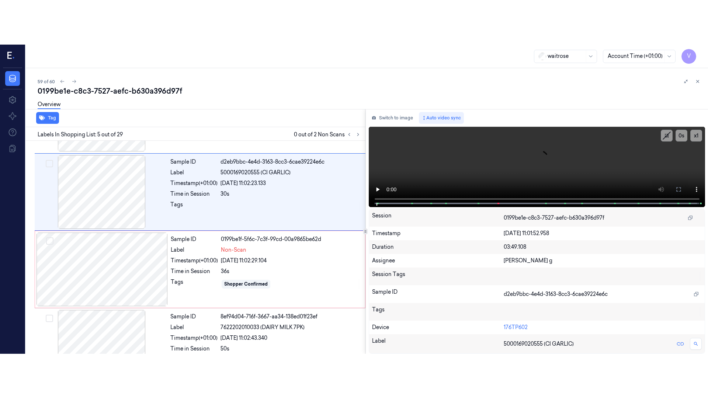
scroll to position [242, 0]
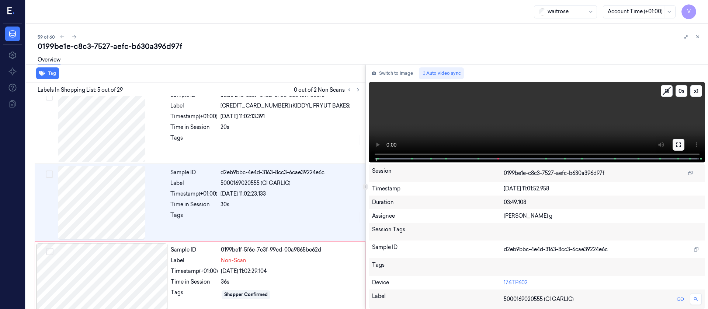
click at [680, 143] on icon at bounding box center [678, 145] width 4 height 4
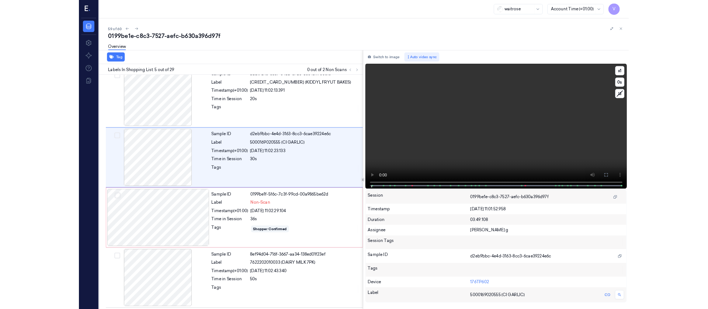
scroll to position [197, 0]
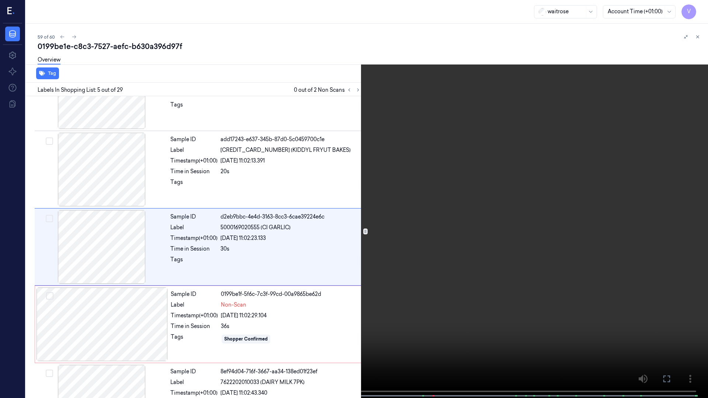
click at [0, 0] on icon at bounding box center [0, 0] width 0 height 0
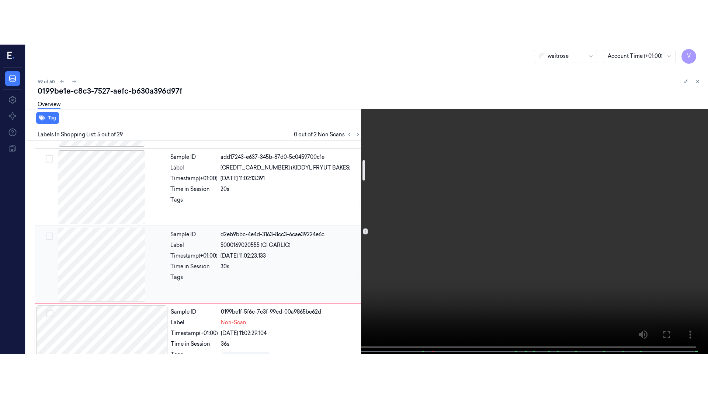
scroll to position [253, 0]
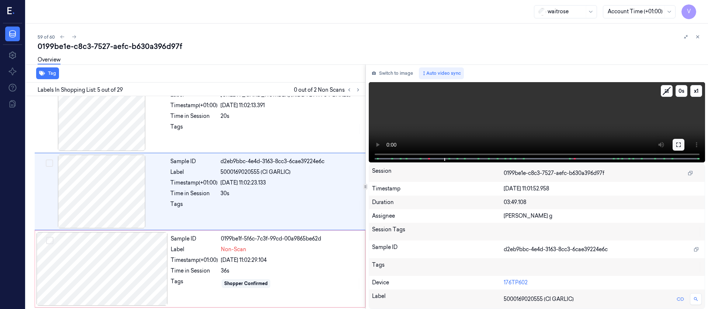
click at [677, 145] on icon at bounding box center [679, 145] width 6 height 6
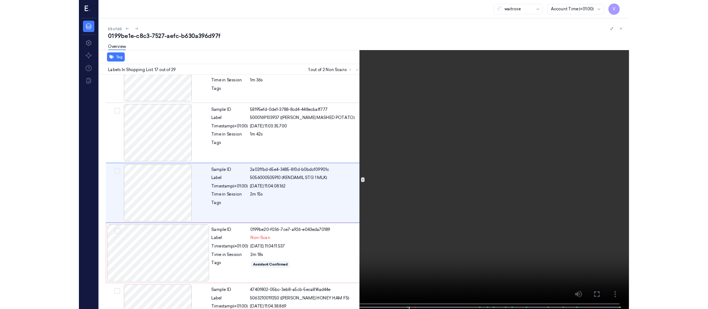
scroll to position [1127, 0]
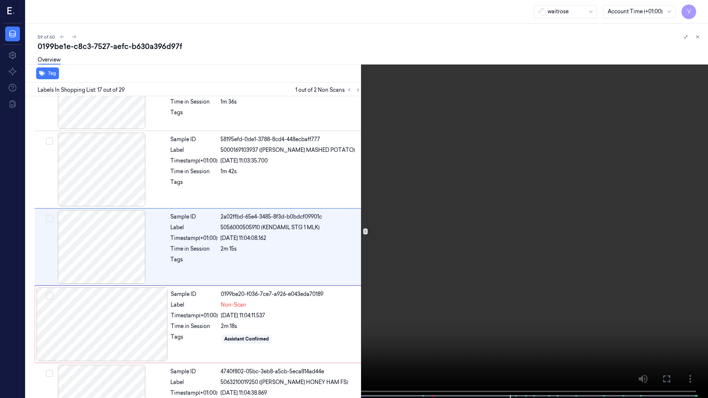
click at [0, 0] on icon at bounding box center [0, 0] width 0 height 0
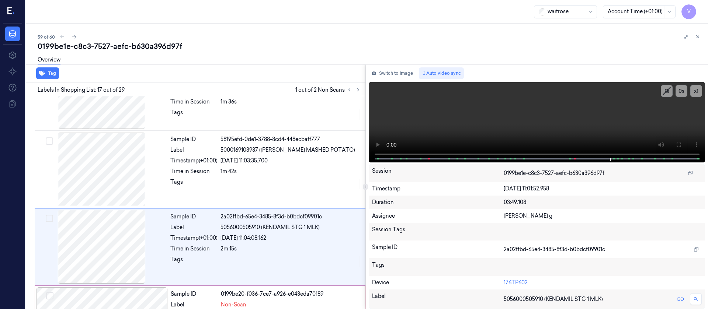
click at [389, 66] on div "Switch to image Auto video sync x 1 0 s 5063210019250 (WR ESS HONEY HAM FS) Ses…" at bounding box center [537, 187] width 343 height 245
click at [385, 72] on button "Switch to image" at bounding box center [392, 73] width 47 height 12
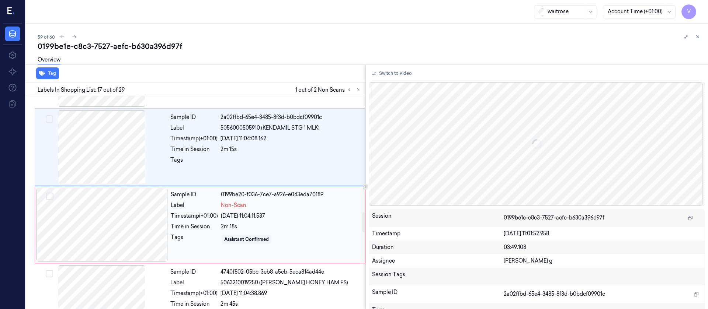
click at [110, 220] on div at bounding box center [102, 225] width 131 height 74
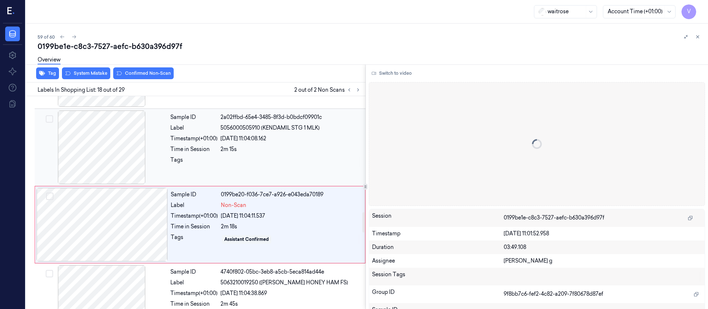
scroll to position [1248, 0]
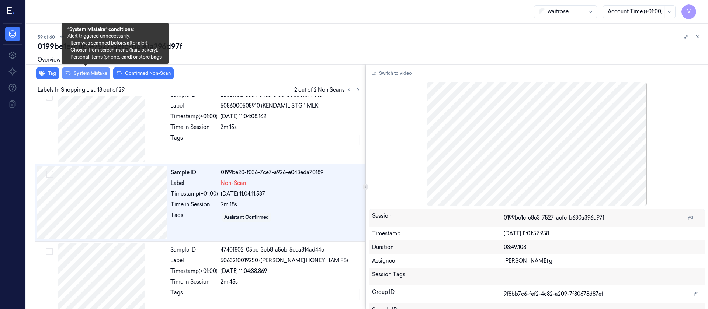
click at [86, 75] on button "System Mistake" at bounding box center [86, 73] width 48 height 12
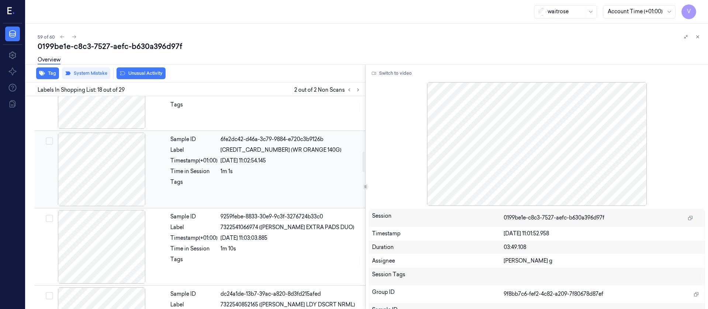
click at [112, 148] on div at bounding box center [101, 170] width 131 height 74
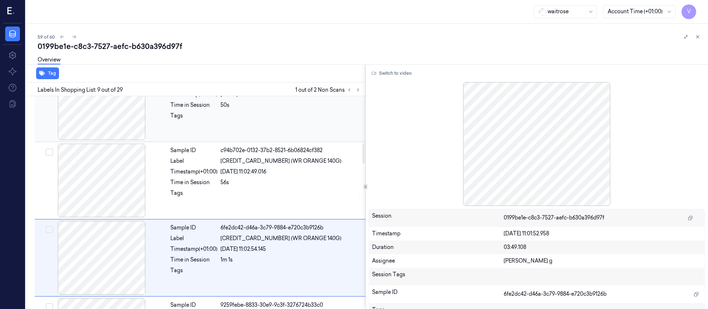
click at [90, 136] on div at bounding box center [101, 103] width 131 height 74
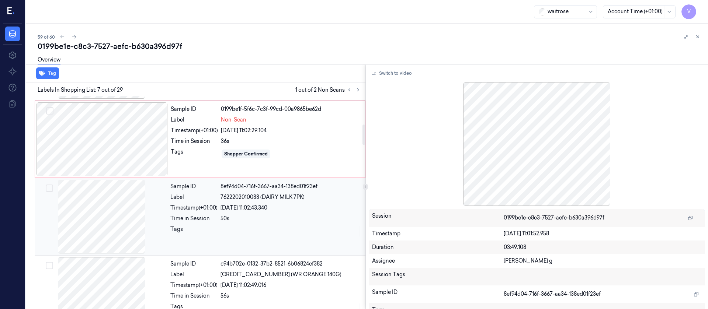
scroll to position [286, 0]
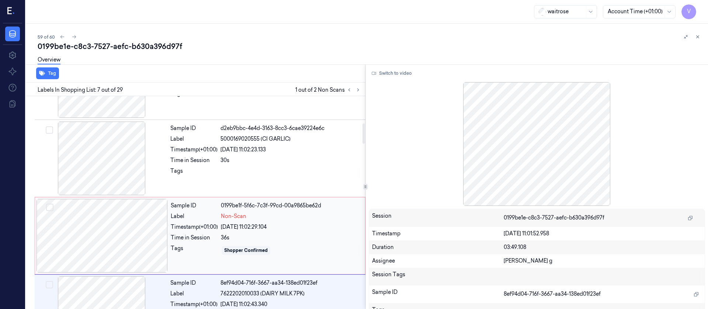
click at [112, 220] on div at bounding box center [102, 236] width 131 height 74
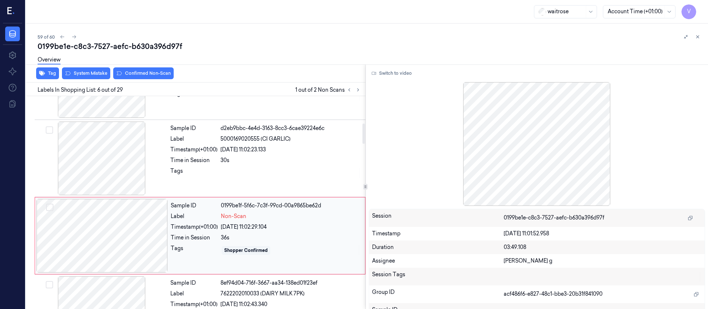
scroll to position [319, 0]
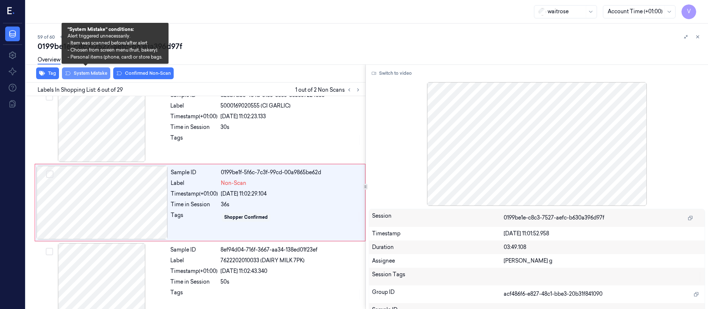
click at [84, 73] on button "System Mistake" at bounding box center [86, 73] width 48 height 12
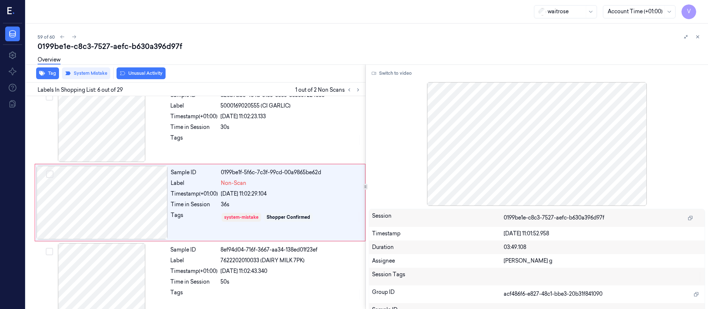
click at [149, 76] on button "Unusual Activity" at bounding box center [141, 73] width 49 height 12
click at [278, 48] on div "0199be1e-c8c3-7527-aefc-b630a396d97f" at bounding box center [370, 46] width 665 height 10
click at [75, 37] on icon at bounding box center [74, 36] width 4 height 3
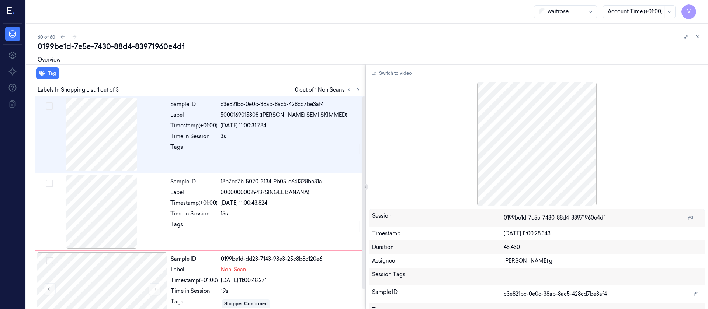
click at [281, 38] on div "60 of 60" at bounding box center [370, 36] width 665 height 9
click at [354, 87] on button at bounding box center [358, 90] width 9 height 9
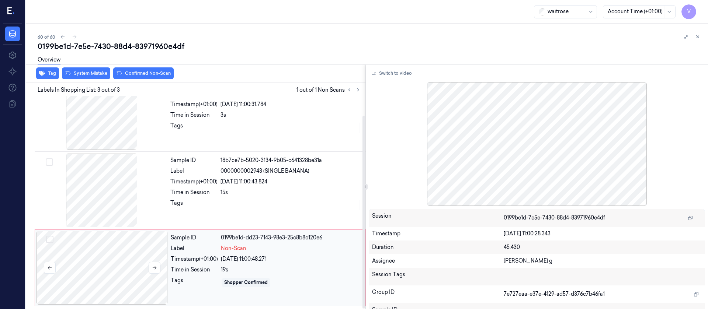
click at [120, 276] on div at bounding box center [102, 268] width 131 height 74
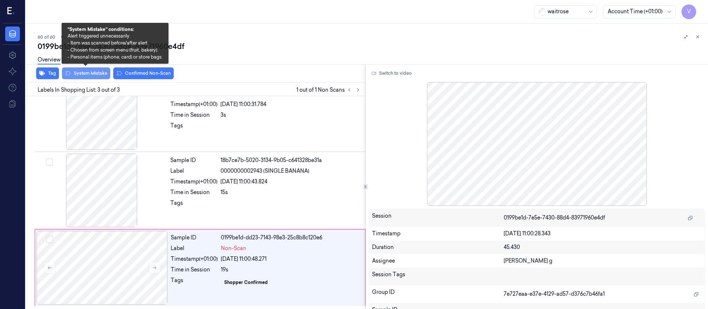
click at [86, 74] on button "System Mistake" at bounding box center [86, 73] width 48 height 12
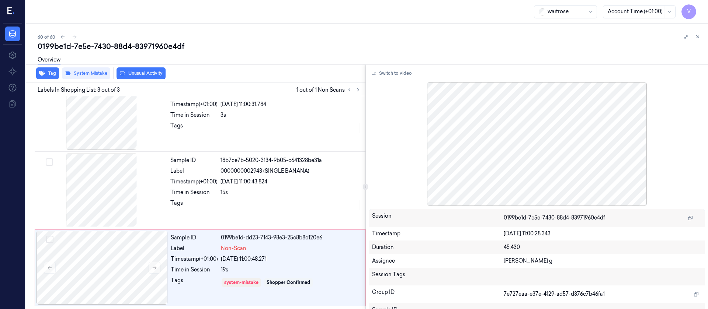
click at [153, 75] on button "Unusual Activity" at bounding box center [141, 73] width 49 height 12
click at [51, 74] on button "Tag" at bounding box center [47, 73] width 23 height 12
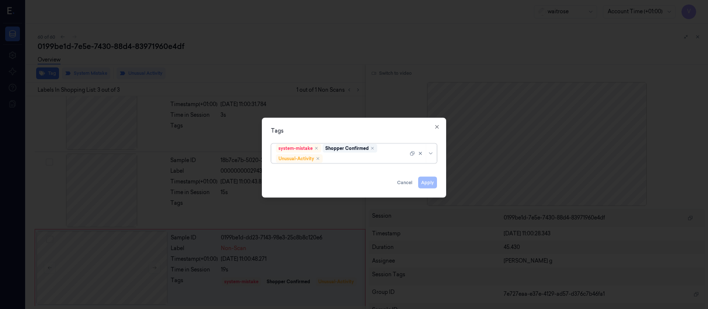
click at [356, 155] on div at bounding box center [366, 159] width 84 height 8
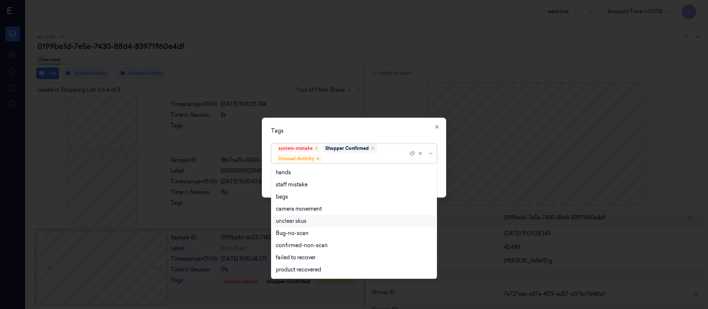
scroll to position [96, 0]
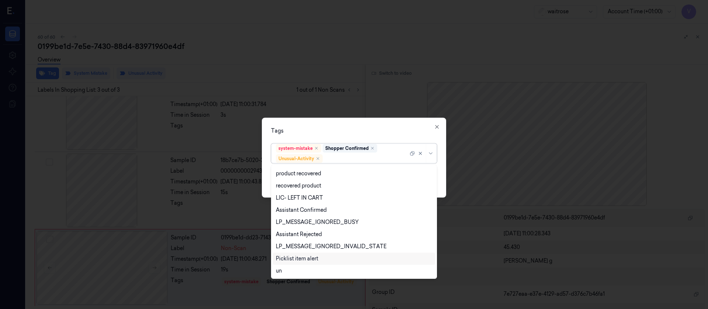
click at [292, 255] on div "Picklist item alert" at bounding box center [297, 259] width 42 height 8
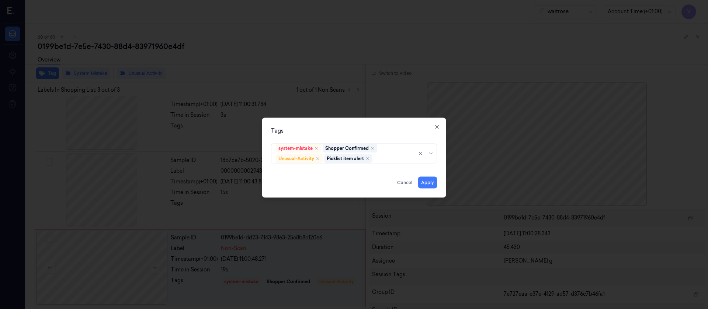
click at [380, 135] on div "Tags system-mistake Shopper Confirmed Unusual-Activity Picklist item alert Appl…" at bounding box center [354, 158] width 184 height 80
click at [423, 183] on button "Apply" at bounding box center [427, 183] width 19 height 12
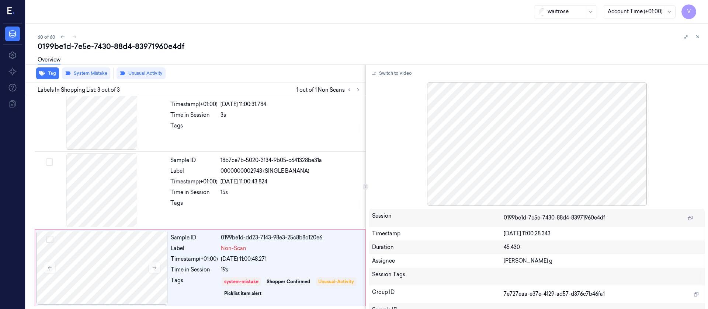
click at [167, 22] on div "waitrose Account Time (+01:00) V" at bounding box center [367, 12] width 682 height 24
click at [76, 35] on div "60 of 60" at bounding box center [370, 36] width 665 height 9
click at [72, 37] on div "60 of 60" at bounding box center [370, 36] width 665 height 9
click at [250, 34] on div "60 of 60" at bounding box center [370, 36] width 665 height 9
click at [698, 34] on button at bounding box center [697, 36] width 9 height 9
